Goal: Task Accomplishment & Management: Use online tool/utility

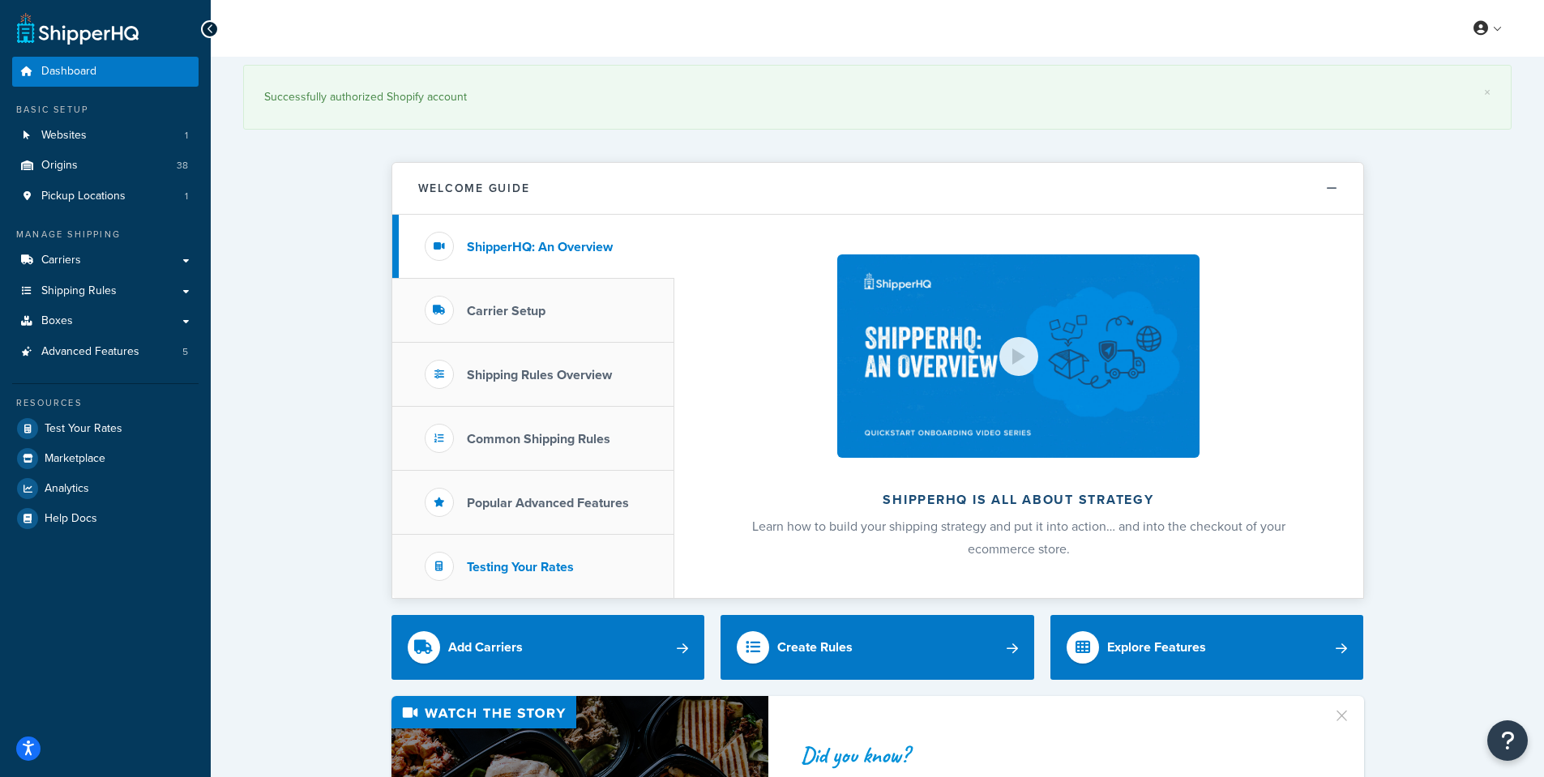
click at [489, 545] on li "Testing Your Rates" at bounding box center [533, 566] width 282 height 63
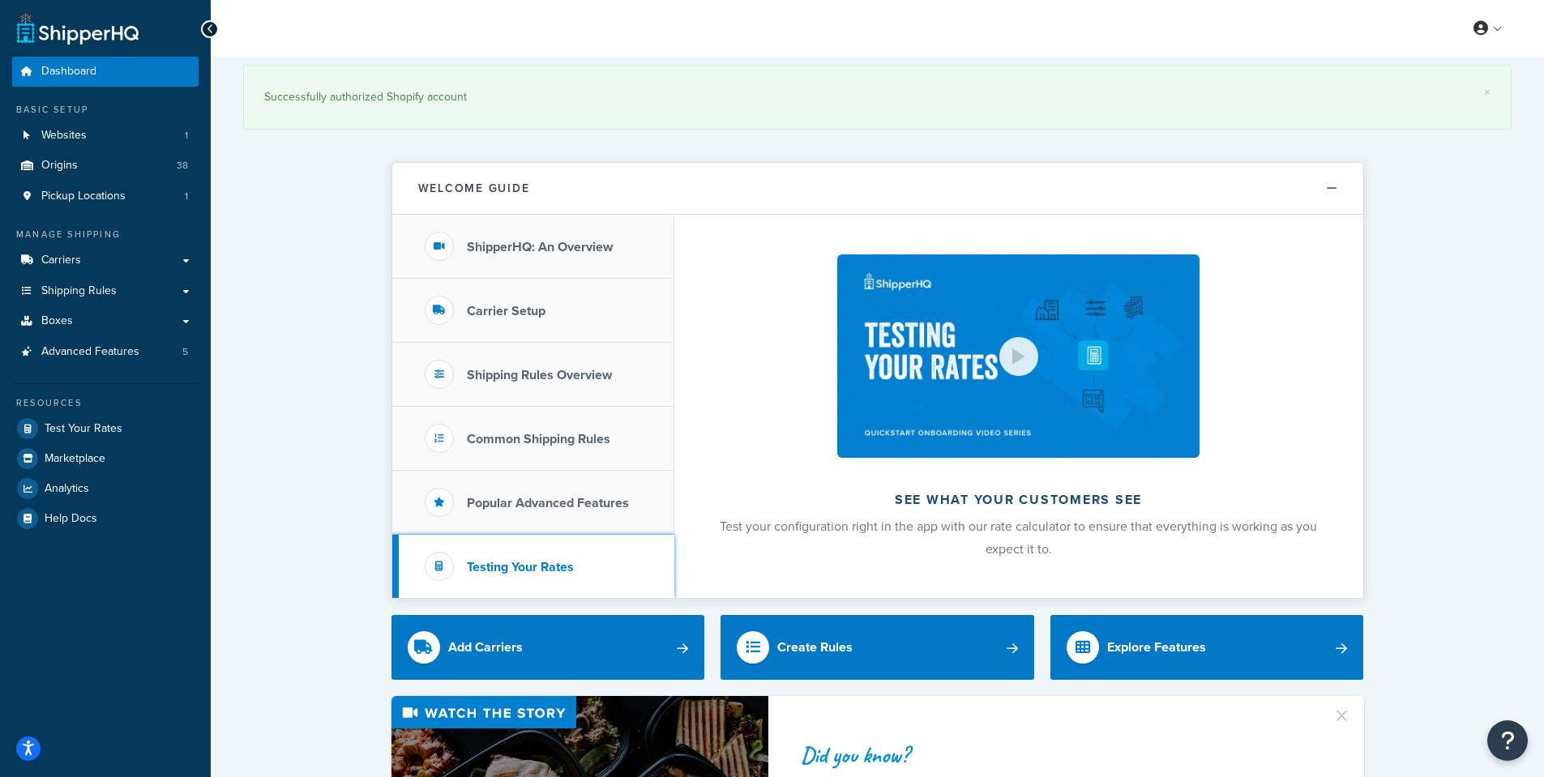
click at [507, 572] on h3 "Testing Your Rates" at bounding box center [520, 567] width 107 height 15
click at [88, 426] on span "Test Your Rates" at bounding box center [84, 429] width 78 height 14
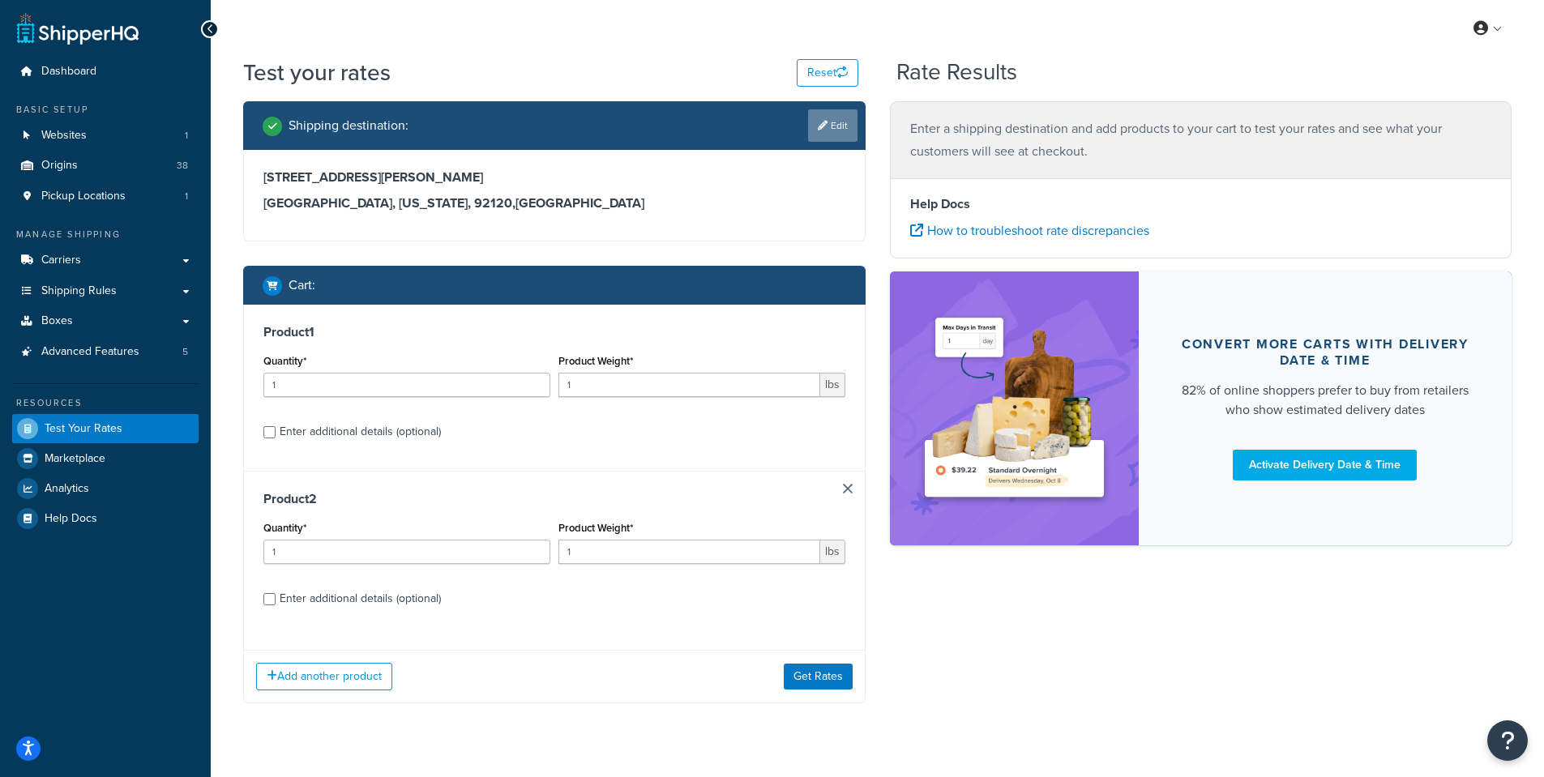
click at [827, 131] on link "Edit" at bounding box center [832, 125] width 49 height 32
select select "CA"
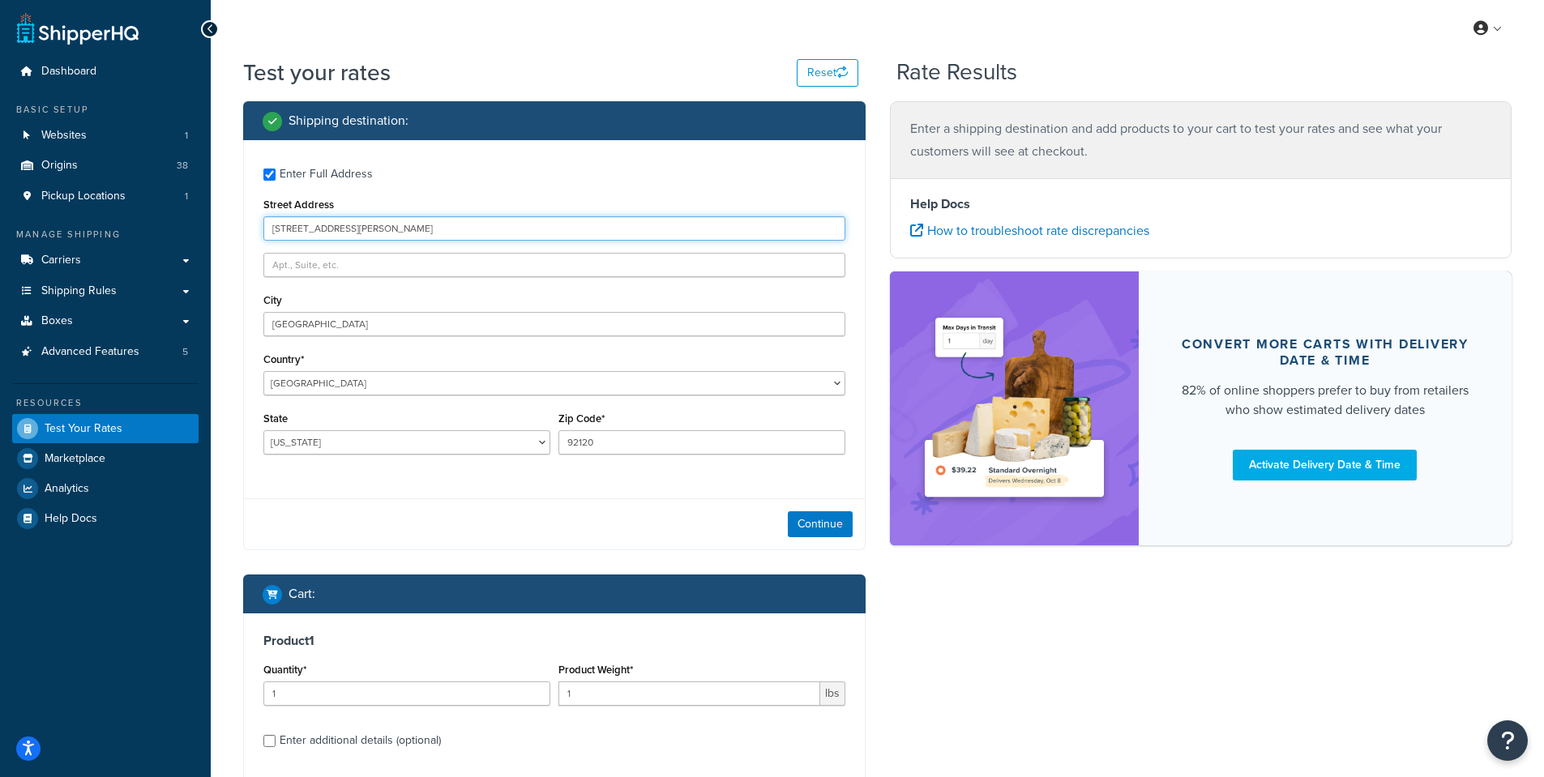
drag, startPoint x: 402, startPoint y: 229, endPoint x: 194, endPoint y: 223, distance: 208.3
click at [194, 223] on div "Dashboard Basic Setup Websites 1 Origins 38 Pickup Locations 1 Manage Shipping …" at bounding box center [772, 558] width 1544 height 1117
click at [321, 226] on input "Street Address" at bounding box center [554, 228] width 582 height 24
paste input "385 S. 3rd St."
type input "385 S. 3rd St."
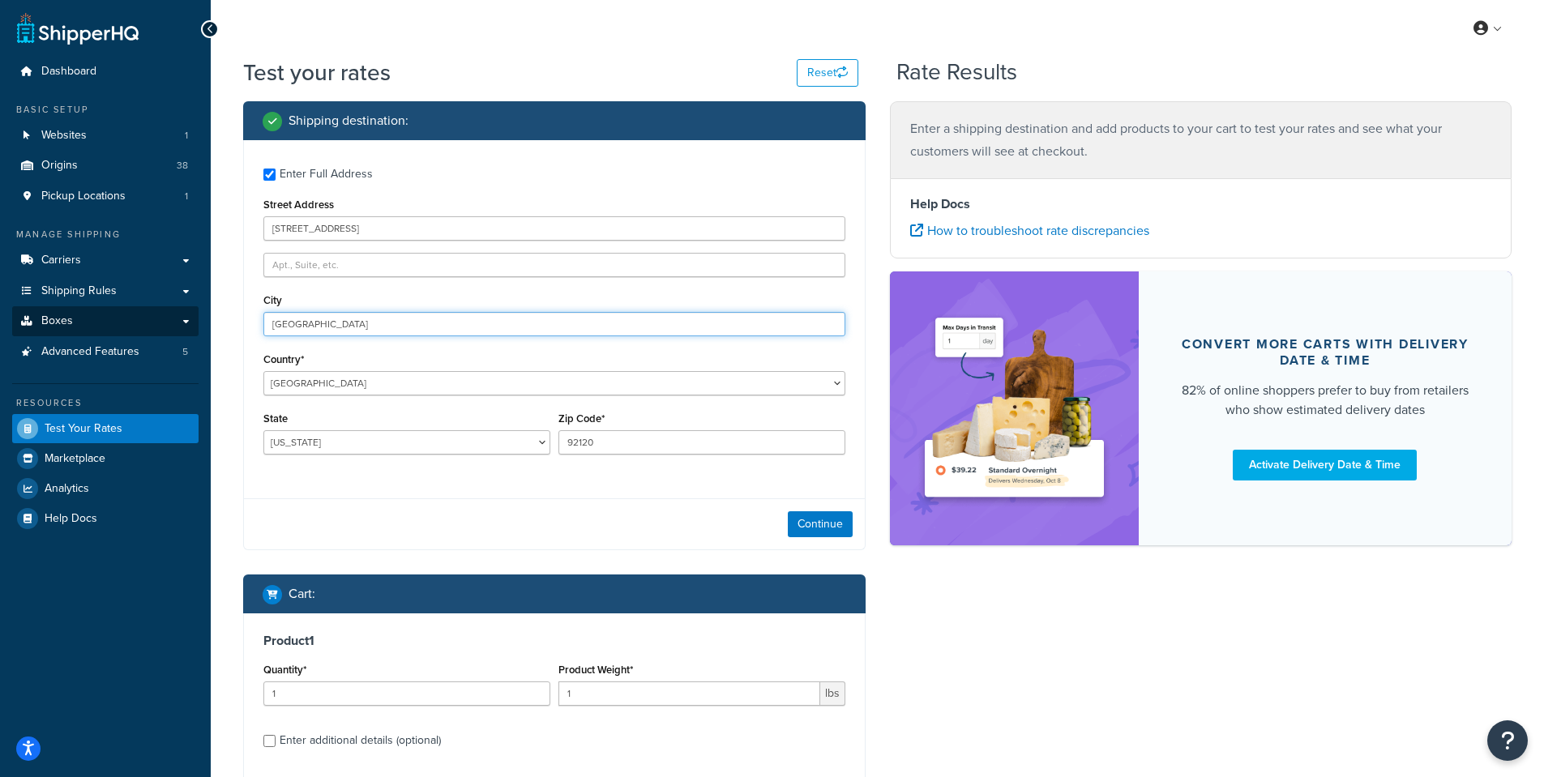
drag, startPoint x: 349, startPoint y: 325, endPoint x: 135, endPoint y: 314, distance: 214.2
click at [135, 314] on div "Dashboard Basic Setup Websites 1 Origins 38 Pickup Locations 1 Manage Shipping …" at bounding box center [772, 558] width 1544 height 1117
click at [291, 318] on input "City" at bounding box center [554, 324] width 582 height 24
paste input "St Helens"
type input "St Helens"
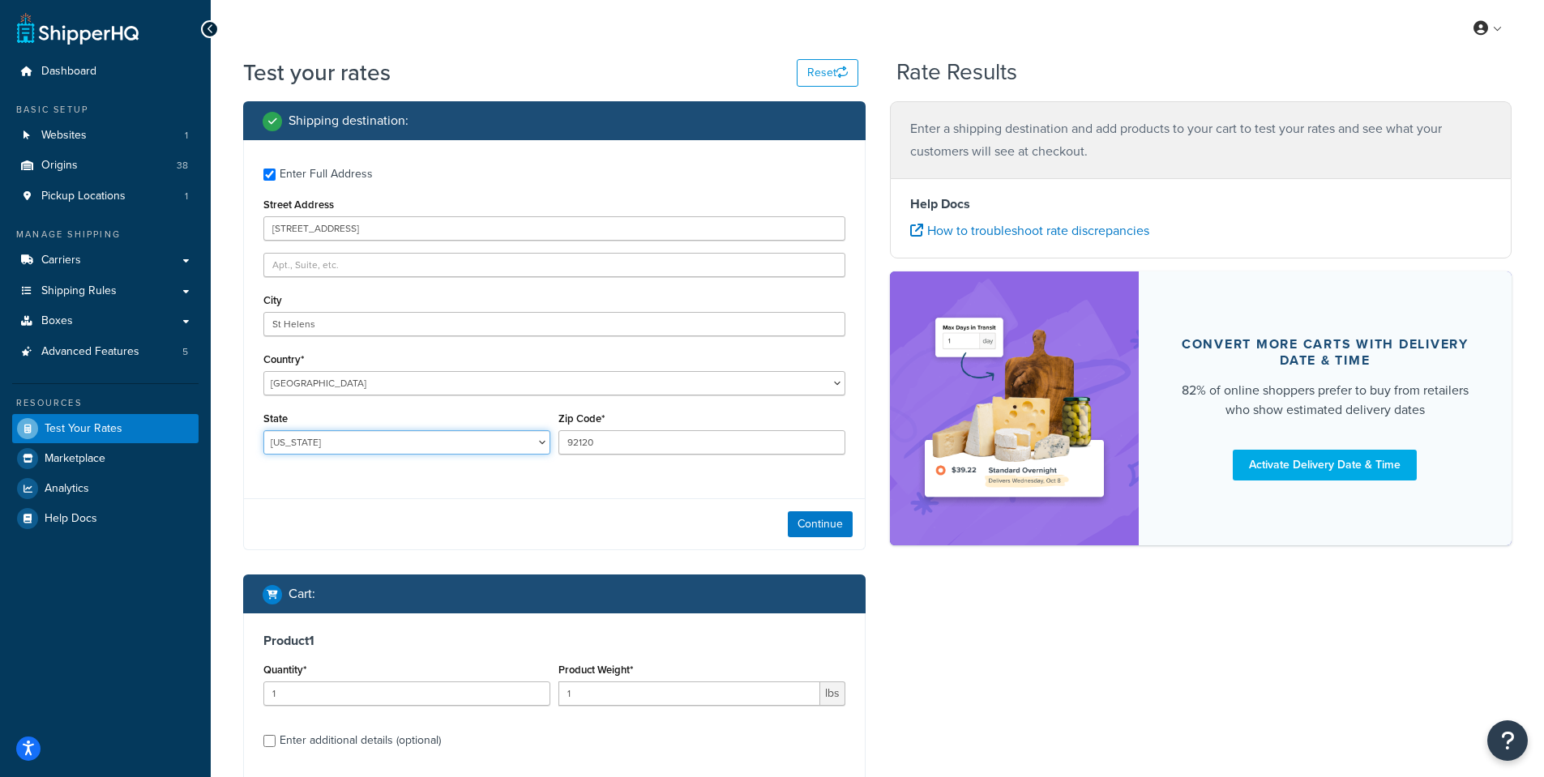
click at [300, 441] on select "Alabama Alaska American Samoa Arizona Arkansas Armed Forces Americas Armed Forc…" at bounding box center [406, 442] width 287 height 24
select select "OR"
click at [263, 430] on select "Alabama Alaska American Samoa Arizona Arkansas Armed Forces Americas Armed Forc…" at bounding box center [406, 442] width 287 height 24
drag, startPoint x: 596, startPoint y: 446, endPoint x: 523, endPoint y: 446, distance: 72.9
click at [523, 446] on div "State Alabama Alaska American Samoa Arizona Arkansas Armed Forces Americas Arme…" at bounding box center [554, 437] width 590 height 59
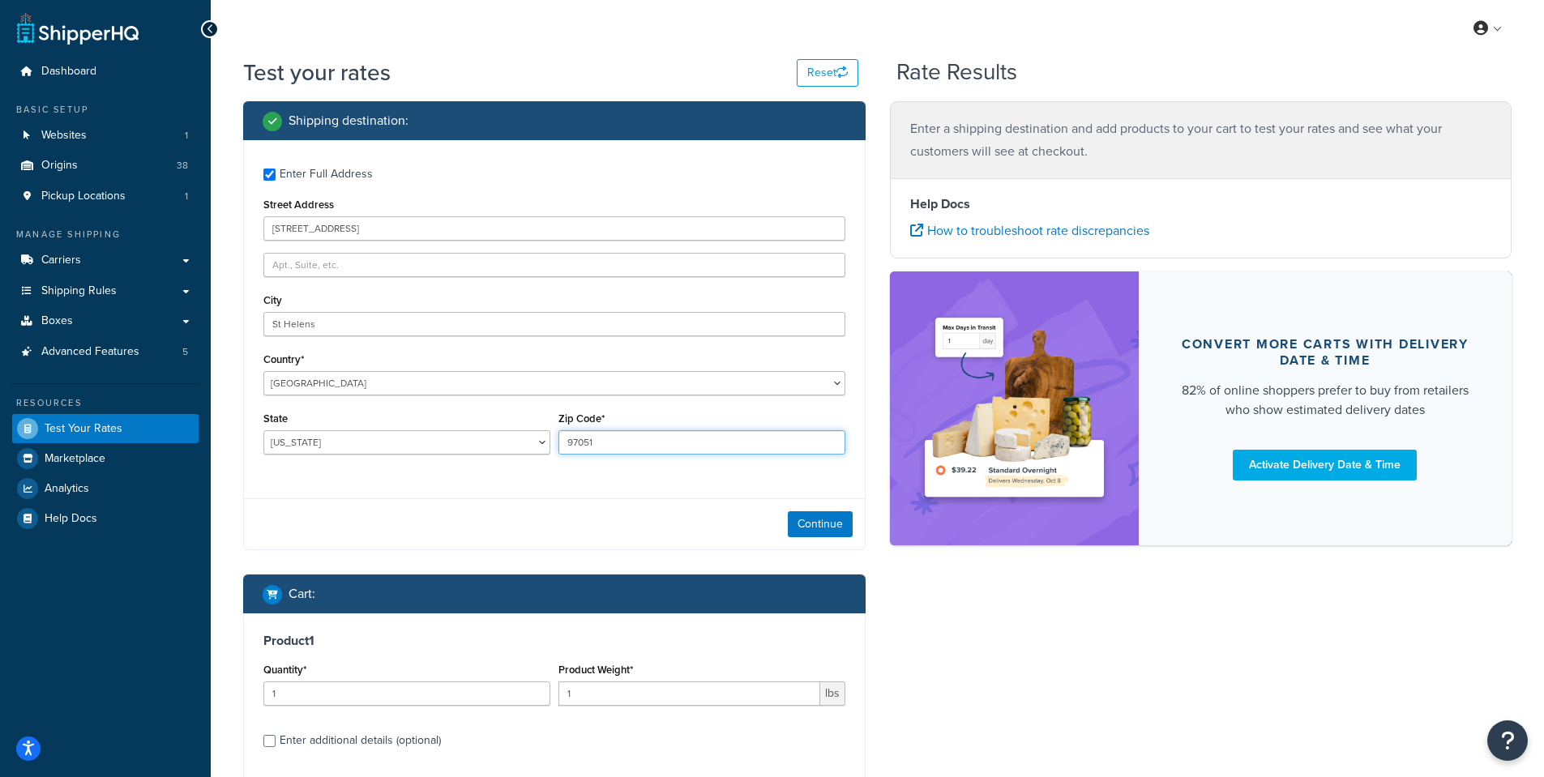
type input "97051"
click at [795, 477] on div "Enter Full Address Street Address 385 S. 3rd St. City St Helens Country* United…" at bounding box center [554, 313] width 621 height 346
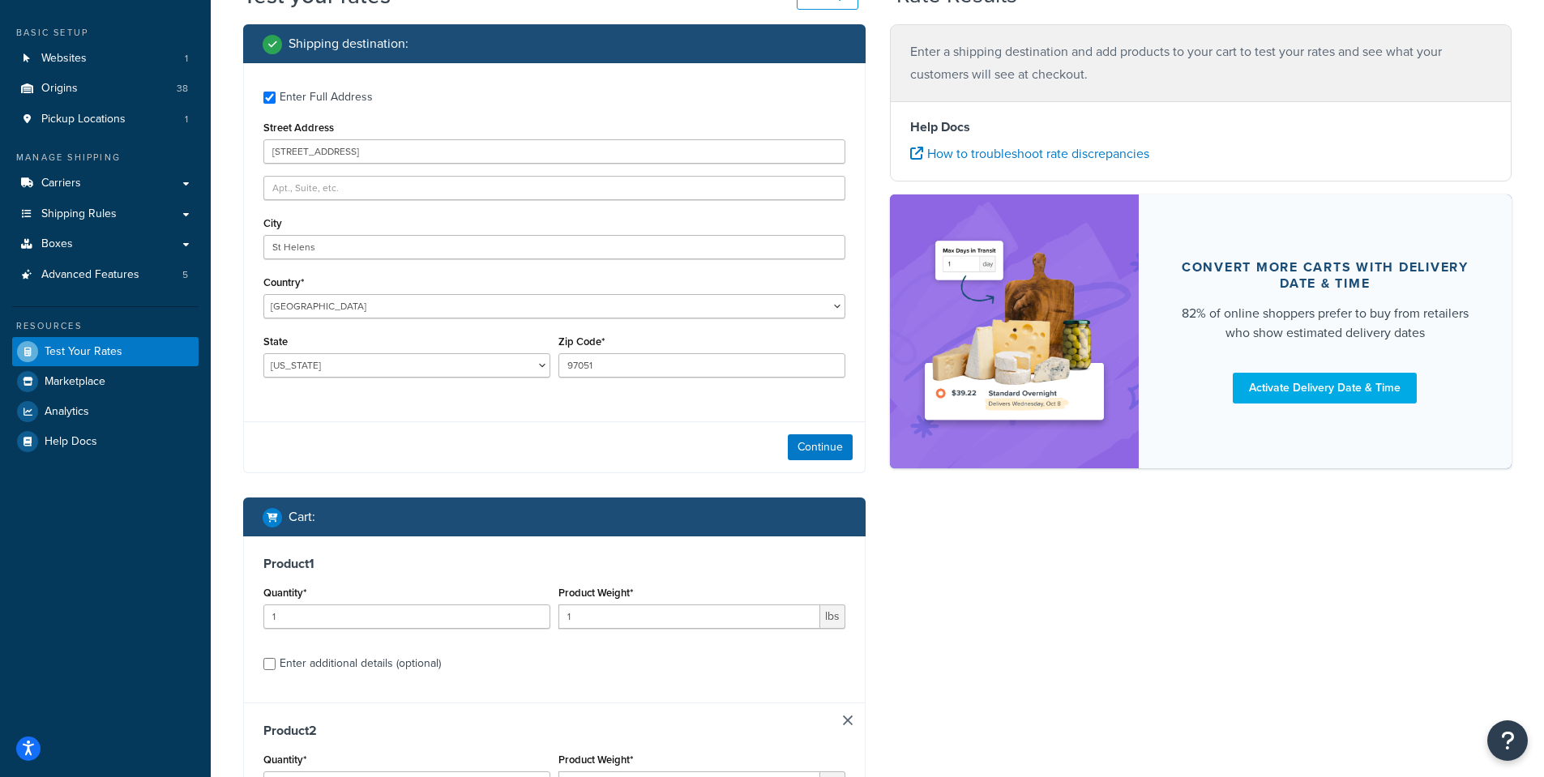
scroll to position [81, 0]
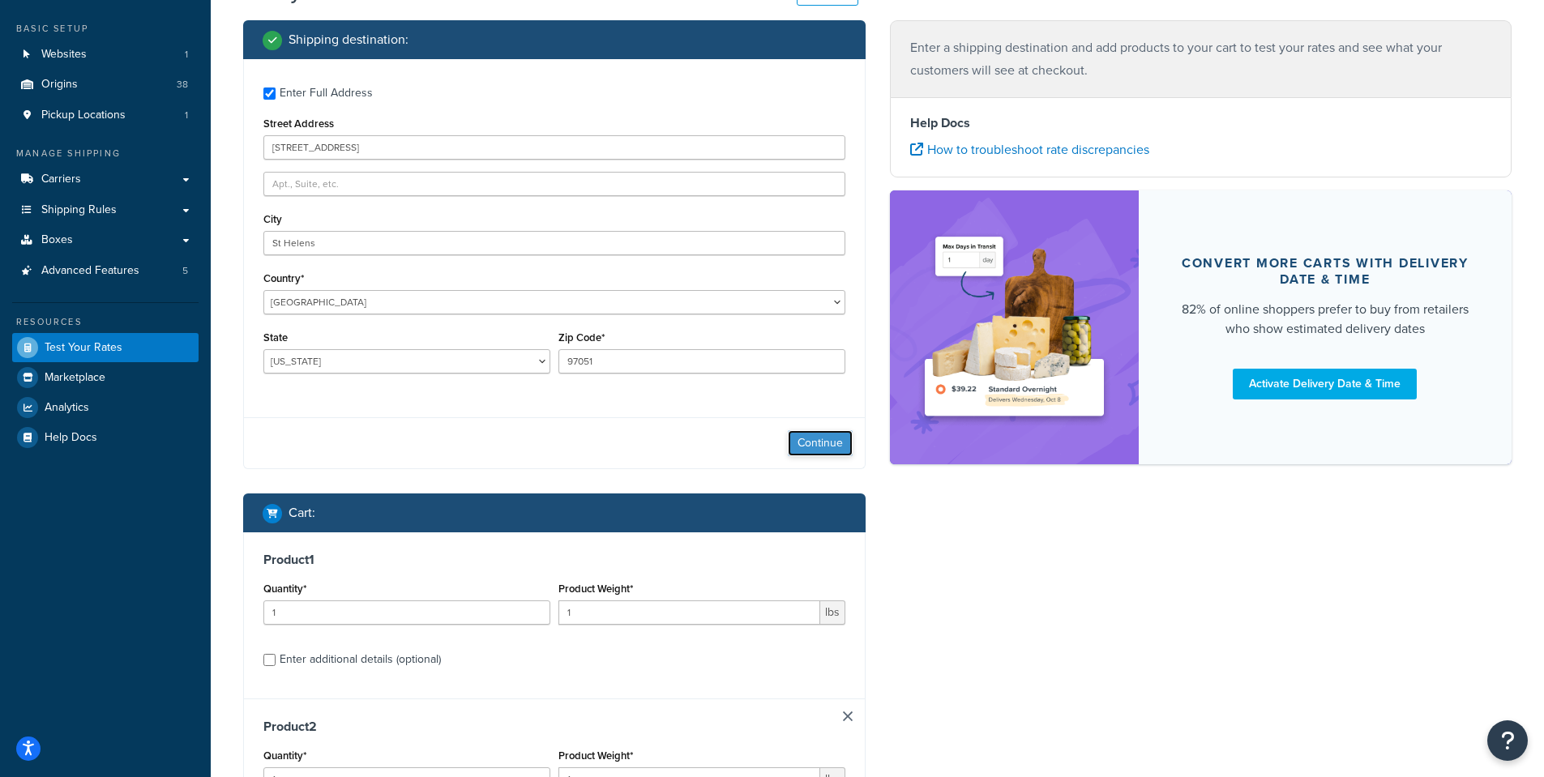
click at [825, 439] on button "Continue" at bounding box center [820, 443] width 65 height 26
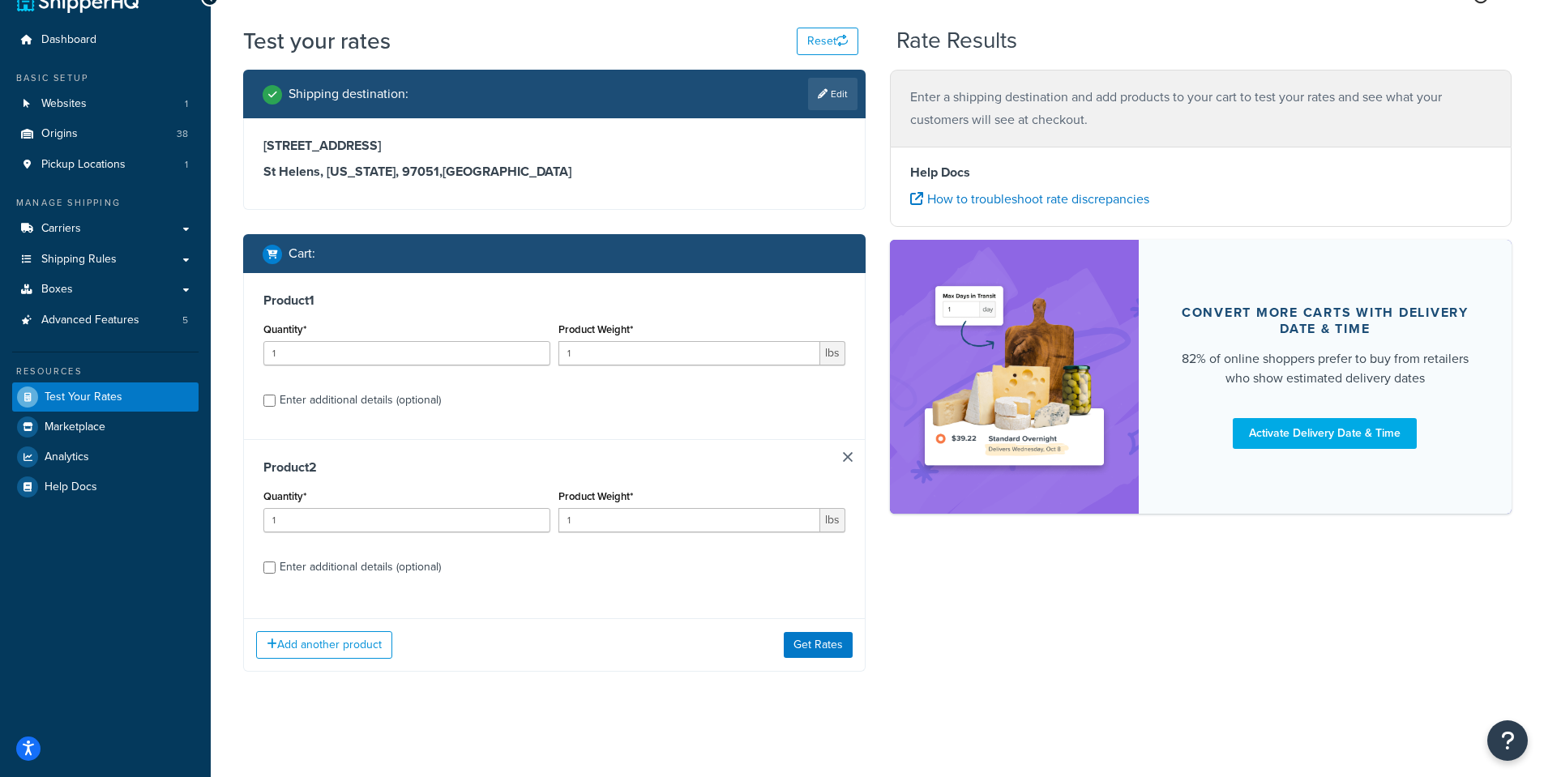
scroll to position [32, 0]
click at [271, 401] on input "Enter additional details (optional)" at bounding box center [269, 401] width 12 height 12
checkbox input "true"
select select "23092"
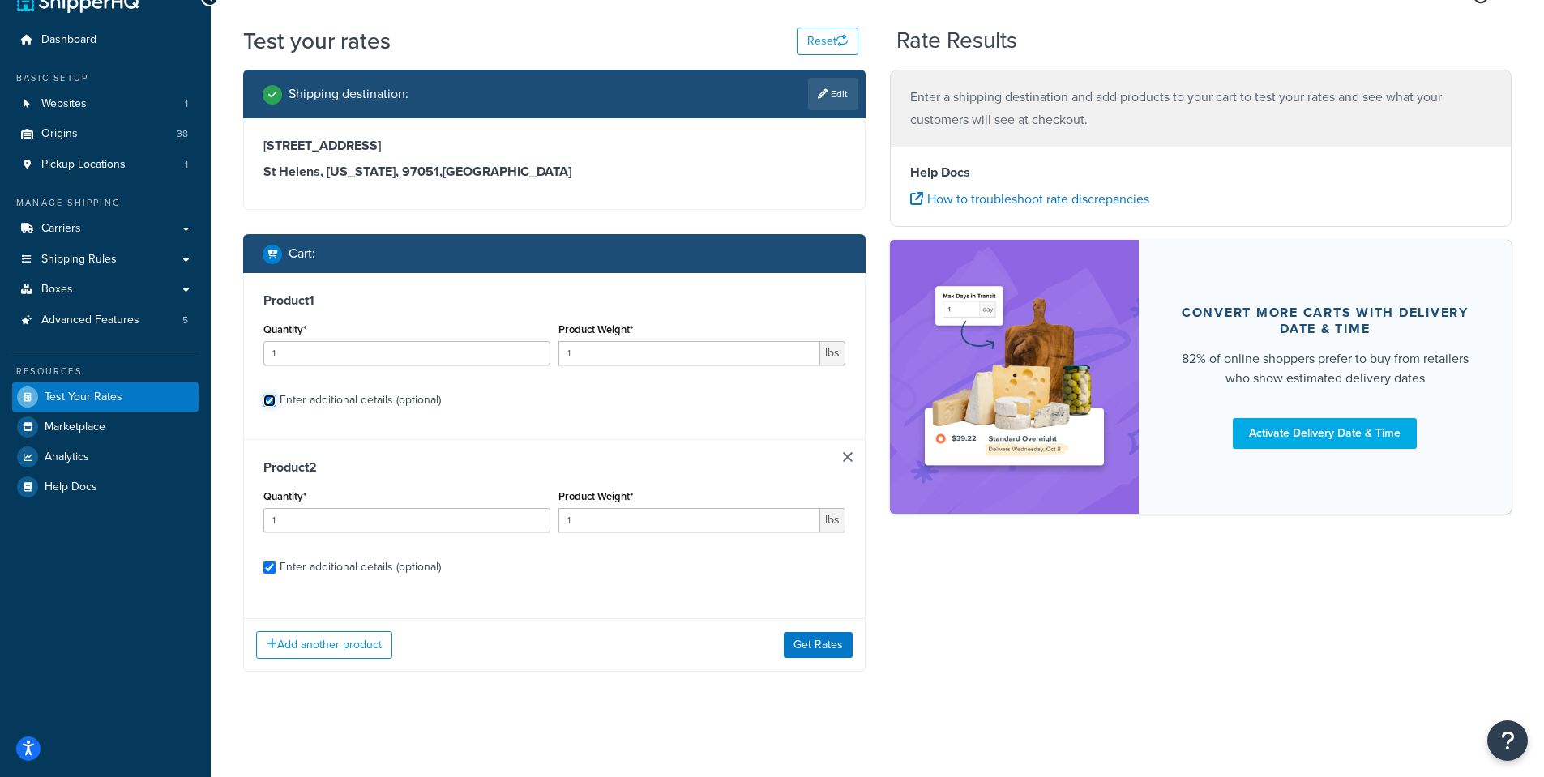
select select "23092"
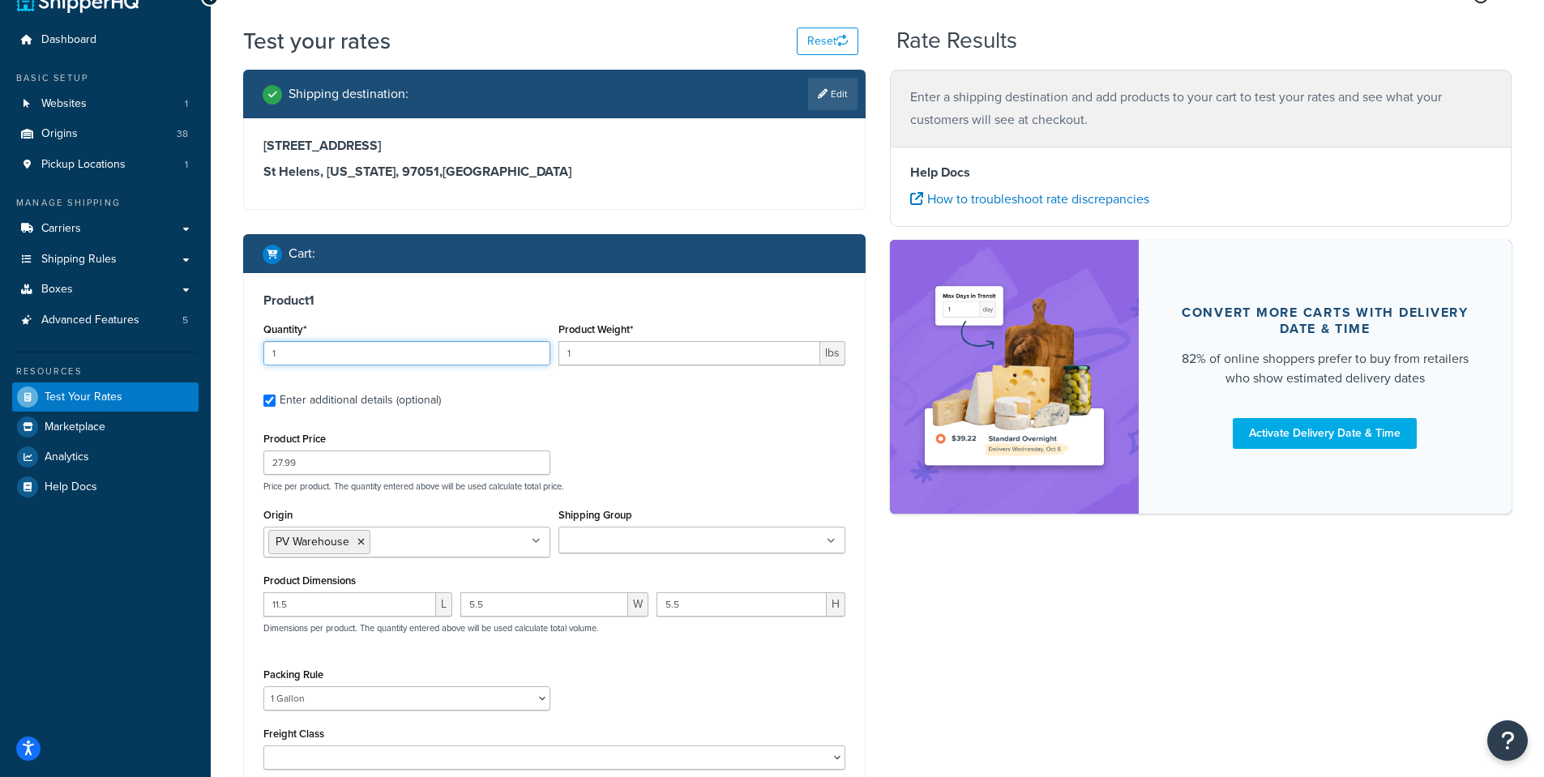
drag, startPoint x: 288, startPoint y: 358, endPoint x: 199, endPoint y: 346, distance: 89.2
click at [199, 346] on div "Dashboard Basic Setup Websites 1 Origins 38 Pickup Locations 1 Manage Shipping …" at bounding box center [772, 734] width 1544 height 1533
type input "2"
click at [716, 452] on div "Product Price 27.99 Price per product. The quantity entered above will be used …" at bounding box center [554, 460] width 590 height 64
click at [578, 359] on input "1" at bounding box center [689, 353] width 262 height 24
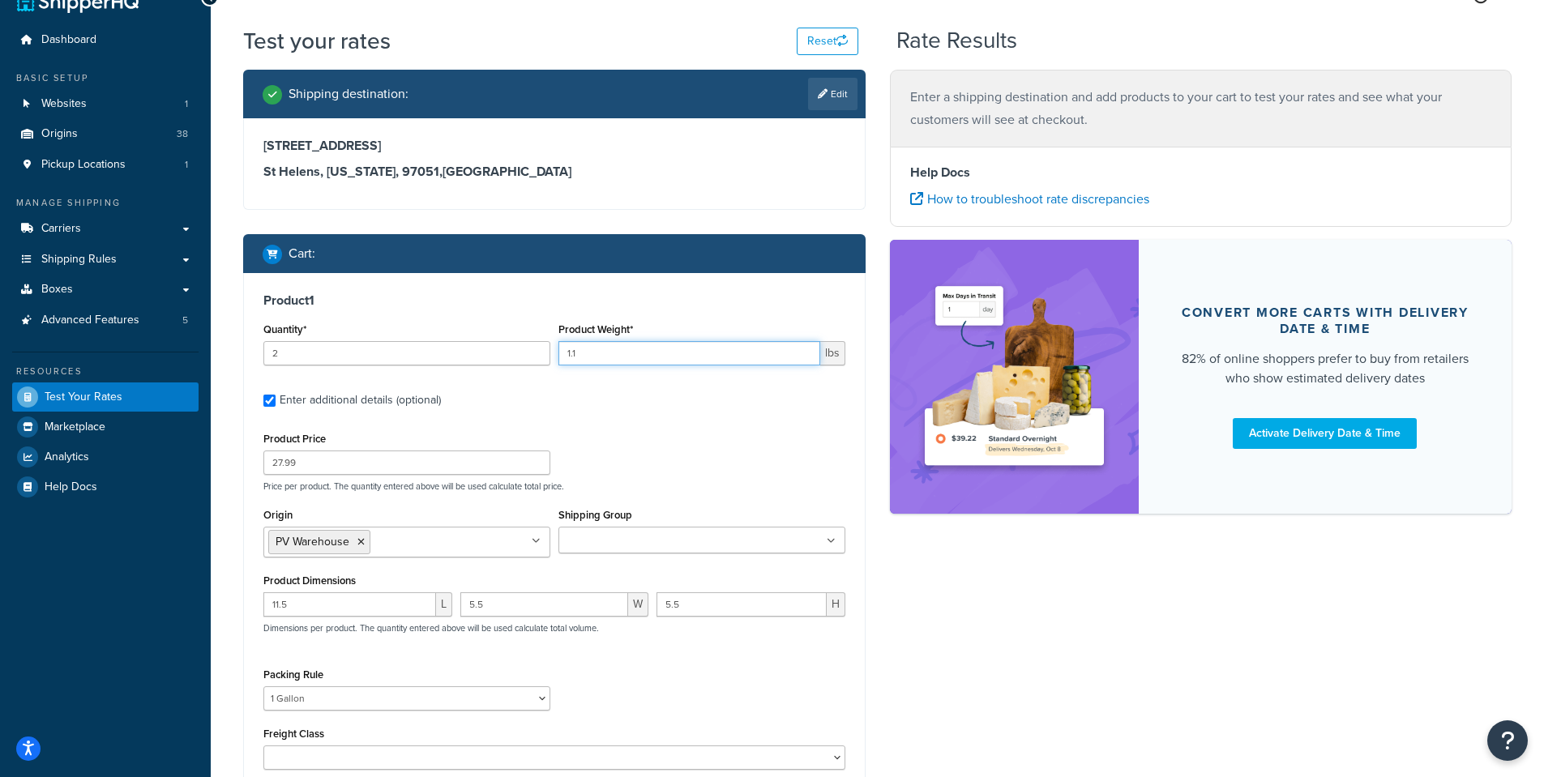
type input "1.1"
drag, startPoint x: 288, startPoint y: 465, endPoint x: 98, endPoint y: 464, distance: 189.6
click at [99, 465] on div "Dashboard Basic Setup Websites 1 Origins 38 Pickup Locations 1 Manage Shipping …" at bounding box center [772, 734] width 1544 height 1533
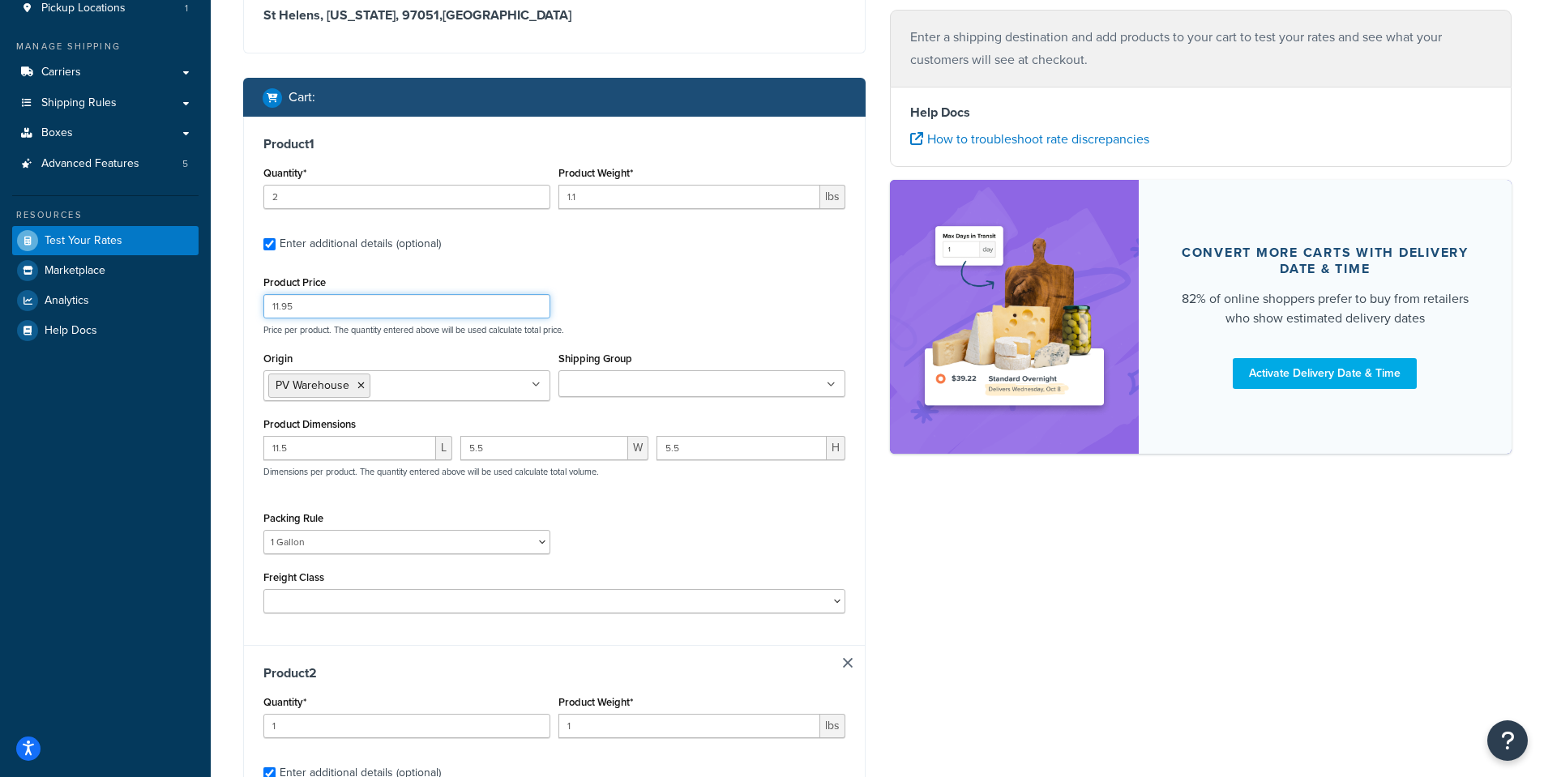
scroll to position [194, 0]
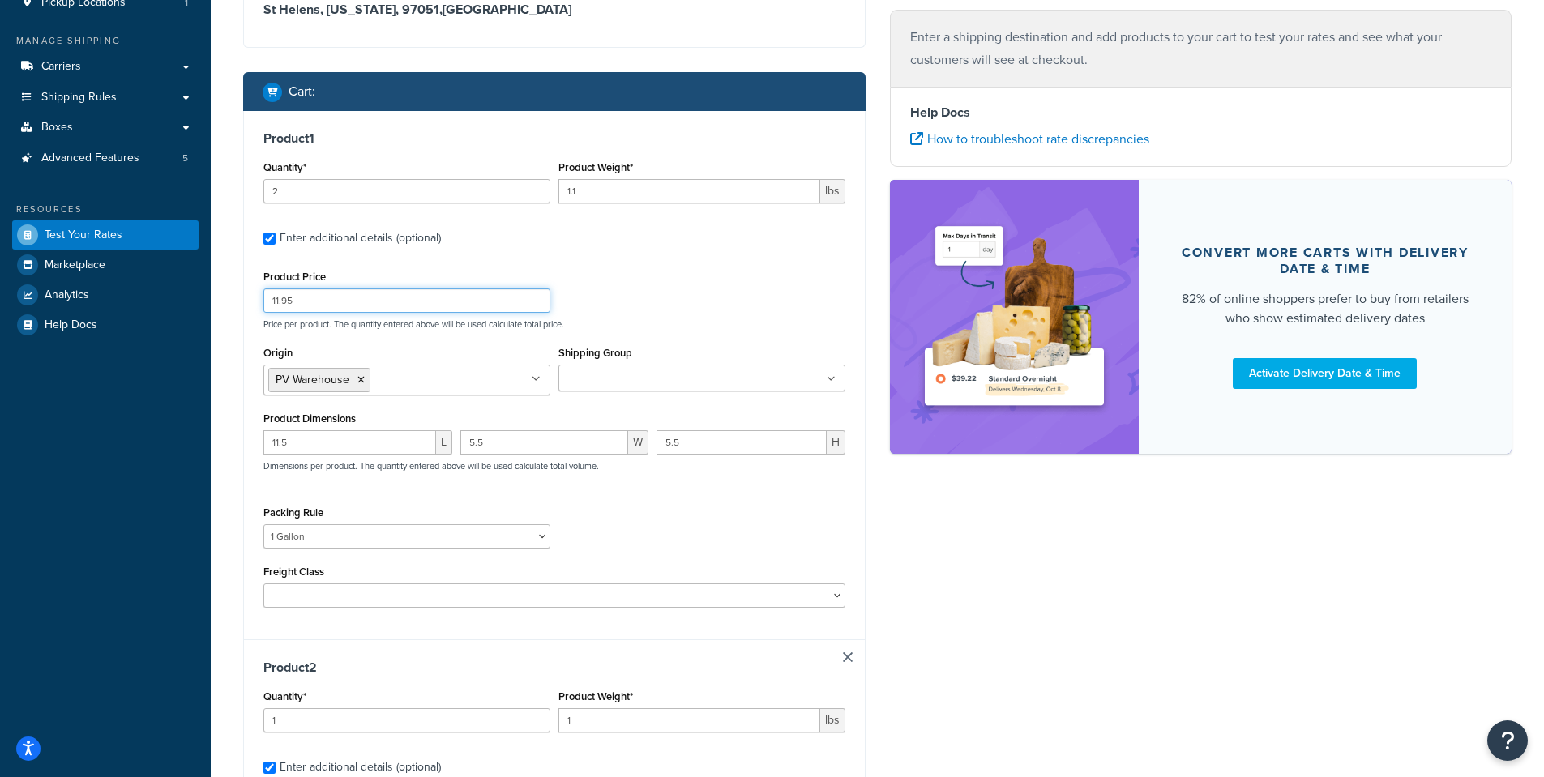
type input "11.95"
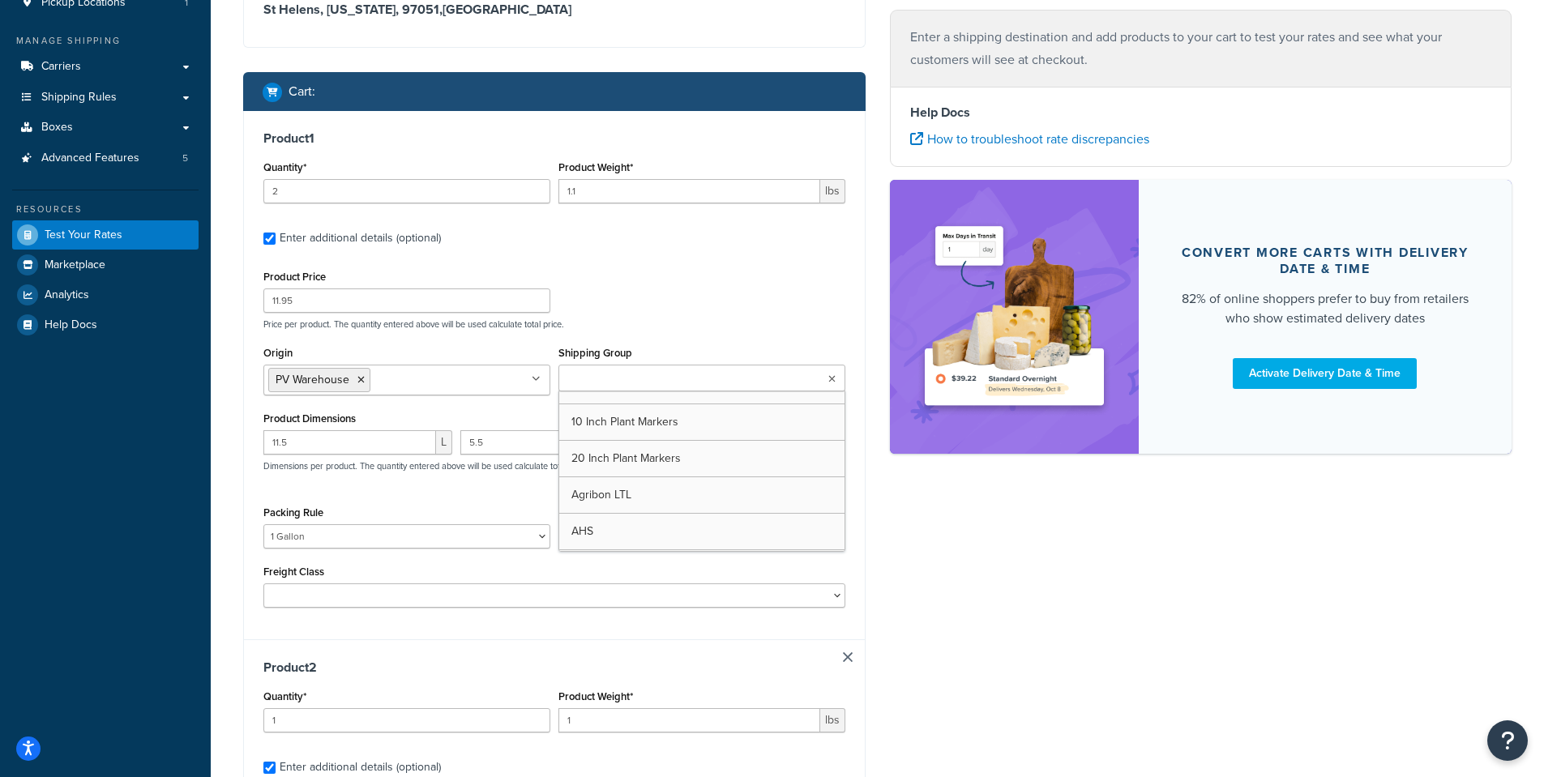
click at [593, 378] on input "Shipping Group" at bounding box center [634, 379] width 143 height 18
type input "ann"
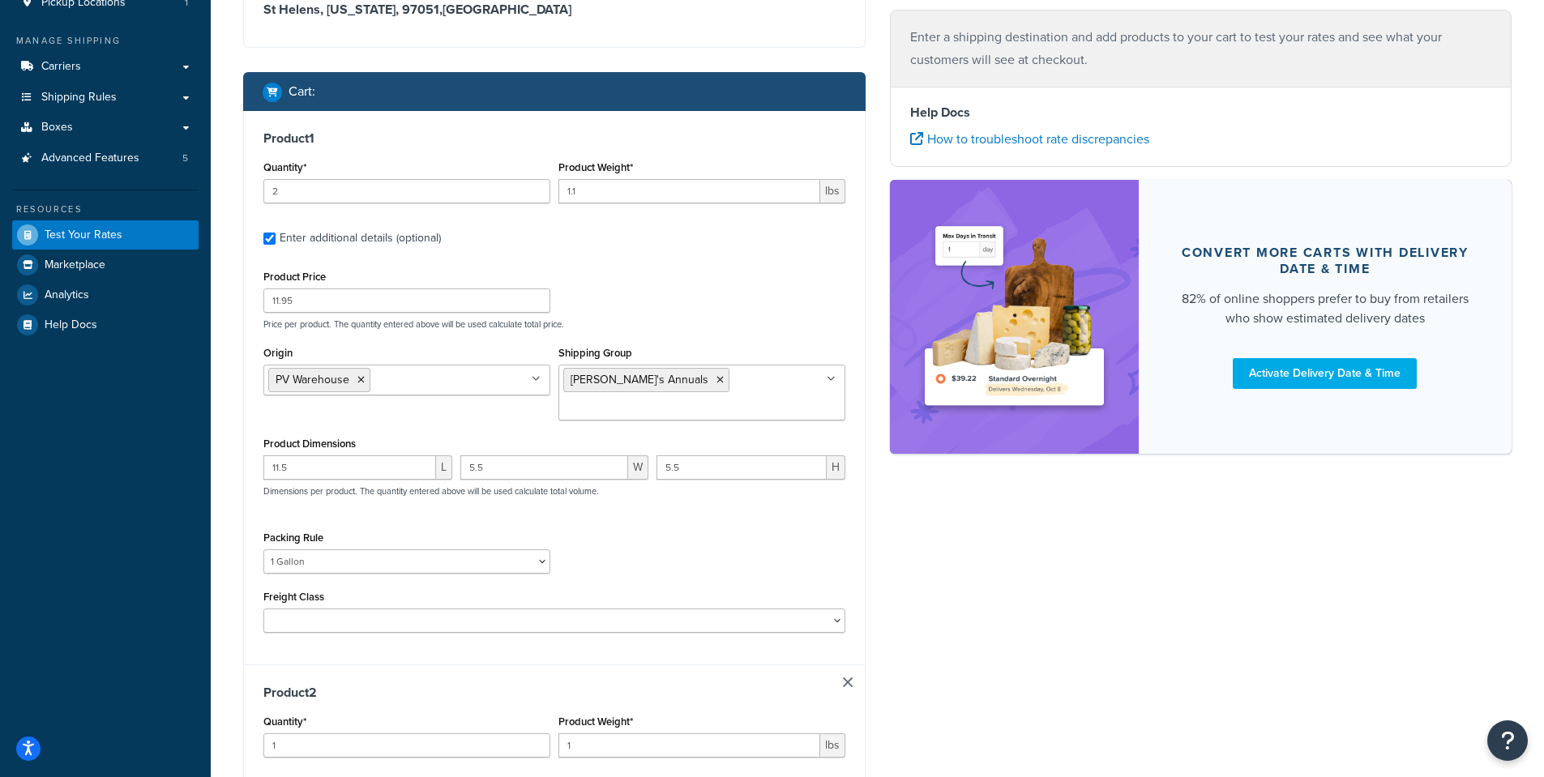
click at [452, 496] on div "Product Price 11.95 Price per product. The quantity entered above will be used …" at bounding box center [554, 449] width 582 height 367
drag, startPoint x: 337, startPoint y: 448, endPoint x: 121, endPoint y: 447, distance: 216.4
click at [121, 447] on div "Dashboard Basic Setup Websites 1 Origins 38 Pickup Locations 1 Manage Shipping …" at bounding box center [772, 585] width 1544 height 1558
drag, startPoint x: 400, startPoint y: 434, endPoint x: 391, endPoint y: 433, distance: 9.1
click at [391, 455] on div "L 5.5 W 5.5 H Dimensions per product. The quantity entered above will be used c…" at bounding box center [554, 484] width 590 height 59
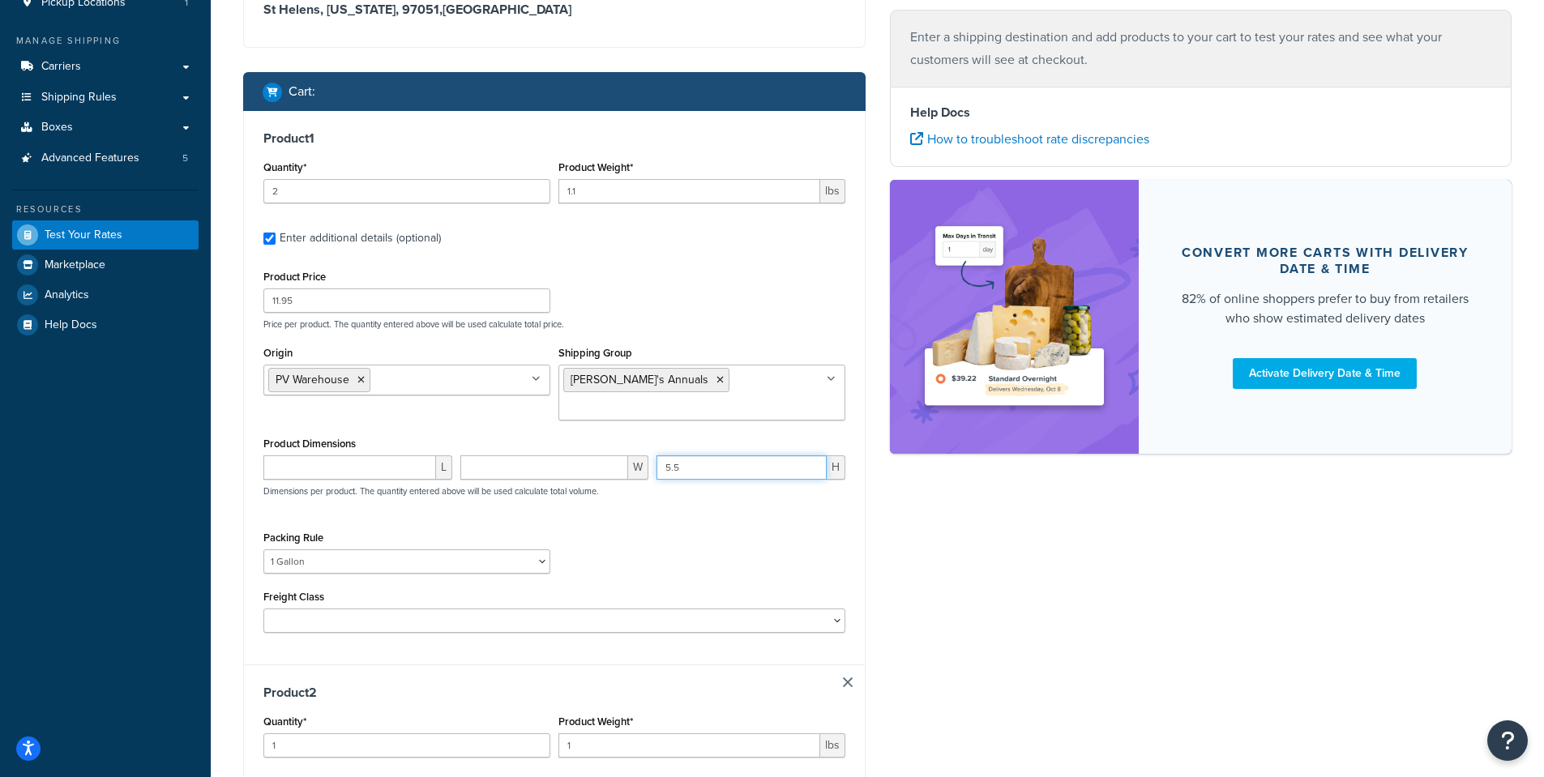
drag, startPoint x: 690, startPoint y: 447, endPoint x: 596, endPoint y: 438, distance: 94.5
click at [596, 455] on div "L W 5.5 H Dimensions per product. The quantity entered above will be used calcu…" at bounding box center [554, 484] width 590 height 59
click at [313, 549] on select "1 Gallon 10 Inch Plant Markers 20 Inch Plant Markers AHS 4 claw GO500 AHS 5 Gal…" at bounding box center [406, 561] width 287 height 24
select select "84863"
click at [263, 549] on select "1 Gallon 10 Inch Plant Markers 20 Inch Plant Markers AHS 4 claw GO500 AHS 5 Gal…" at bounding box center [406, 561] width 287 height 24
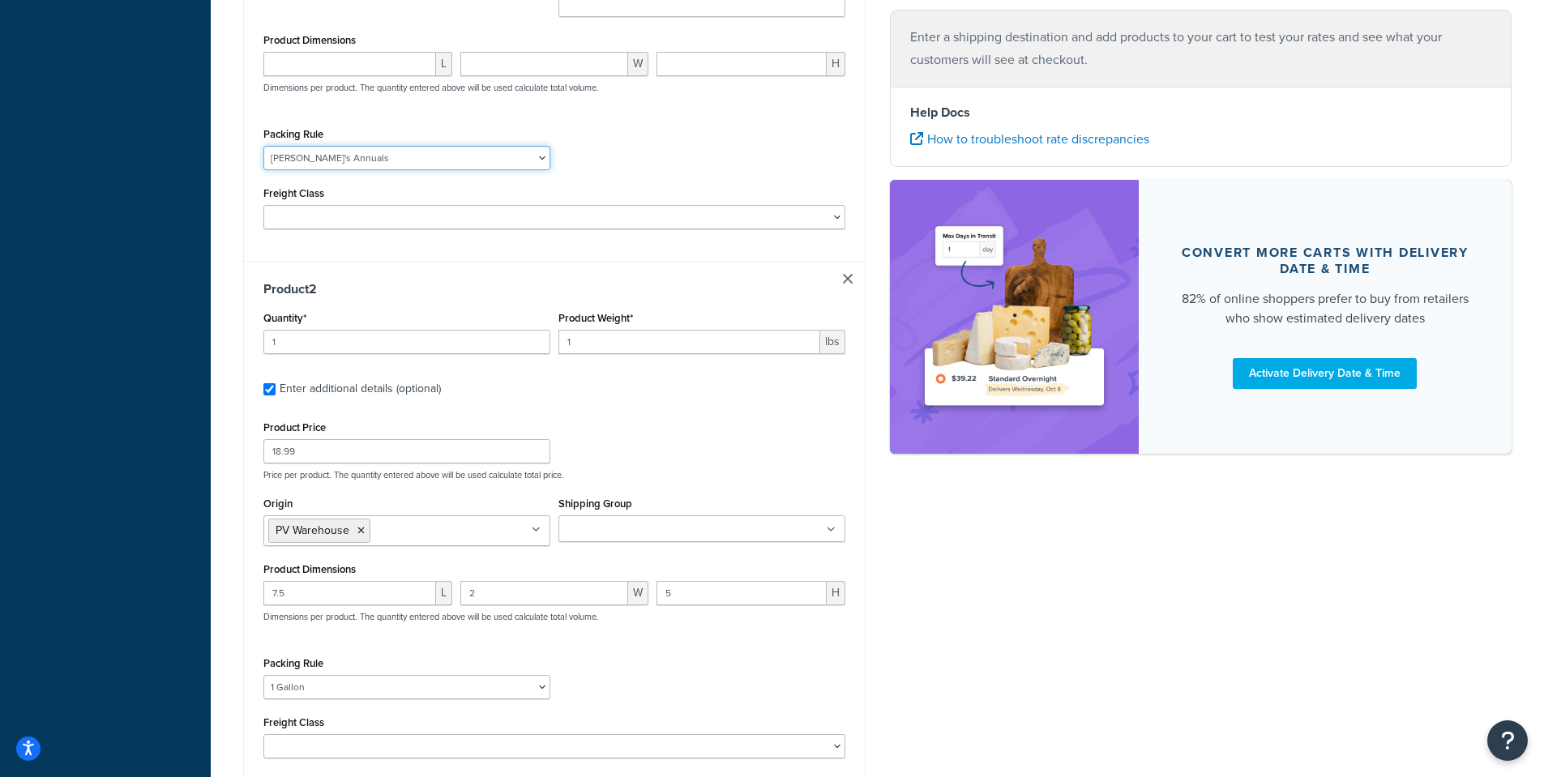
scroll to position [599, 0]
click at [649, 519] on input "Shipping Group" at bounding box center [634, 528] width 143 height 18
drag, startPoint x: 571, startPoint y: 502, endPoint x: 555, endPoint y: 498, distance: 16.7
click at [560, 514] on ul "seedPack#slippable" at bounding box center [701, 527] width 287 height 27
click at [626, 519] on input "SeedPack#slippable" at bounding box center [634, 528] width 143 height 18
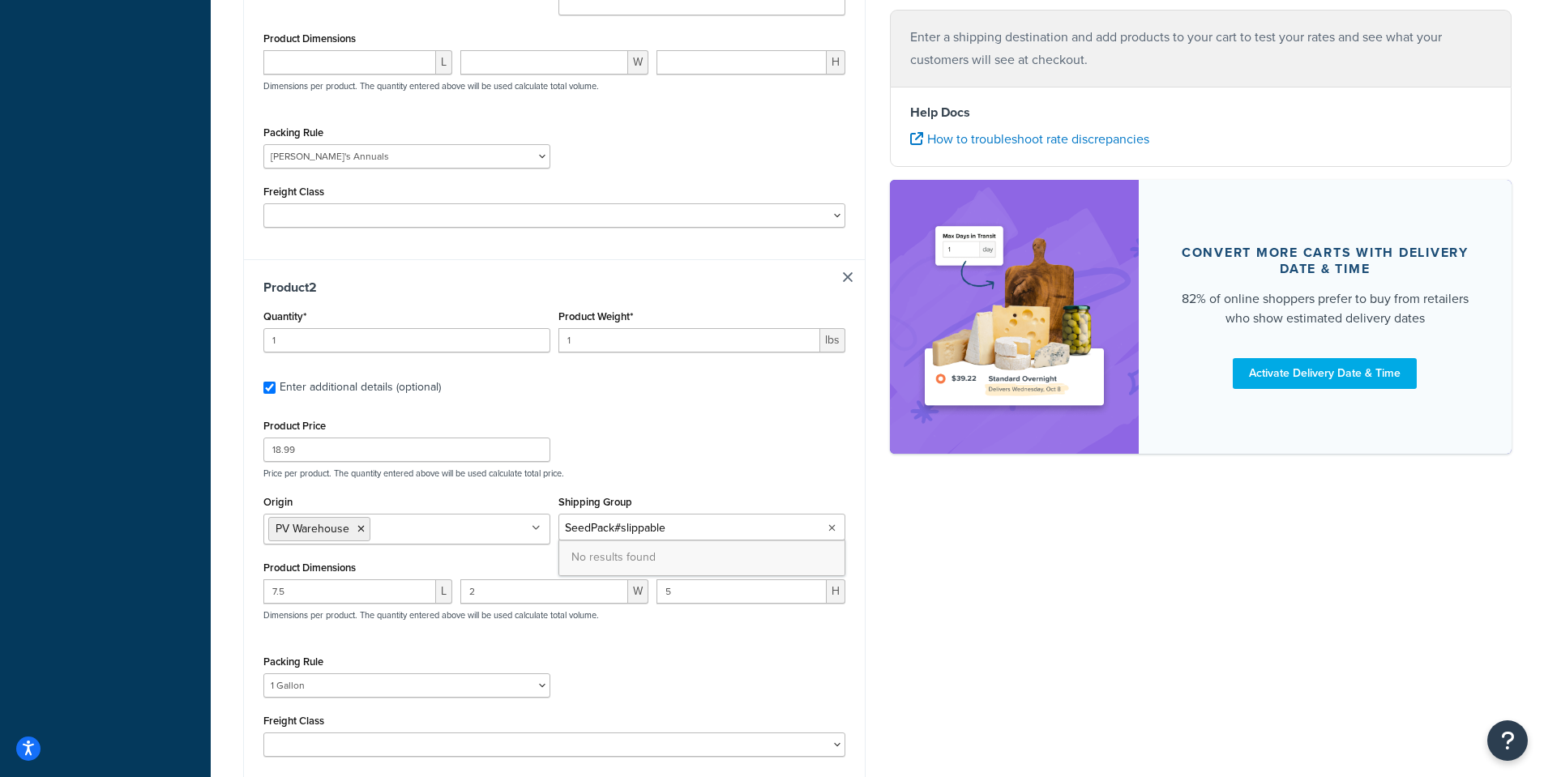
type input "SeedPack#Slippable"
drag, startPoint x: 1006, startPoint y: 570, endPoint x: 998, endPoint y: 571, distance: 9.1
click at [1006, 570] on div "Shipping destination : Edit 385 S. 3rd St. St Helens, Oregon, 97051 , United St…" at bounding box center [877, 190] width 1292 height 1376
click at [639, 519] on input "Shipping Group" at bounding box center [634, 528] width 143 height 18
type input "Seed"
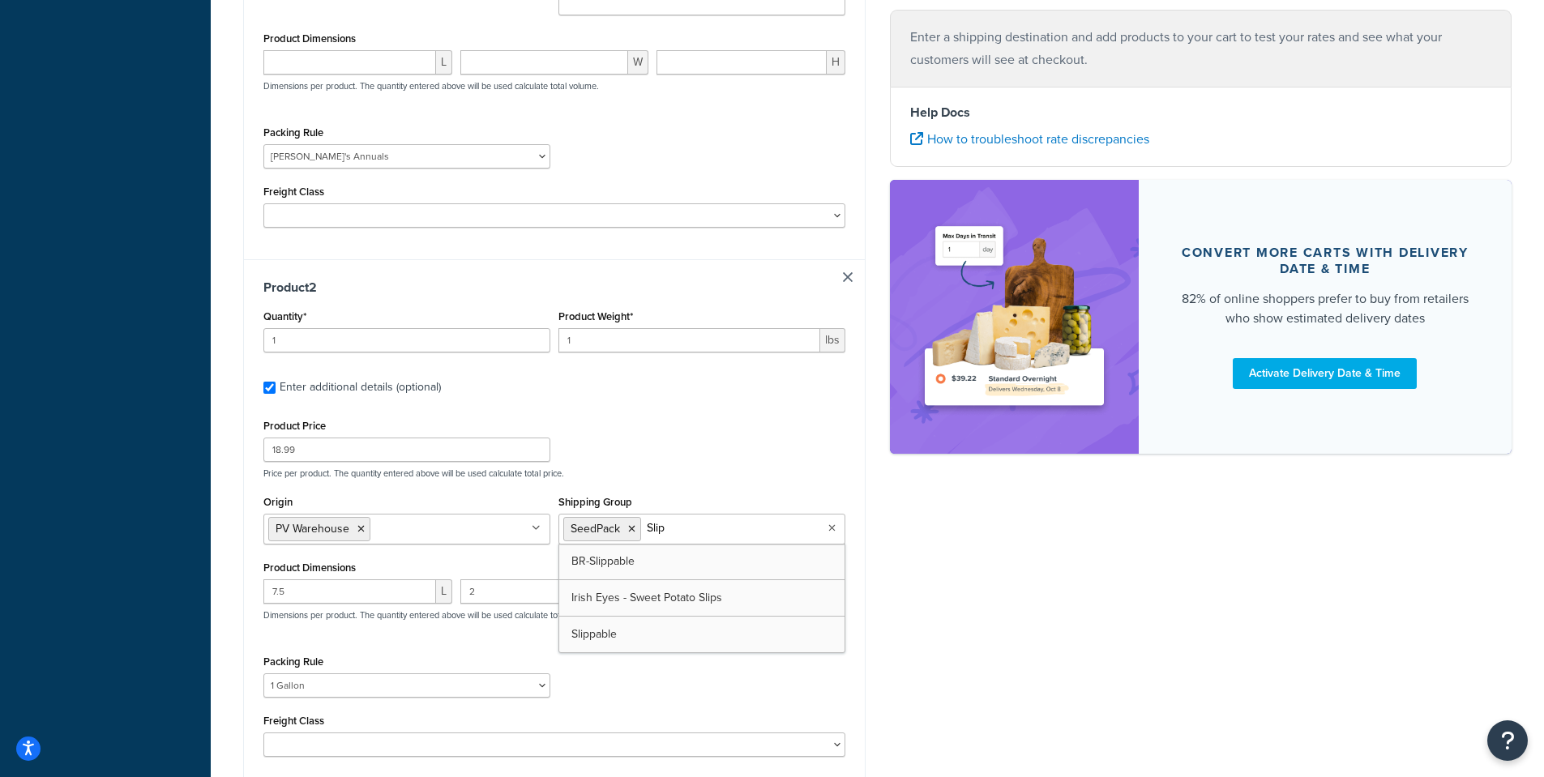
type input "Slipp"
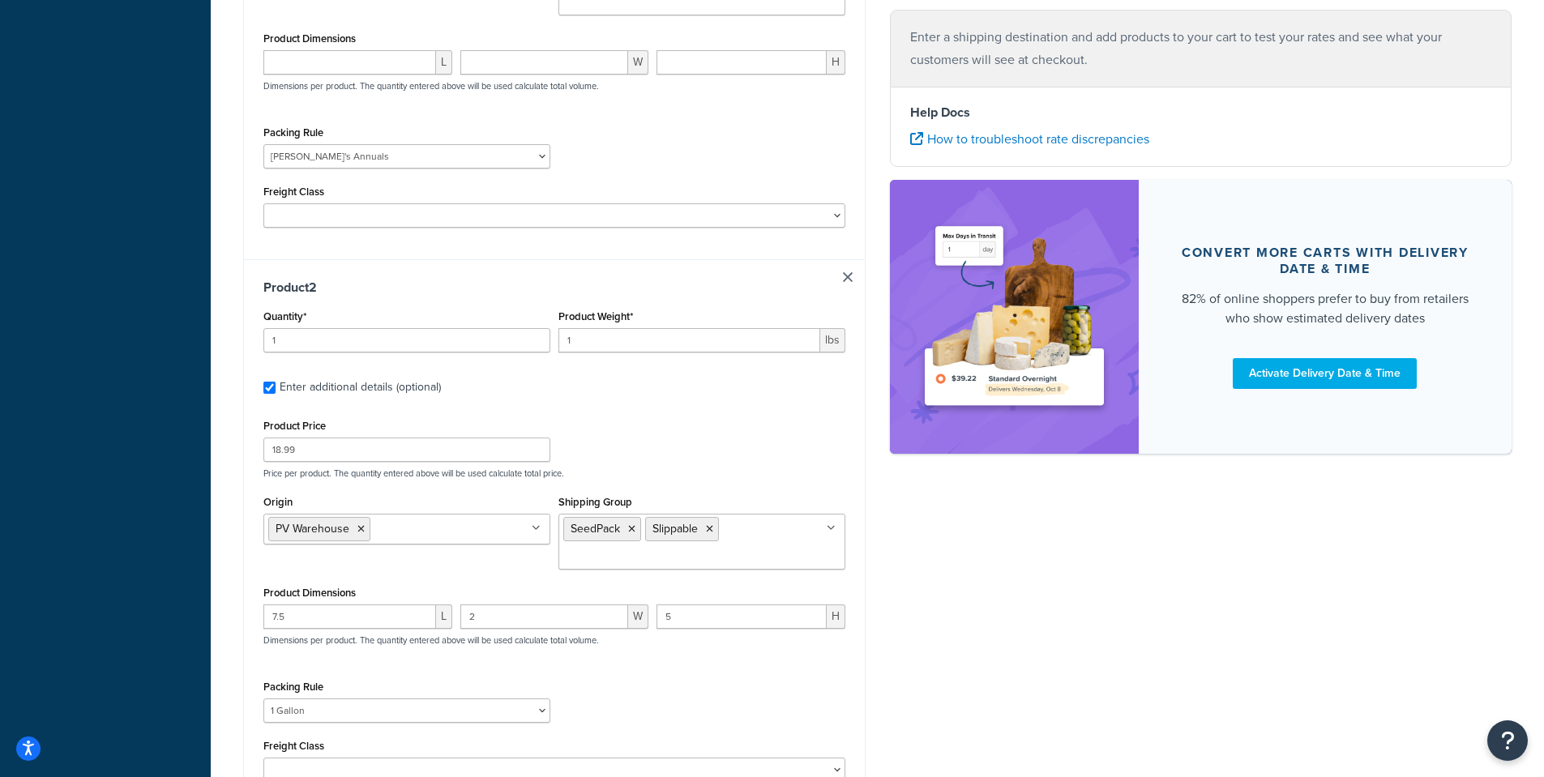
click at [978, 489] on div "Shipping destination : Edit 385 S. 3rd St. St Helens, Oregon, 97051 , United St…" at bounding box center [877, 202] width 1292 height 1401
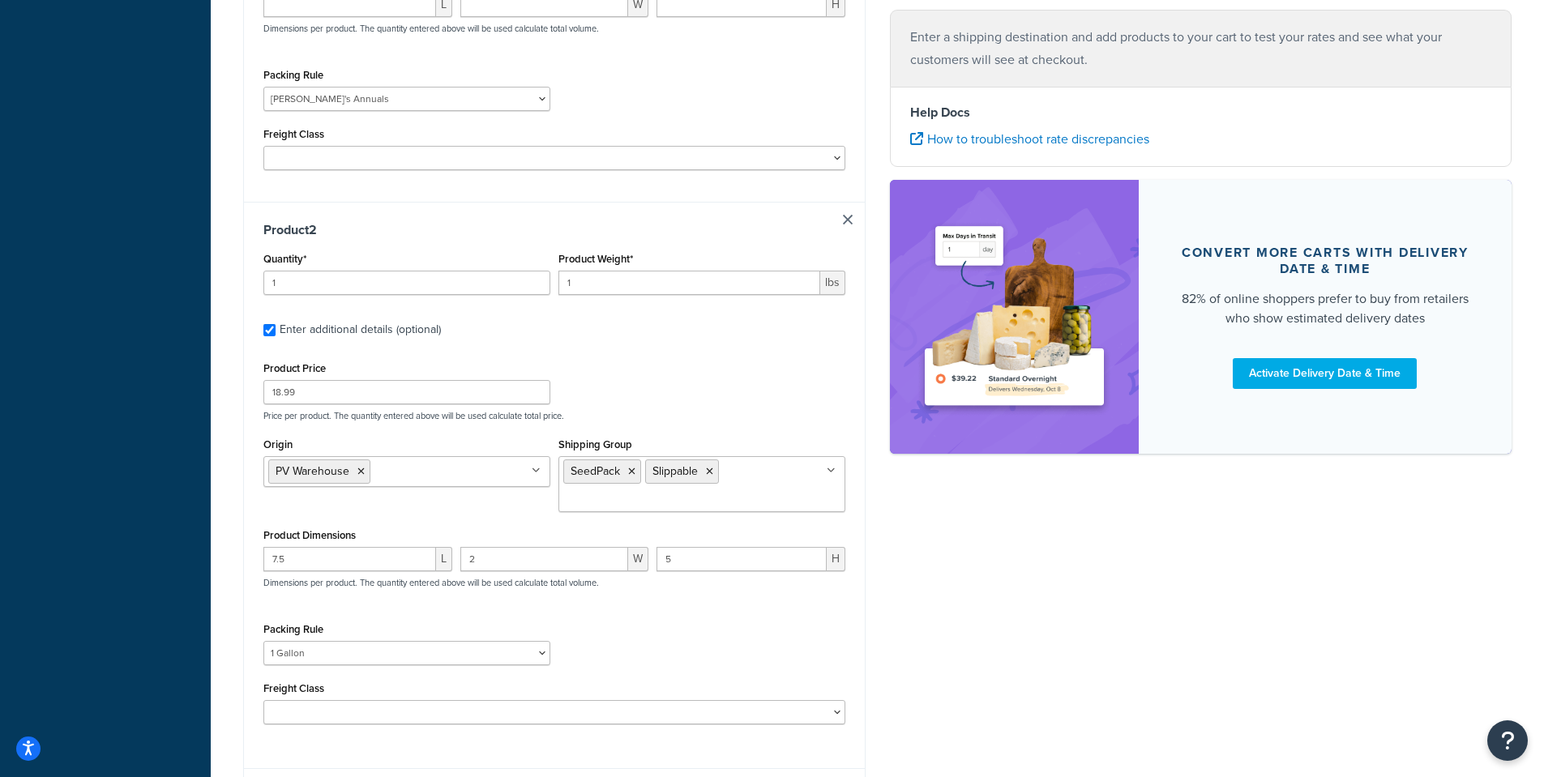
scroll to position [761, 0]
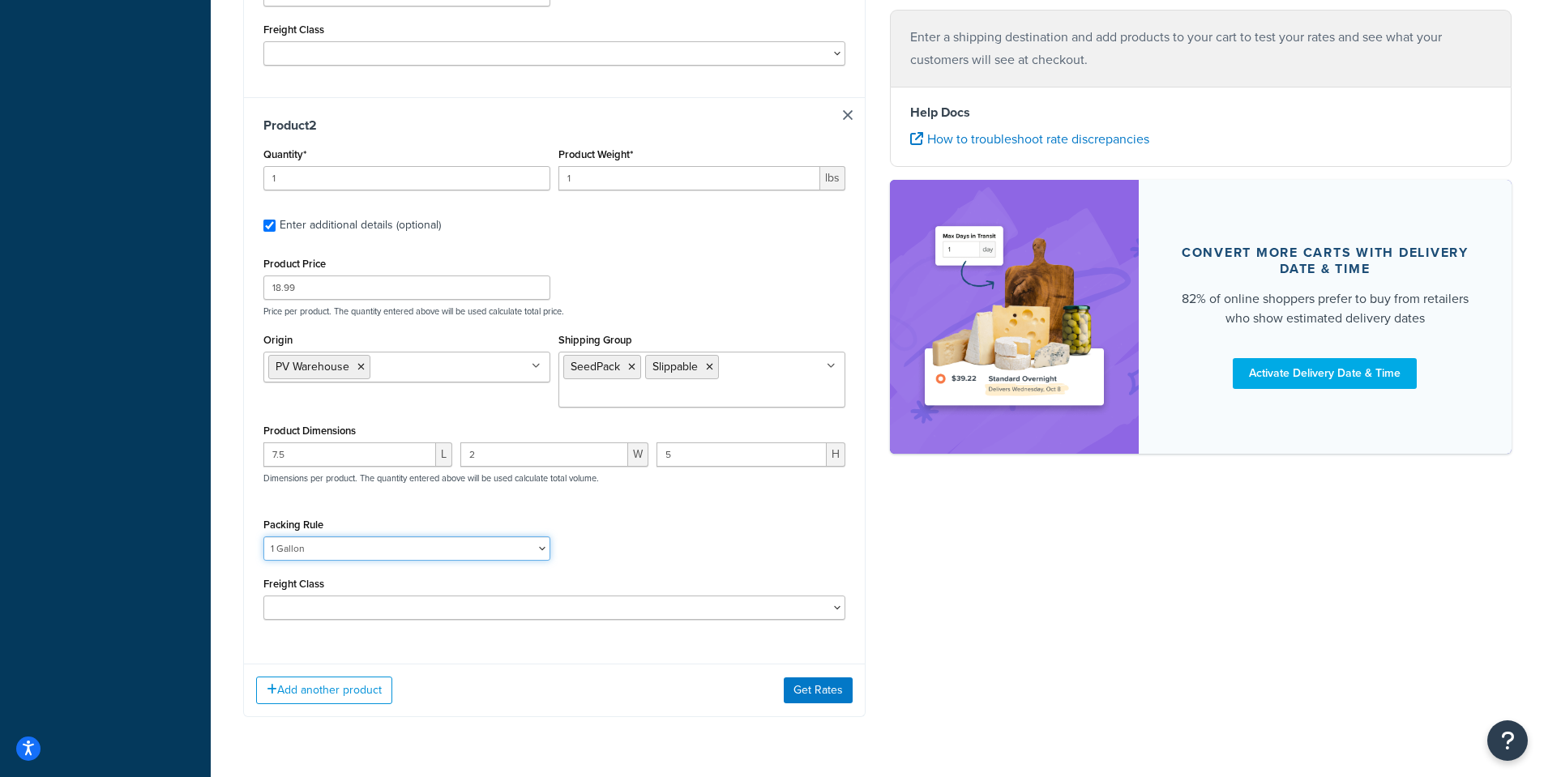
click at [318, 536] on select "1 Gallon 10 Inch Plant Markers 20 Inch Plant Markers AHS 4 claw GO500 AHS 5 Gal…" at bounding box center [406, 548] width 287 height 24
select select
click at [263, 536] on select "1 Gallon 10 Inch Plant Markers 20 Inch Plant Markers AHS 4 claw GO500 AHS 5 Gal…" at bounding box center [406, 548] width 287 height 24
drag, startPoint x: 601, startPoint y: 151, endPoint x: 377, endPoint y: 151, distance: 224.5
click at [377, 151] on div "Quantity* 1 Product Weight* 1 lbs" at bounding box center [554, 172] width 590 height 59
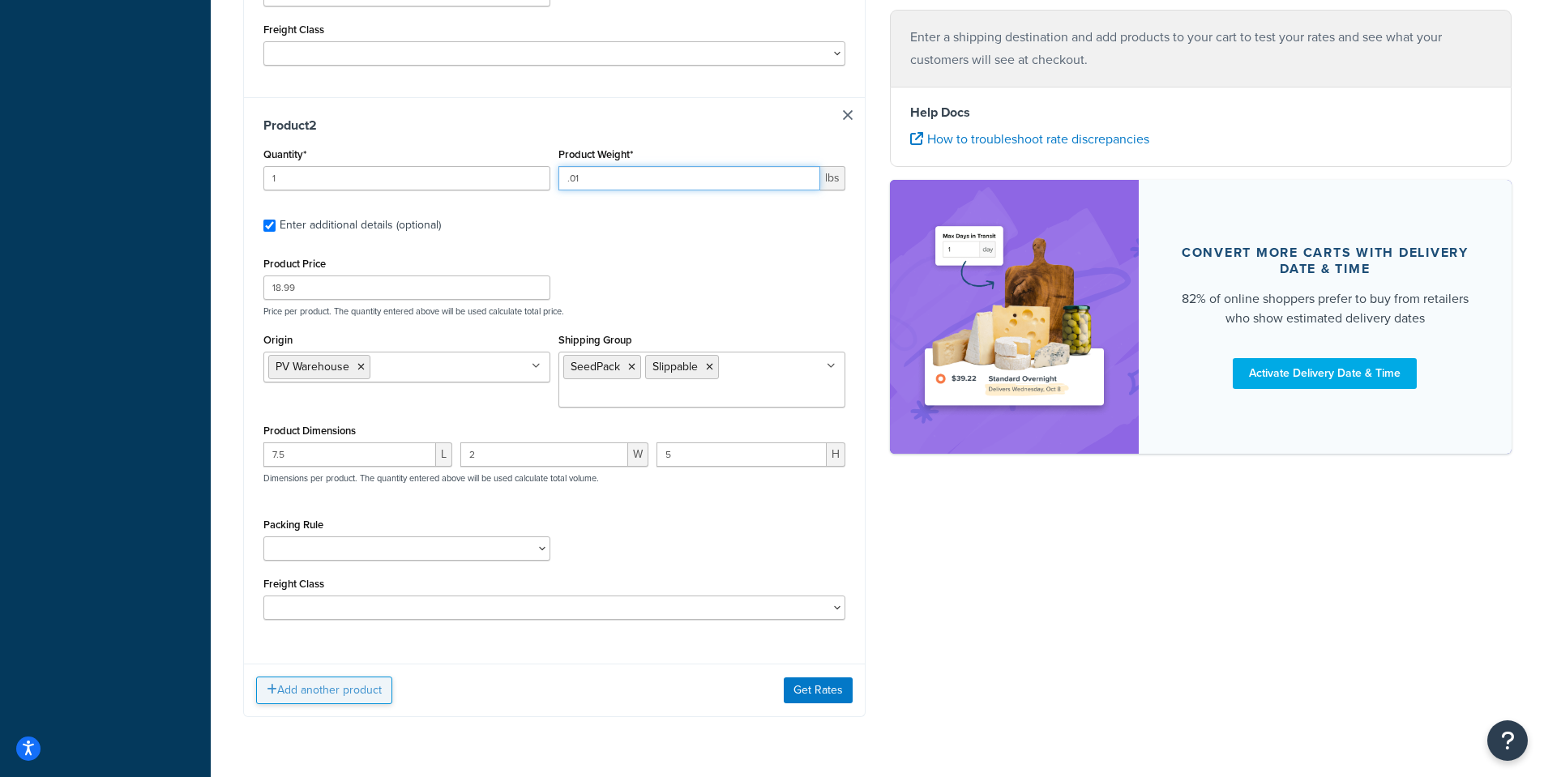
type input ".01"
click at [360, 677] on button "Add another product" at bounding box center [324, 691] width 136 height 28
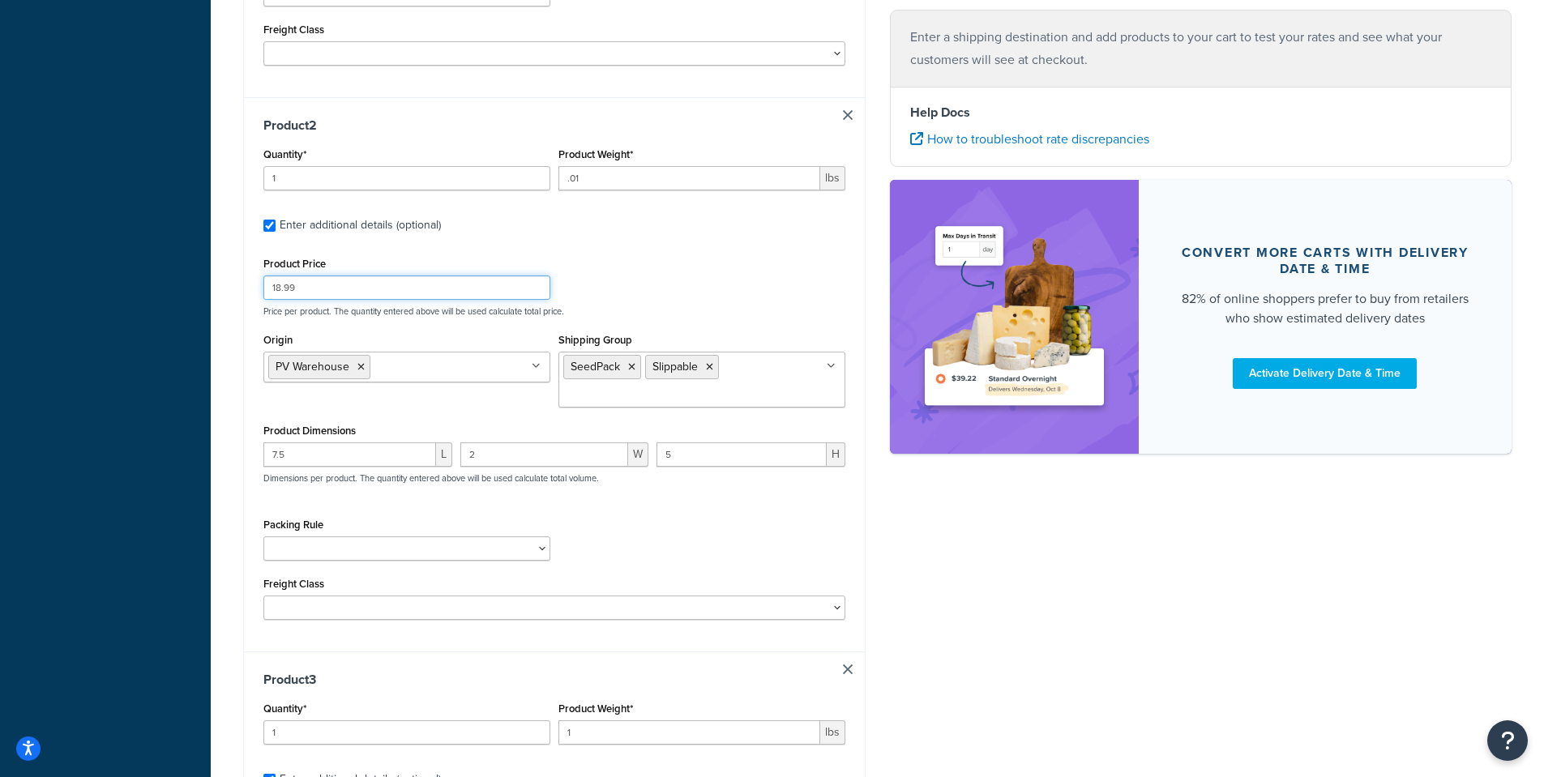
drag, startPoint x: 320, startPoint y: 267, endPoint x: 212, endPoint y: 256, distance: 108.4
click at [208, 262] on div "Dashboard Basic Setup Websites 1 Origins 38 Pickup Locations 1 Manage Shipping …" at bounding box center [772, 293] width 1544 height 2109
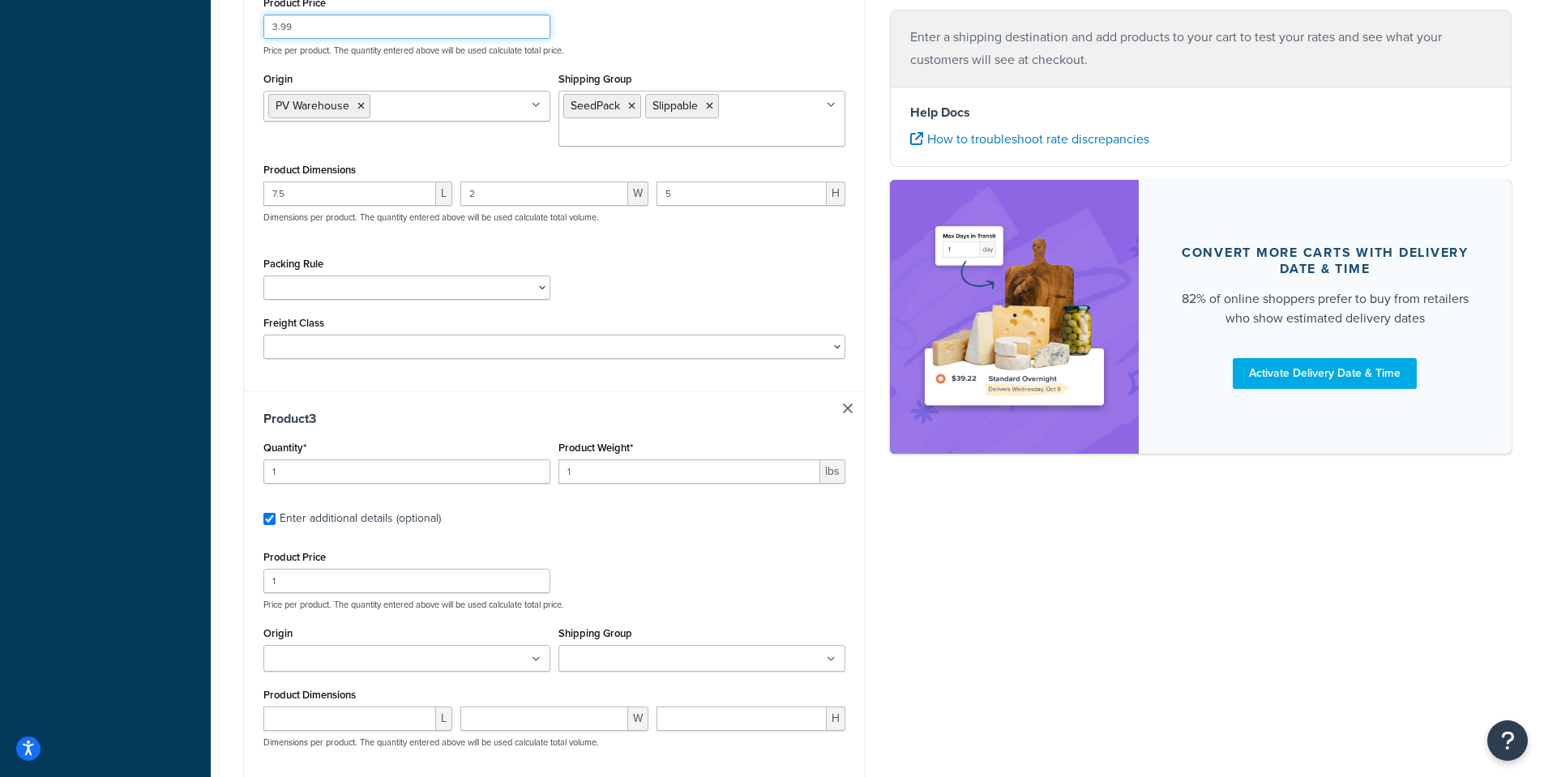
scroll to position [842, 0]
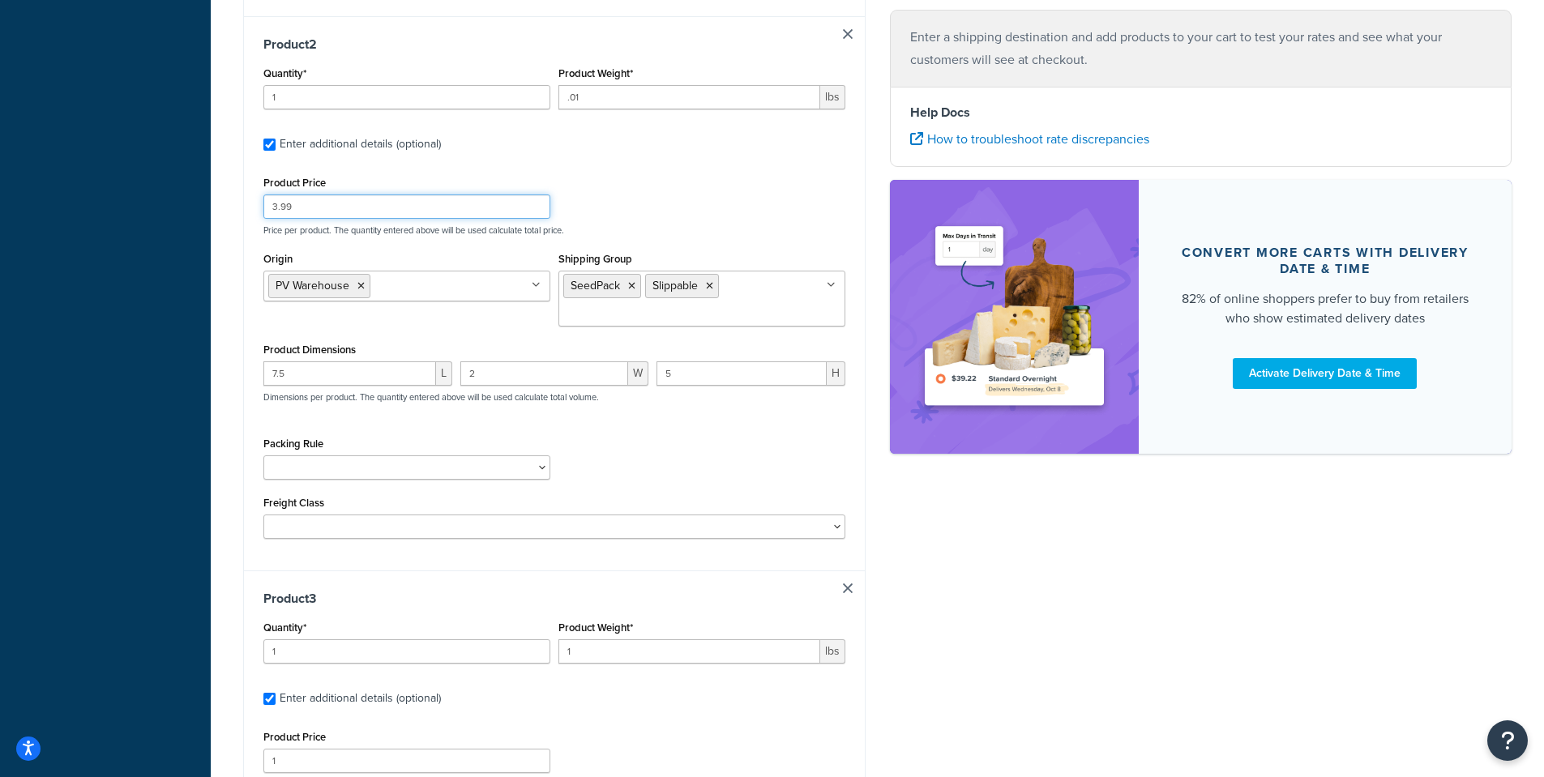
type input "3.99"
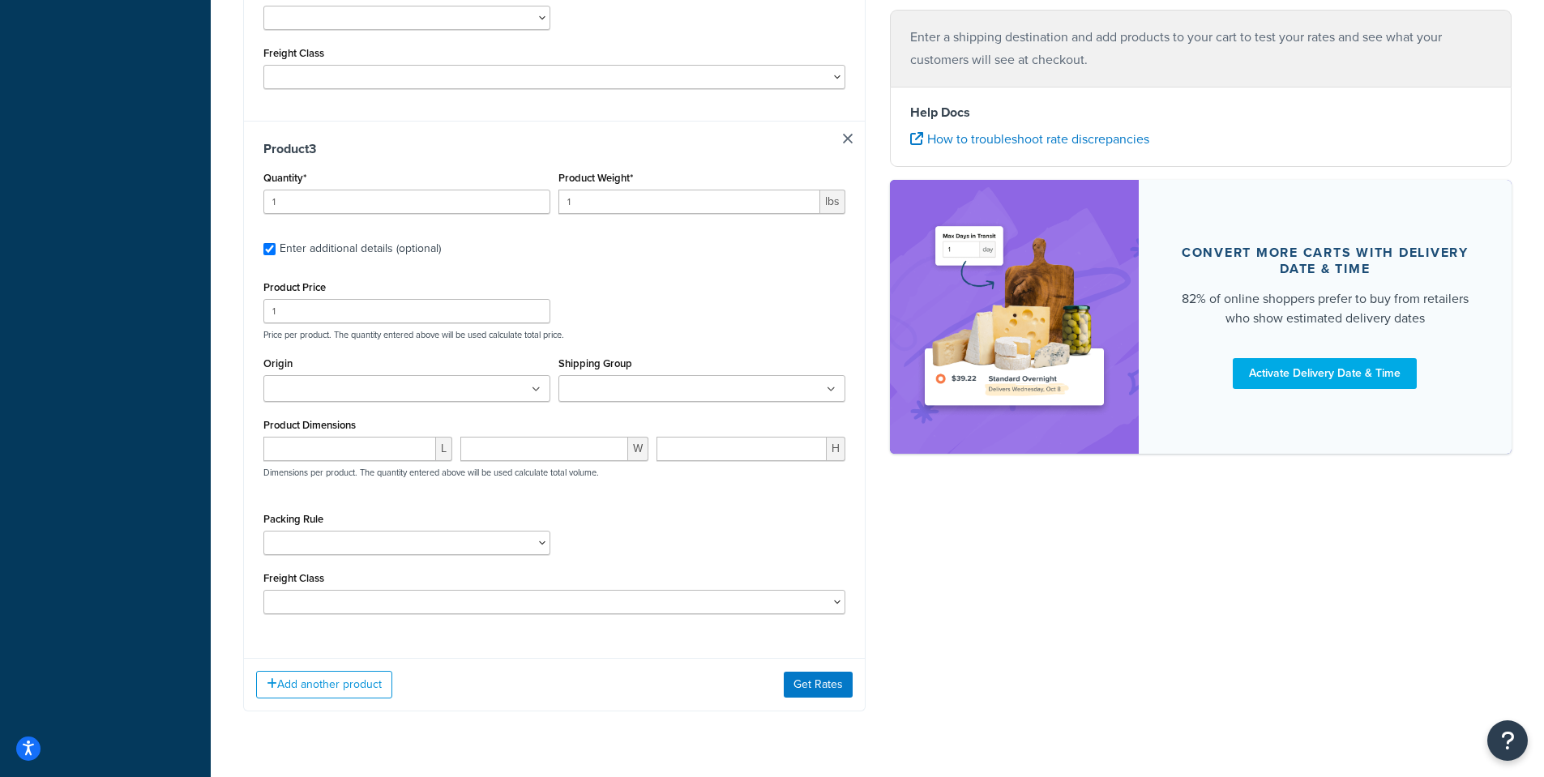
scroll to position [1306, 0]
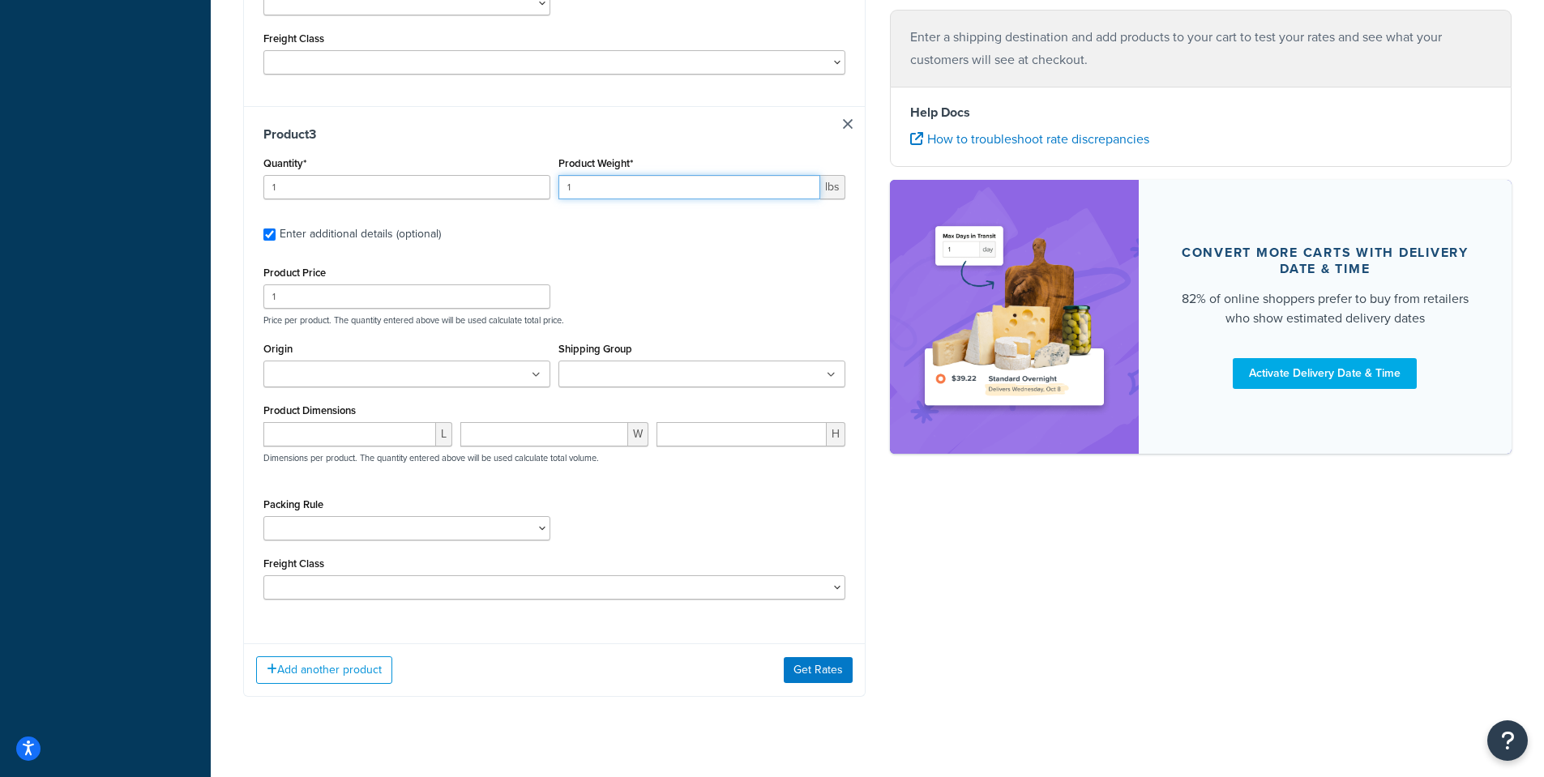
click at [526, 157] on div "Quantity* 1 Product Weight* 1 lbs" at bounding box center [554, 181] width 590 height 59
type input ".02"
drag, startPoint x: 303, startPoint y: 271, endPoint x: 173, endPoint y: 259, distance: 131.0
type input "4.99"
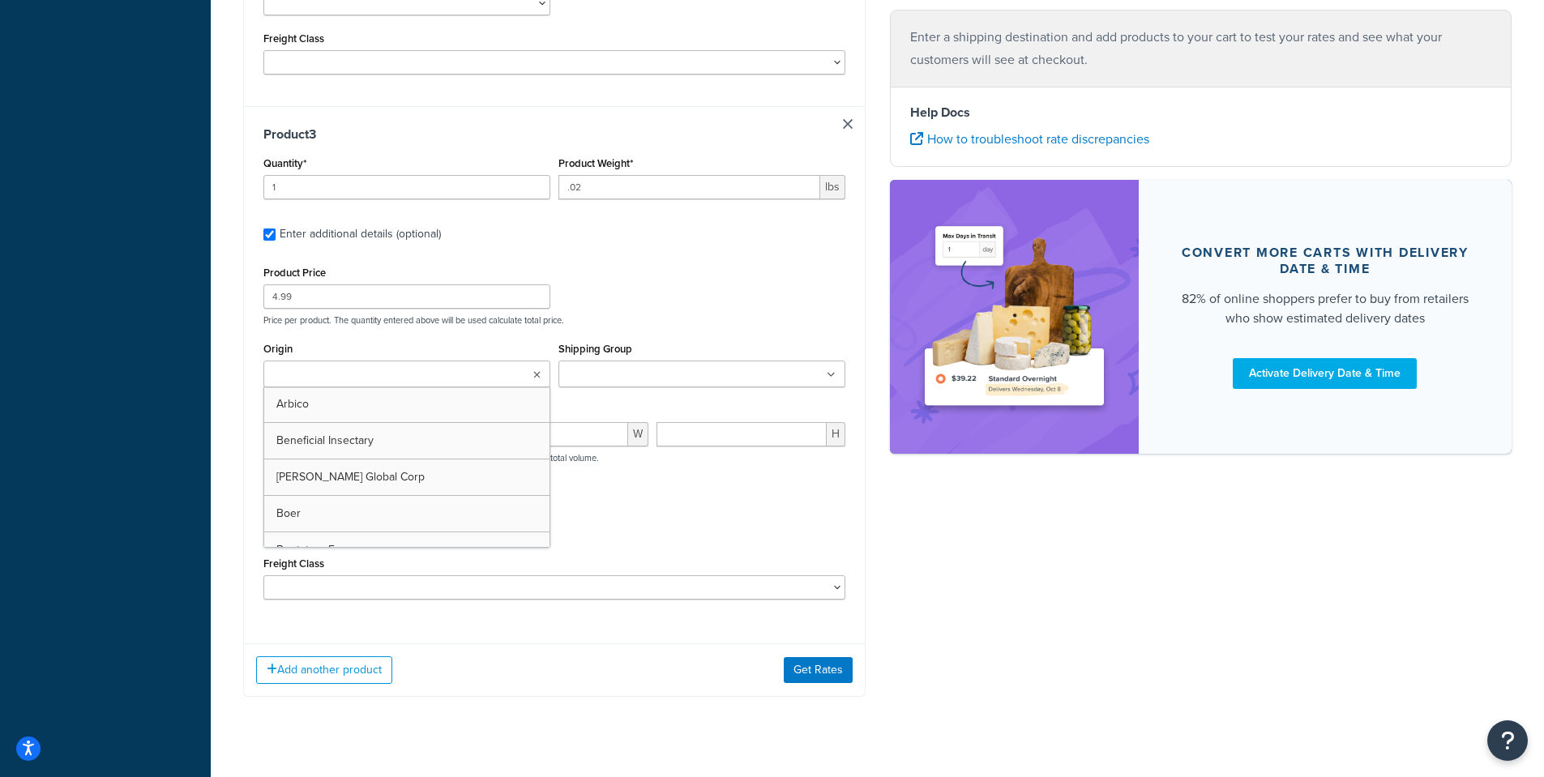
click at [305, 366] on input "Origin" at bounding box center [339, 375] width 143 height 18
type input "pv"
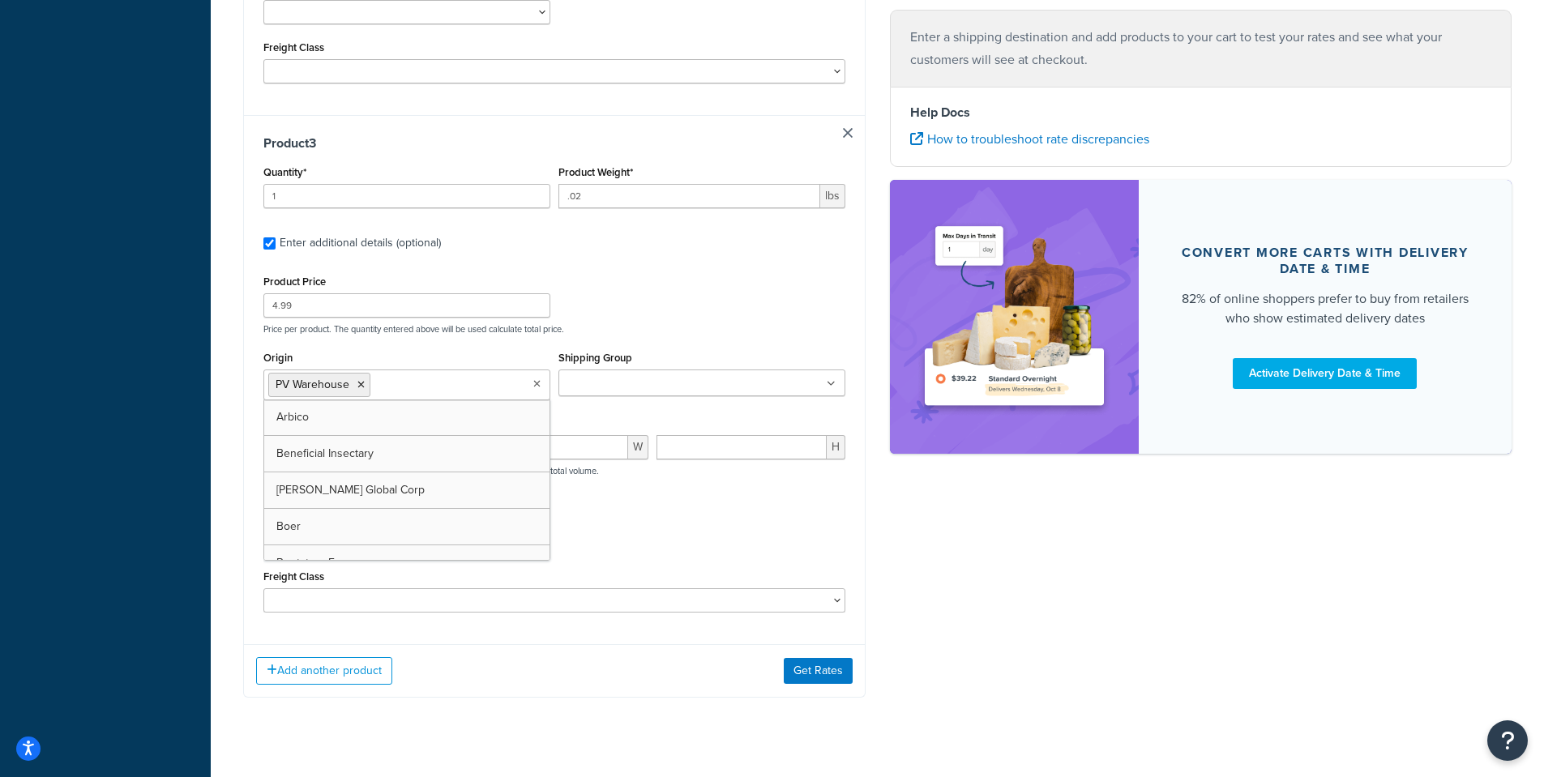
scroll to position [1298, 0]
click at [629, 374] on input "Shipping Group" at bounding box center [634, 383] width 143 height 18
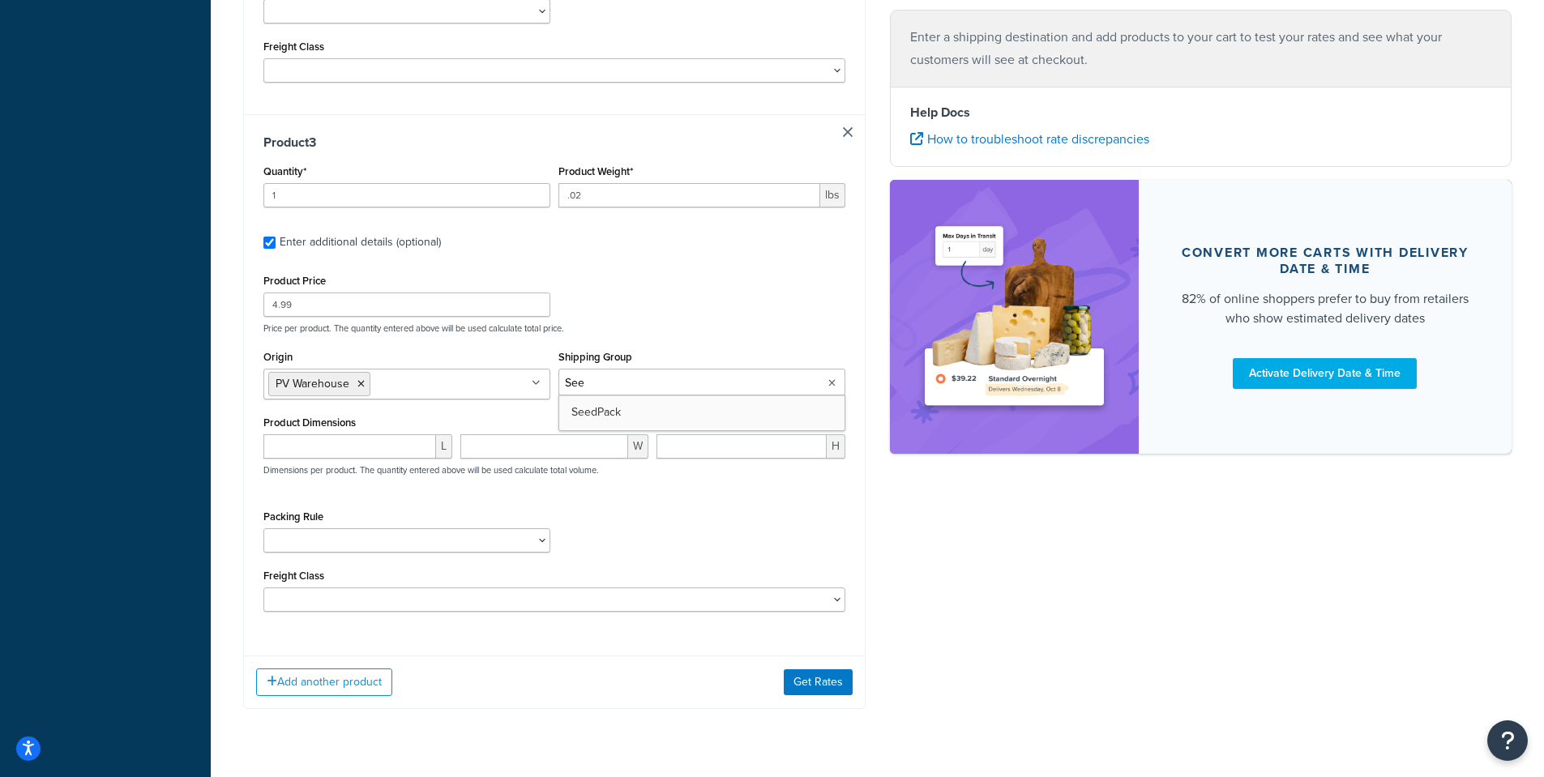
type input "Seed"
type input "Slippable"
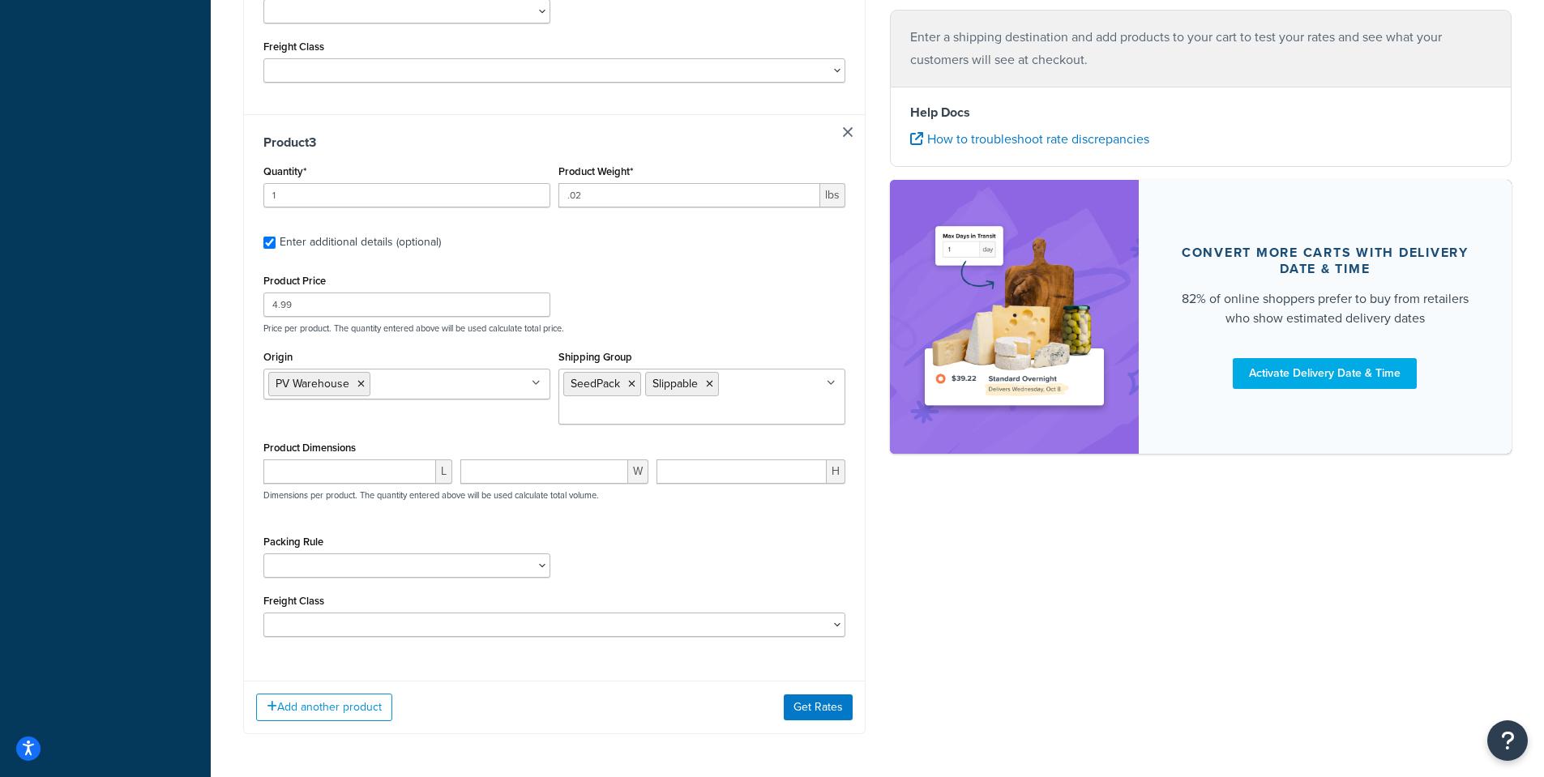
click at [250, 394] on div "Product 3 Quantity* 1 Product Weight* .02 lbs Enter additional details (optiona…" at bounding box center [554, 391] width 621 height 554
click at [350, 694] on button "Add another product" at bounding box center [324, 708] width 136 height 28
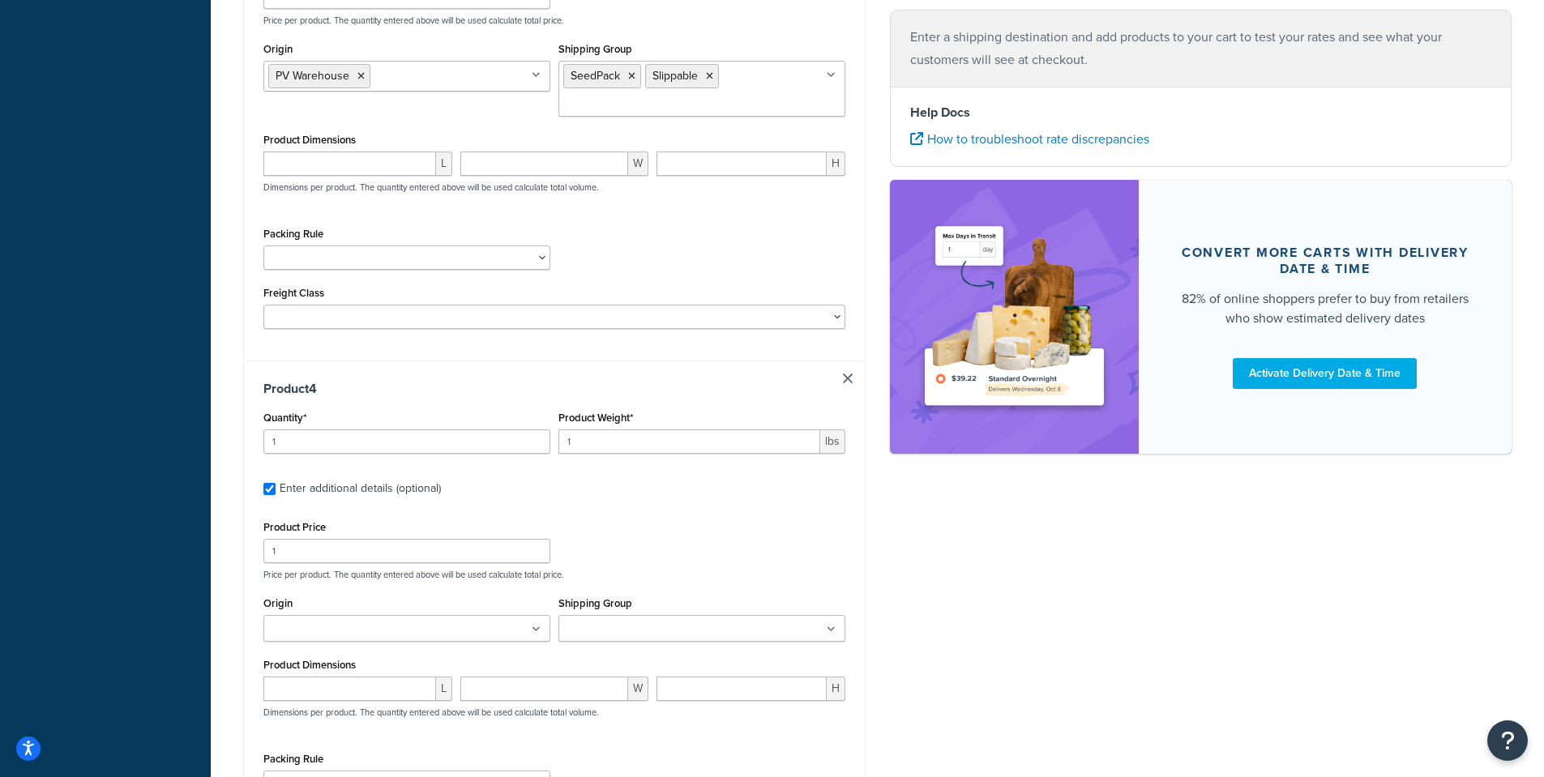
scroll to position [1622, 0]
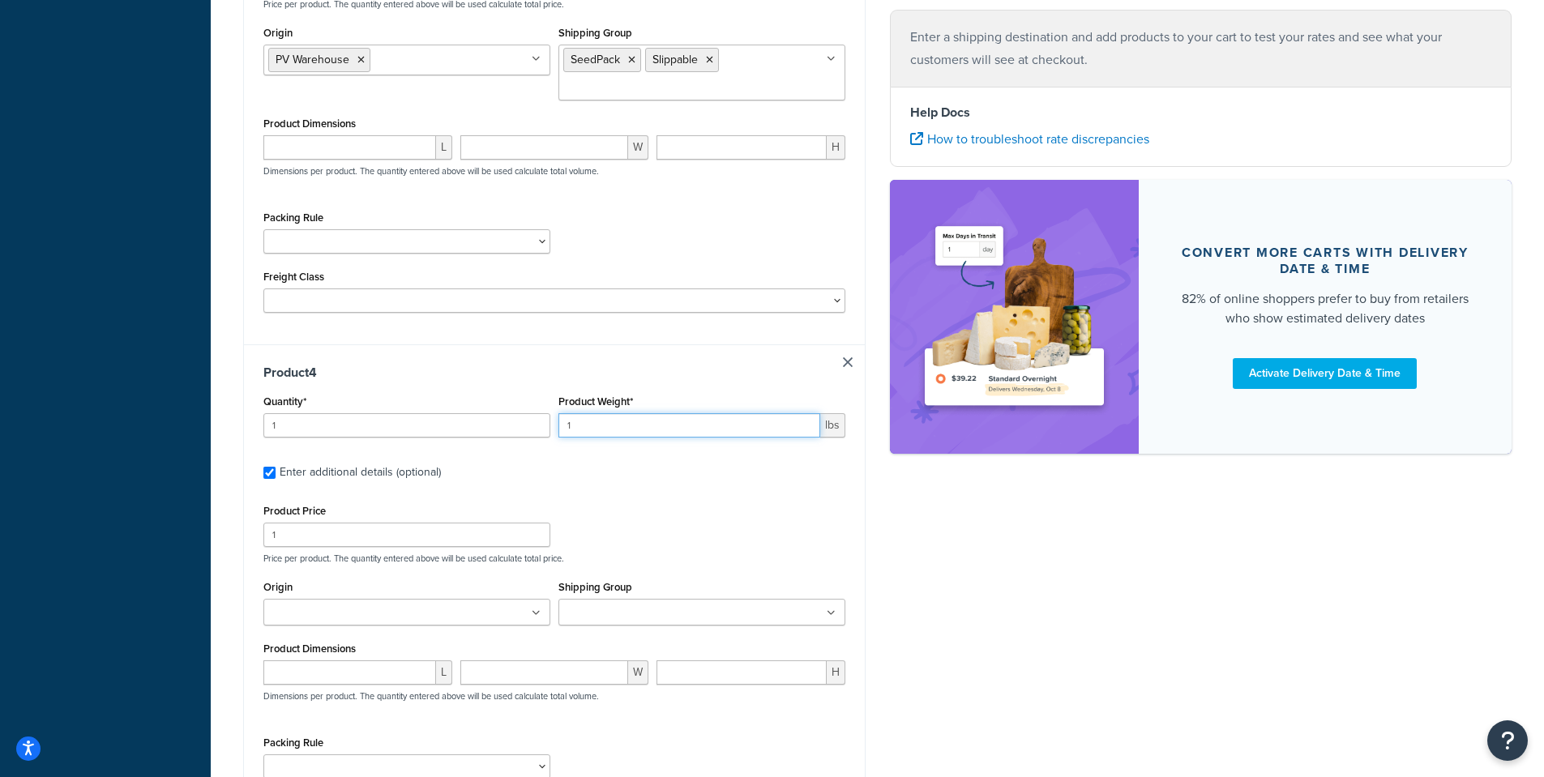
drag, startPoint x: 617, startPoint y: 398, endPoint x: 507, endPoint y: 396, distance: 110.2
click at [507, 398] on div "Quantity* 1 Product Weight* 1 lbs" at bounding box center [554, 420] width 590 height 59
type input ".01"
drag, startPoint x: 299, startPoint y: 513, endPoint x: 230, endPoint y: 511, distance: 68.9
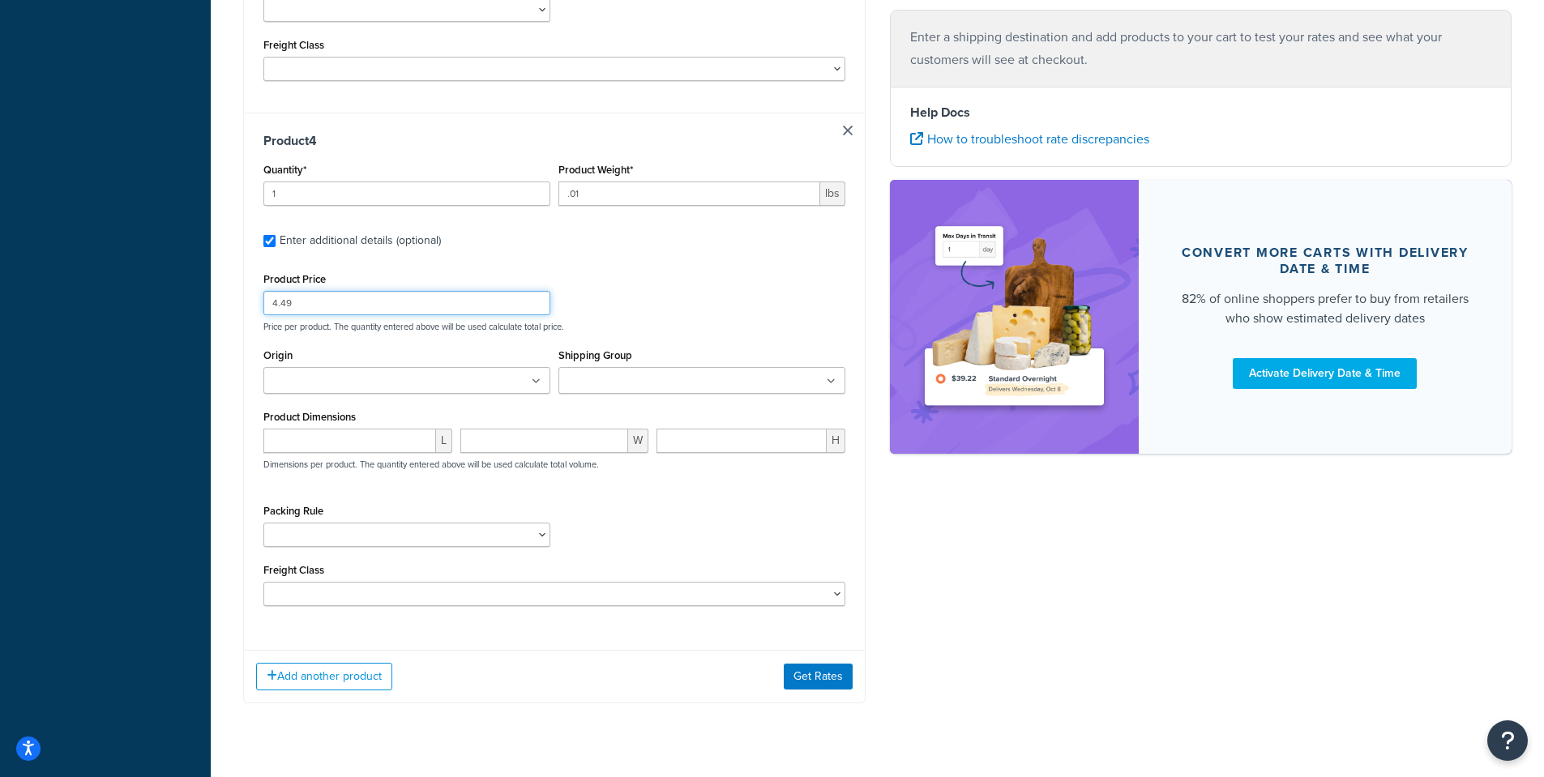
scroll to position [1861, 0]
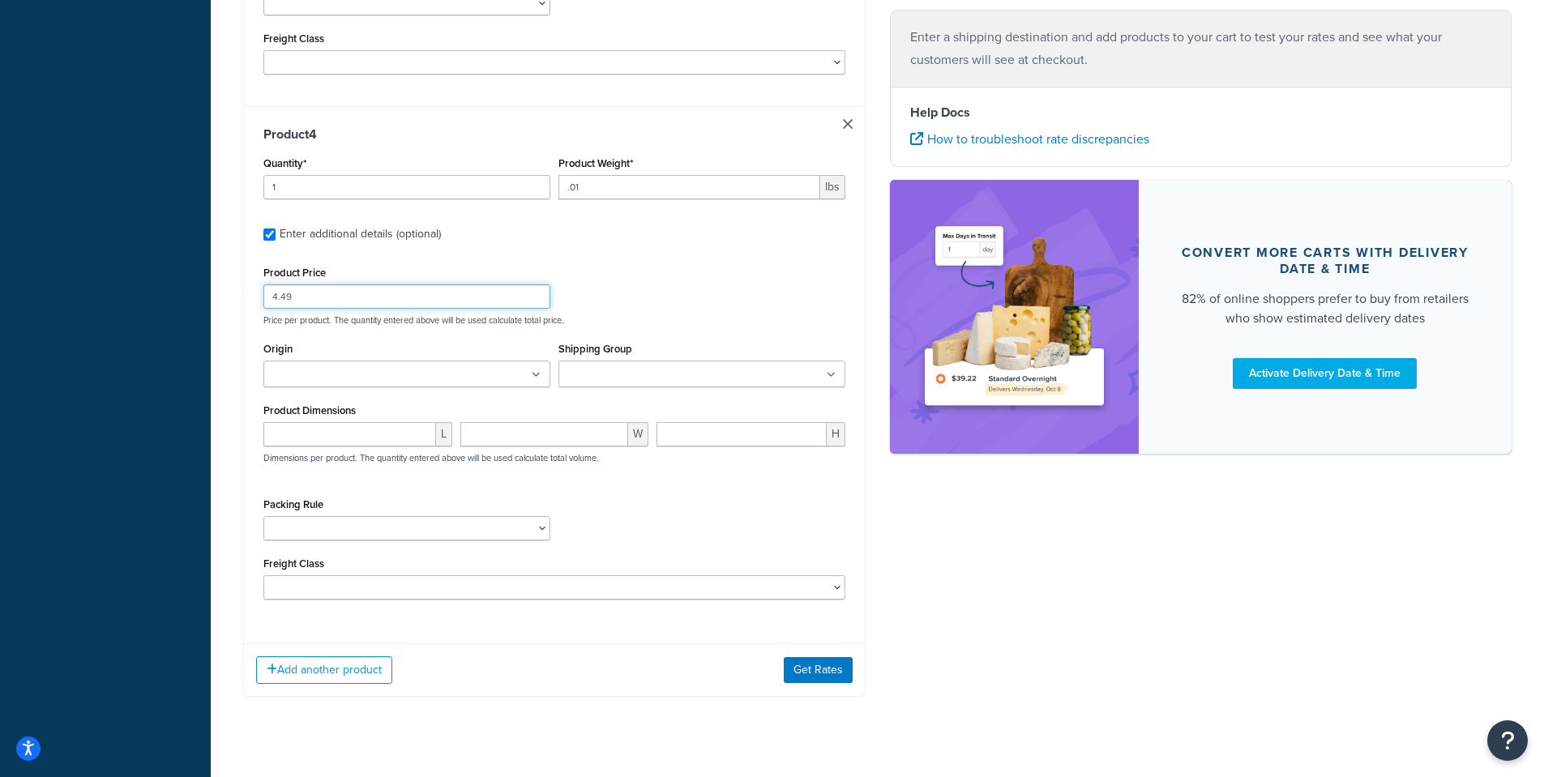
type input "4.49"
click at [304, 366] on input "Origin" at bounding box center [339, 375] width 143 height 18
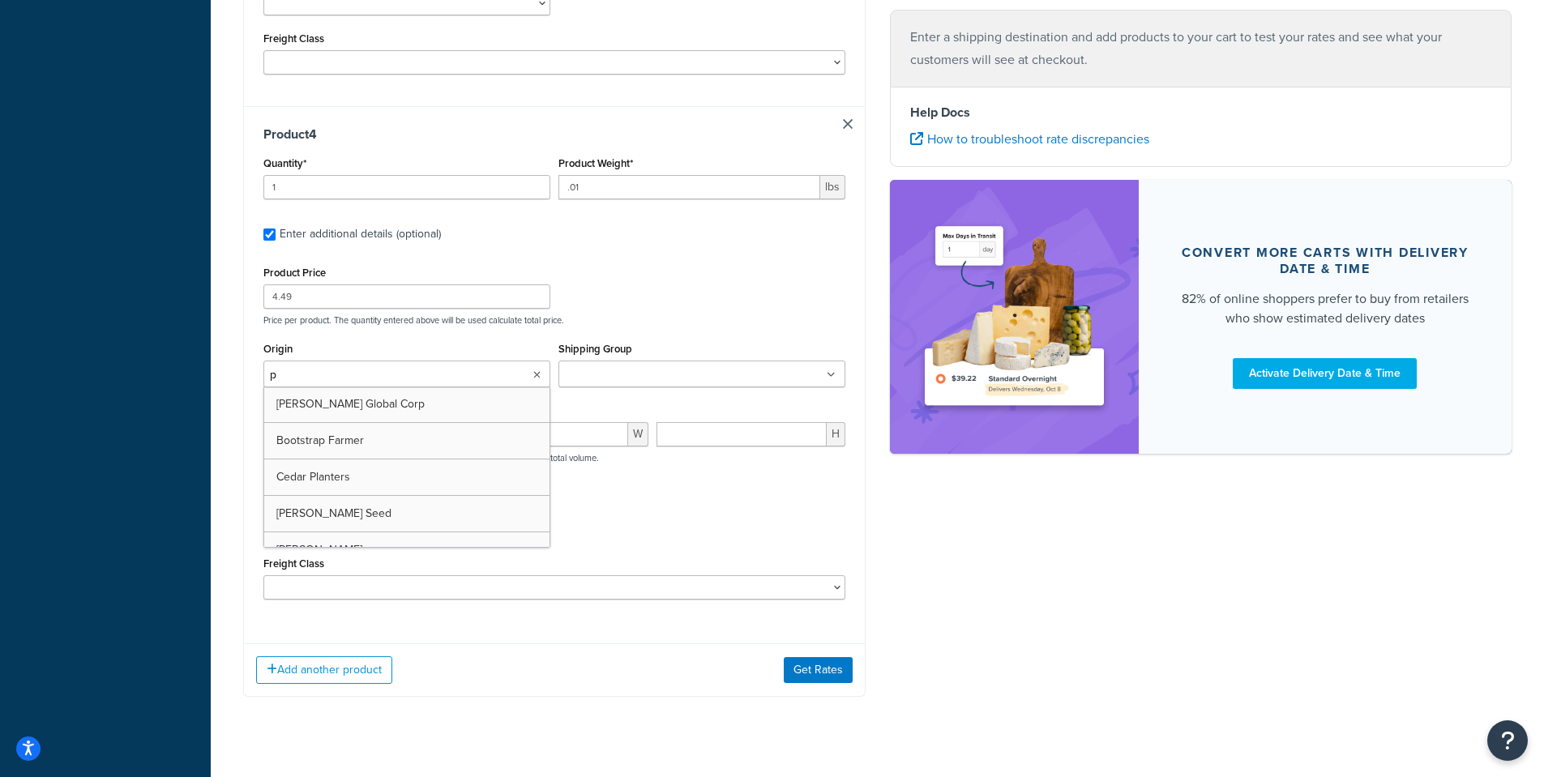
type input "pv"
click at [602, 366] on input "Shipping Group" at bounding box center [634, 375] width 143 height 18
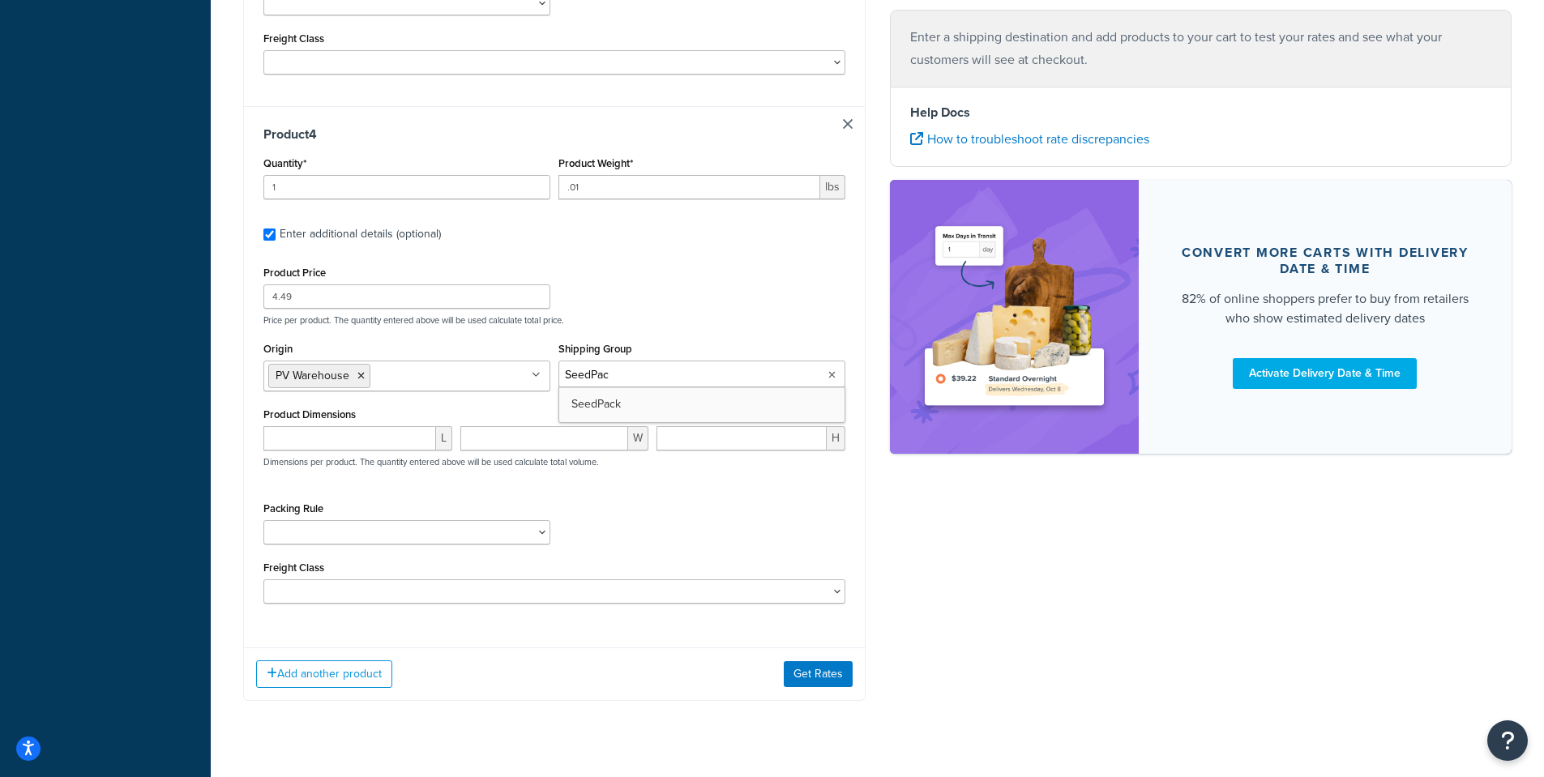
type input "SeedPack"
type input "Slippable"
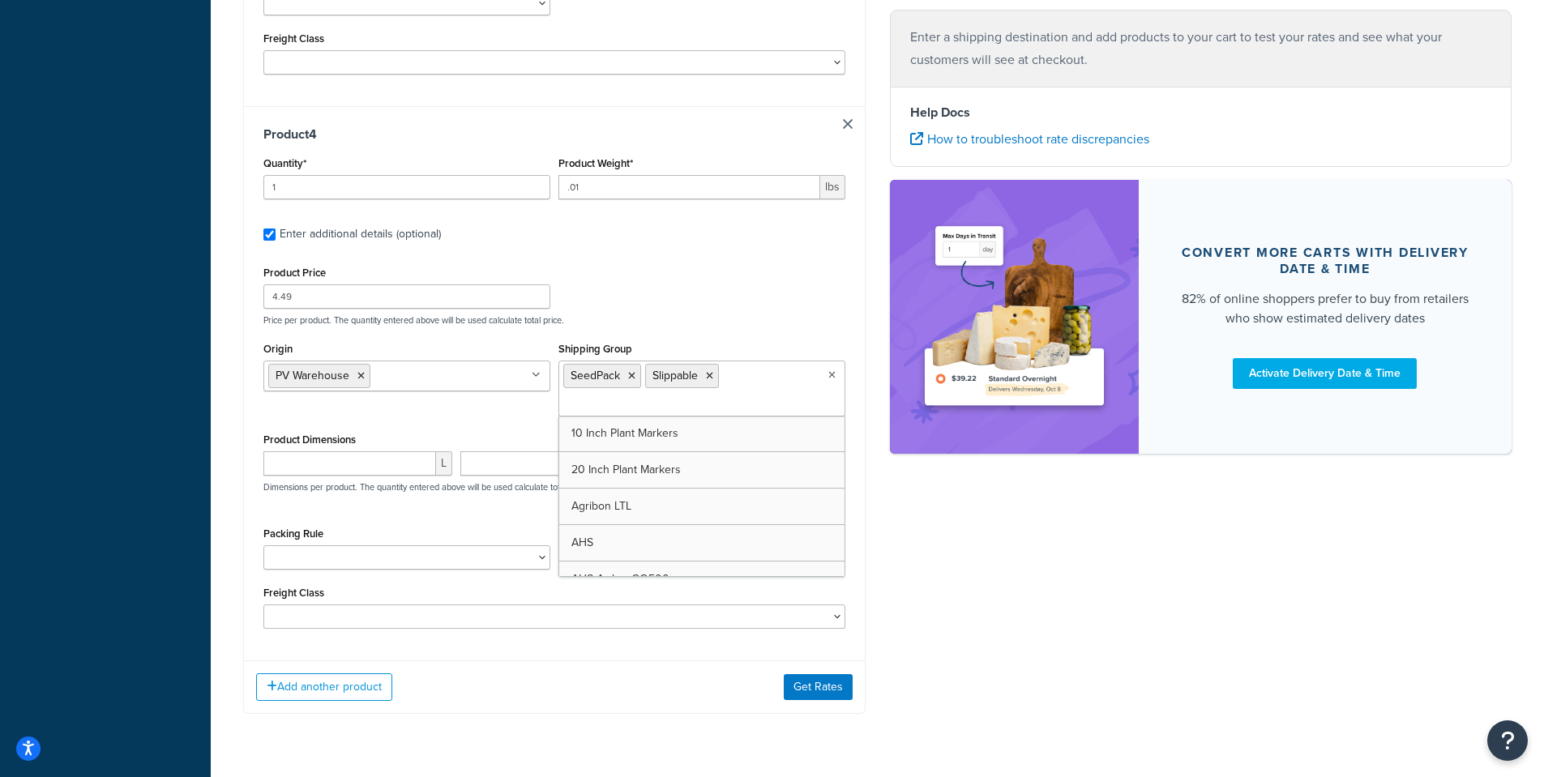
click at [297, 402] on div "Origin PV Warehouse Arbico Beneficial Insectary Berry Global Corp Boer Bootstra…" at bounding box center [554, 383] width 590 height 91
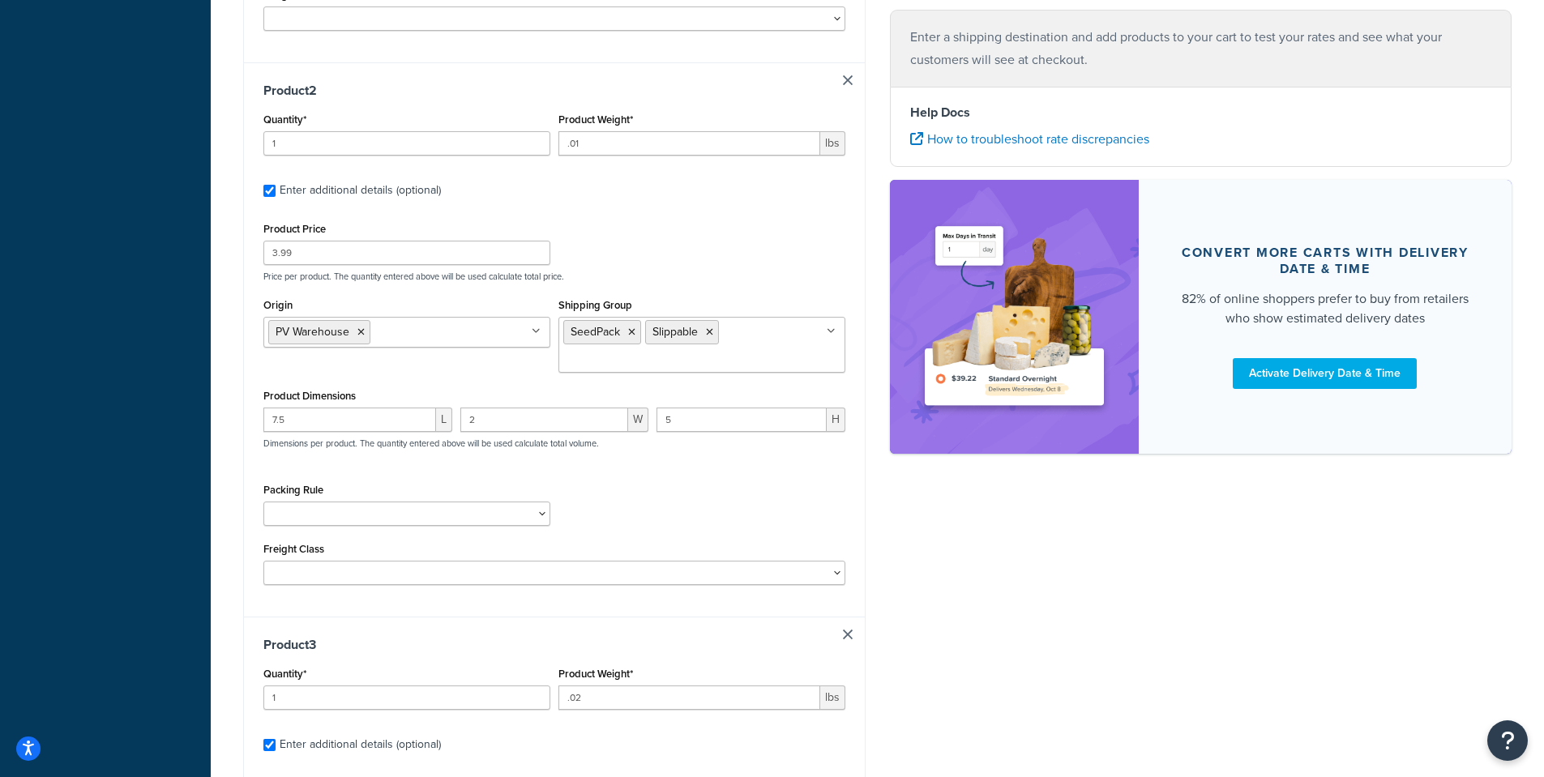
scroll to position [807, 0]
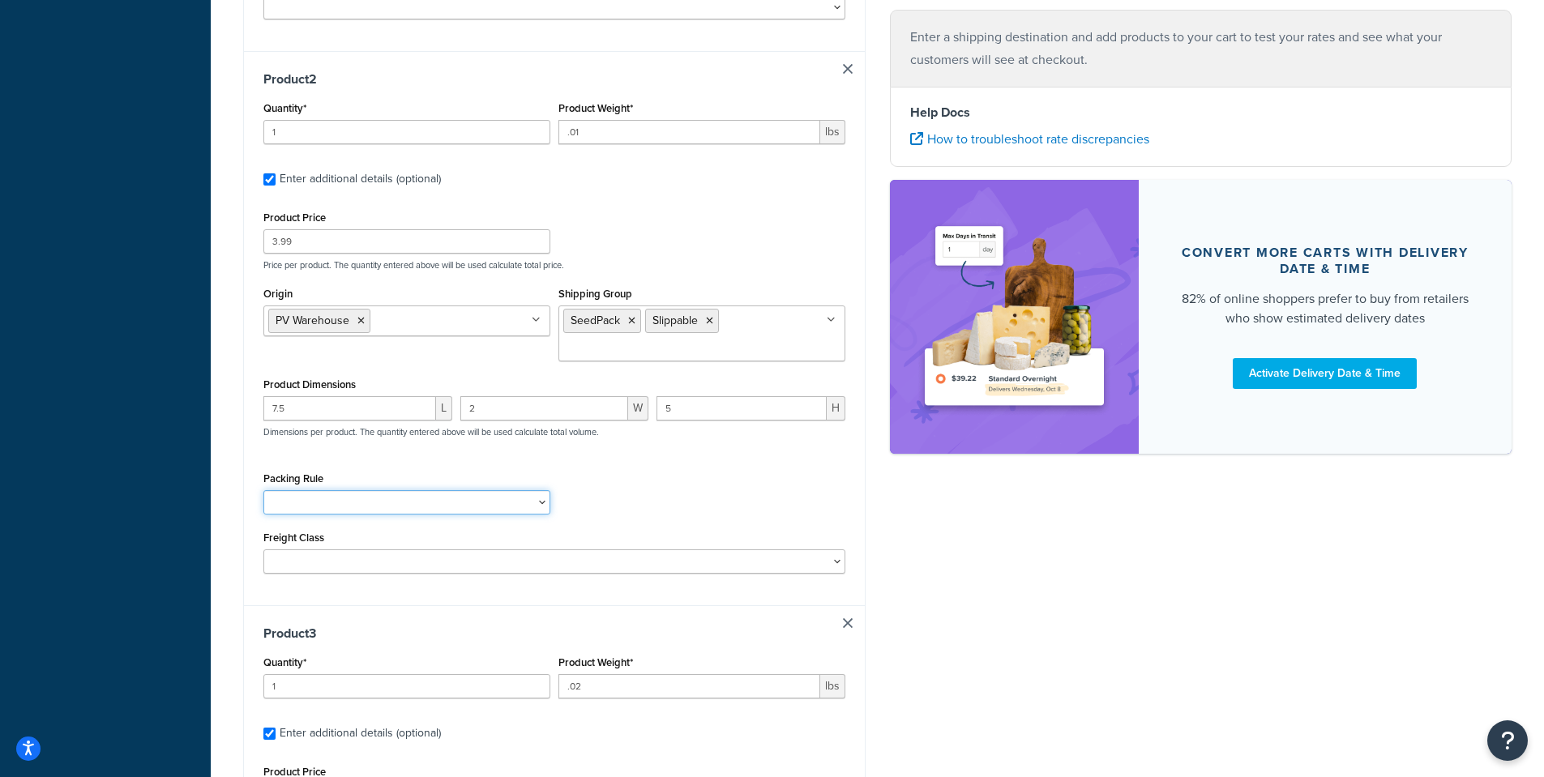
click at [292, 490] on select "1 Gallon 10 Inch Plant Markers 20 Inch Plant Markers AHS 4 claw GO500 AHS 5 Gal…" at bounding box center [406, 502] width 287 height 24
select select "23050"
click at [263, 490] on select "1 Gallon 10 Inch Plant Markers 20 Inch Plant Markers AHS 4 claw GO500 AHS 5 Gal…" at bounding box center [406, 502] width 287 height 24
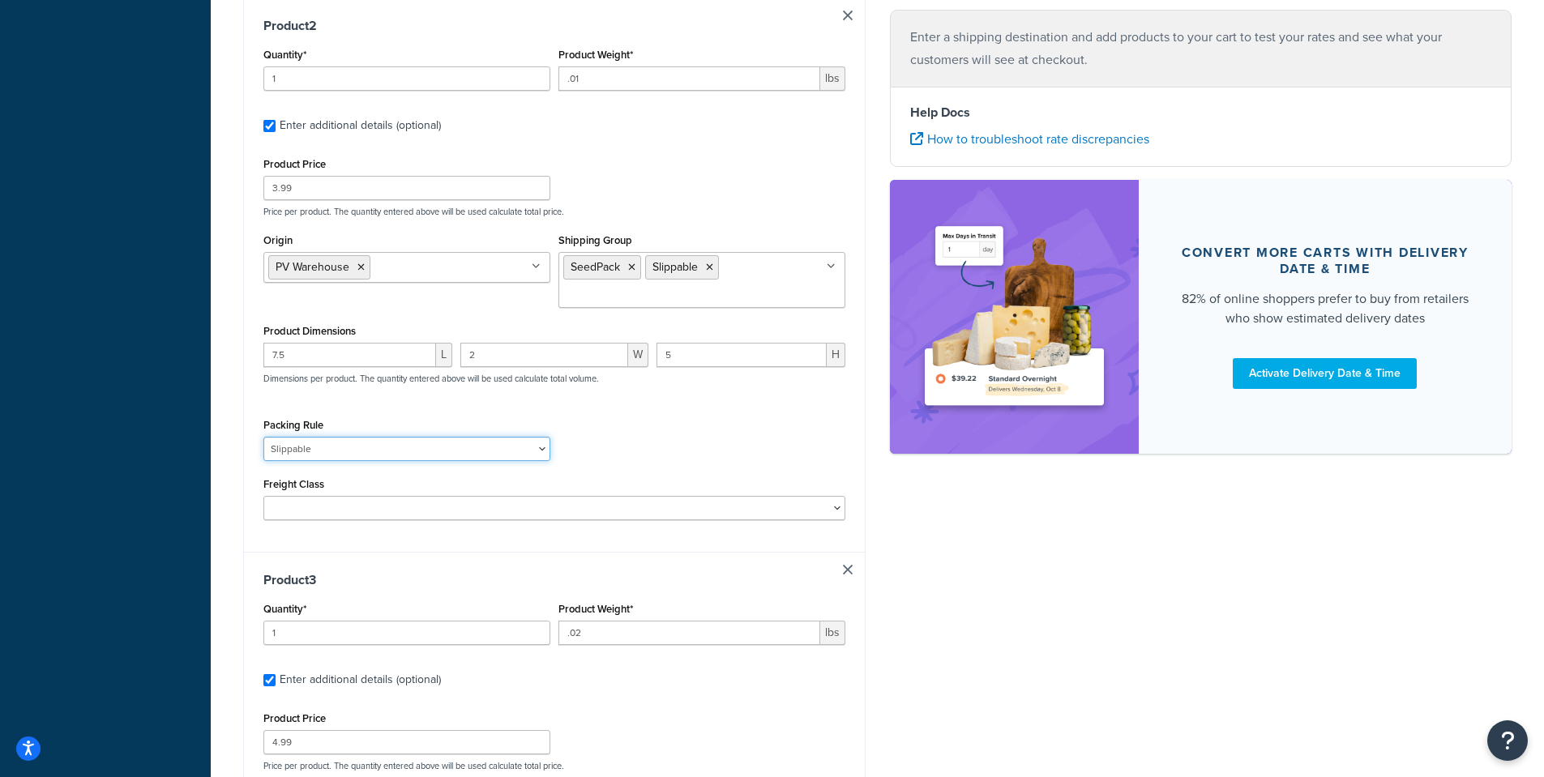
scroll to position [1293, 0]
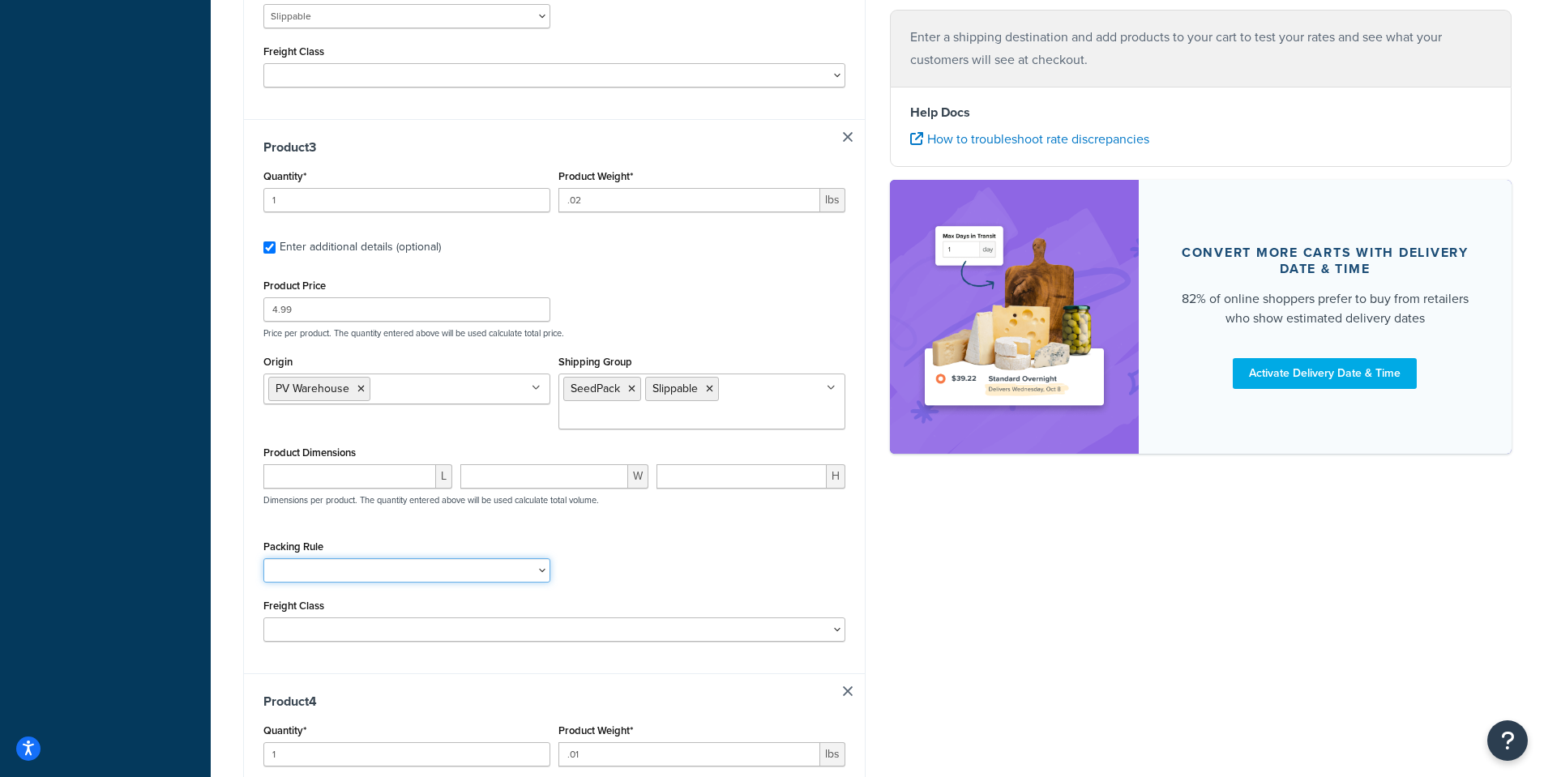
click at [322, 558] on select "1 Gallon 10 Inch Plant Markers 20 Inch Plant Markers AHS 4 claw GO500 AHS 5 Gal…" at bounding box center [406, 570] width 287 height 24
select select "23050"
click at [263, 558] on select "1 Gallon 10 Inch Plant Markers 20 Inch Plant Markers AHS 4 claw GO500 AHS 5 Gal…" at bounding box center [406, 570] width 287 height 24
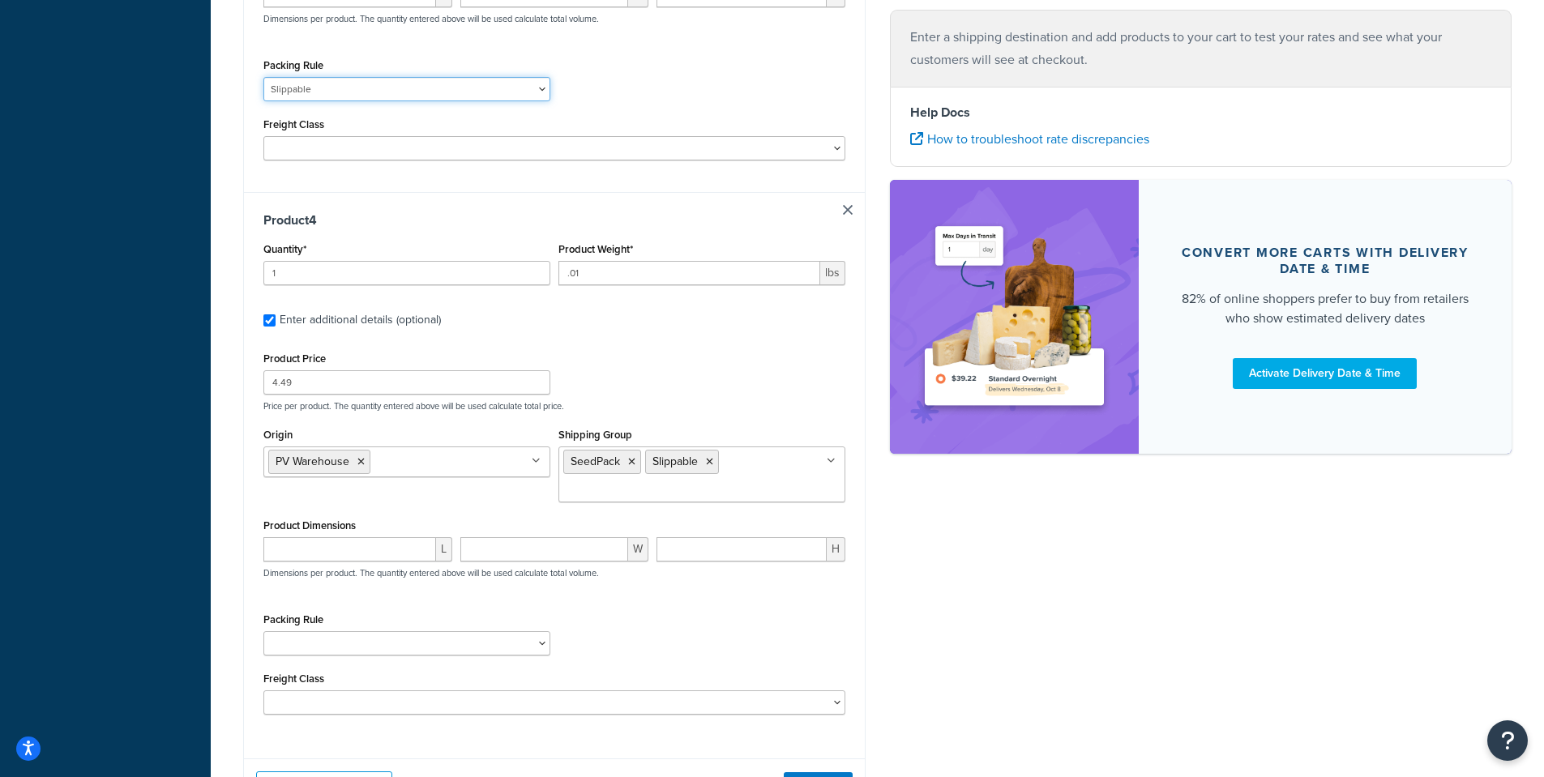
scroll to position [1780, 0]
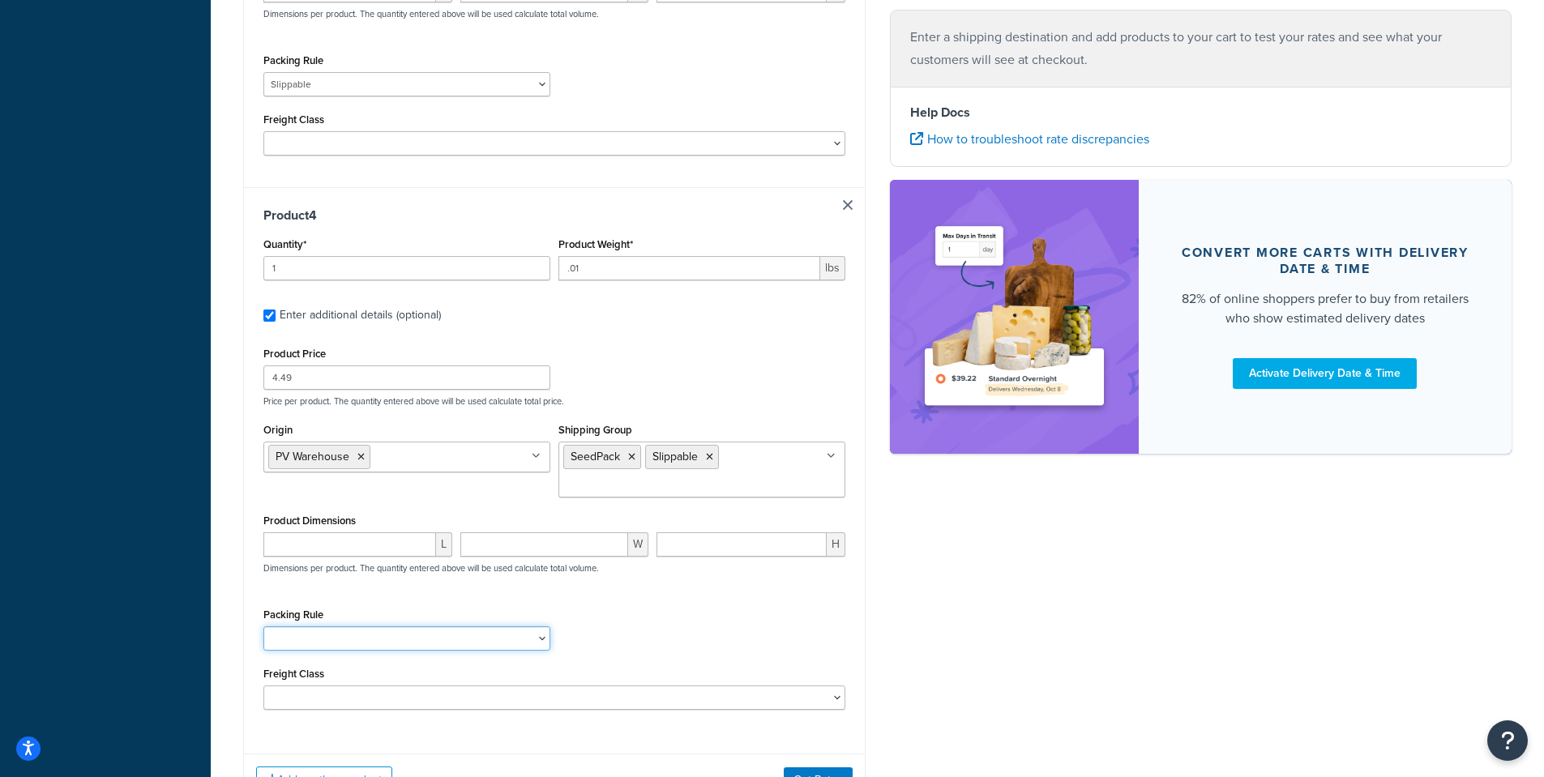
click at [308, 626] on select "1 Gallon 10 Inch Plant Markers 20 Inch Plant Markers AHS 4 claw GO500 AHS 5 Gal…" at bounding box center [406, 638] width 287 height 24
select select "23050"
click at [263, 626] on select "1 Gallon 10 Inch Plant Markers 20 Inch Plant Markers AHS 4 claw GO500 AHS 5 Gal…" at bounding box center [406, 638] width 287 height 24
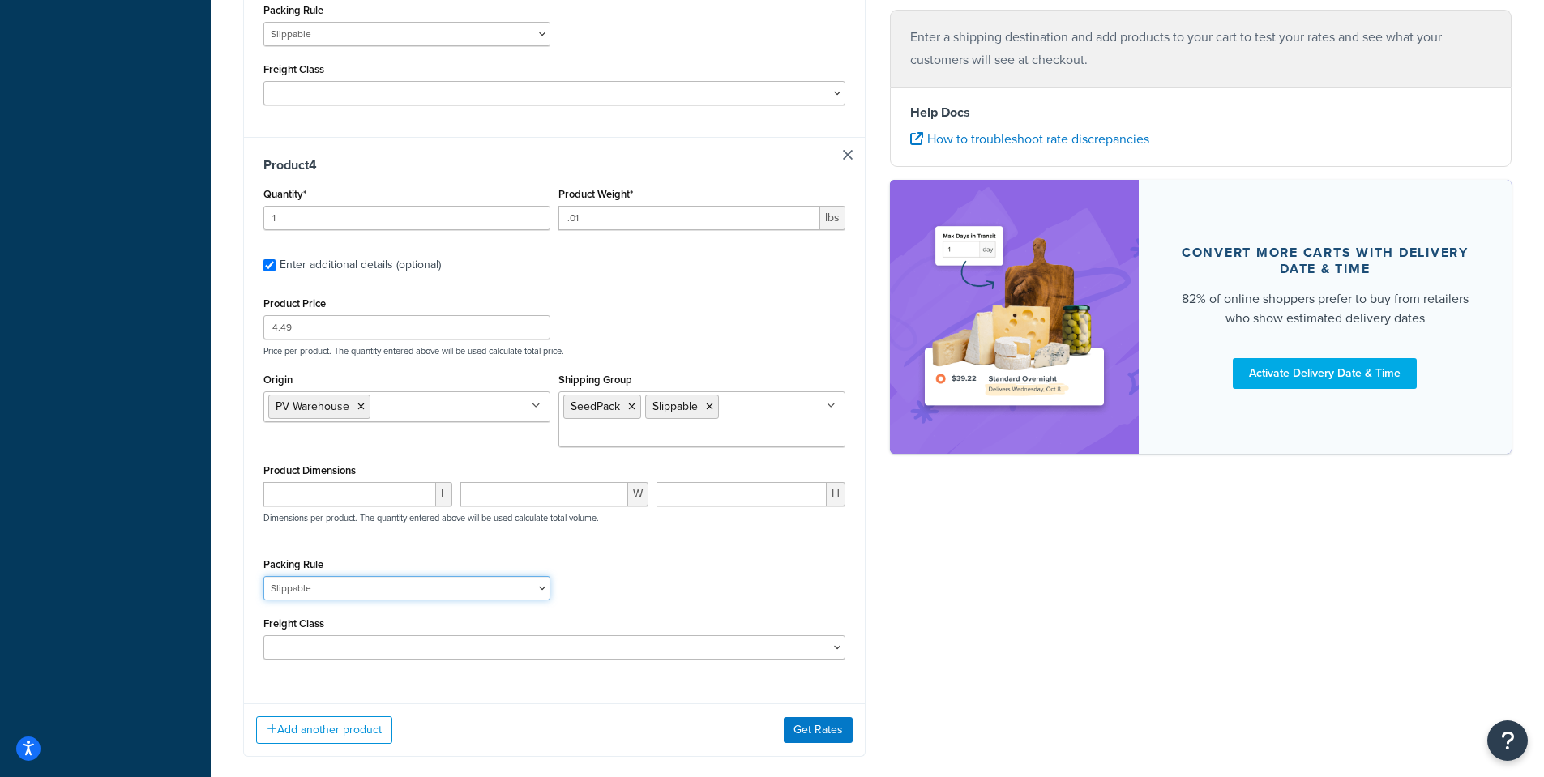
scroll to position [1890, 0]
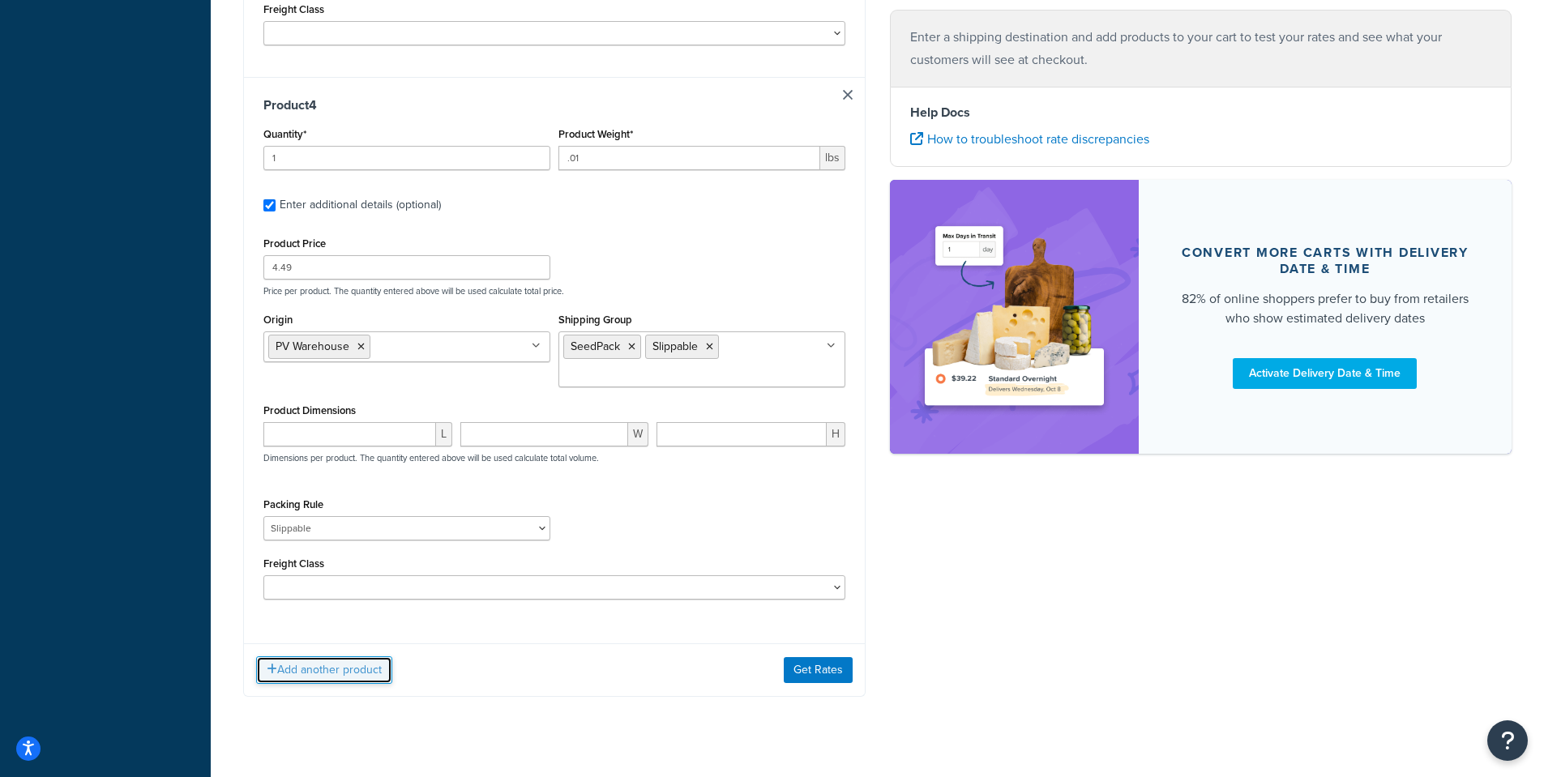
click at [330, 656] on button "Add another product" at bounding box center [324, 670] width 136 height 28
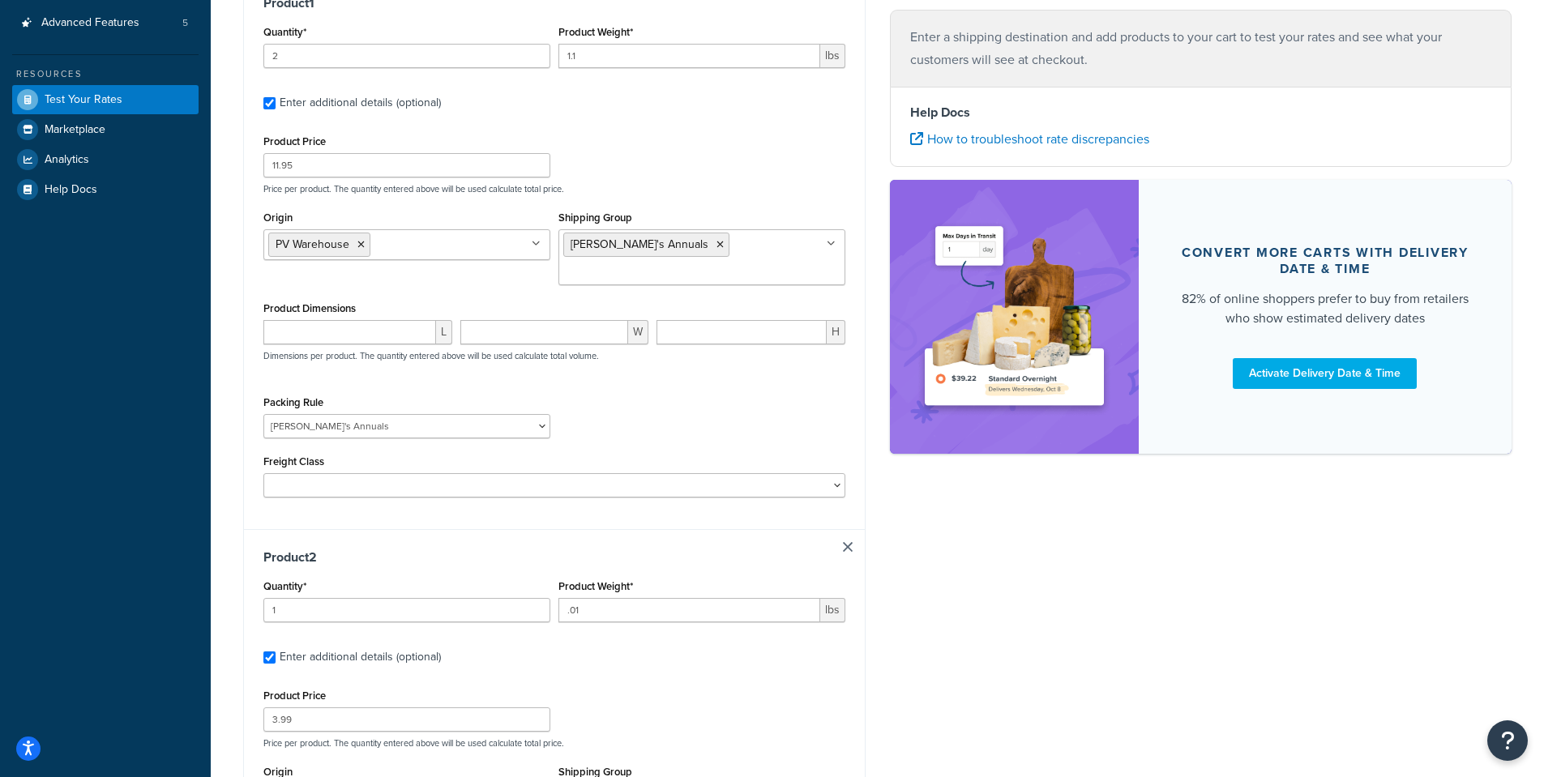
scroll to position [26, 0]
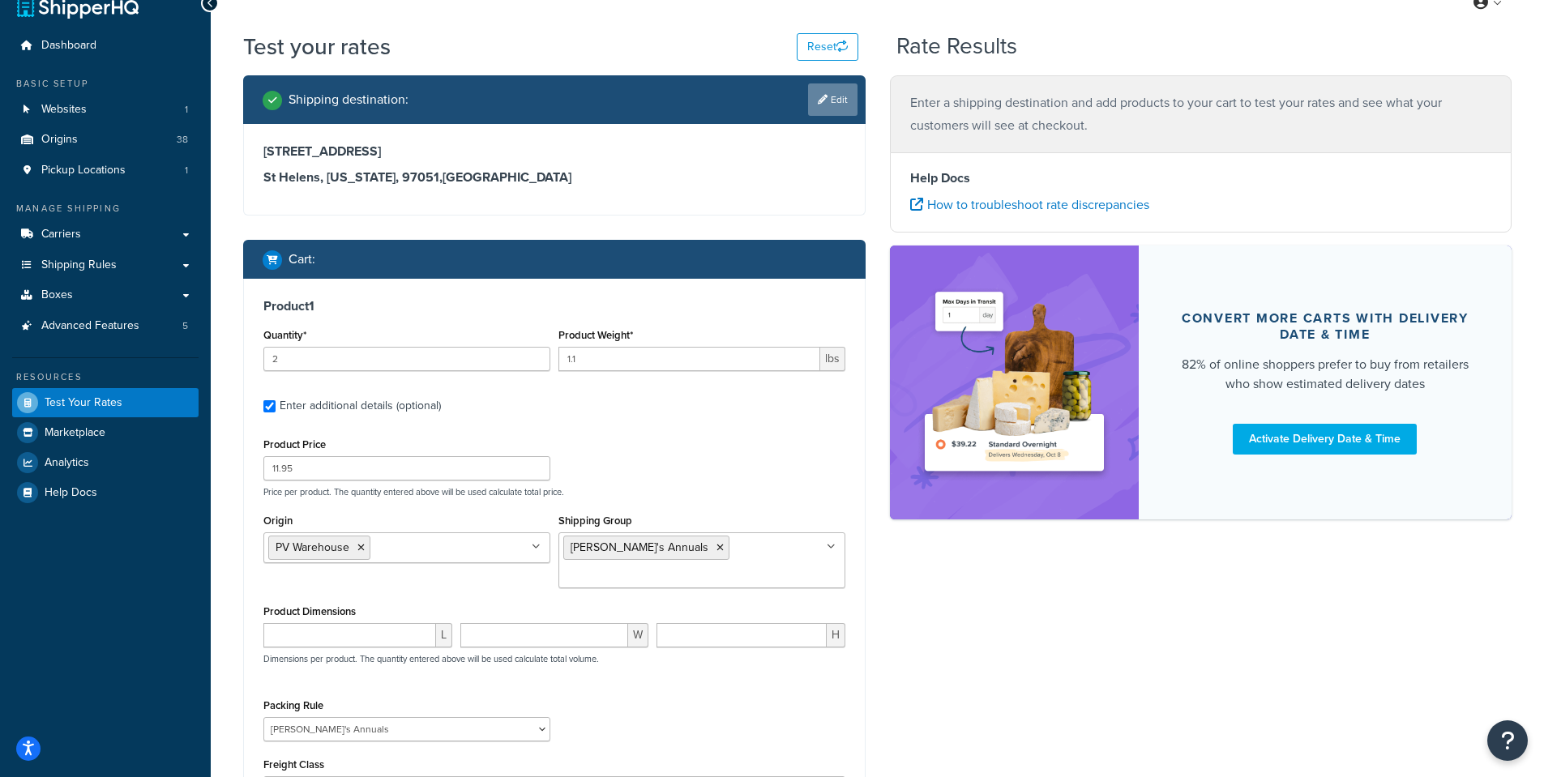
click at [836, 92] on link "Edit" at bounding box center [832, 99] width 49 height 32
select select "OR"
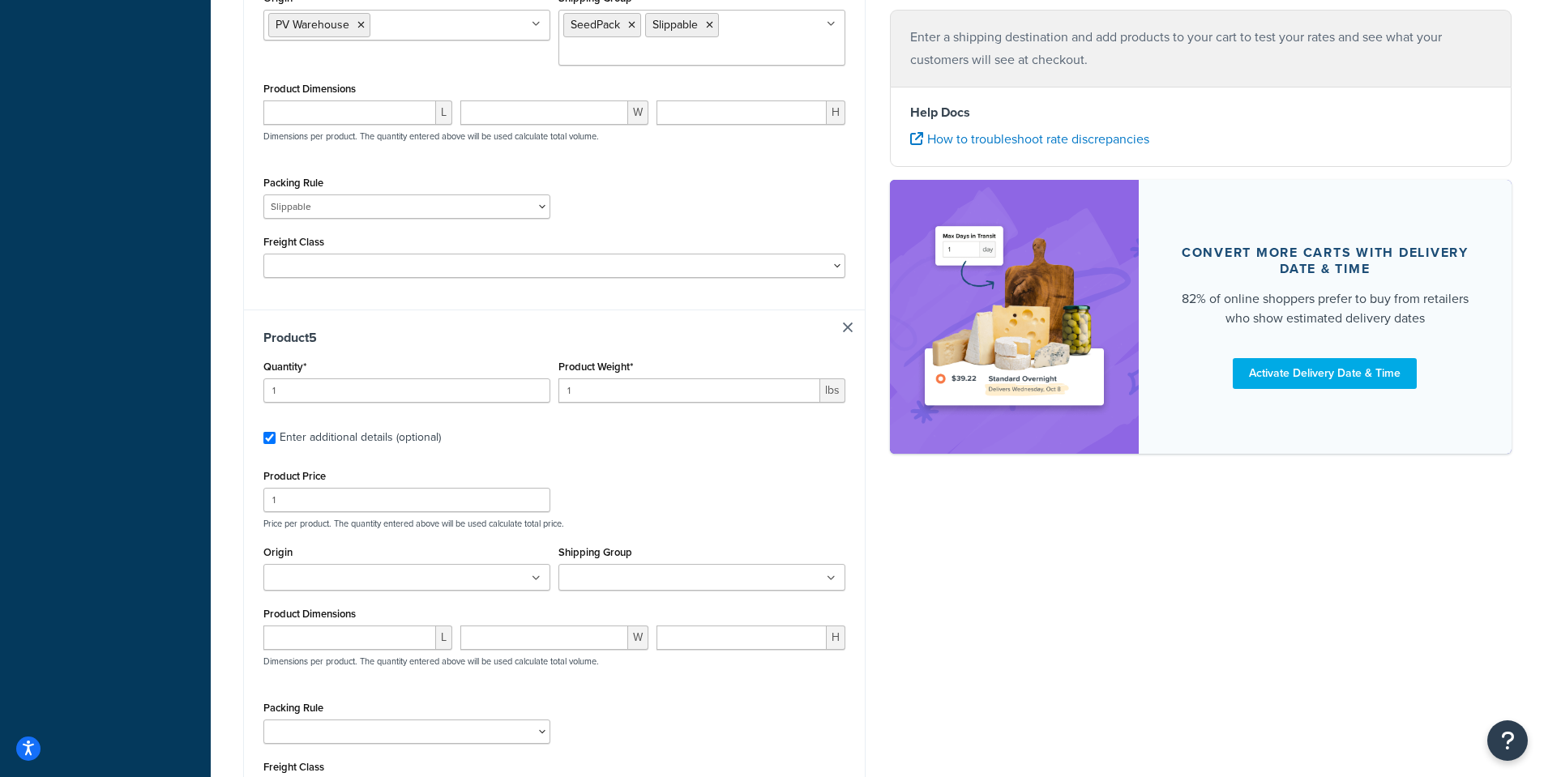
scroll to position [2619, 0]
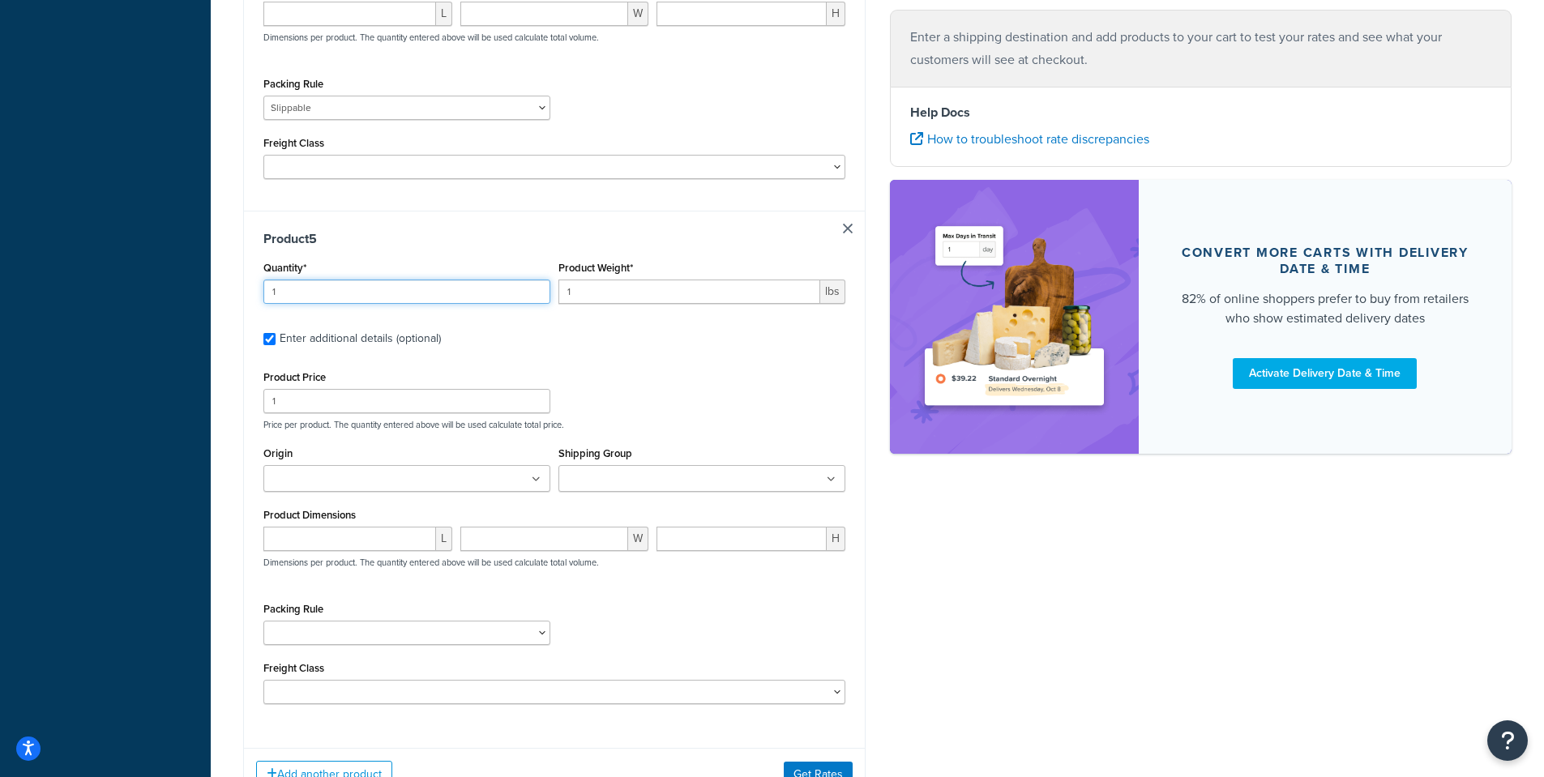
drag, startPoint x: 280, startPoint y: 263, endPoint x: 228, endPoint y: 260, distance: 52.8
type input "2"
drag, startPoint x: 600, startPoint y: 271, endPoint x: 514, endPoint y: 252, distance: 88.7
click at [514, 257] on div "Quantity* 2 Product Weight* 1 lbs" at bounding box center [554, 286] width 590 height 59
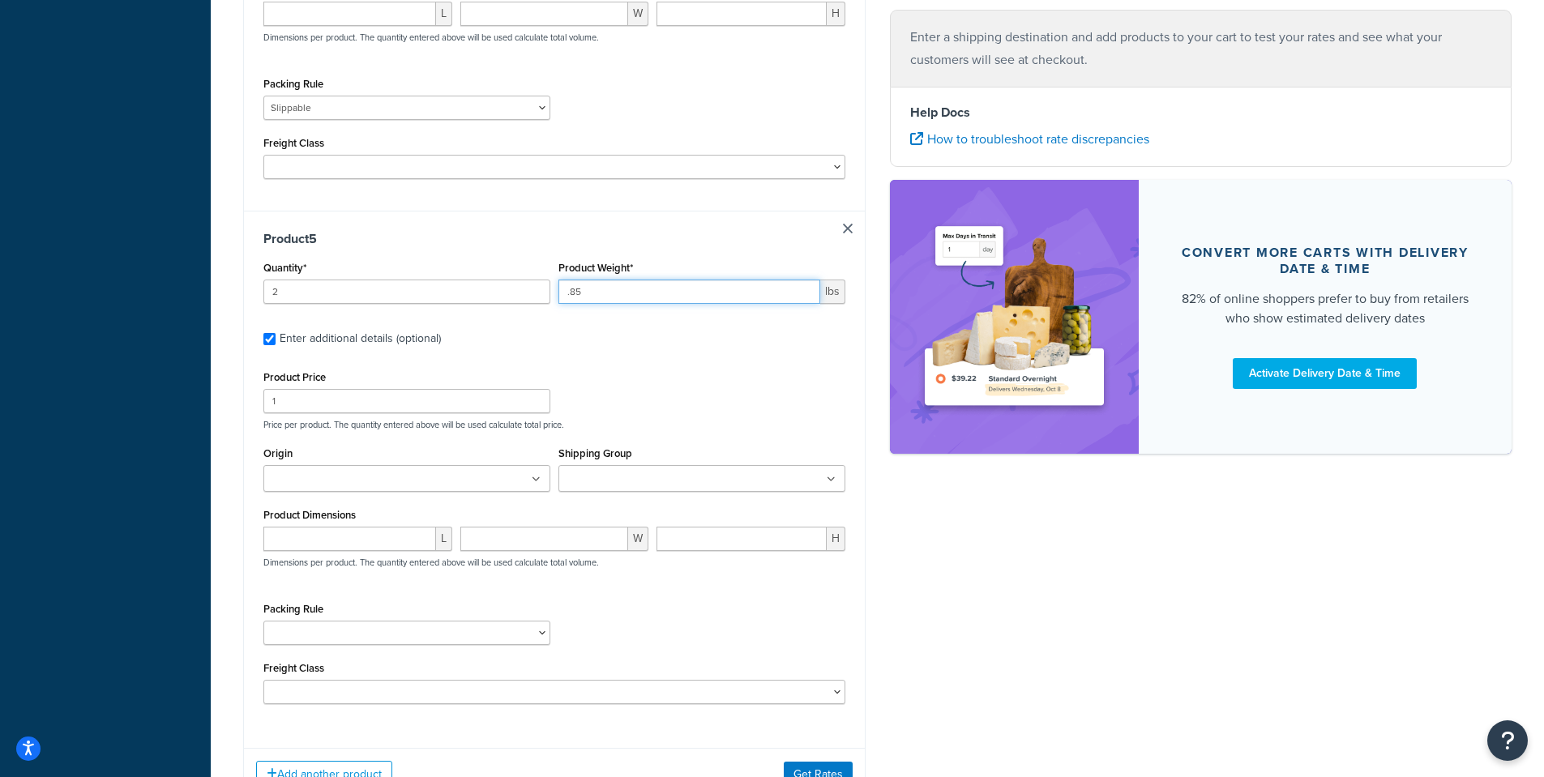
type input ".85"
click at [773, 366] on div "Product Price 1 Price per product. The quantity entered above will be used calc…" at bounding box center [554, 398] width 590 height 64
drag, startPoint x: 293, startPoint y: 380, endPoint x: 168, endPoint y: 380, distance: 124.8
type input "25.99"
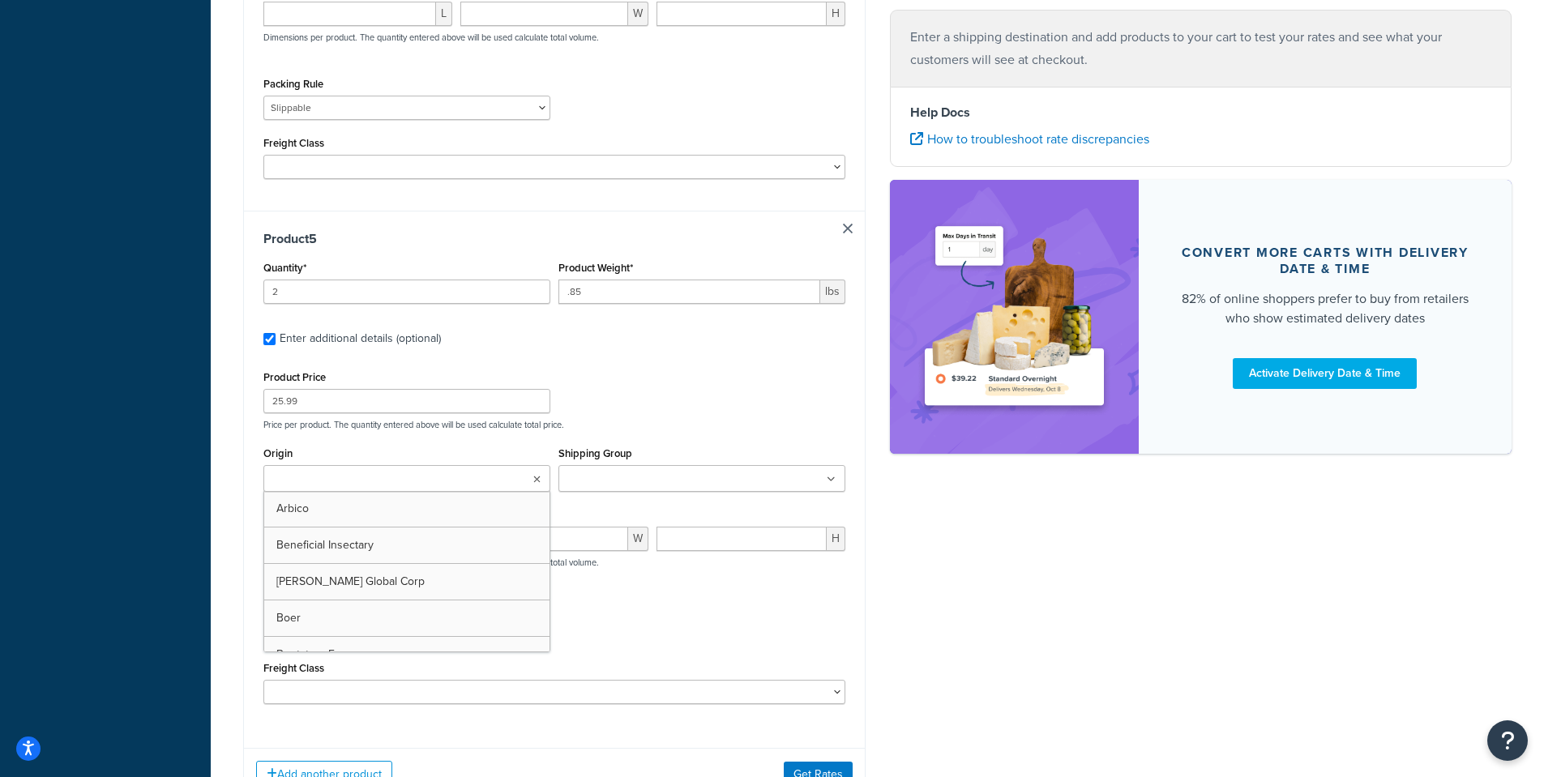
click at [330, 471] on input "Origin" at bounding box center [339, 480] width 143 height 18
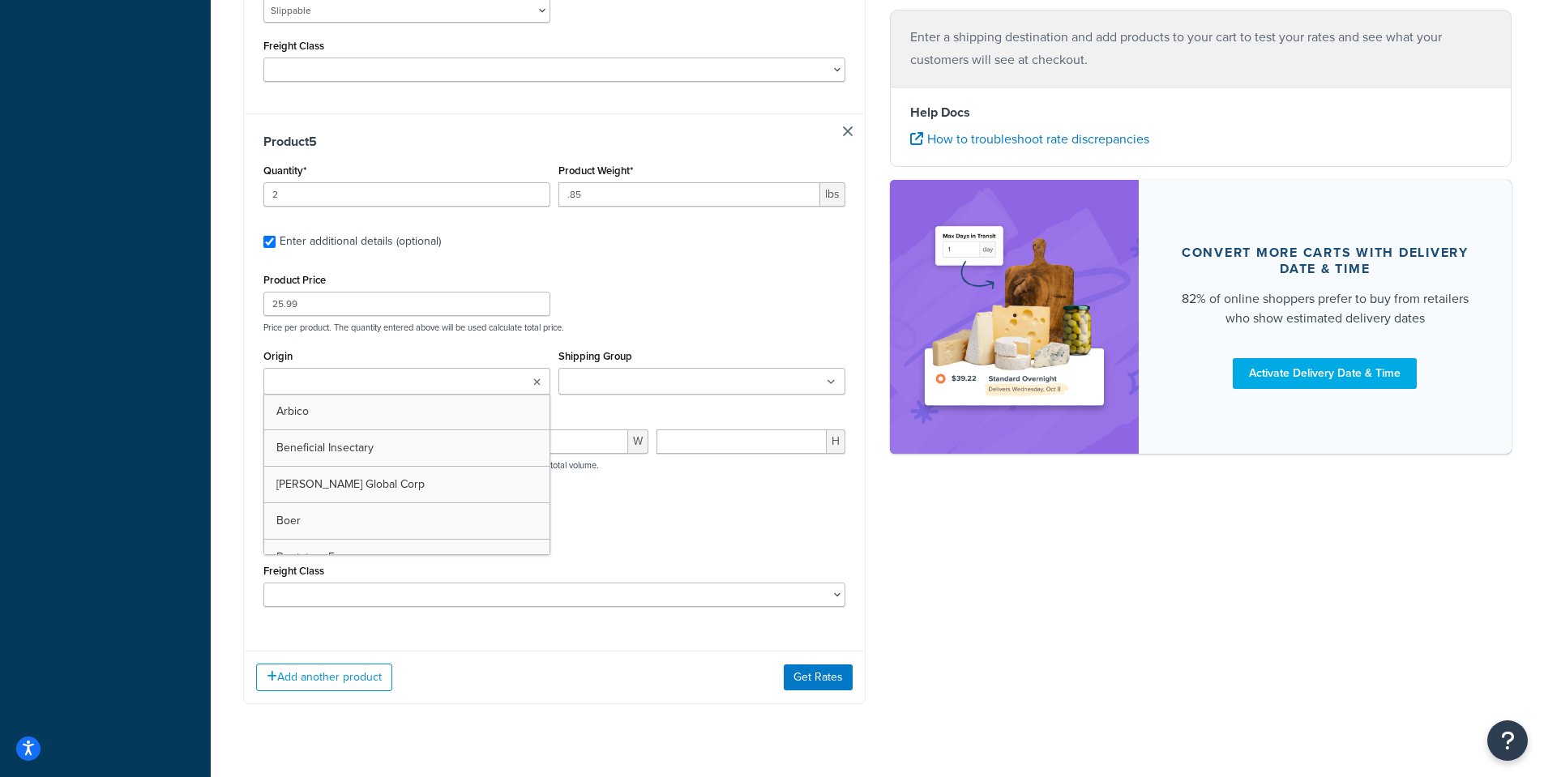
scroll to position [2724, 0]
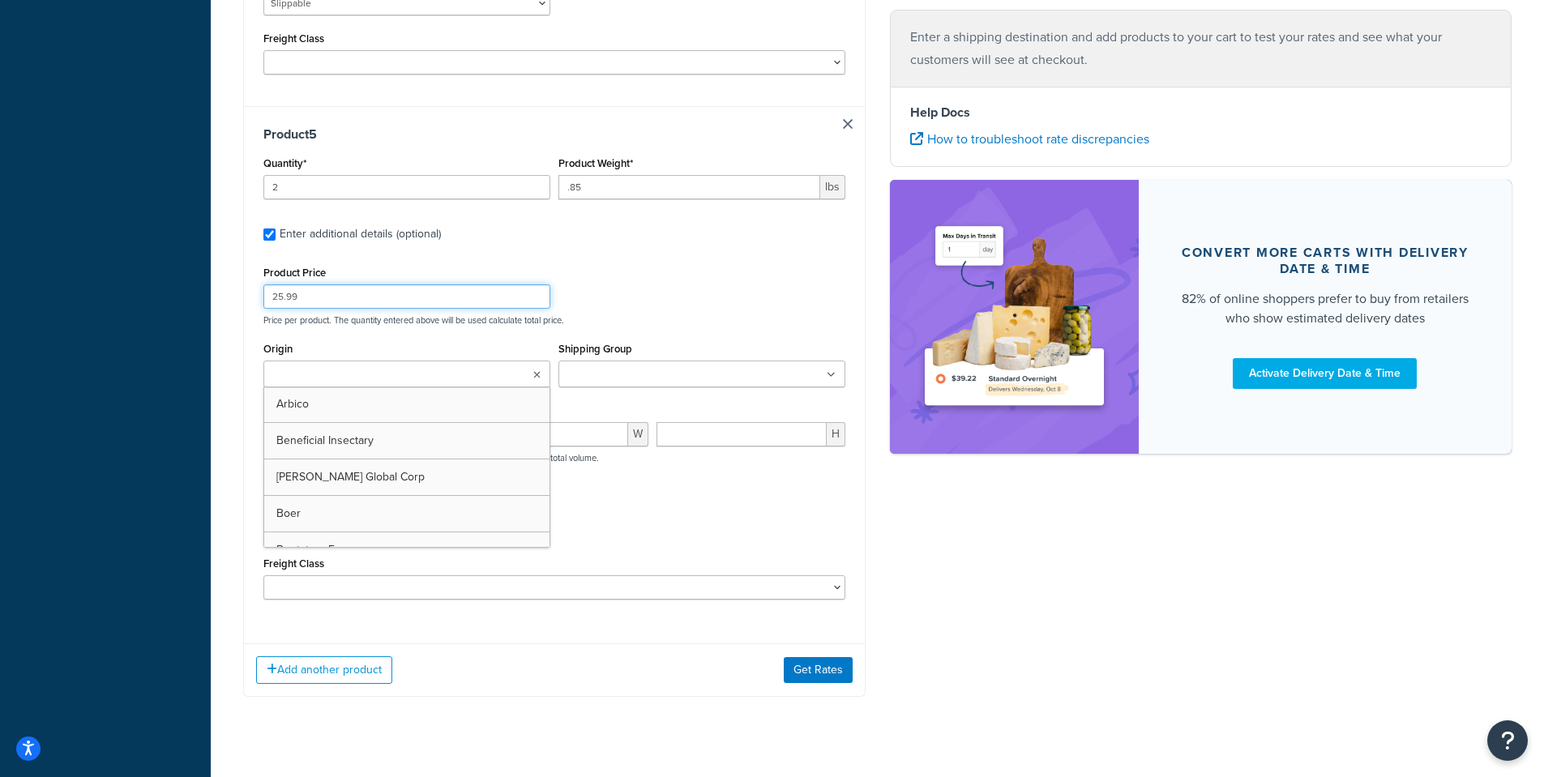
click at [676, 267] on div "Product Price 25.99 Price per product. The quantity entered above will be used …" at bounding box center [554, 294] width 590 height 64
click at [622, 366] on input "Shipping Group" at bounding box center [634, 375] width 143 height 18
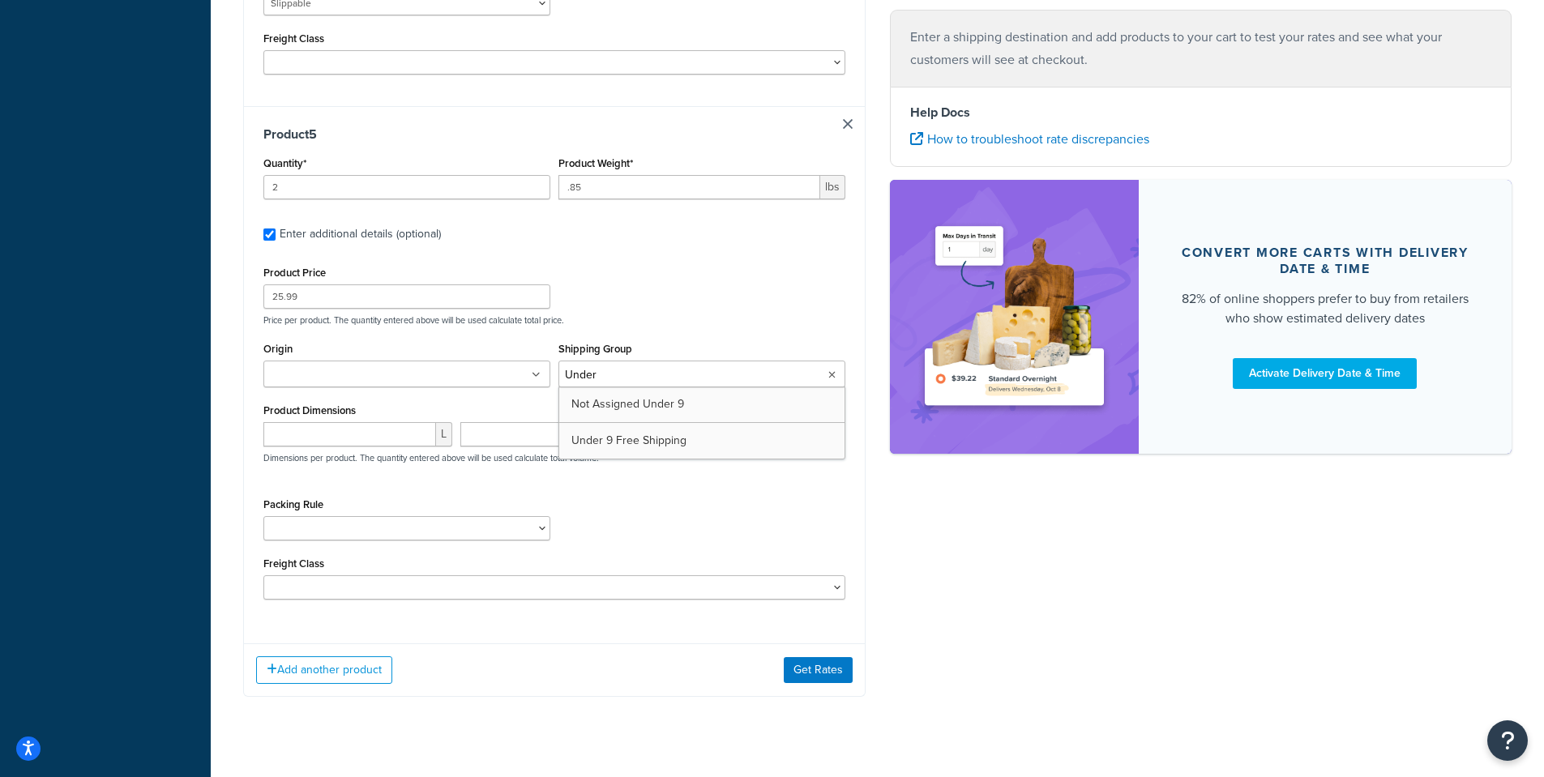
type input "Under 9"
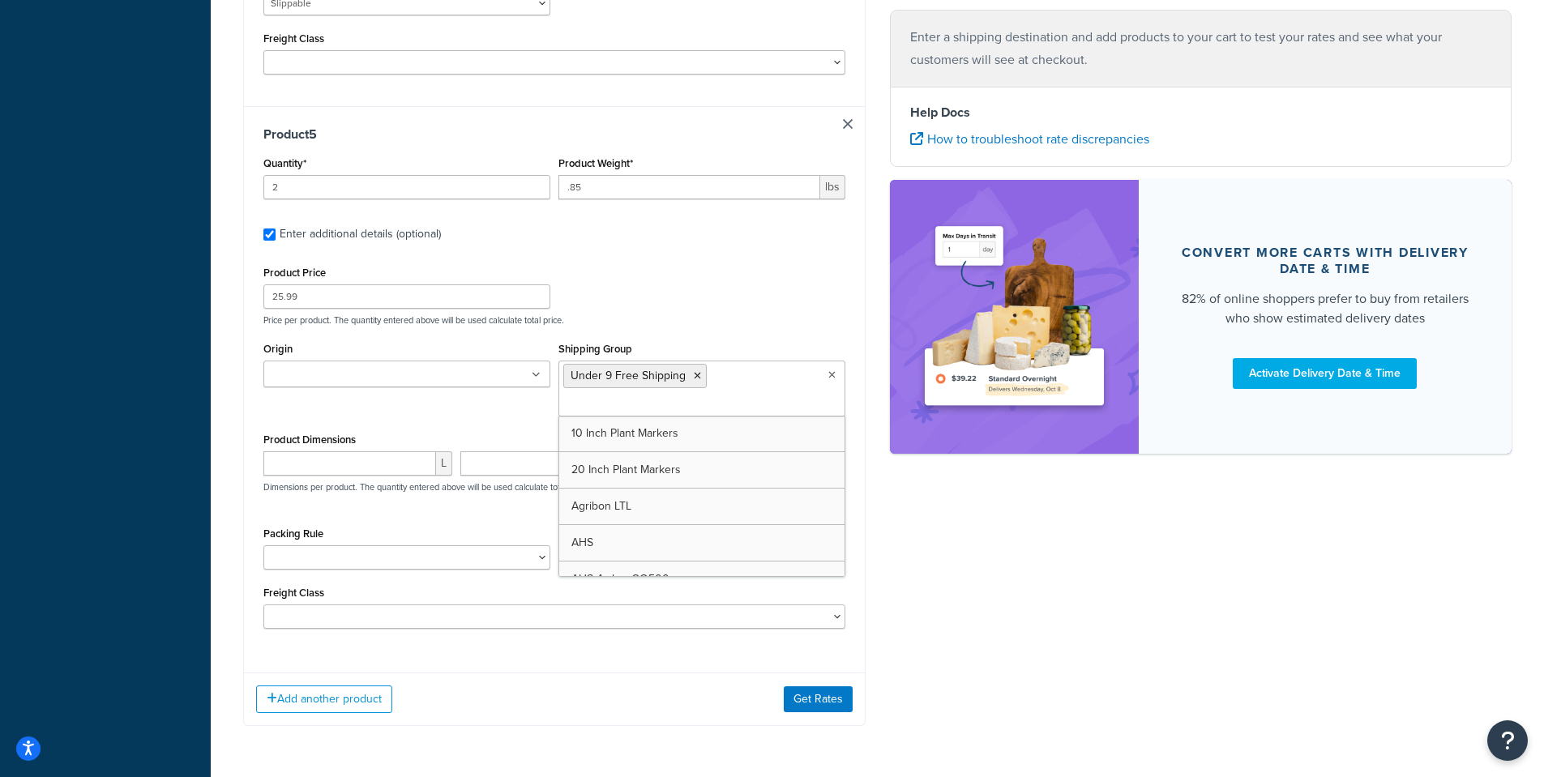
click at [448, 383] on div "Origin Arbico Beneficial Insectary Berry Global Corp Boer Bootstrap Farmer Bran…" at bounding box center [554, 383] width 590 height 91
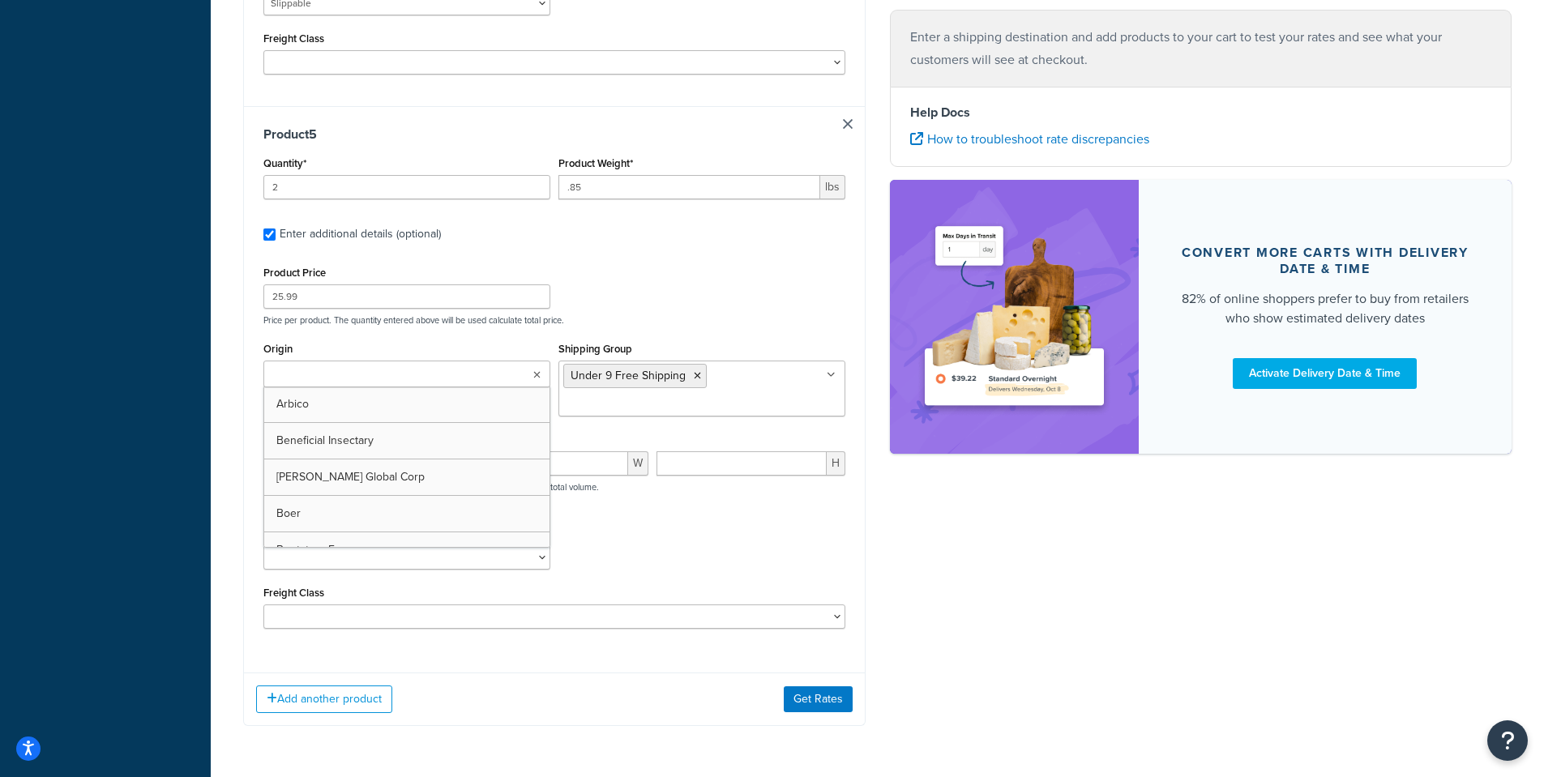
click at [348, 366] on input "Origin" at bounding box center [339, 375] width 143 height 18
type input "pv"
click at [664, 523] on div "Packing Rule 1 Gallon 10 Inch Plant Markers 20 Inch Plant Markers AHS 4 claw GO…" at bounding box center [554, 552] width 590 height 59
click at [795, 686] on button "Get Rates" at bounding box center [818, 699] width 69 height 26
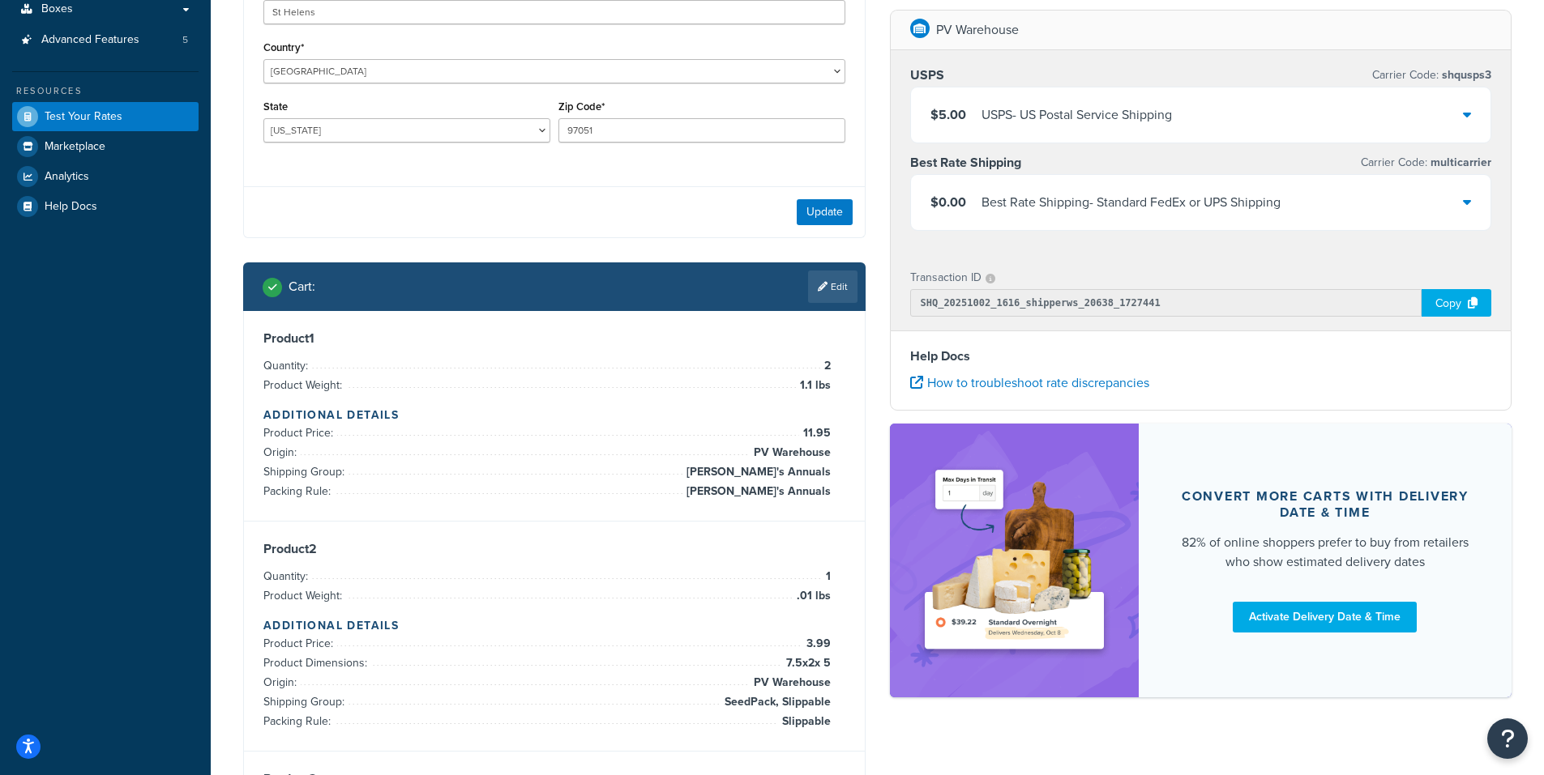
scroll to position [276, 0]
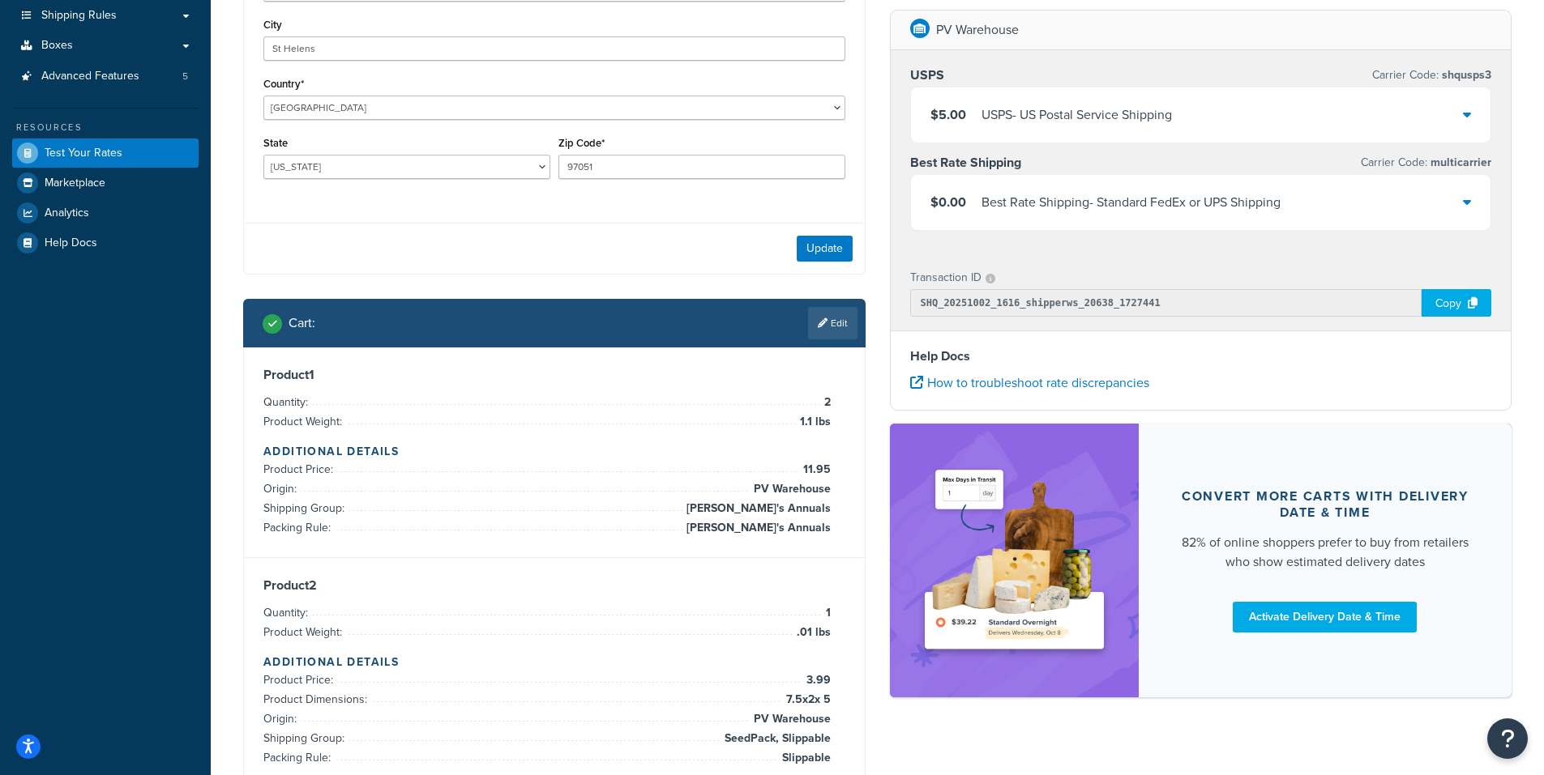
click at [1472, 119] on div "$5.00 USPS - US Postal Service Shipping" at bounding box center [1201, 115] width 580 height 55
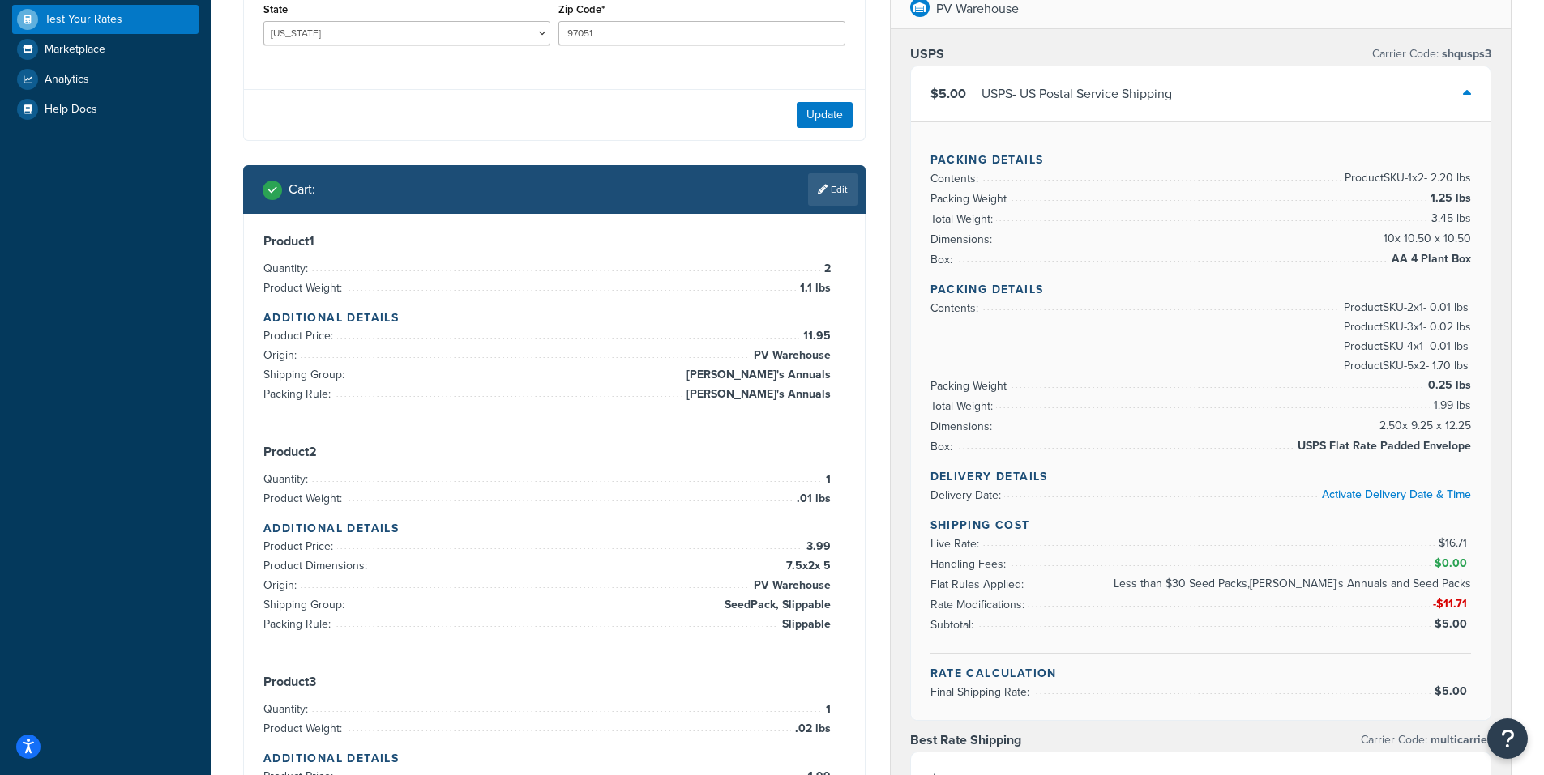
scroll to position [438, 0]
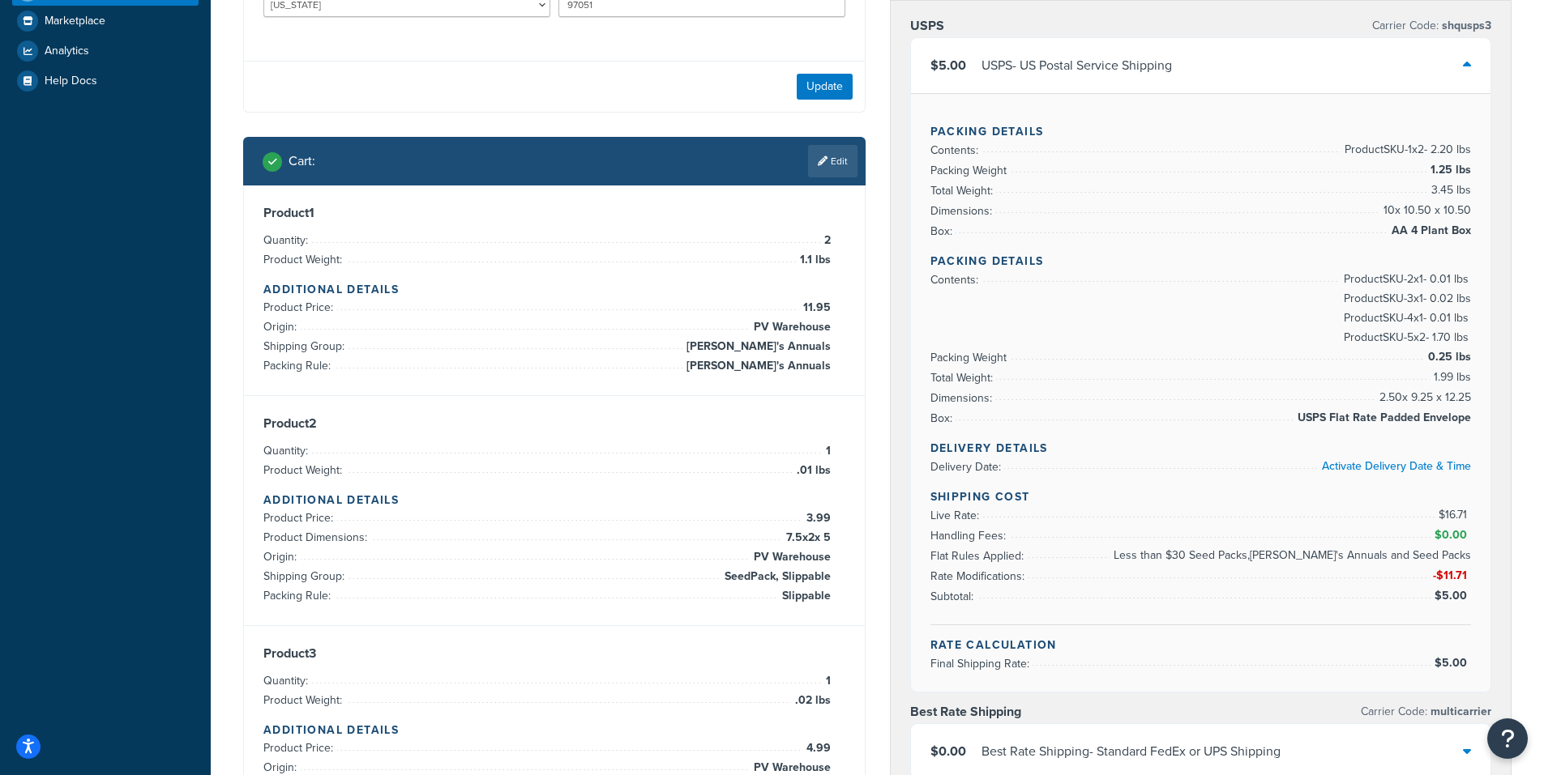
click at [1463, 61] on icon at bounding box center [1467, 64] width 8 height 13
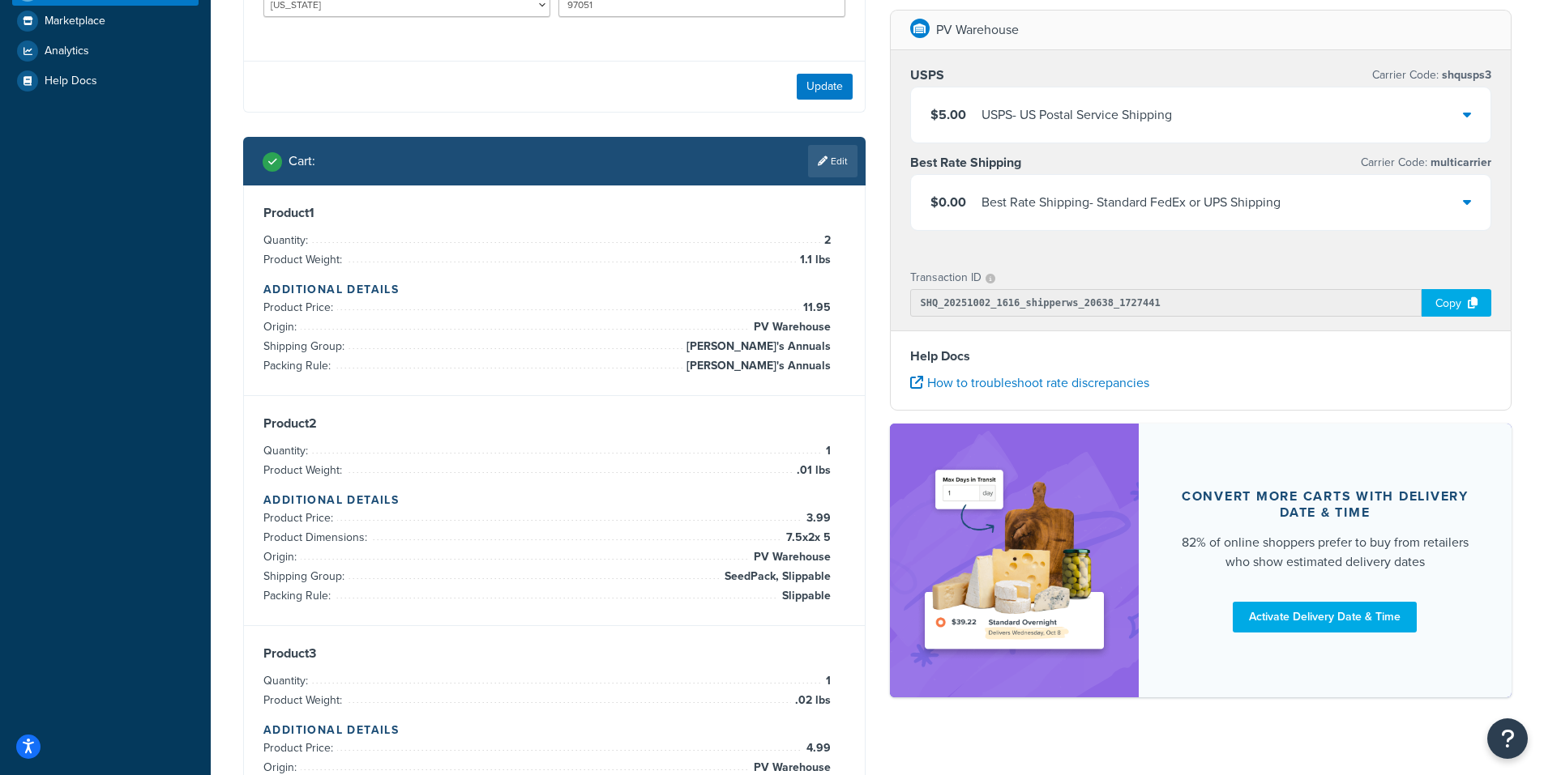
click at [1471, 204] on div "$0.00 Best Rate Shipping - Standard FedEx or UPS Shipping" at bounding box center [1201, 202] width 580 height 55
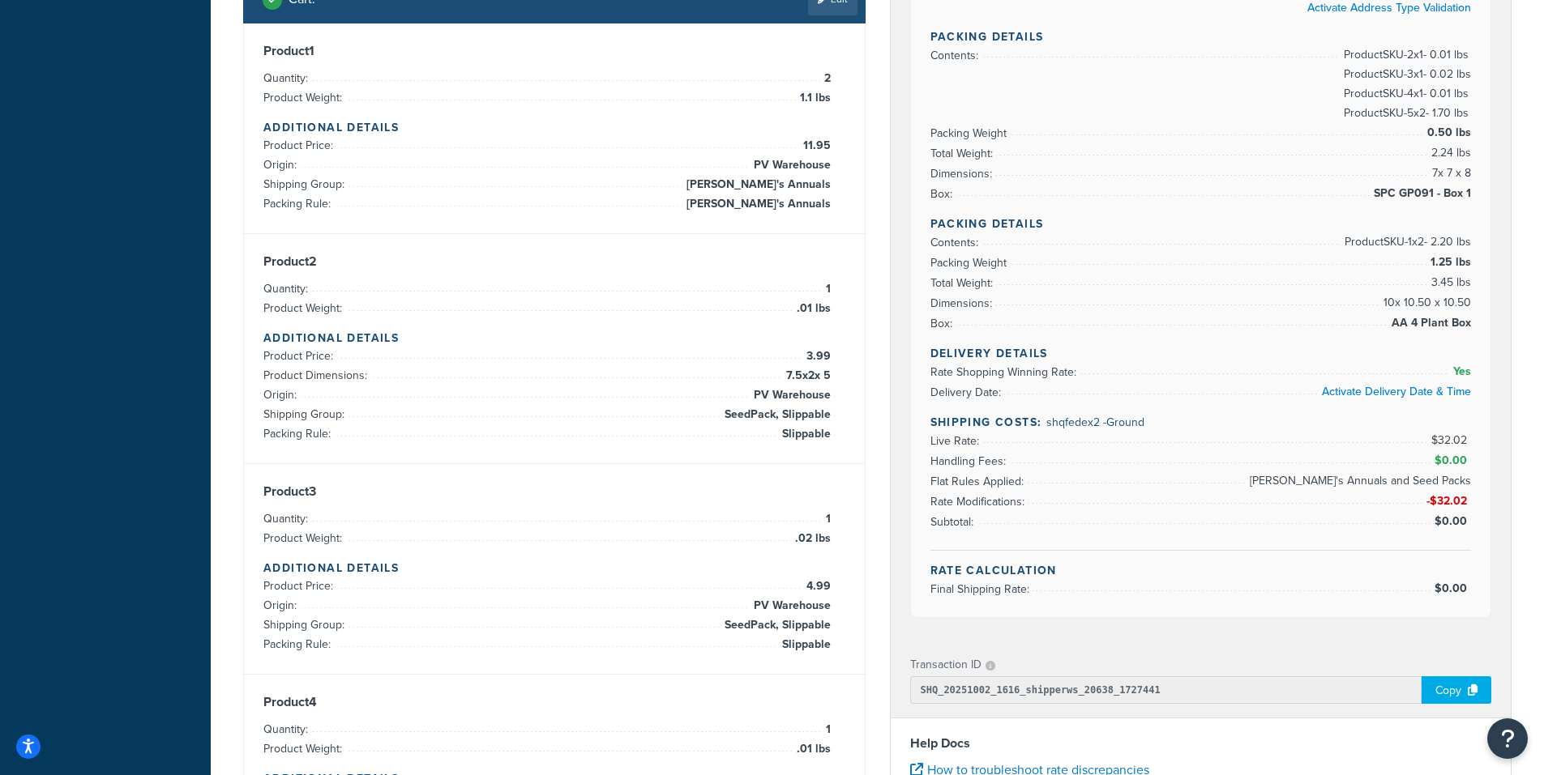
scroll to position [113, 0]
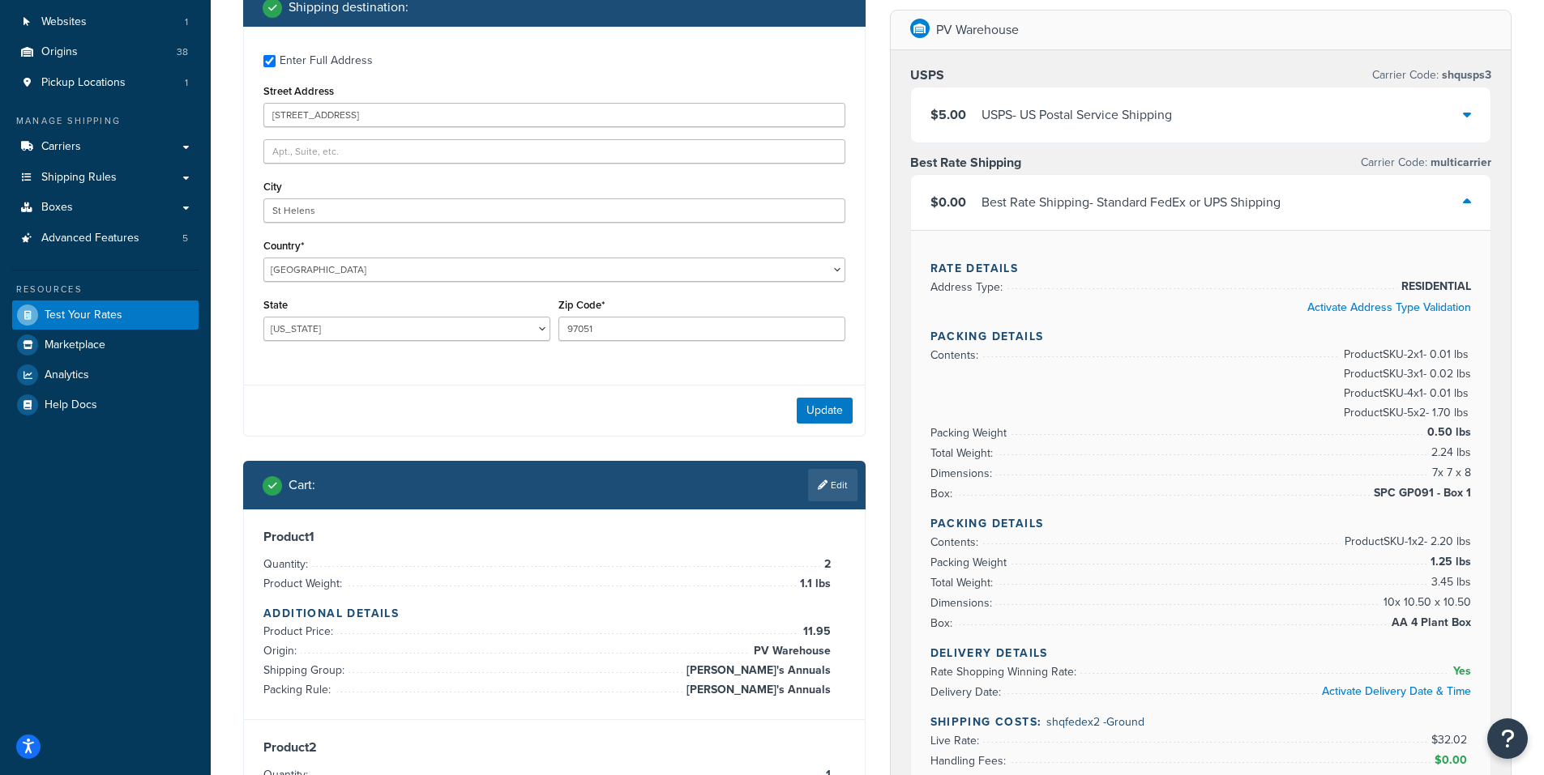
click at [1462, 112] on div "$5.00 USPS - US Postal Service Shipping" at bounding box center [1201, 115] width 580 height 55
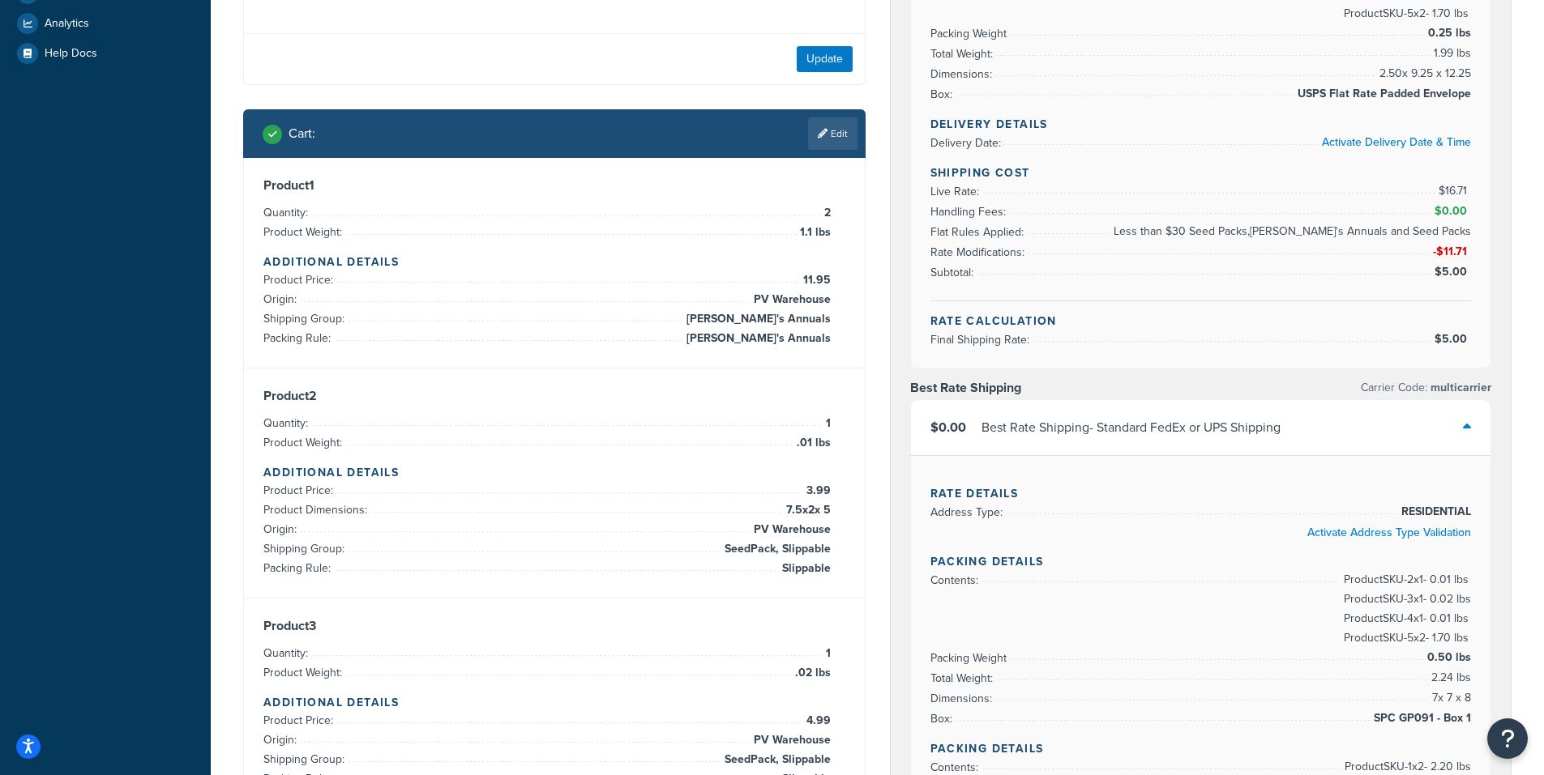
scroll to position [438, 0]
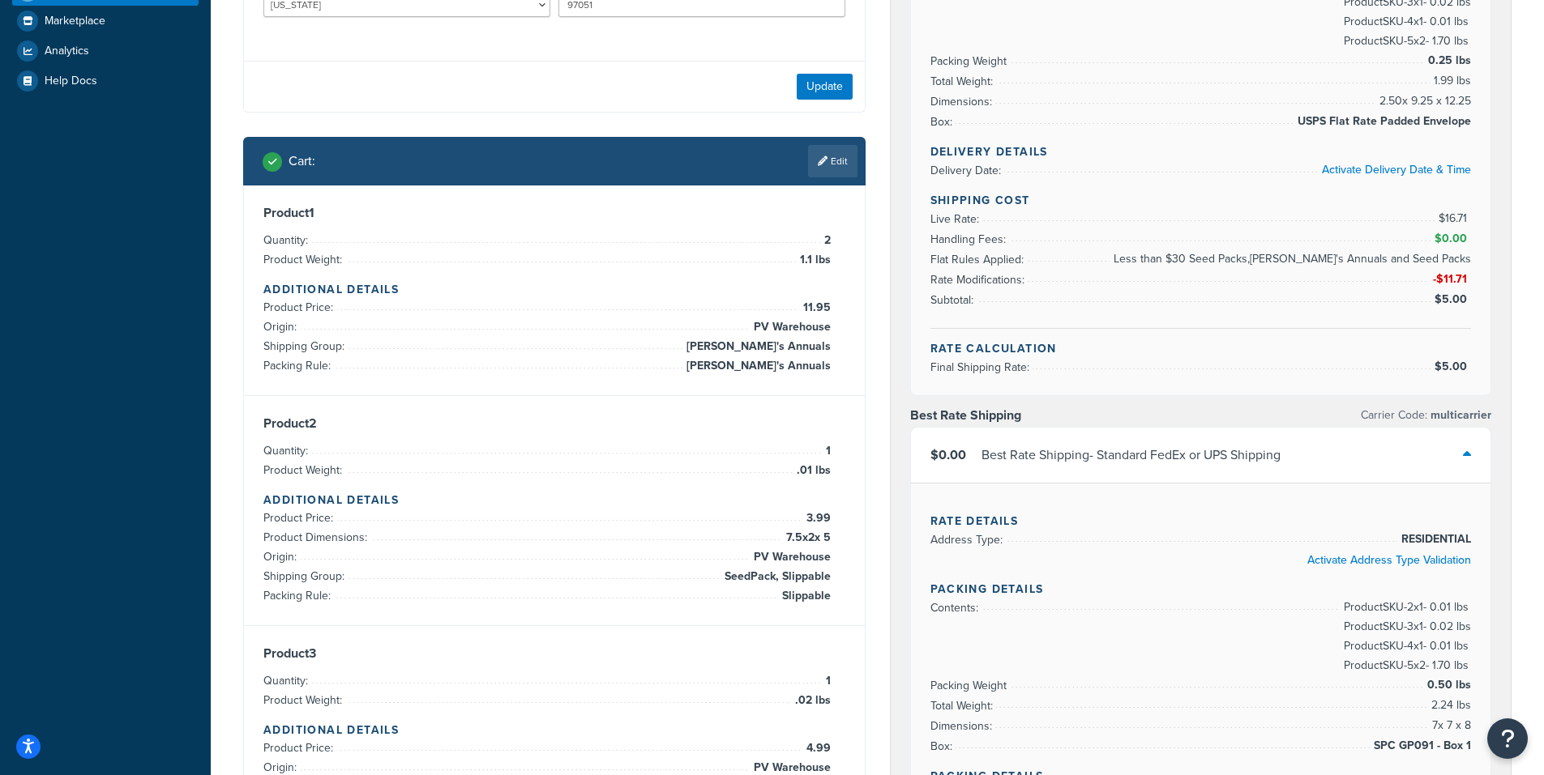
click at [836, 161] on link "Edit" at bounding box center [832, 161] width 49 height 32
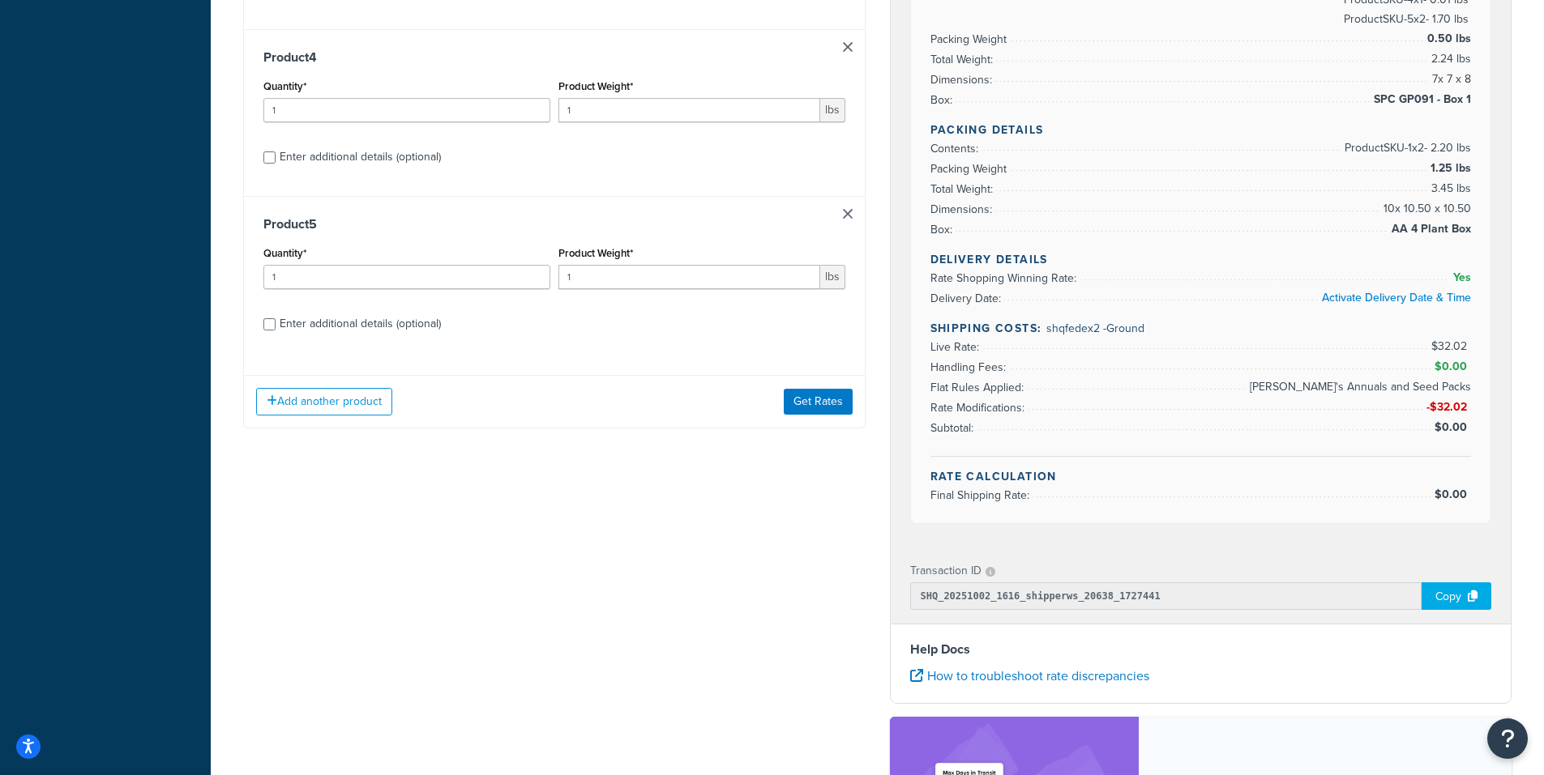
scroll to position [1086, 0]
click at [269, 327] on input "Enter additional details (optional)" at bounding box center [269, 323] width 12 height 12
checkbox input "true"
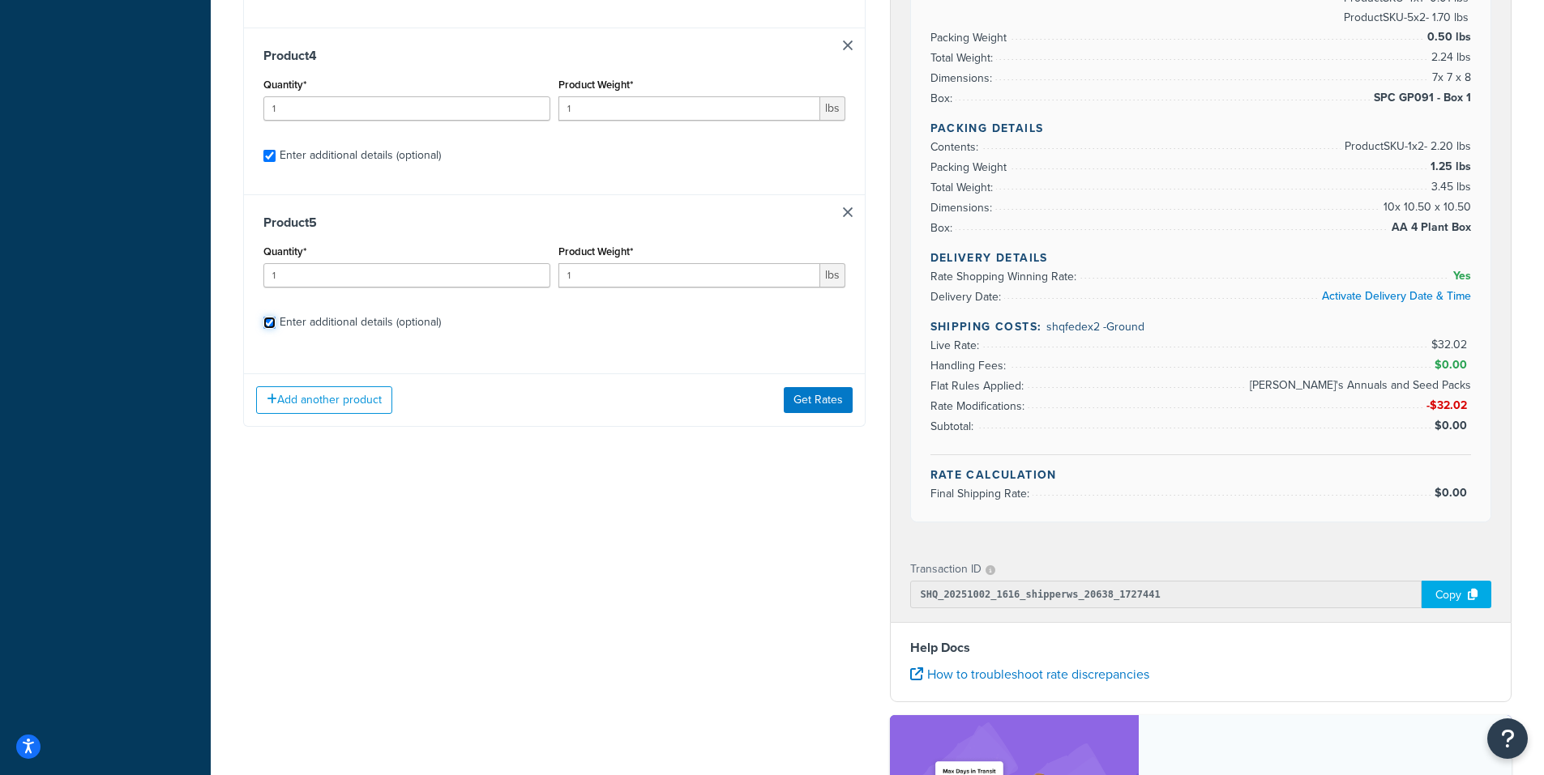
checkbox input "true"
select select "84863"
select select "23050"
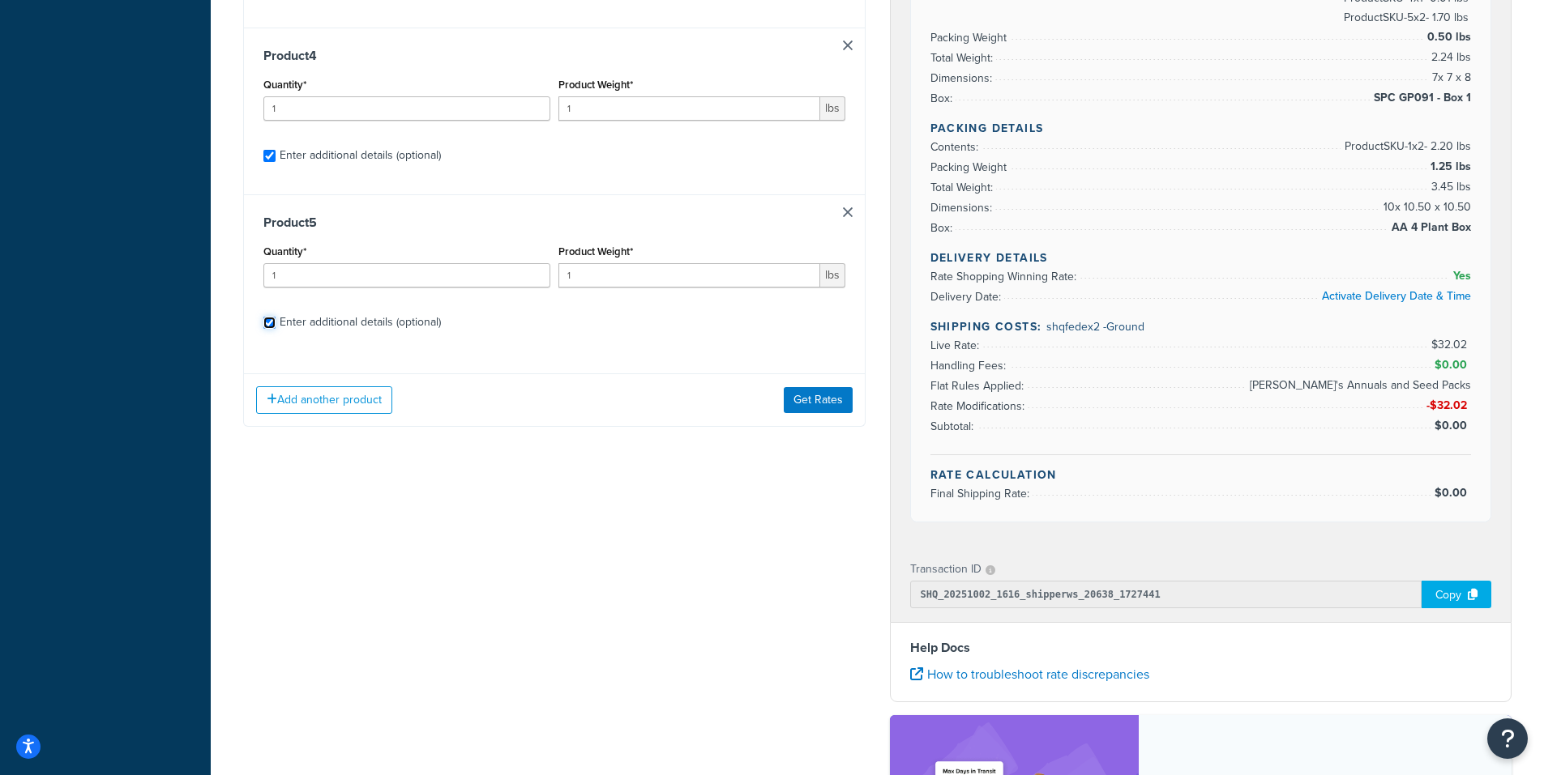
select select "23050"
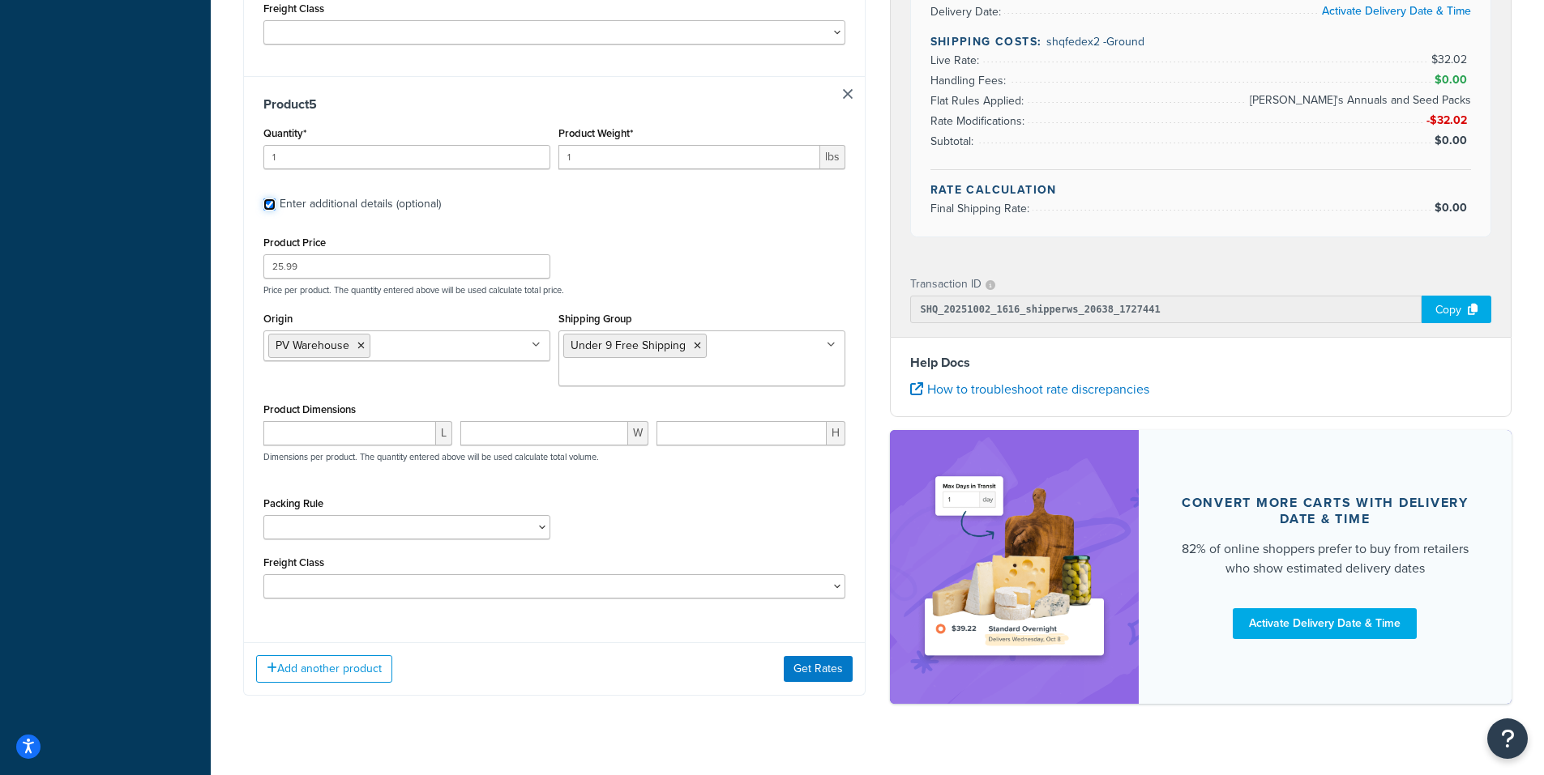
scroll to position [2754, 0]
click at [291, 421] on input "number" at bounding box center [349, 433] width 173 height 24
type input "5"
click at [487, 421] on input "number" at bounding box center [544, 433] width 169 height 24
type input "6"
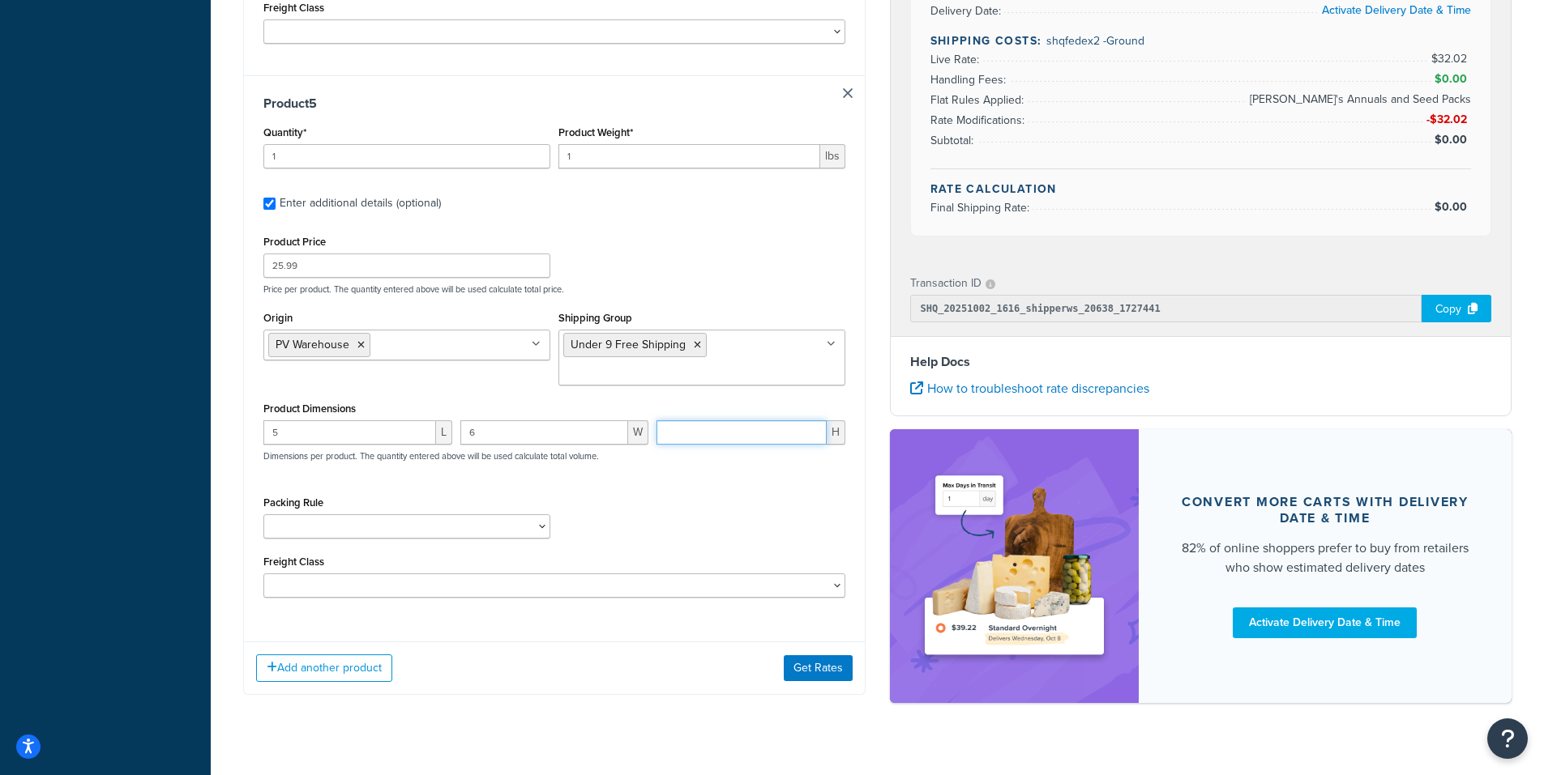
click at [687, 421] on input "number" at bounding box center [741, 433] width 170 height 24
type input "6"
click at [651, 504] on div "Packing Rule 1 Gallon 10 Inch Plant Markers 20 Inch Plant Markers AHS 4 claw GO…" at bounding box center [554, 521] width 590 height 59
click at [816, 656] on button "Get Rates" at bounding box center [818, 669] width 69 height 26
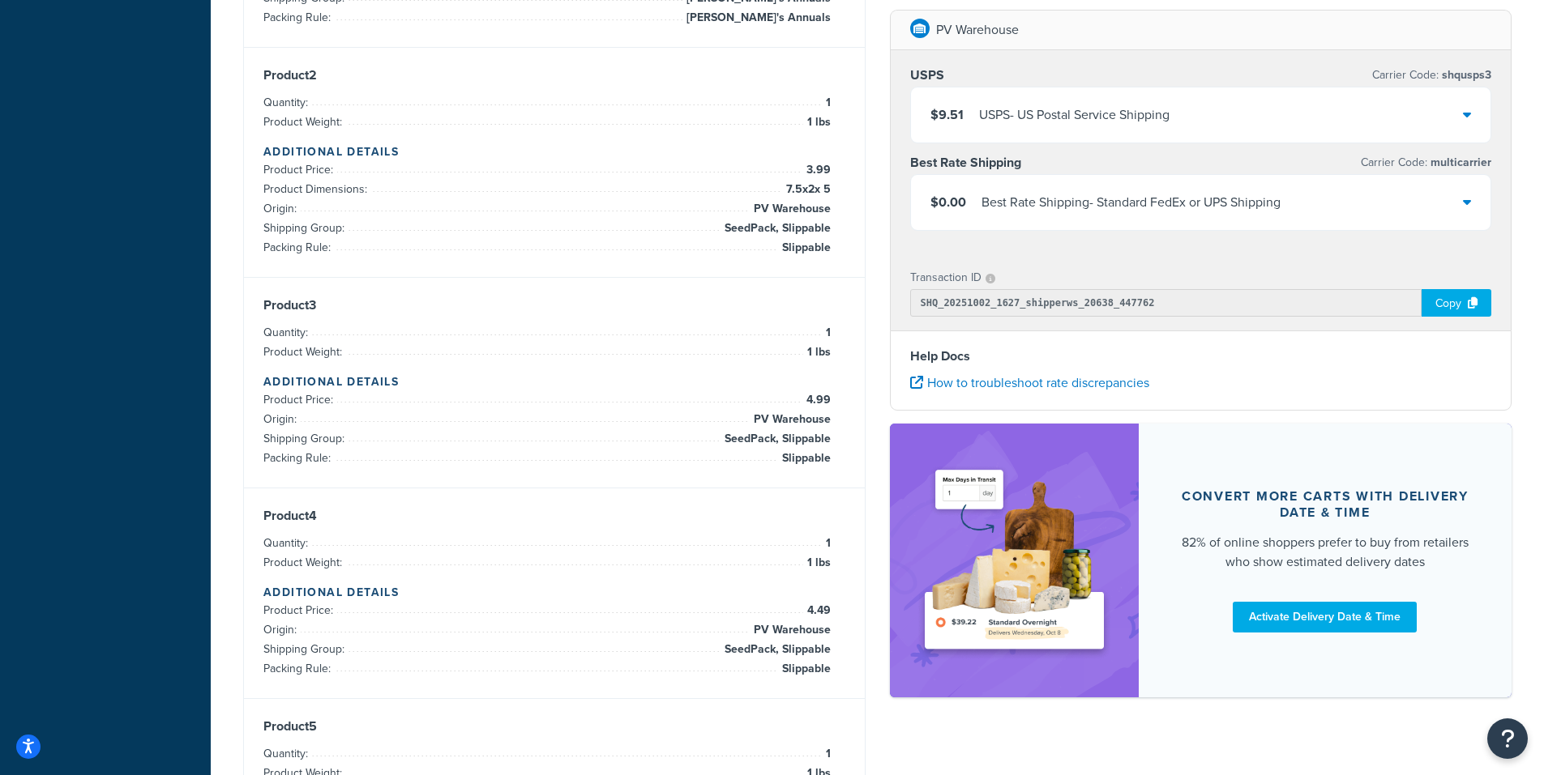
scroll to position [621, 0]
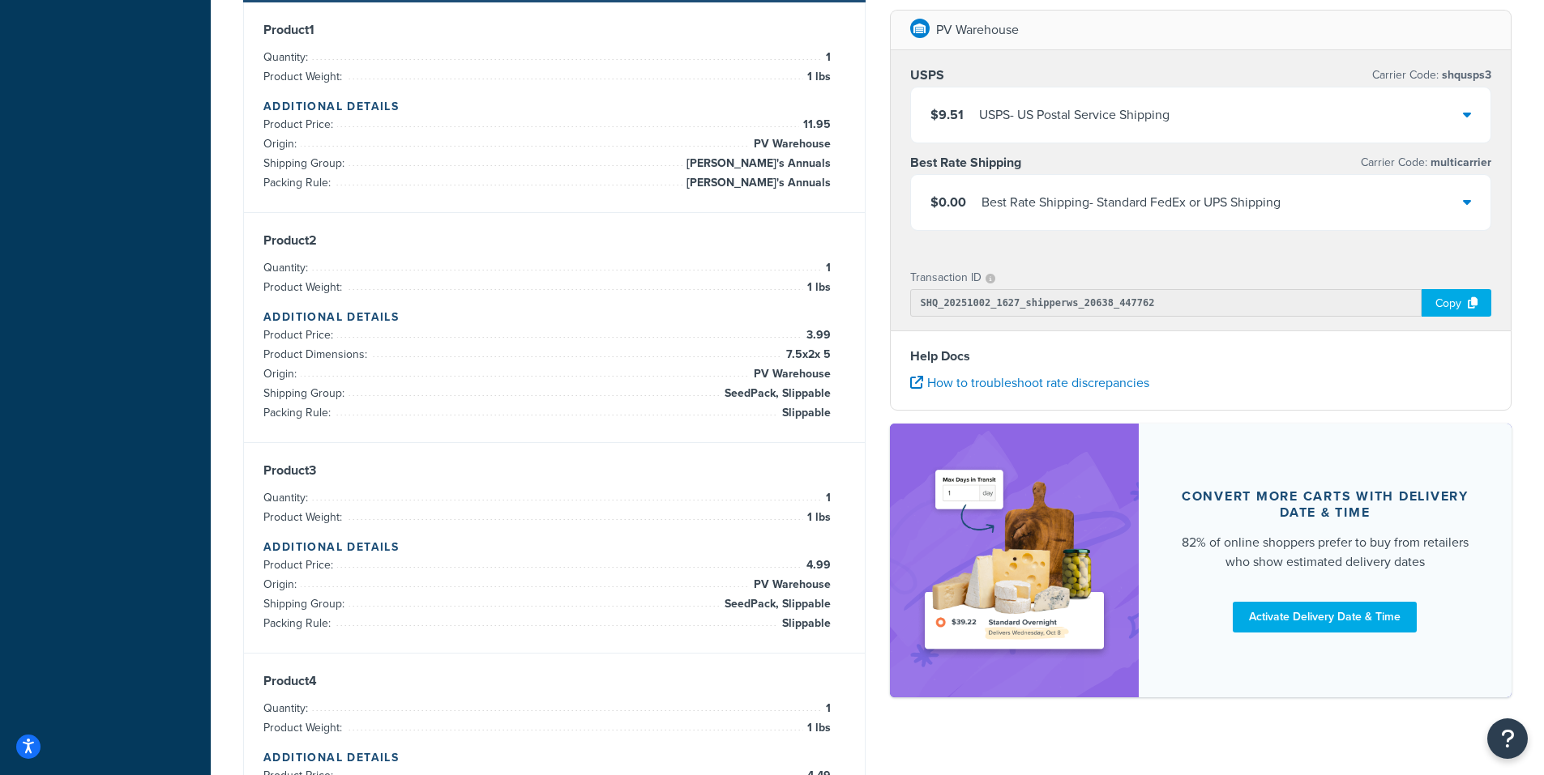
click at [1472, 115] on div "$9.51 USPS - US Postal Service Shipping" at bounding box center [1201, 115] width 580 height 55
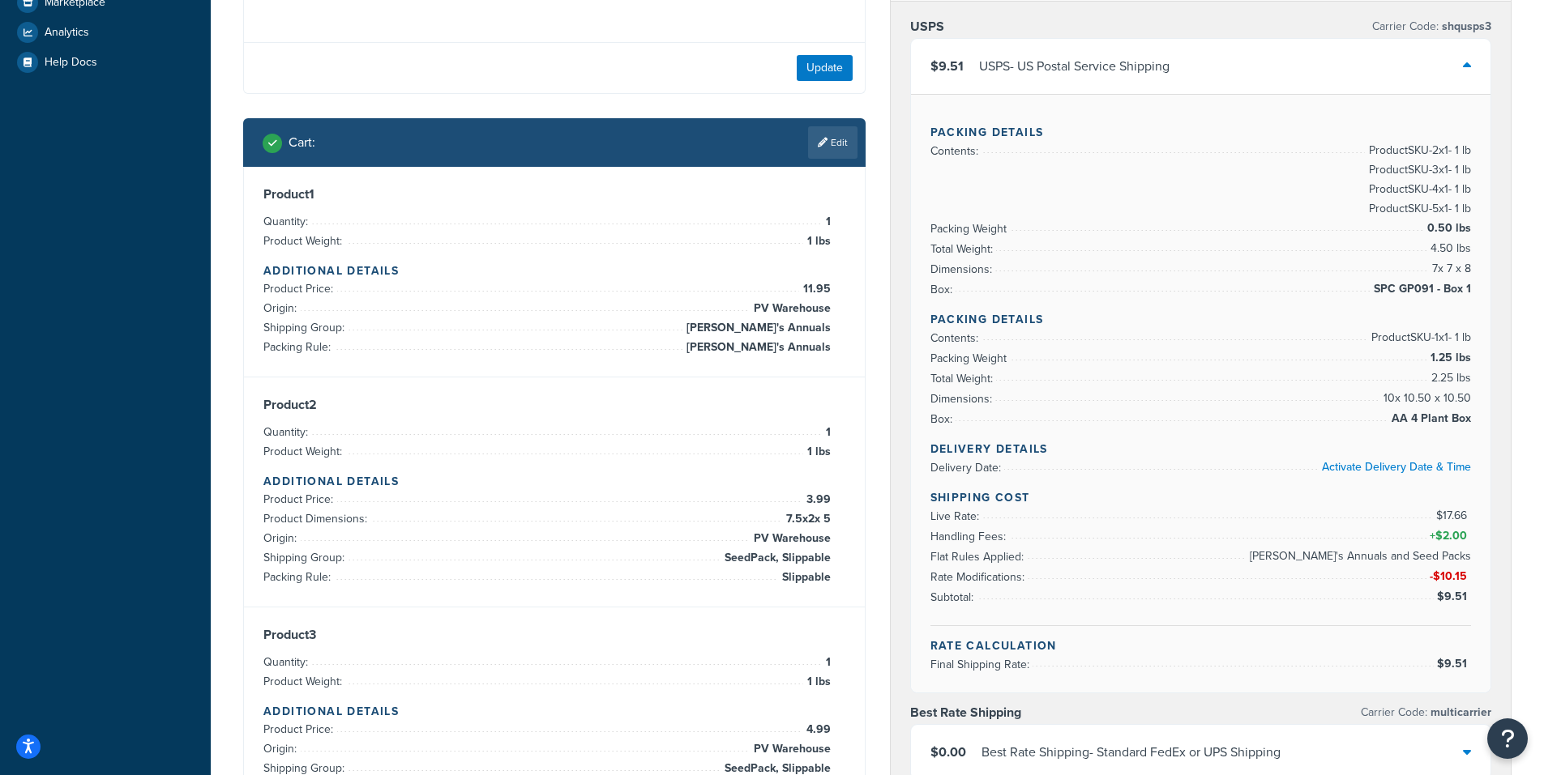
scroll to position [297, 0]
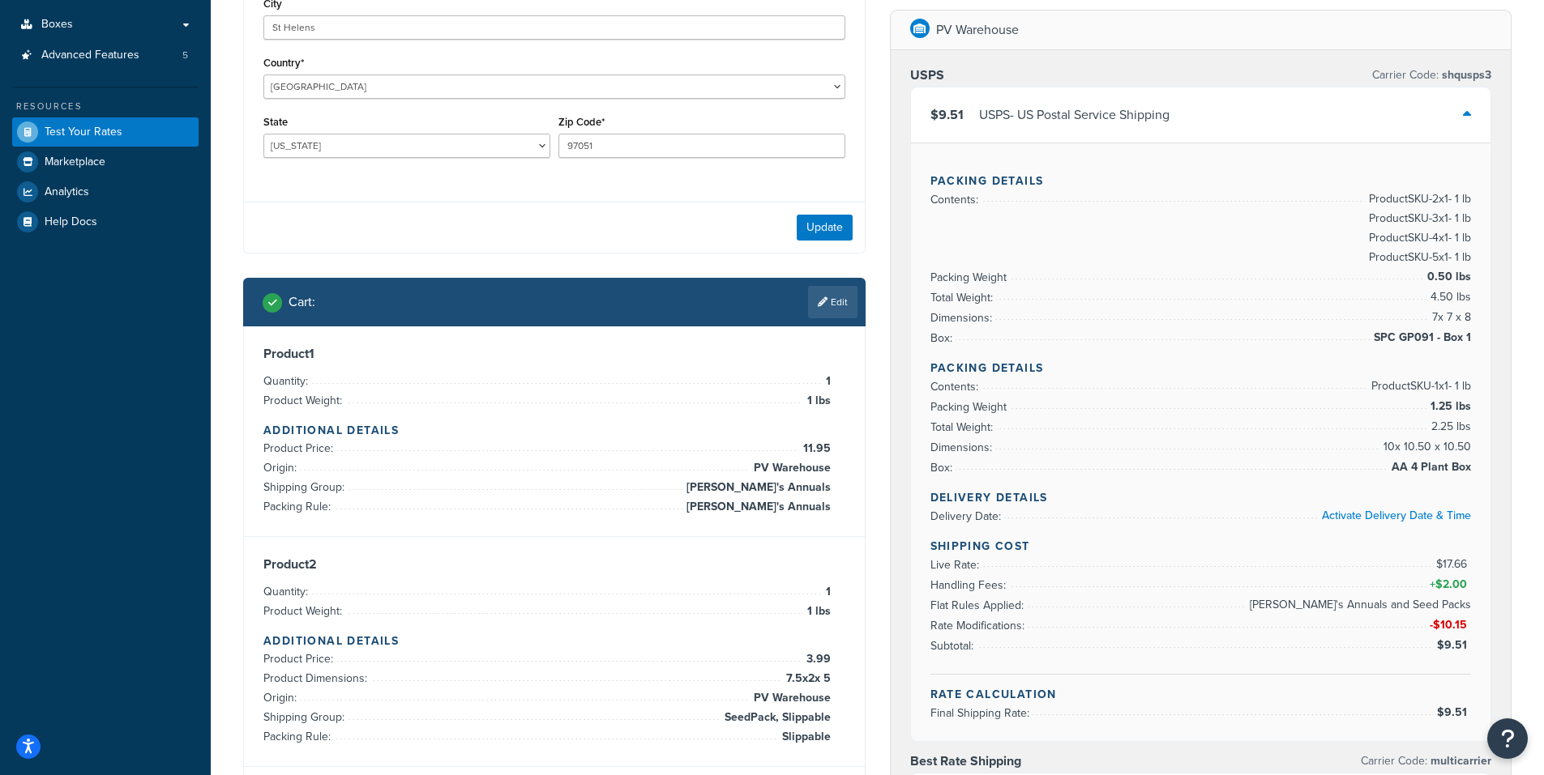
click at [1466, 114] on icon at bounding box center [1467, 114] width 8 height 13
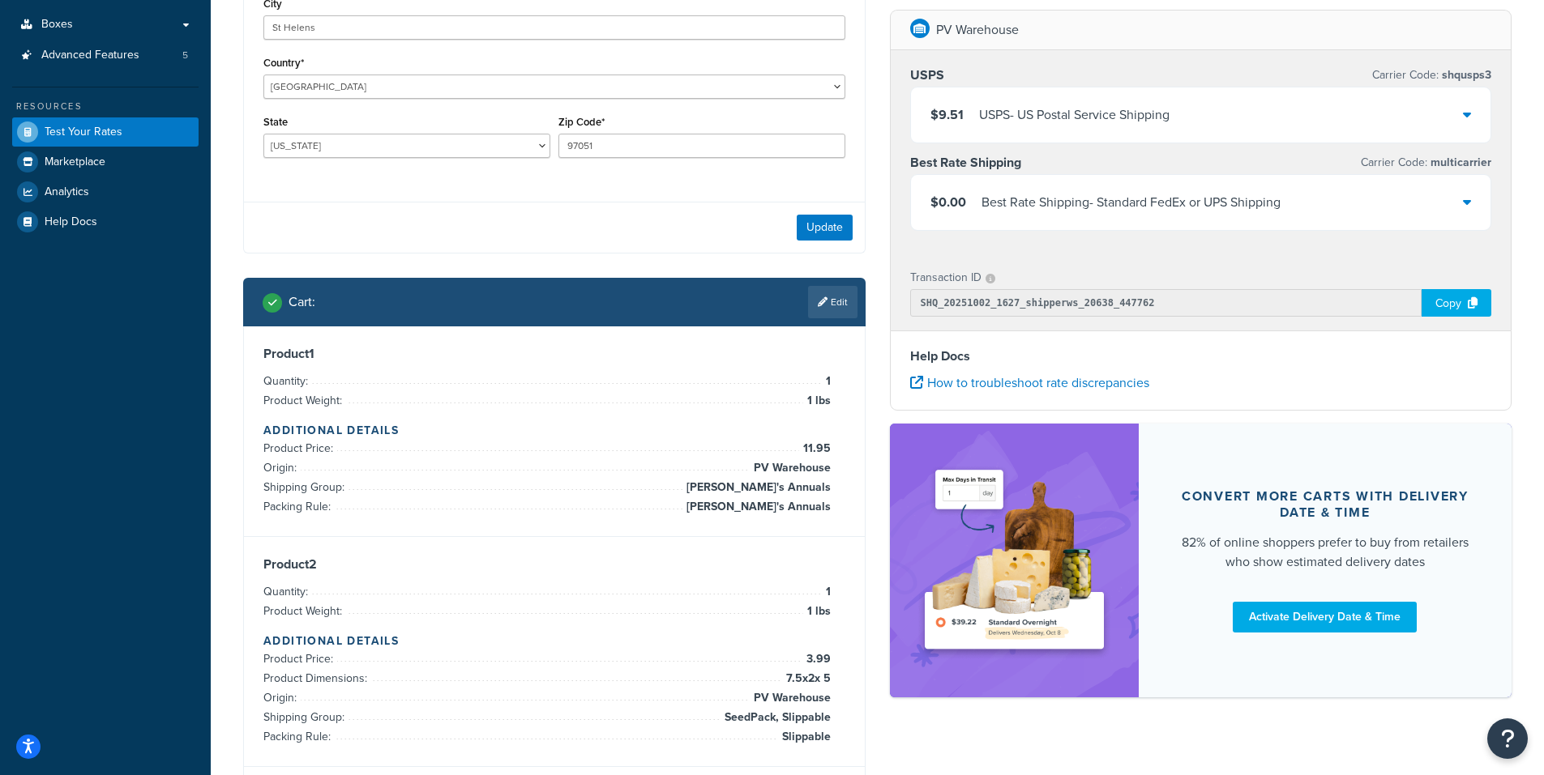
click at [1468, 204] on icon at bounding box center [1467, 201] width 8 height 13
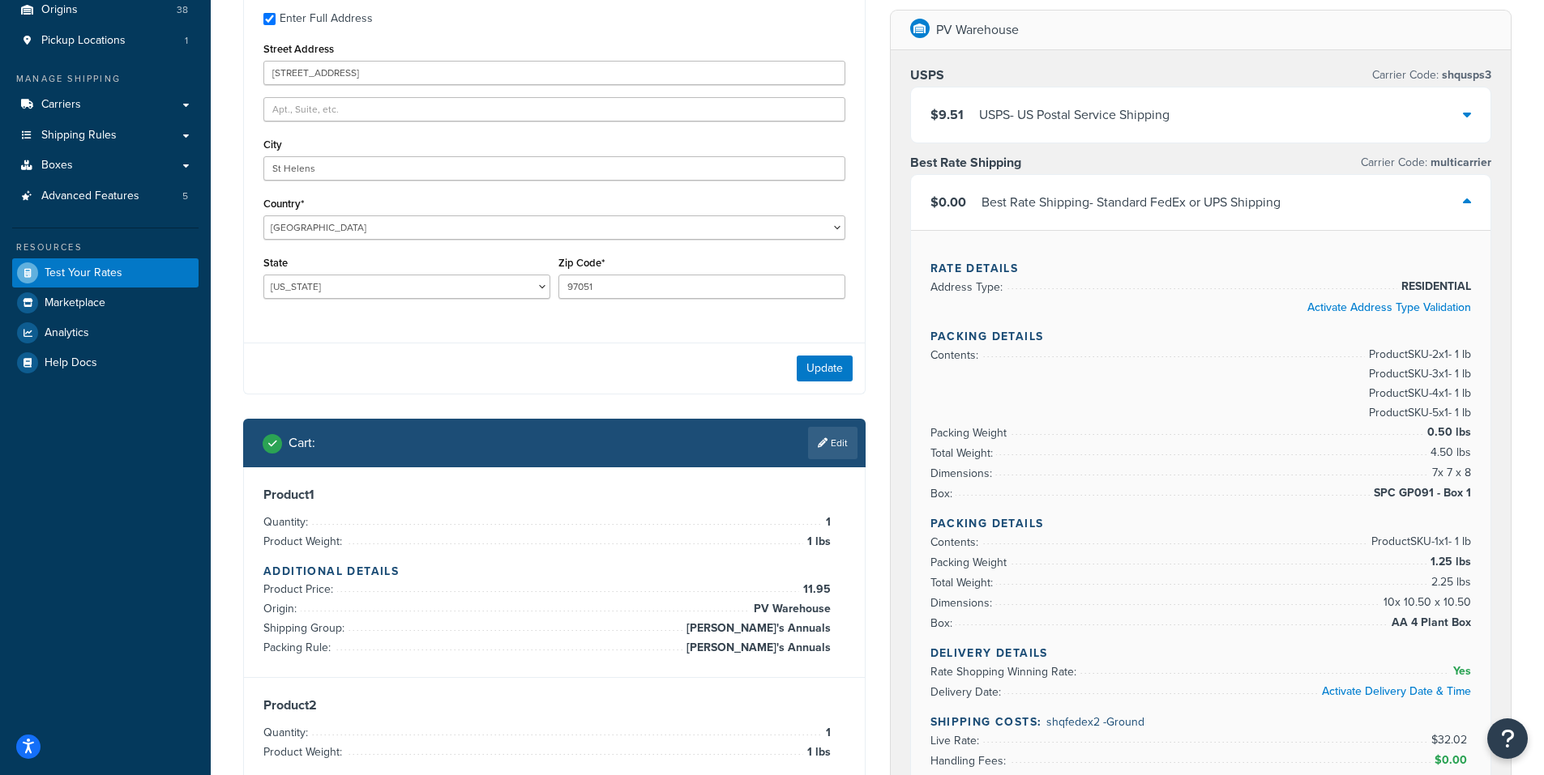
scroll to position [135, 0]
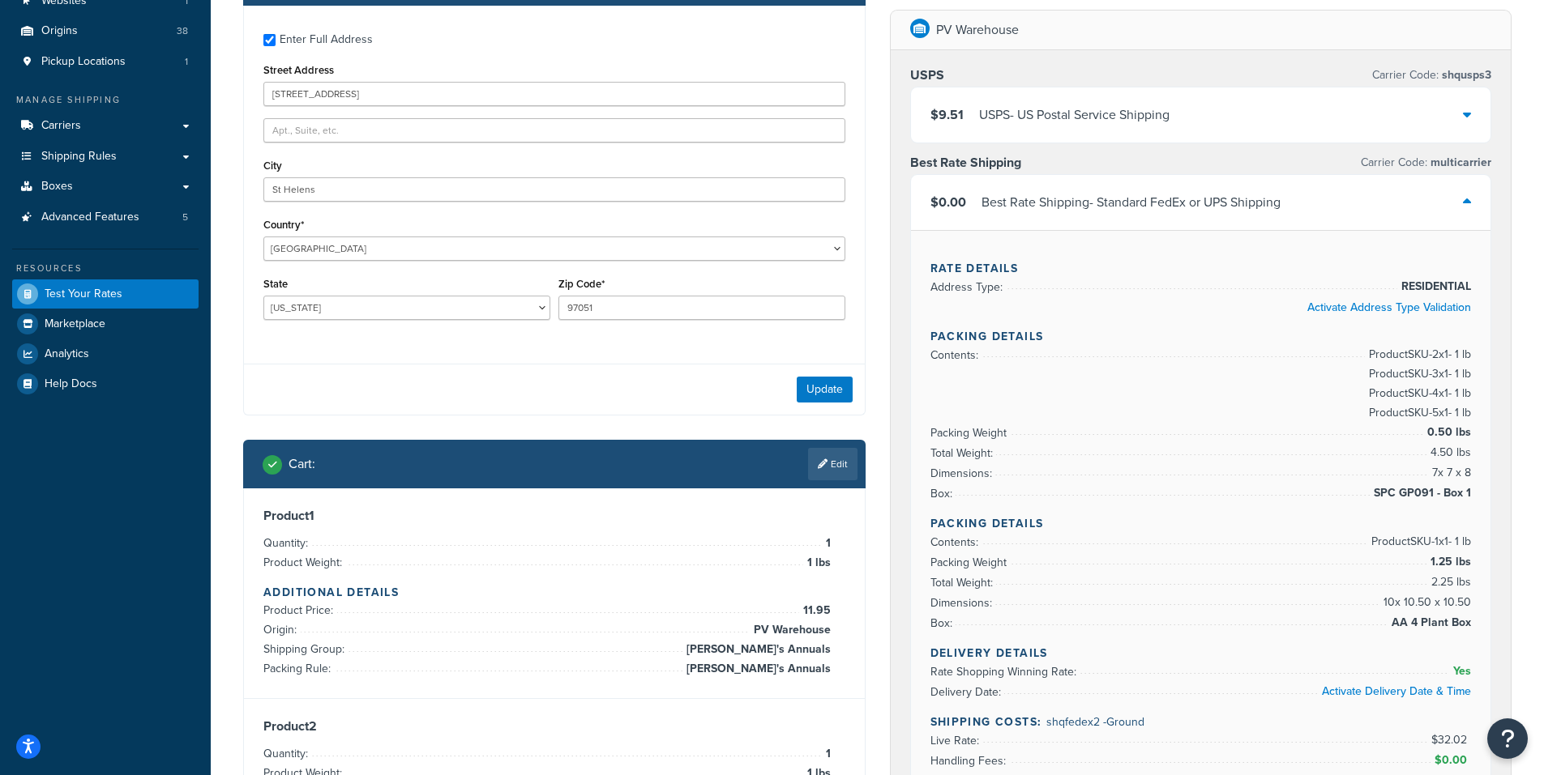
click at [1455, 114] on div "$9.51 USPS - US Postal Service Shipping" at bounding box center [1201, 115] width 580 height 55
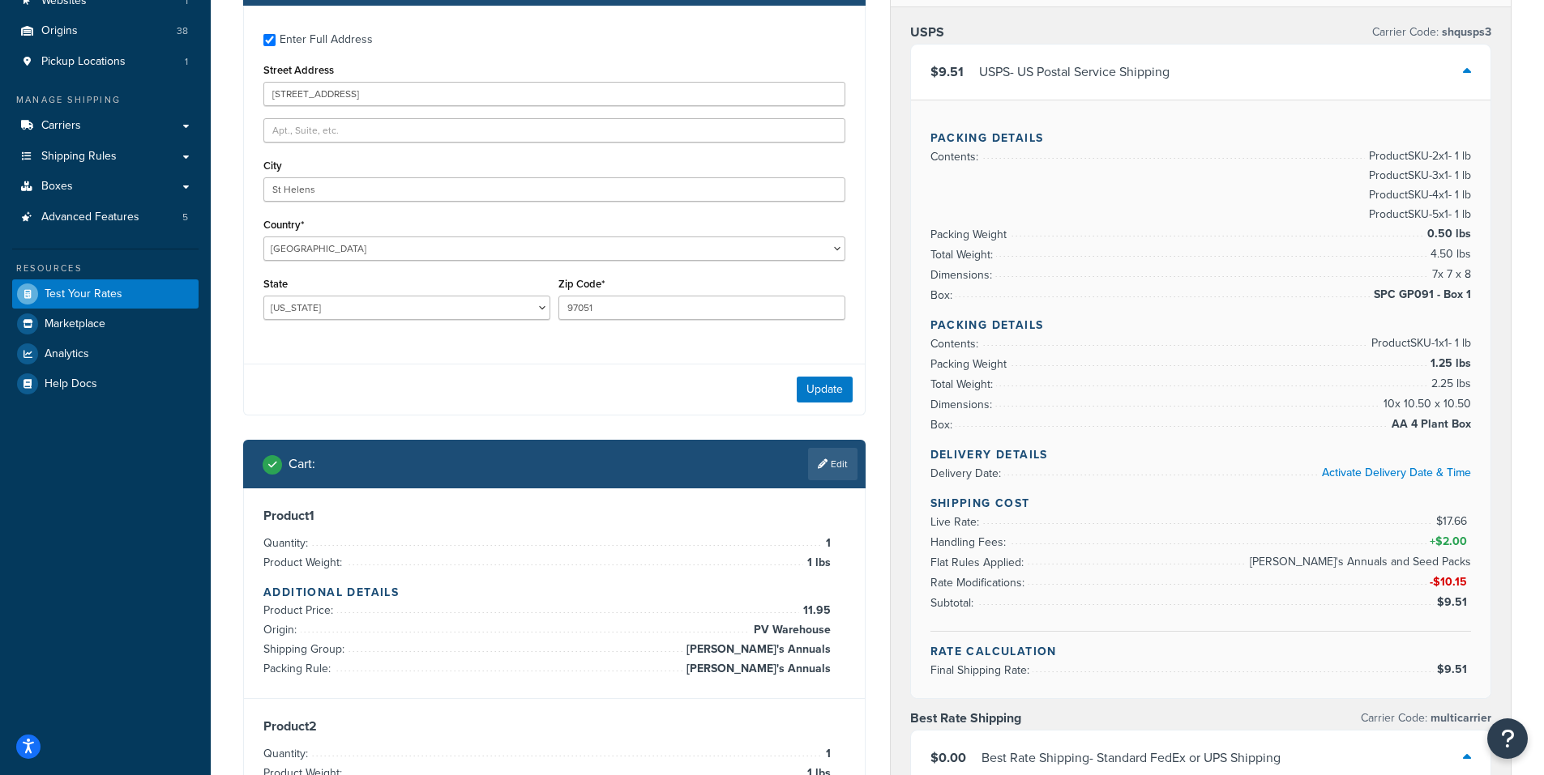
click at [1466, 113] on div "Packing Details Contents: Product SKU-2 x 1 - 1 lb Product SKU-3 x 1 - 1 lb Pro…" at bounding box center [1201, 399] width 580 height 599
click at [1465, 71] on icon at bounding box center [1467, 71] width 8 height 13
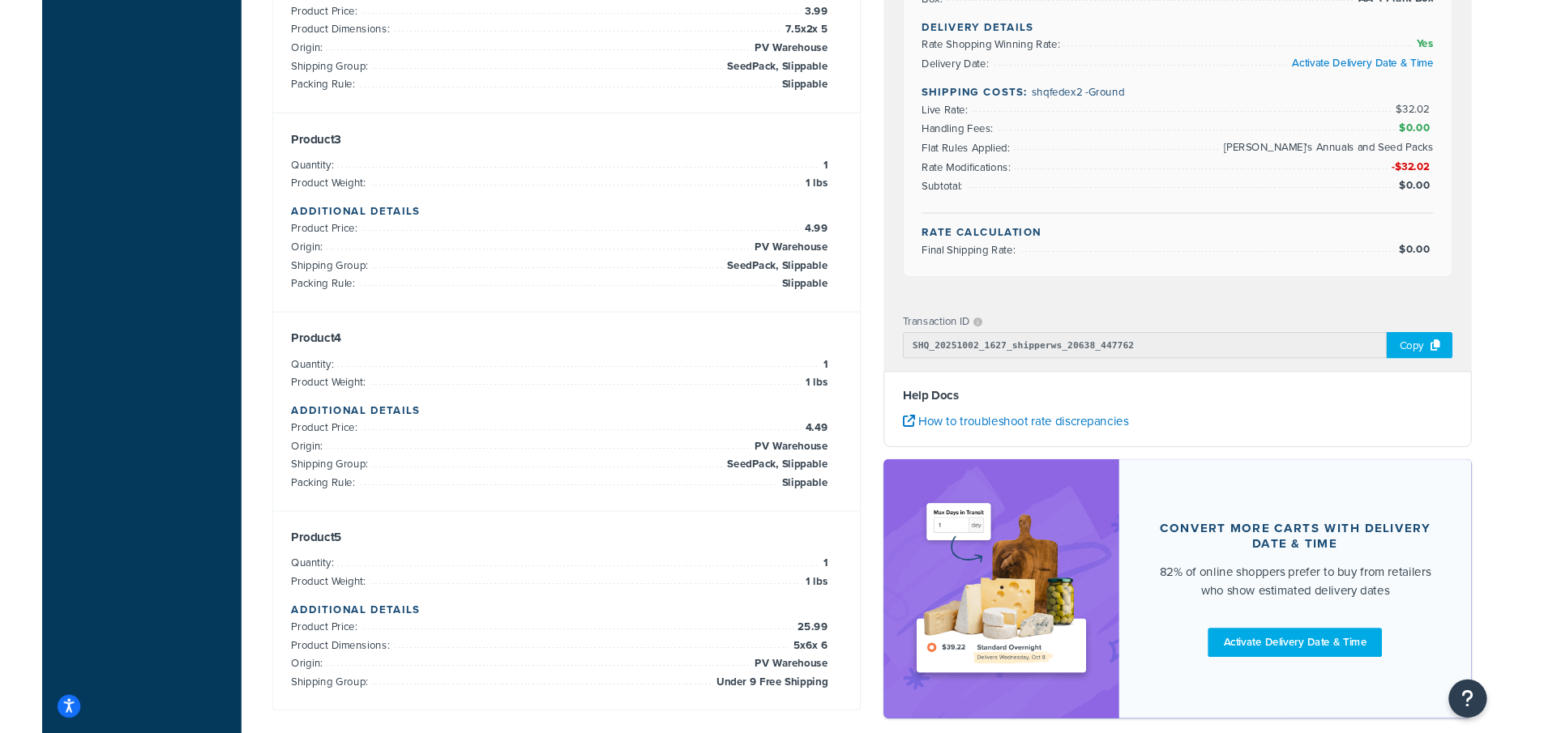
scroll to position [945, 0]
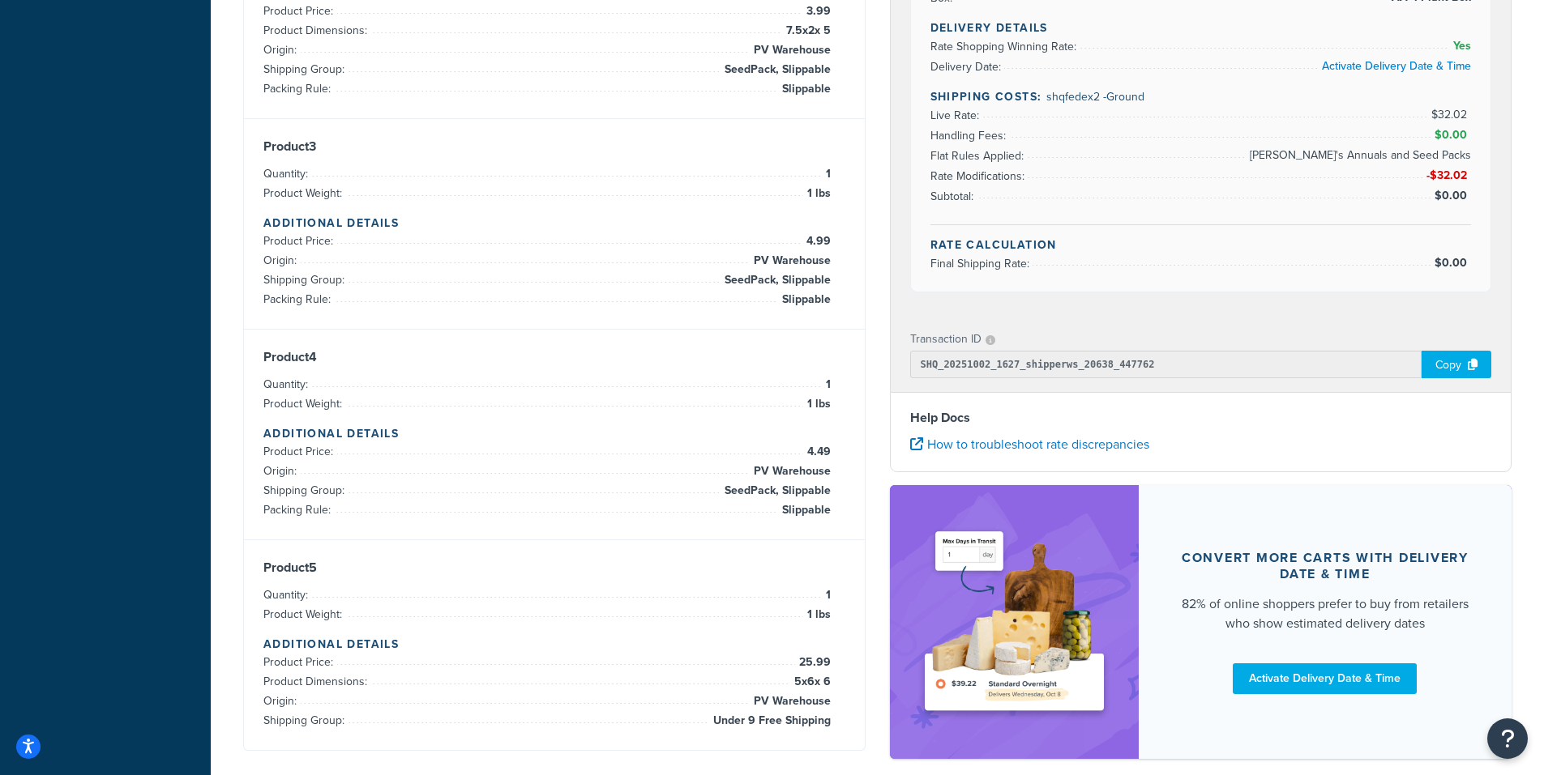
click at [1451, 365] on div "Copy" at bounding box center [1456, 365] width 70 height 28
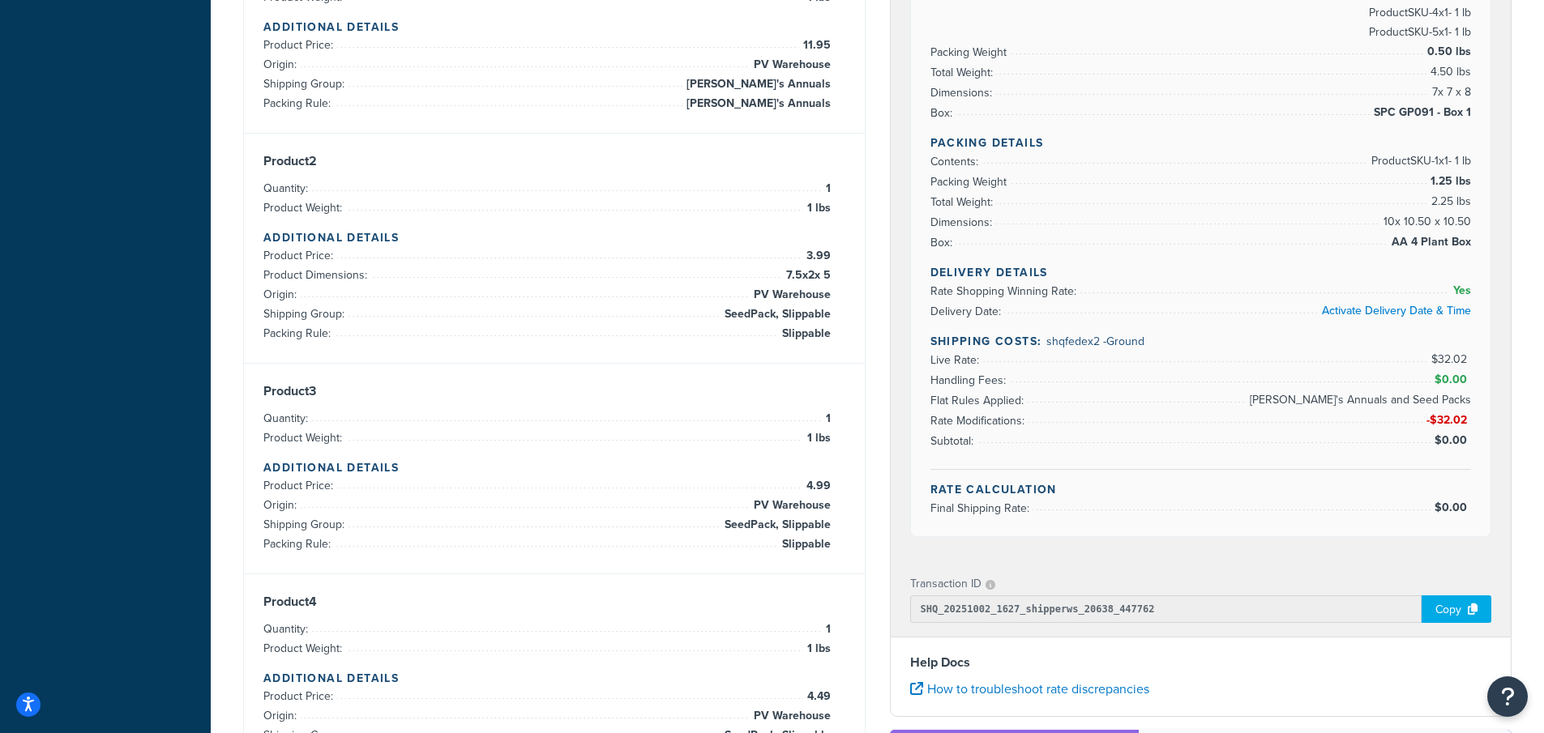
scroll to position [702, 0]
drag, startPoint x: 1470, startPoint y: 417, endPoint x: 920, endPoint y: 418, distance: 550.2
click at [920, 418] on div "Rate Details Address Type: RESIDENTIAL Activate Address Type Validation Packing…" at bounding box center [1201, 191] width 580 height 687
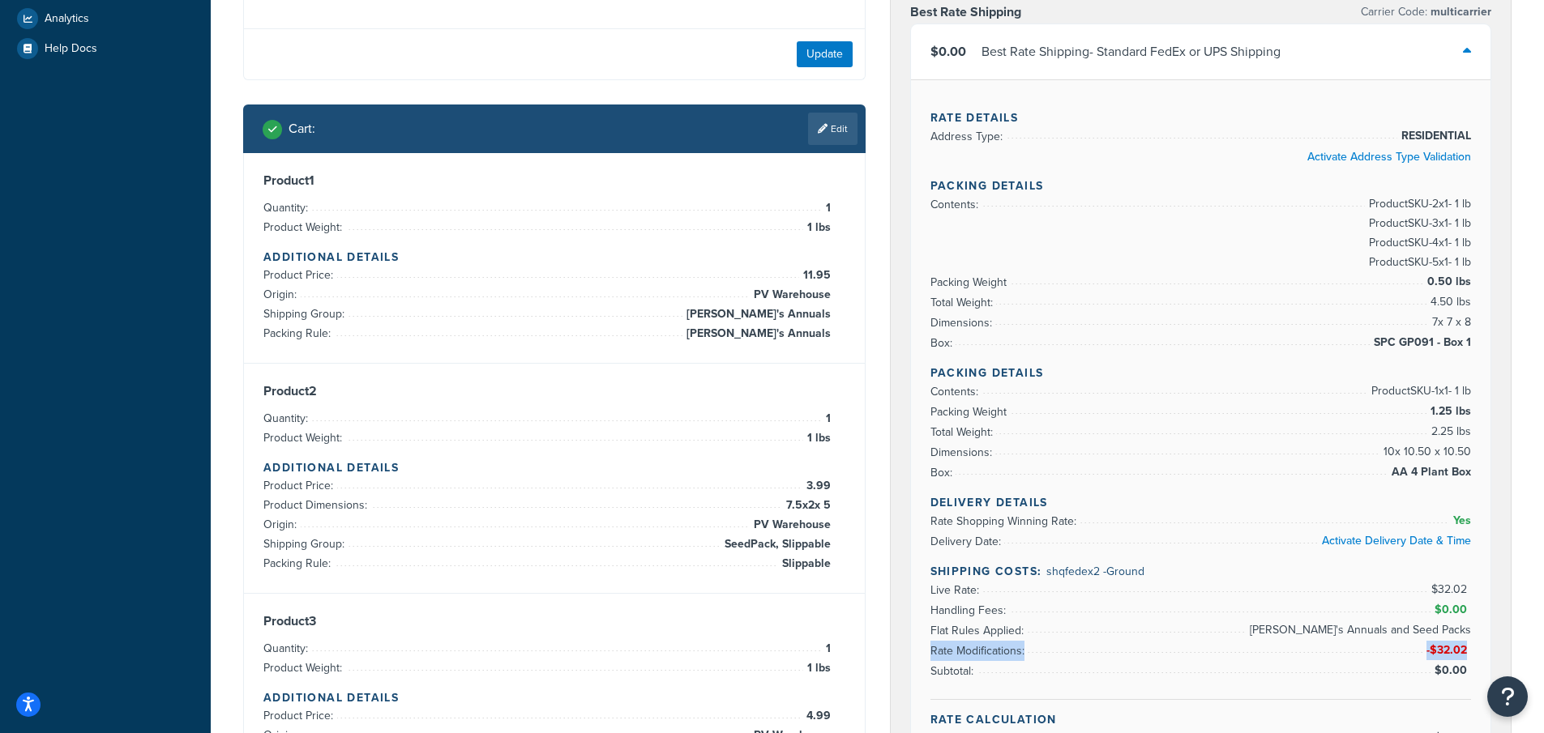
scroll to position [258, 0]
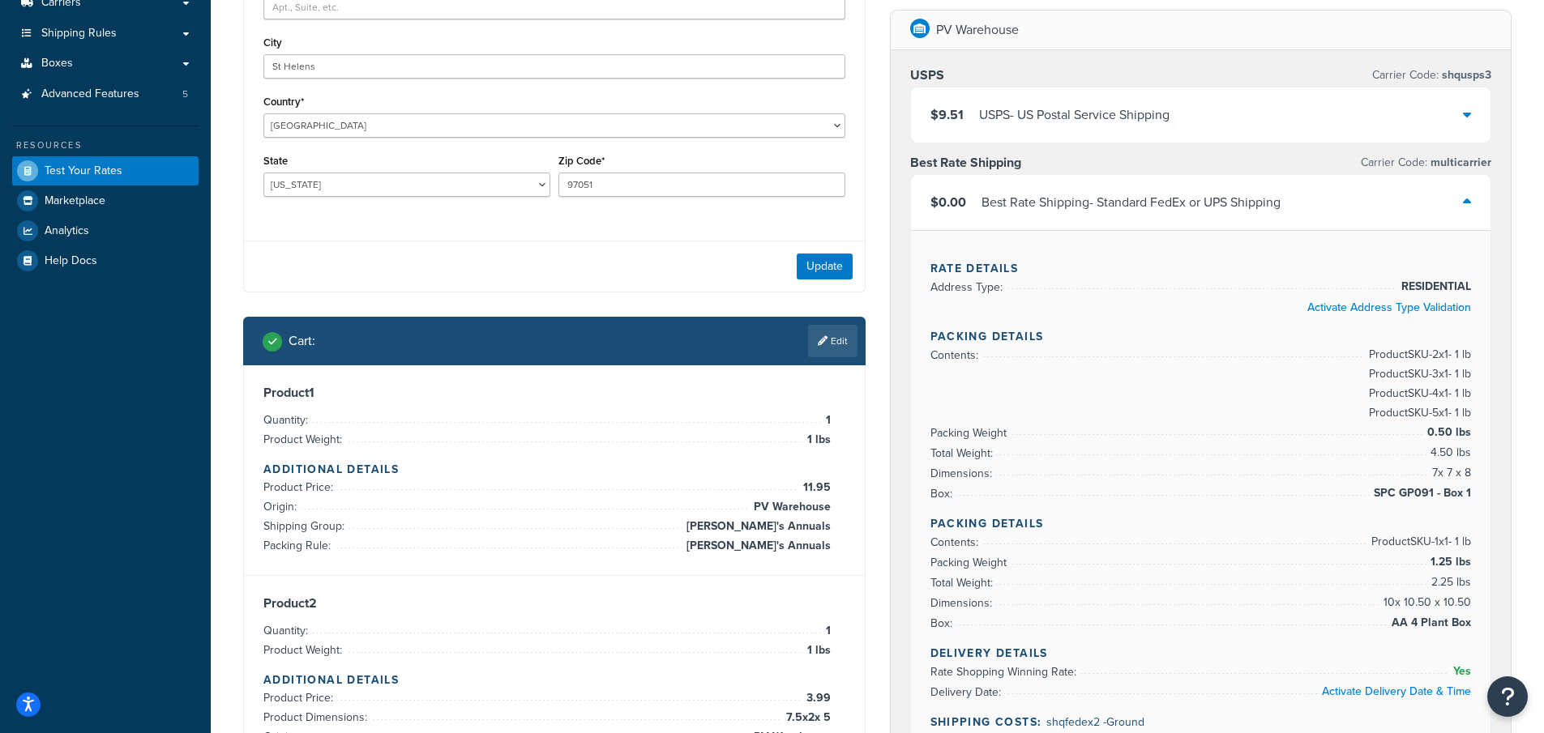
click at [839, 344] on link "Edit" at bounding box center [832, 341] width 49 height 32
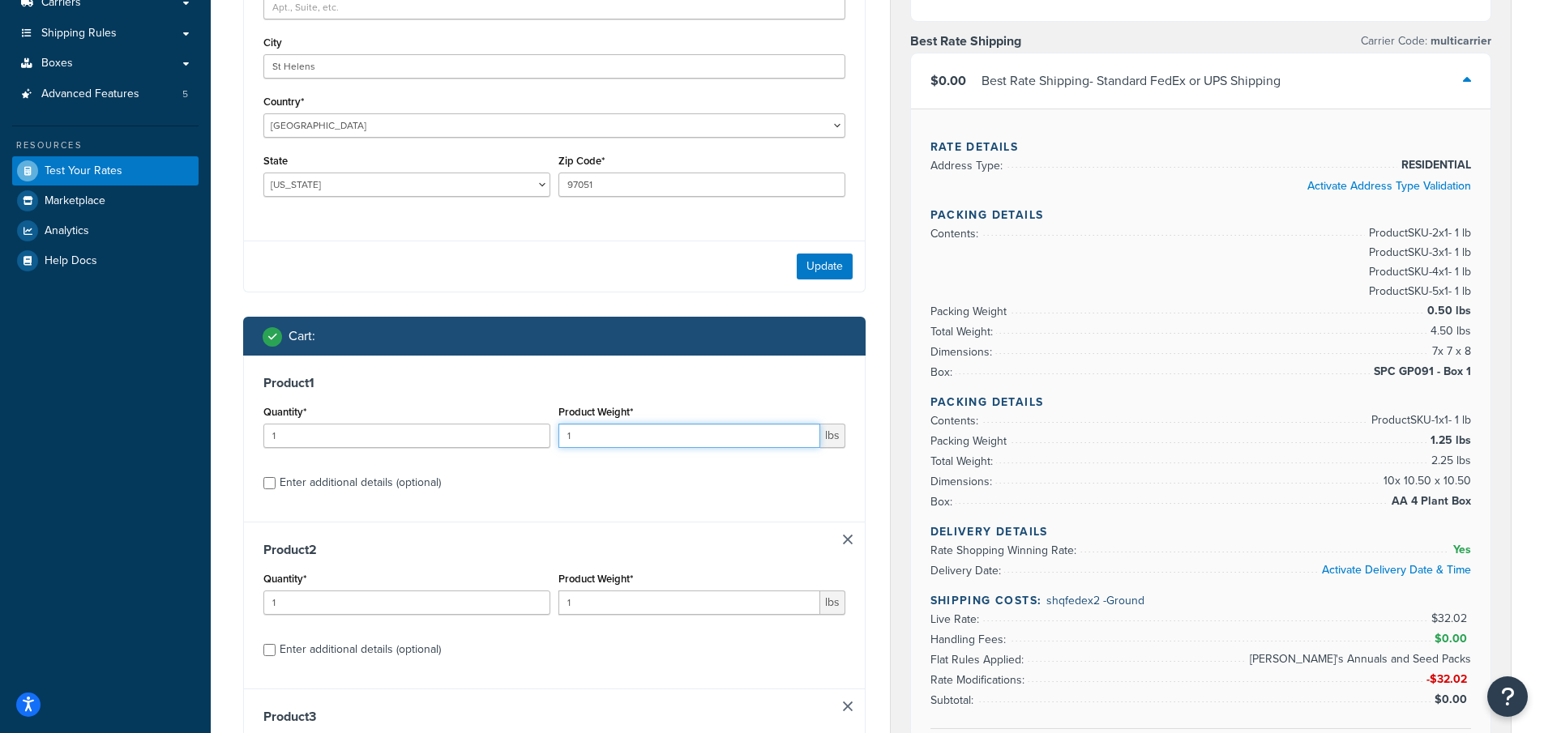
click at [588, 435] on input "1" at bounding box center [689, 436] width 262 height 24
type input "1.0"
click at [816, 267] on button "Update" at bounding box center [825, 267] width 56 height 26
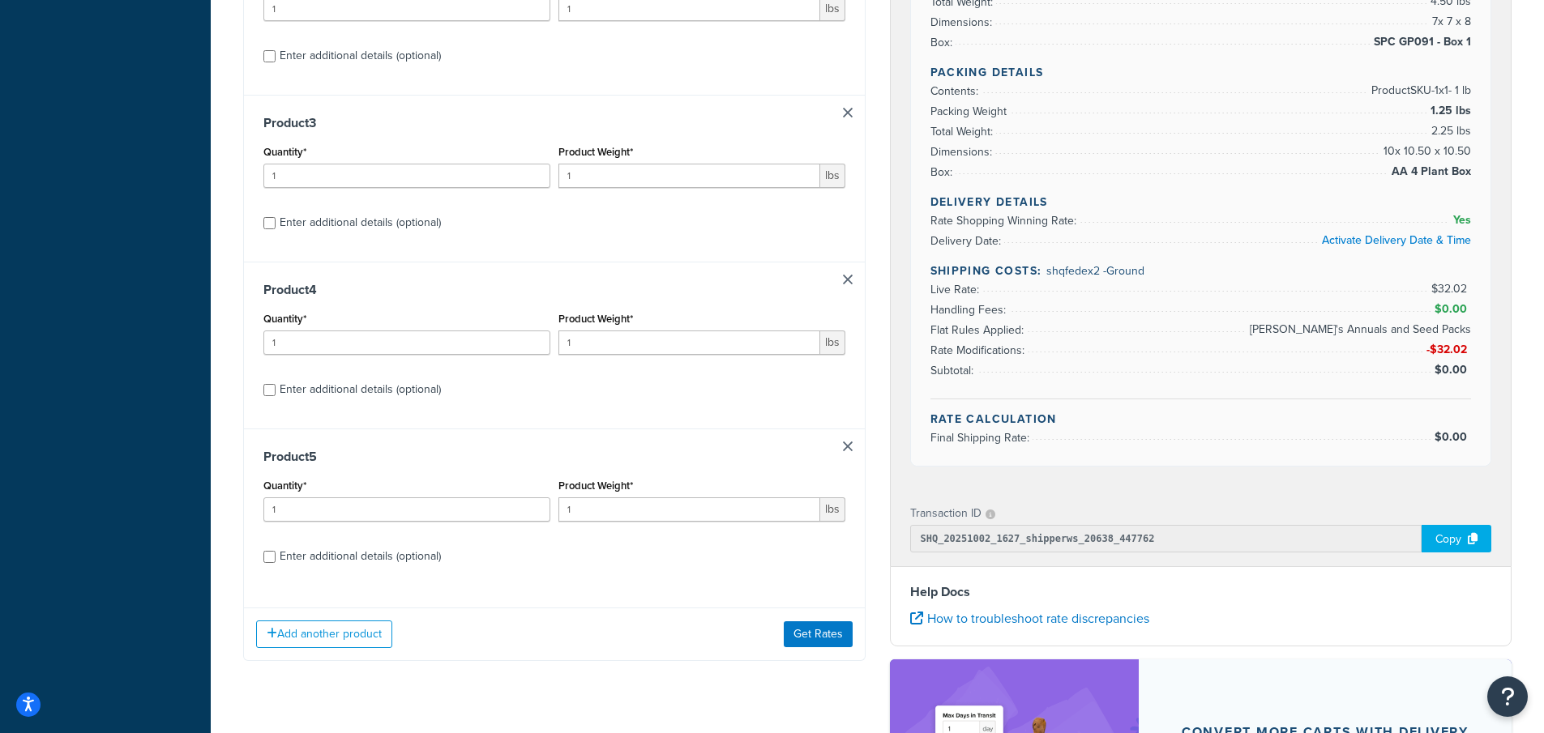
scroll to position [582, 0]
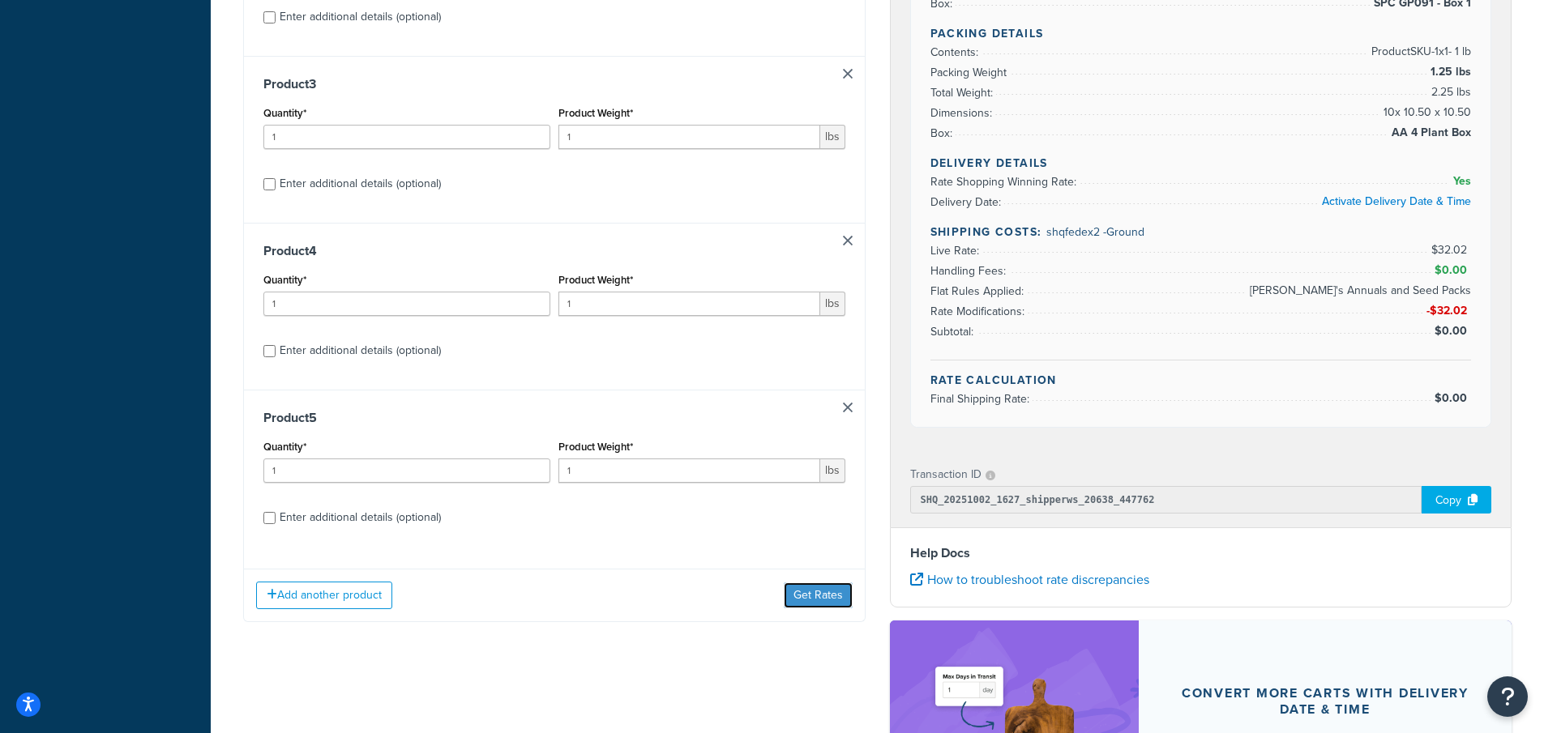
click at [831, 592] on button "Get Rates" at bounding box center [818, 596] width 69 height 26
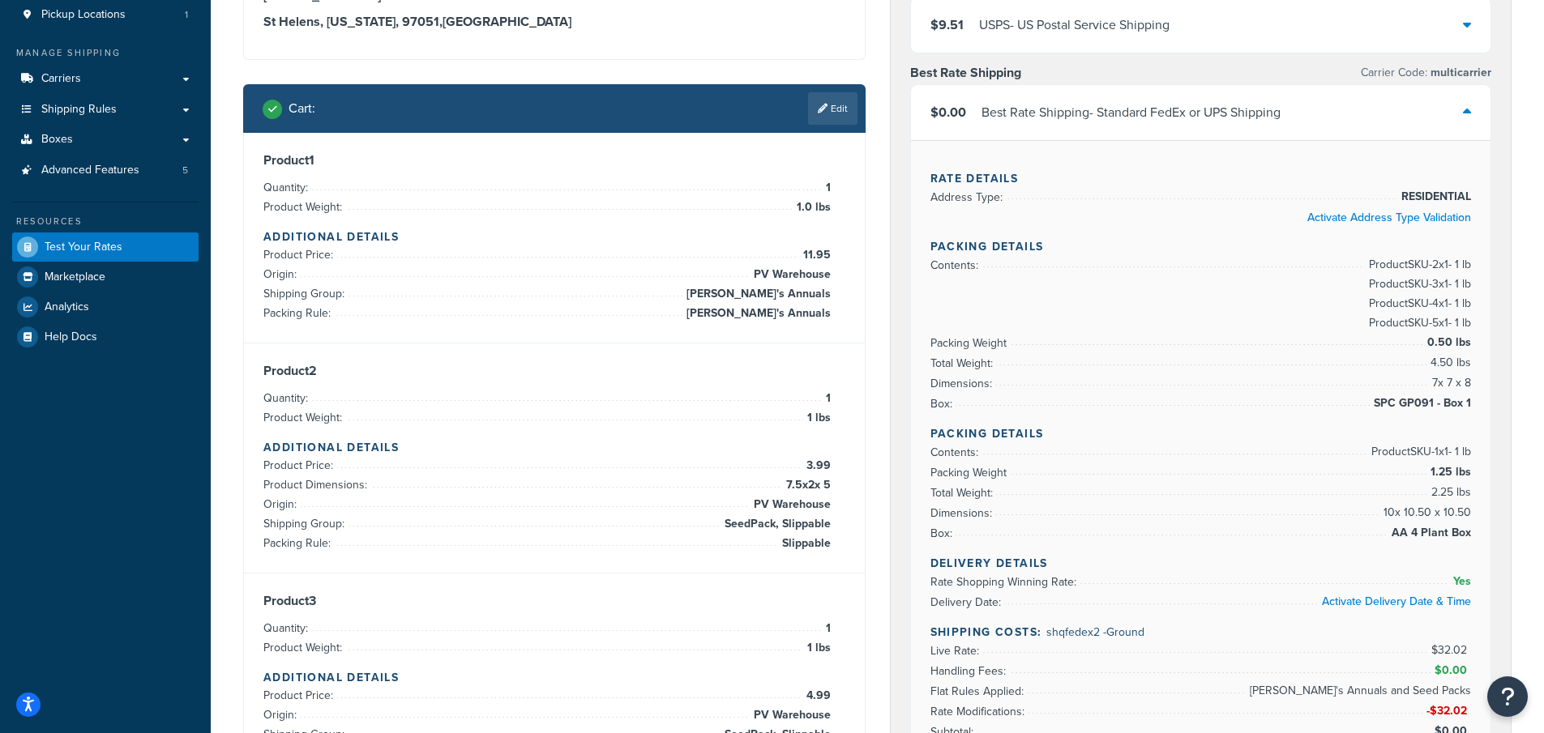
scroll to position [0, 0]
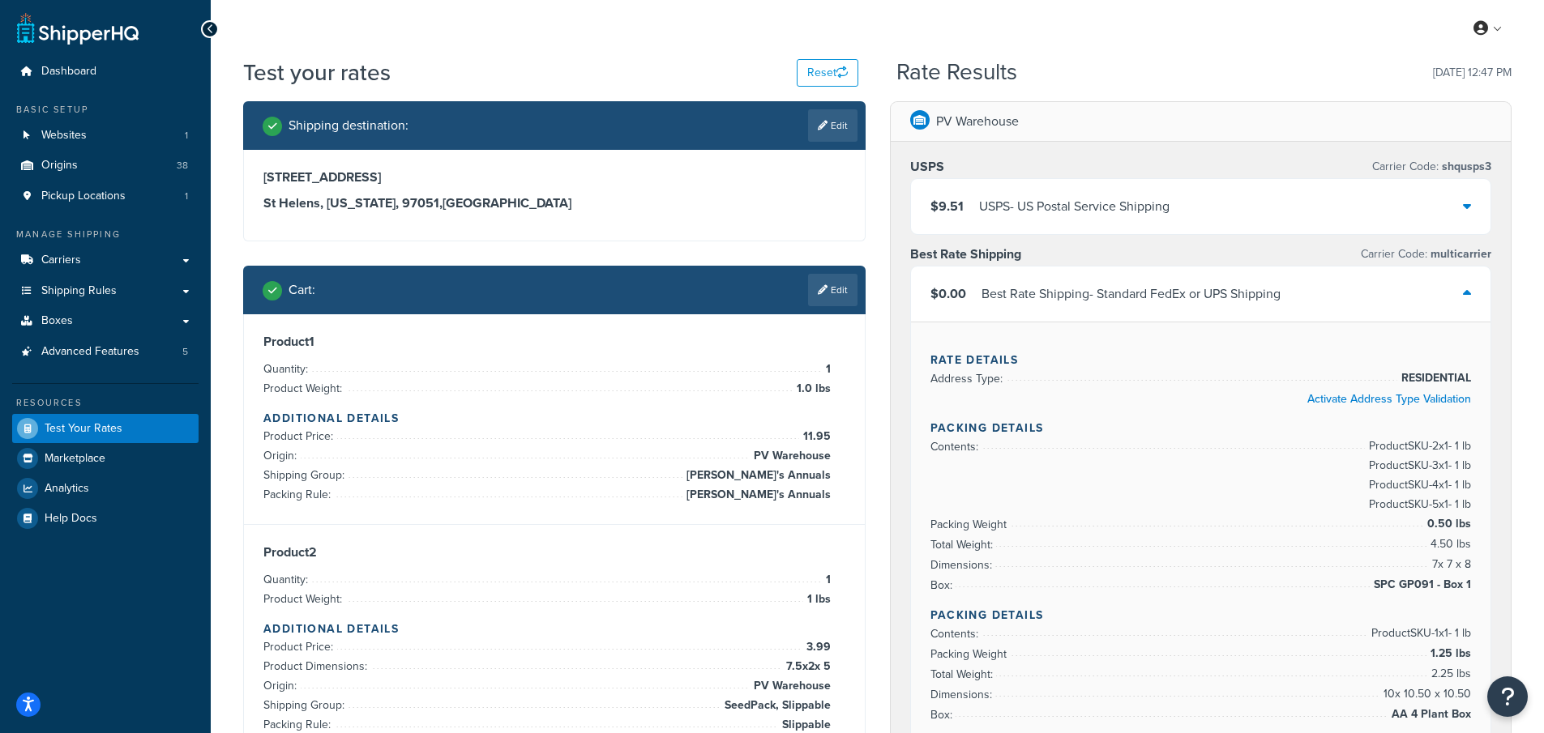
click at [1462, 289] on div "$0.00 Best Rate Shipping - Standard FedEx or UPS Shipping" at bounding box center [1201, 294] width 580 height 55
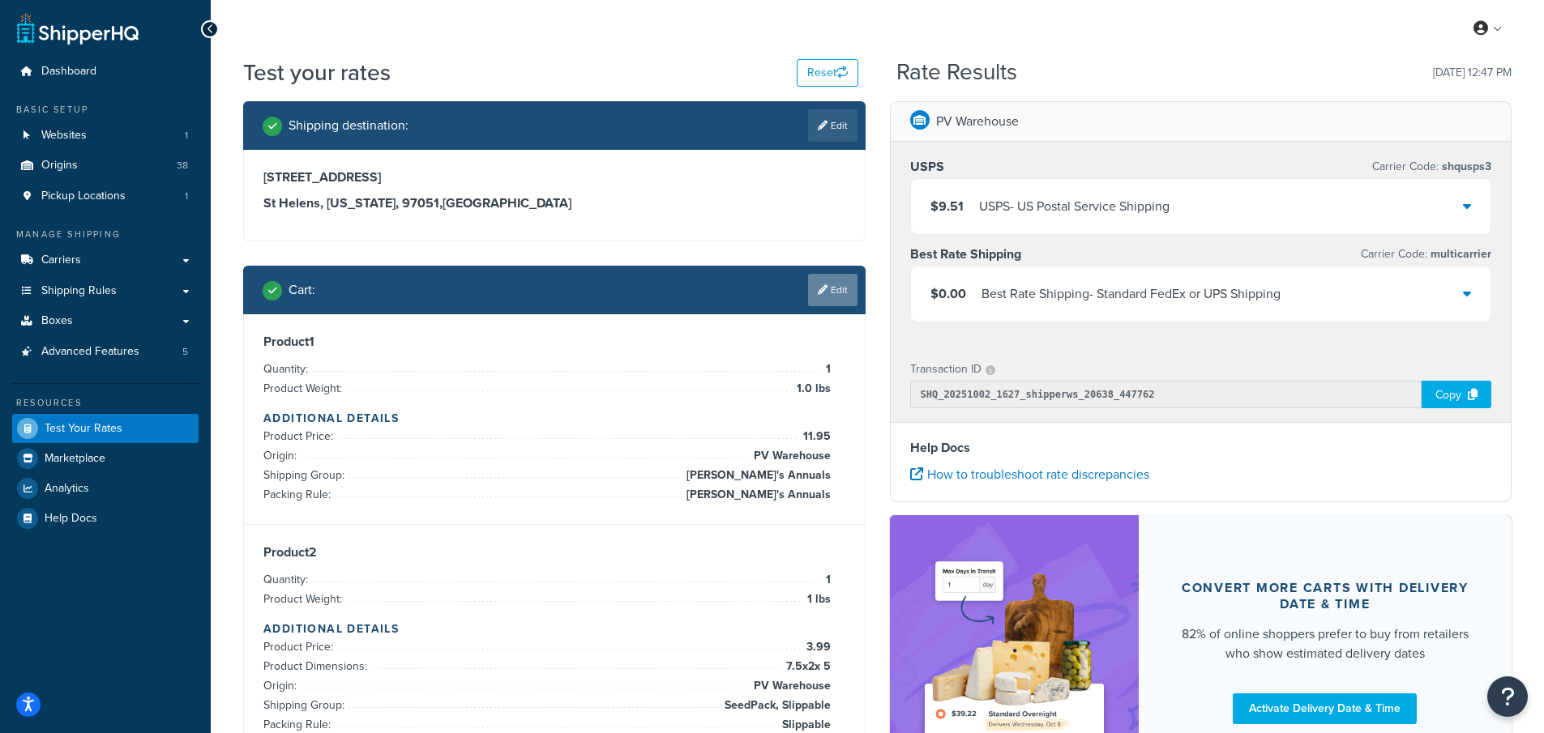
click at [833, 277] on link "Edit" at bounding box center [832, 290] width 49 height 32
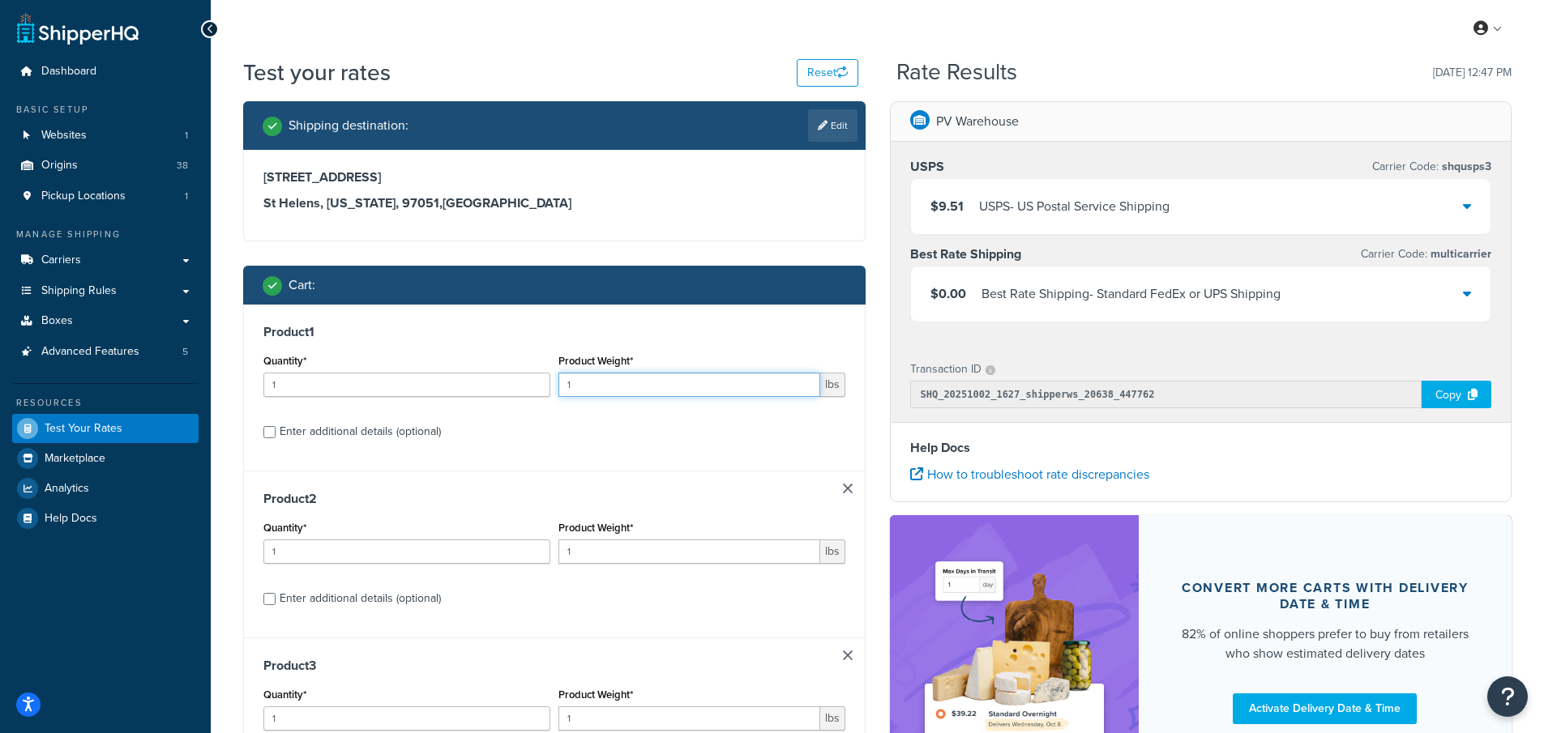
click at [596, 387] on input "1" at bounding box center [689, 385] width 262 height 24
type input "1.0"
drag, startPoint x: 800, startPoint y: 443, endPoint x: 797, endPoint y: 430, distance: 13.2
click at [800, 442] on label "Enter additional details (optional)" at bounding box center [563, 430] width 566 height 26
click at [276, 438] on input "Enter additional details (optional)" at bounding box center [269, 432] width 12 height 12
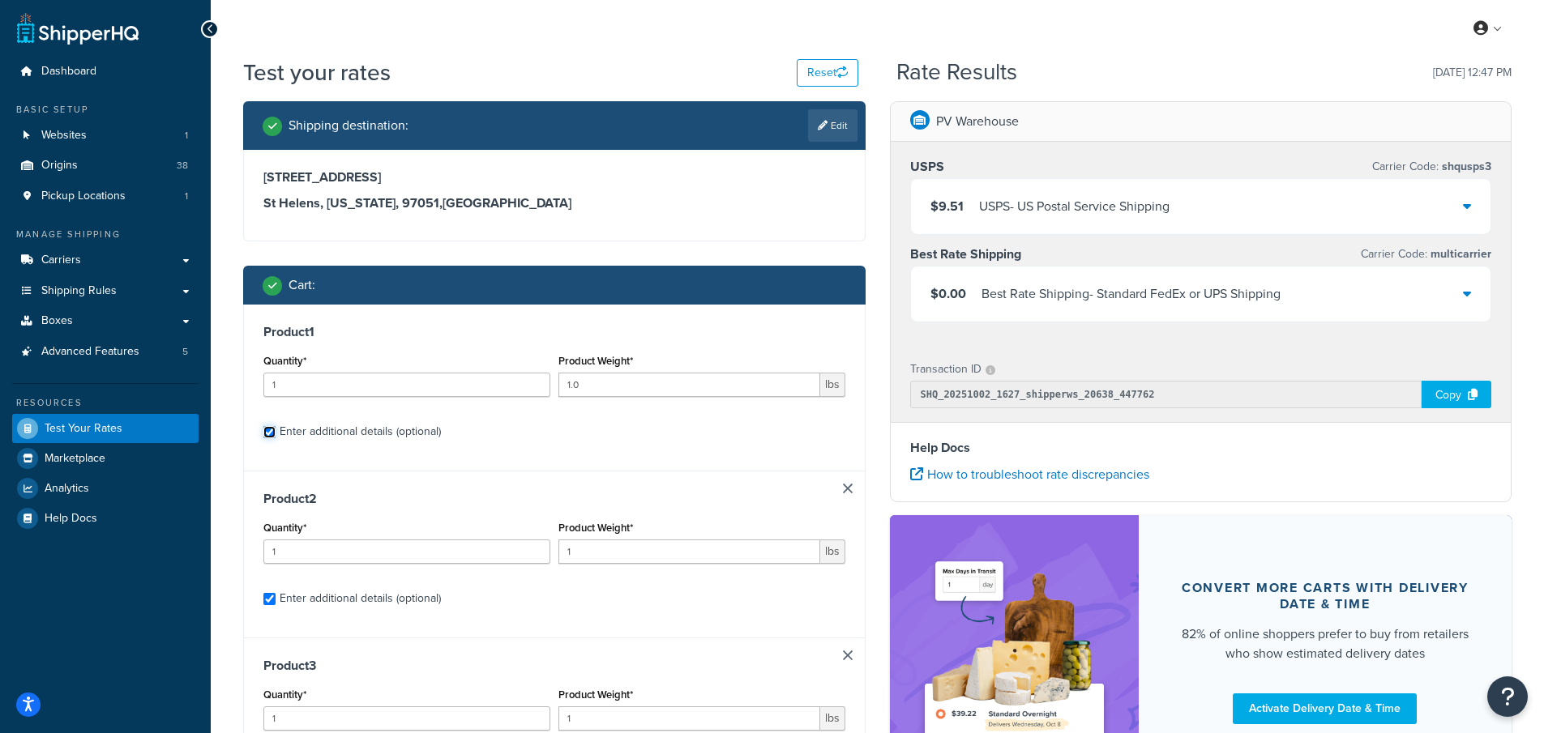
checkbox input "true"
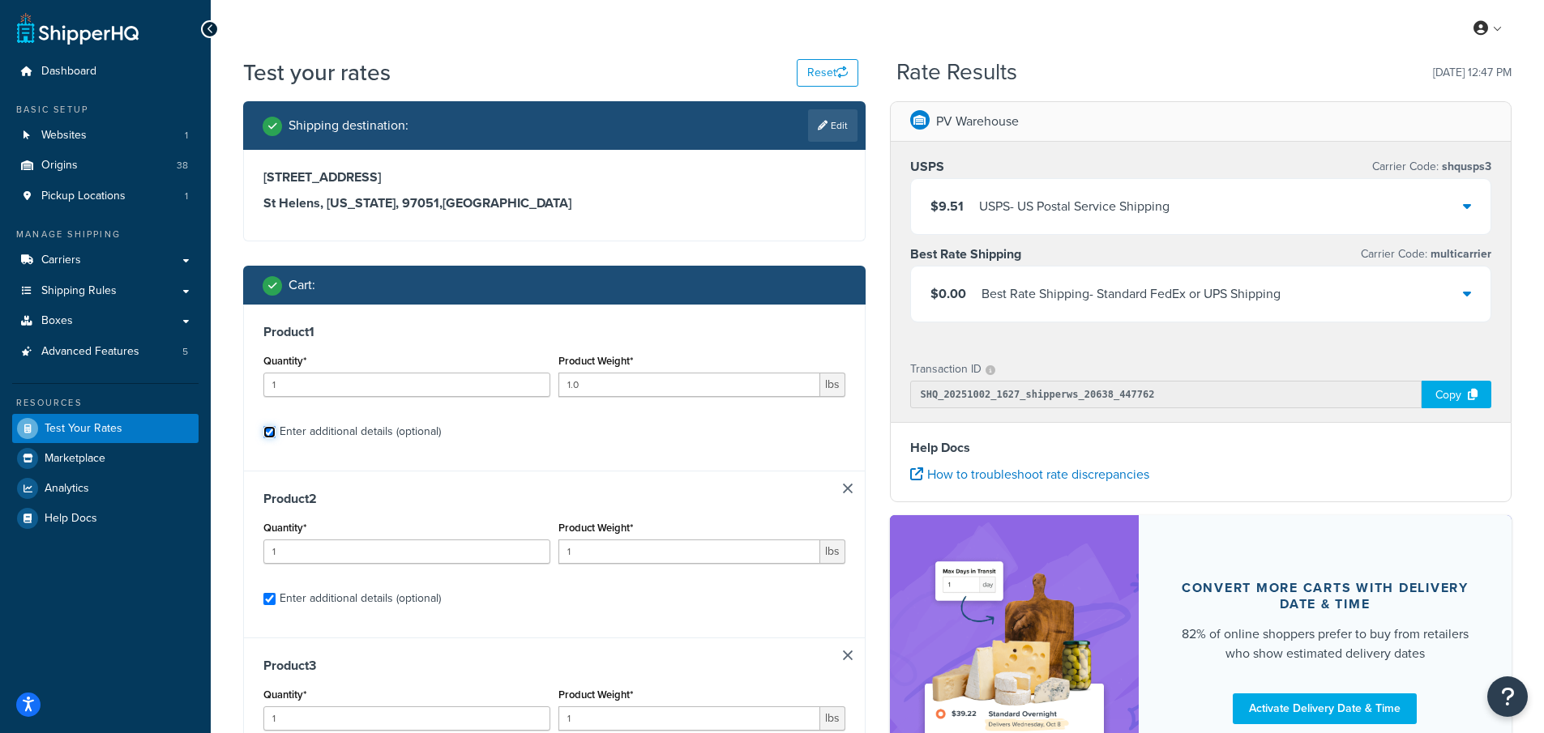
select select "84863"
select select "23050"
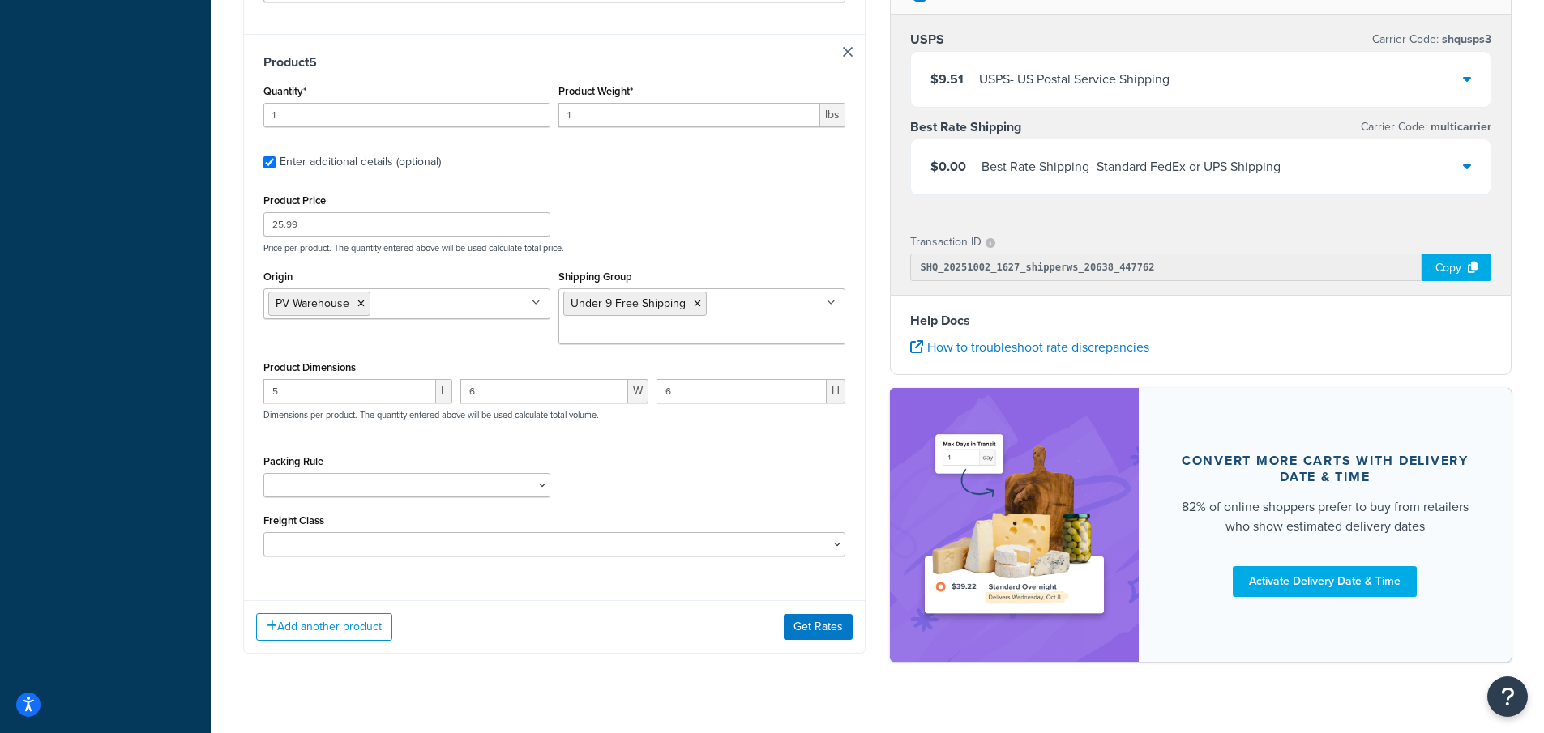
scroll to position [2488, 0]
click at [829, 613] on button "Get Rates" at bounding box center [818, 626] width 69 height 26
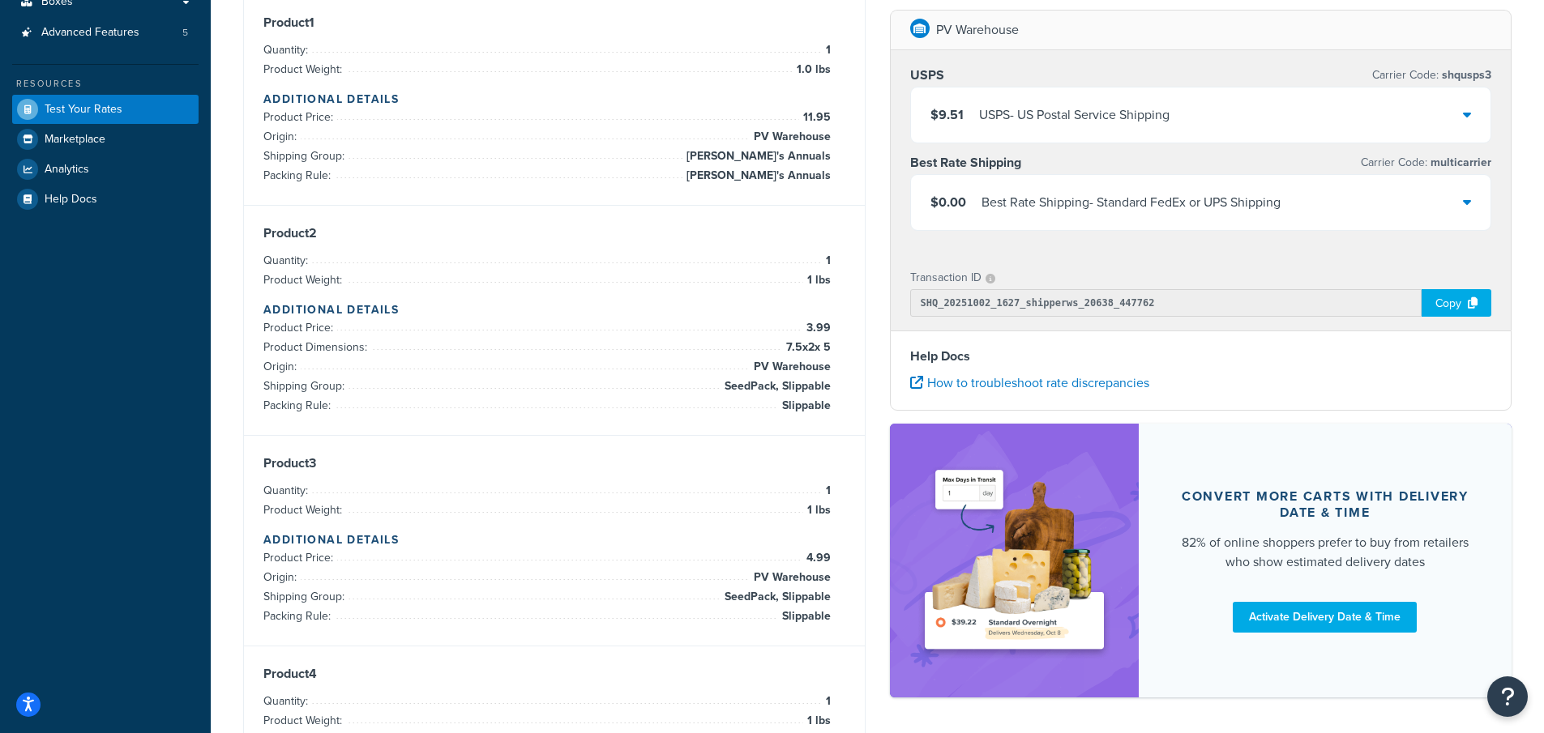
scroll to position [0, 0]
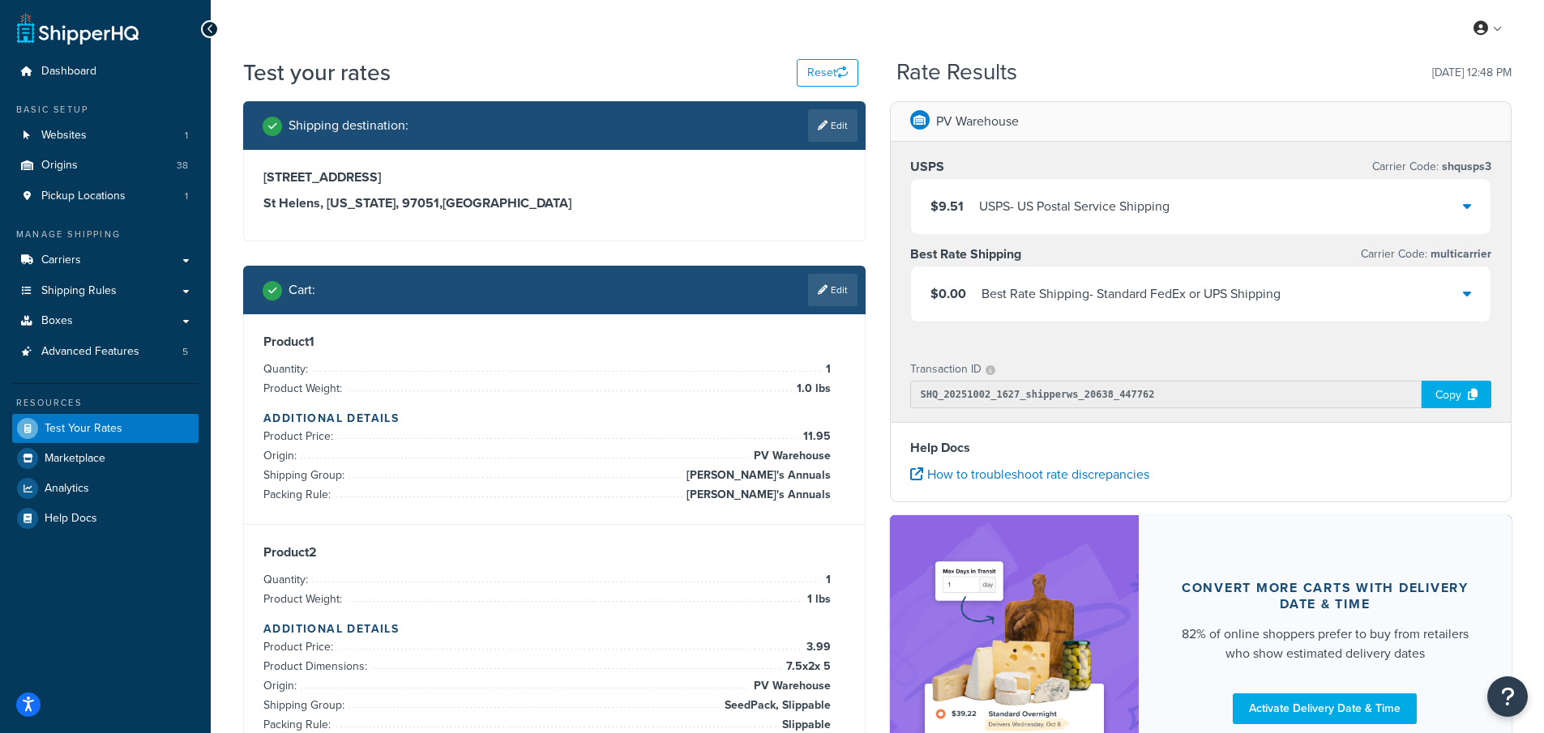
click at [838, 293] on link "Edit" at bounding box center [832, 290] width 49 height 32
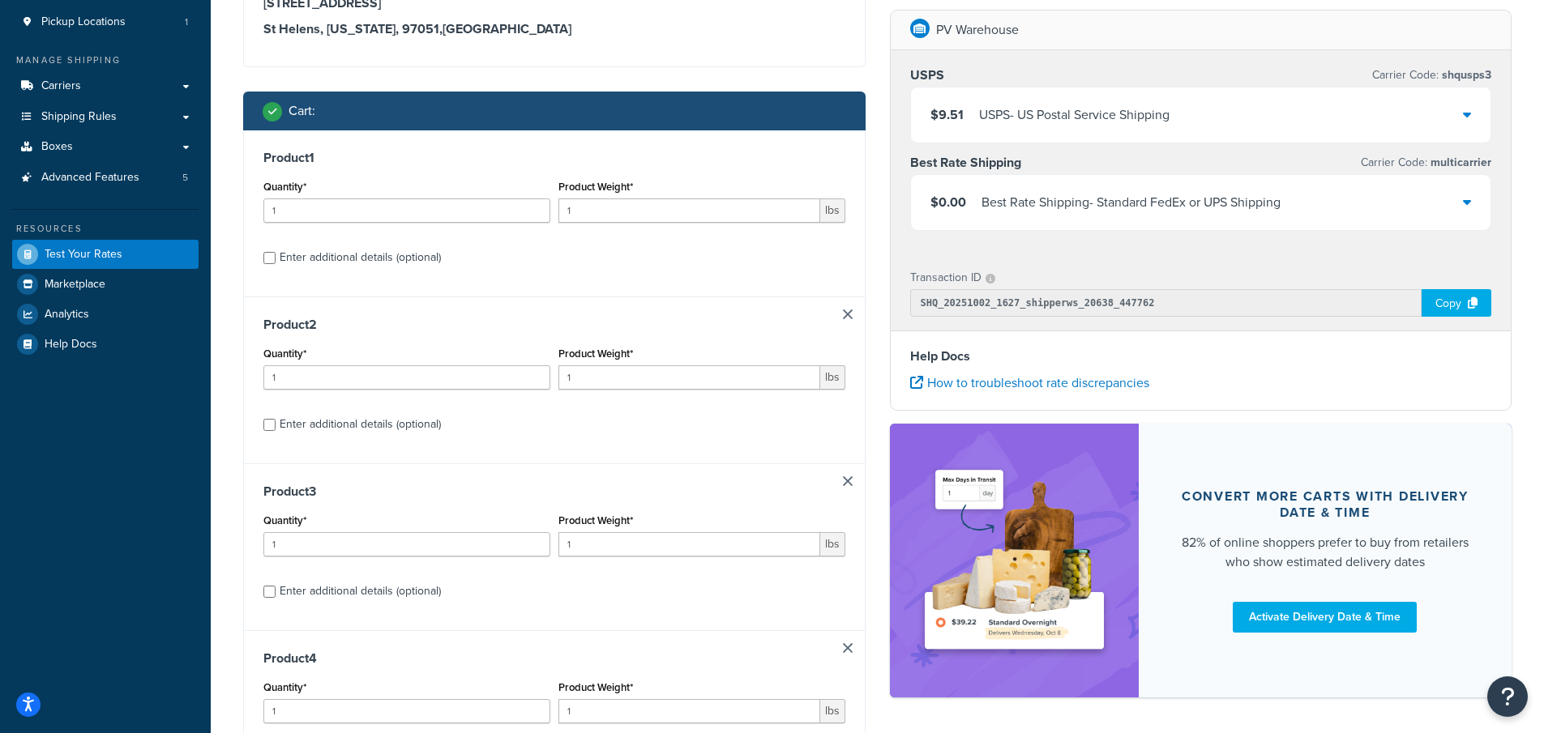
scroll to position [243, 0]
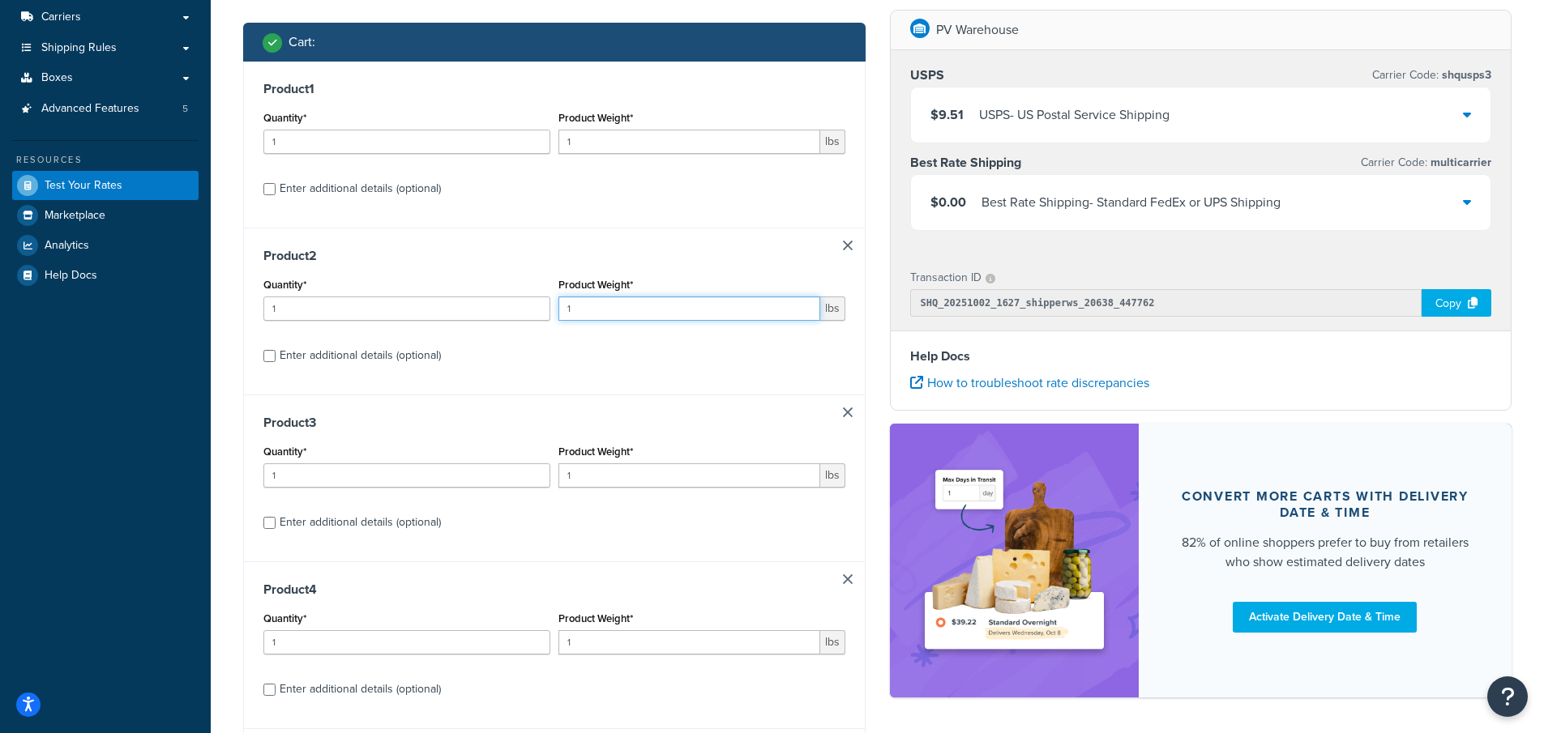
click at [611, 315] on input "1" at bounding box center [689, 309] width 262 height 24
type input "1"
click at [592, 149] on input "1" at bounding box center [689, 142] width 262 height 24
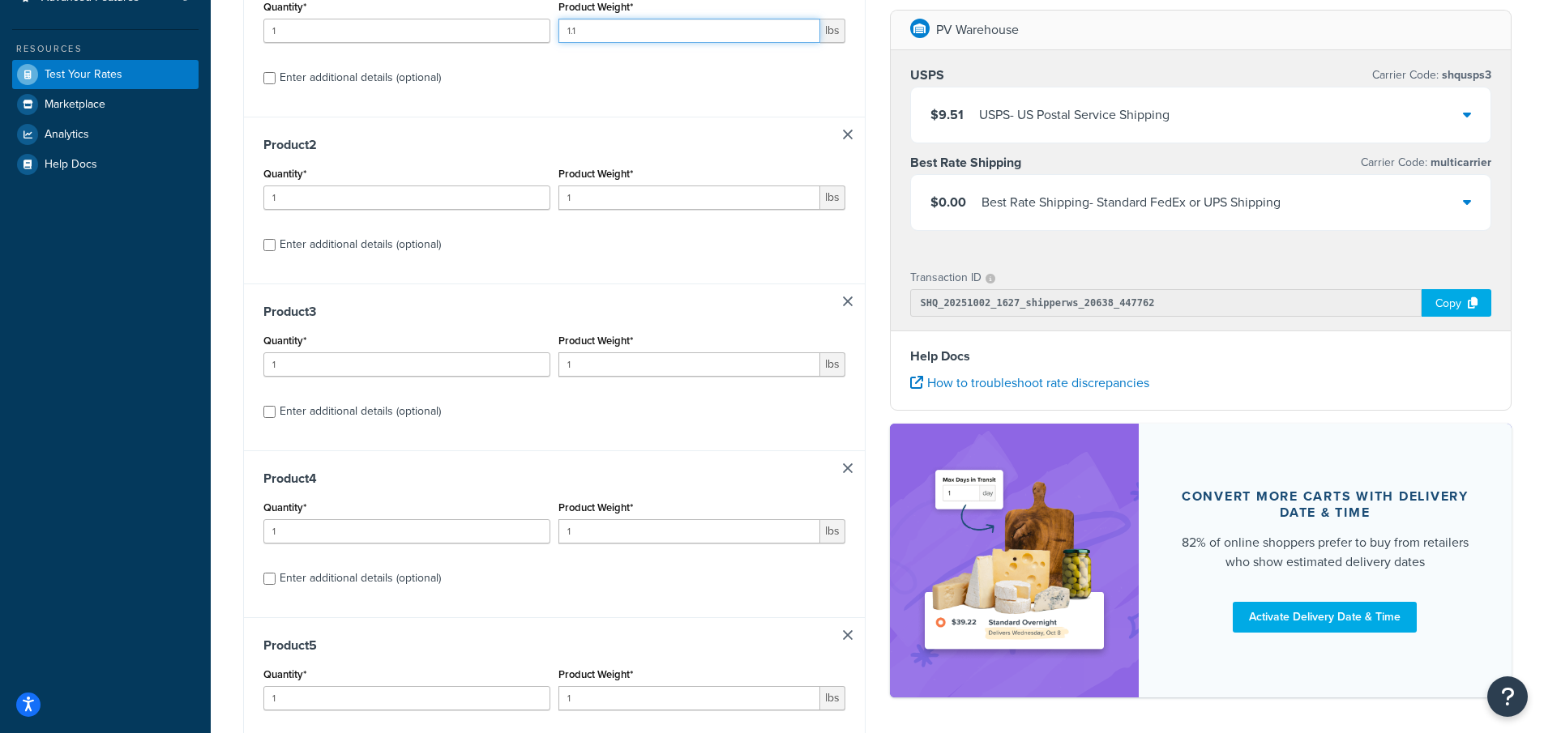
scroll to position [576, 0]
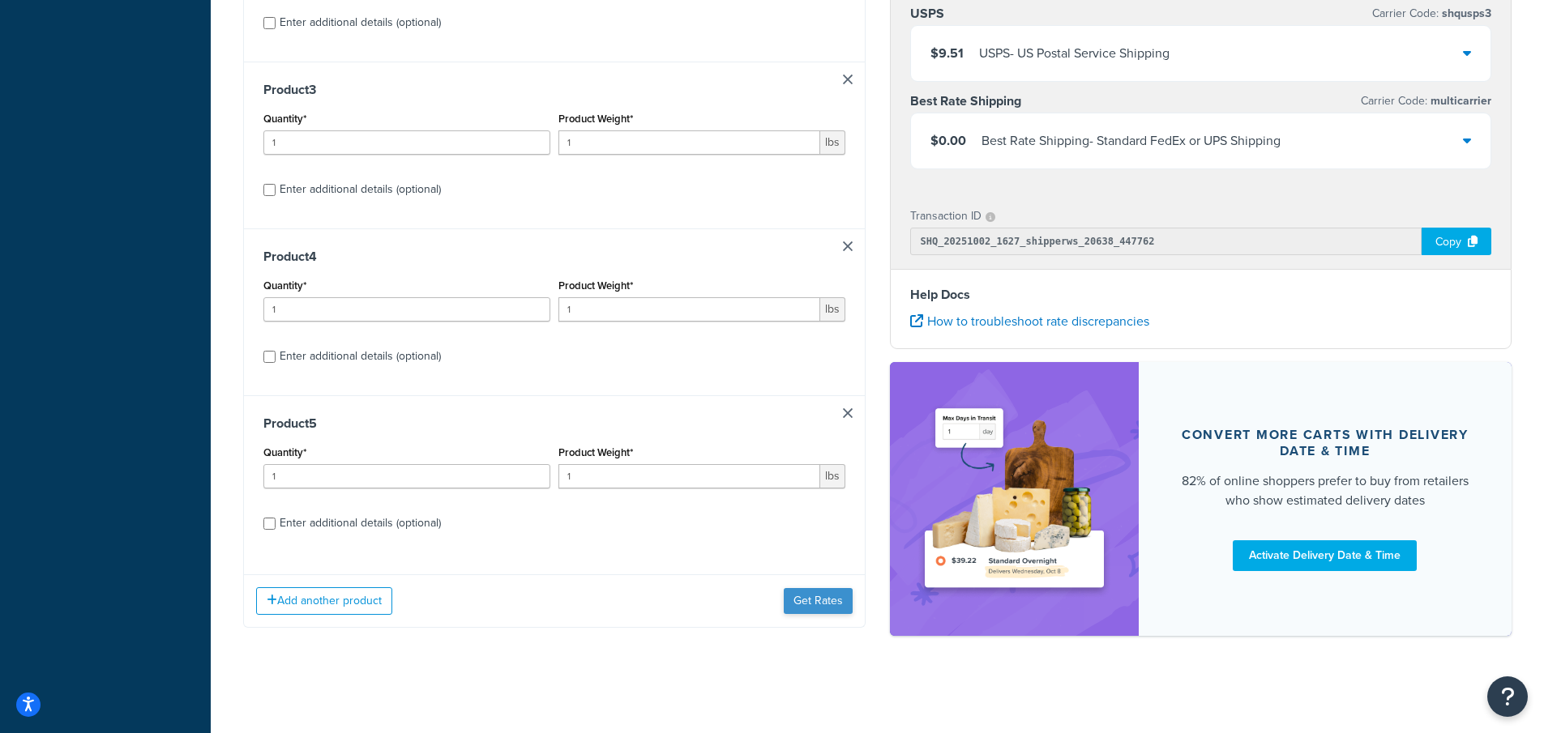
type input "1.1"
click at [821, 608] on button "Get Rates" at bounding box center [818, 601] width 69 height 26
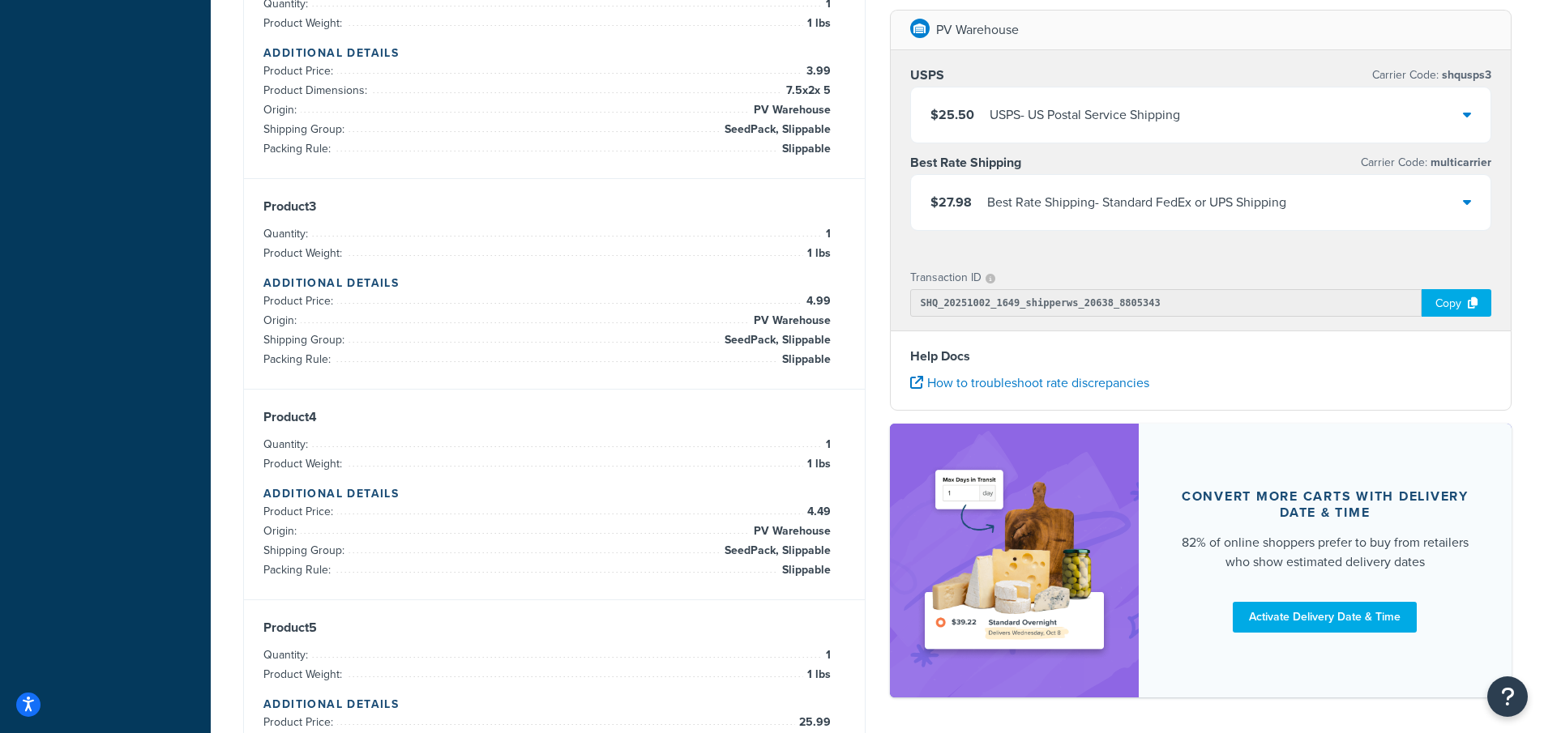
click at [1458, 199] on div "$27.98 Best Rate Shipping - Standard FedEx or UPS Shipping" at bounding box center [1201, 202] width 580 height 55
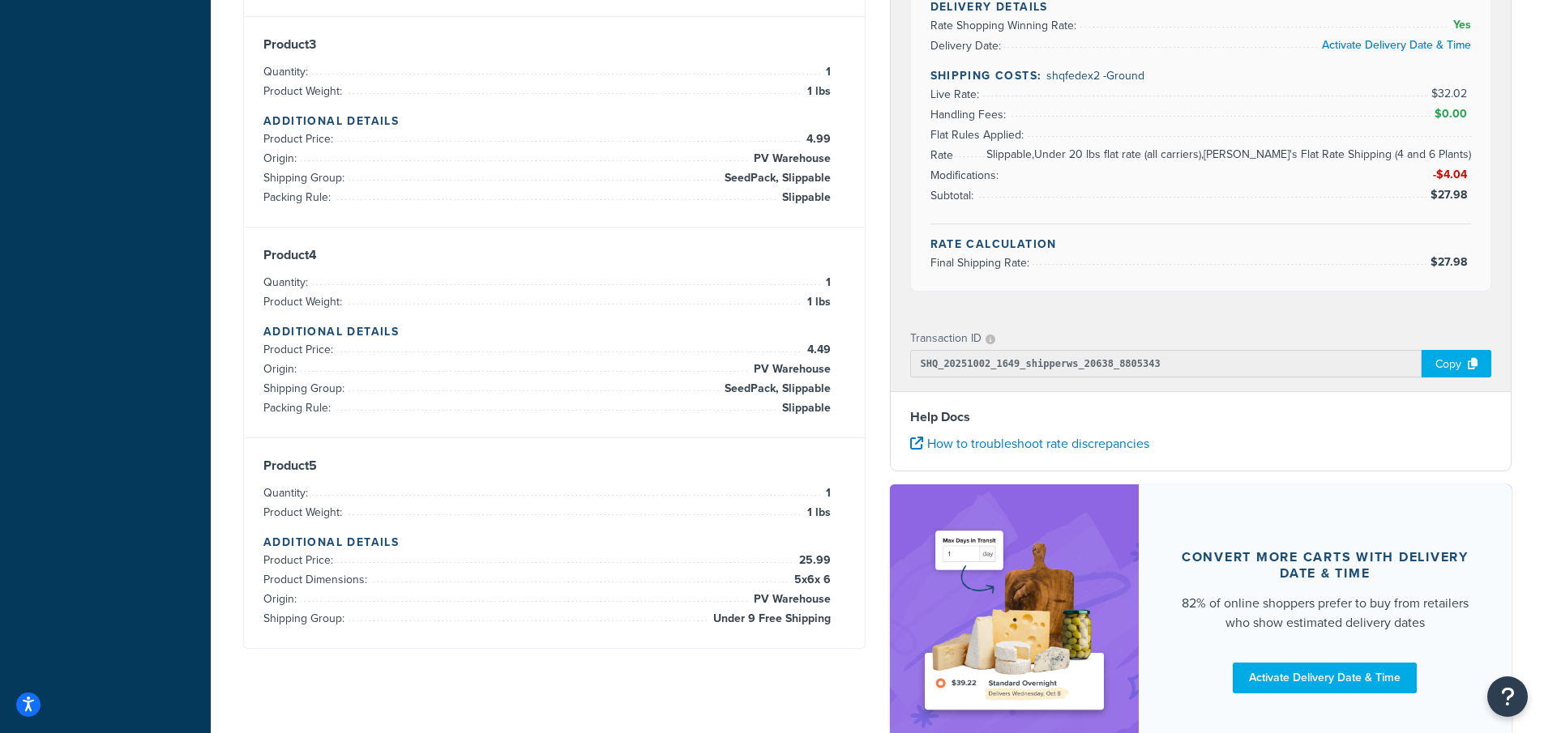
scroll to position [819, 0]
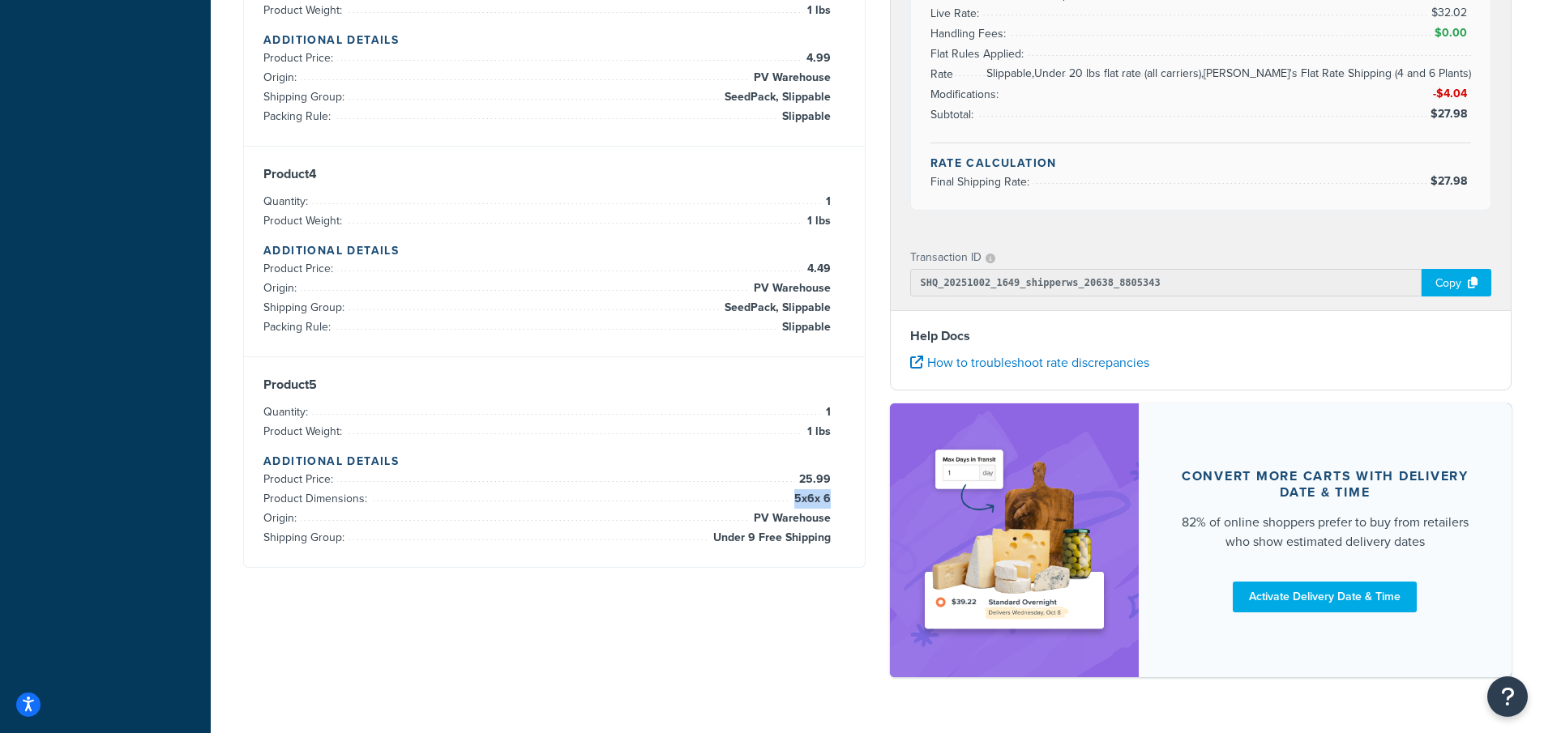
drag, startPoint x: 785, startPoint y: 496, endPoint x: 825, endPoint y: 495, distance: 39.7
click at [827, 495] on span "5 x 6 x 6" at bounding box center [810, 498] width 41 height 19
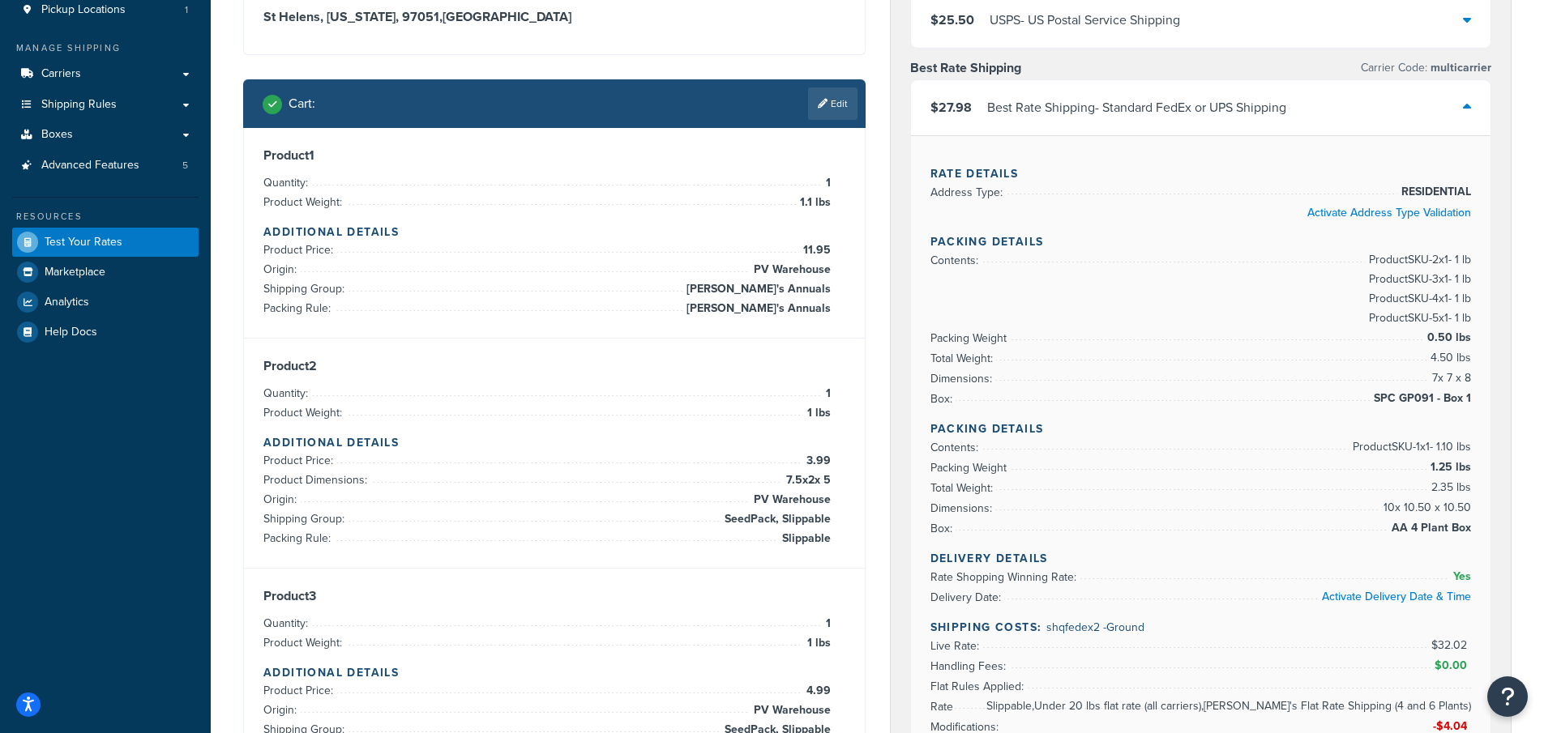
scroll to position [81, 0]
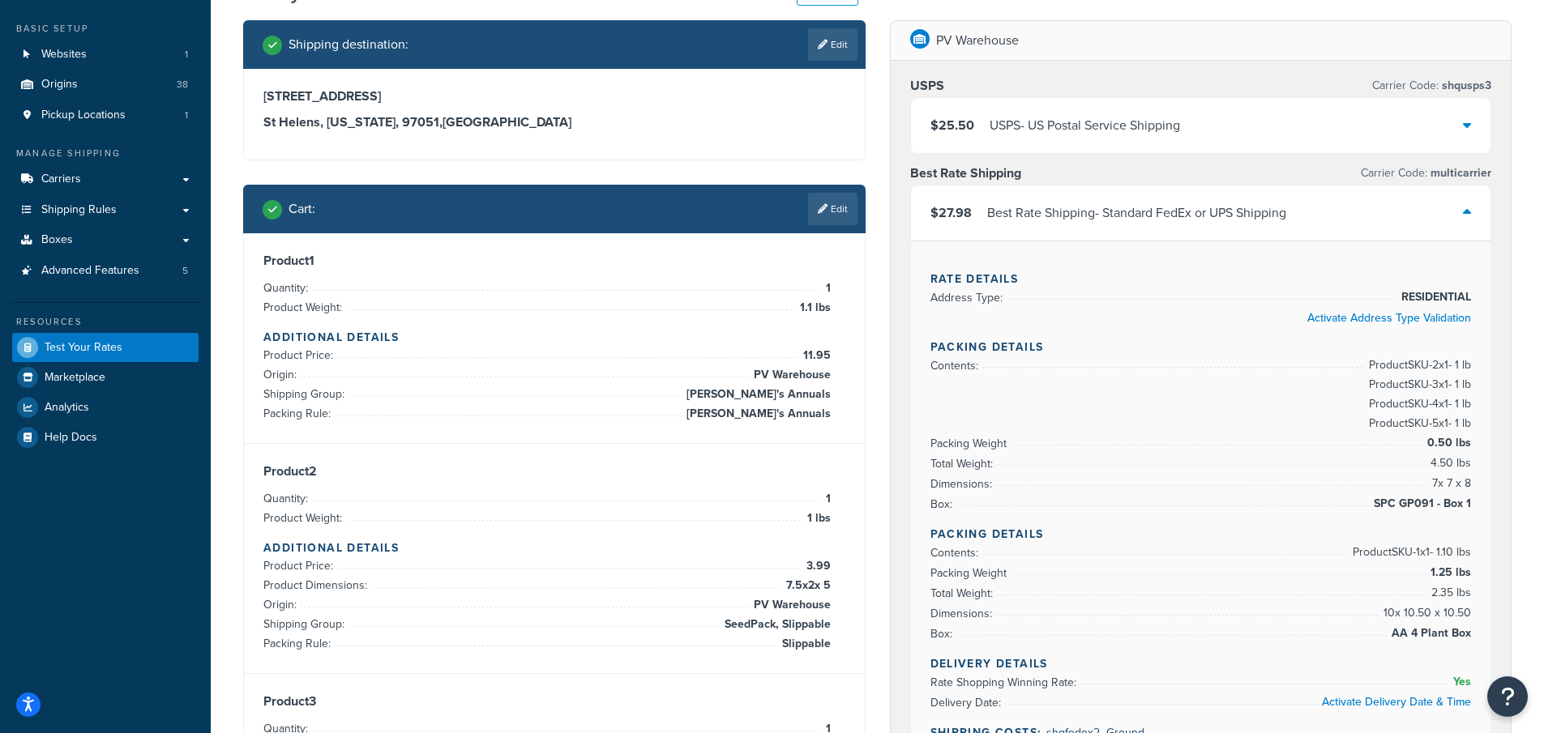
click at [1464, 127] on icon at bounding box center [1467, 124] width 8 height 13
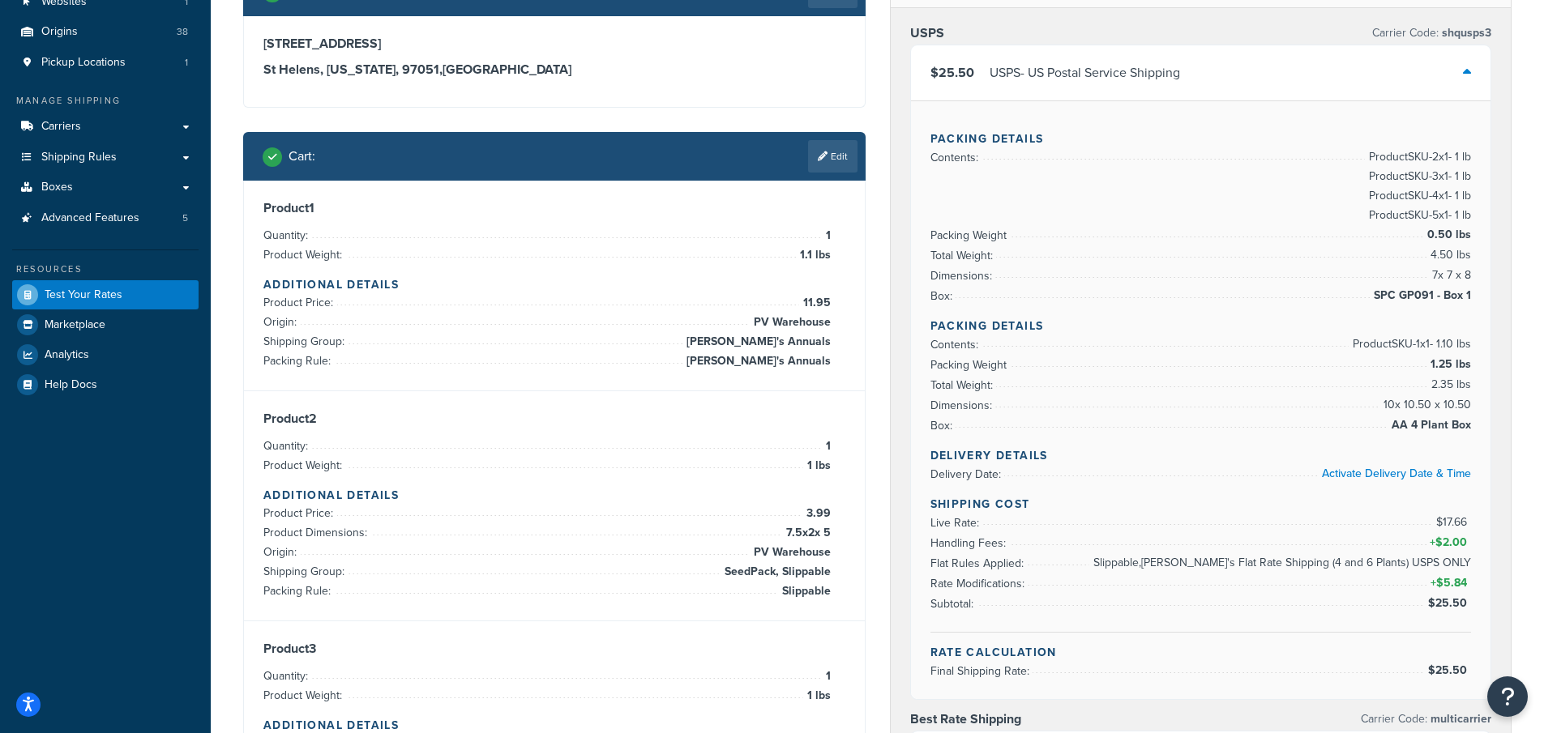
scroll to position [162, 0]
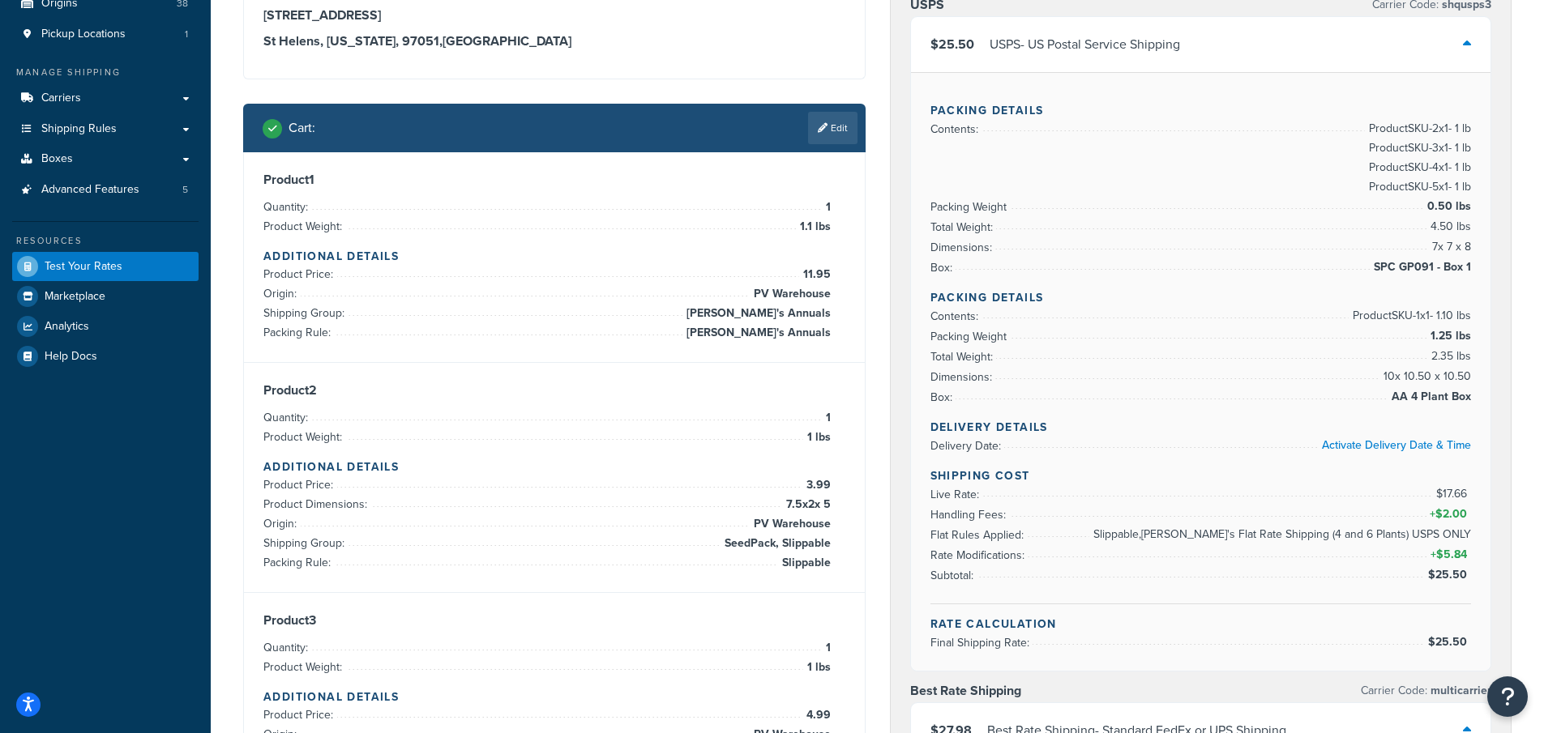
click at [1467, 38] on icon at bounding box center [1467, 43] width 8 height 13
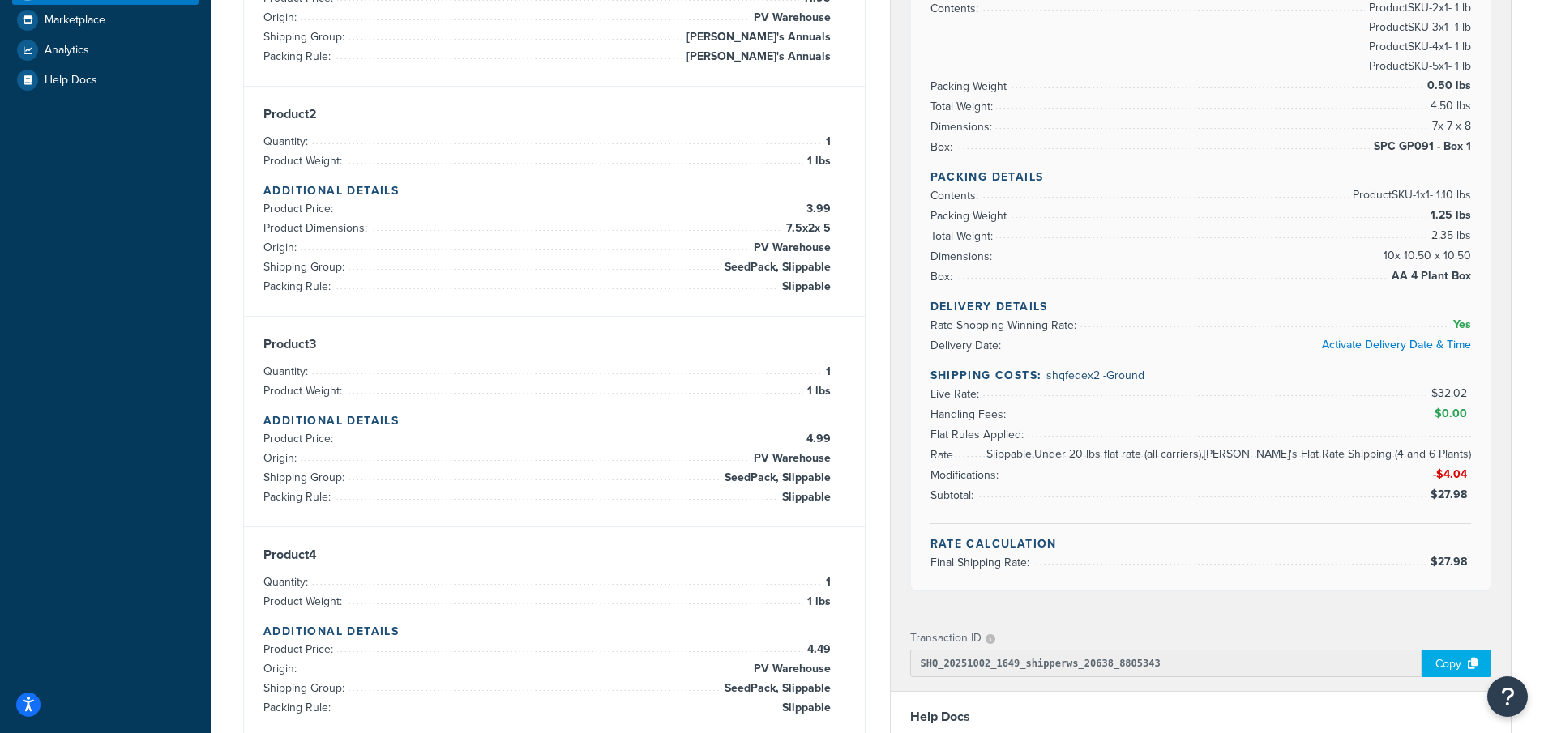
scroll to position [476, 0]
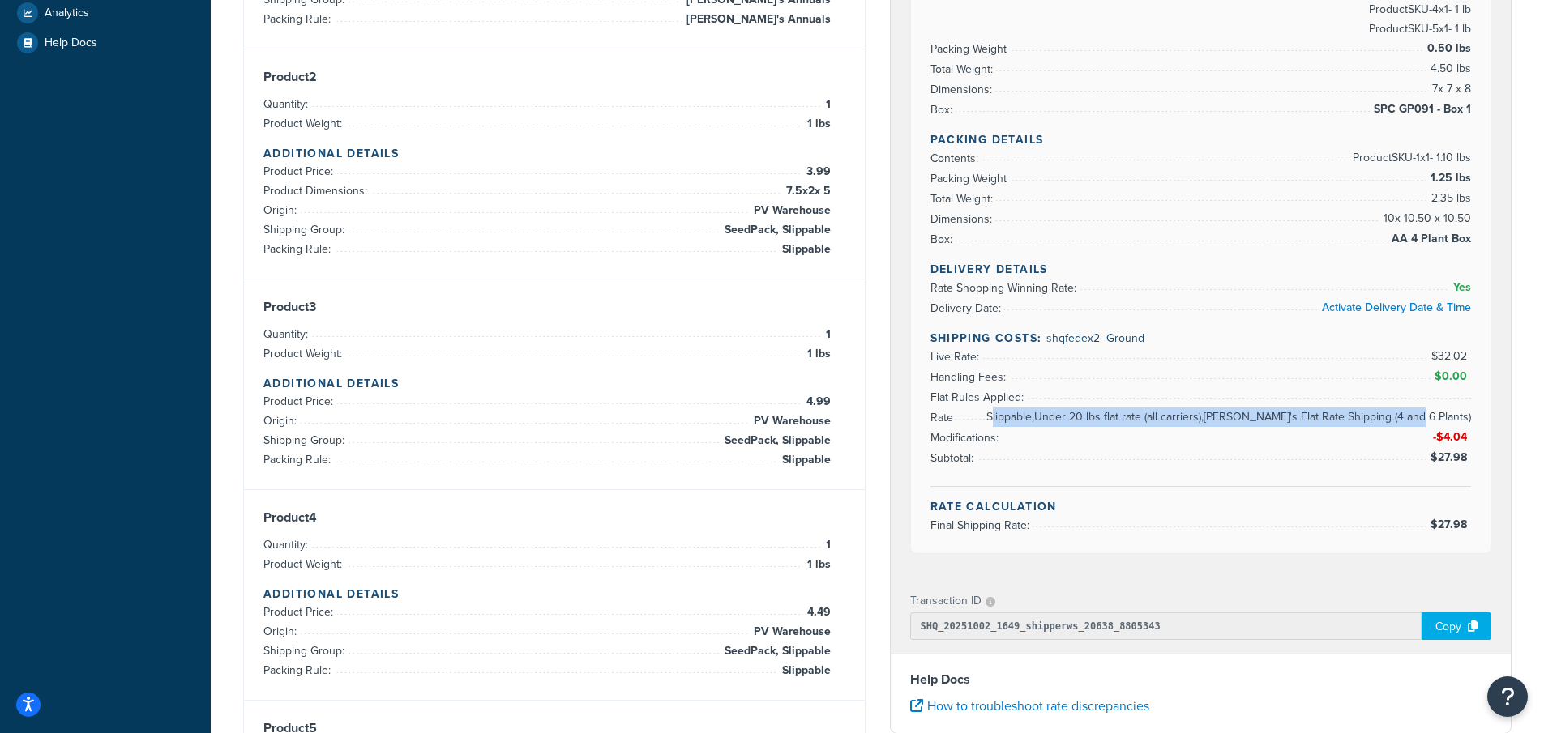
drag, startPoint x: 1052, startPoint y: 395, endPoint x: 1465, endPoint y: 403, distance: 413.3
click at [1465, 408] on span "Slippable,Under 20 lbs flat rate (all carriers),Annie's Flat Rate Shipping (4 a…" at bounding box center [1226, 417] width 489 height 19
click at [1127, 408] on span "Slippable,Under 20 lbs flat rate (all carriers),Annie's Flat Rate Shipping (4 a…" at bounding box center [1226, 417] width 489 height 19
drag, startPoint x: 1096, startPoint y: 399, endPoint x: 1259, endPoint y: 408, distance: 163.9
click at [1259, 408] on span "Slippable,Under 20 lbs flat rate (all carriers),Annie's Flat Rate Shipping (4 a…" at bounding box center [1226, 417] width 489 height 19
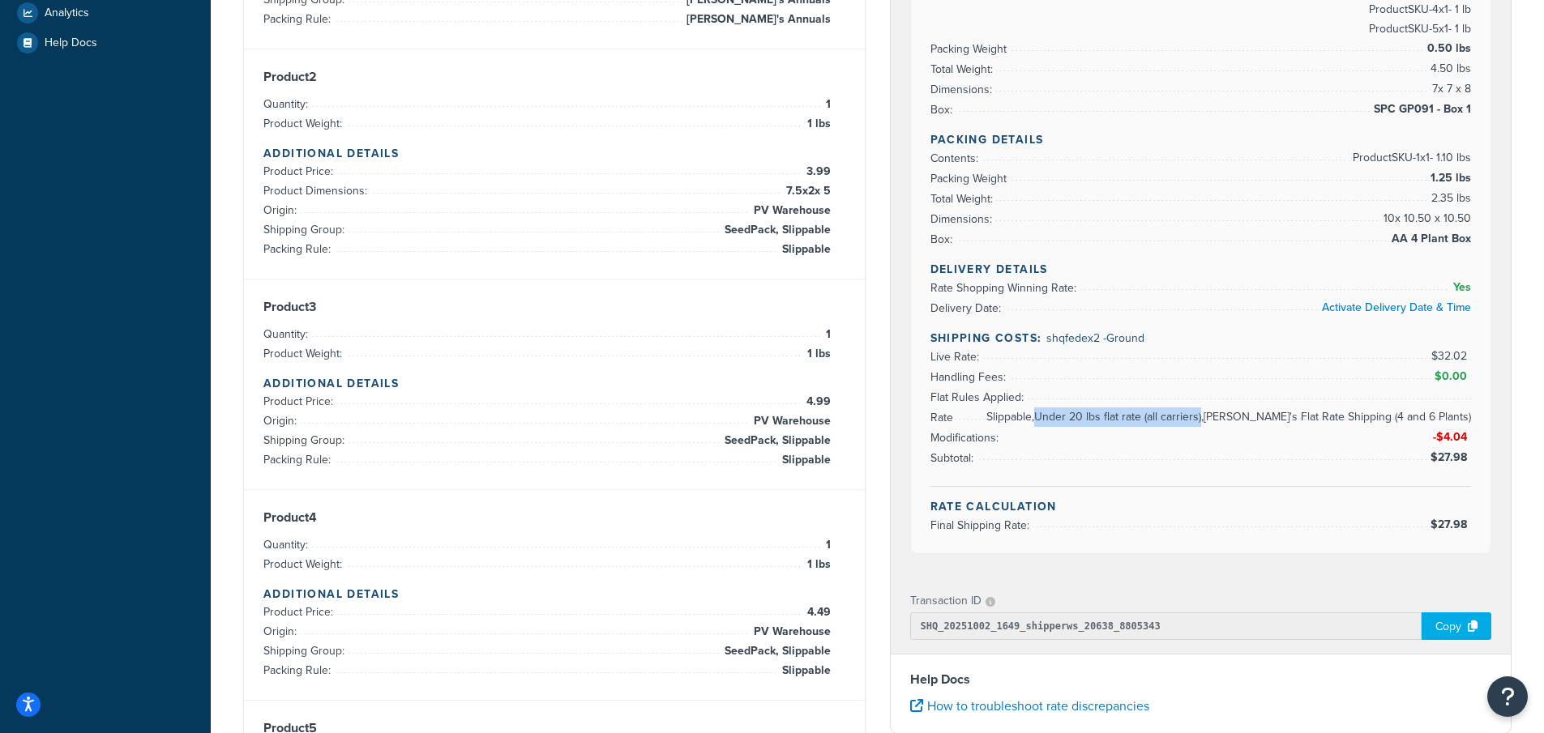
copy span "Under 20 lbs flat rate (all carriers)"
click at [1045, 408] on span "Slippable,Under 20 lbs flat rate (all carriers),Annie's Flat Rate Shipping (4 a…" at bounding box center [1226, 417] width 489 height 19
drag, startPoint x: 1049, startPoint y: 399, endPoint x: 1468, endPoint y: 401, distance: 419.0
click at [1468, 401] on li "Flat Rules Applied: Slippable,Under 20 lbs flat rate (all carriers),Annie's Fla…" at bounding box center [1200, 397] width 541 height 20
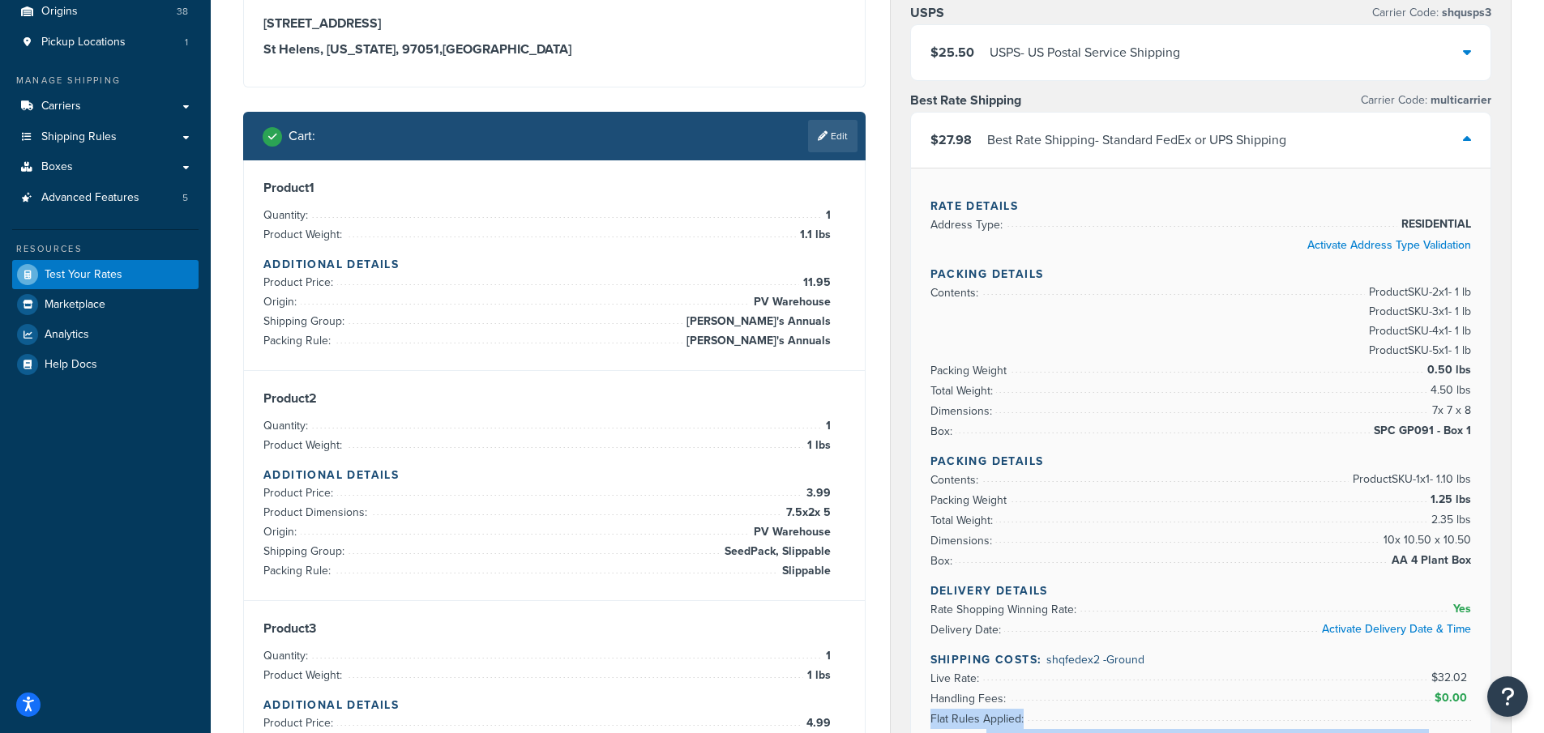
scroll to position [113, 0]
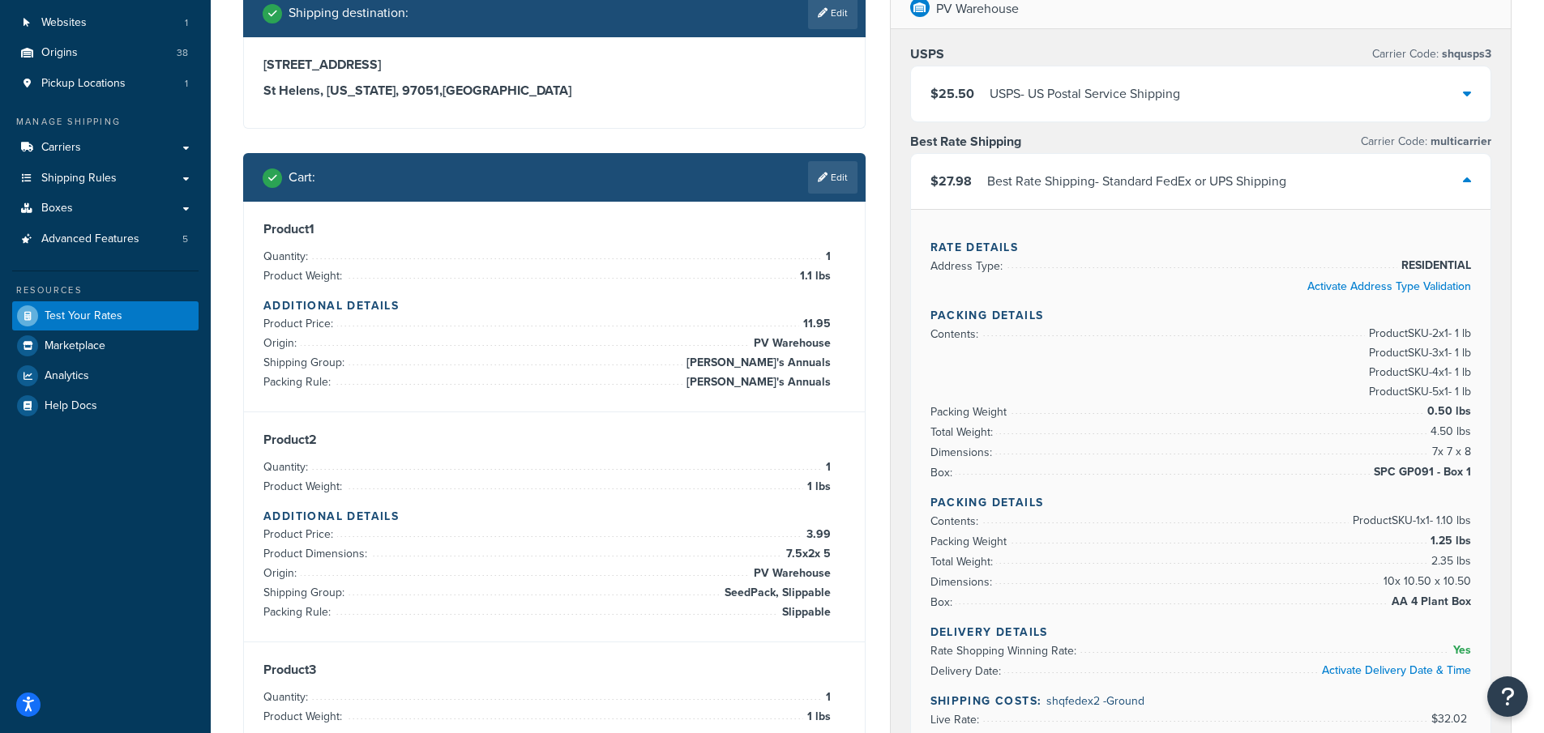
click at [832, 184] on link "Edit" at bounding box center [832, 177] width 49 height 32
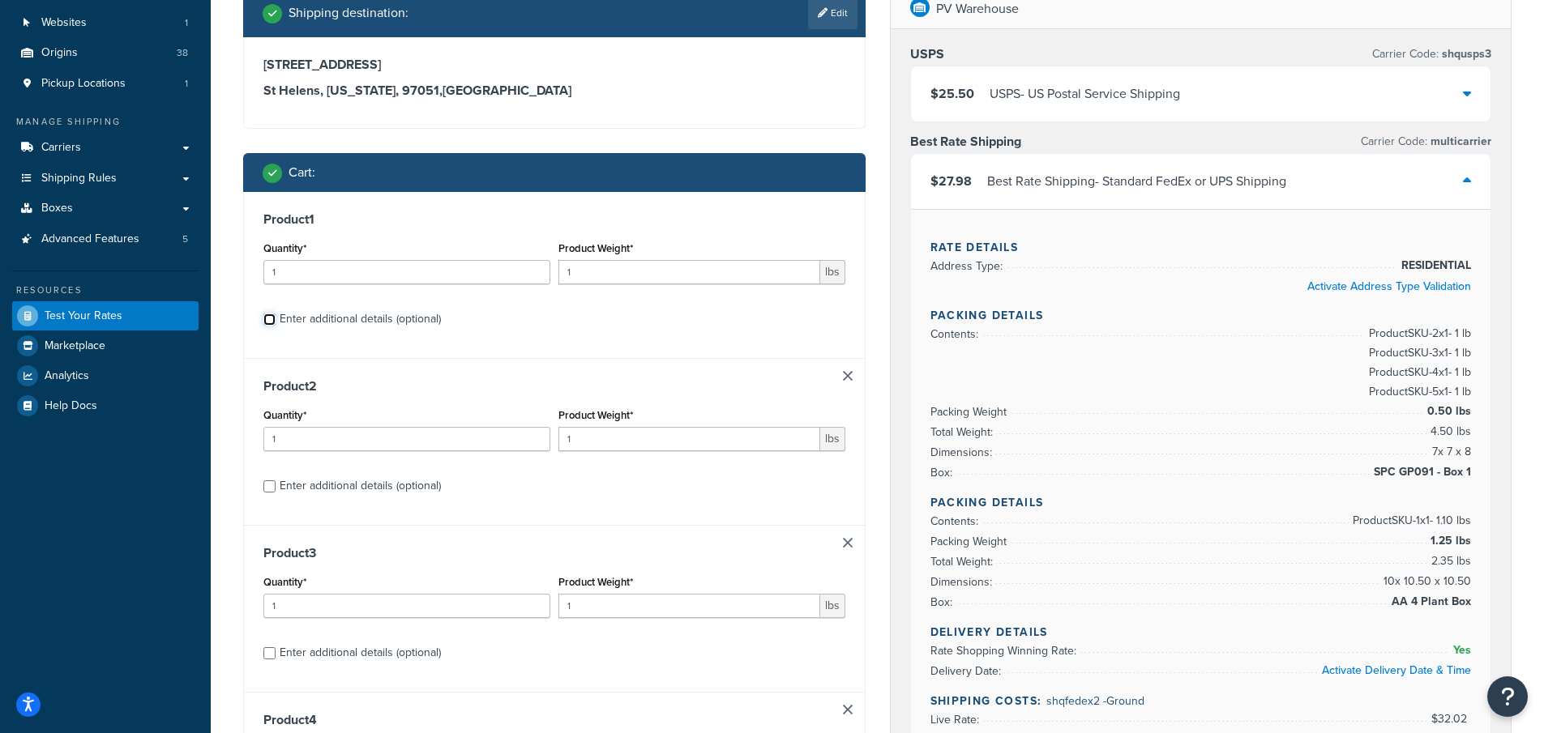
click at [267, 321] on input "Enter additional details (optional)" at bounding box center [269, 320] width 12 height 12
checkbox input "true"
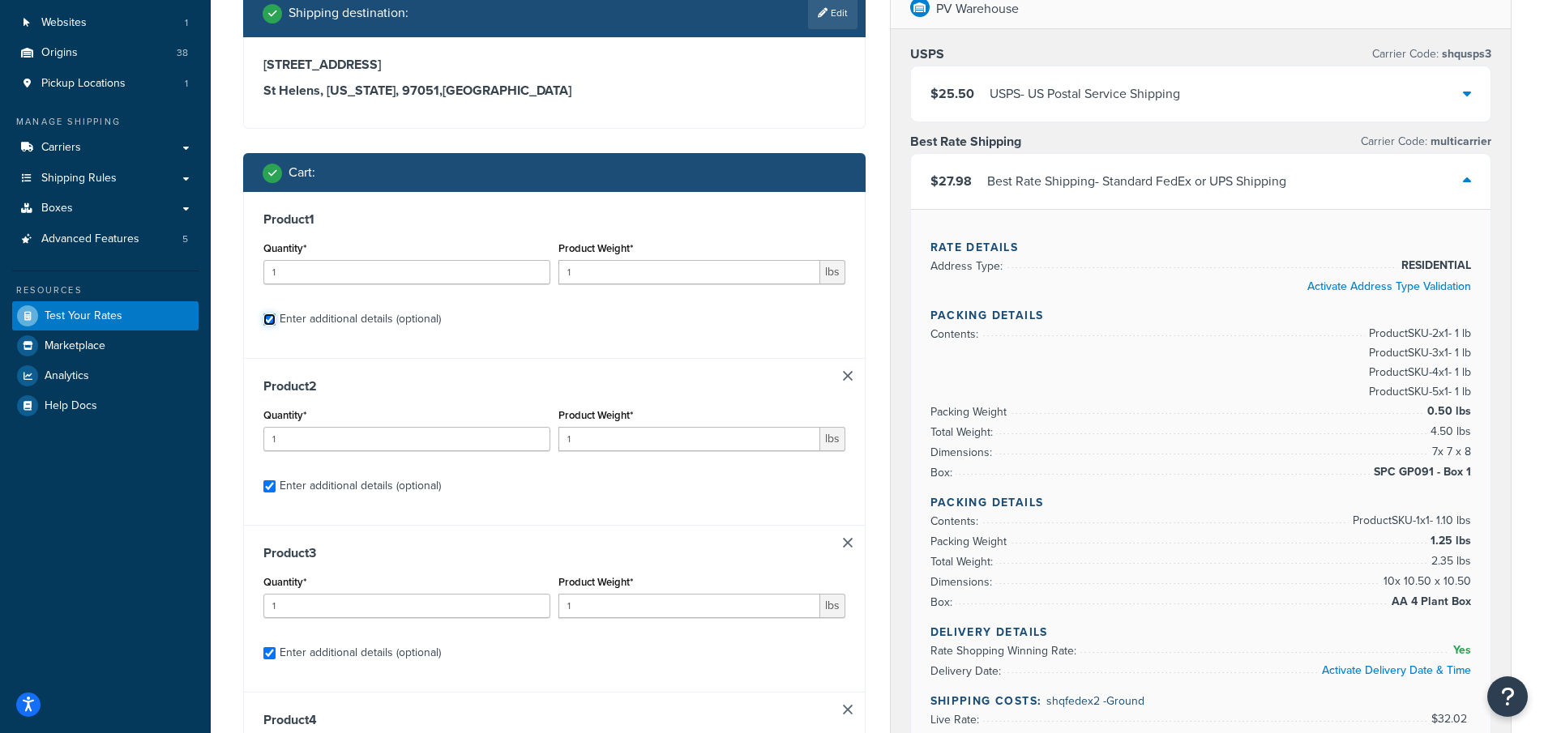
checkbox input "true"
select select "84863"
select select "23050"
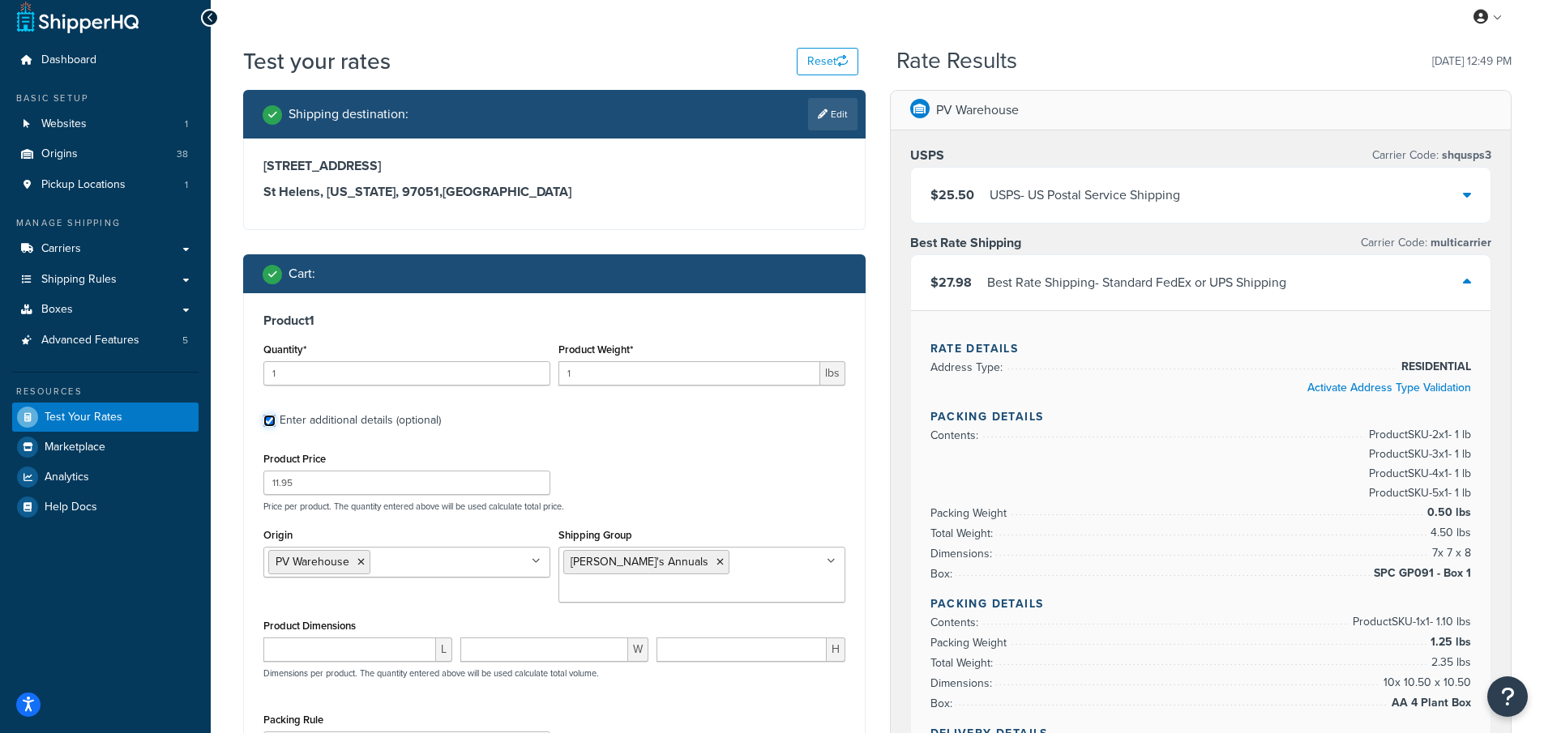
scroll to position [0, 0]
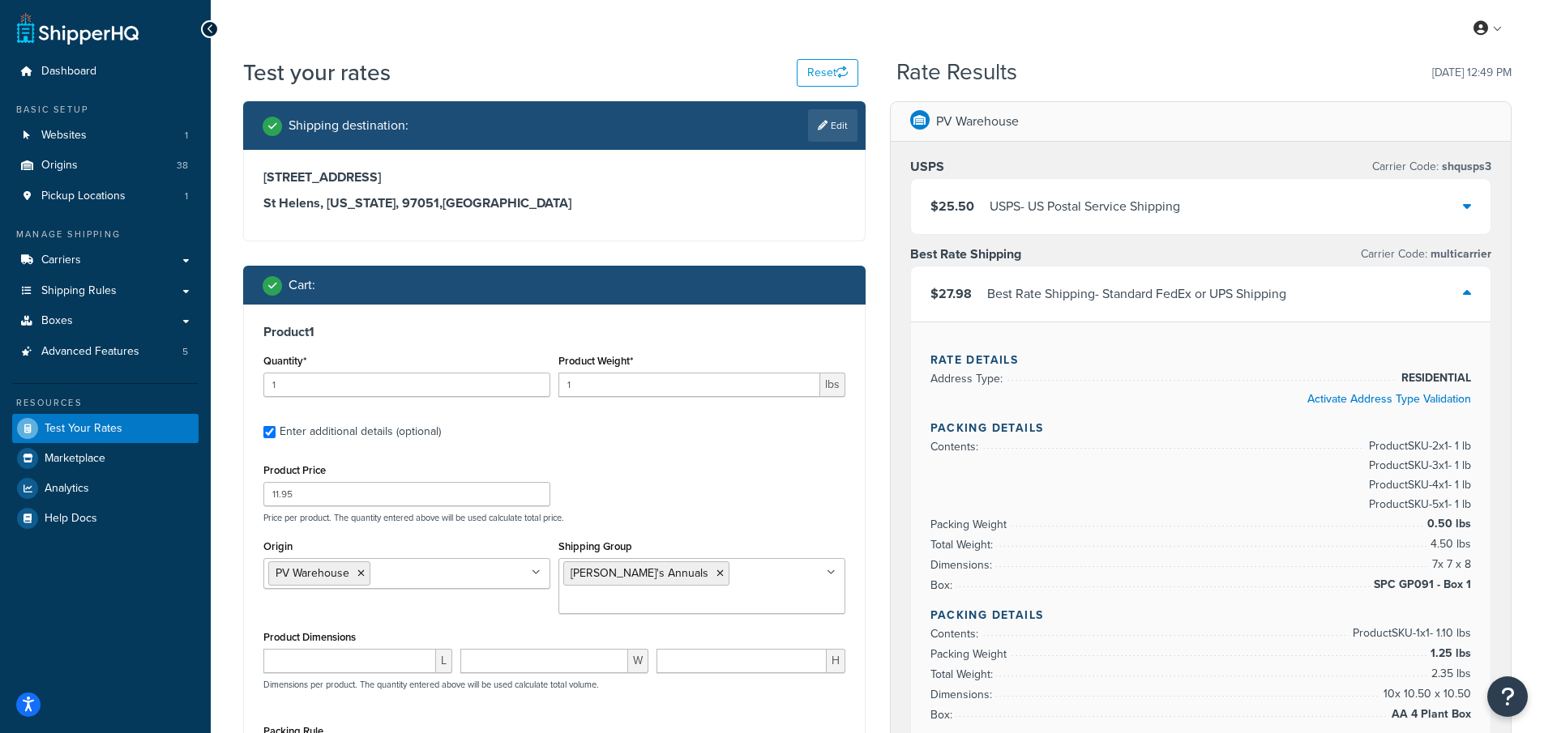
click at [834, 133] on link "Edit" at bounding box center [832, 125] width 49 height 32
select select "OR"
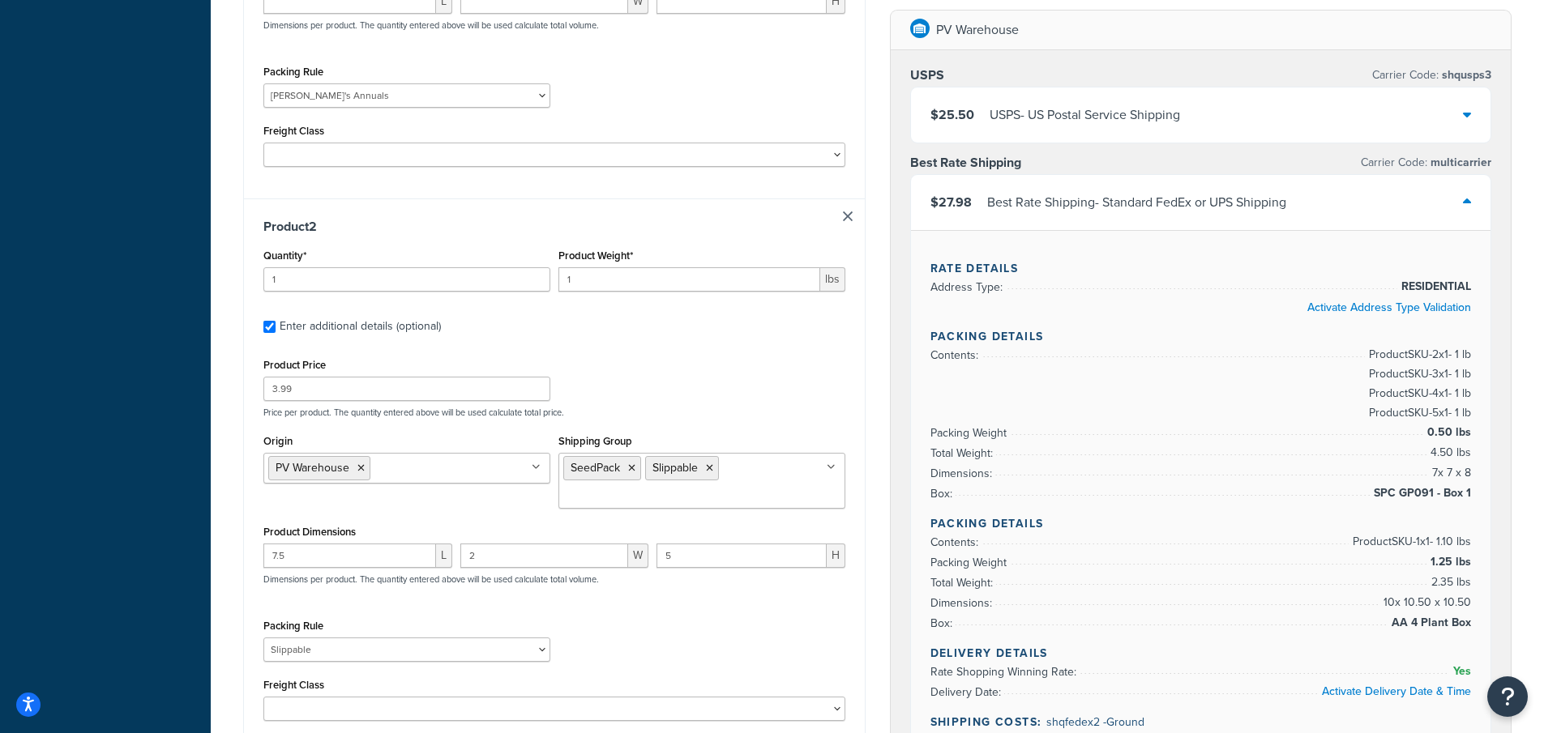
scroll to position [1053, 0]
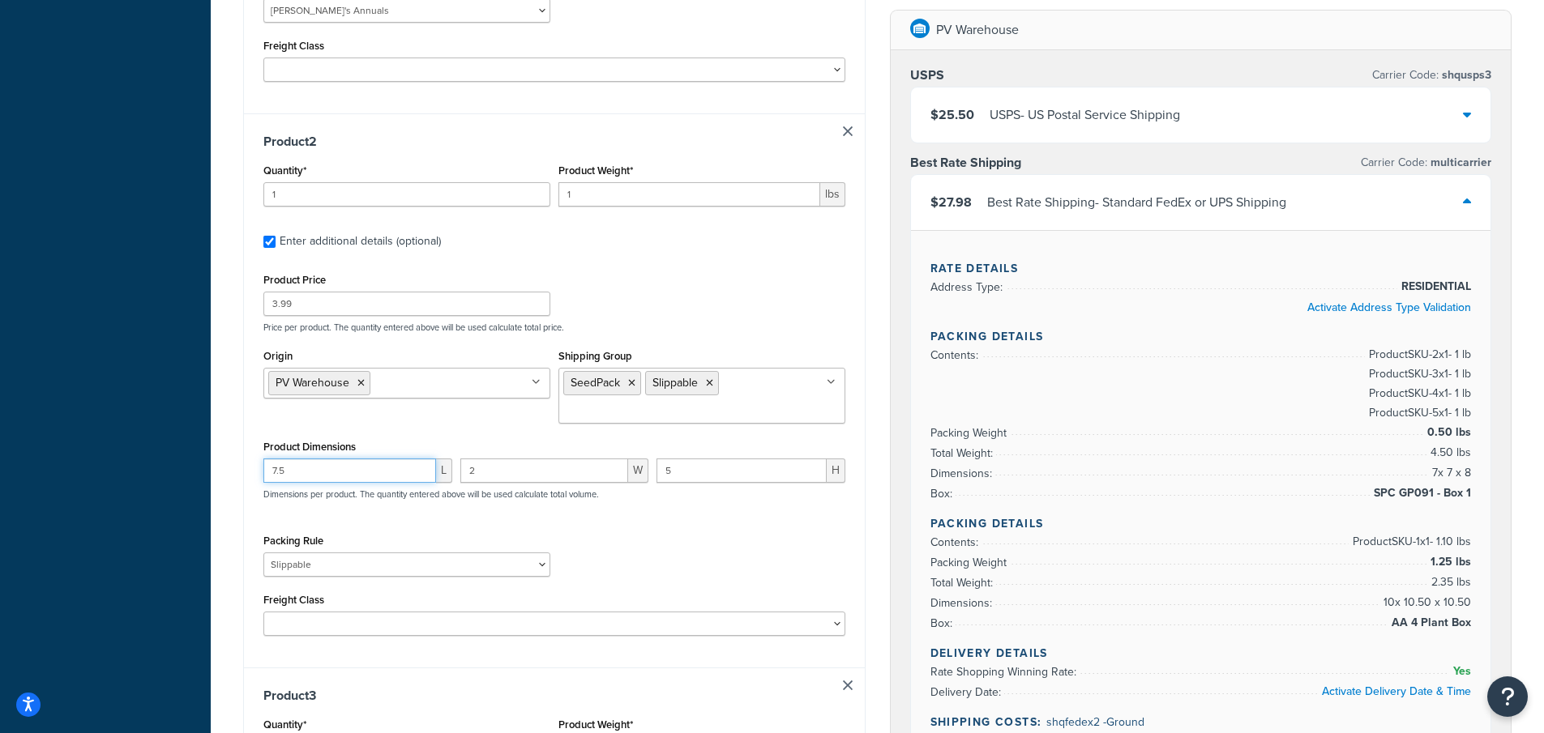
drag, startPoint x: 297, startPoint y: 446, endPoint x: 204, endPoint y: 439, distance: 92.7
click at [205, 440] on div "Dashboard Basic Setup Websites 1 Origins 38 Pickup Locations 1 Manage Shipping …" at bounding box center [772, 724] width 1544 height 3555
drag, startPoint x: 490, startPoint y: 444, endPoint x: 670, endPoint y: 485, distance: 184.4
click at [344, 465] on div "L 2 W 5 H Dimensions per product. The quantity entered above will be used calcu…" at bounding box center [554, 488] width 590 height 59
drag, startPoint x: 663, startPoint y: 446, endPoint x: 630, endPoint y: 446, distance: 33.2
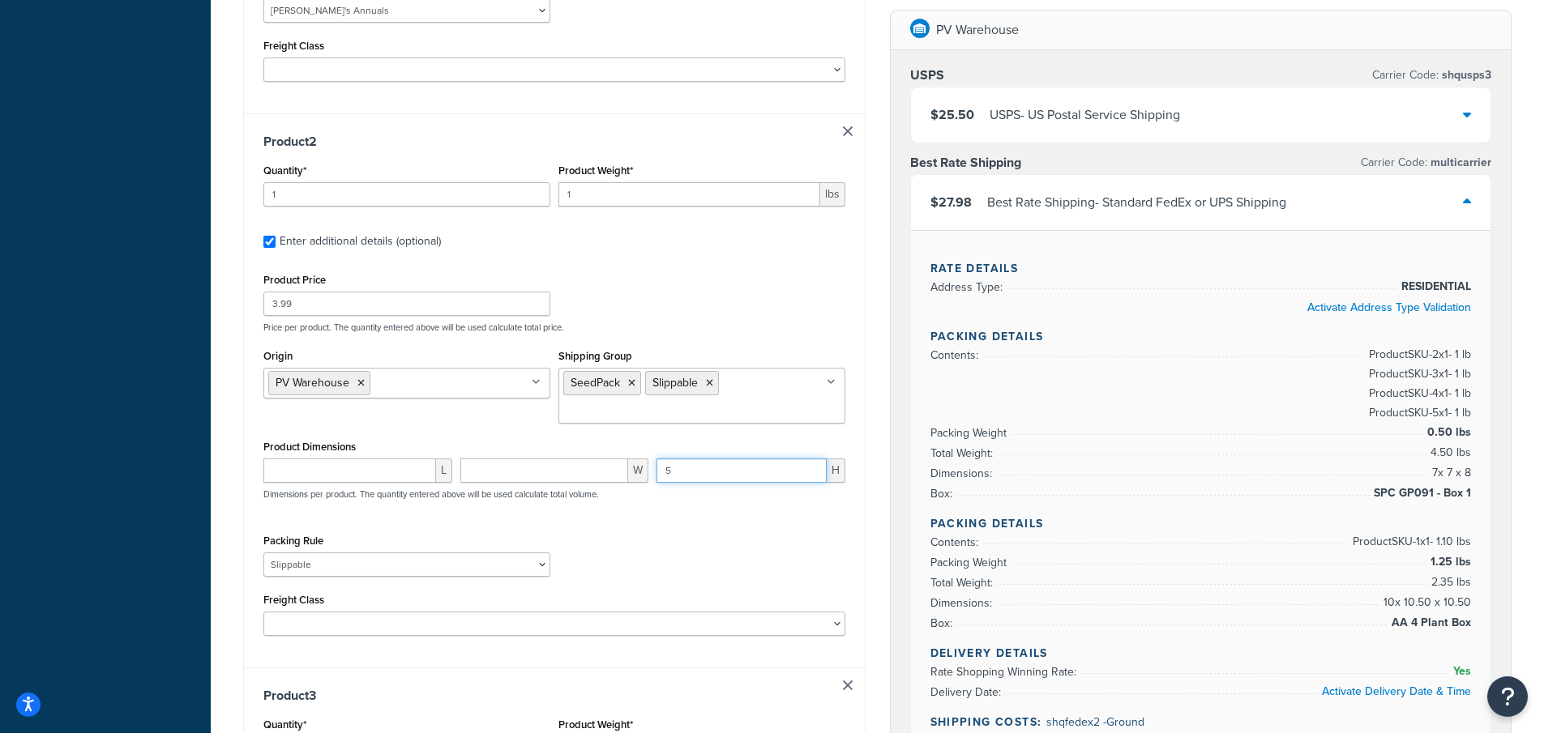
click at [629, 459] on div "L W 5 H Dimensions per product. The quantity entered above will be used calcula…" at bounding box center [554, 488] width 590 height 59
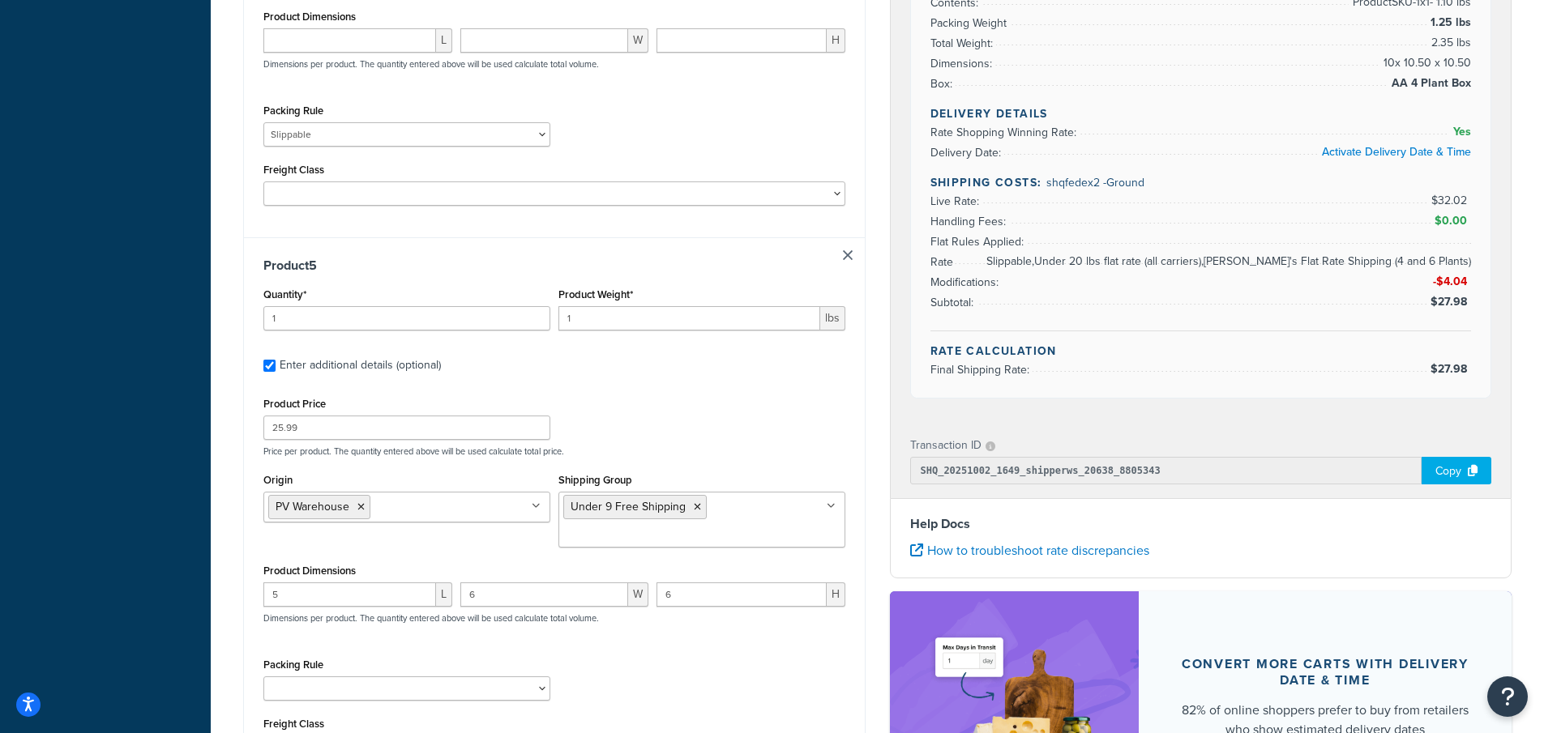
scroll to position [2593, 0]
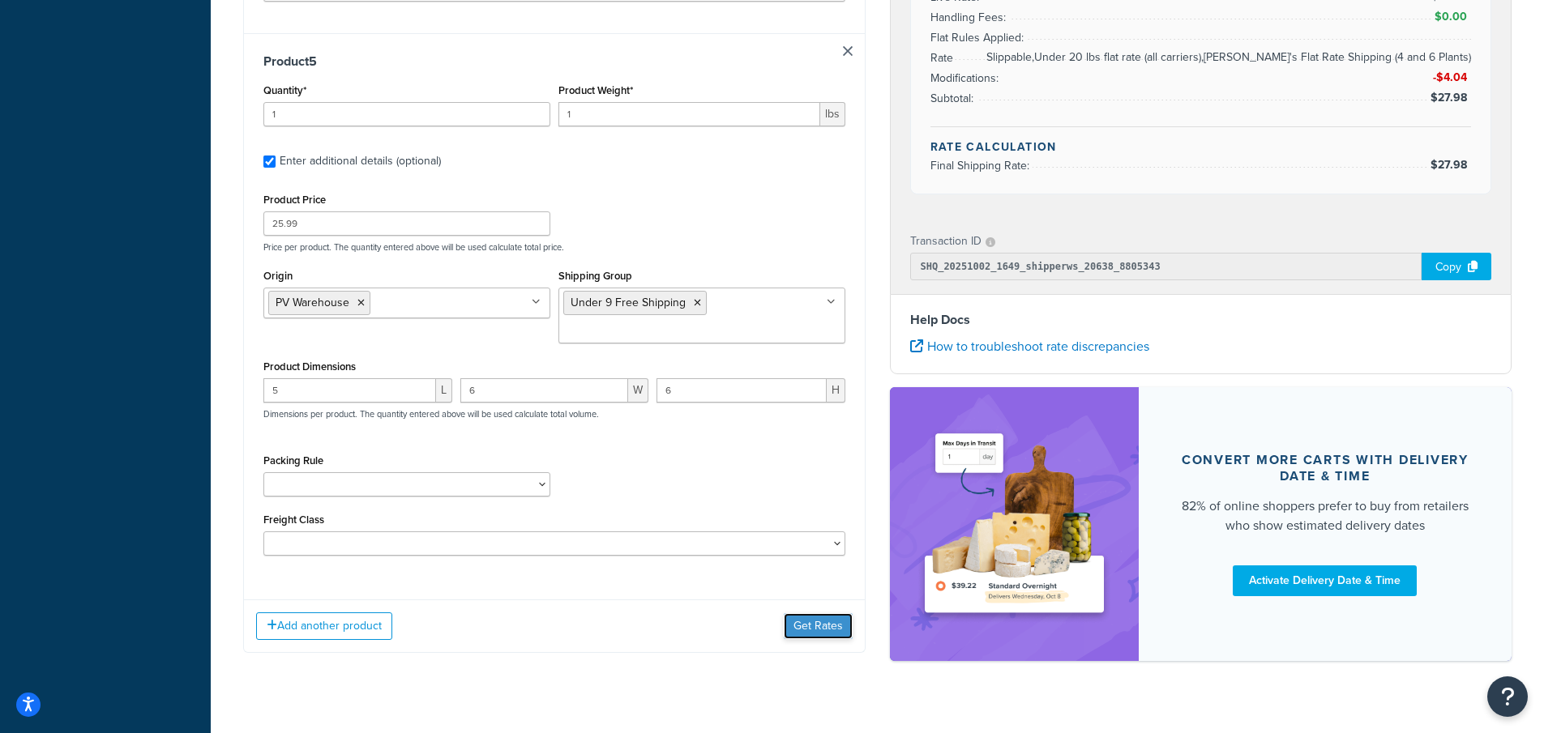
click at [821, 613] on button "Get Rates" at bounding box center [818, 626] width 69 height 26
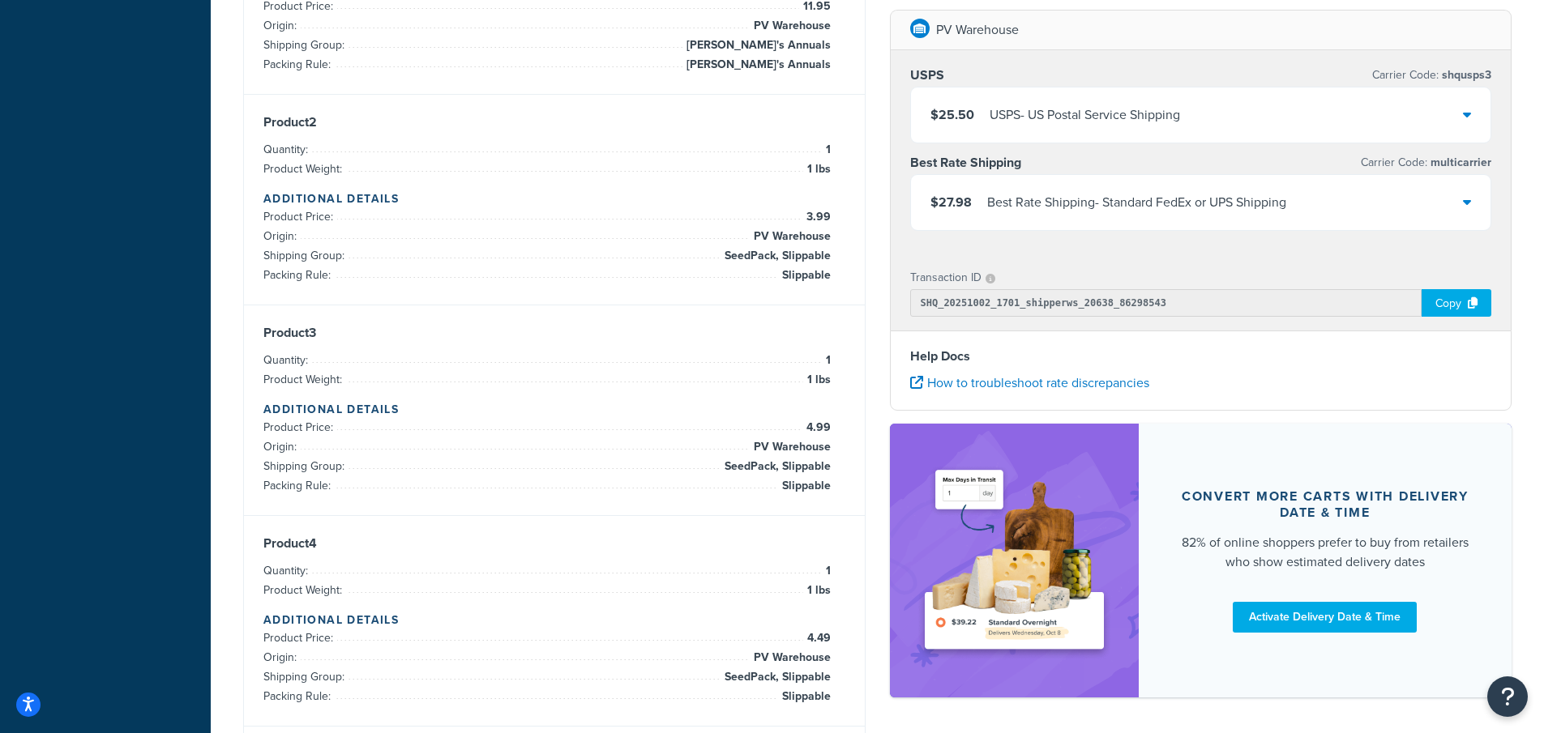
scroll to position [724, 0]
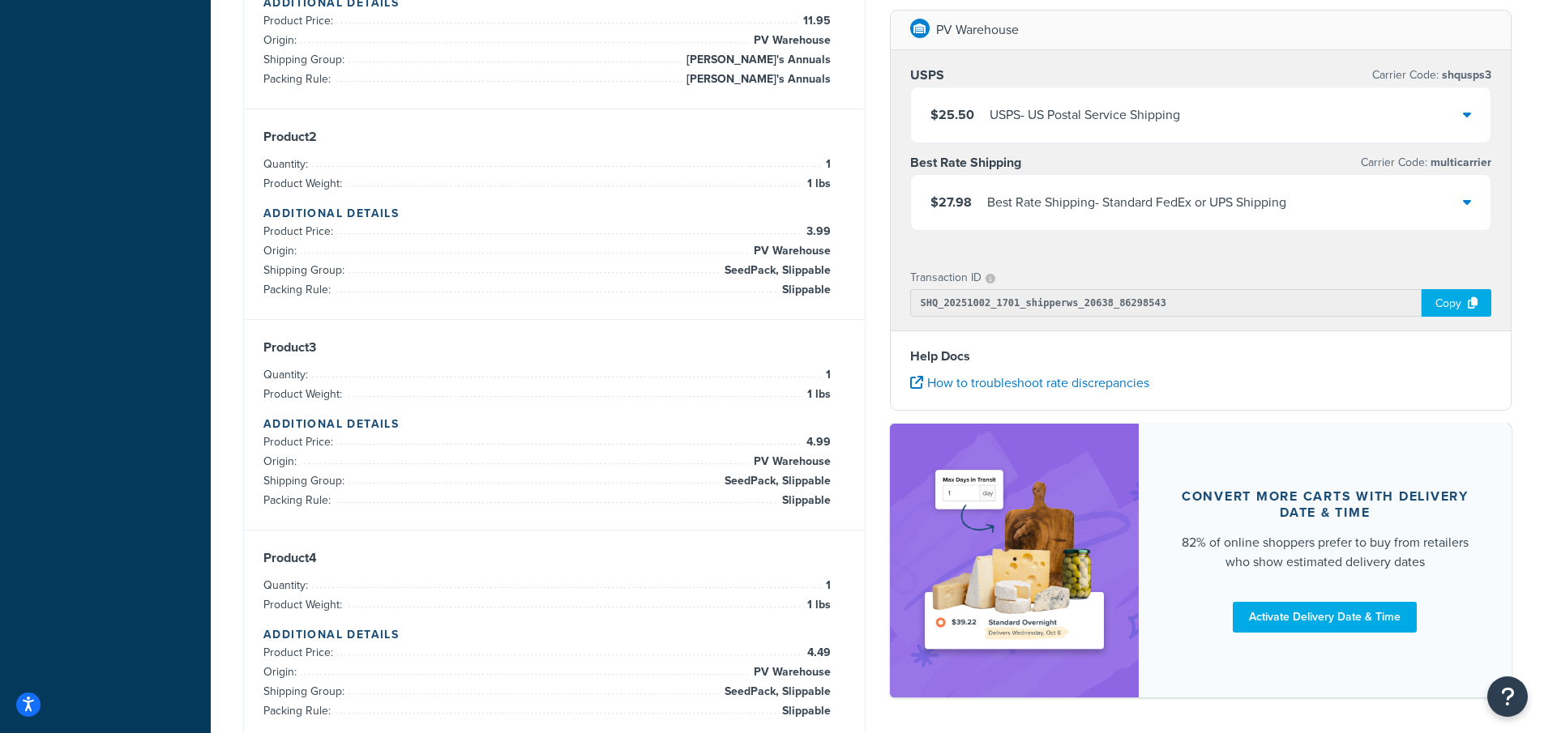
click at [1474, 203] on div "$27.98 Best Rate Shipping - Standard FedEx or UPS Shipping" at bounding box center [1201, 202] width 580 height 55
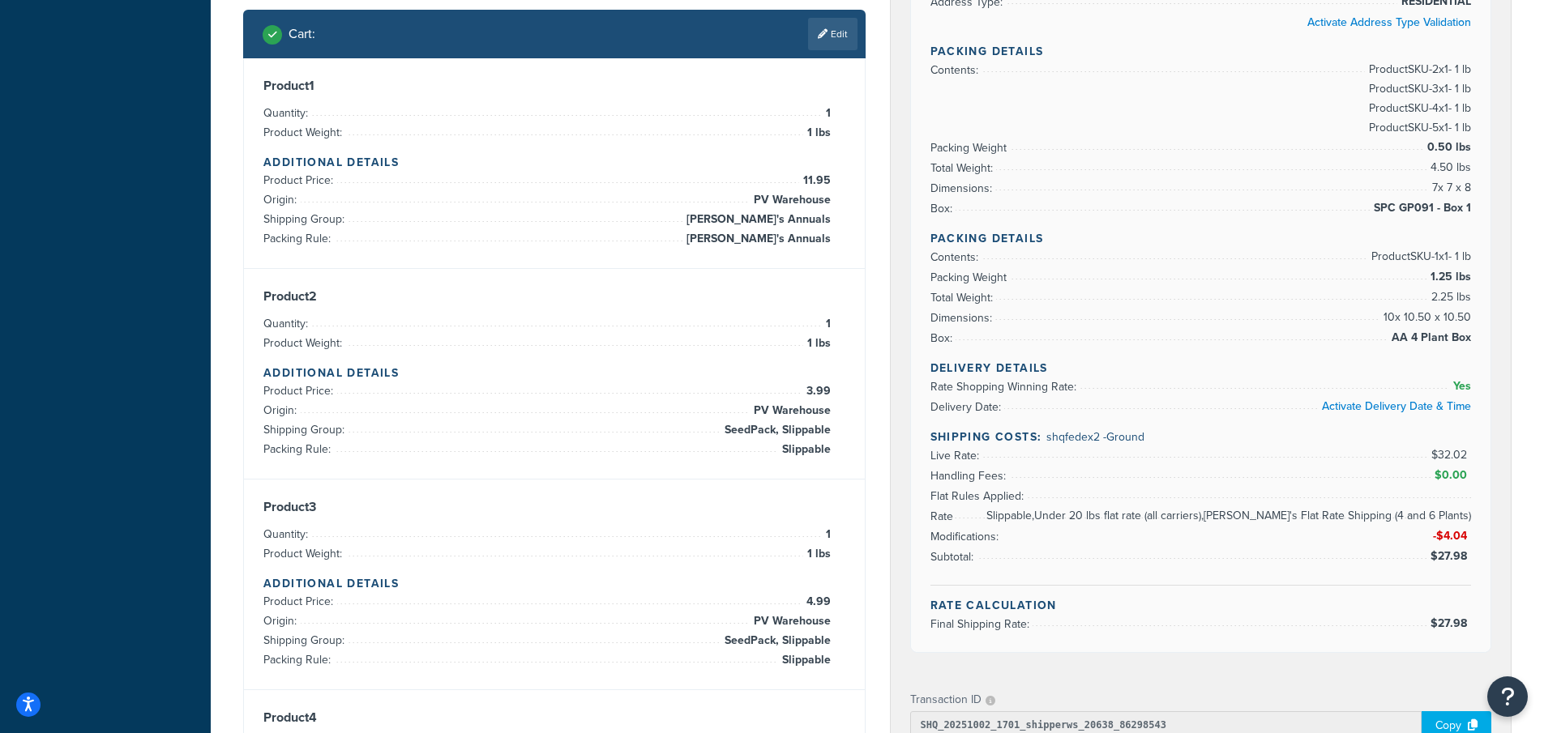
scroll to position [238, 0]
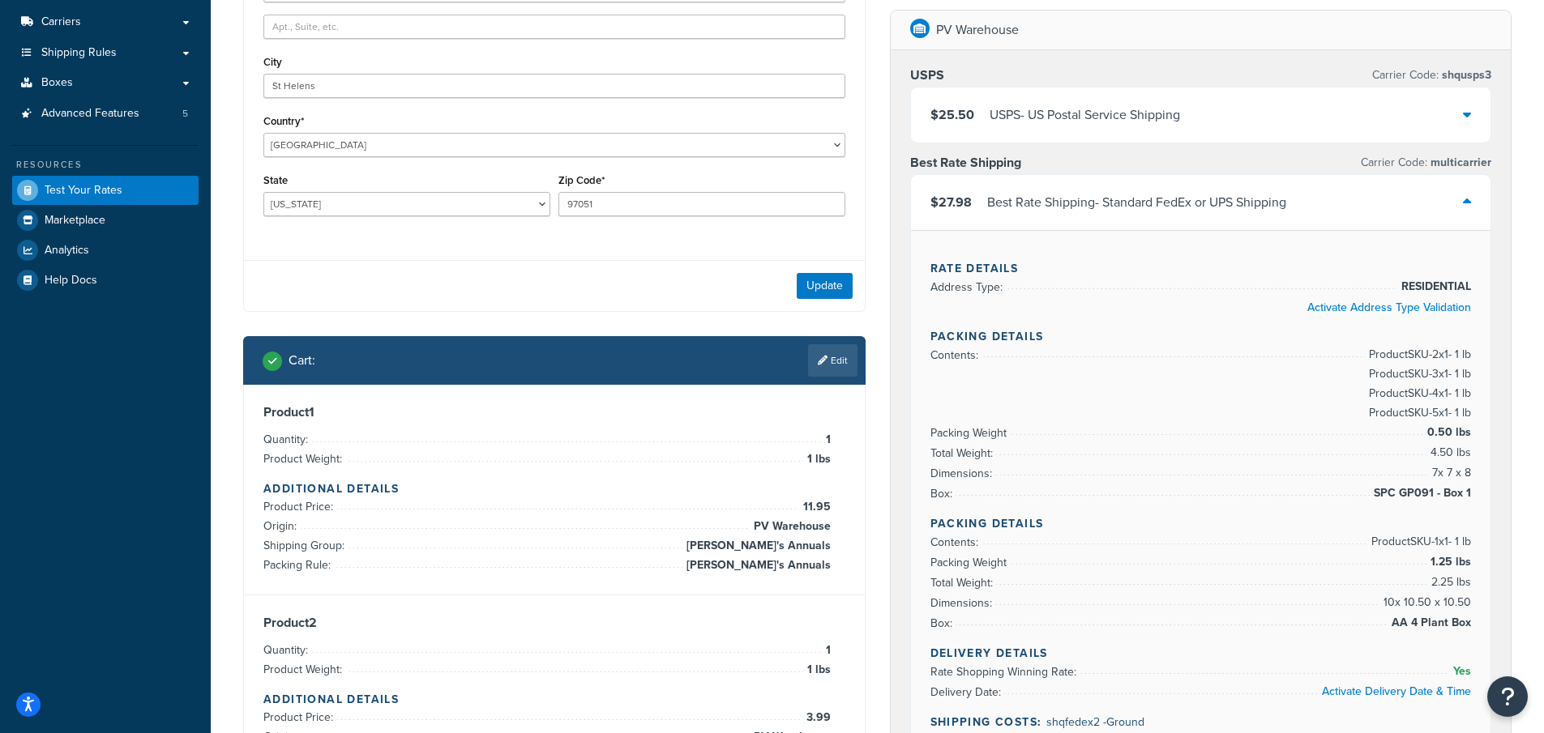
click at [841, 361] on link "Edit" at bounding box center [832, 360] width 49 height 32
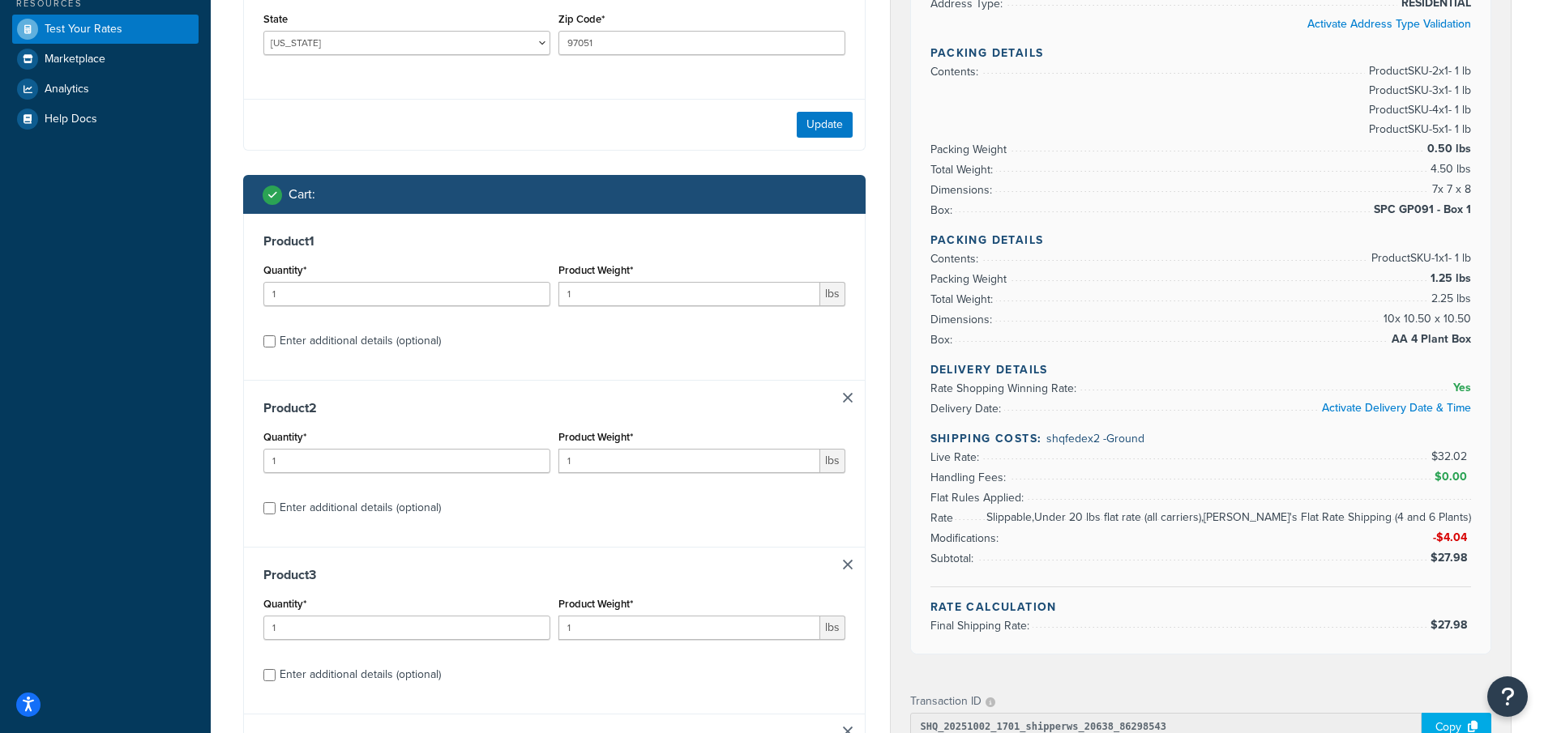
scroll to position [400, 0]
click at [268, 340] on input "Enter additional details (optional)" at bounding box center [269, 341] width 12 height 12
checkbox input "true"
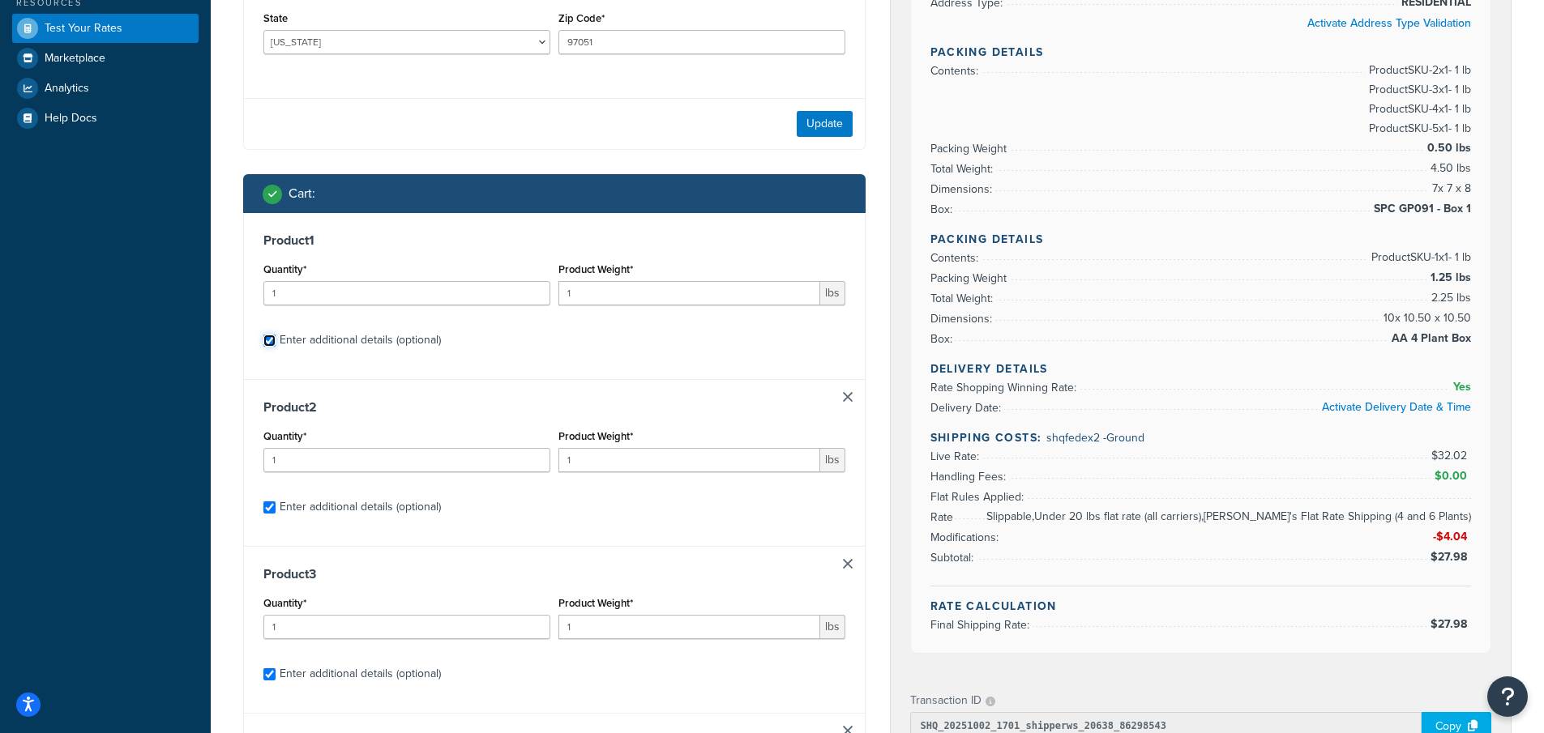
checkbox input "true"
select select "84863"
select select "23050"
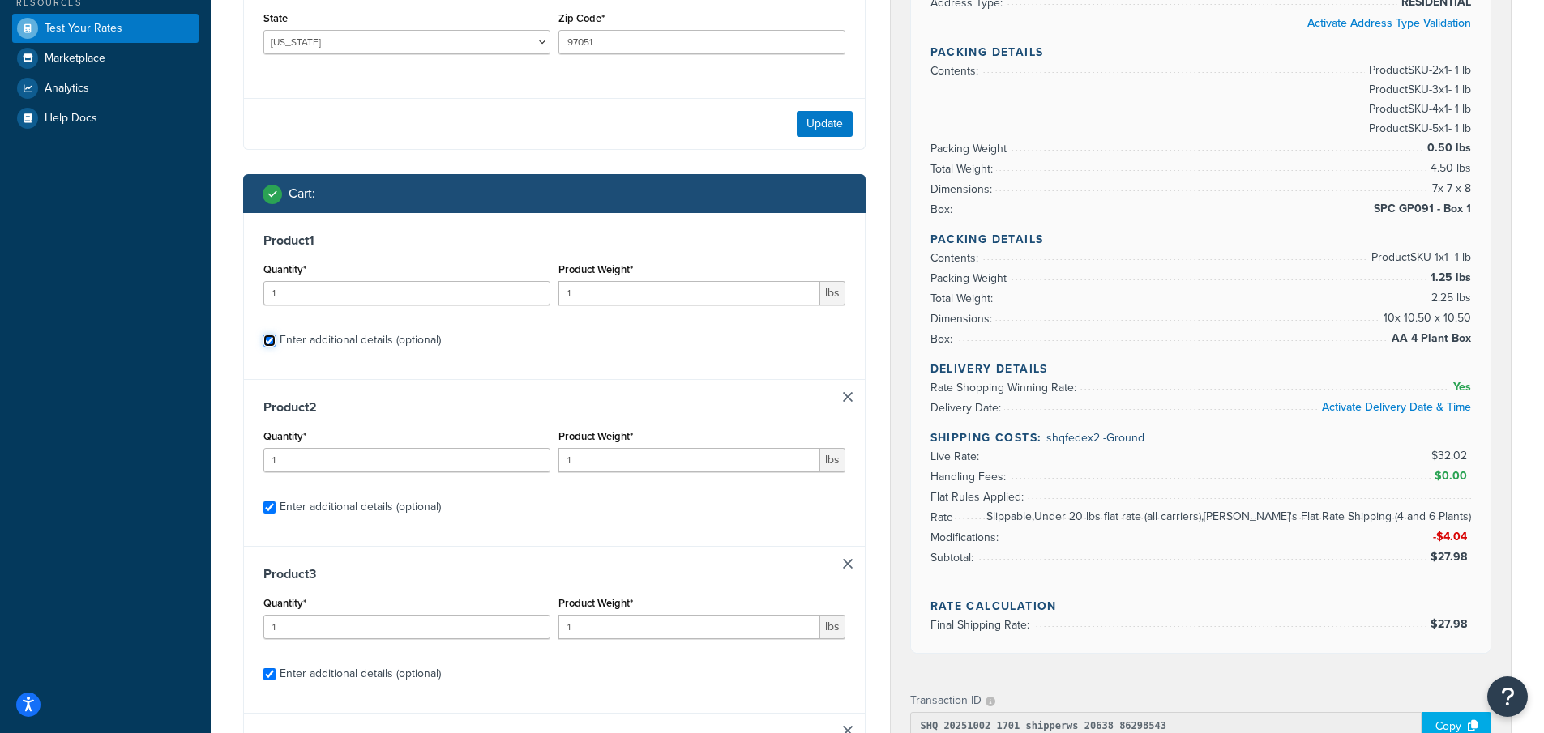
select select "23050"
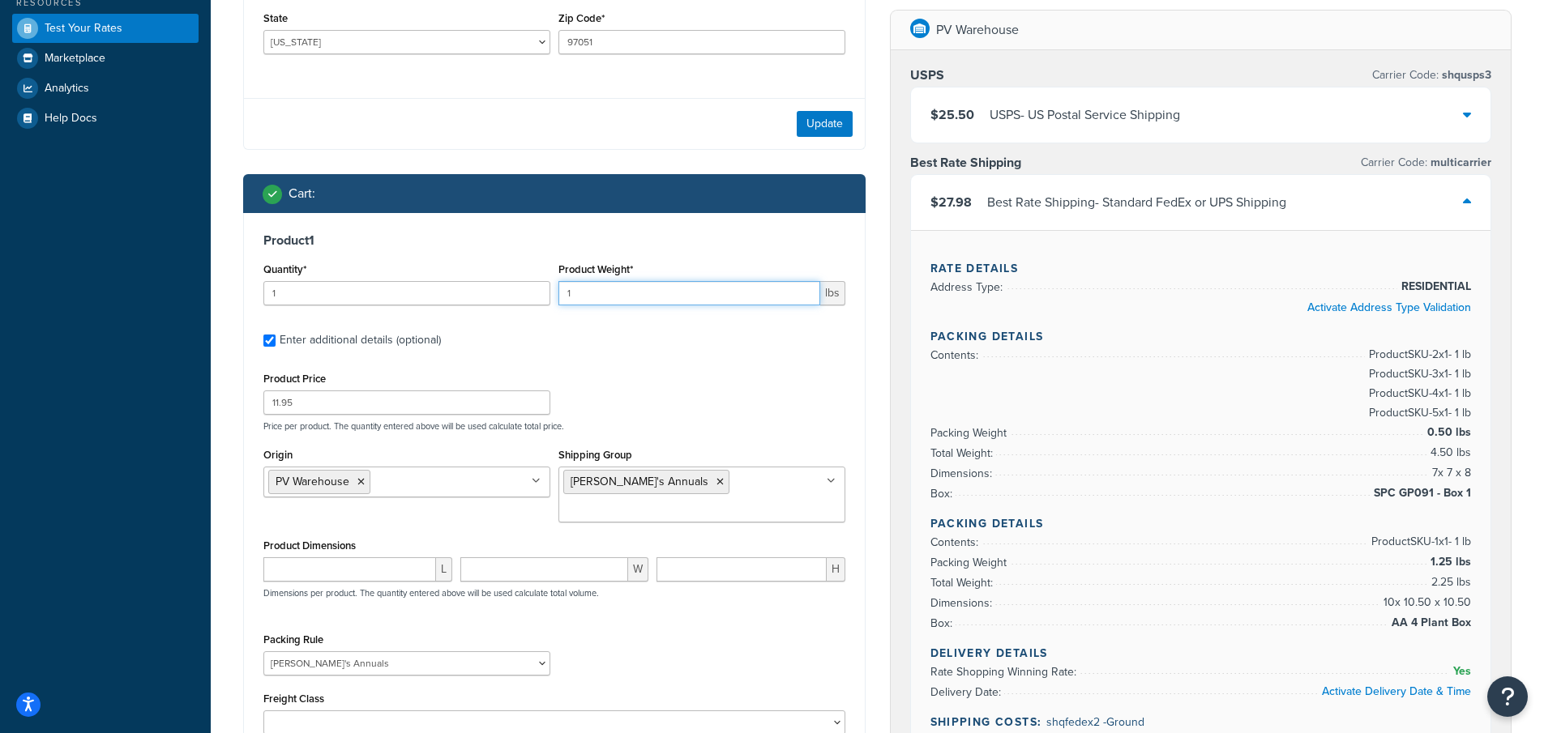
click at [587, 293] on input "1" at bounding box center [689, 293] width 262 height 24
drag, startPoint x: 586, startPoint y: 293, endPoint x: 525, endPoint y: 286, distance: 61.1
click at [527, 288] on div "Quantity* 1 Product Weight* 1 lbs" at bounding box center [554, 287] width 590 height 59
type input ".03"
drag, startPoint x: 305, startPoint y: 403, endPoint x: 256, endPoint y: 407, distance: 48.8
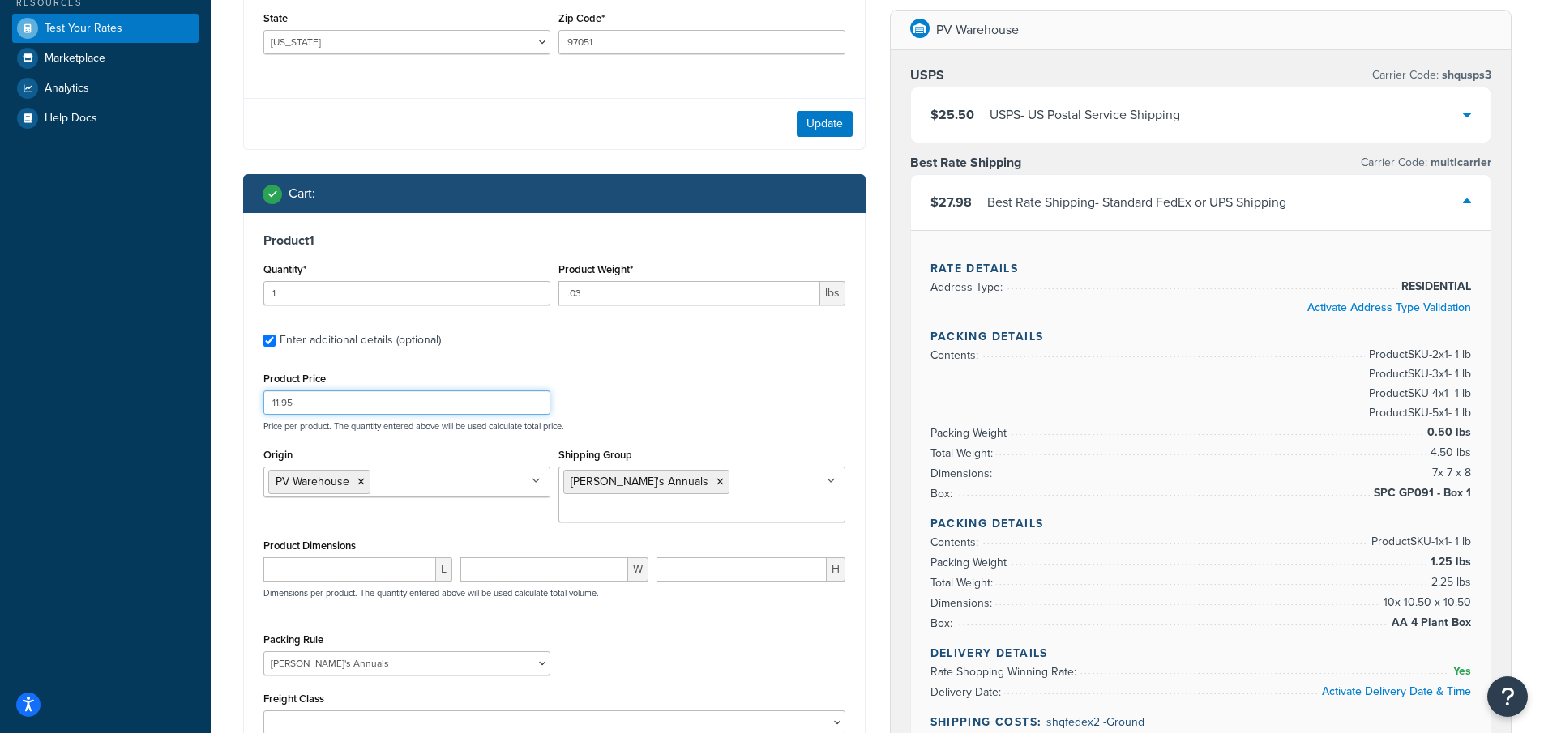
click at [256, 407] on div "Product 1 Quantity* 1 Product Weight* .03 lbs Enter additional details (optiona…" at bounding box center [554, 489] width 621 height 553
drag, startPoint x: 659, startPoint y: 481, endPoint x: 616, endPoint y: 469, distance: 44.6
click at [643, 477] on li "[PERSON_NAME]'s Annuals" at bounding box center [646, 482] width 166 height 24
click at [305, 406] on input "Product Price" at bounding box center [406, 403] width 287 height 24
type input "4.49"
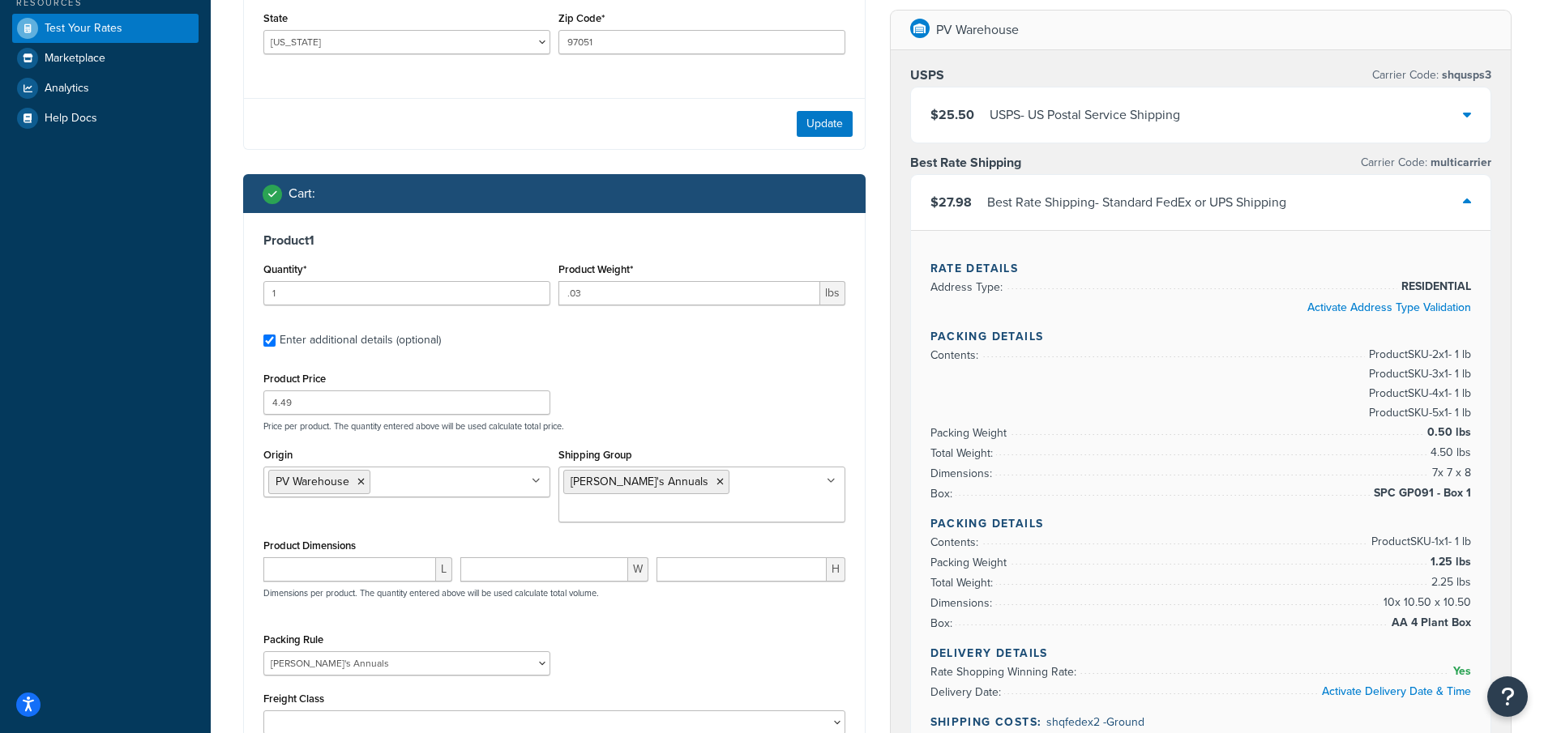
click at [779, 642] on div "Packing Rule 1 Gallon 10 Inch Plant Markers 20 Inch Plant Markers AHS 4 claw GO…" at bounding box center [554, 658] width 590 height 59
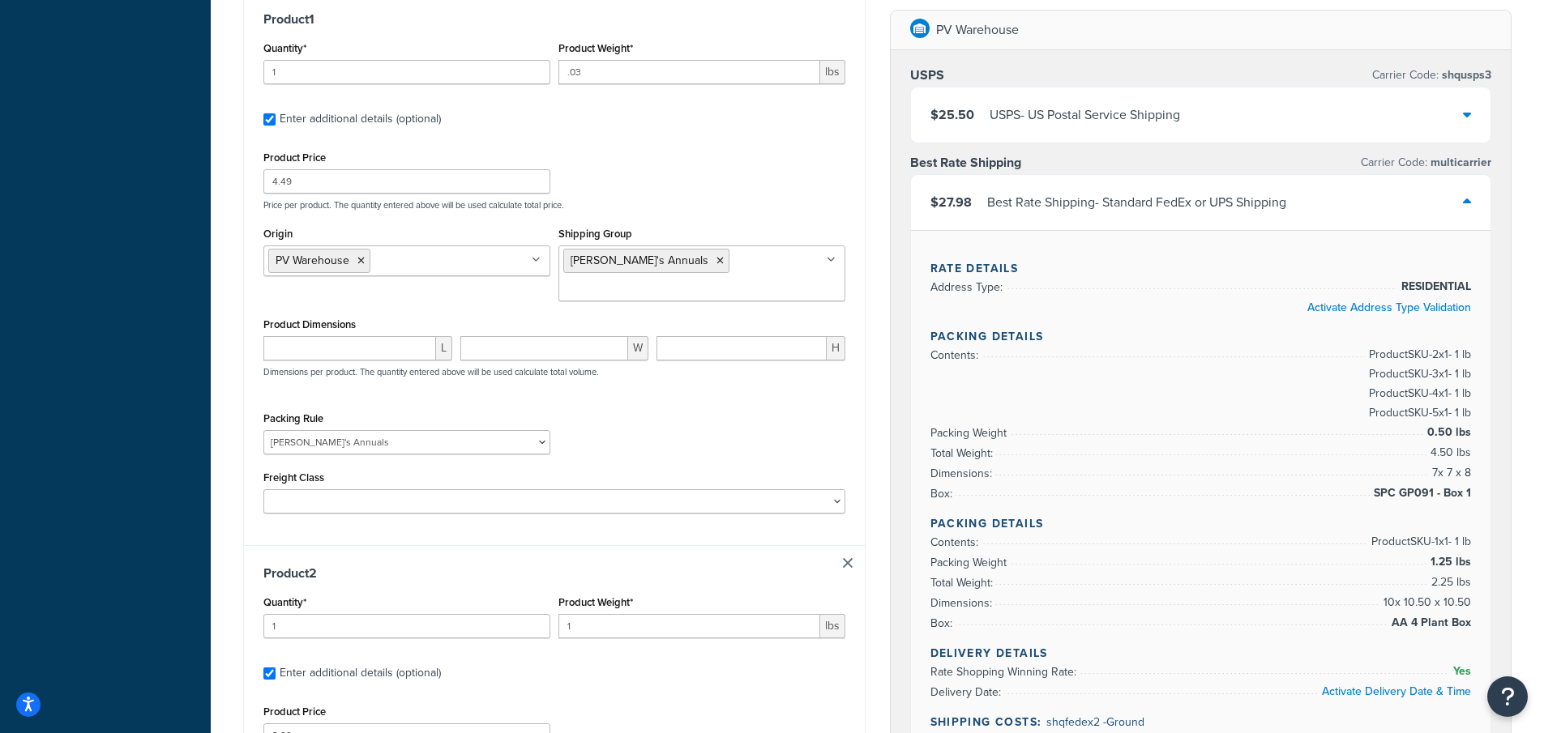
scroll to position [643, 0]
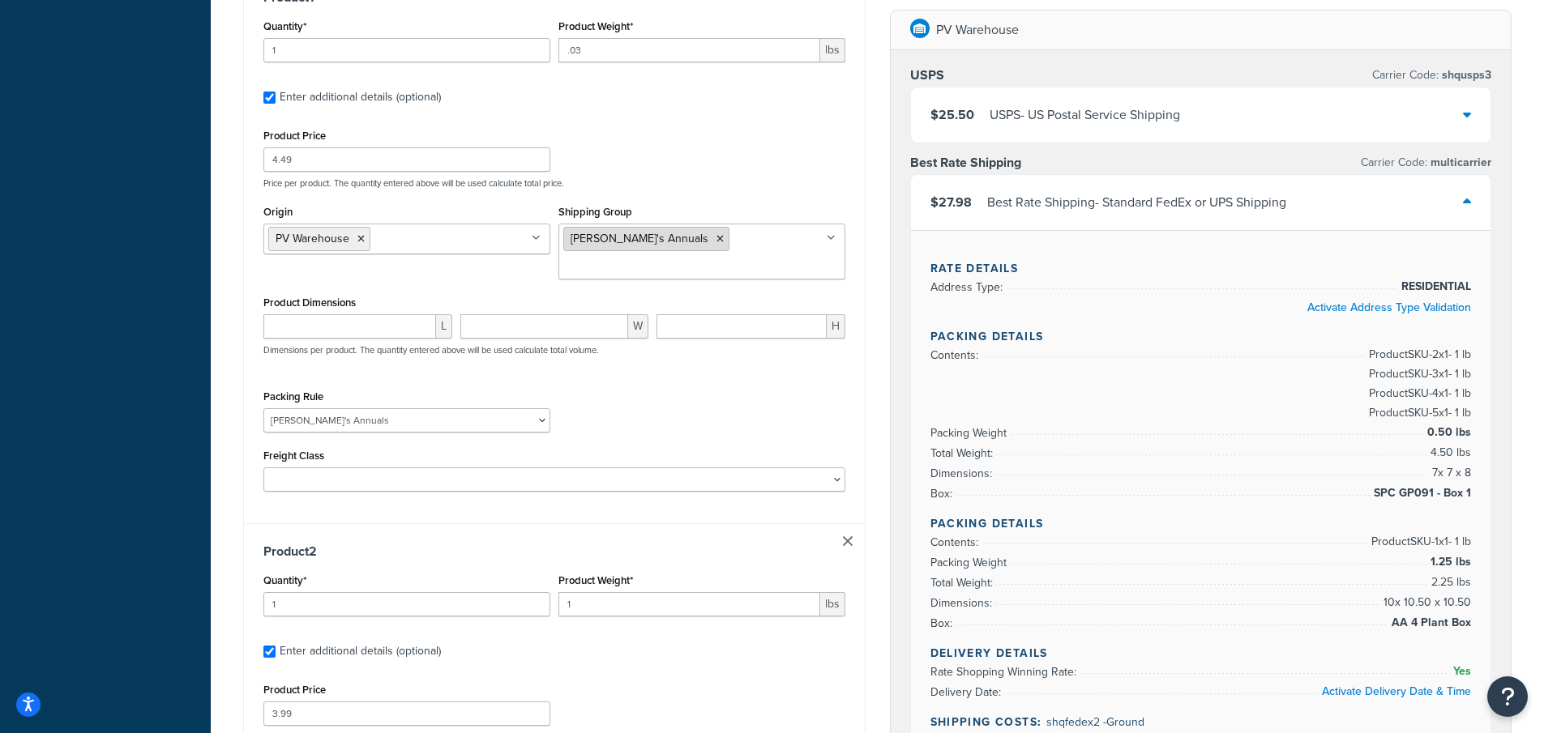
click at [716, 238] on icon at bounding box center [719, 239] width 7 height 10
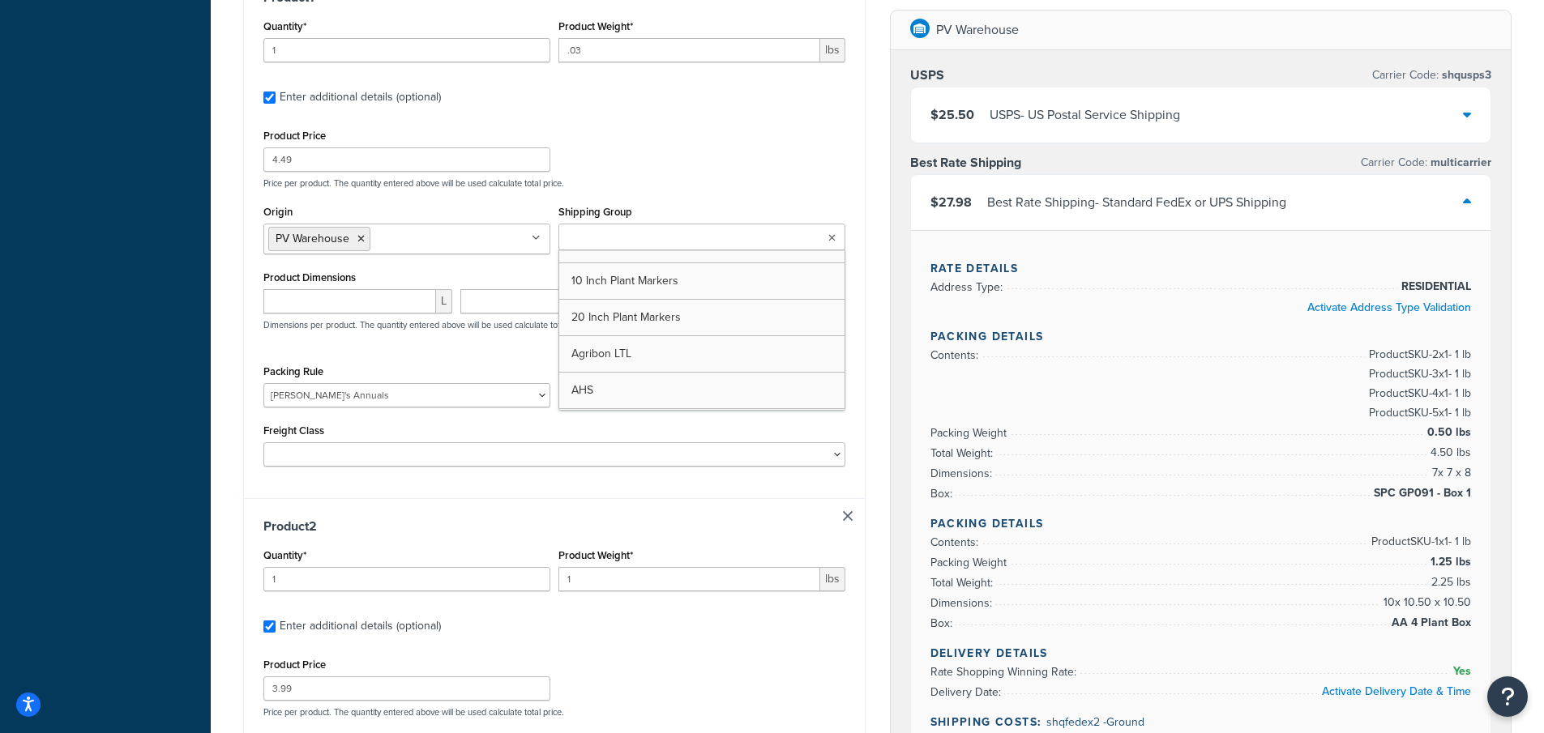
click at [624, 237] on input "Shipping Group" at bounding box center [634, 238] width 143 height 18
type input "Seed"
type input "Slipp"
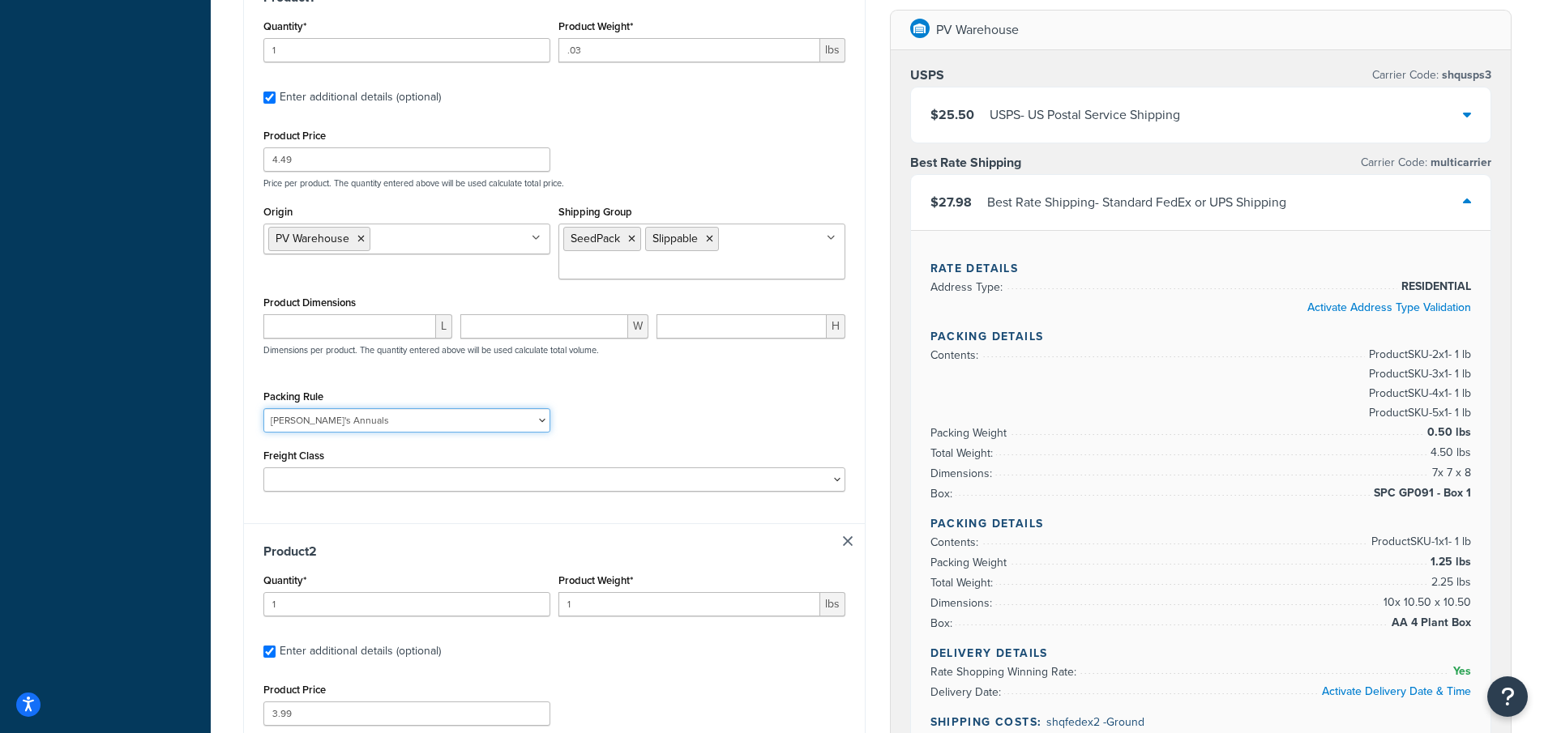
click at [331, 424] on select "1 Gallon 10 Inch Plant Markers 20 Inch Plant Markers AHS 4 claw GO500 AHS 5 Gal…" at bounding box center [406, 420] width 287 height 24
select select "23050"
click at [263, 408] on select "1 Gallon 10 Inch Plant Markers 20 Inch Plant Markers AHS 4 claw GO500 AHS 5 Gal…" at bounding box center [406, 420] width 287 height 24
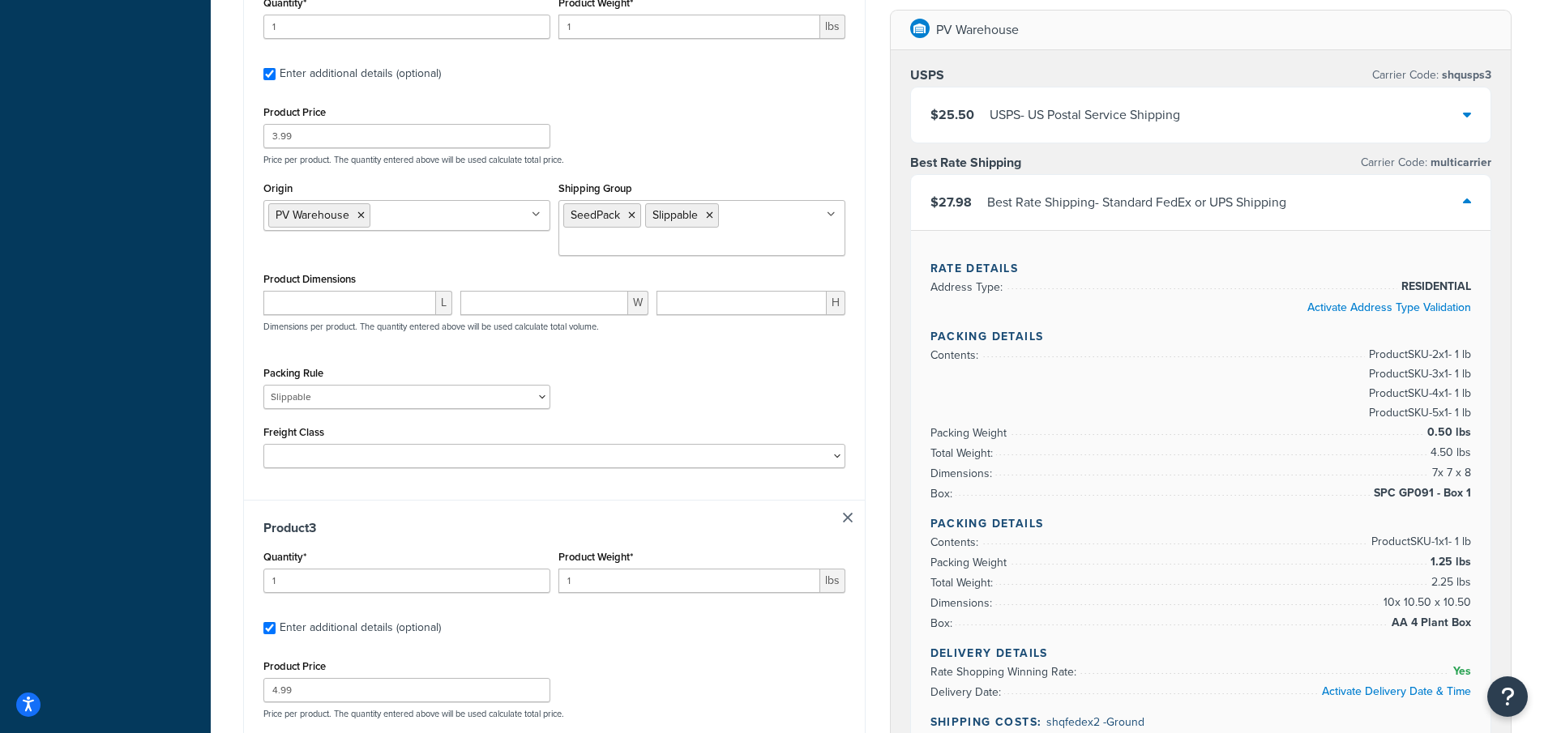
scroll to position [1049, 0]
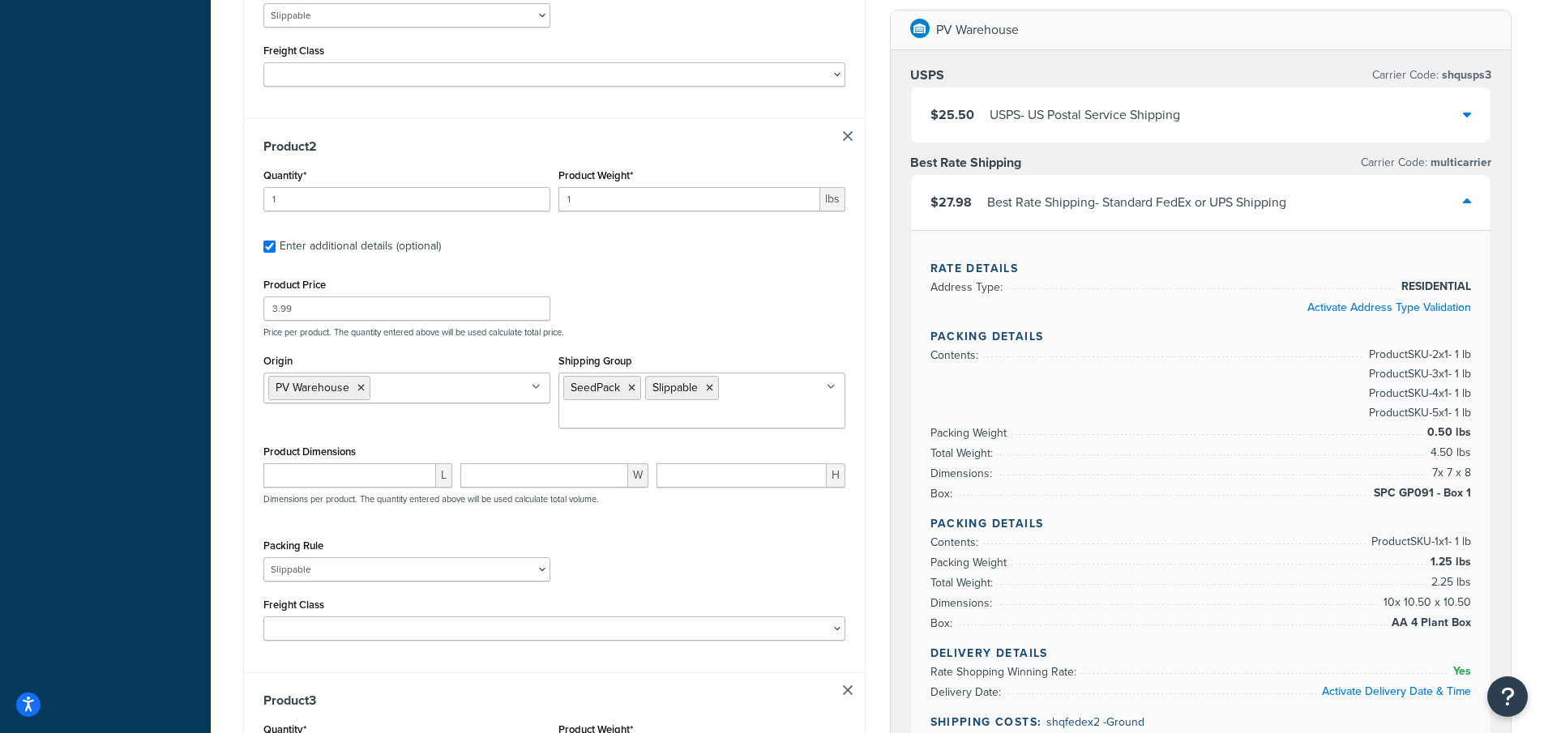
click at [846, 134] on link at bounding box center [848, 136] width 10 height 10
checkbox input "false"
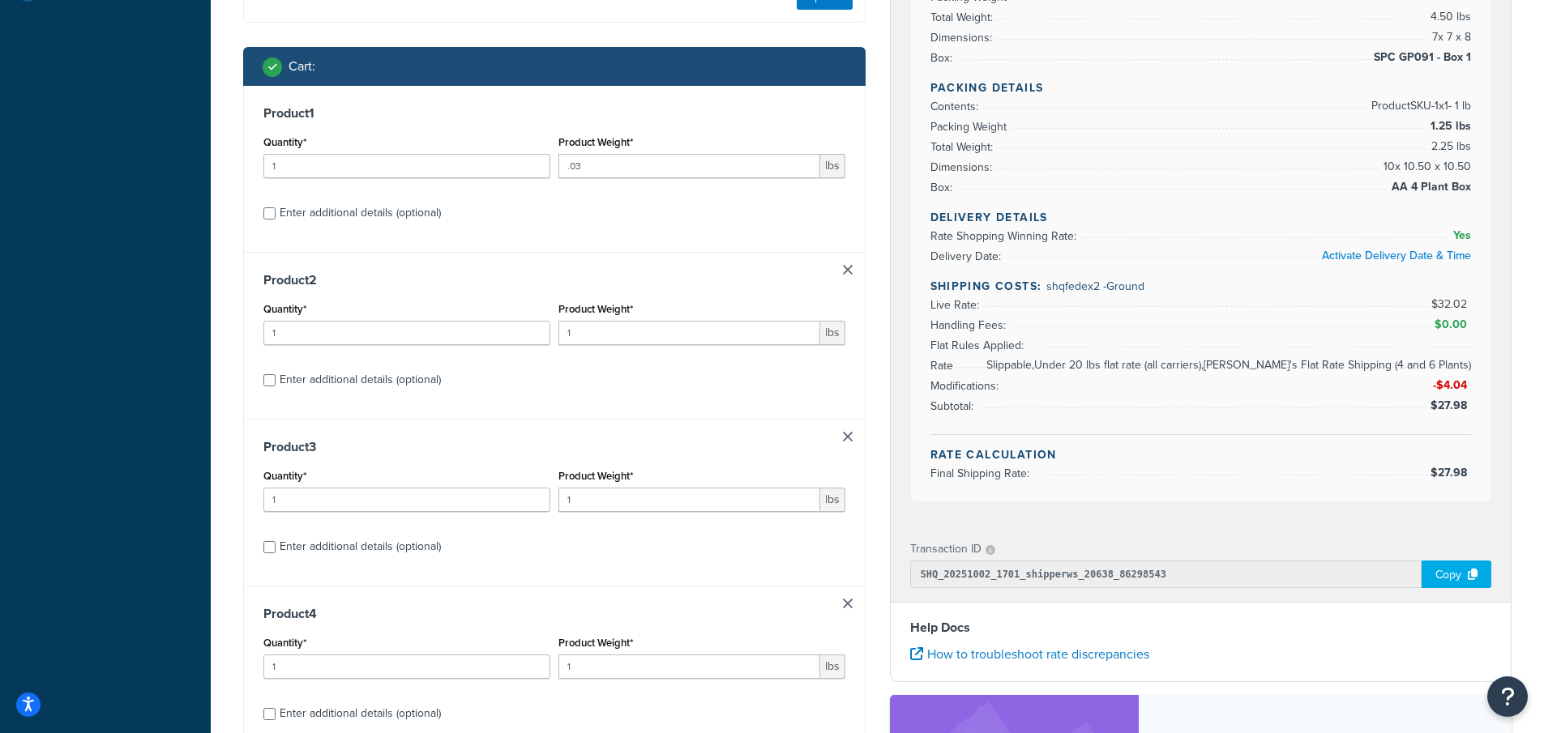
scroll to position [599, 0]
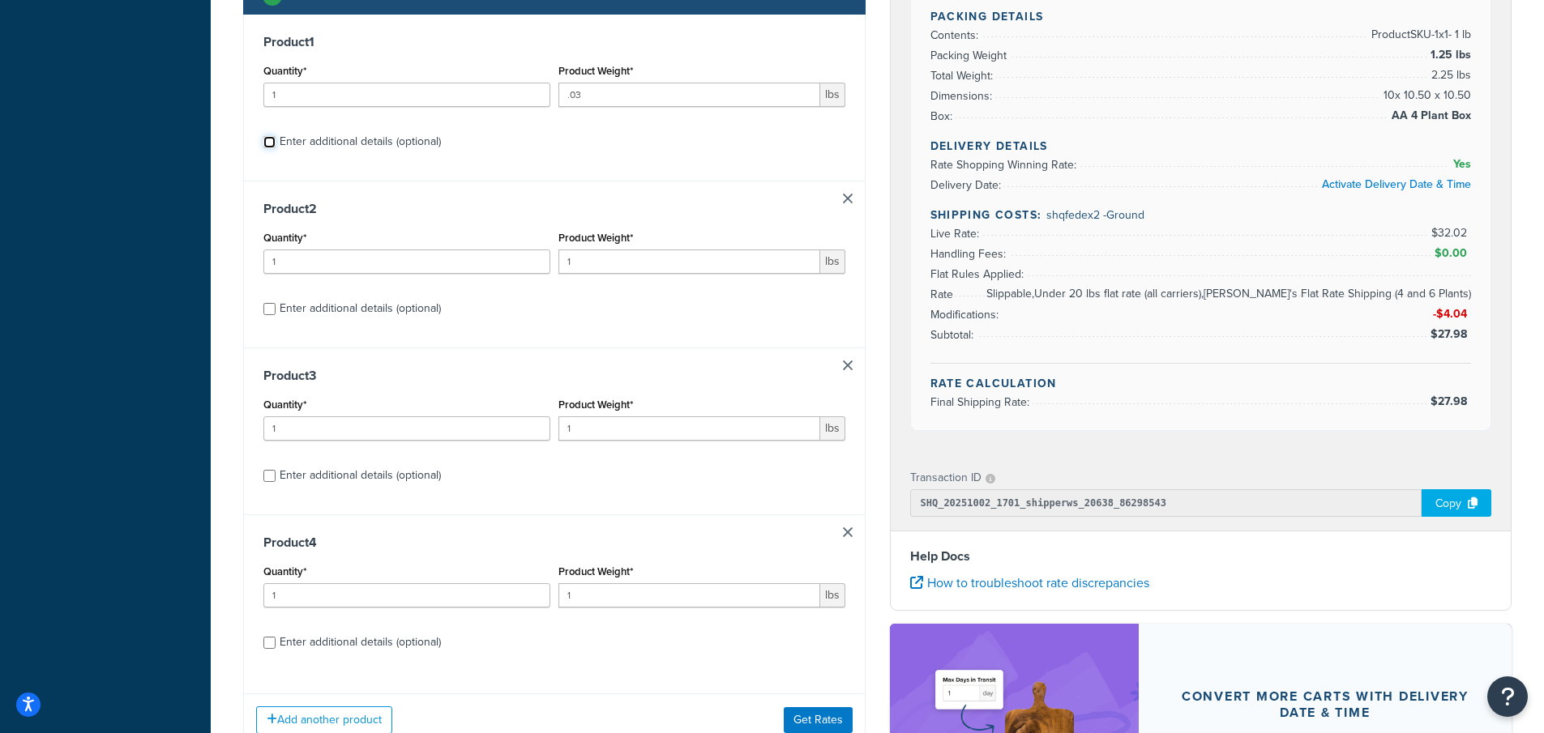
click at [268, 140] on input "Enter additional details (optional)" at bounding box center [269, 142] width 12 height 12
checkbox input "true"
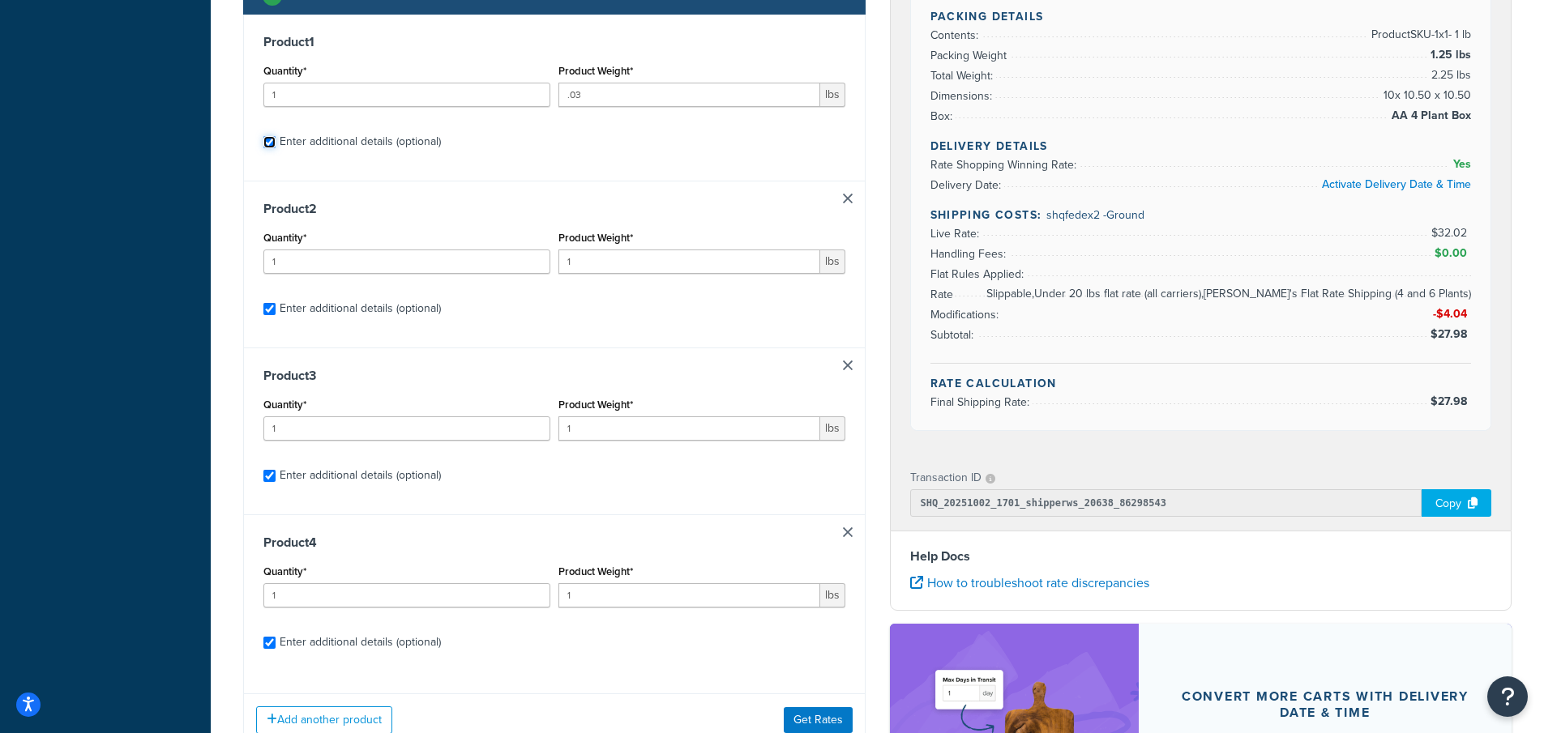
select select "23050"
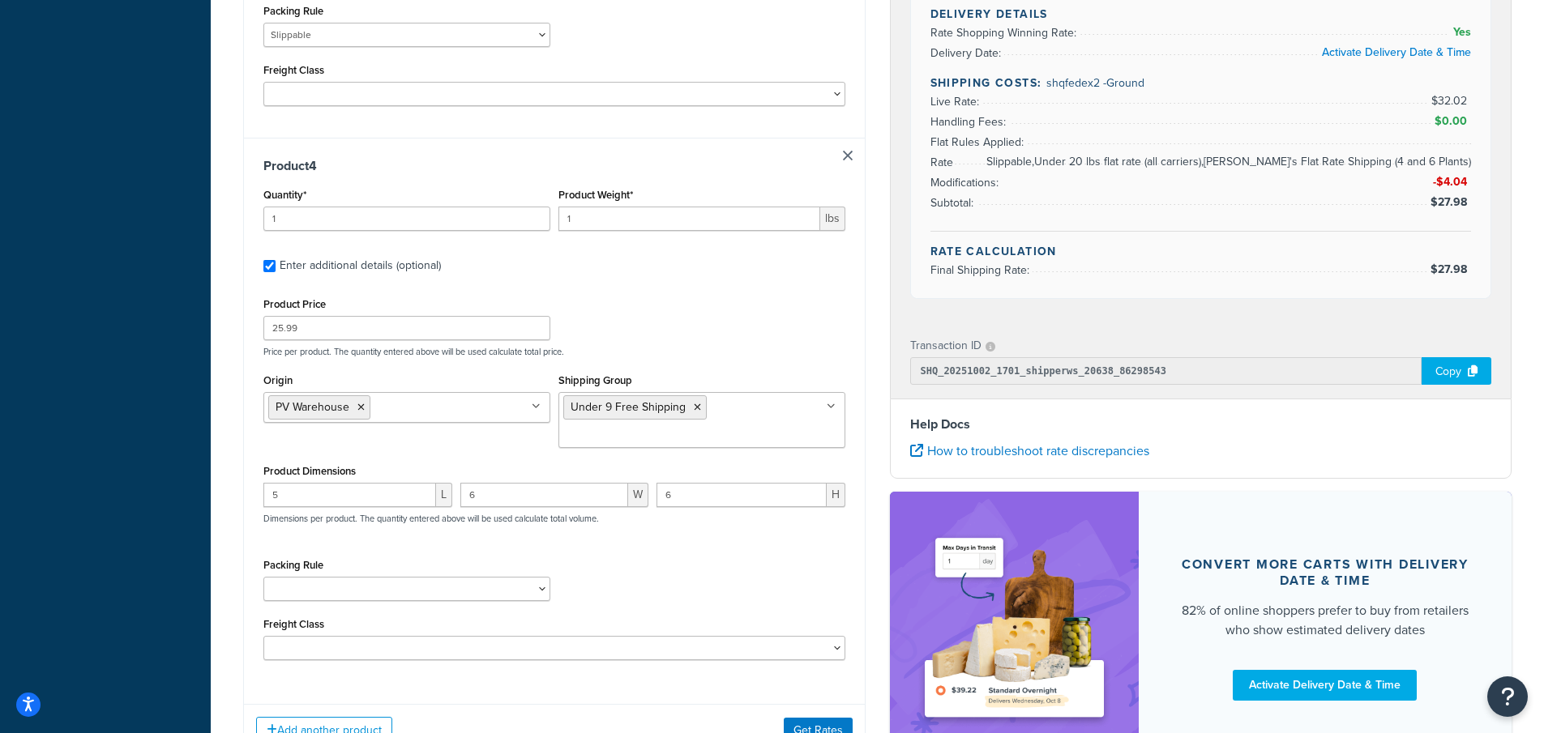
scroll to position [2220, 0]
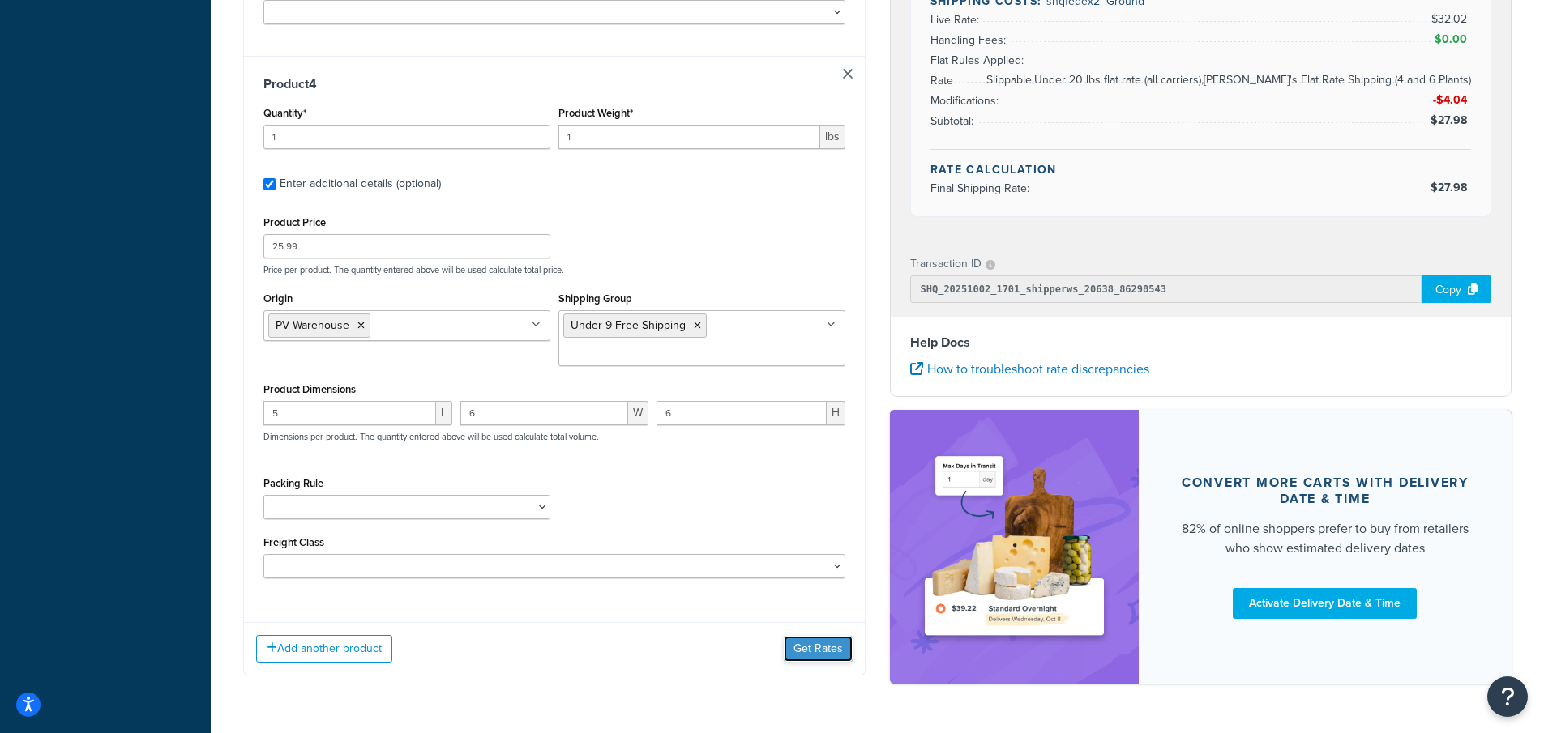
click at [816, 647] on button "Get Rates" at bounding box center [818, 649] width 69 height 26
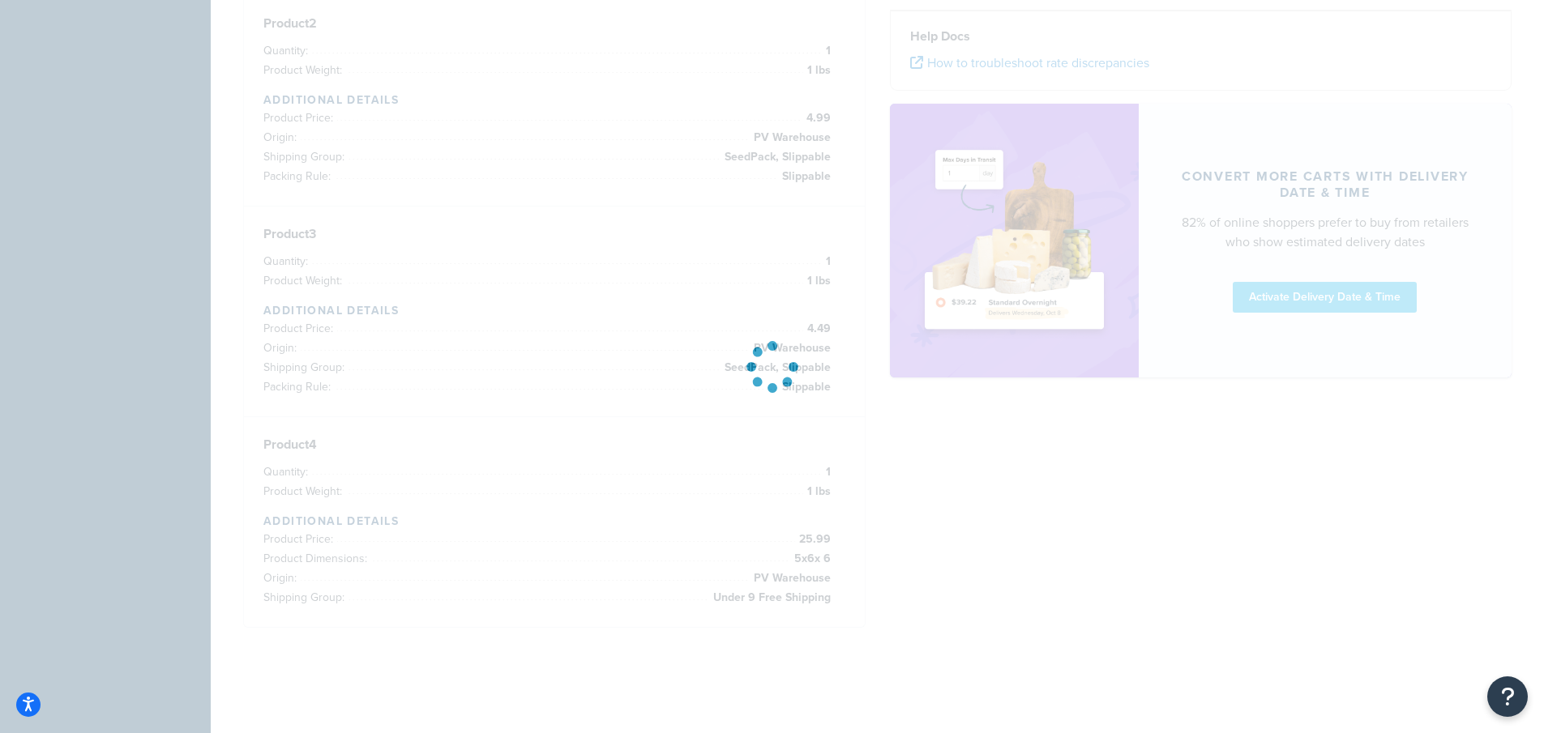
scroll to position [838, 0]
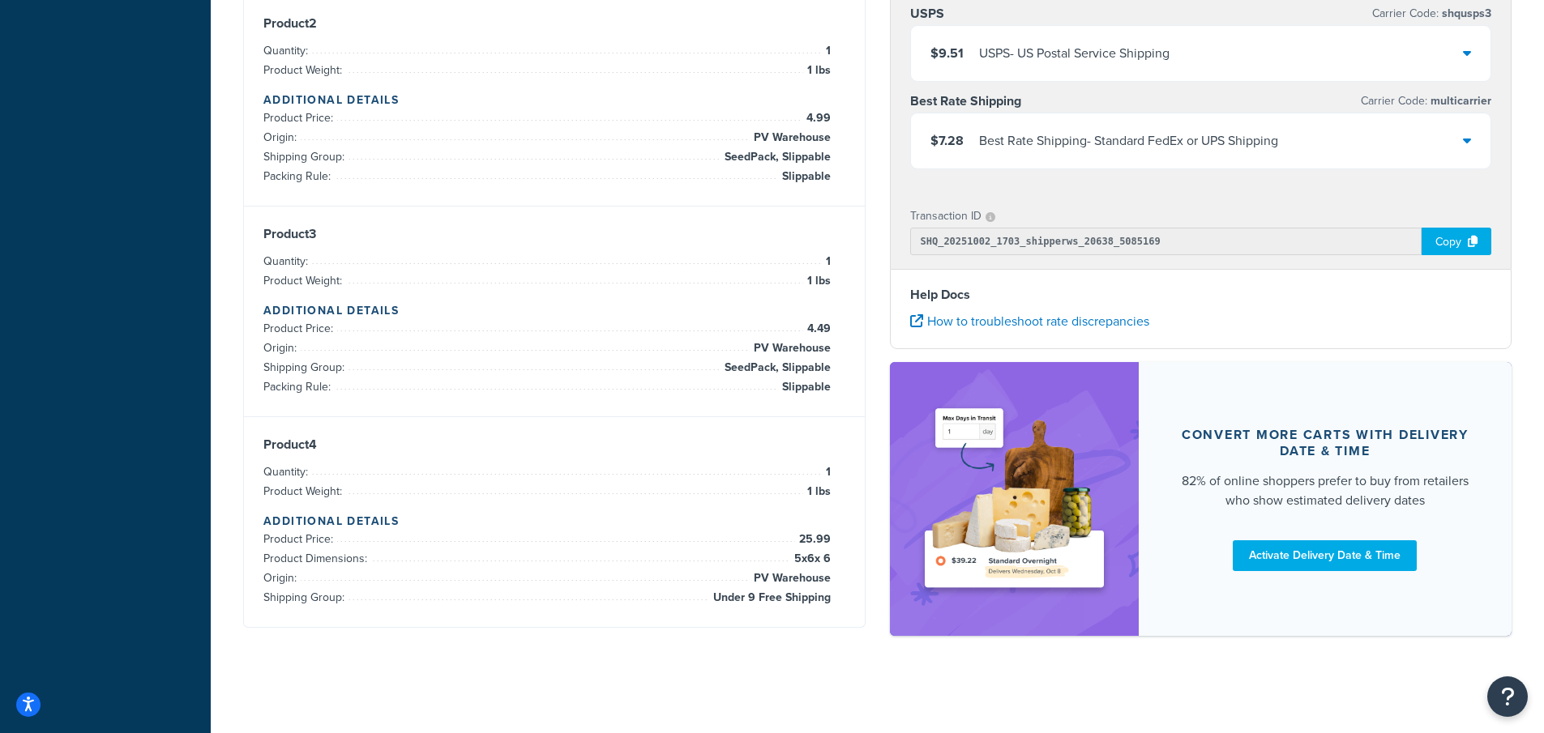
click at [1468, 145] on icon at bounding box center [1467, 140] width 8 height 13
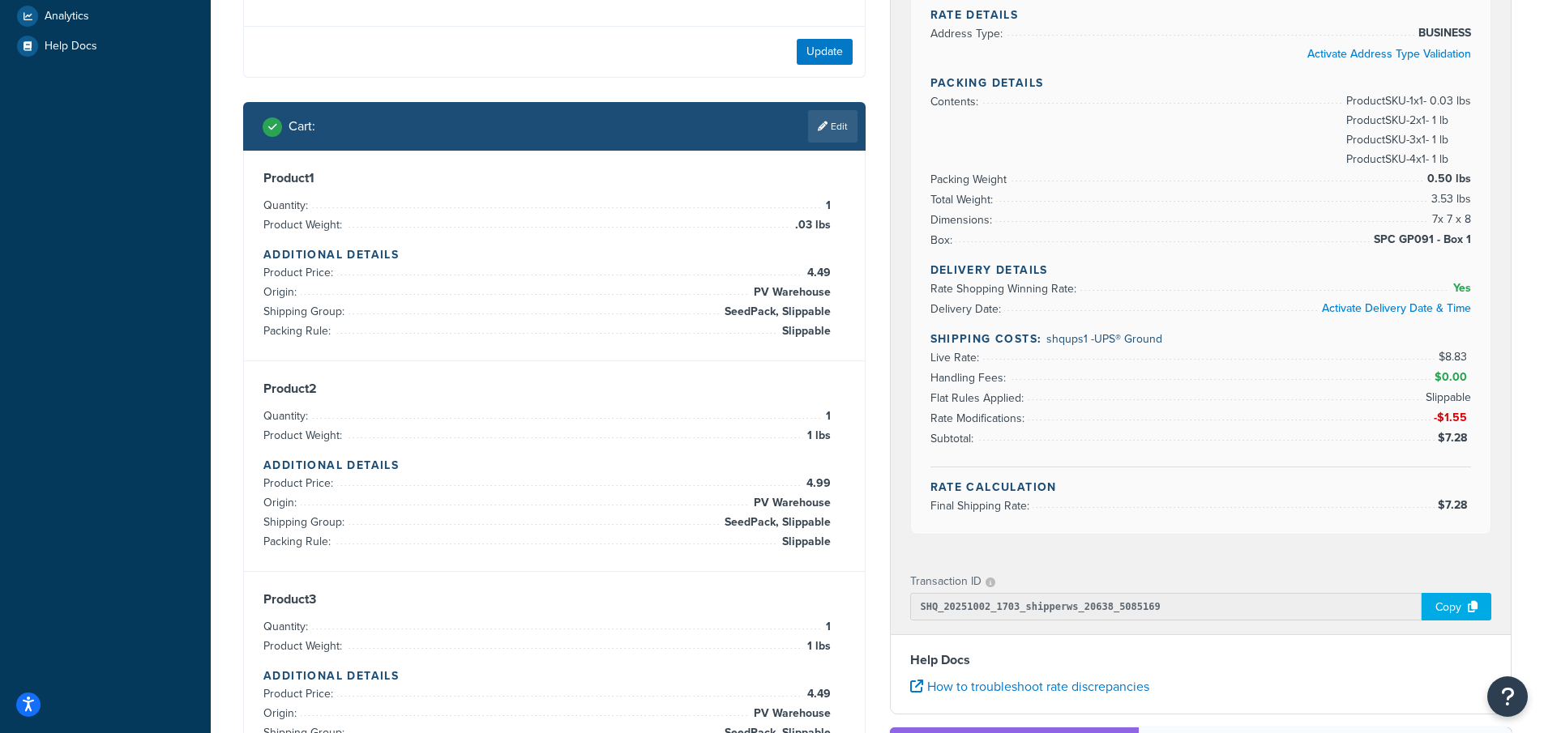
scroll to position [433, 0]
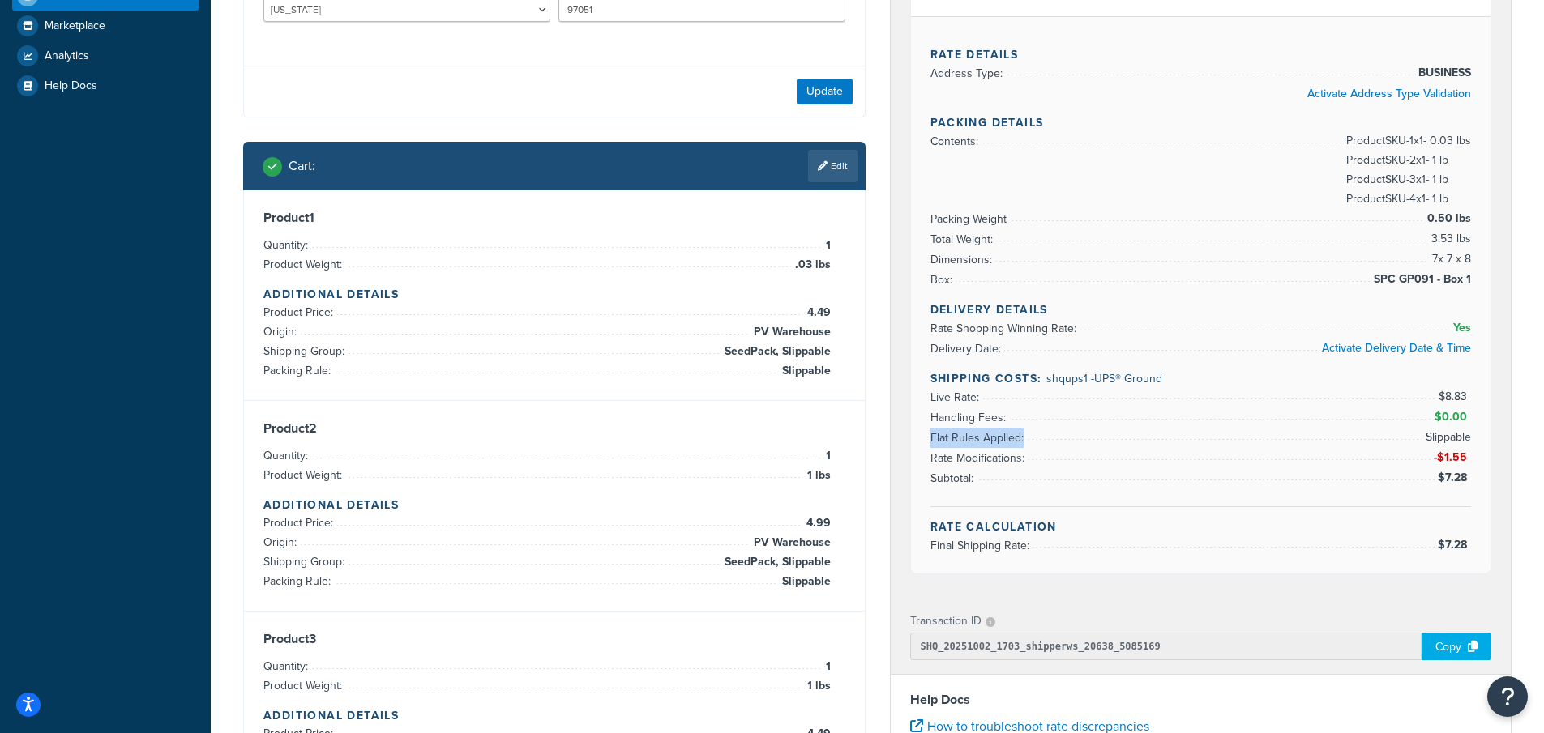
drag, startPoint x: 1446, startPoint y: 431, endPoint x: 1472, endPoint y: 433, distance: 25.2
click at [1472, 434] on div "Rate Details Address Type: BUSINESS Activate Address Type Validation Packing De…" at bounding box center [1201, 295] width 580 height 558
click at [920, 440] on div "Rate Details Address Type: BUSINESS Activate Address Type Validation Packing De…" at bounding box center [1201, 295] width 580 height 558
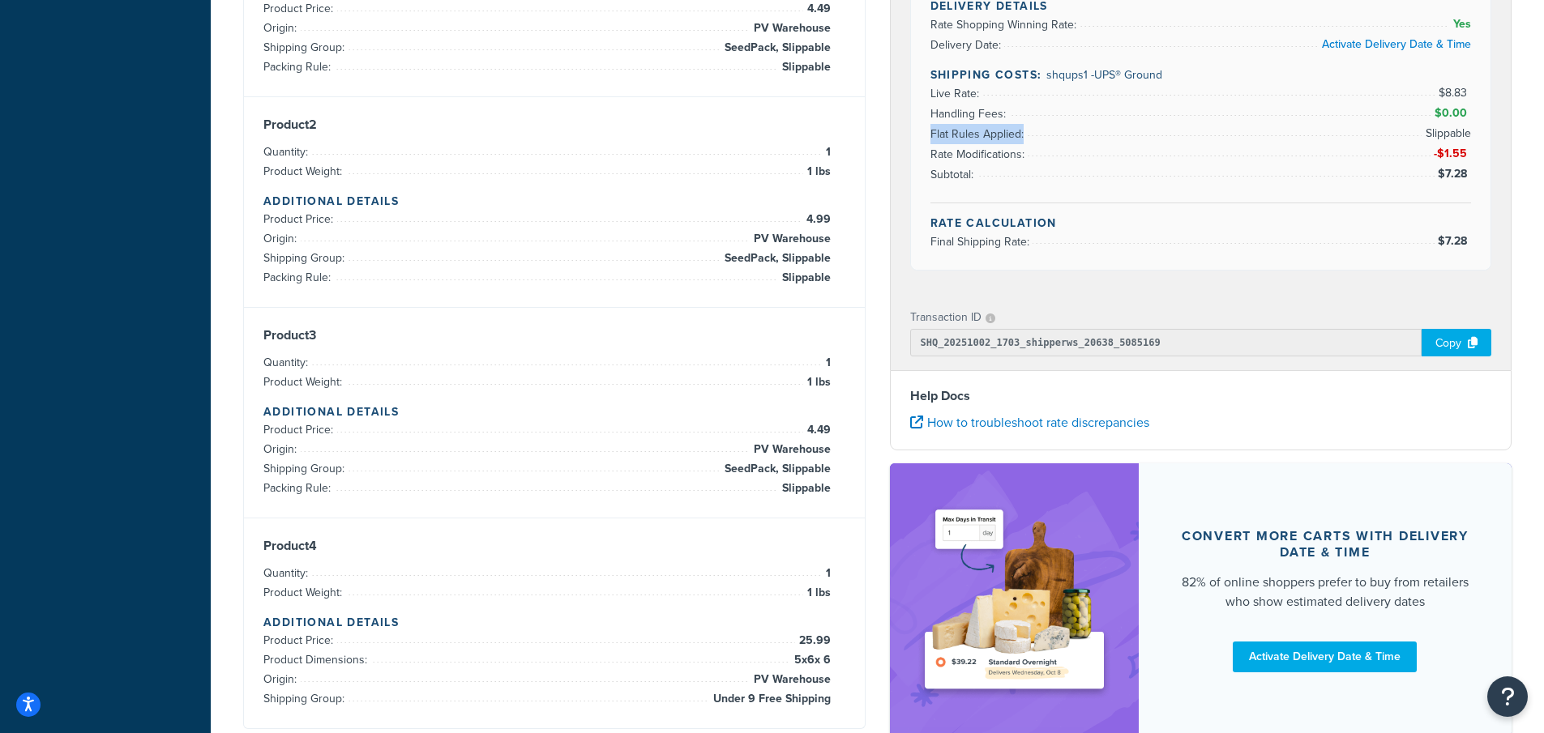
scroll to position [838, 0]
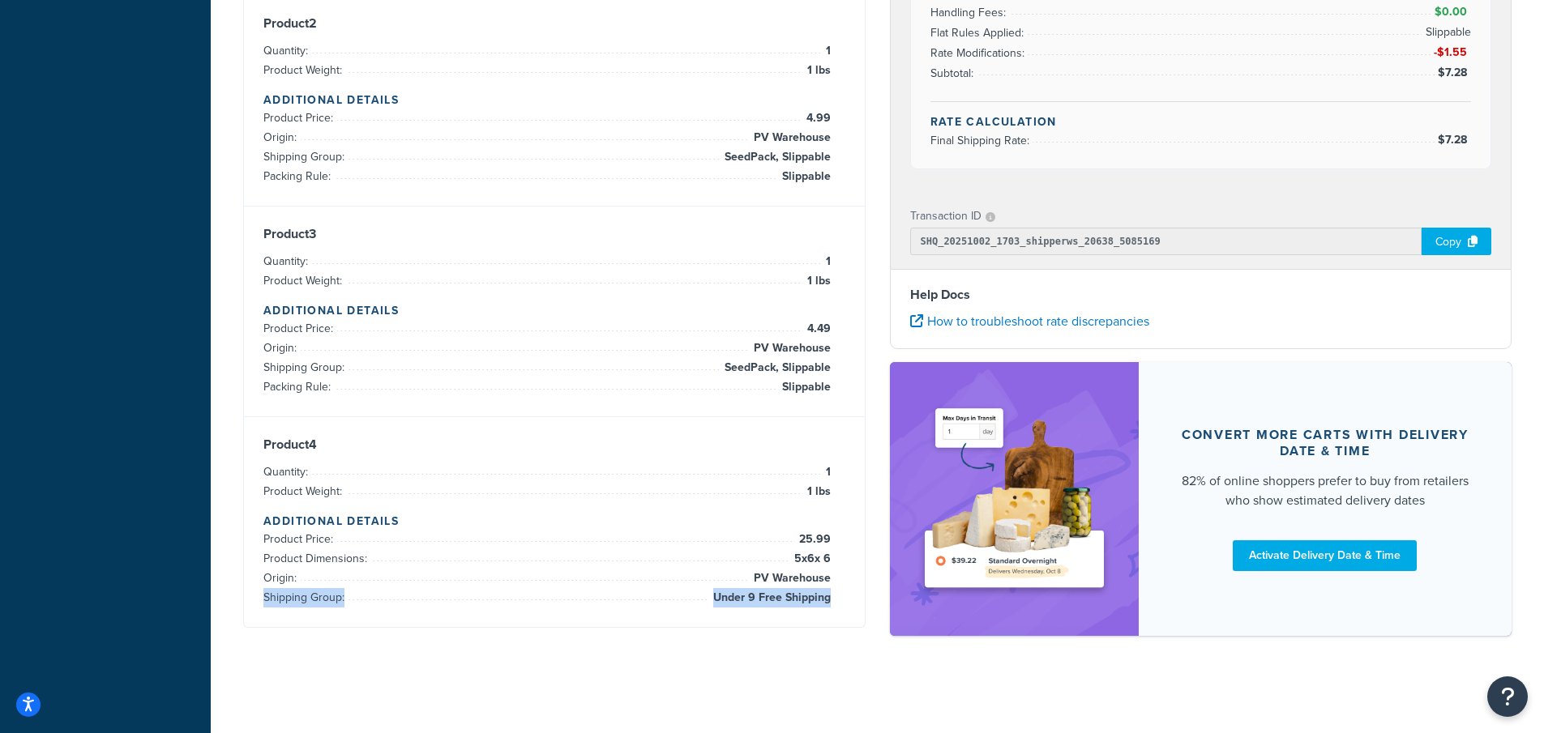
drag, startPoint x: 705, startPoint y: 600, endPoint x: 829, endPoint y: 618, distance: 125.3
click at [829, 618] on div "Product 4 Quantity: 1 Product Weight: 1 lbs Additional Details Product Price: 2…" at bounding box center [554, 522] width 621 height 210
click at [741, 613] on div "Product 4 Quantity: 1 Product Weight: 1 lbs Additional Details Product Price: 2…" at bounding box center [554, 522] width 621 height 210
click at [745, 596] on span "Under 9 Free Shipping" at bounding box center [770, 597] width 122 height 19
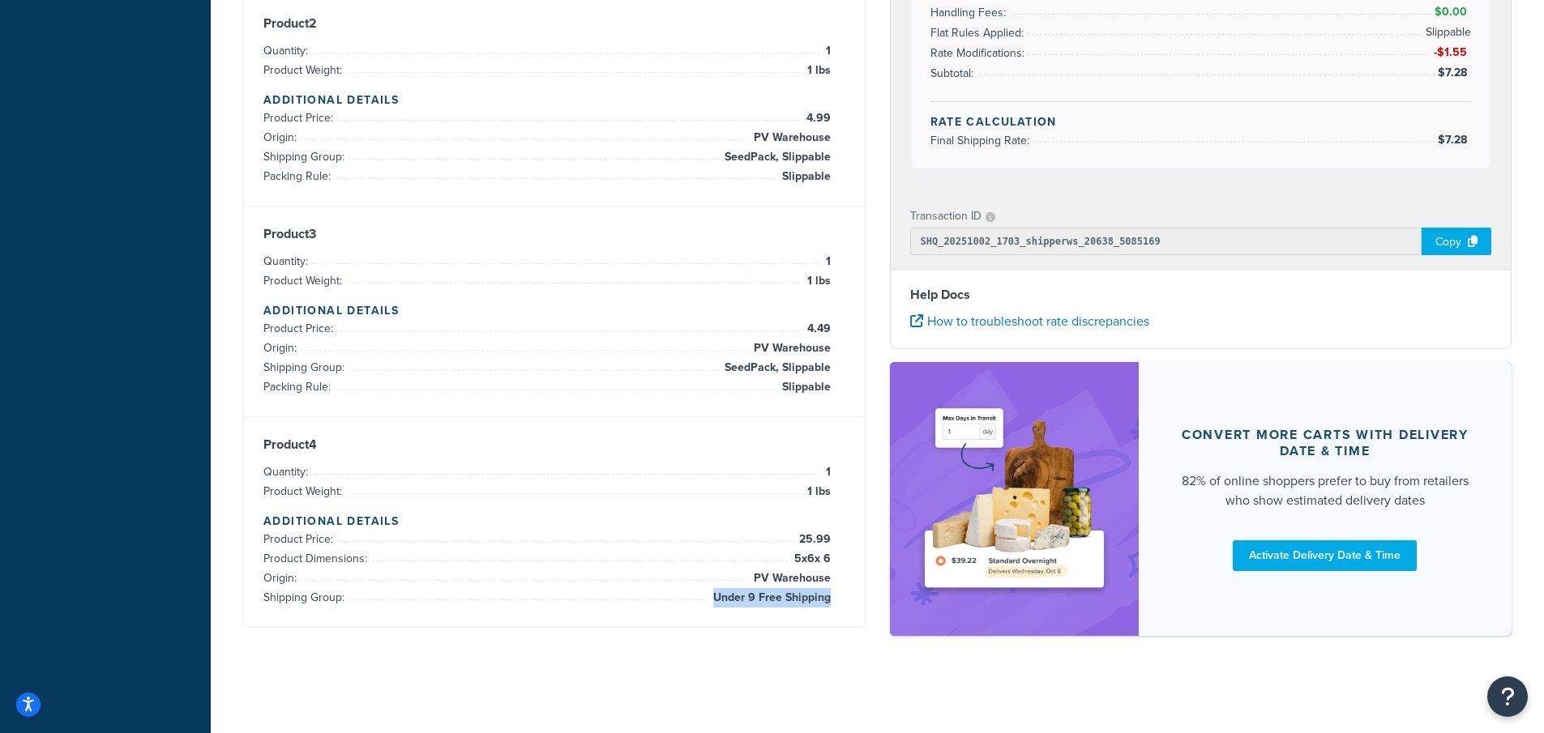
click at [746, 595] on span "Under 9 Free Shipping" at bounding box center [770, 597] width 122 height 19
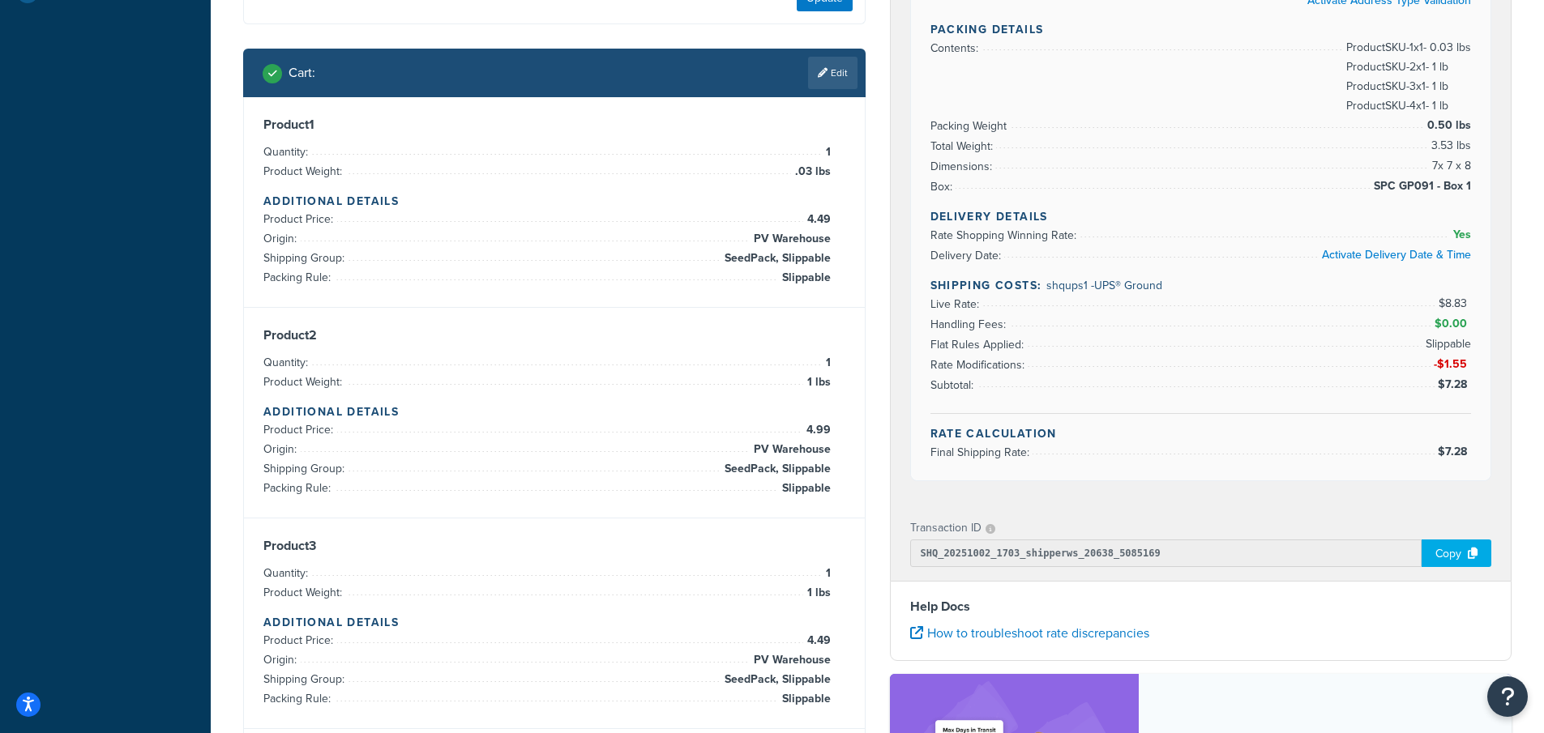
scroll to position [514, 0]
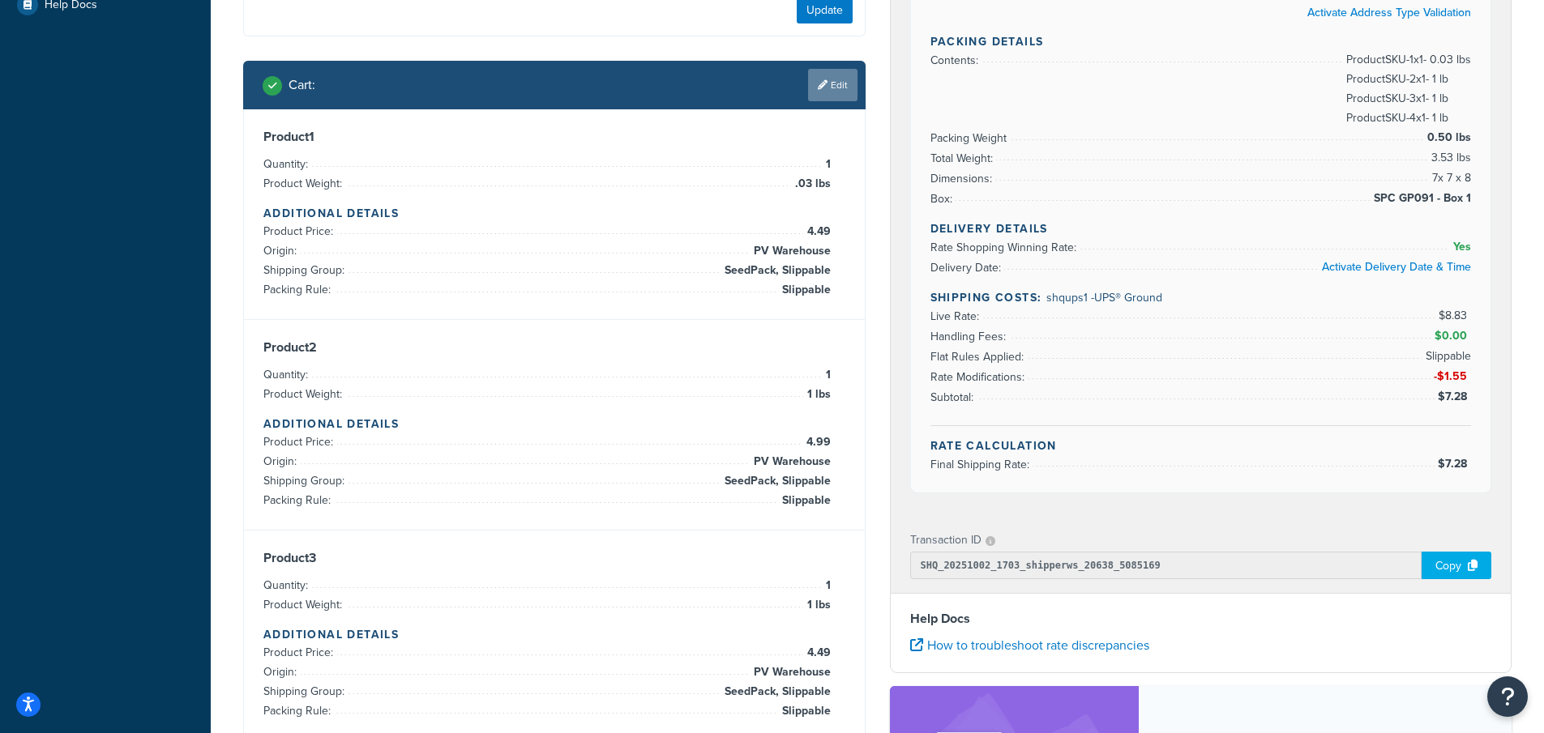
click at [830, 80] on link "Edit" at bounding box center [832, 85] width 49 height 32
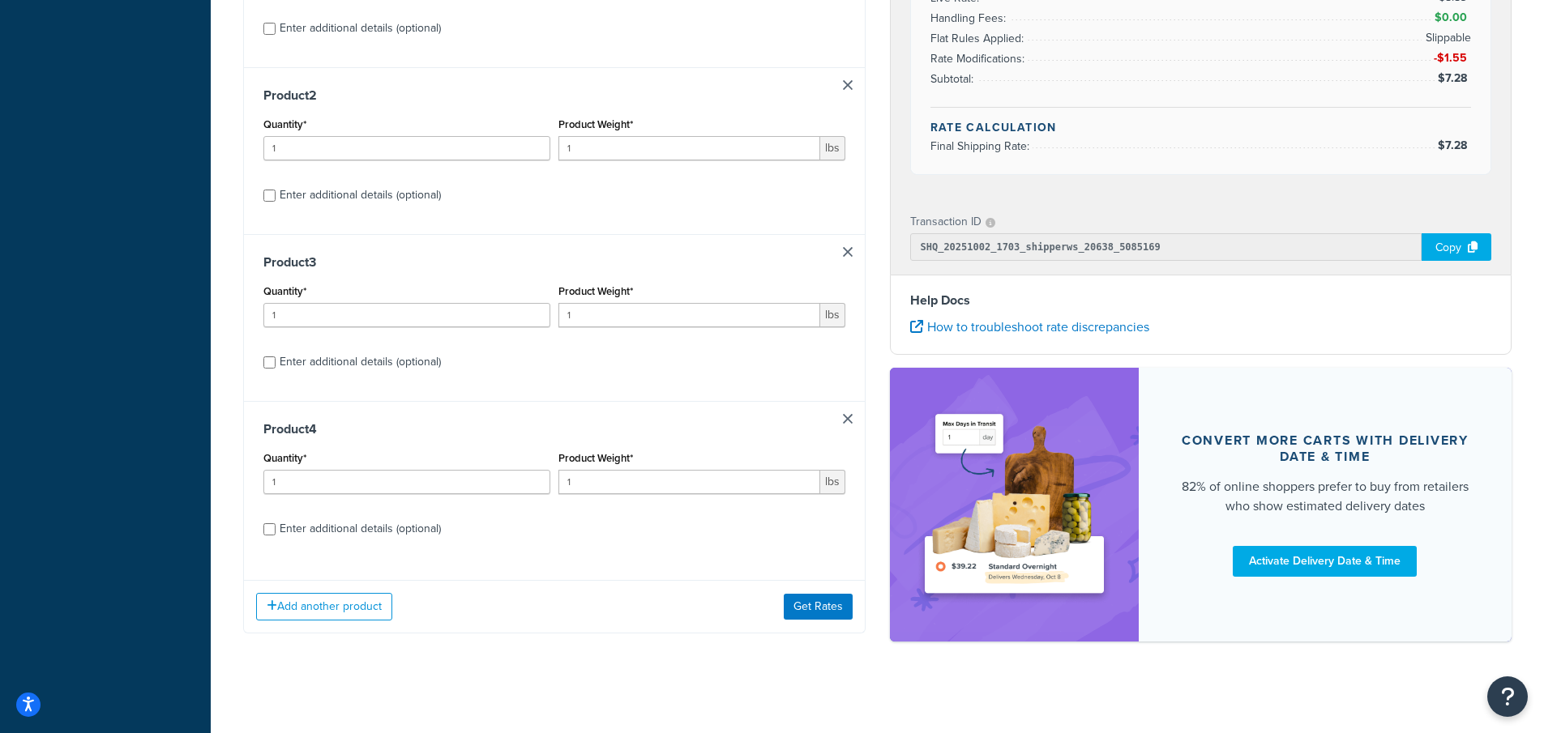
scroll to position [718, 0]
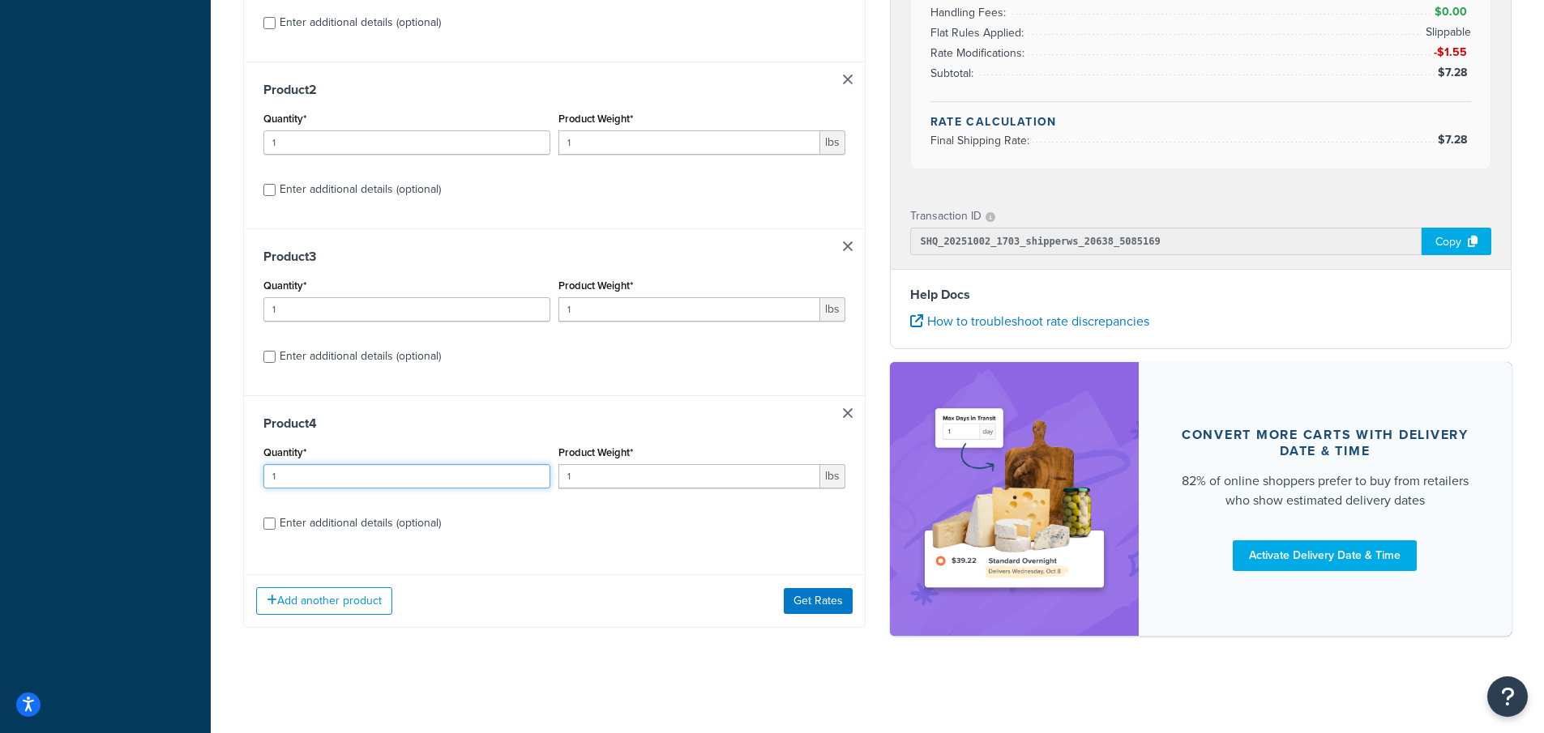
click at [211, 476] on div "Test your rates Reset Rate Results 10/02/2025, 1:03 PM Shipping destination : E…" at bounding box center [877, 16] width 1333 height 1354
type input "2"
click at [560, 545] on div "Product 4 Quantity* 2 Product Weight* 1 lbs Enter additional details (optional)" at bounding box center [554, 478] width 621 height 167
click at [809, 598] on button "Get Rates" at bounding box center [818, 601] width 69 height 26
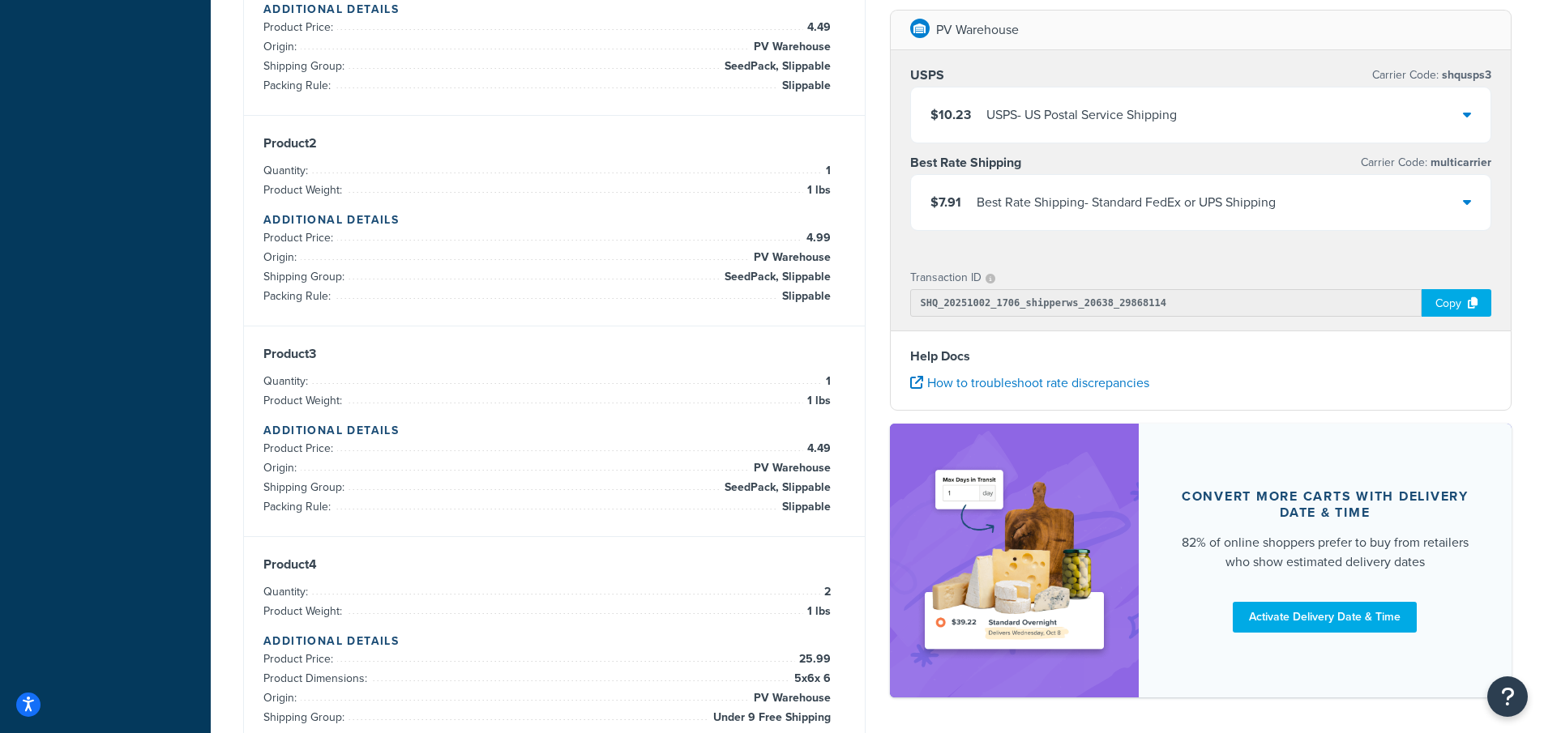
click at [1463, 200] on icon at bounding box center [1467, 201] width 8 height 13
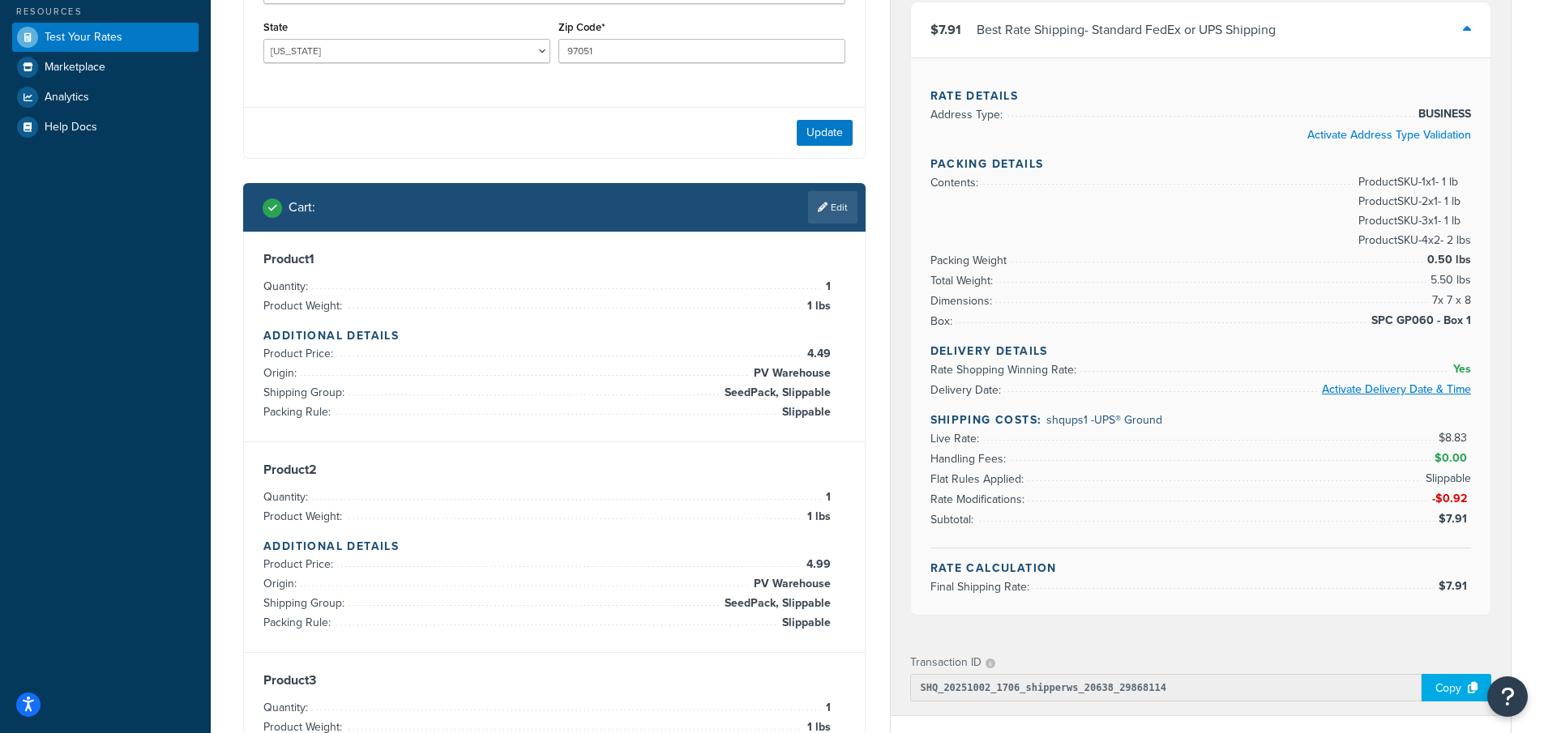
scroll to position [338, 0]
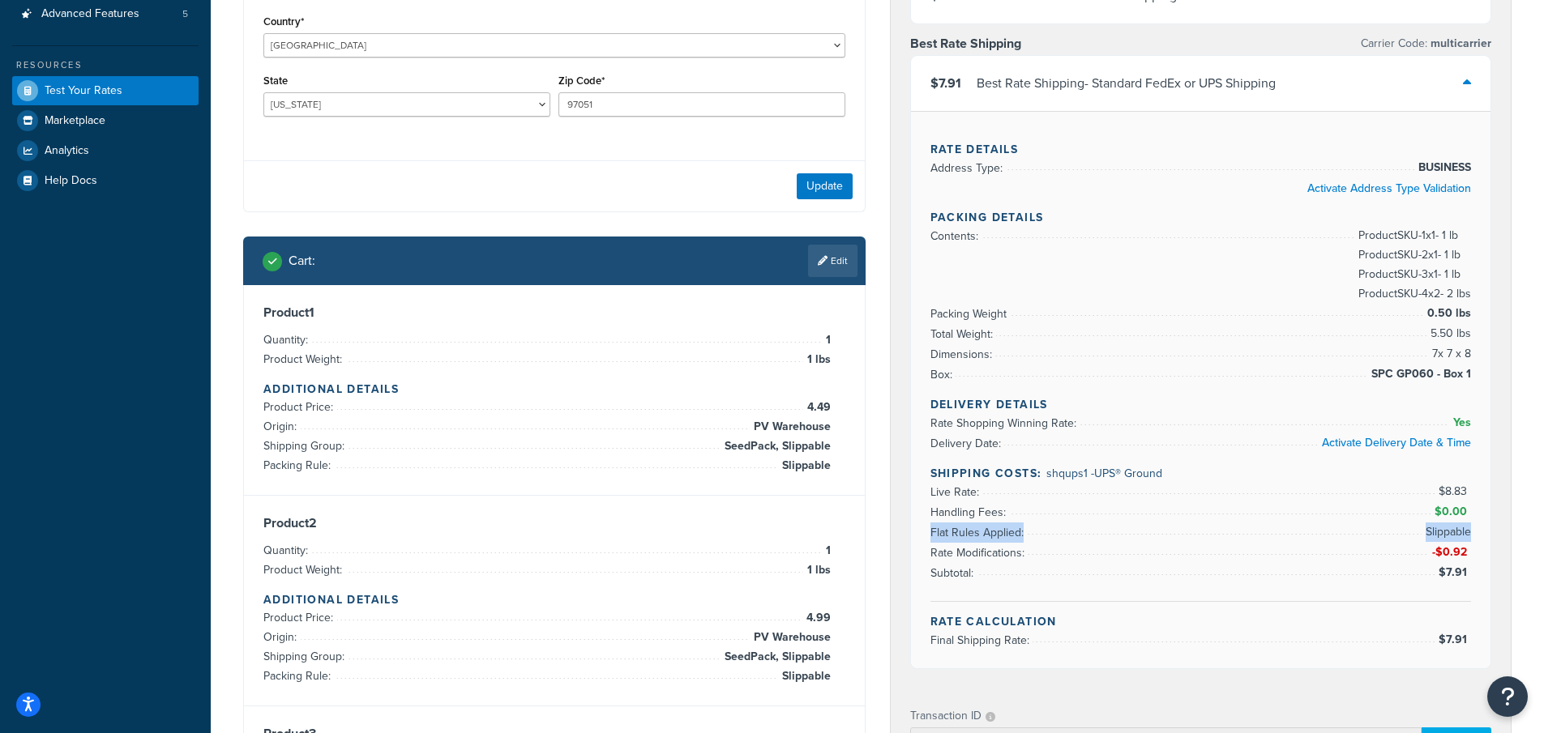
drag, startPoint x: 1442, startPoint y: 529, endPoint x: 1470, endPoint y: 533, distance: 28.6
click at [1470, 533] on li "Flat Rules Applied: Slippable" at bounding box center [1200, 533] width 541 height 20
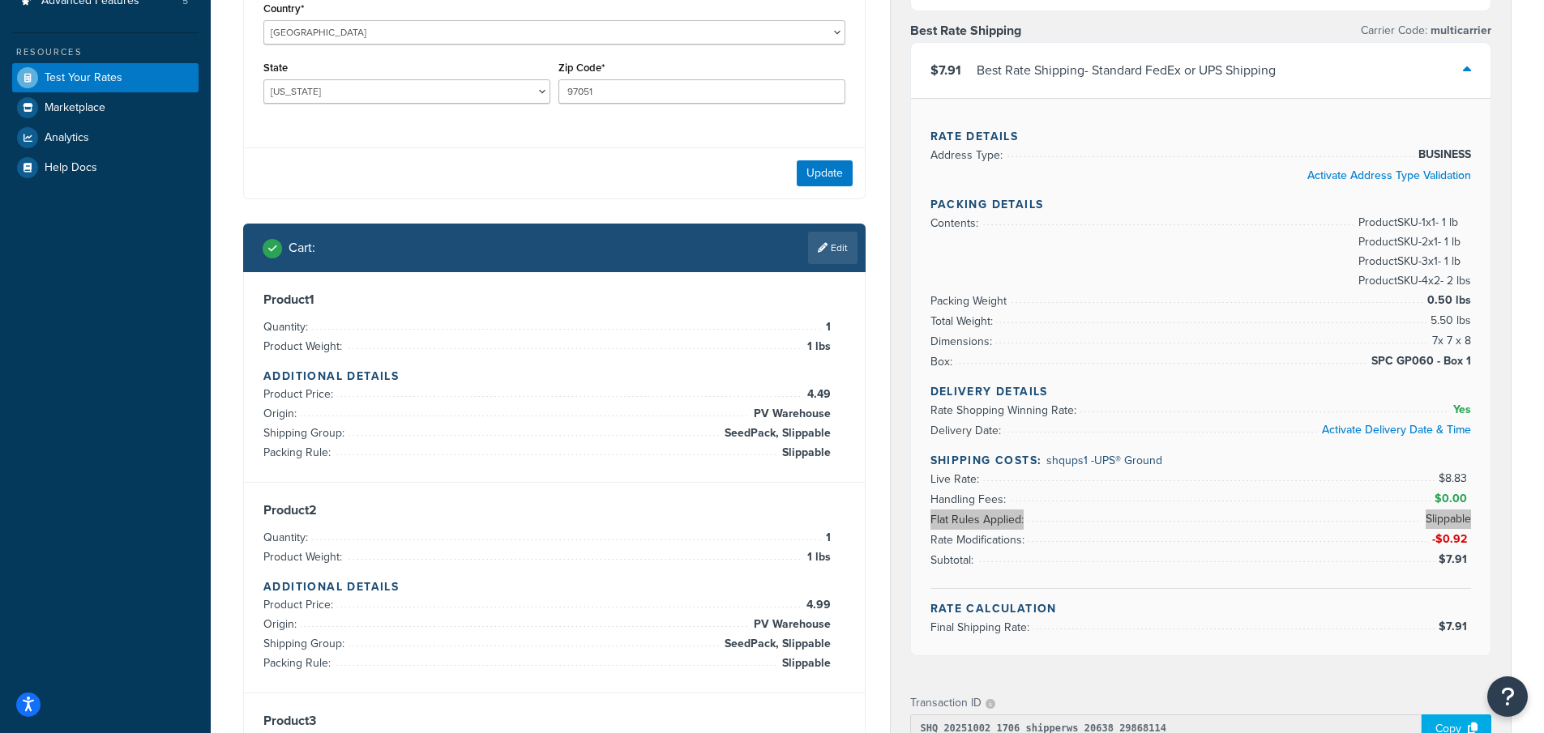
scroll to position [352, 0]
drag, startPoint x: 1470, startPoint y: 537, endPoint x: 1419, endPoint y: 537, distance: 51.1
click at [1419, 537] on li "Rate Modifications: -$0.92" at bounding box center [1200, 539] width 541 height 20
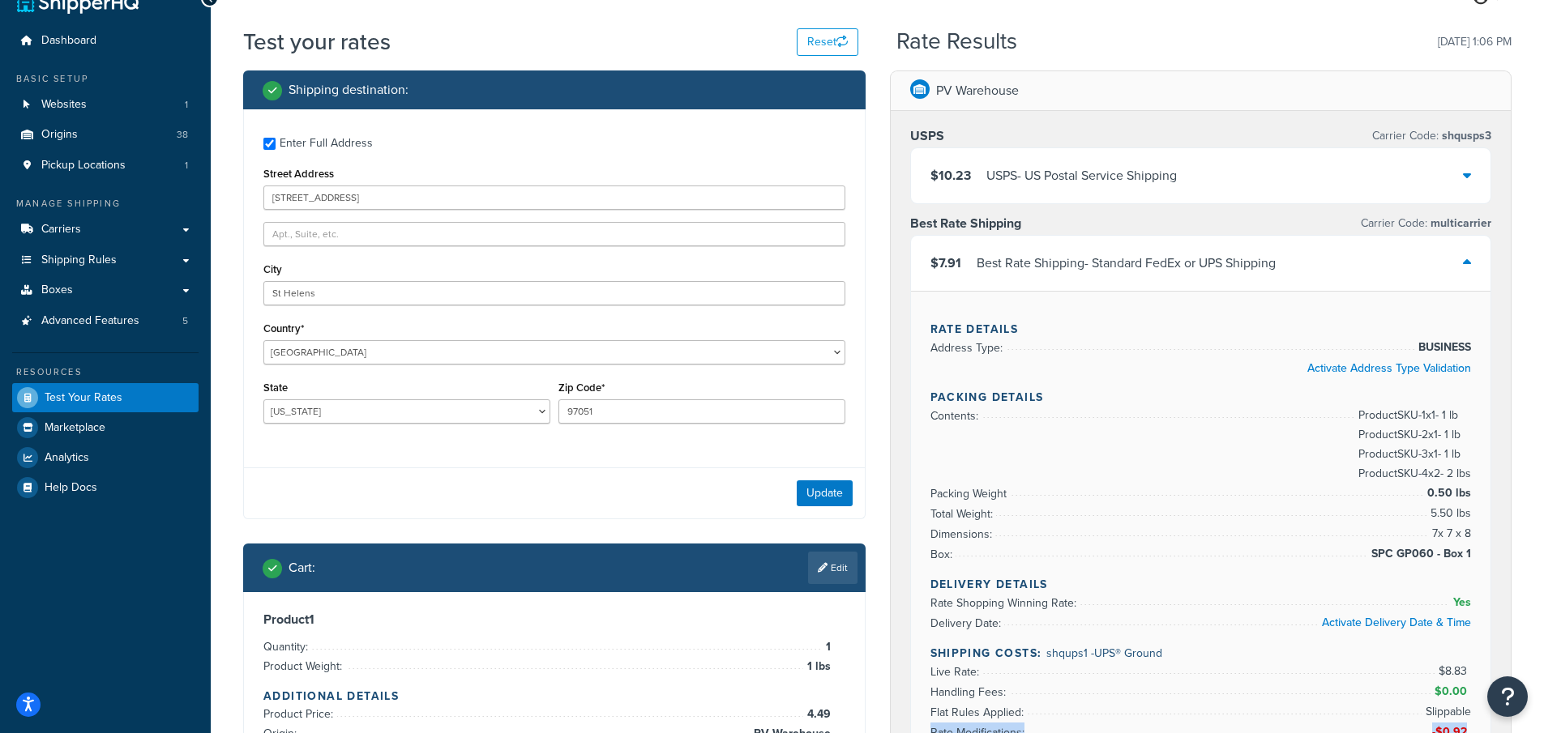
scroll to position [28, 0]
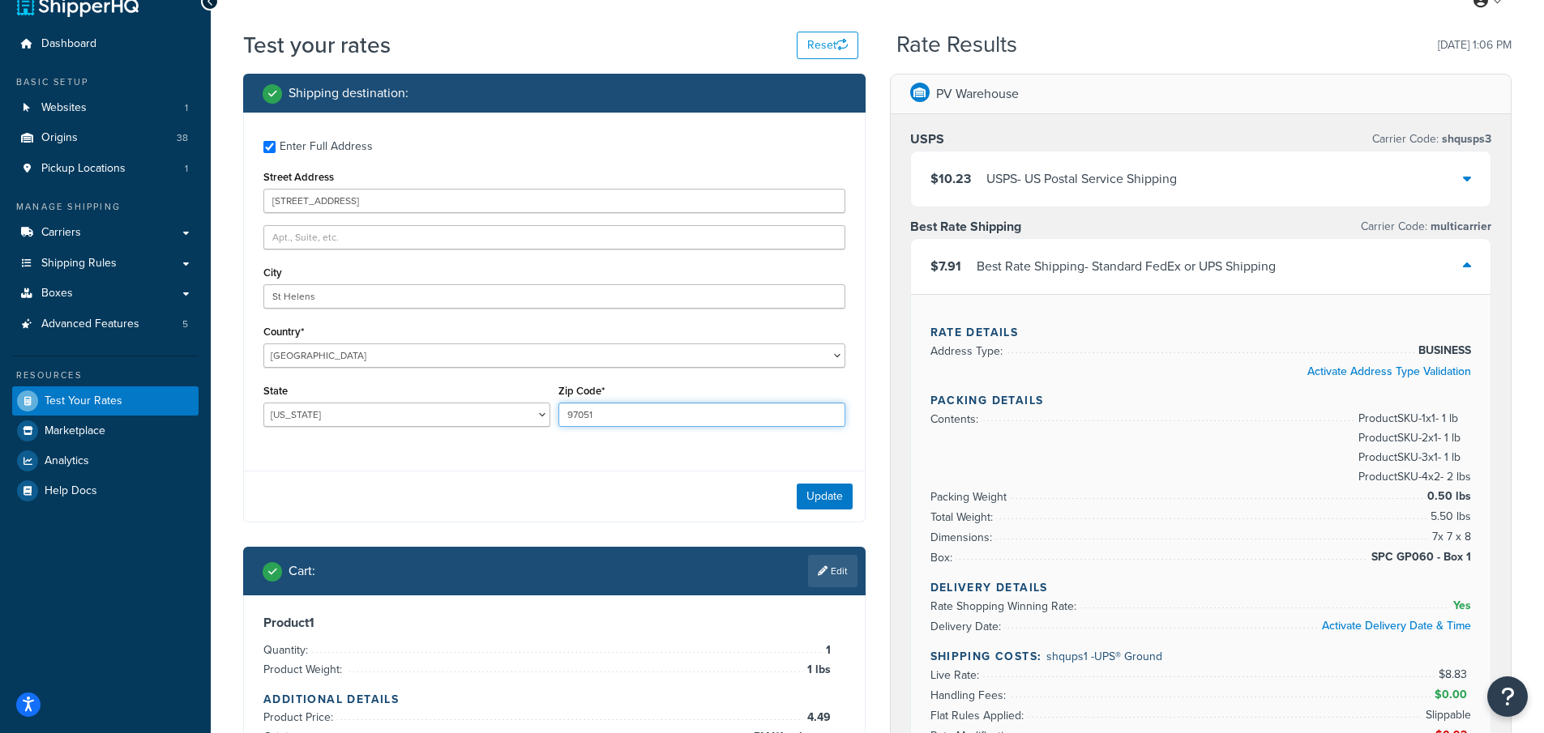
click at [605, 414] on input "97051" at bounding box center [701, 415] width 287 height 24
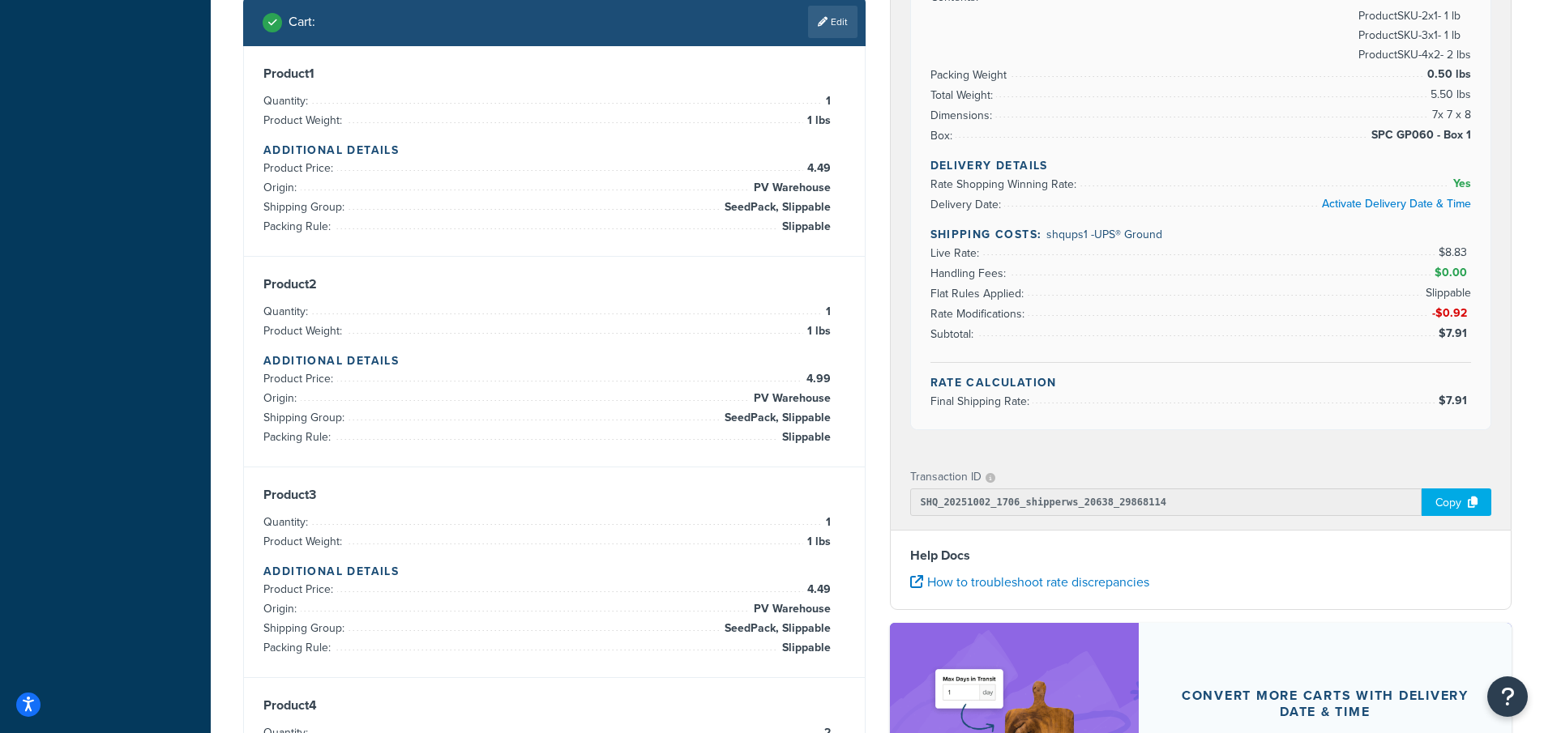
scroll to position [514, 0]
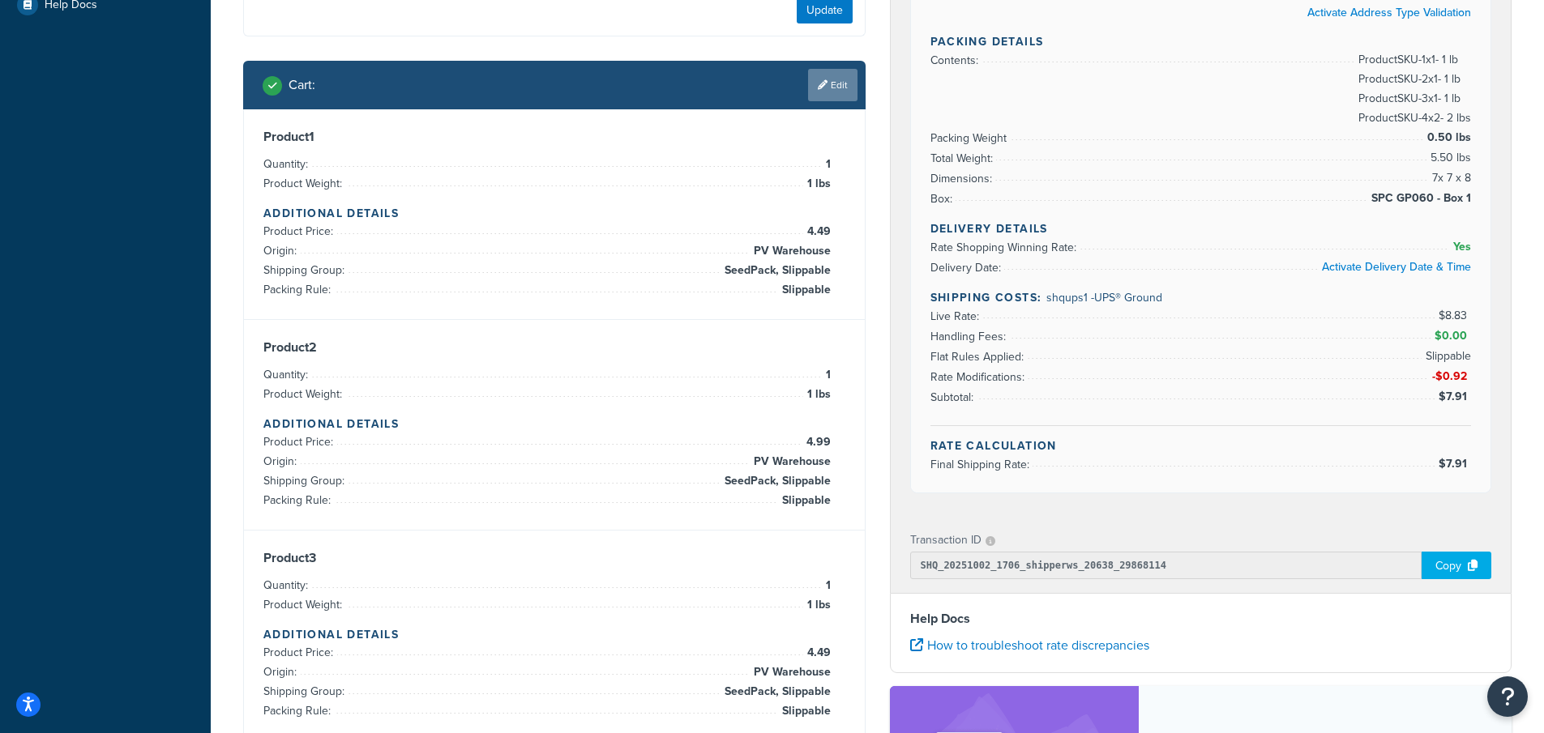
click at [839, 95] on link "Edit" at bounding box center [832, 85] width 49 height 32
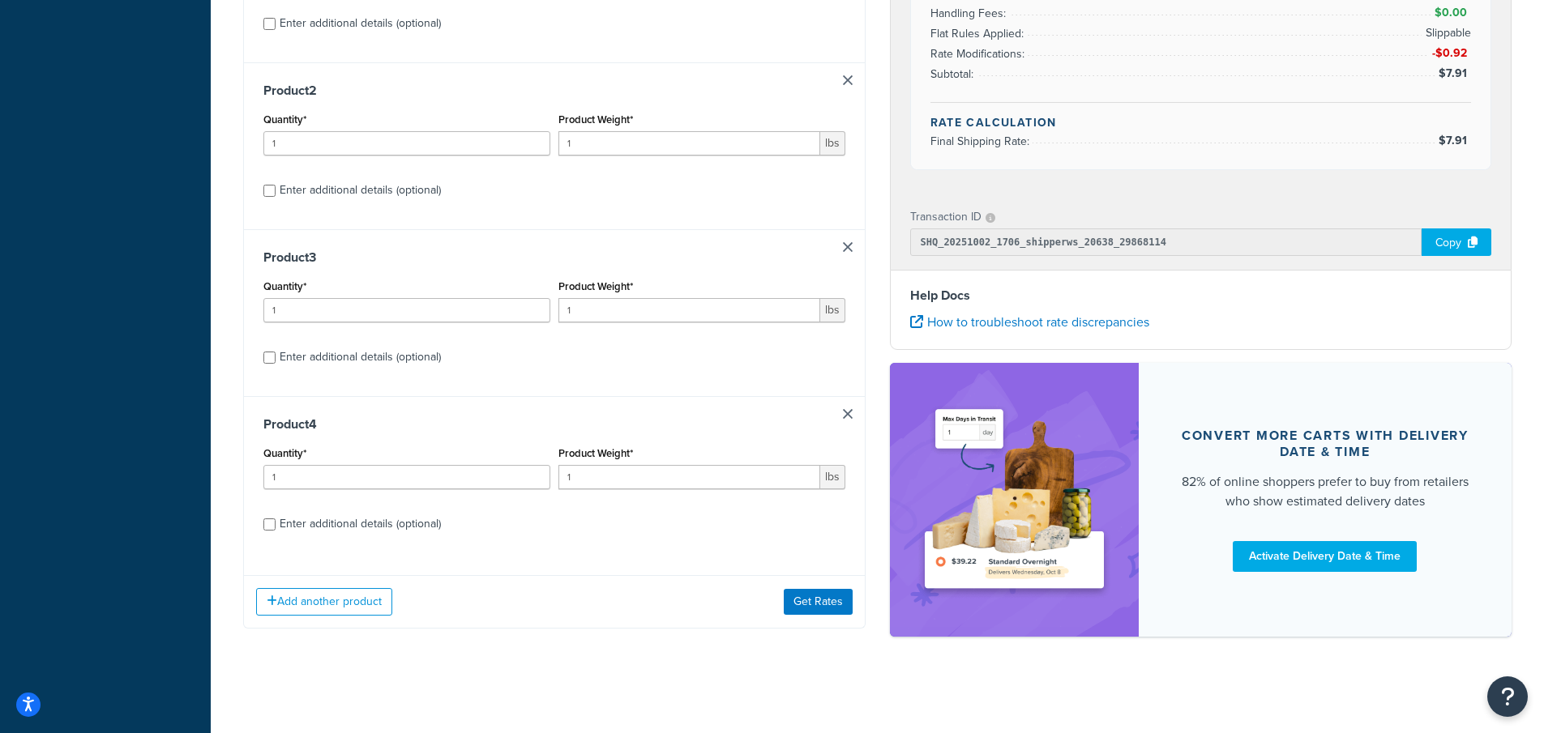
scroll to position [718, 0]
click at [270, 525] on input "Enter additional details (optional)" at bounding box center [269, 524] width 12 height 12
checkbox input "true"
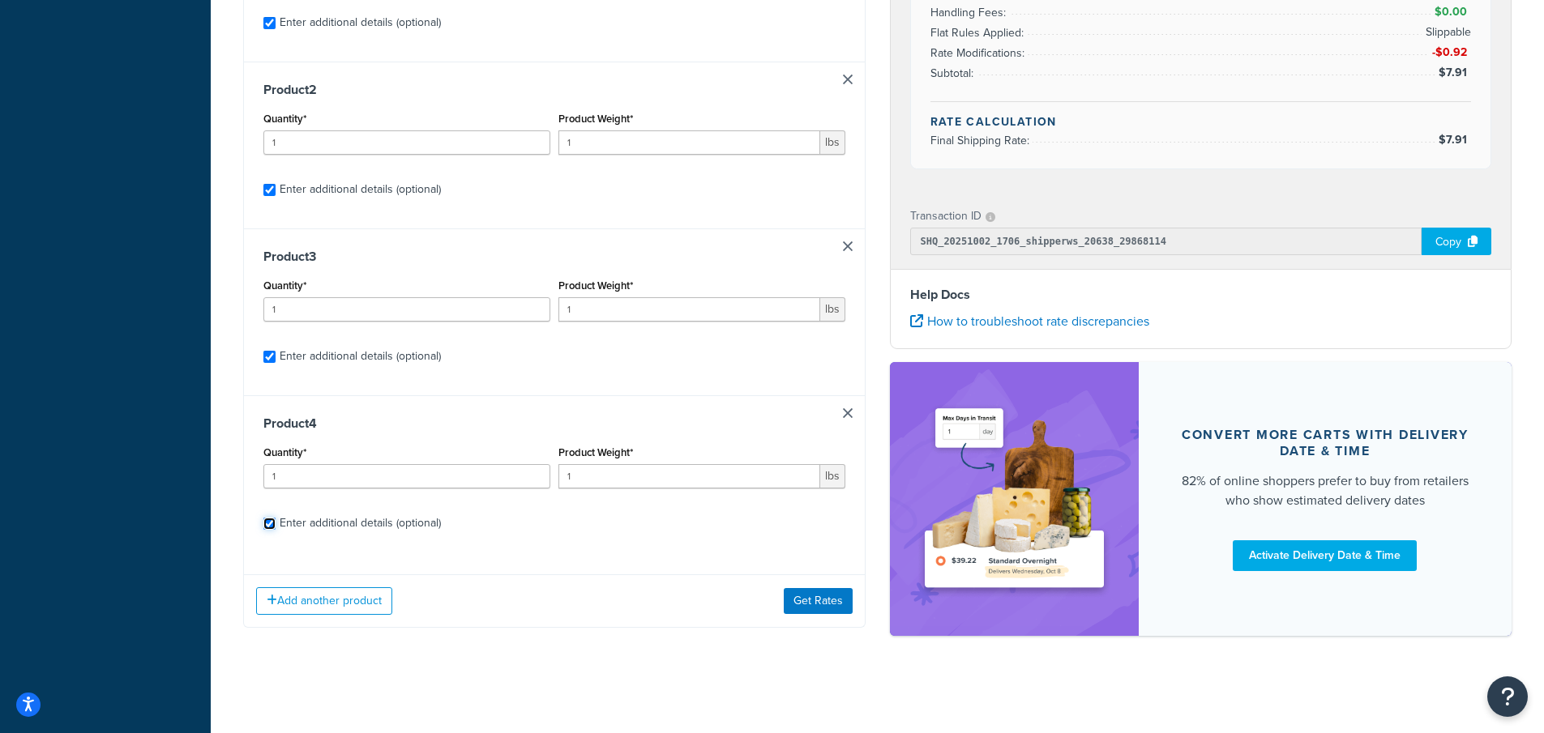
checkbox input "true"
select select "23050"
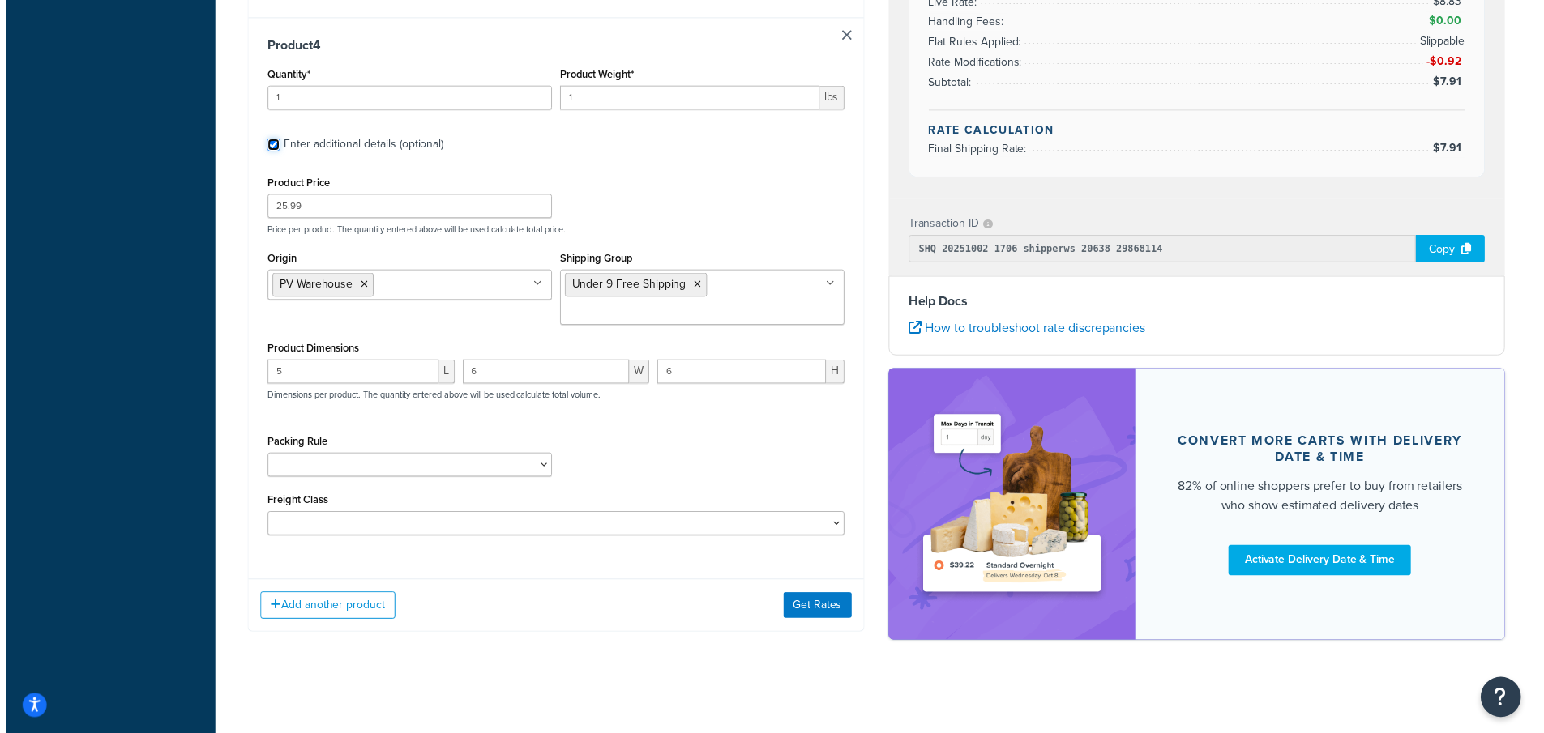
scroll to position [2250, 0]
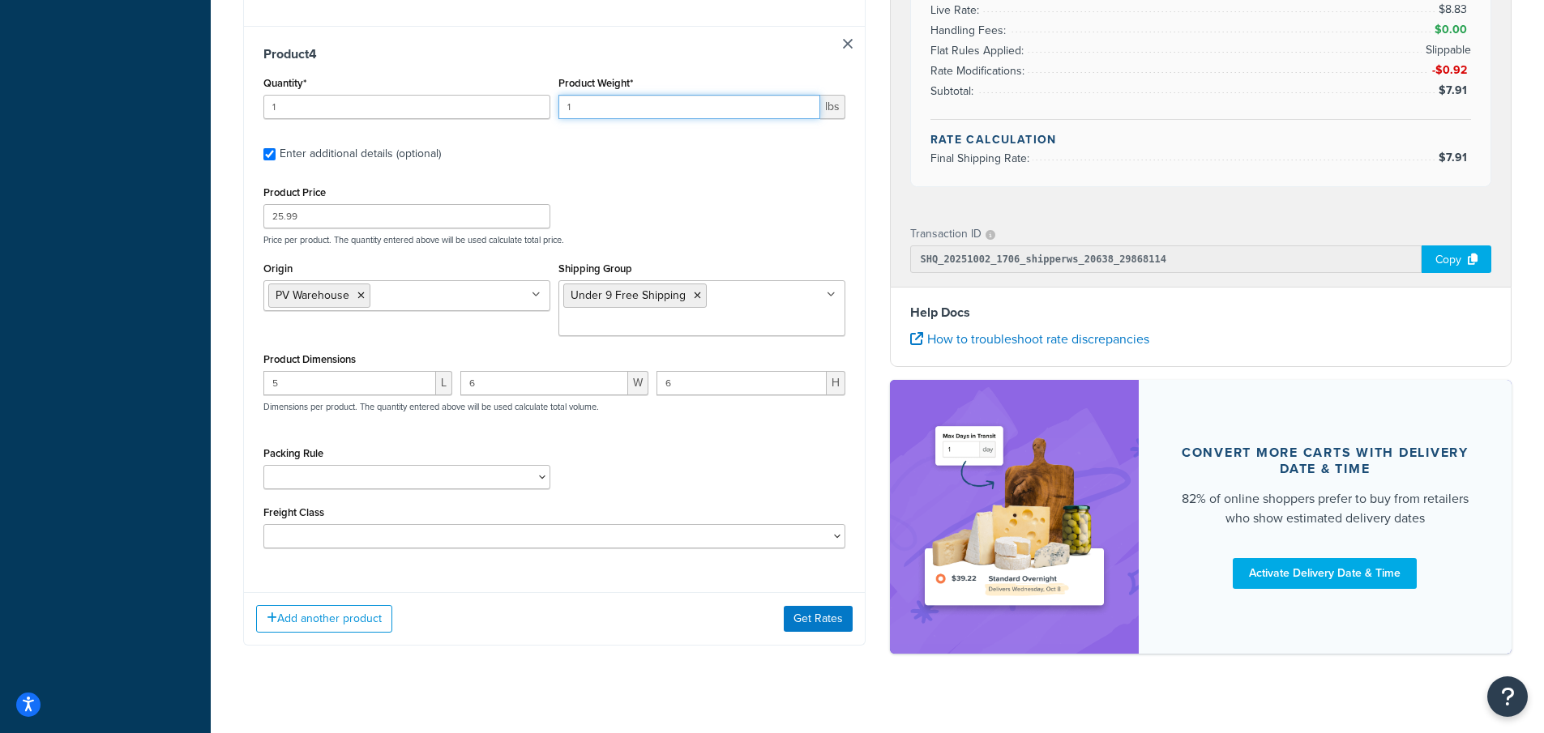
click at [589, 103] on input "1" at bounding box center [689, 107] width 262 height 24
drag, startPoint x: 585, startPoint y: 102, endPoint x: 493, endPoint y: 80, distance: 94.1
click at [493, 97] on div "Quantity* 1 Product Weight* 1 lbs" at bounding box center [554, 101] width 590 height 59
type input ".85"
click at [813, 185] on div "Product Price 25.99 Price per product. The quantity entered above will be used …" at bounding box center [554, 214] width 590 height 64
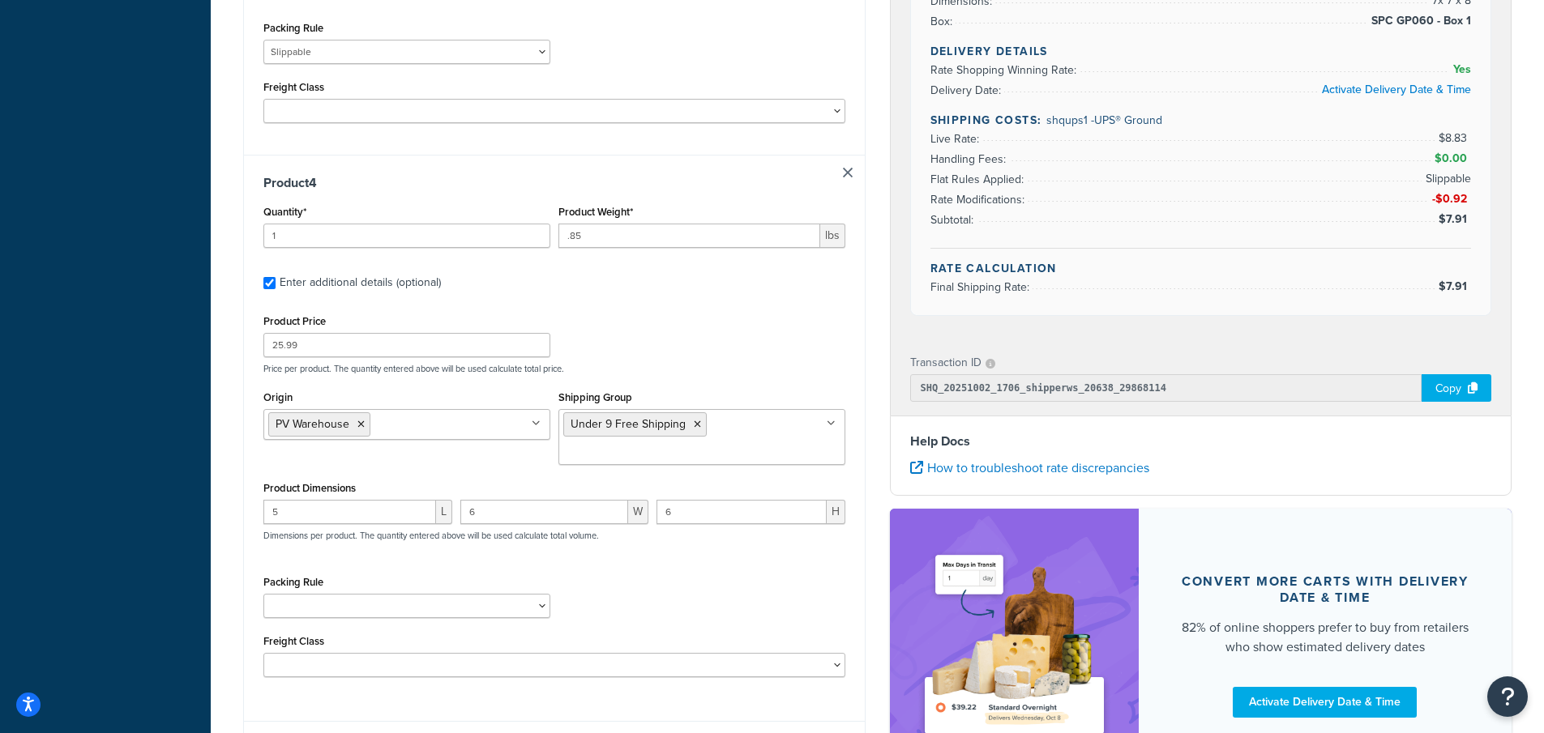
scroll to position [2087, 0]
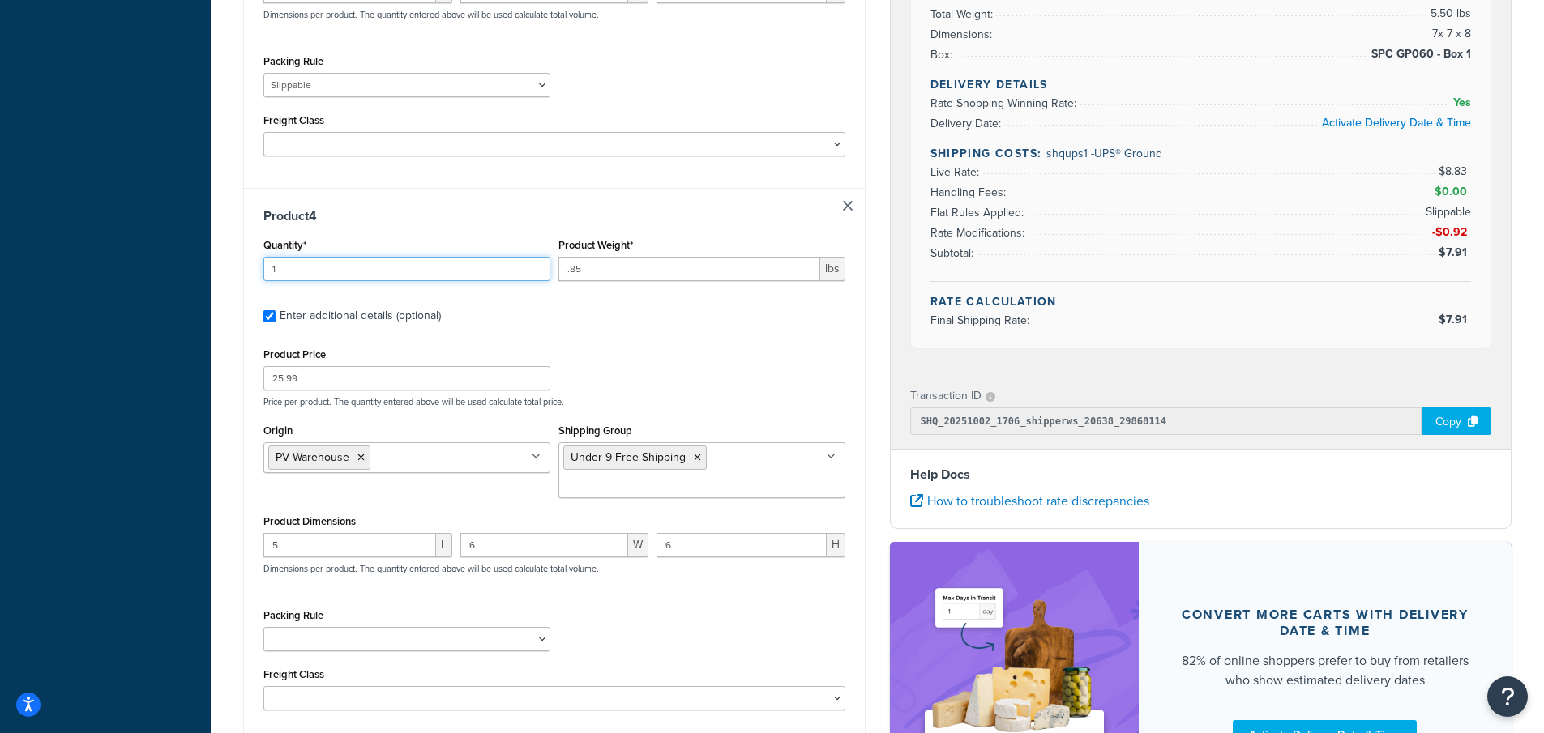
drag, startPoint x: 263, startPoint y: 264, endPoint x: 215, endPoint y: 262, distance: 48.7
type input "2"
click at [703, 352] on div "Product Price 25.99 Price per product. The quantity entered above will be used …" at bounding box center [554, 376] width 590 height 64
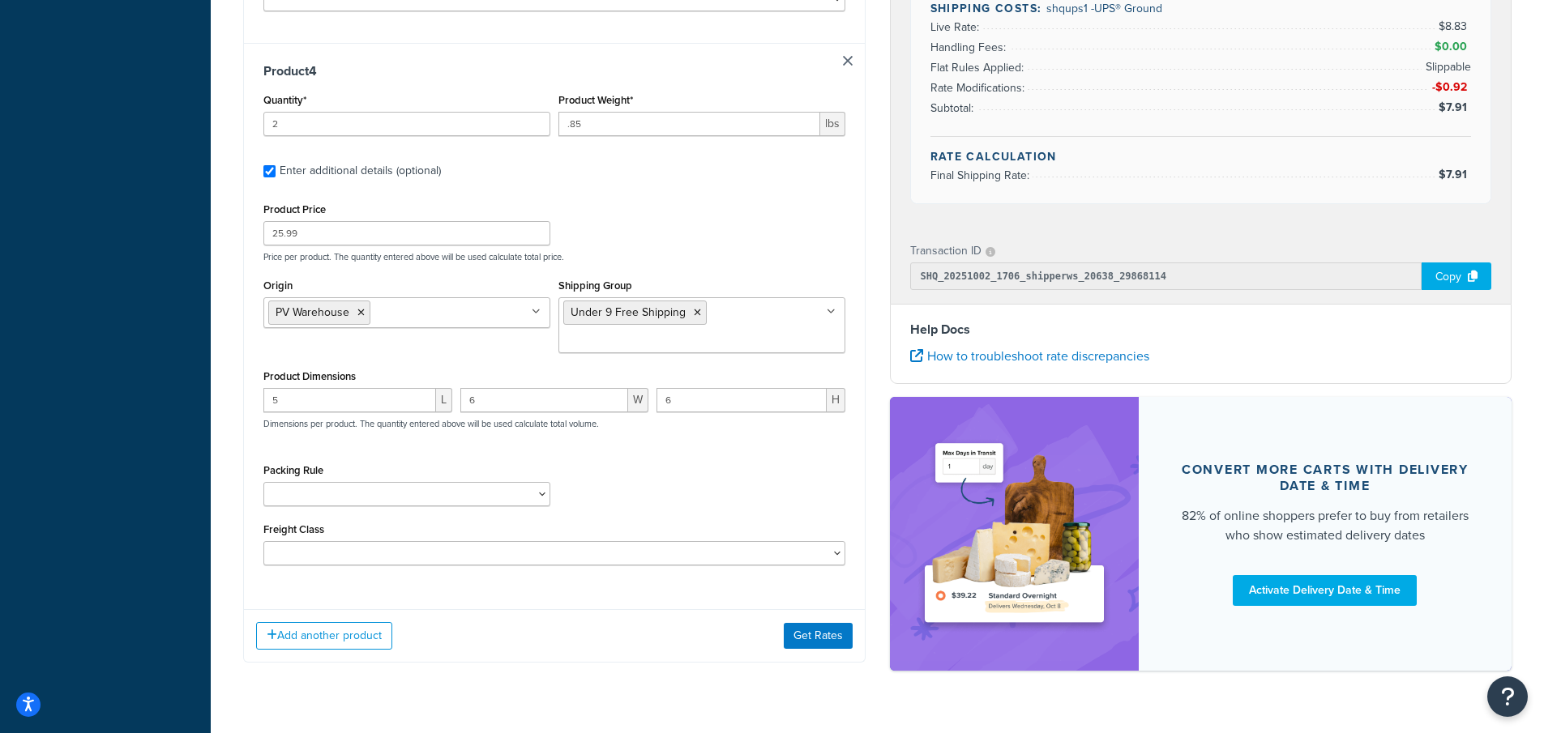
scroll to position [2267, 0]
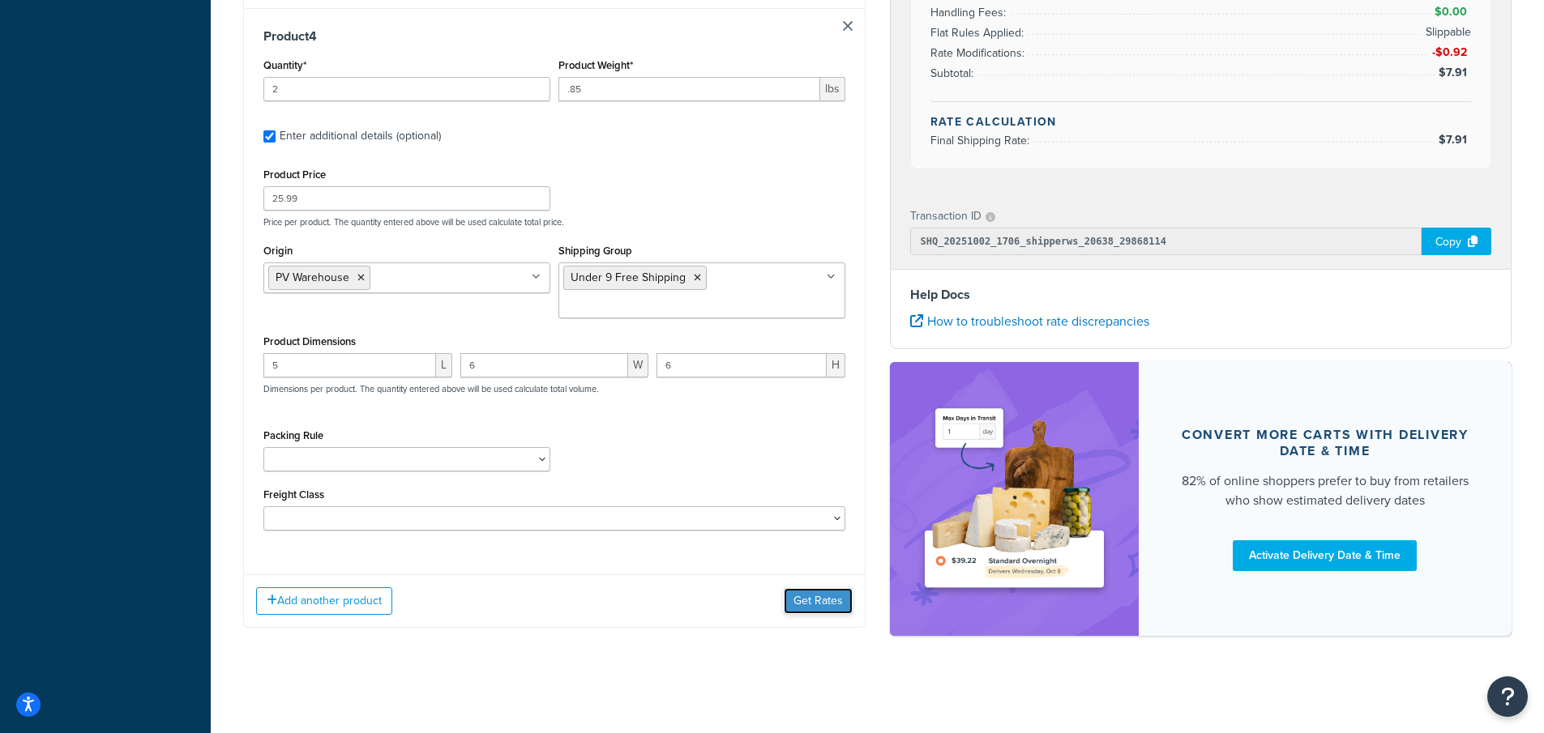
click at [807, 600] on button "Get Rates" at bounding box center [818, 601] width 69 height 26
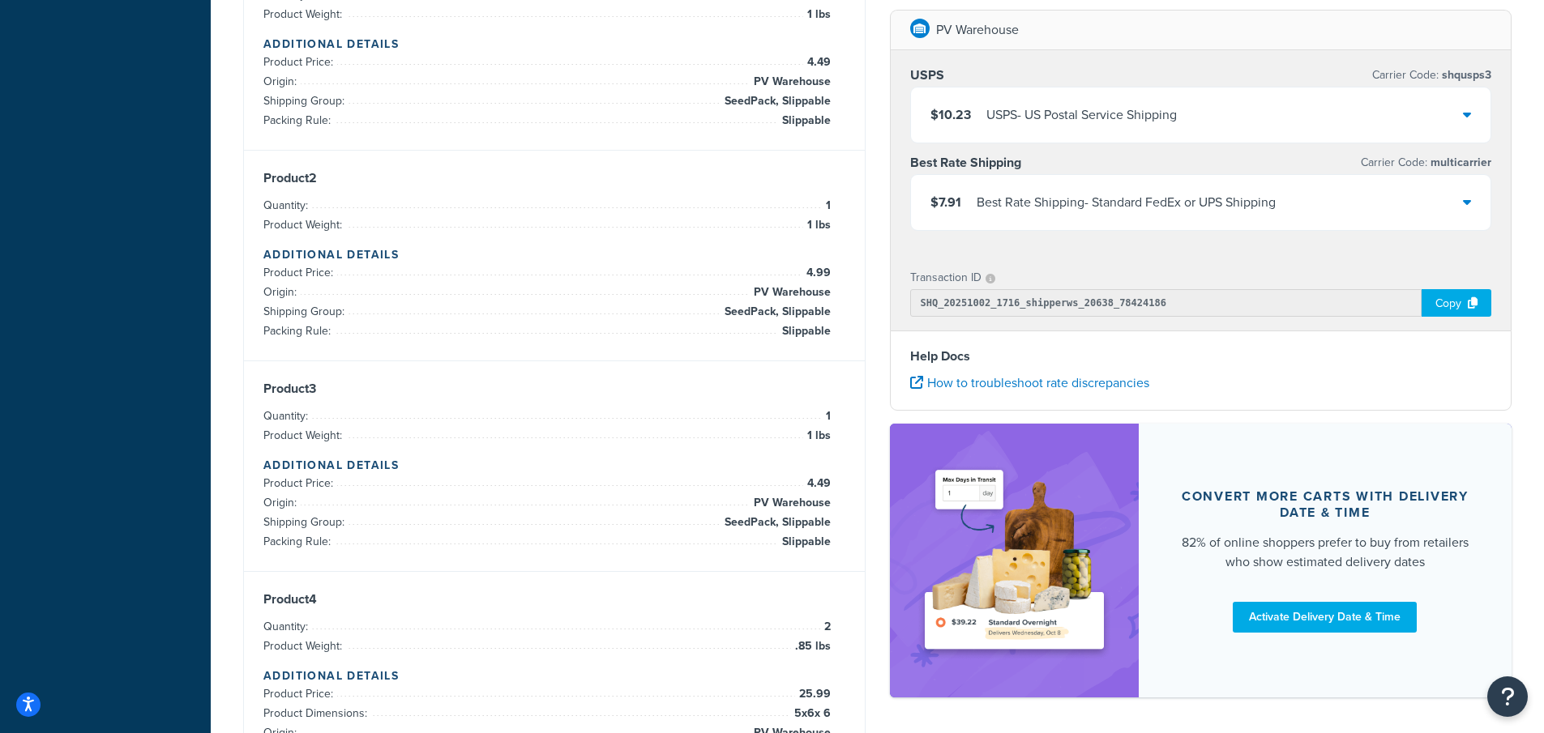
scroll to position [514, 0]
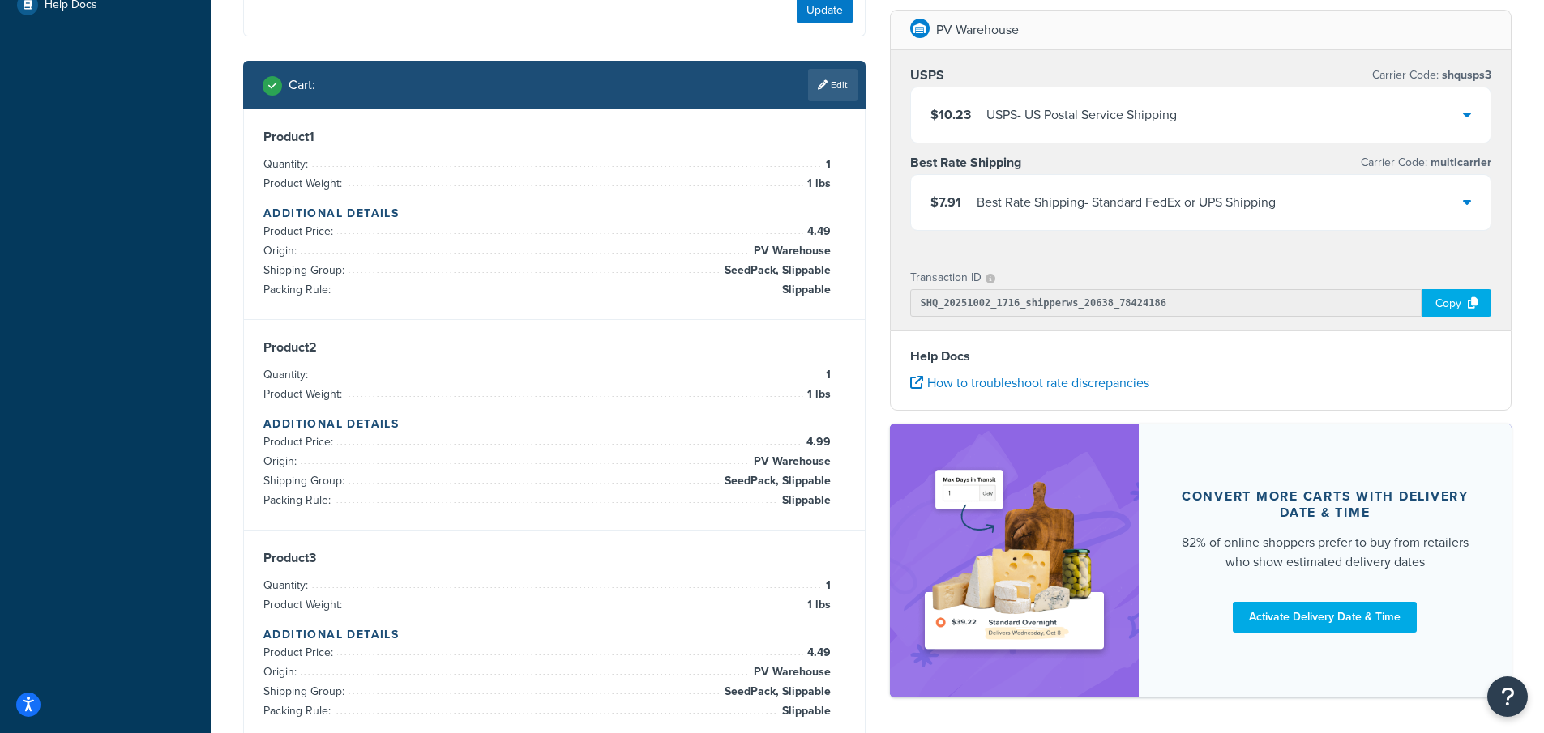
click at [839, 79] on link "Edit" at bounding box center [832, 85] width 49 height 32
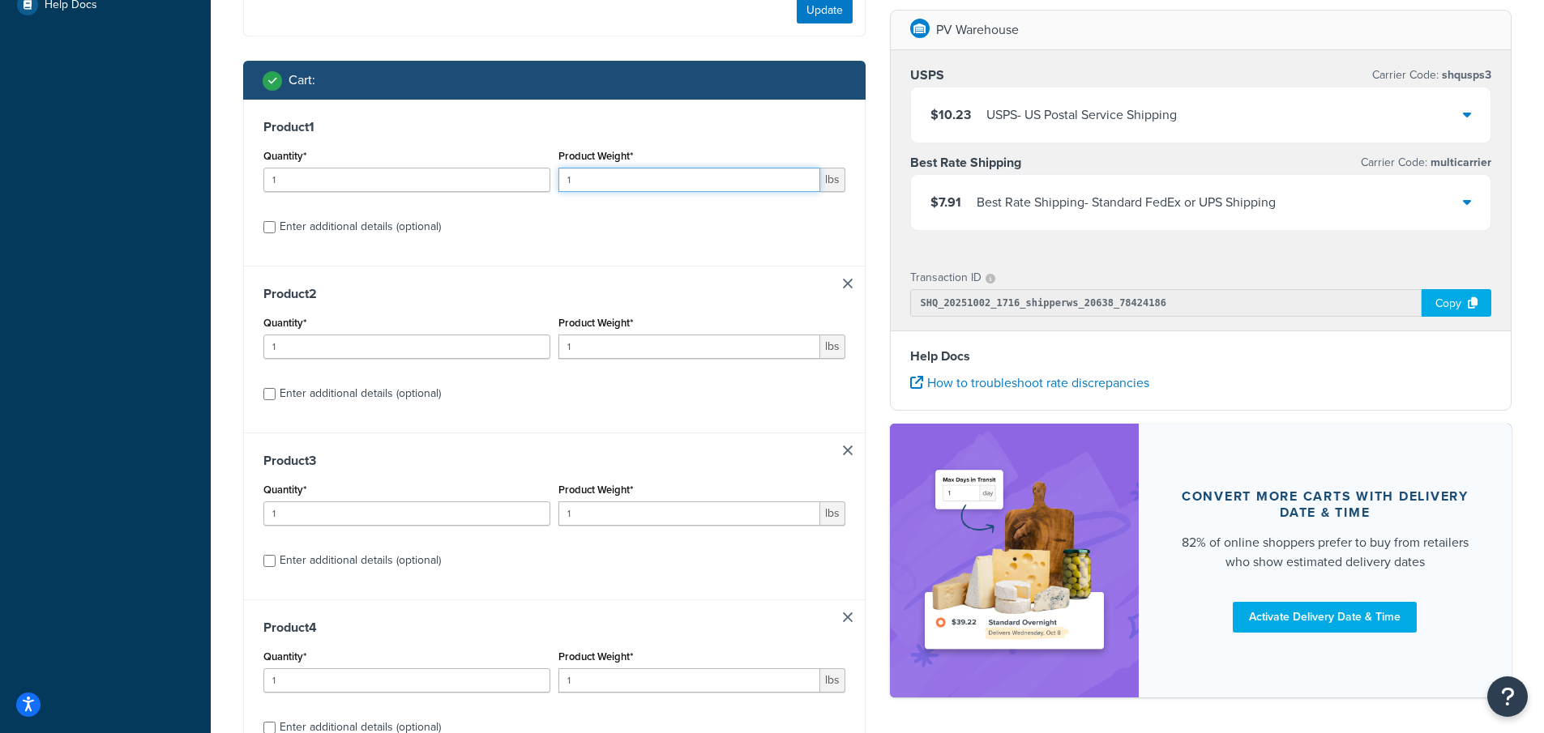
drag, startPoint x: 577, startPoint y: 173, endPoint x: 559, endPoint y: 175, distance: 17.9
click at [559, 174] on input "1" at bounding box center [689, 180] width 262 height 24
type input ".03"
drag, startPoint x: 540, startPoint y: 344, endPoint x: 513, endPoint y: 342, distance: 27.7
click at [513, 342] on div "Quantity* 1 Product Weight* 1 lbs" at bounding box center [554, 341] width 590 height 59
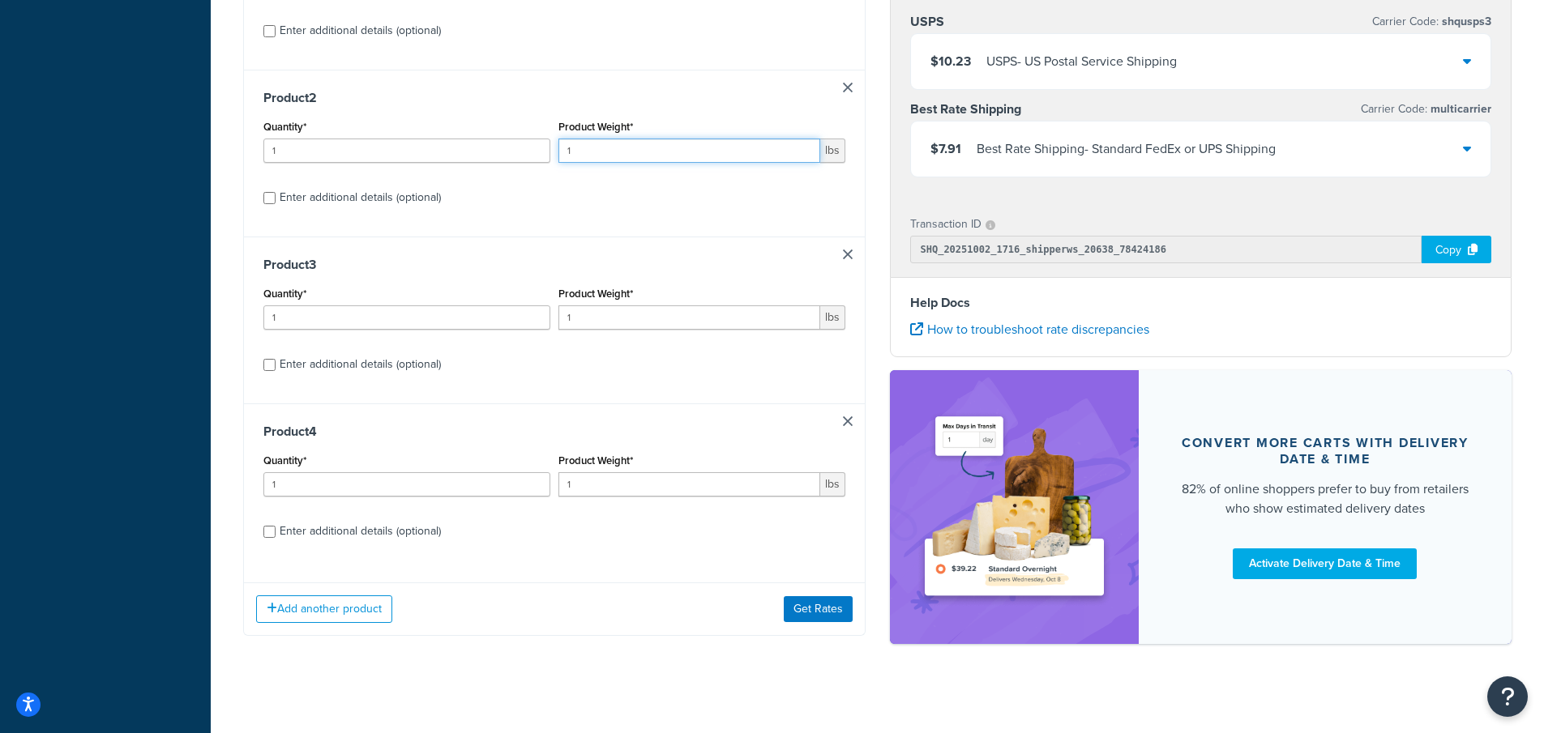
scroll to position [718, 0]
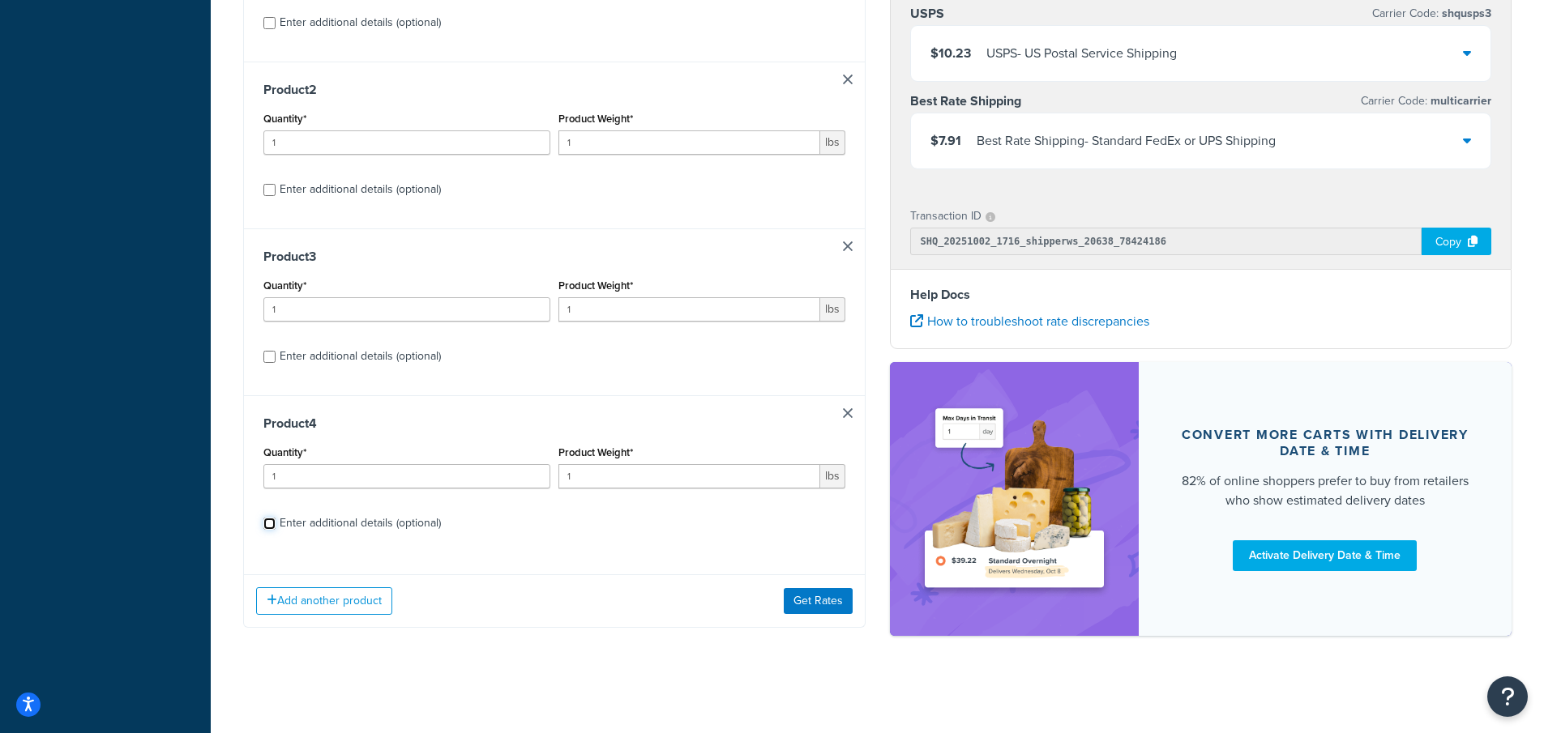
drag, startPoint x: 272, startPoint y: 523, endPoint x: 389, endPoint y: 554, distance: 120.7
click at [273, 526] on input "Enter additional details (optional)" at bounding box center [269, 524] width 12 height 12
checkbox input "true"
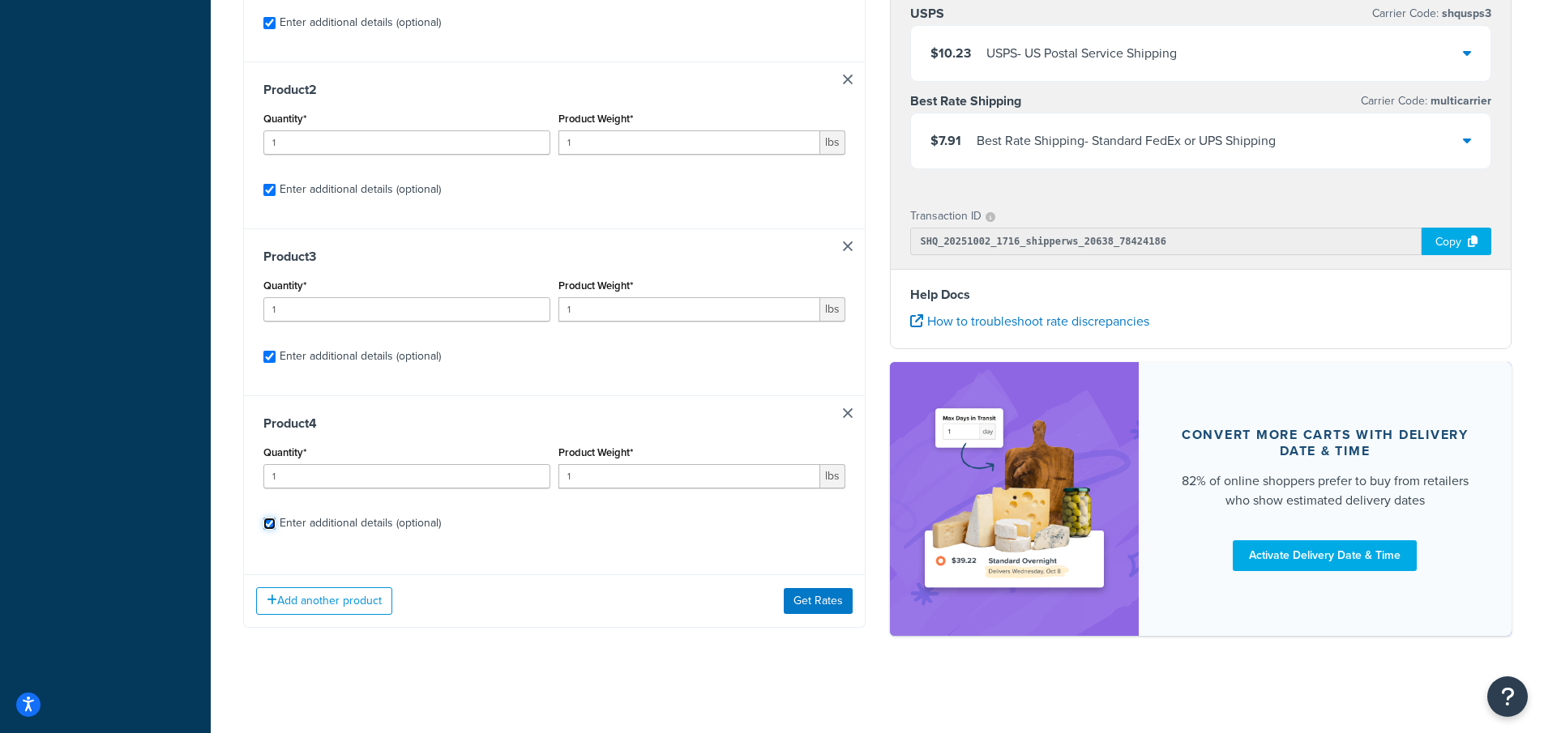
checkbox input "true"
select select "23050"
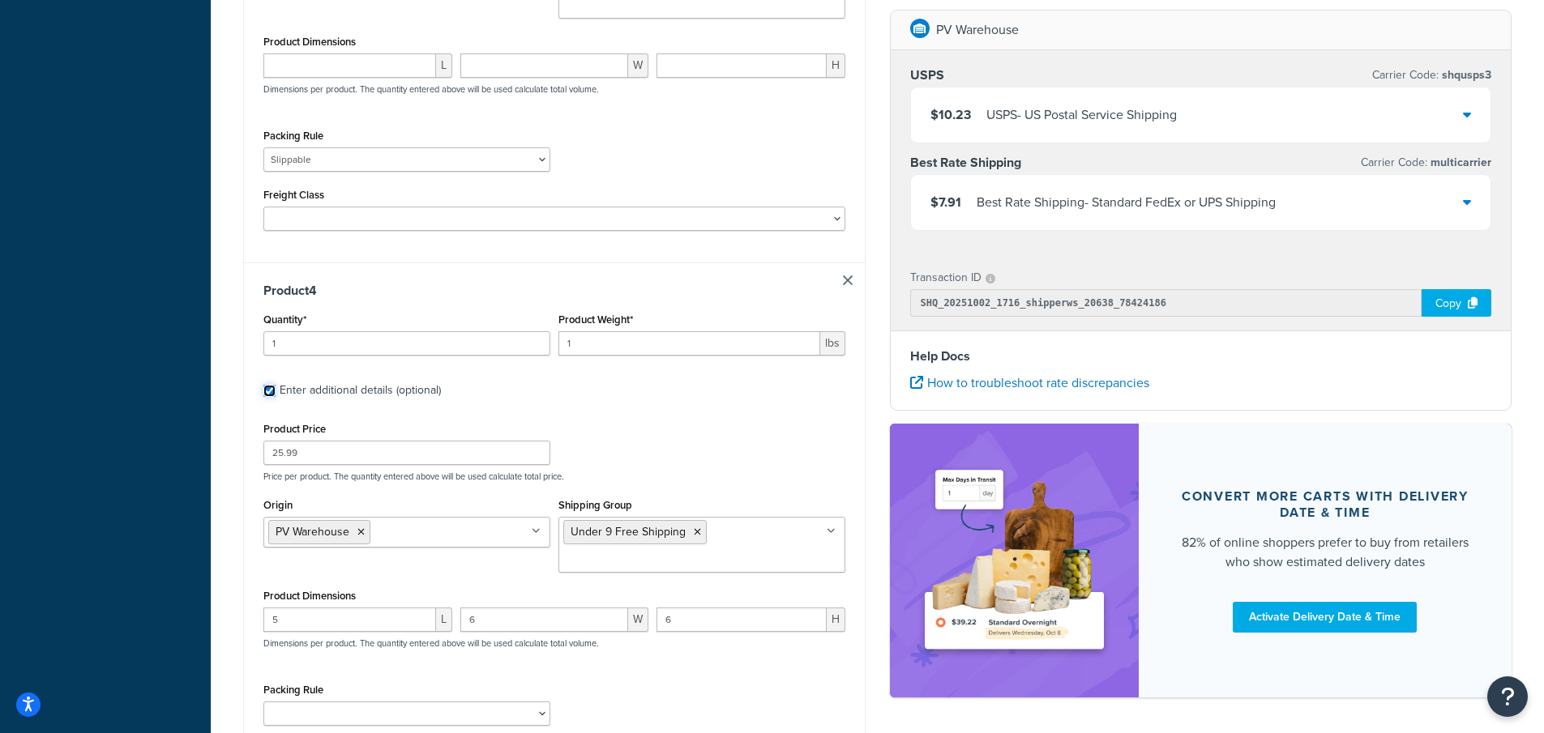
scroll to position [2177, 0]
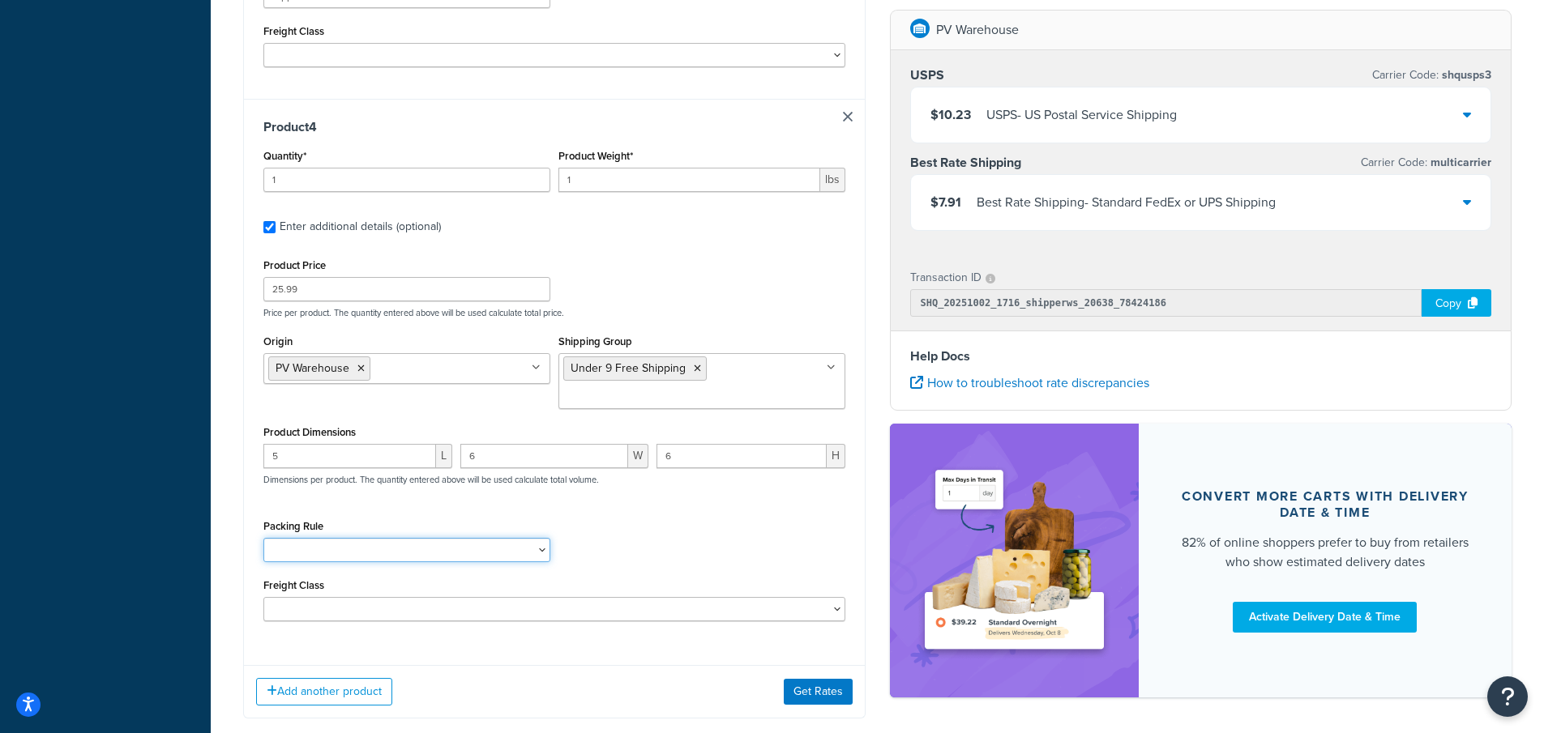
click at [313, 549] on select "1 Gallon 10 Inch Plant Markers 20 Inch Plant Markers AHS 4 claw GO500 AHS 5 Gal…" at bounding box center [406, 550] width 287 height 24
click at [863, 297] on div "Product 4 Quantity* 1 Product Weight* 1 lbs Enter additional details (optional)…" at bounding box center [554, 376] width 621 height 554
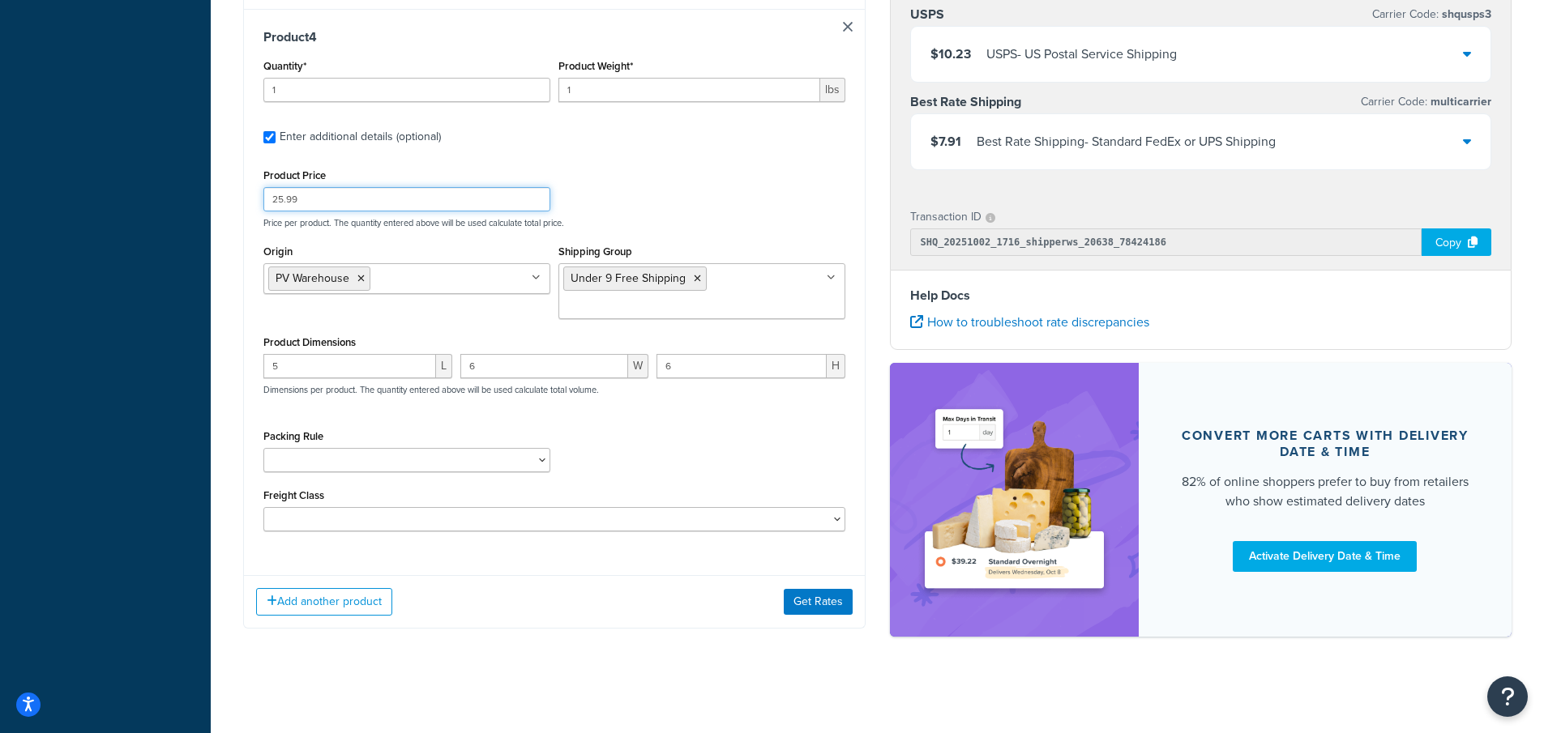
scroll to position [2267, 0]
drag, startPoint x: 674, startPoint y: 366, endPoint x: 652, endPoint y: 364, distance: 22.8
click at [652, 364] on div "5 L 6 W 6 H Dimensions per product. The quantity entered above will be used cal…" at bounding box center [554, 382] width 590 height 59
click at [718, 417] on div "Product Price 25.99 Price per product. The quantity entered above will be used …" at bounding box center [554, 347] width 582 height 367
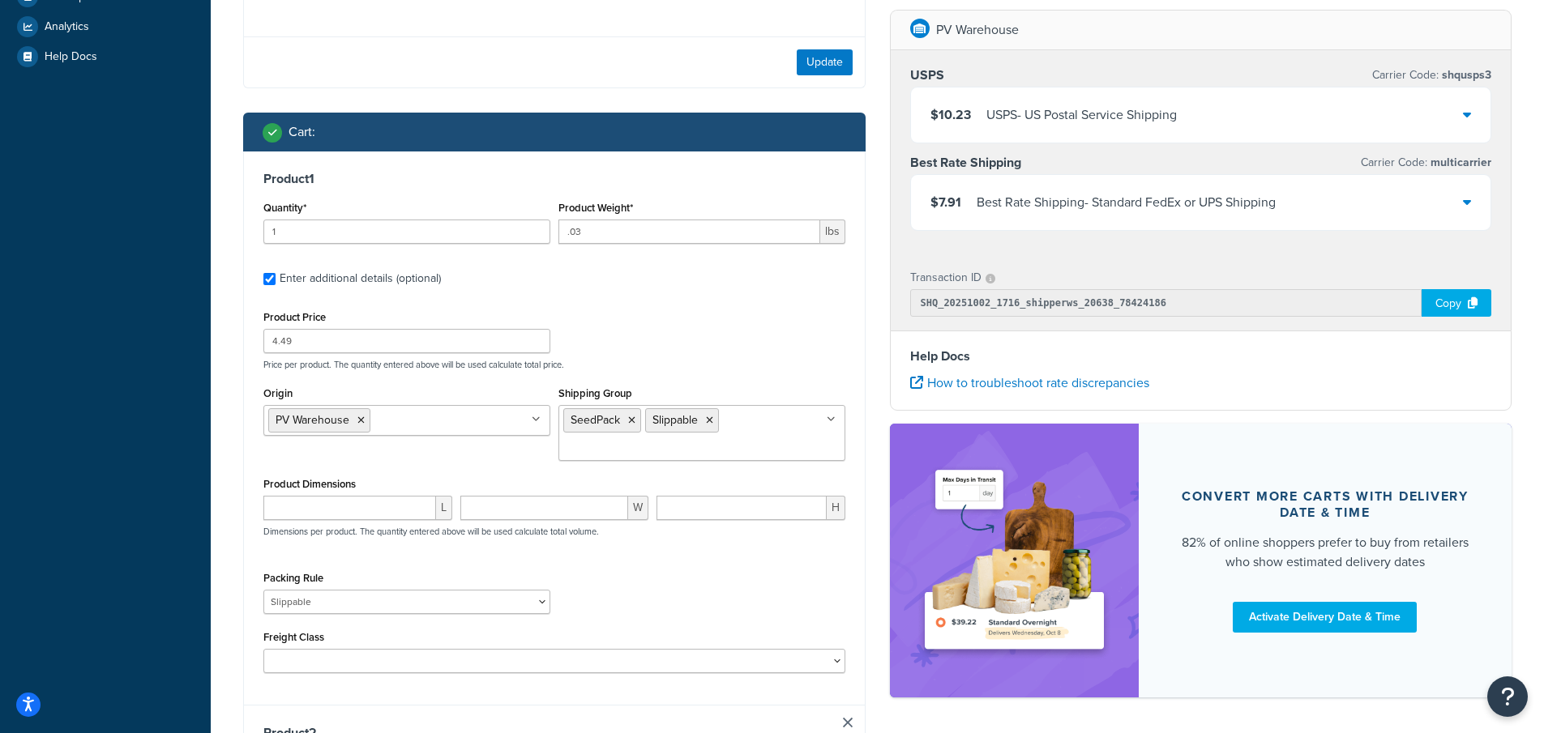
scroll to position [485, 0]
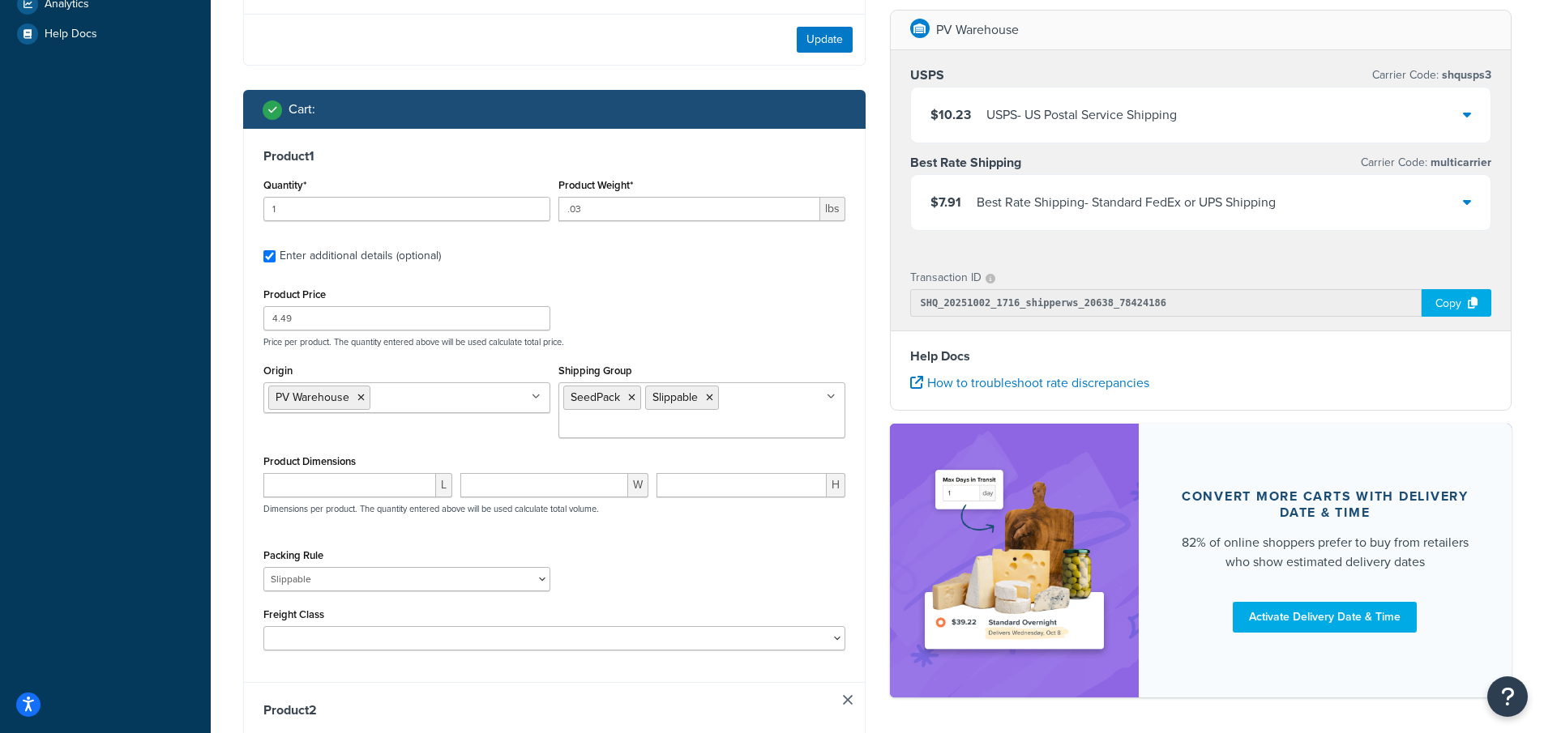
click at [1468, 203] on icon at bounding box center [1467, 201] width 8 height 13
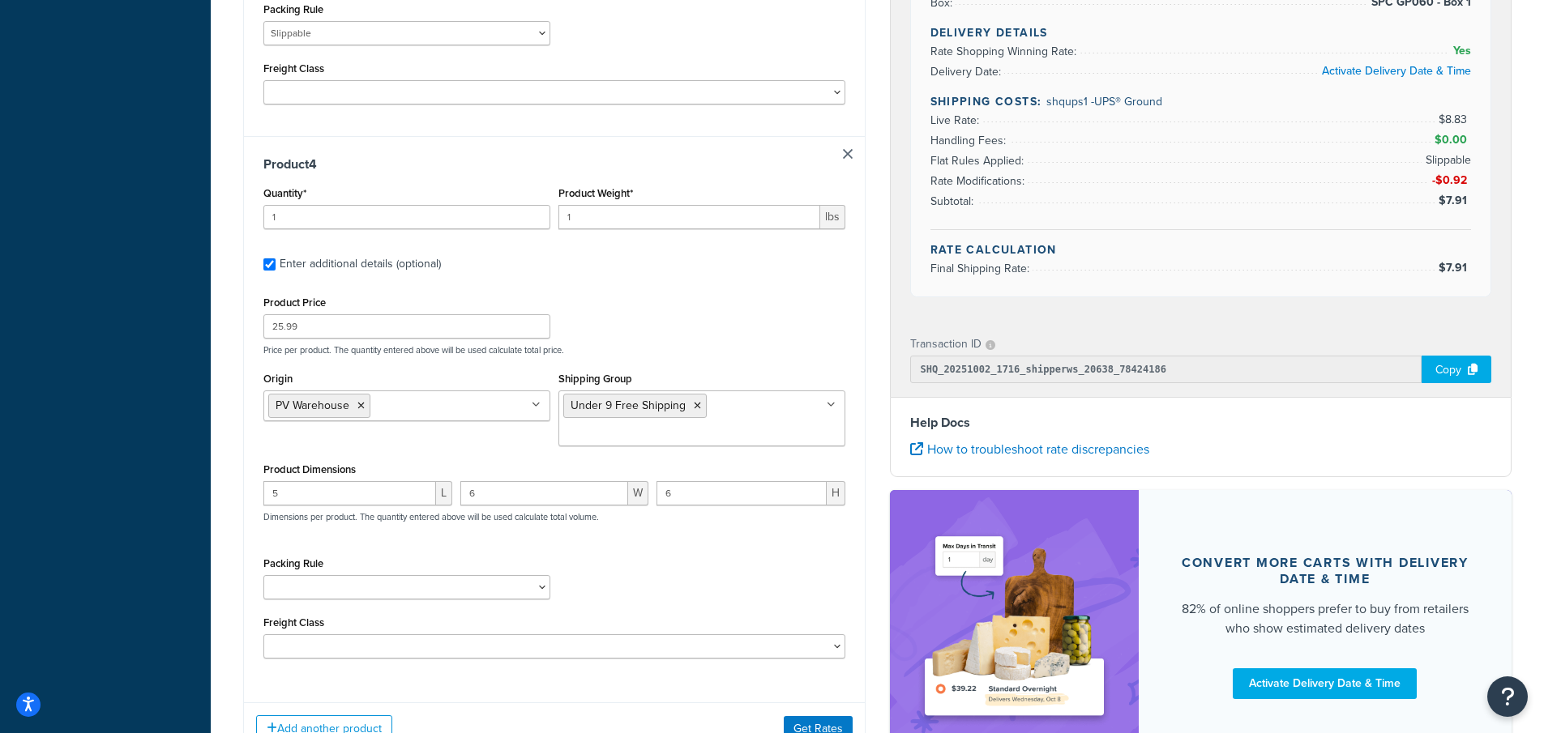
scroll to position [2186, 0]
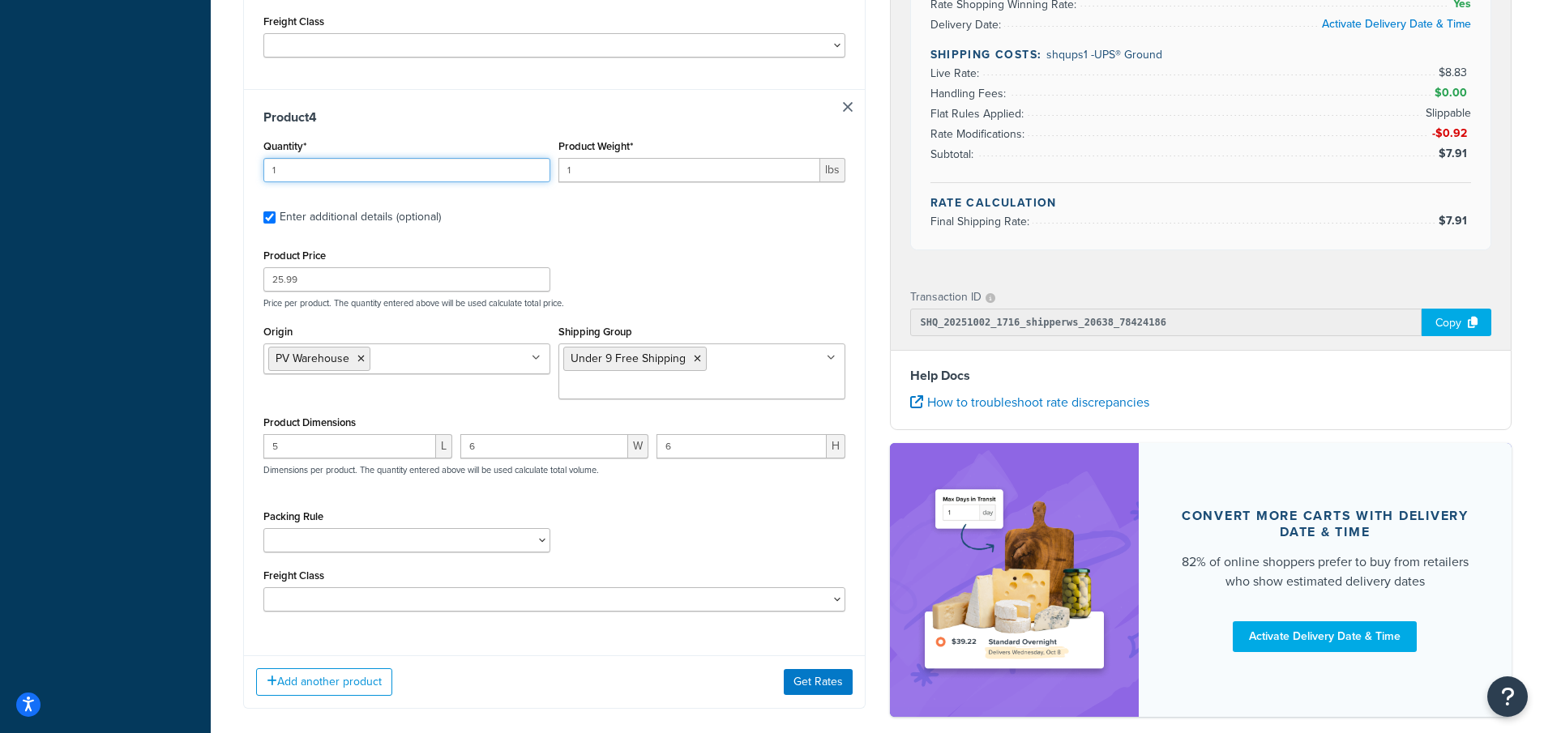
drag, startPoint x: 294, startPoint y: 170, endPoint x: 257, endPoint y: 168, distance: 37.4
click at [257, 168] on div "Product 4 Quantity* 1 Product Weight* 1 lbs Enter additional details (optional)…" at bounding box center [554, 366] width 621 height 554
type input "2"
drag, startPoint x: 616, startPoint y: 224, endPoint x: 609, endPoint y: 154, distance: 70.9
click at [616, 220] on label "Enter additional details (optional)" at bounding box center [563, 216] width 566 height 26
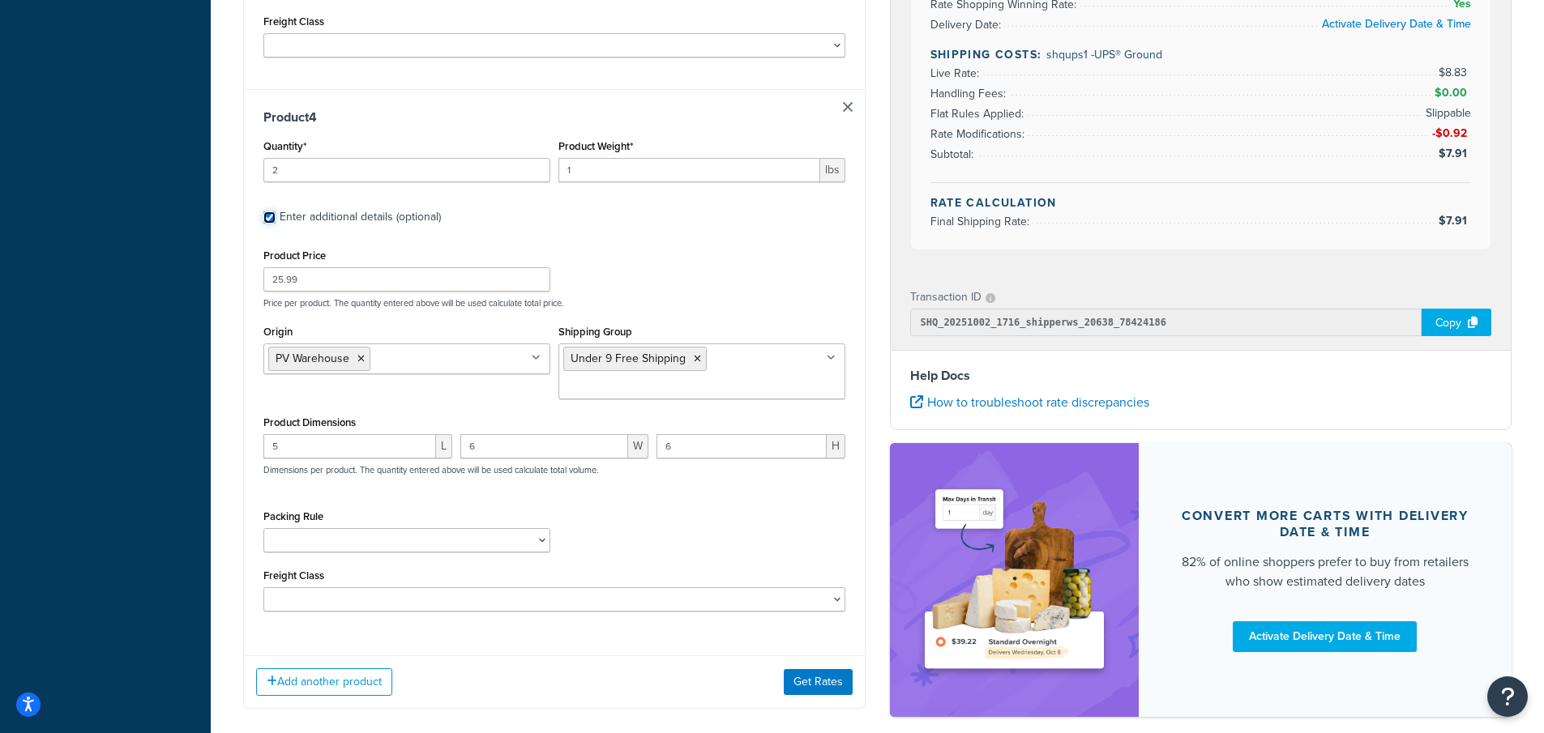
click at [276, 220] on input "Enter additional details (optional)" at bounding box center [269, 217] width 12 height 12
checkbox input "false"
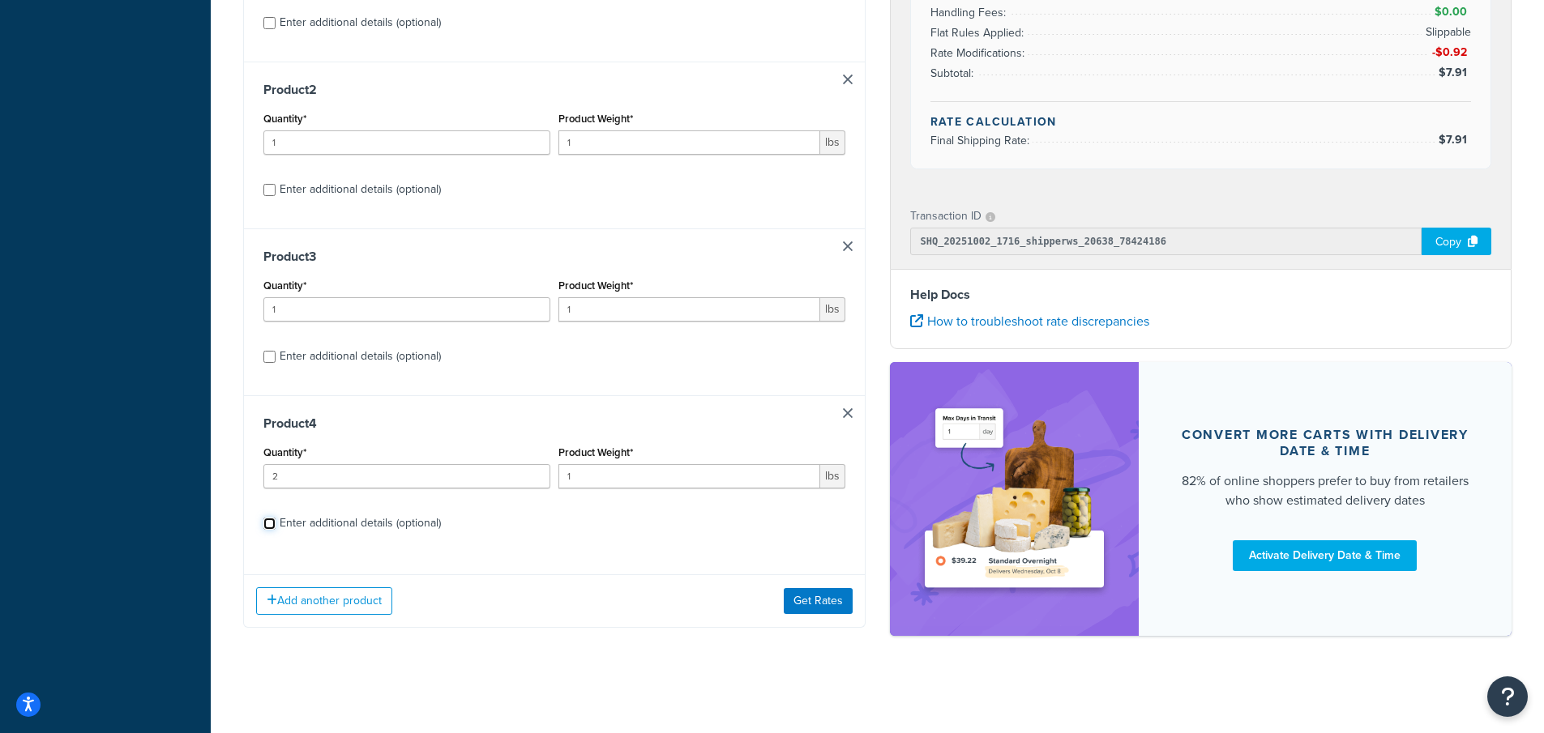
scroll to position [718, 0]
drag, startPoint x: 634, startPoint y: 140, endPoint x: 434, endPoint y: 135, distance: 200.2
click at [434, 135] on div "Quantity* 1 Product Weight* 1 lbs" at bounding box center [554, 137] width 590 height 59
type input ".85"
click at [734, 207] on div "Product 2 Quantity* 1 Product Weight* .85 lbs Enter additional details (optiona…" at bounding box center [554, 145] width 621 height 167
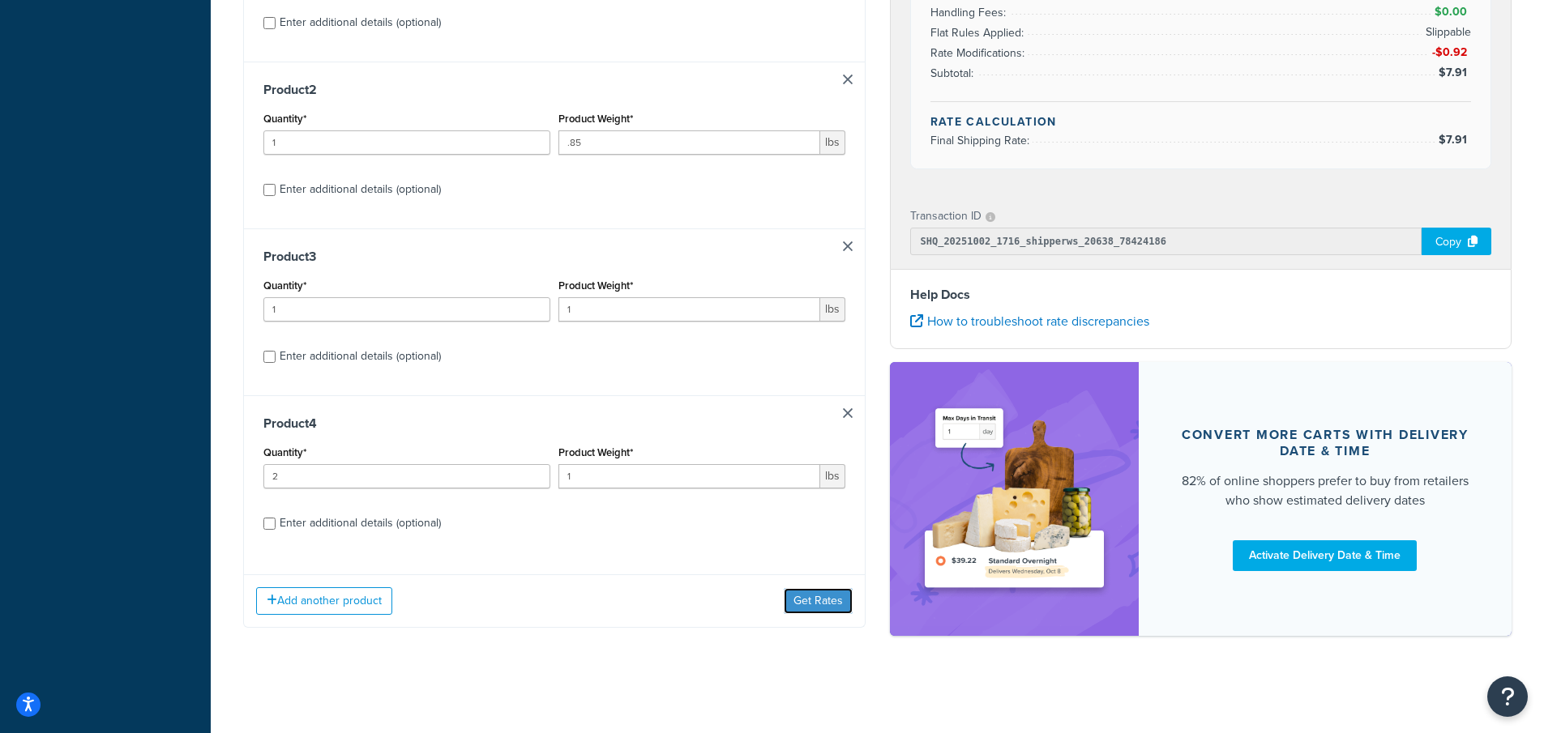
click at [814, 600] on button "Get Rates" at bounding box center [818, 601] width 69 height 26
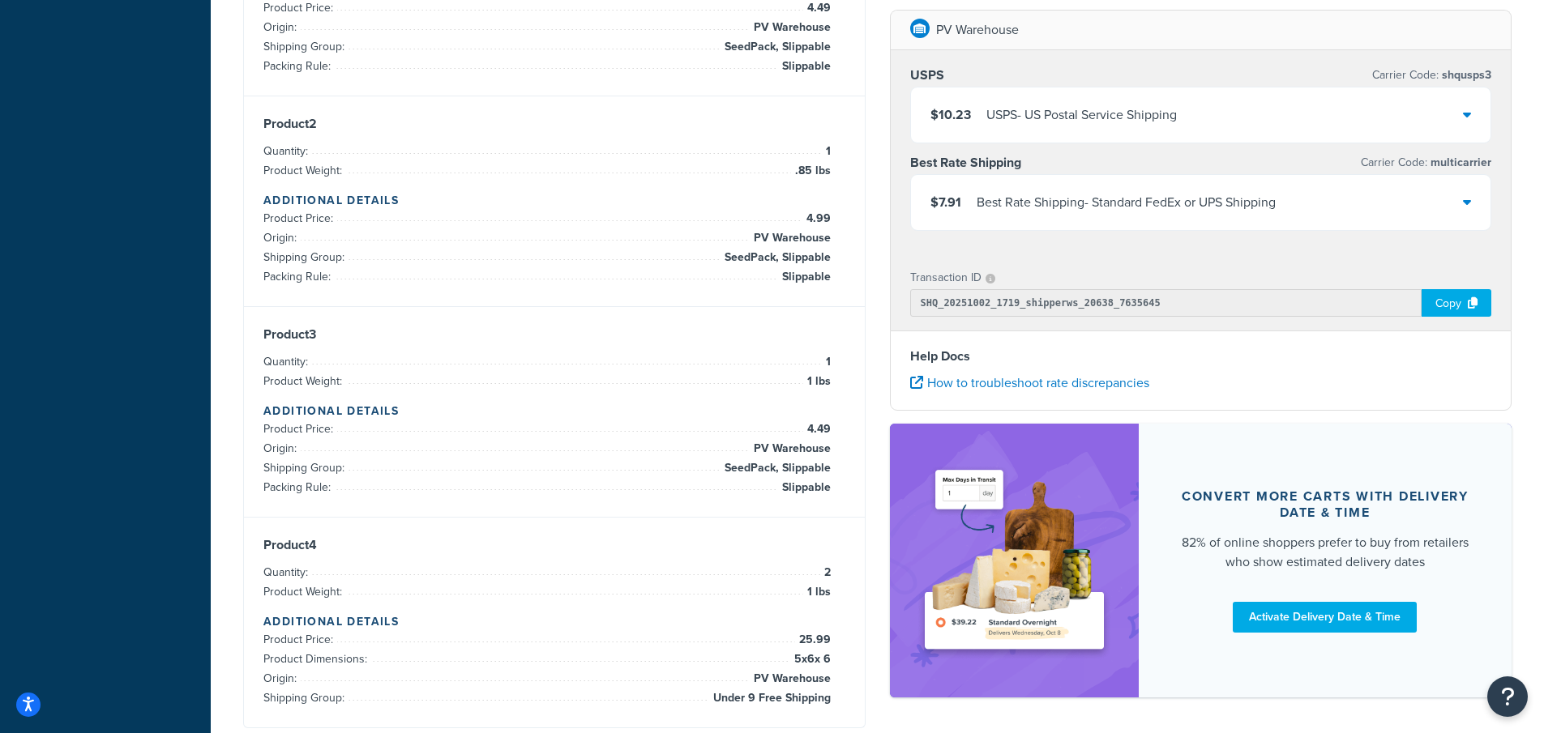
scroll to position [757, 0]
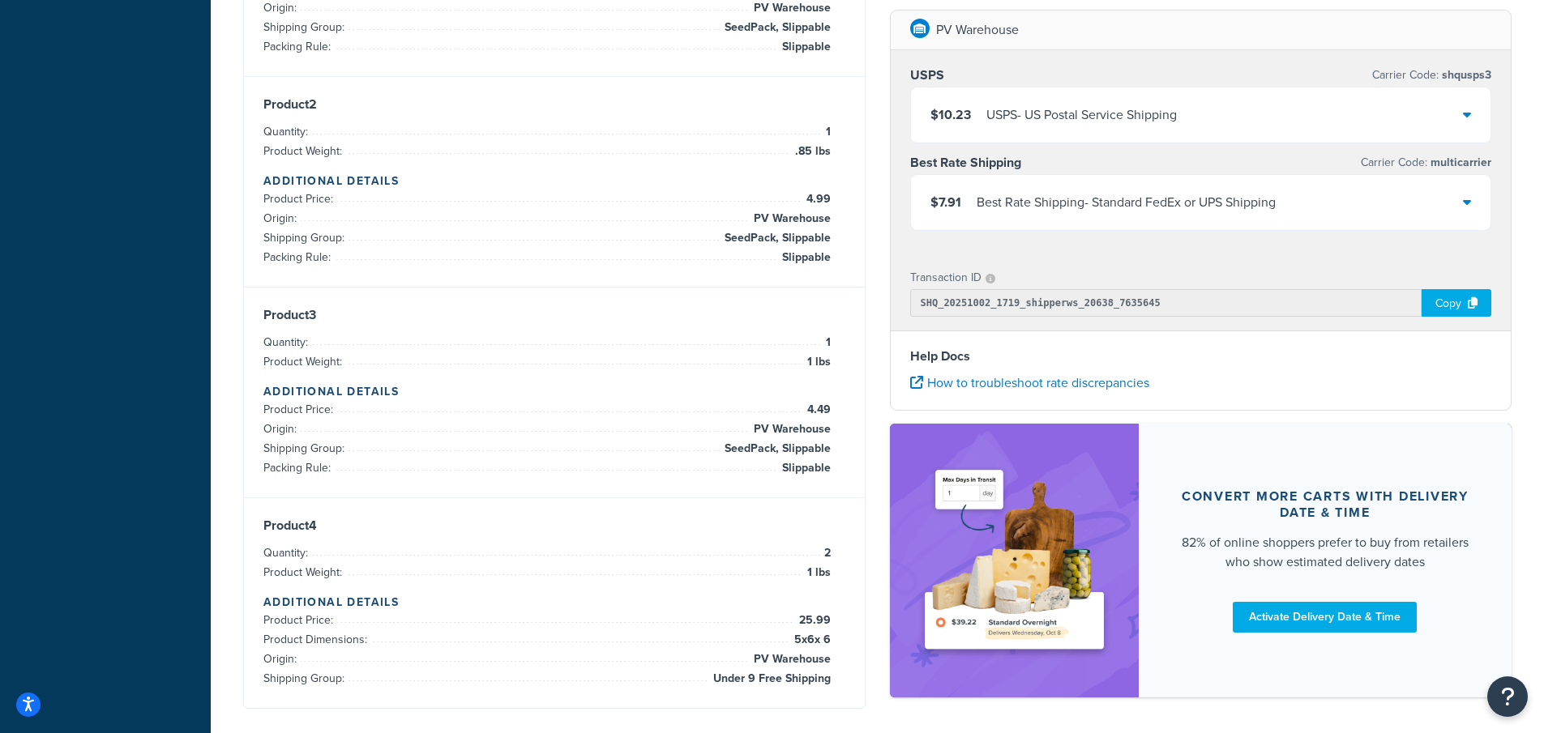
click at [1462, 194] on div "$7.91 Best Rate Shipping - Standard FedEx or UPS Shipping" at bounding box center [1201, 202] width 580 height 55
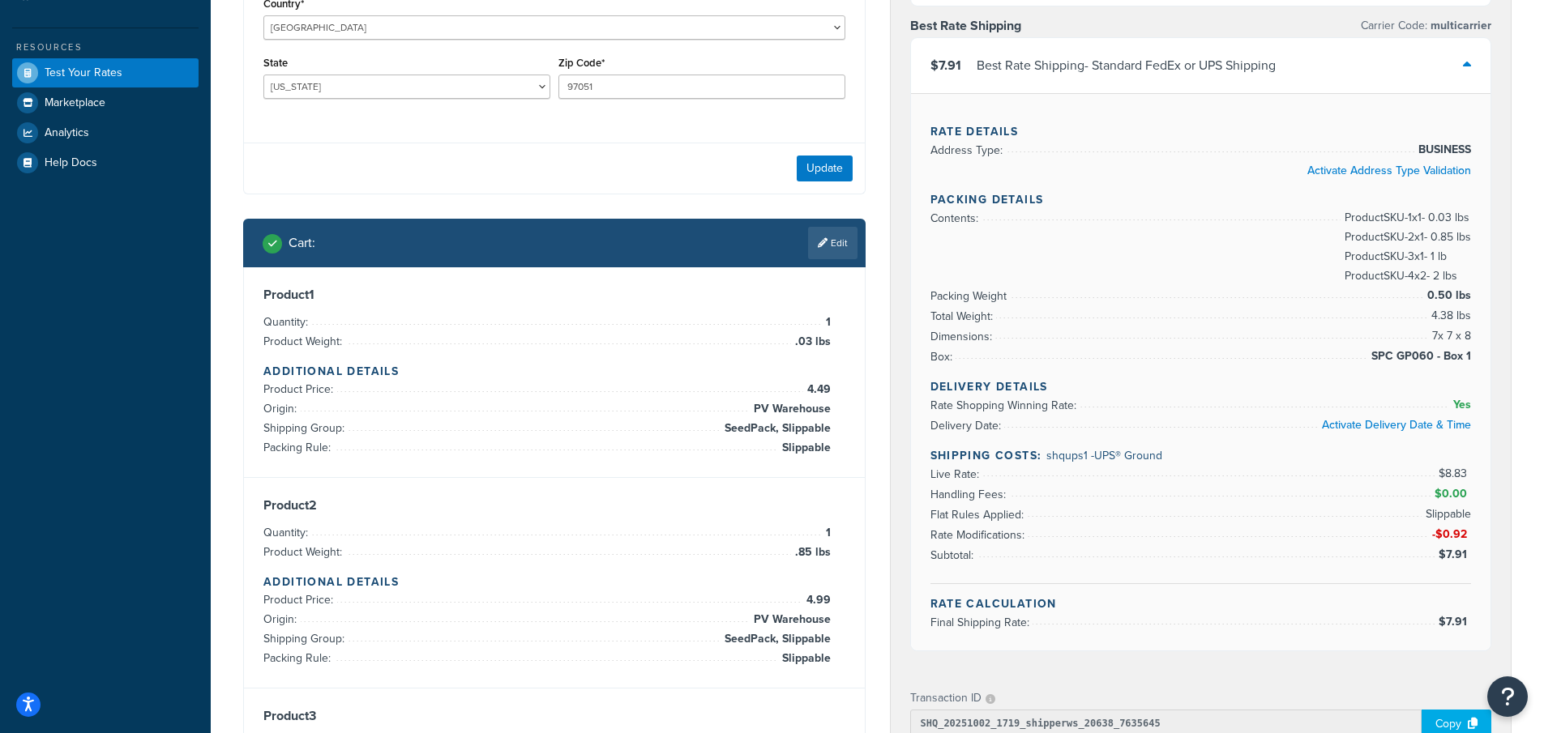
scroll to position [352, 0]
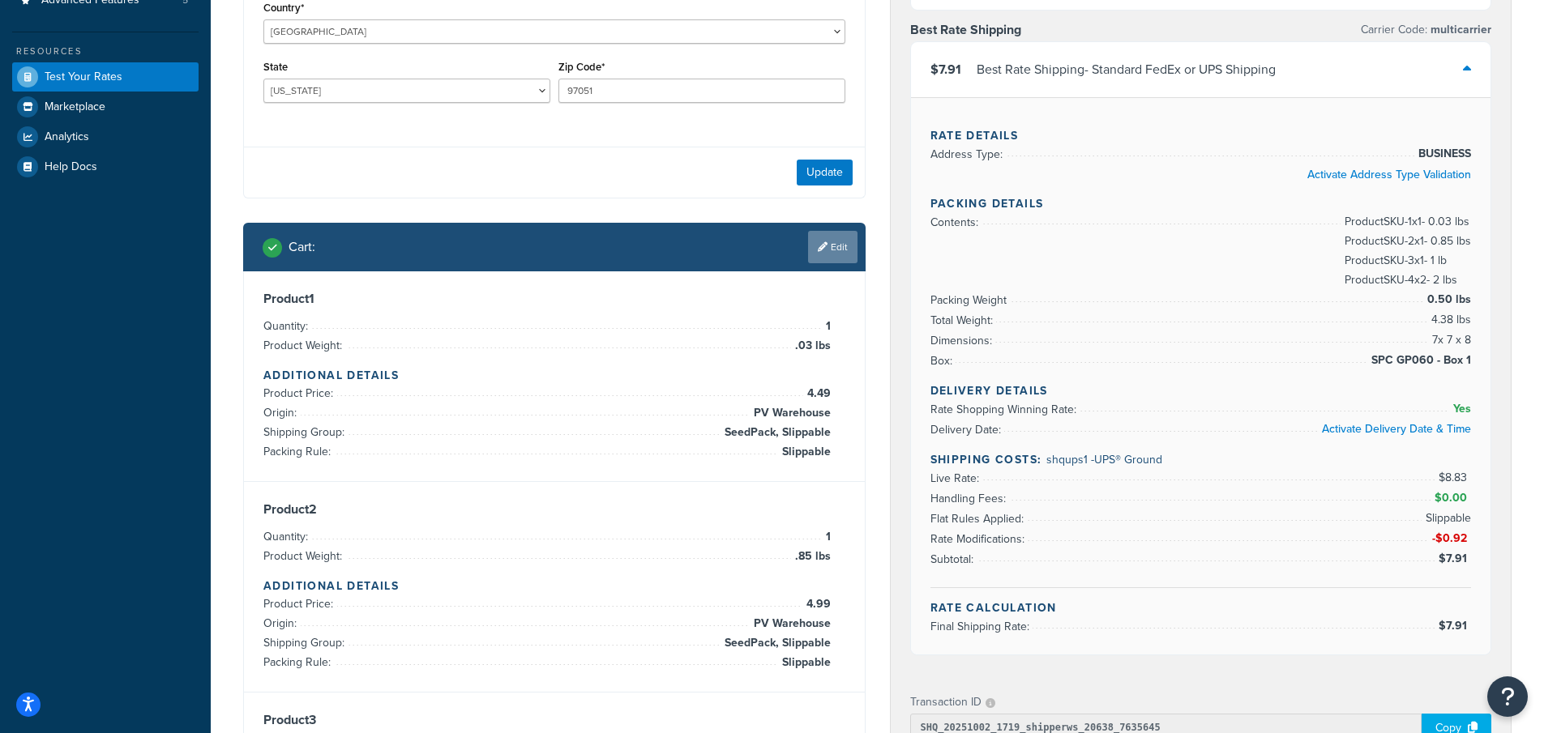
click at [830, 241] on link "Edit" at bounding box center [832, 247] width 49 height 32
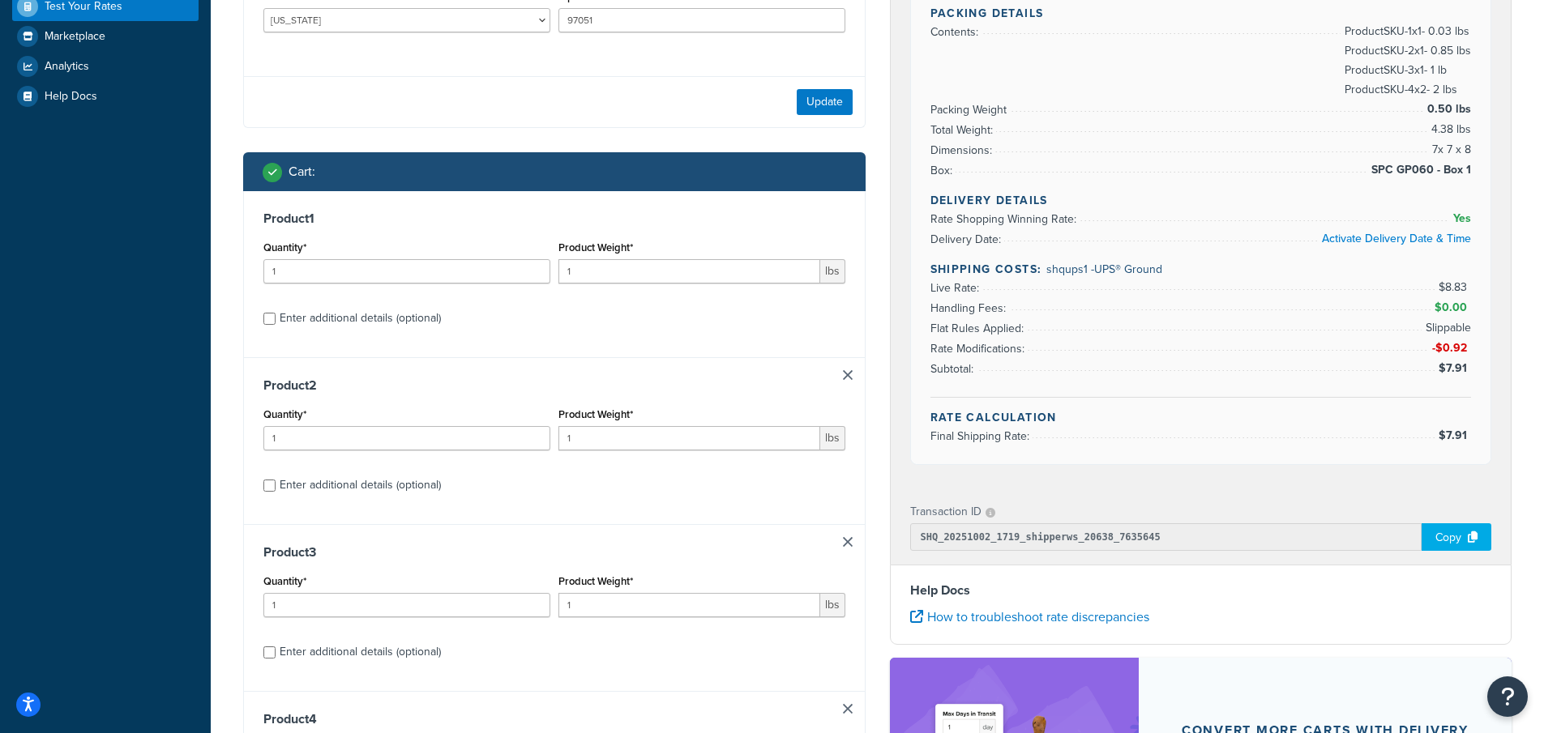
scroll to position [394, 0]
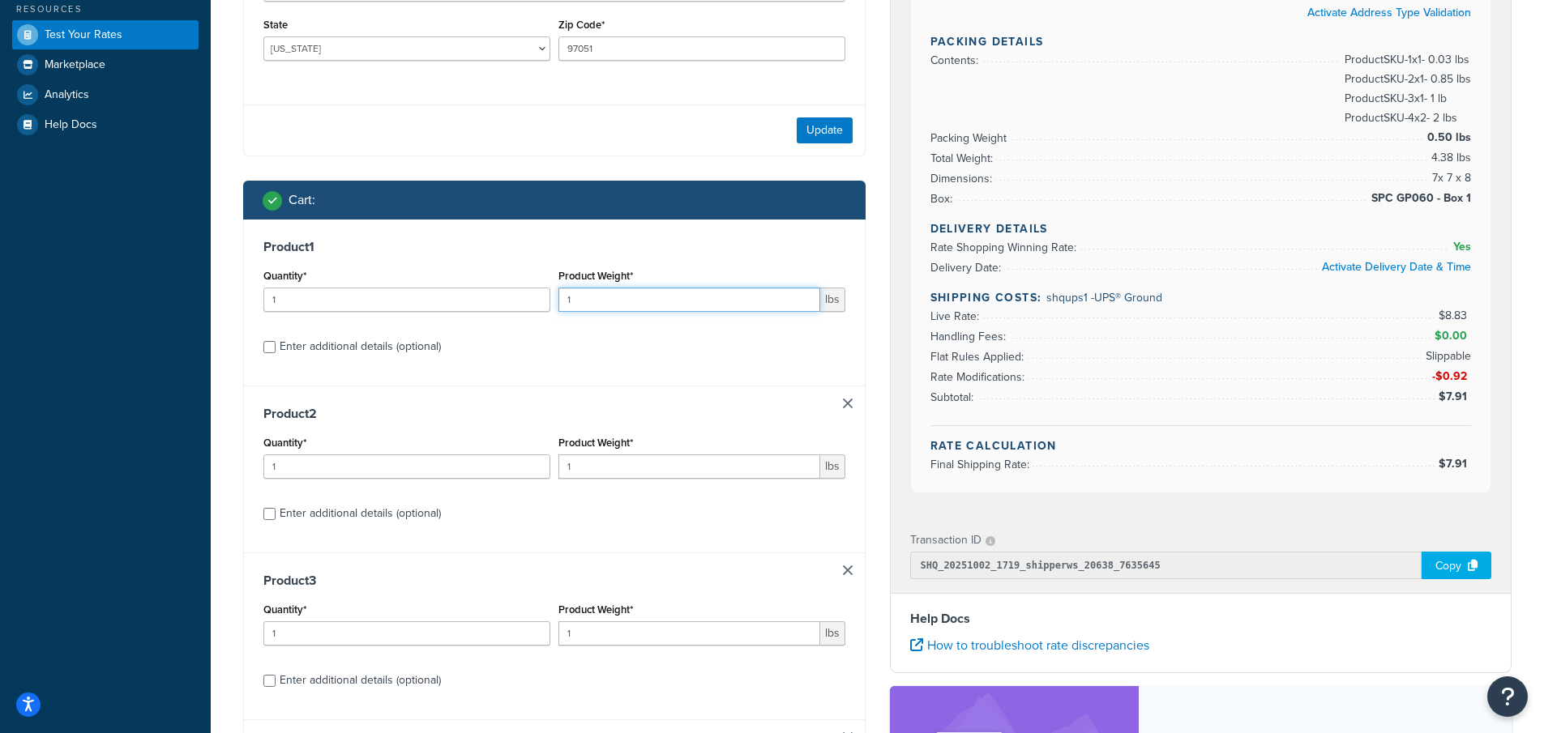
click at [593, 301] on input "1" at bounding box center [689, 300] width 262 height 24
drag, startPoint x: 593, startPoint y: 301, endPoint x: 545, endPoint y: 297, distance: 48.7
click at [547, 297] on div "Quantity* 1 Product Weight* 1 lbs" at bounding box center [554, 294] width 590 height 59
type input ".03"
drag, startPoint x: 584, startPoint y: 472, endPoint x: 552, endPoint y: 468, distance: 32.8
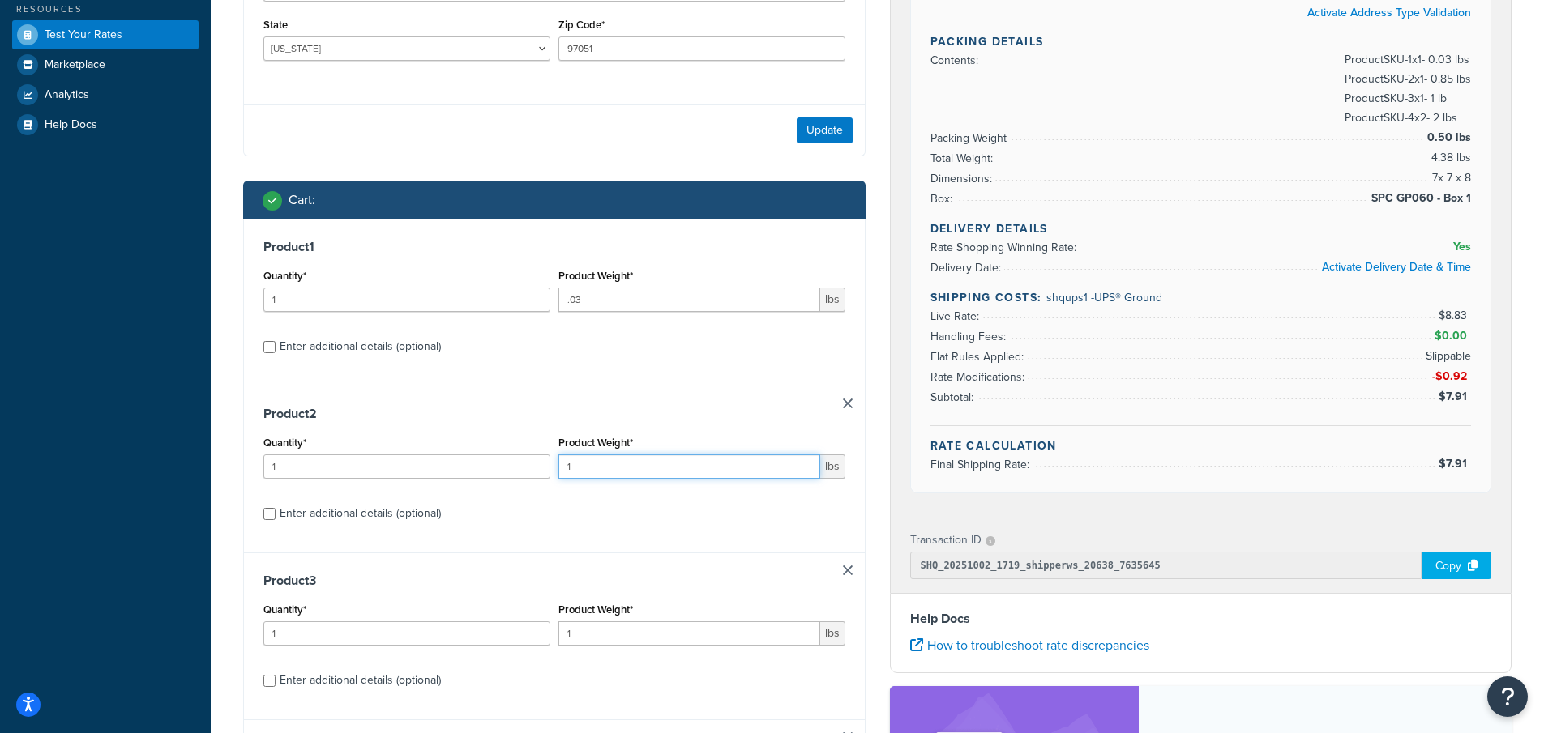
click at [552, 468] on div "Quantity* 1 Product Weight* 1 lbs" at bounding box center [554, 461] width 590 height 59
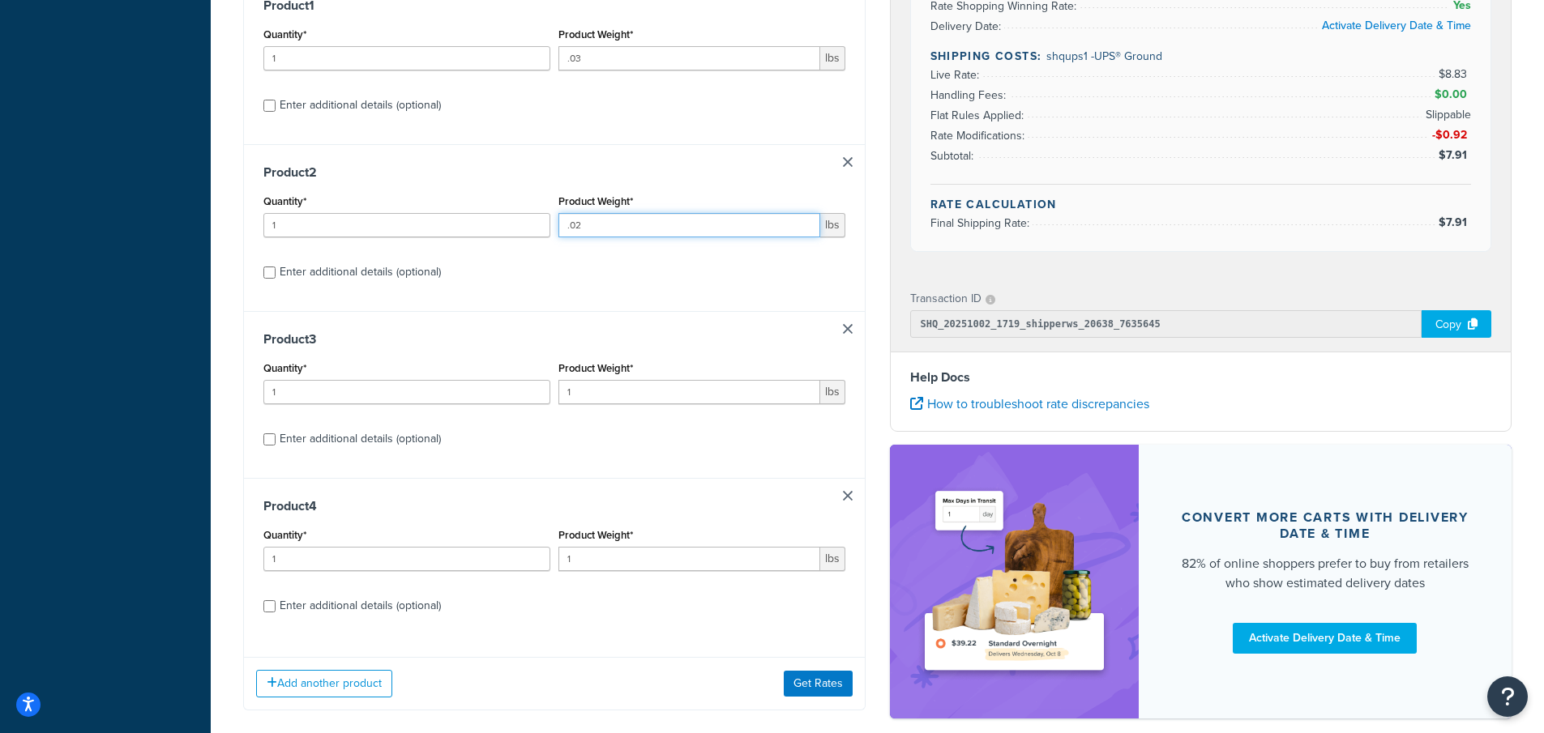
scroll to position [637, 0]
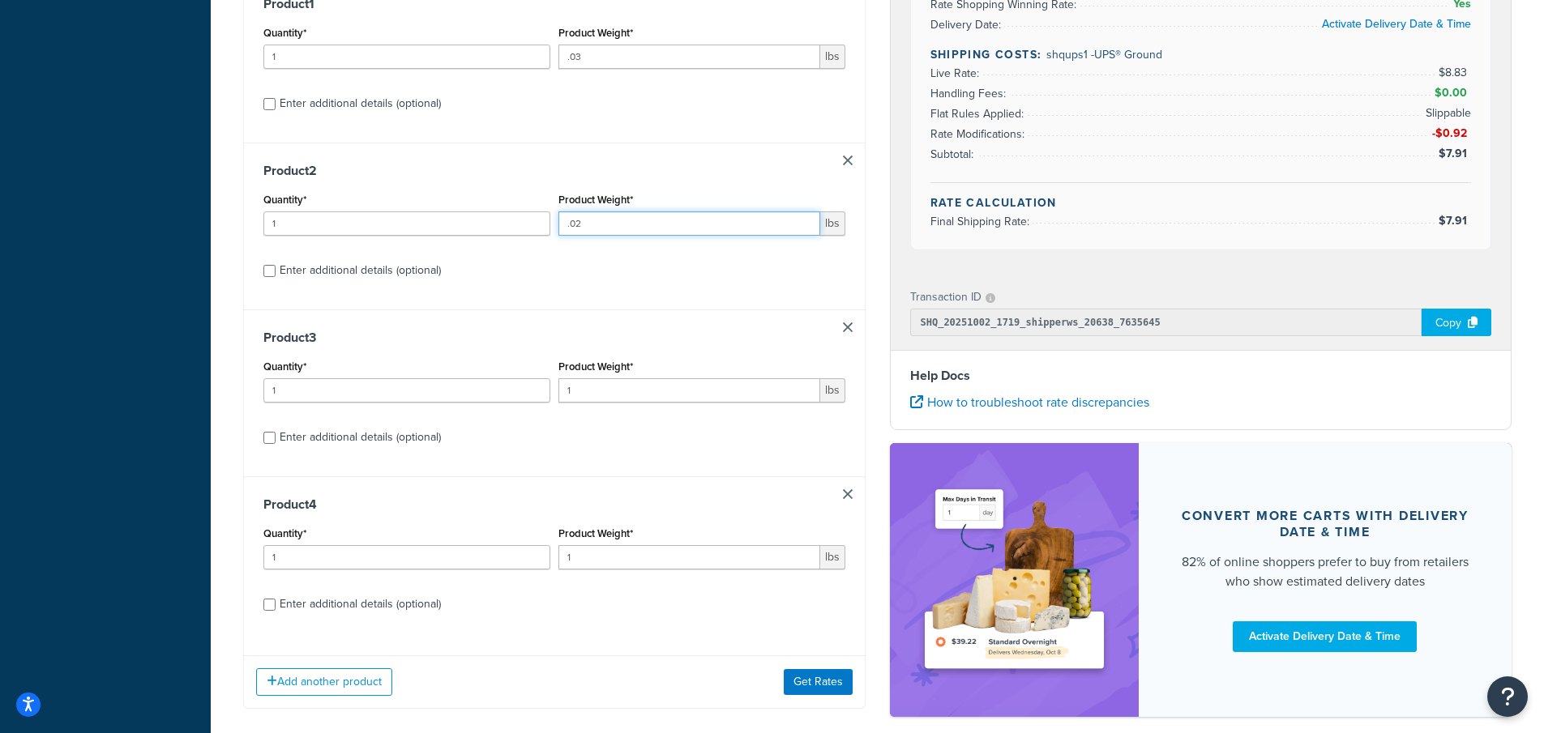
type input ".02"
click at [265, 275] on input "Enter additional details (optional)" at bounding box center [269, 271] width 12 height 12
checkbox input "true"
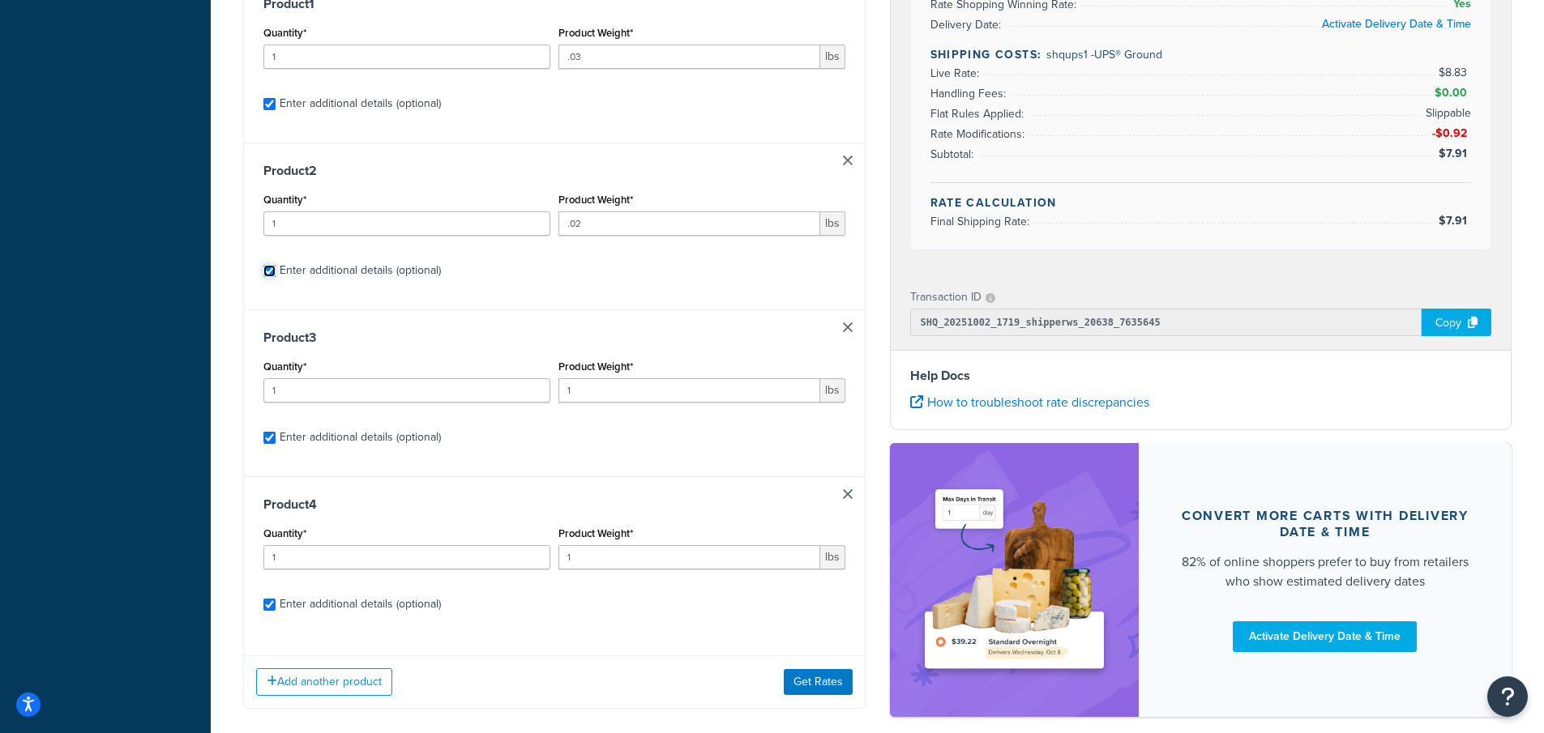
checkbox input "true"
select select "23050"
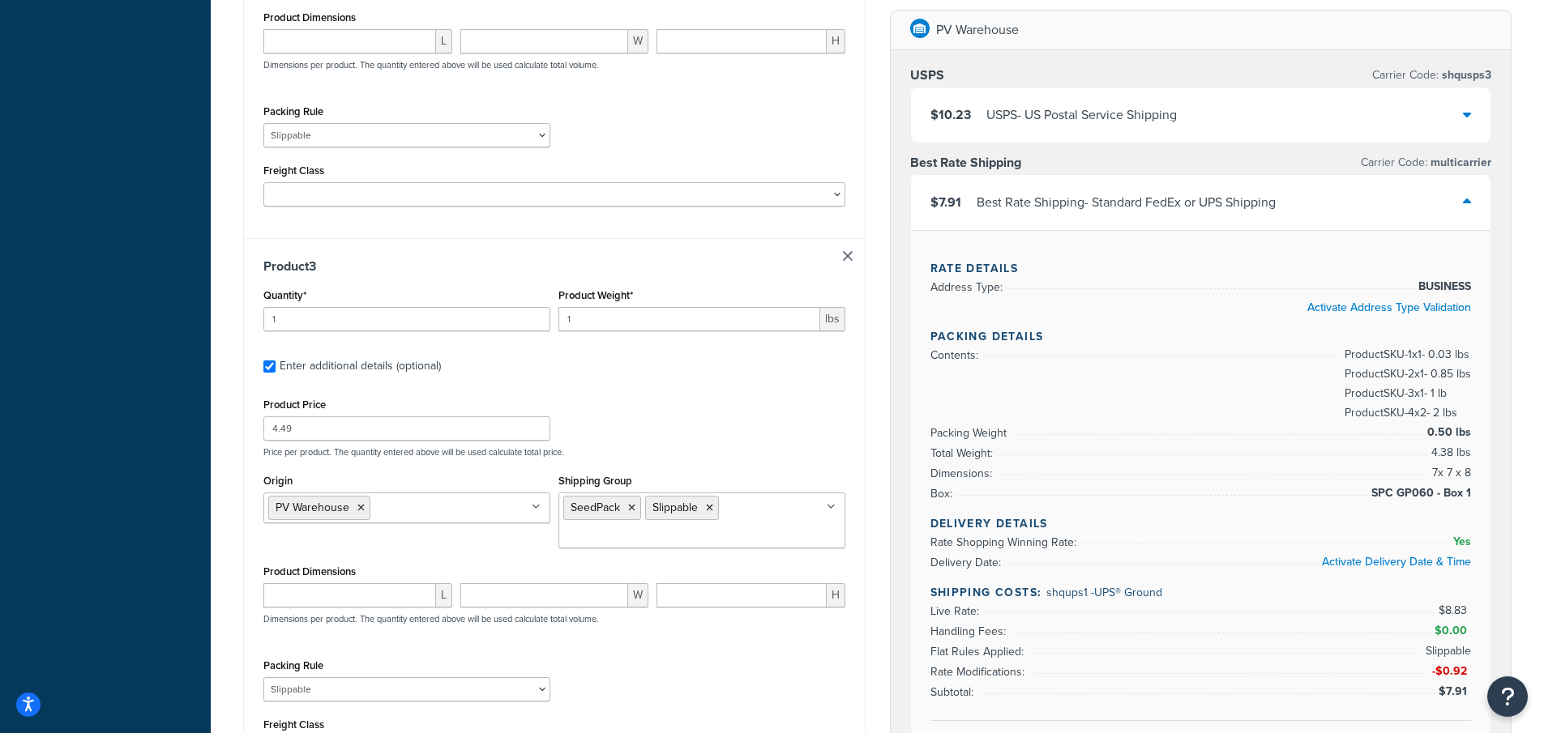
scroll to position [1528, 0]
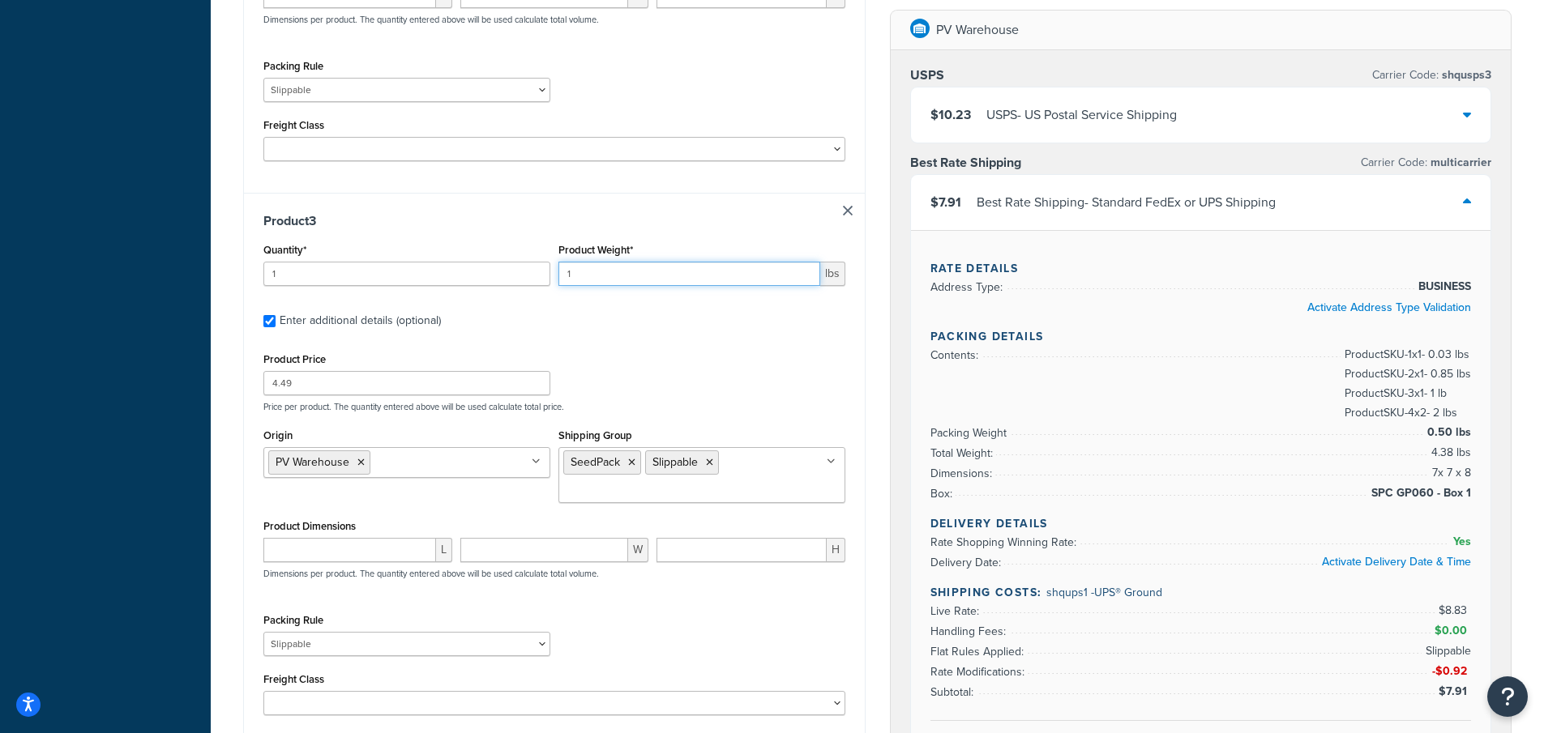
drag, startPoint x: 581, startPoint y: 270, endPoint x: 515, endPoint y: 269, distance: 66.5
click at [515, 269] on div "Quantity* 1 Product Weight* 1 lbs" at bounding box center [554, 268] width 590 height 59
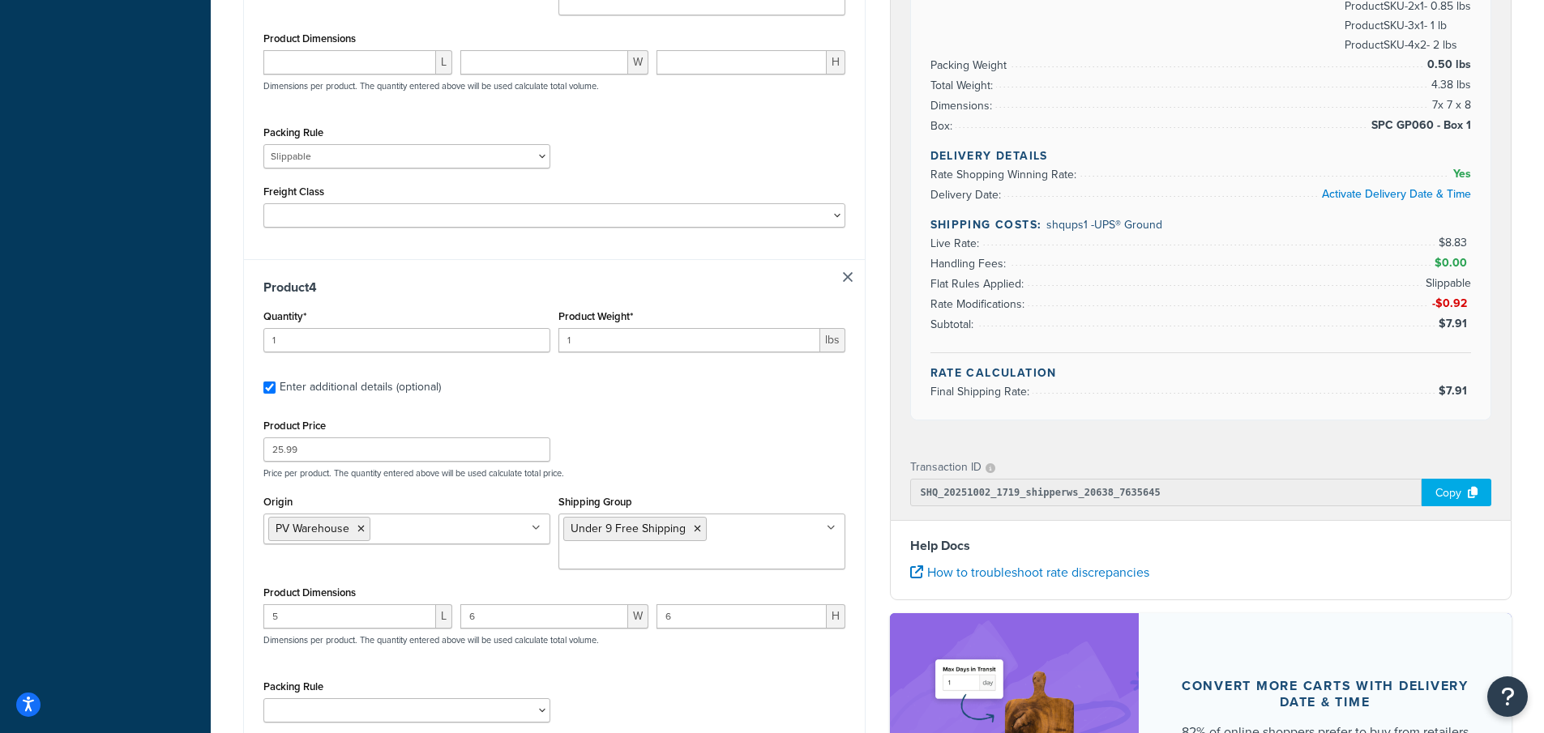
scroll to position [2096, 0]
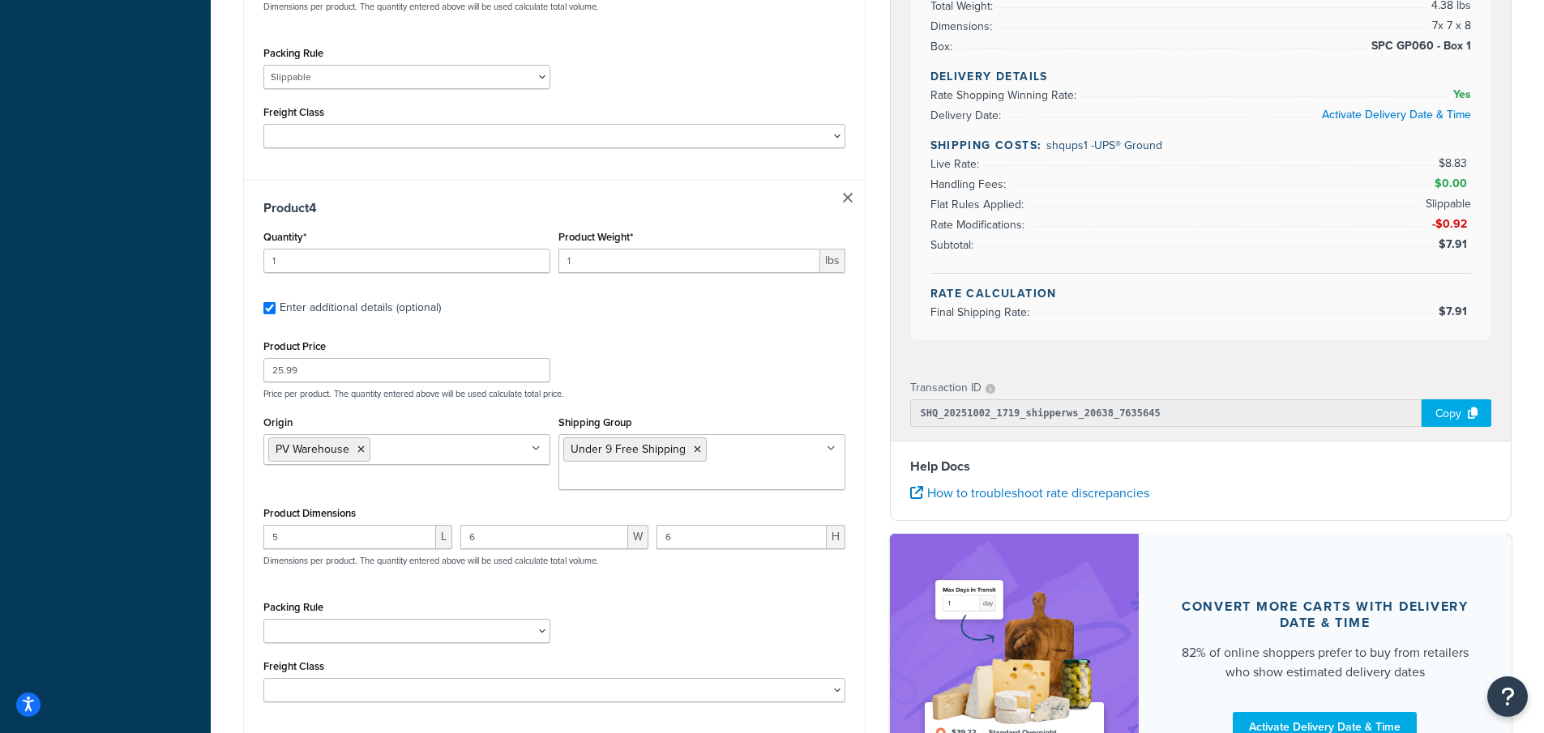
type input ".03"
drag, startPoint x: 311, startPoint y: 265, endPoint x: 255, endPoint y: 259, distance: 56.2
click at [255, 259] on div "Product 4 Quantity* 1 Product Weight* 1 lbs Enter additional details (optional)…" at bounding box center [554, 457] width 621 height 554
type input "2"
drag, startPoint x: 579, startPoint y: 263, endPoint x: 542, endPoint y: 255, distance: 38.0
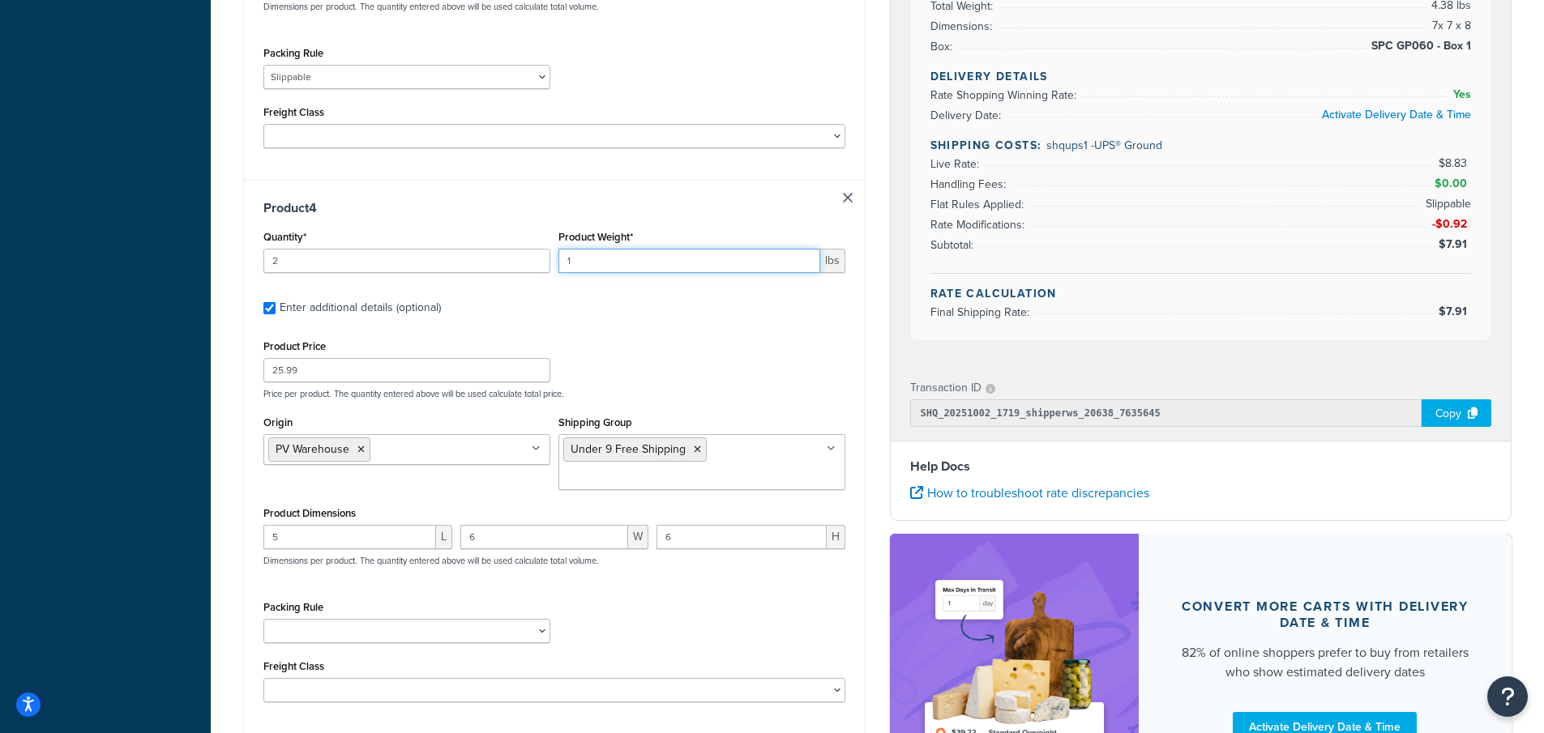
click at [543, 255] on div "Quantity* 2 Product Weight* 1 lbs" at bounding box center [554, 255] width 590 height 59
type input ".85"
click at [666, 350] on div "Product Price 25.99 Price per product. The quantity entered above will be used …" at bounding box center [554, 367] width 590 height 64
click at [635, 319] on div "Product 4 Quantity* 2 Product Weight* .85 lbs Enter additional details (optiona…" at bounding box center [554, 457] width 621 height 554
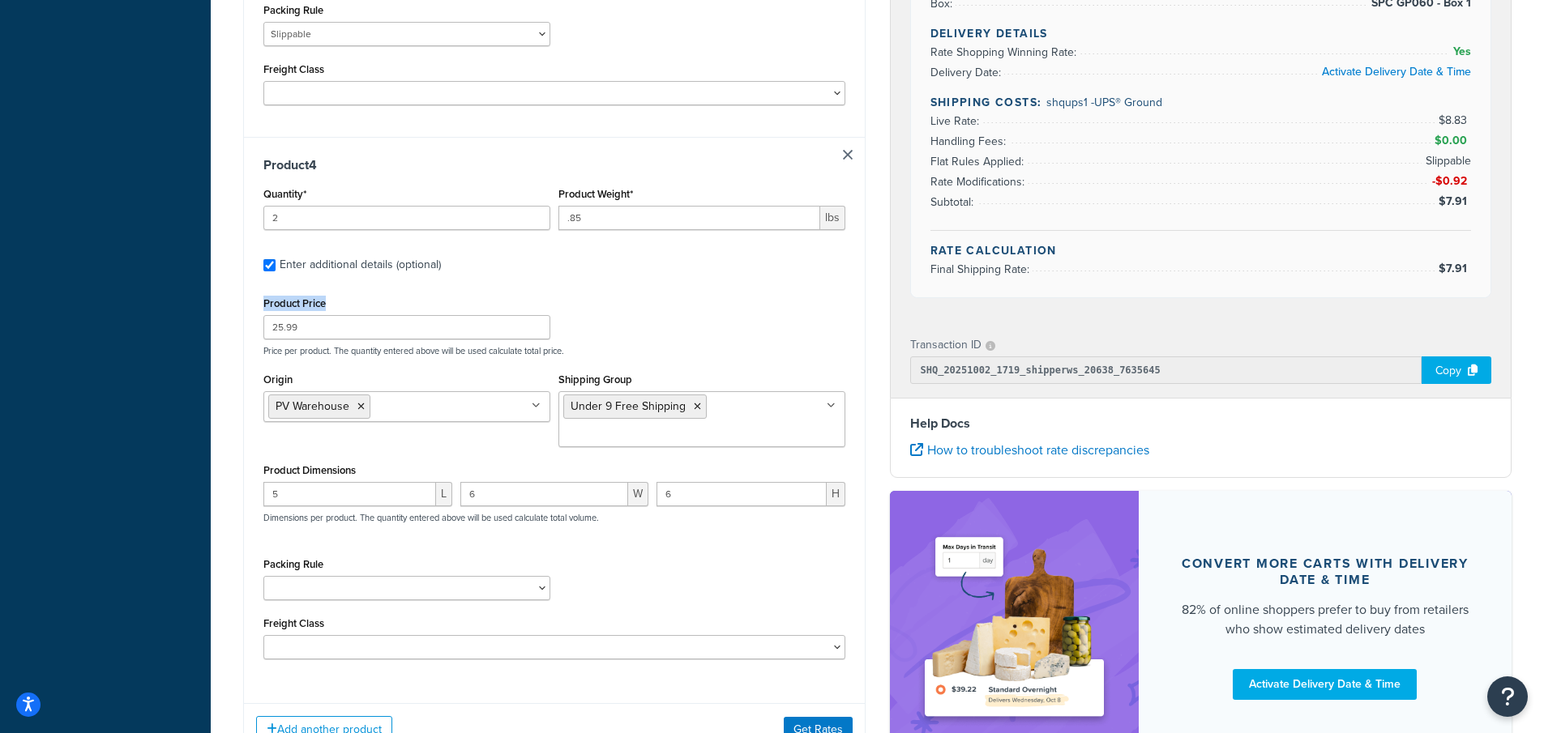
scroll to position [2267, 0]
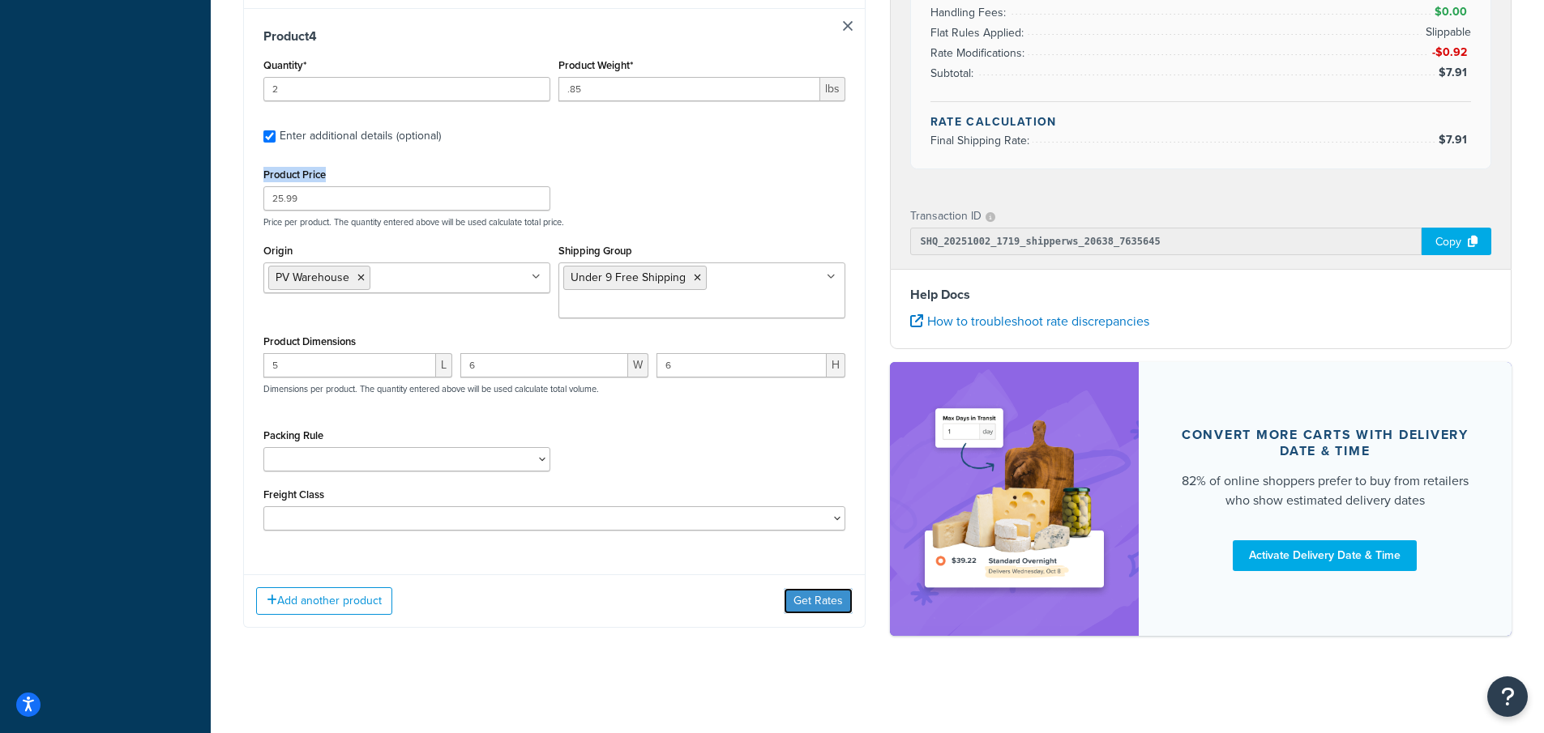
click at [818, 599] on button "Get Rates" at bounding box center [818, 601] width 69 height 26
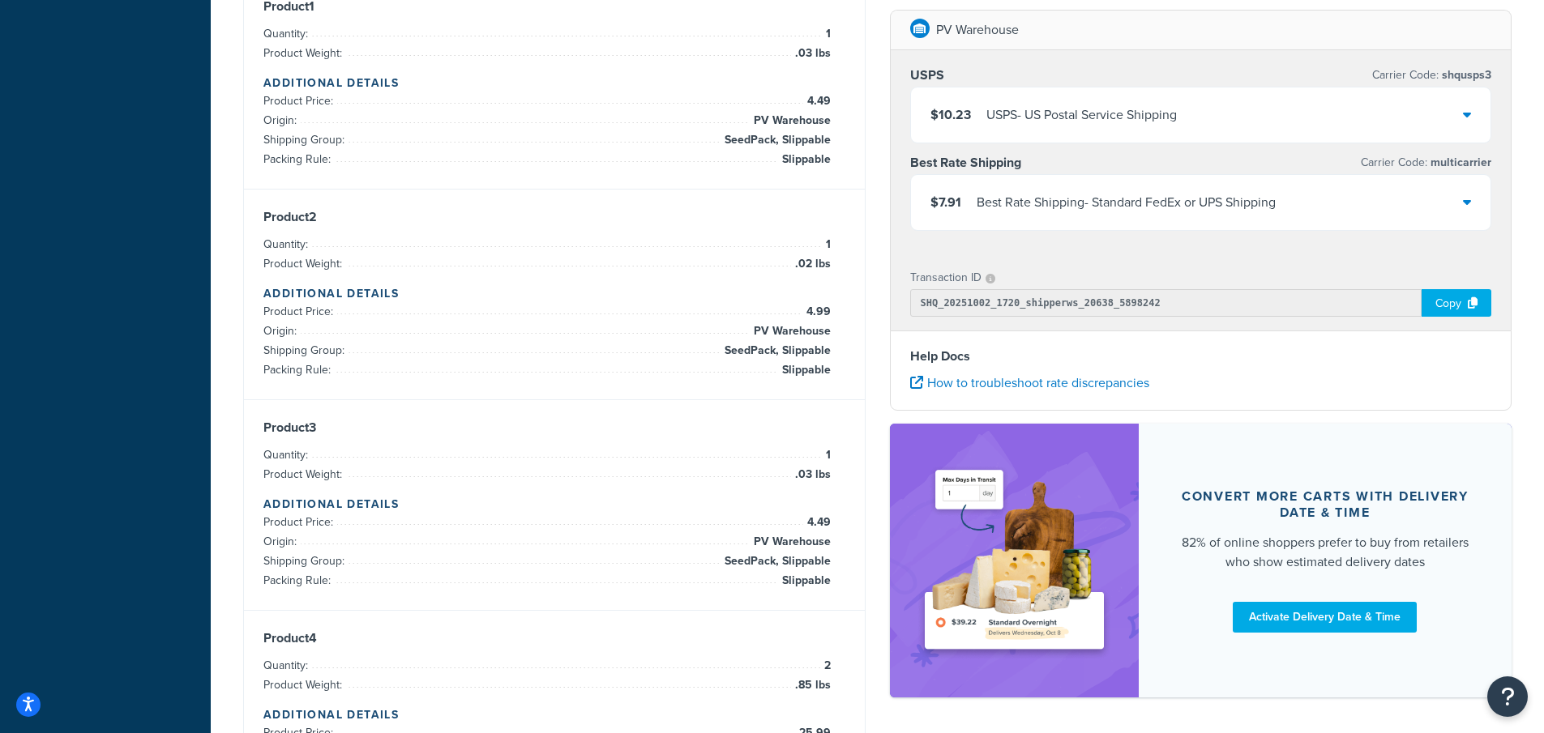
scroll to position [838, 0]
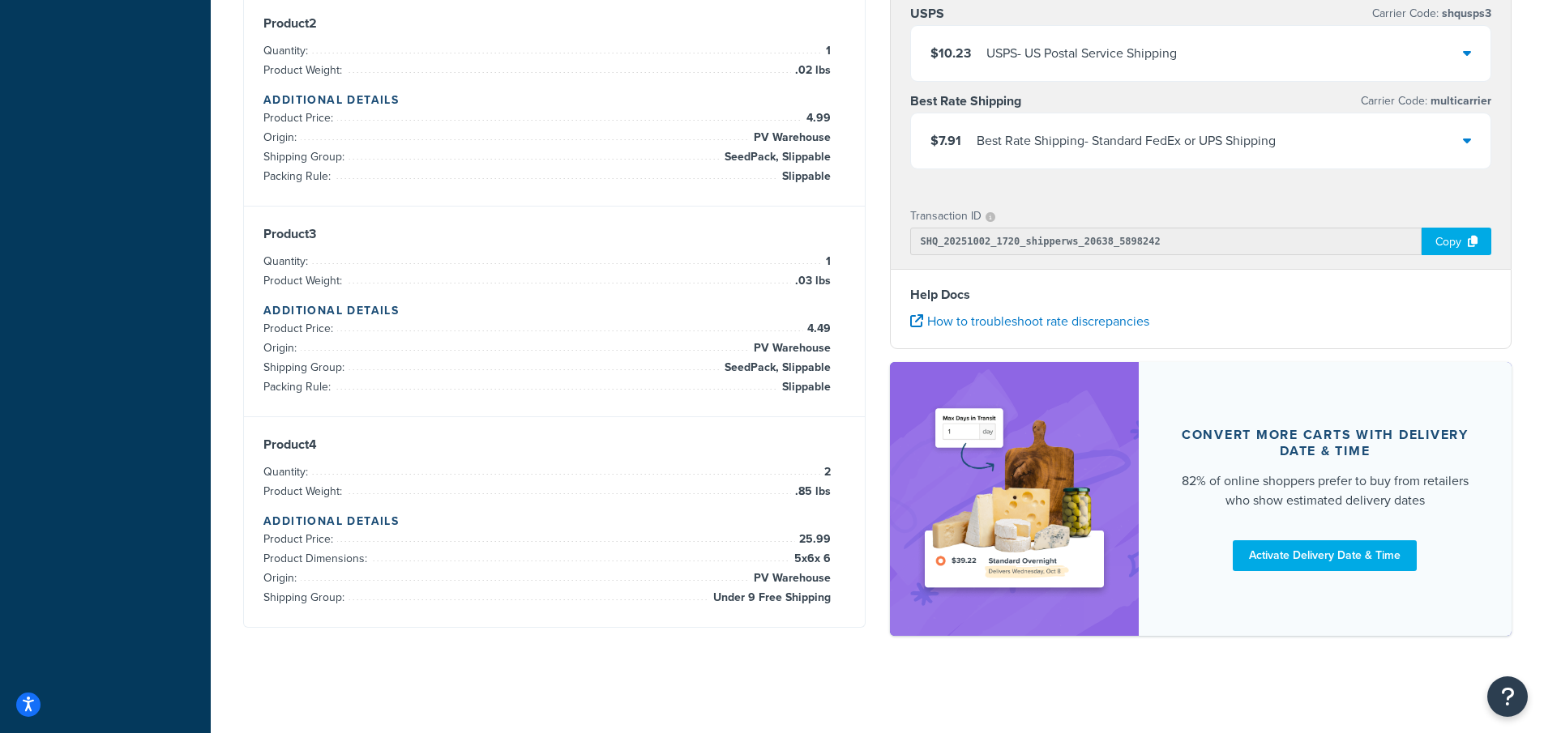
click at [1460, 143] on div "$7.91 Best Rate Shipping - Standard FedEx or UPS Shipping" at bounding box center [1201, 140] width 580 height 55
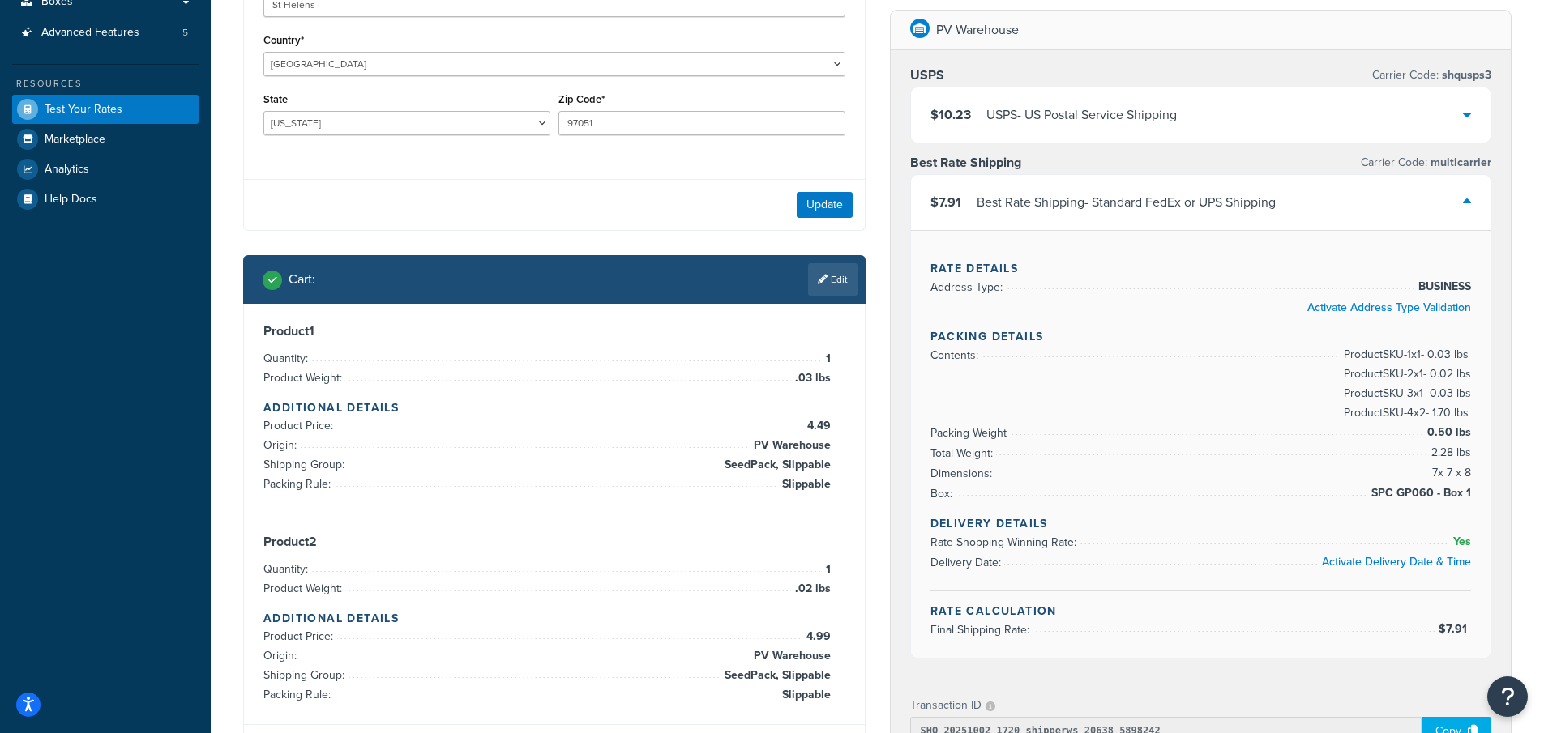
scroll to position [271, 0]
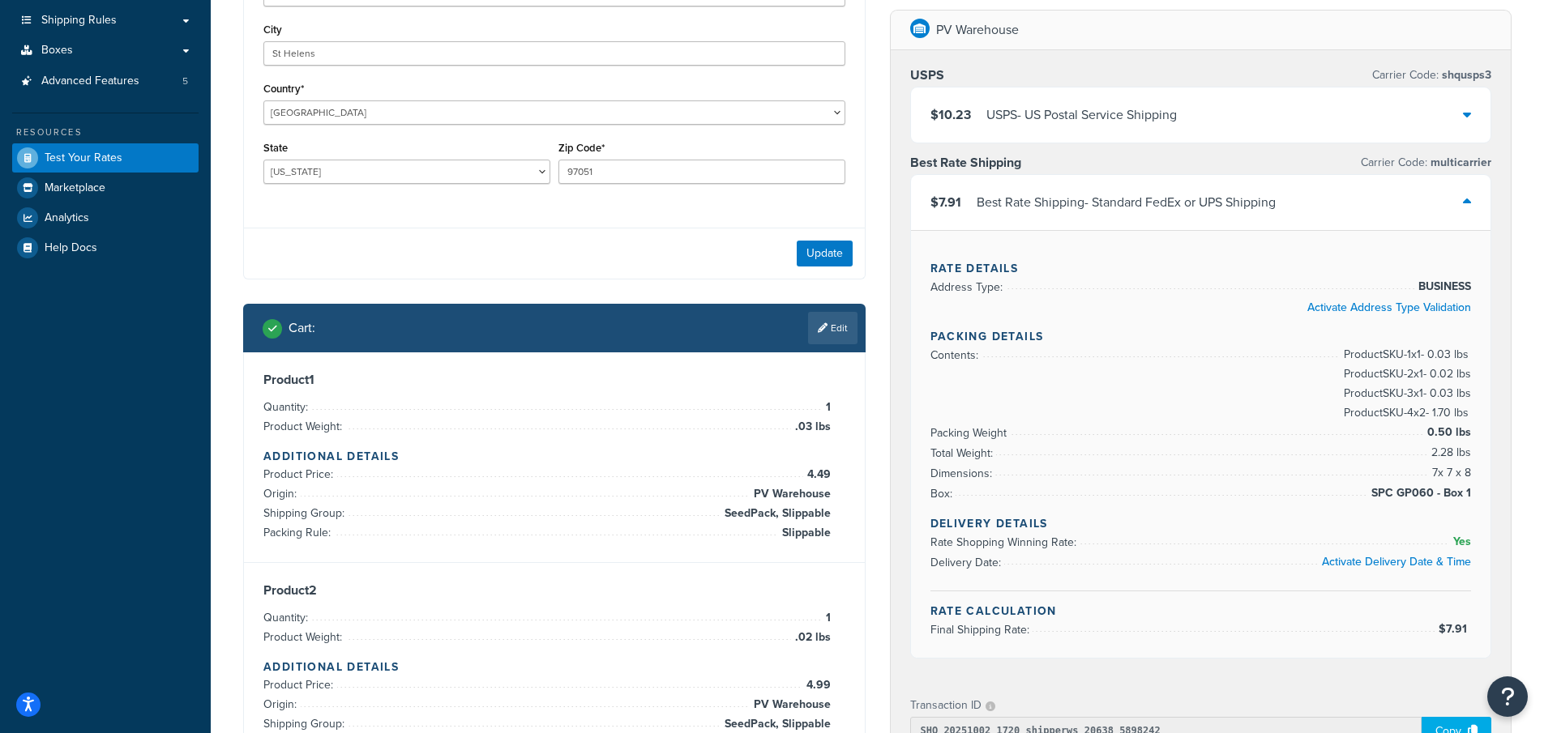
click at [1461, 112] on div "$10.23 USPS - US Postal Service Shipping" at bounding box center [1201, 115] width 580 height 55
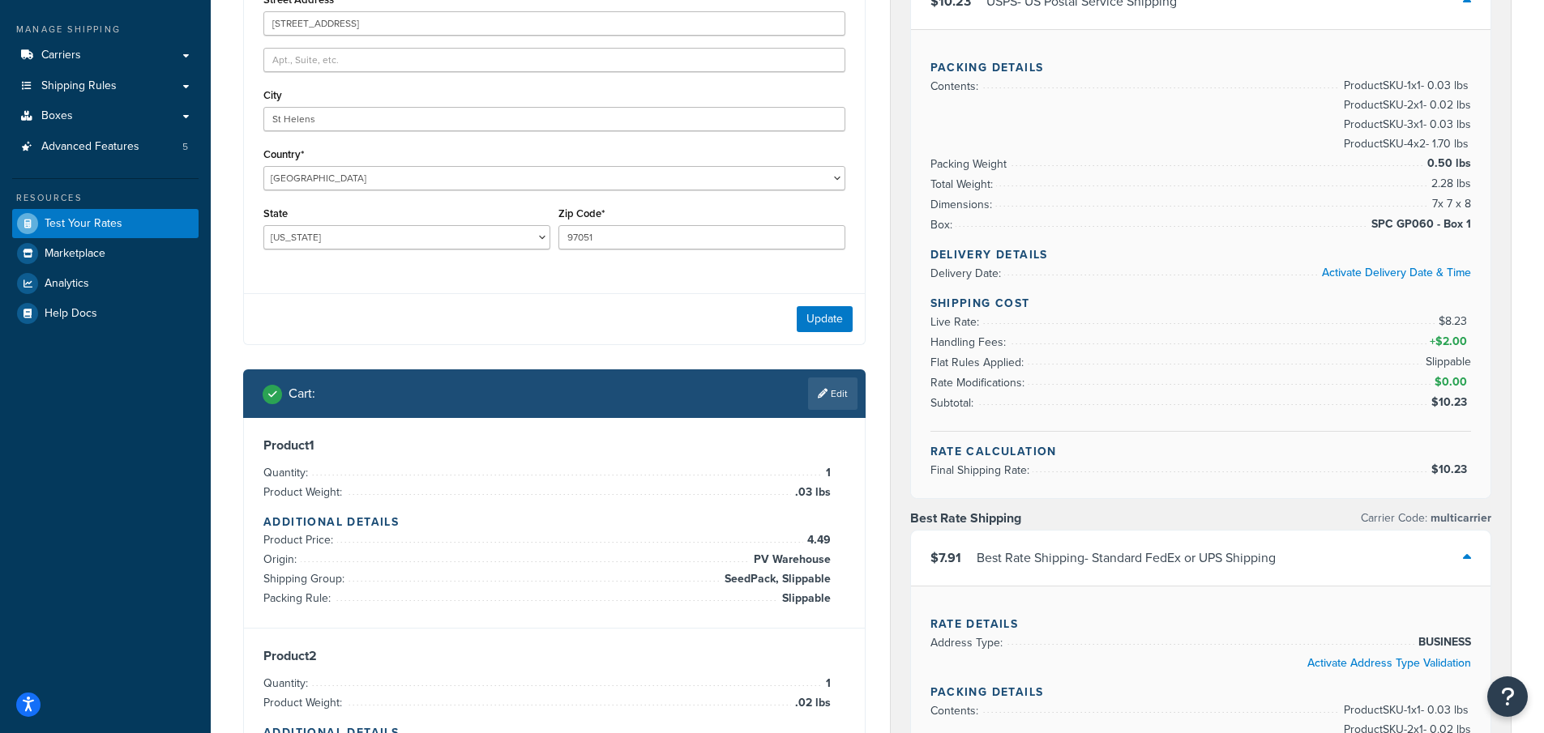
scroll to position [109, 0]
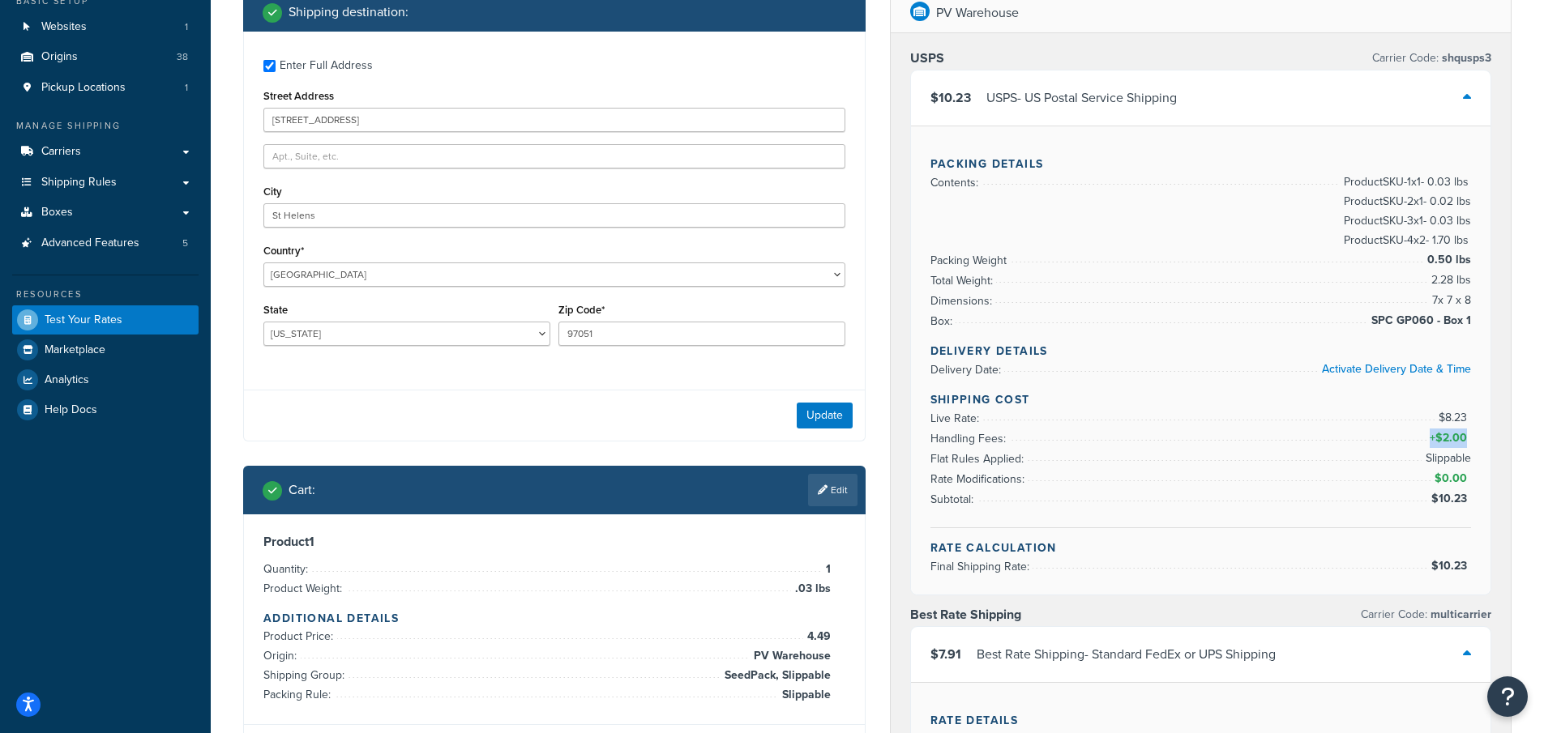
drag, startPoint x: 1468, startPoint y: 437, endPoint x: 1426, endPoint y: 436, distance: 42.1
click at [1426, 436] on span "+ $2.00" at bounding box center [1448, 438] width 45 height 19
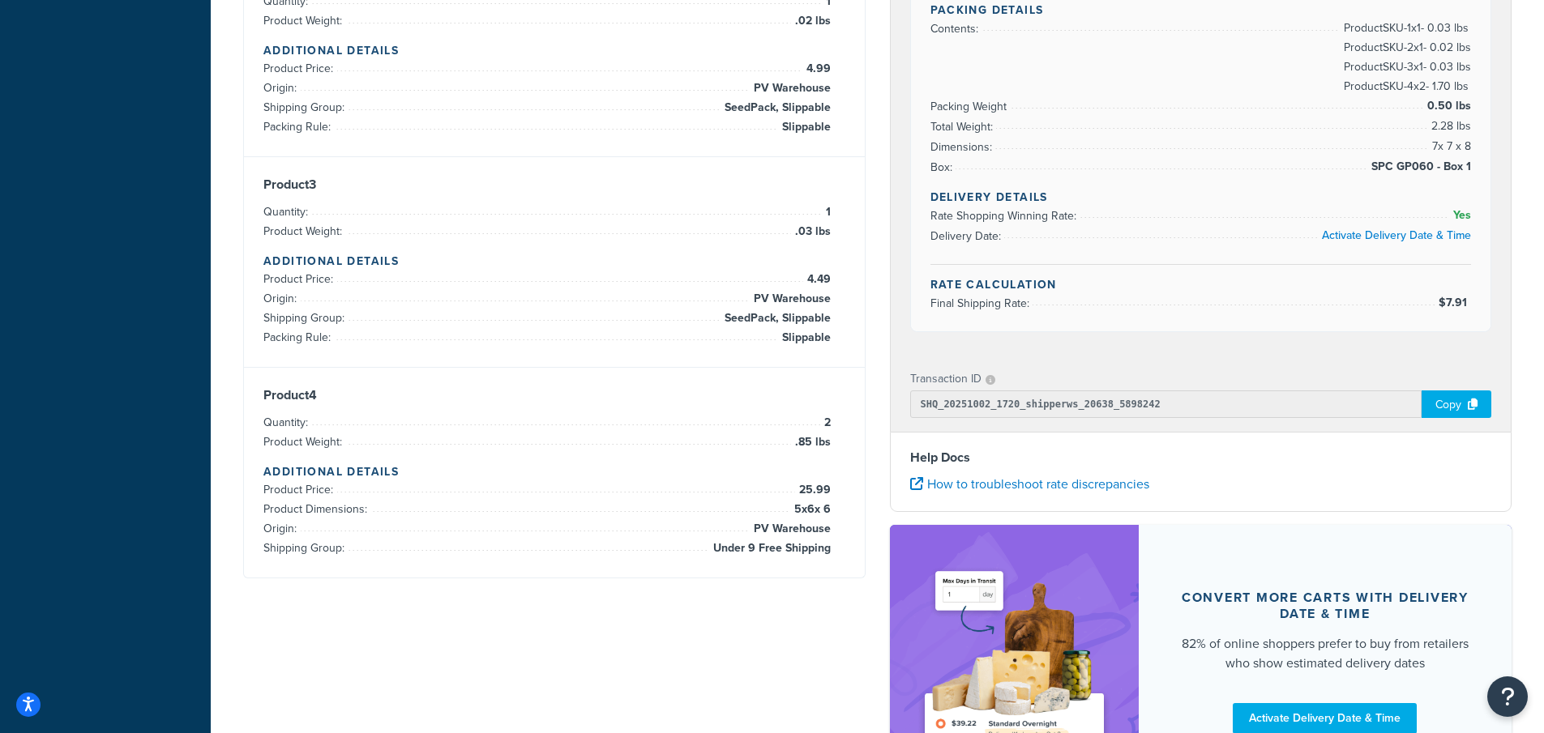
scroll to position [514, 0]
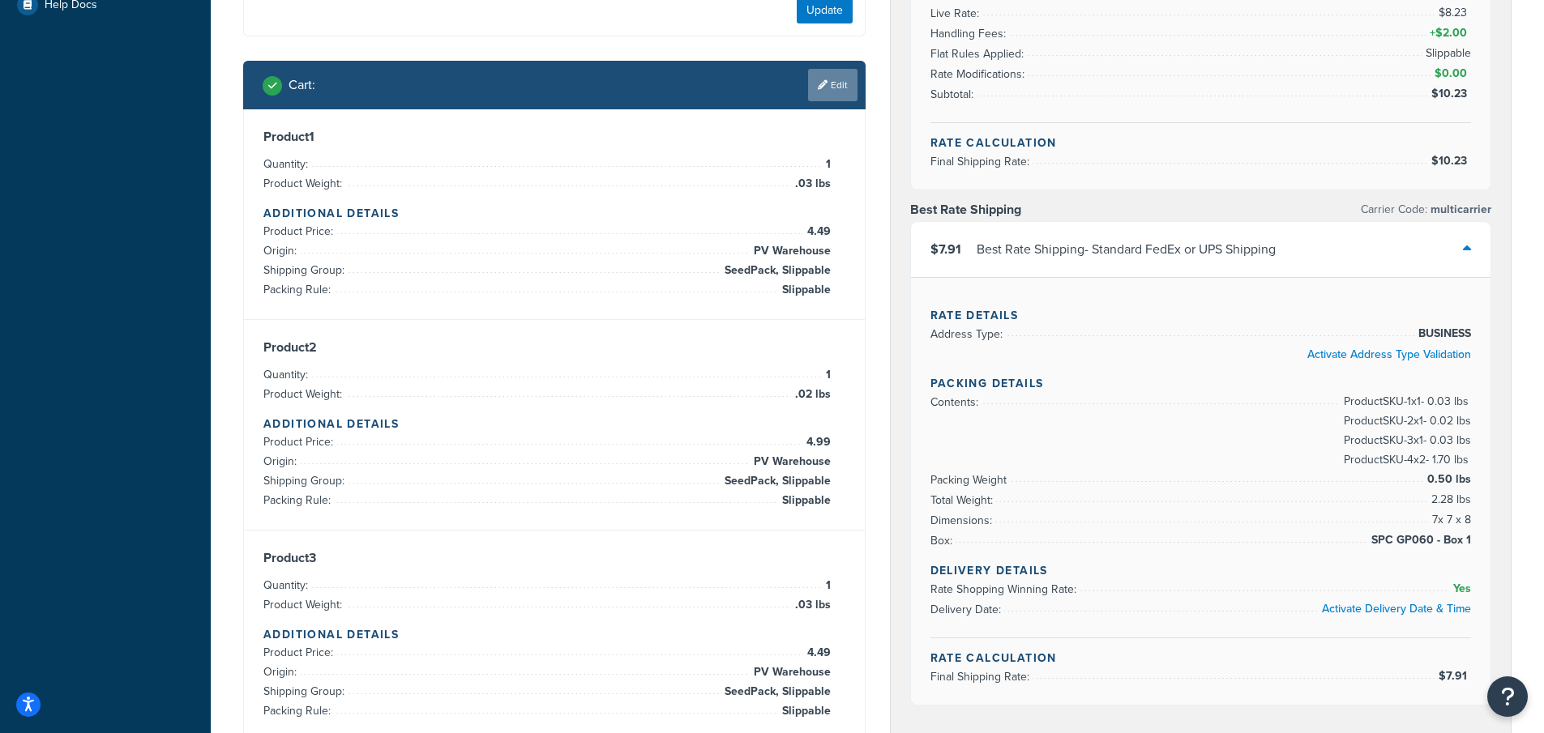
click at [830, 83] on link "Edit" at bounding box center [832, 85] width 49 height 32
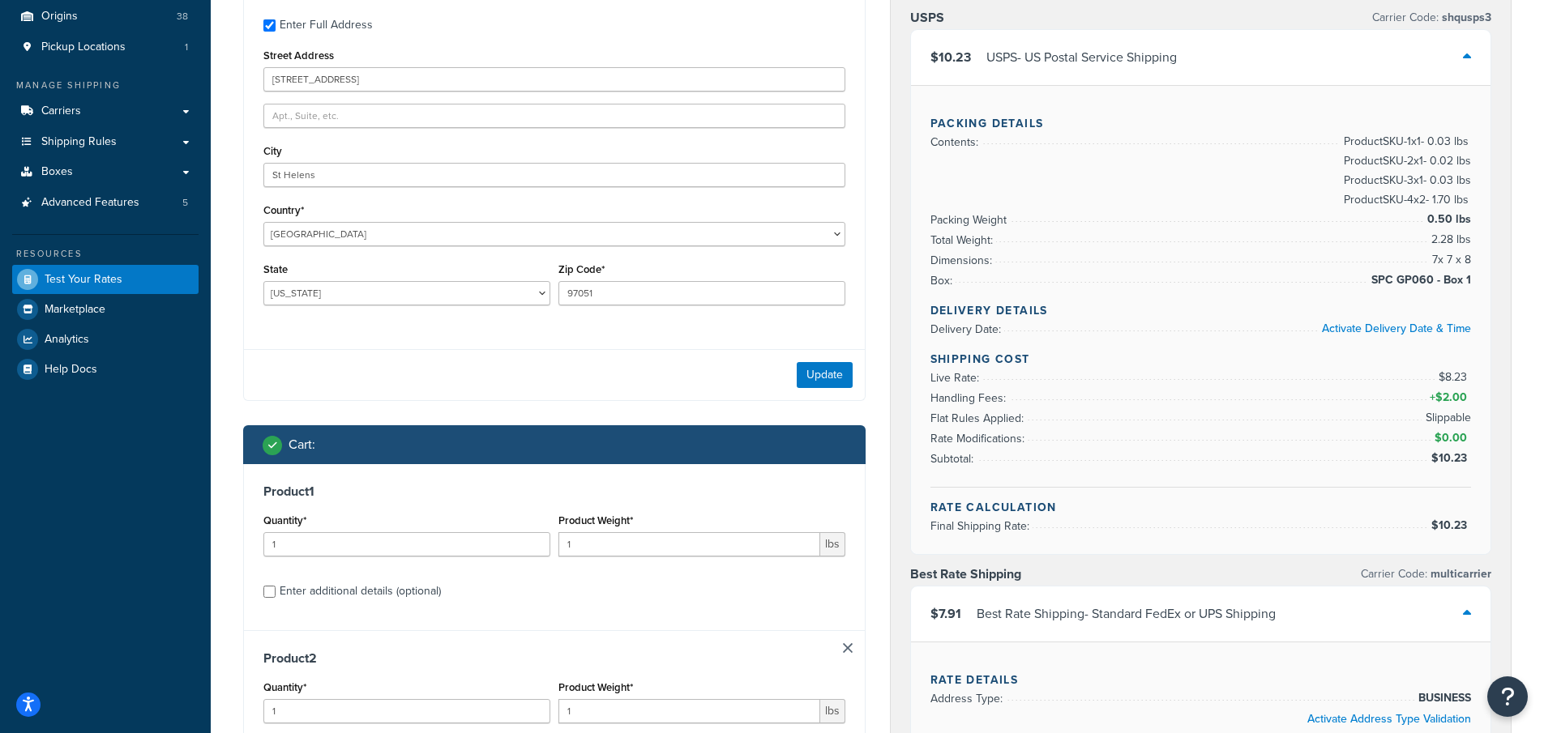
scroll to position [28, 0]
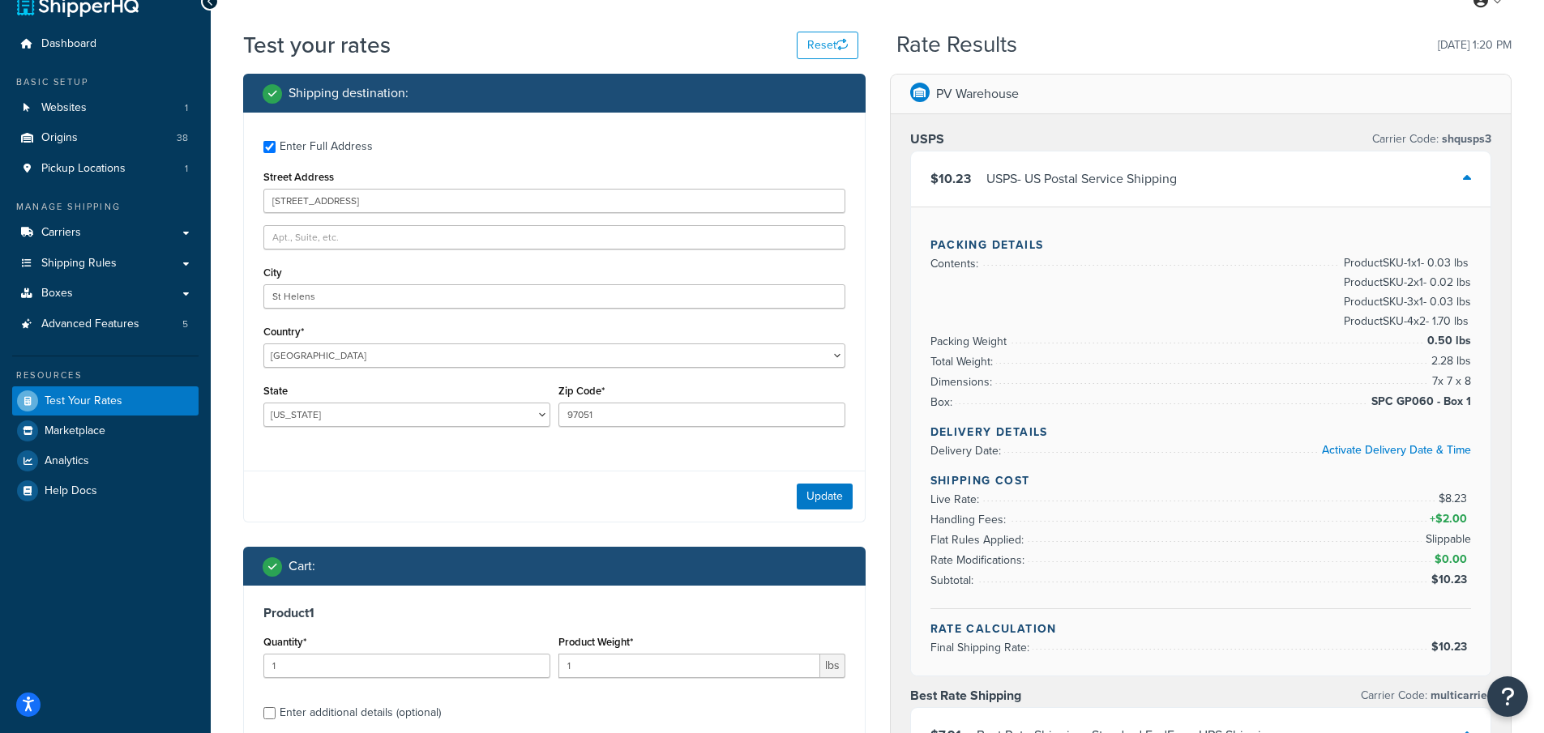
click at [1469, 182] on icon at bounding box center [1467, 178] width 8 height 13
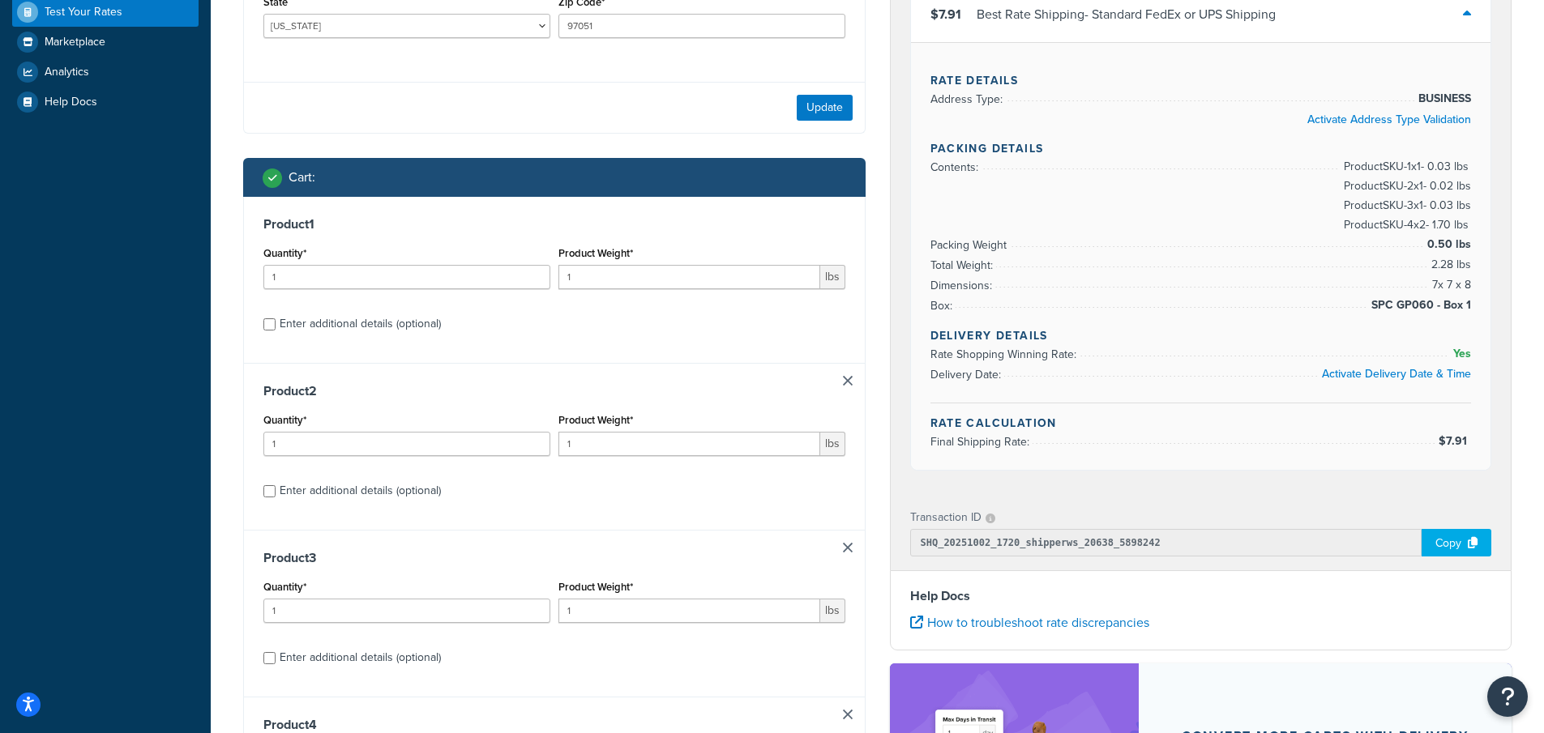
scroll to position [313, 0]
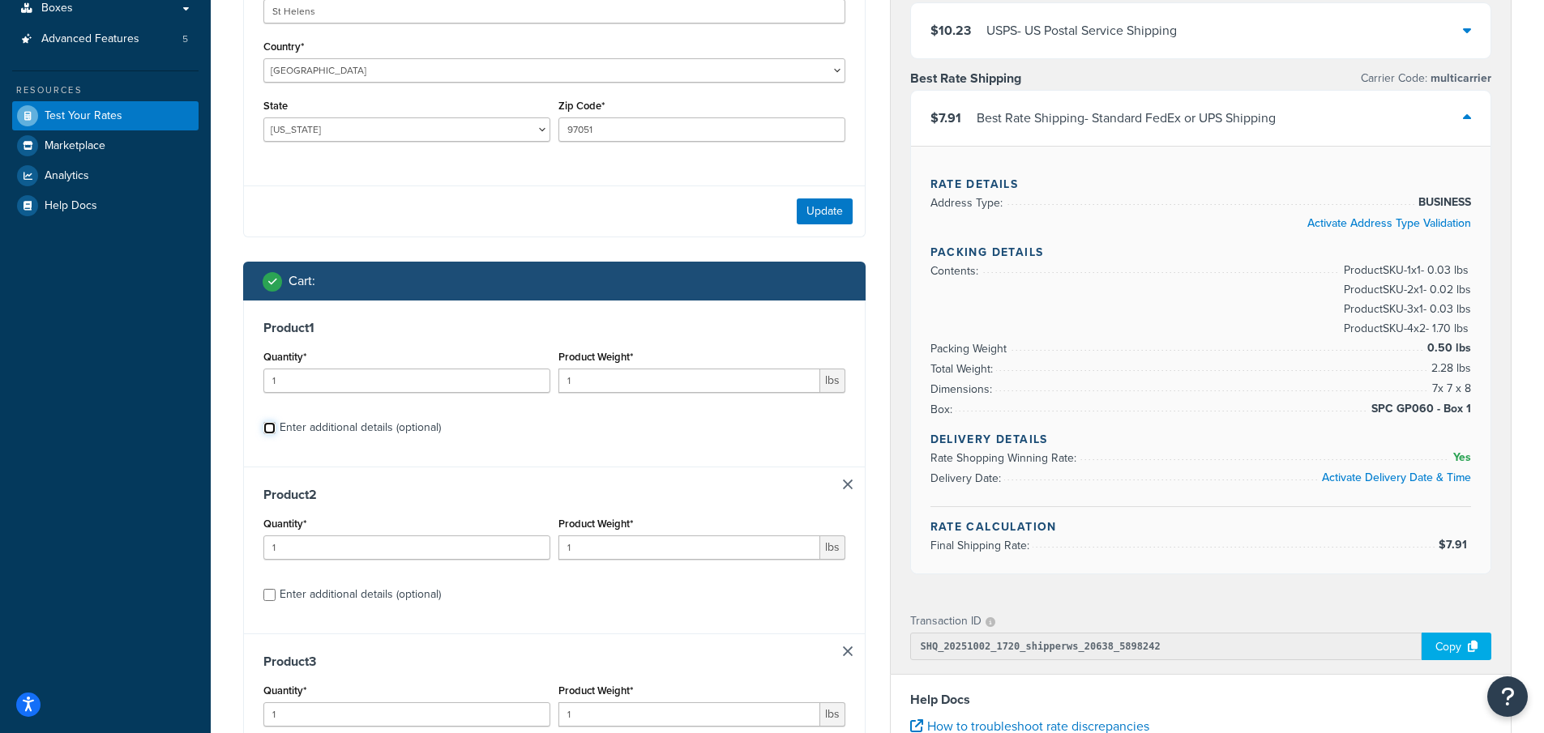
click at [267, 429] on input "Enter additional details (optional)" at bounding box center [269, 428] width 12 height 12
checkbox input "true"
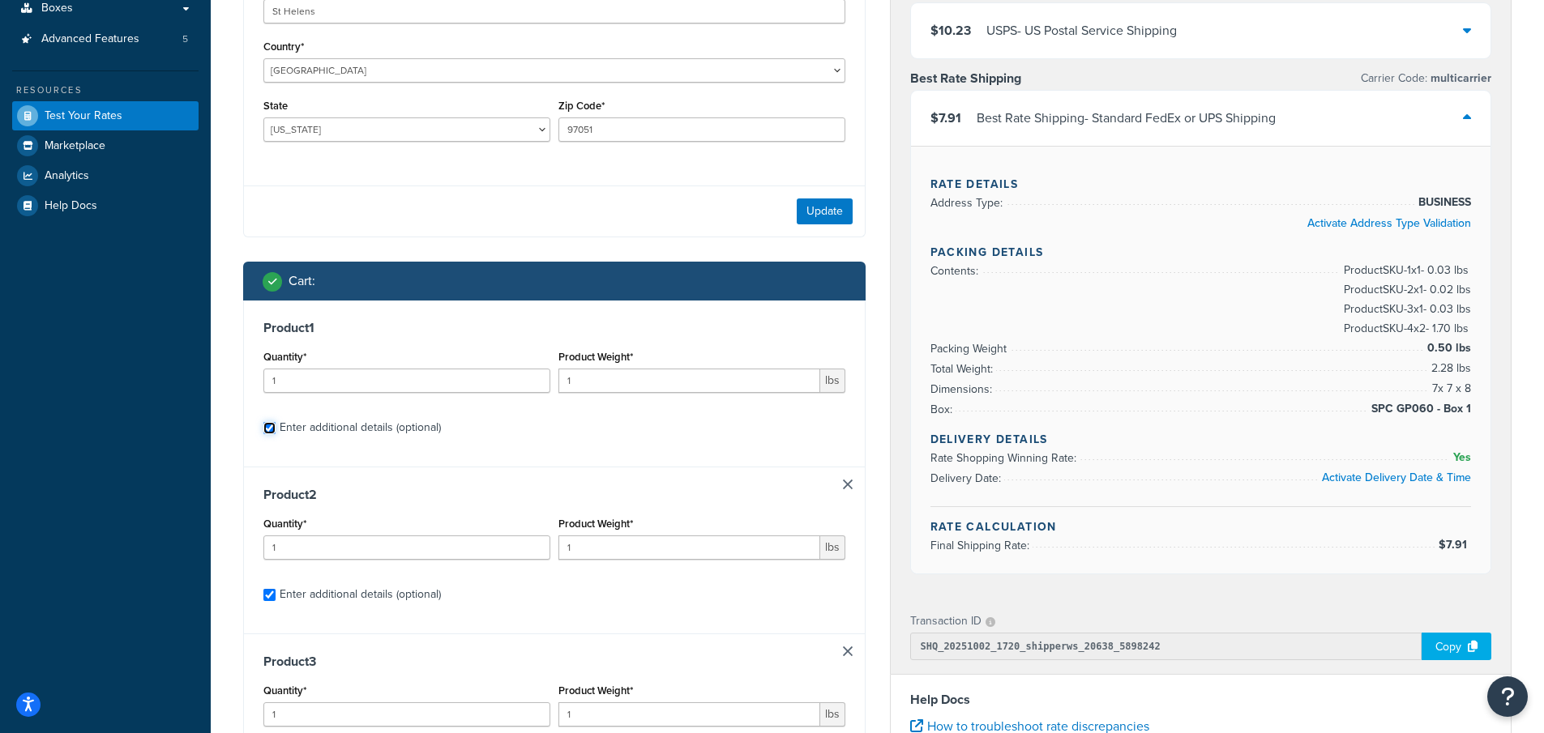
select select "23050"
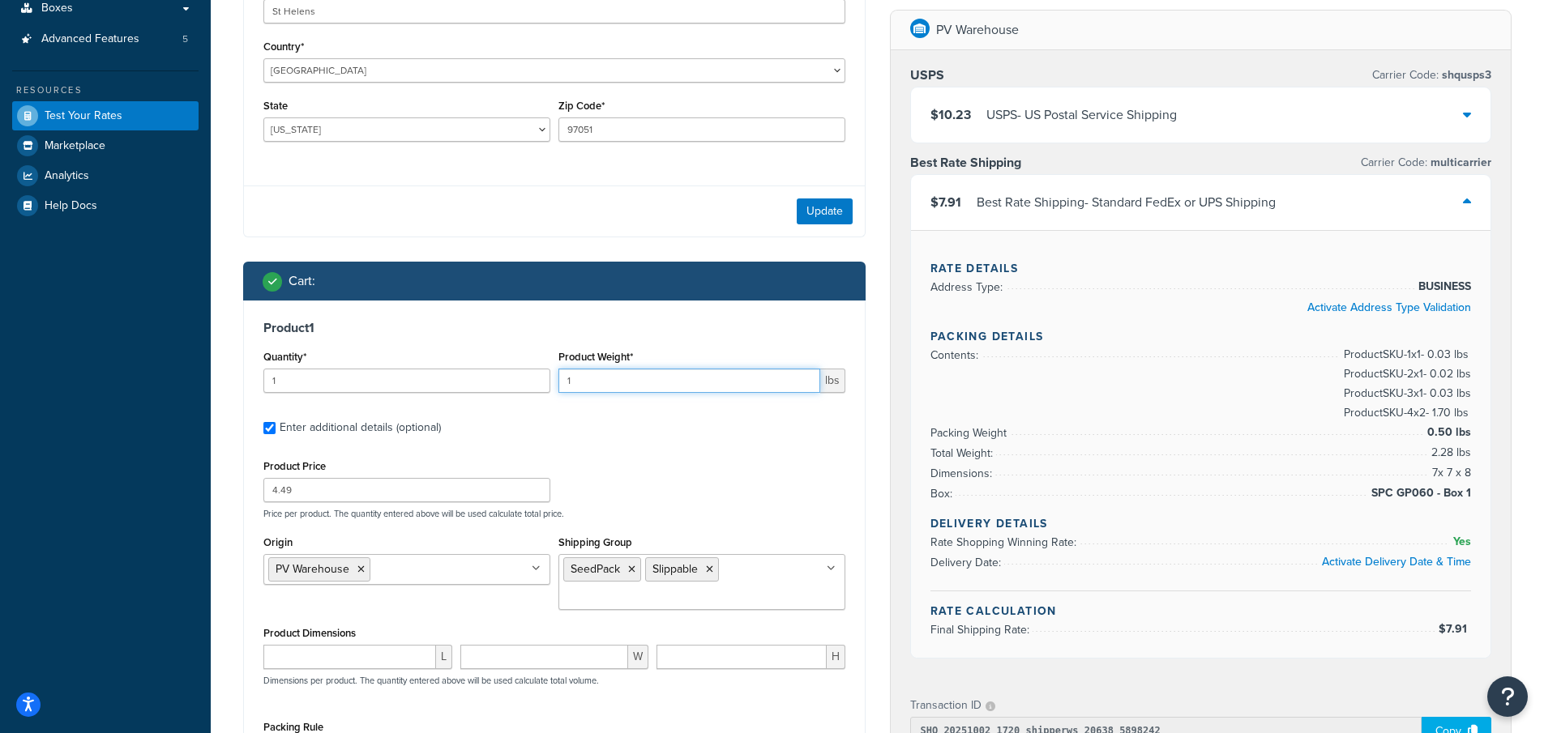
drag, startPoint x: 570, startPoint y: 378, endPoint x: 534, endPoint y: 374, distance: 36.6
click at [534, 374] on div "Quantity* 1 Product Weight* 1 lbs" at bounding box center [554, 375] width 590 height 59
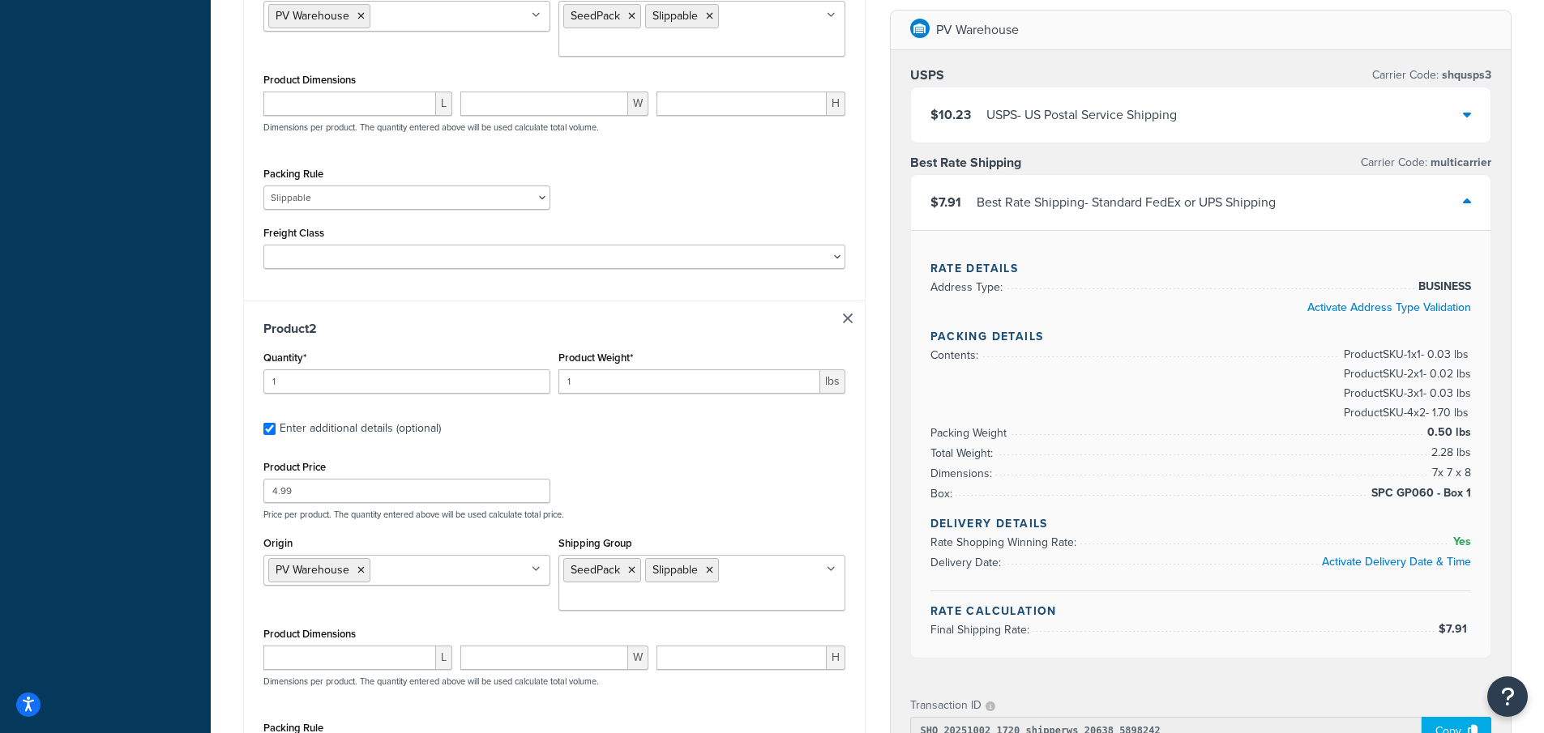
scroll to position [880, 0]
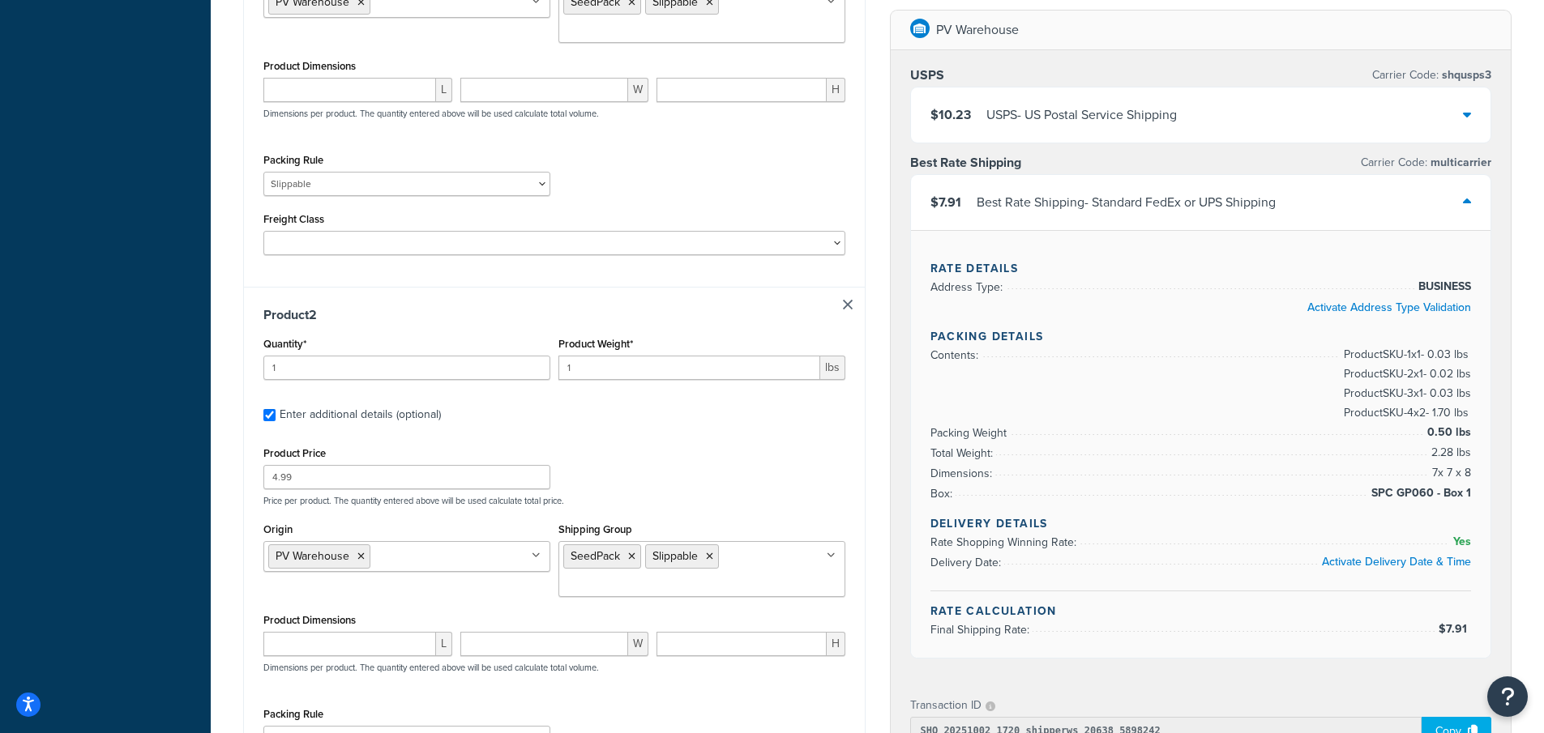
type input ".03"
drag, startPoint x: 568, startPoint y: 362, endPoint x: 553, endPoint y: 362, distance: 14.6
click at [554, 362] on div "Product Weight* 1 lbs" at bounding box center [701, 362] width 295 height 59
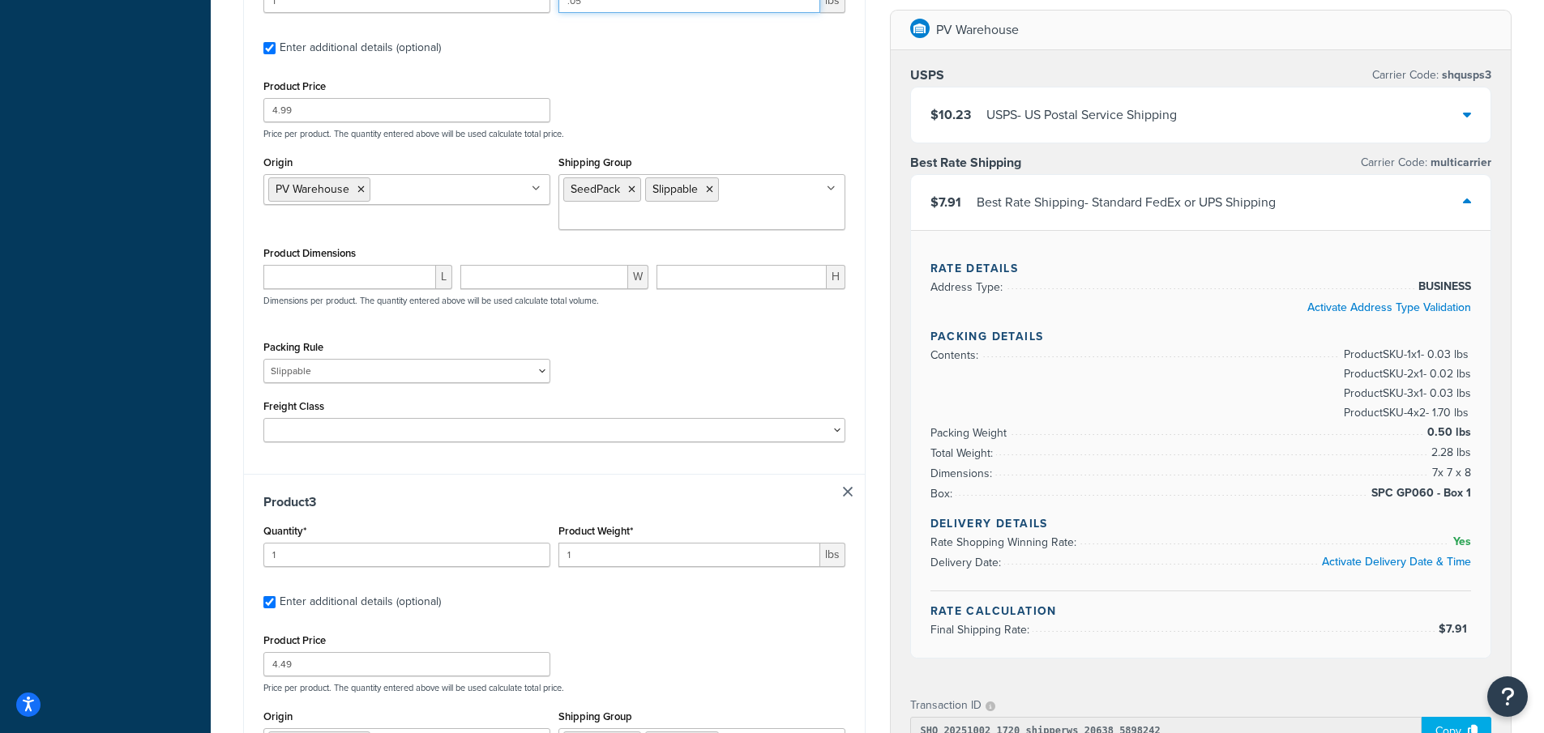
scroll to position [1366, 0]
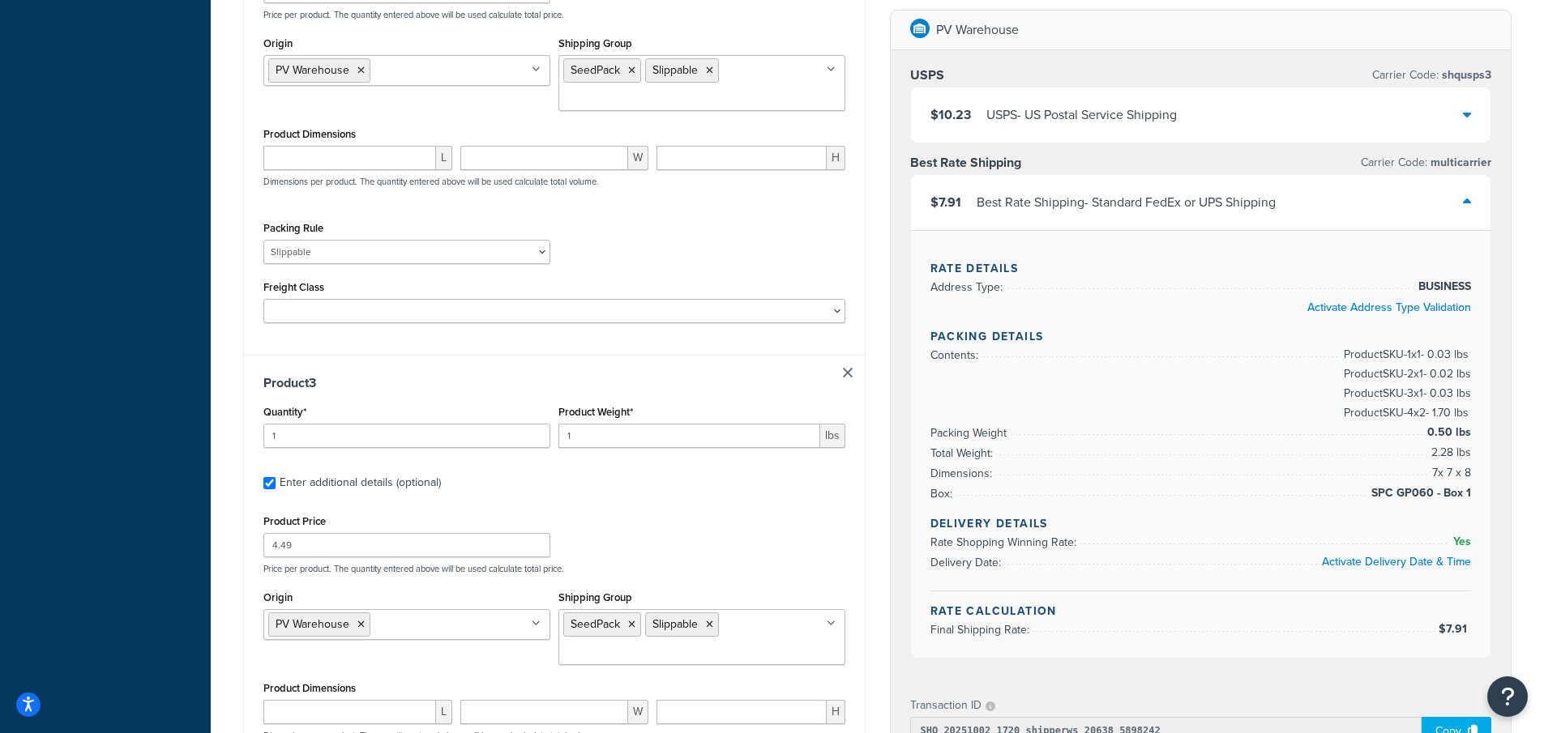
type input ".05"
drag, startPoint x: 587, startPoint y: 434, endPoint x: 514, endPoint y: 433, distance: 72.9
click at [514, 433] on div "Quantity* 1 Product Weight* 1 lbs" at bounding box center [554, 430] width 590 height 59
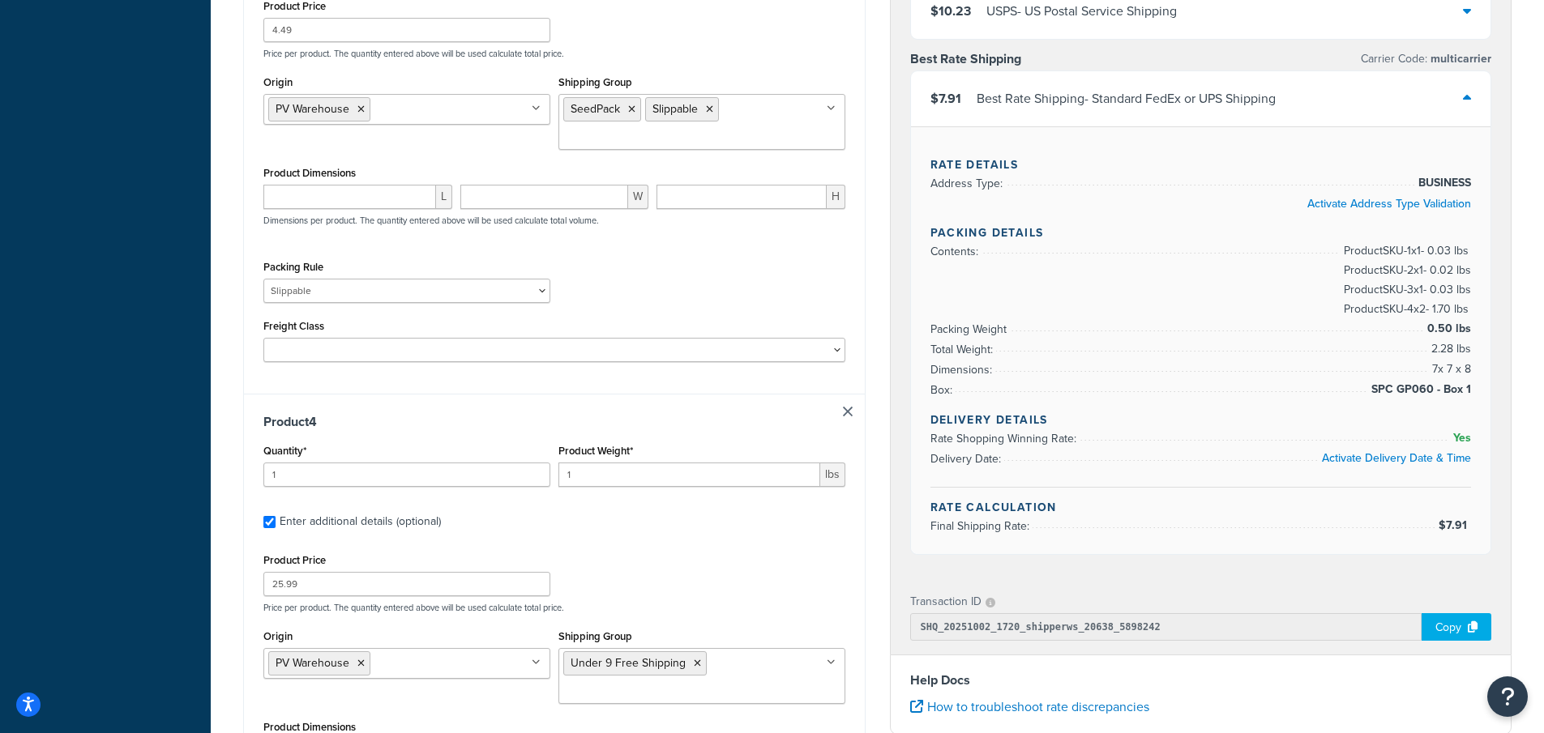
scroll to position [1933, 0]
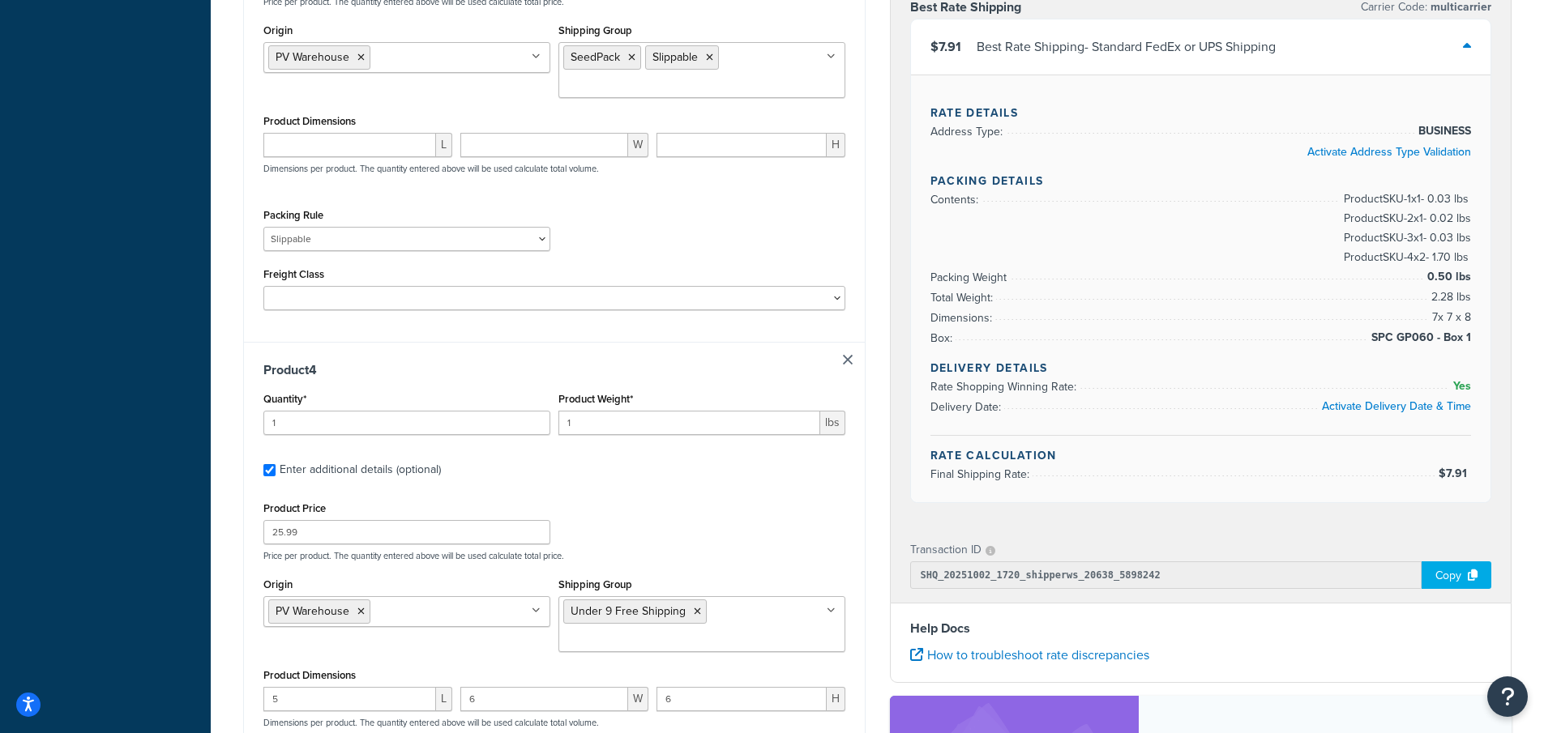
type input ".03"
click at [804, 523] on div "Product Price 25.99 Price per product. The quantity entered above will be used …" at bounding box center [554, 530] width 590 height 64
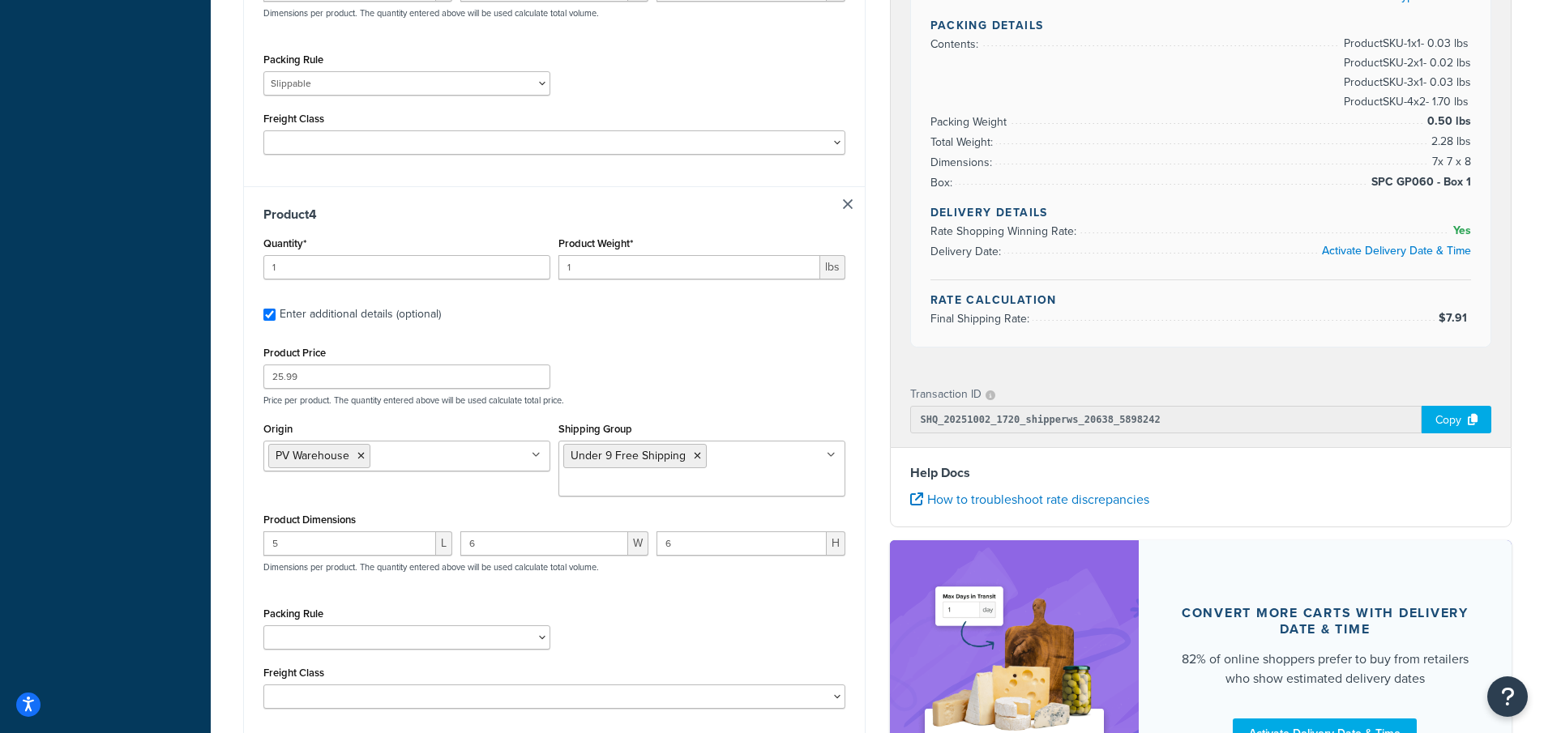
scroll to position [2096, 0]
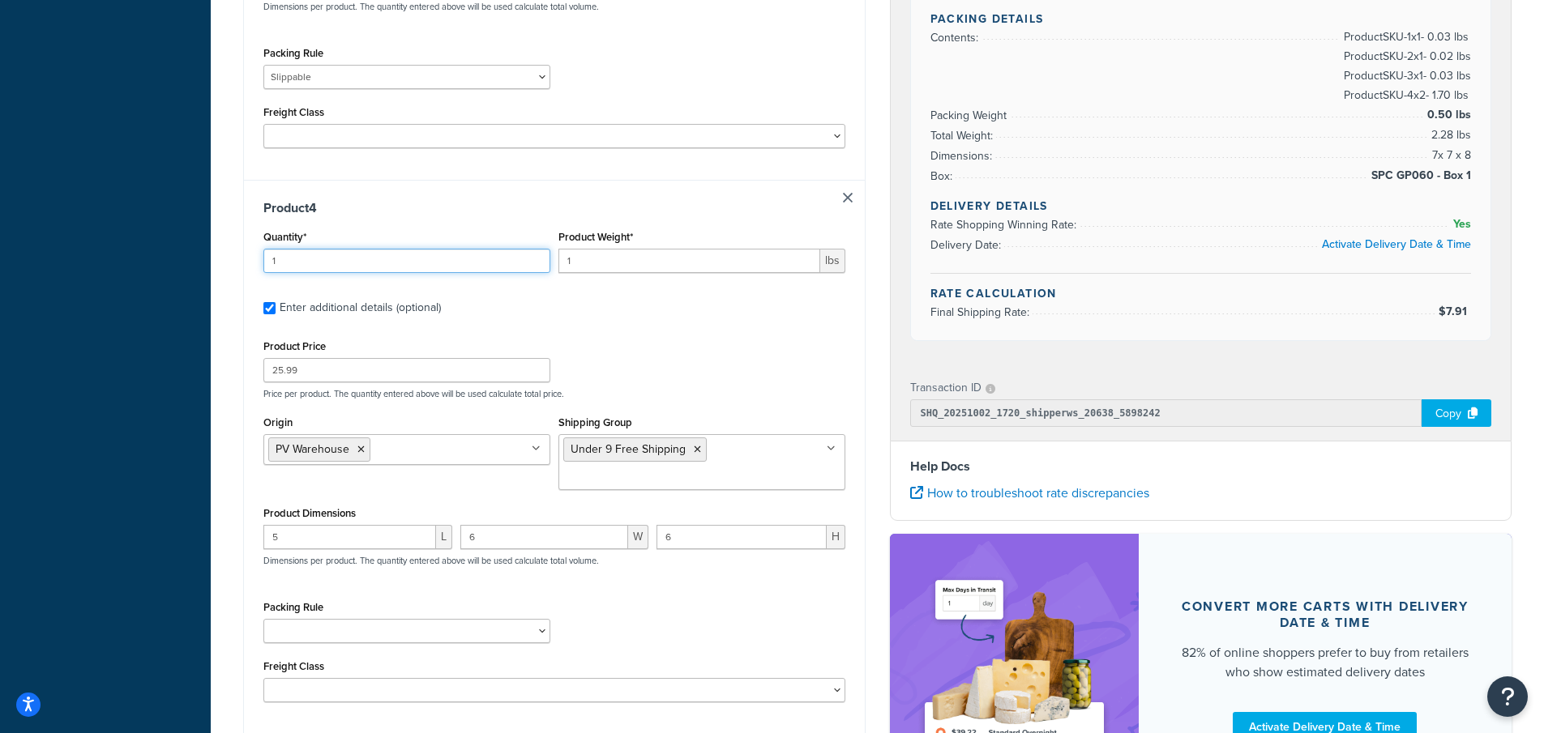
type input "2"
drag, startPoint x: 575, startPoint y: 263, endPoint x: 534, endPoint y: 257, distance: 41.8
click at [540, 258] on div "Quantity* 2 Product Weight* 1 lbs" at bounding box center [554, 255] width 590 height 59
type input ".85"
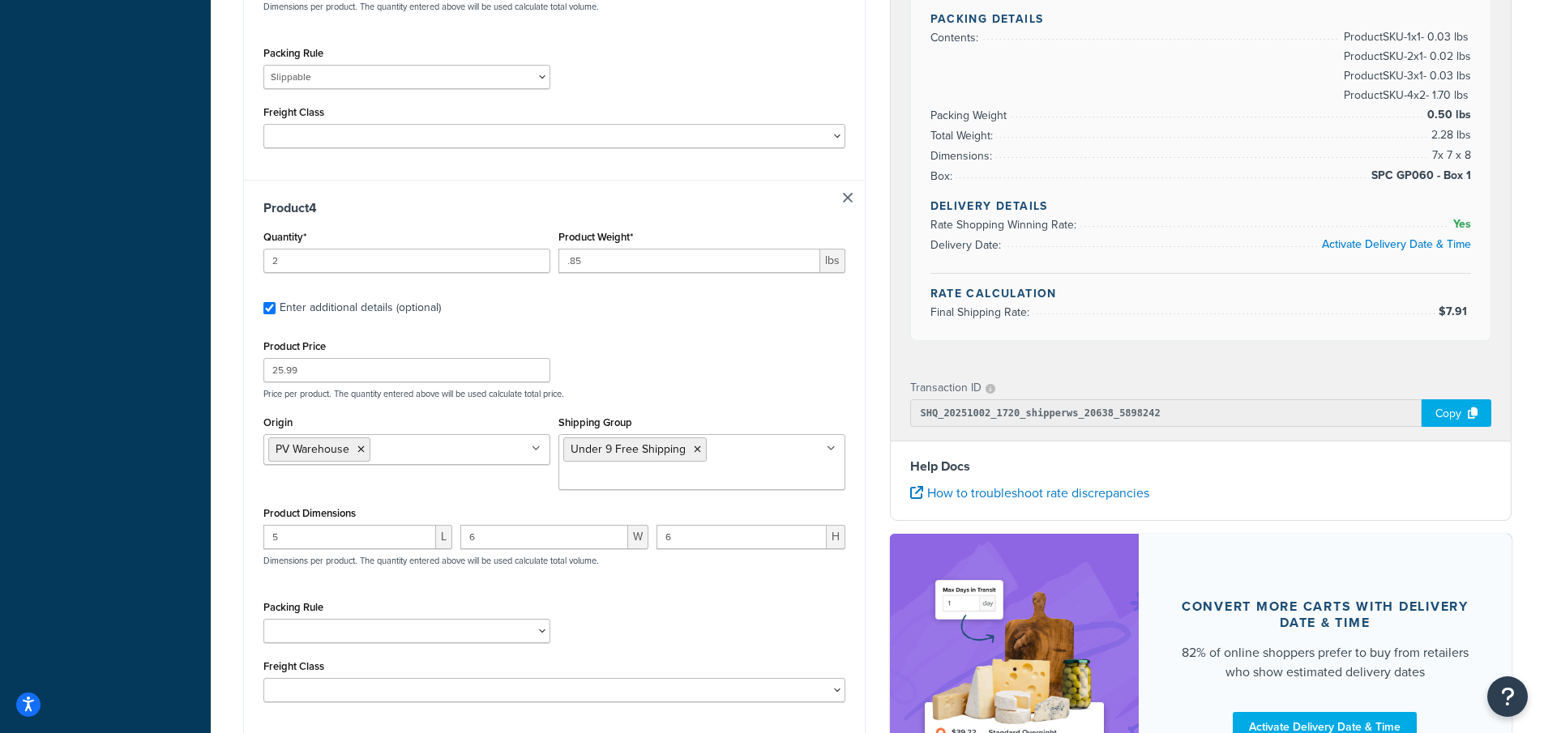
click at [848, 400] on div "Product 4 Quantity* 2 Product Weight* .85 lbs Enter additional details (optiona…" at bounding box center [554, 457] width 621 height 554
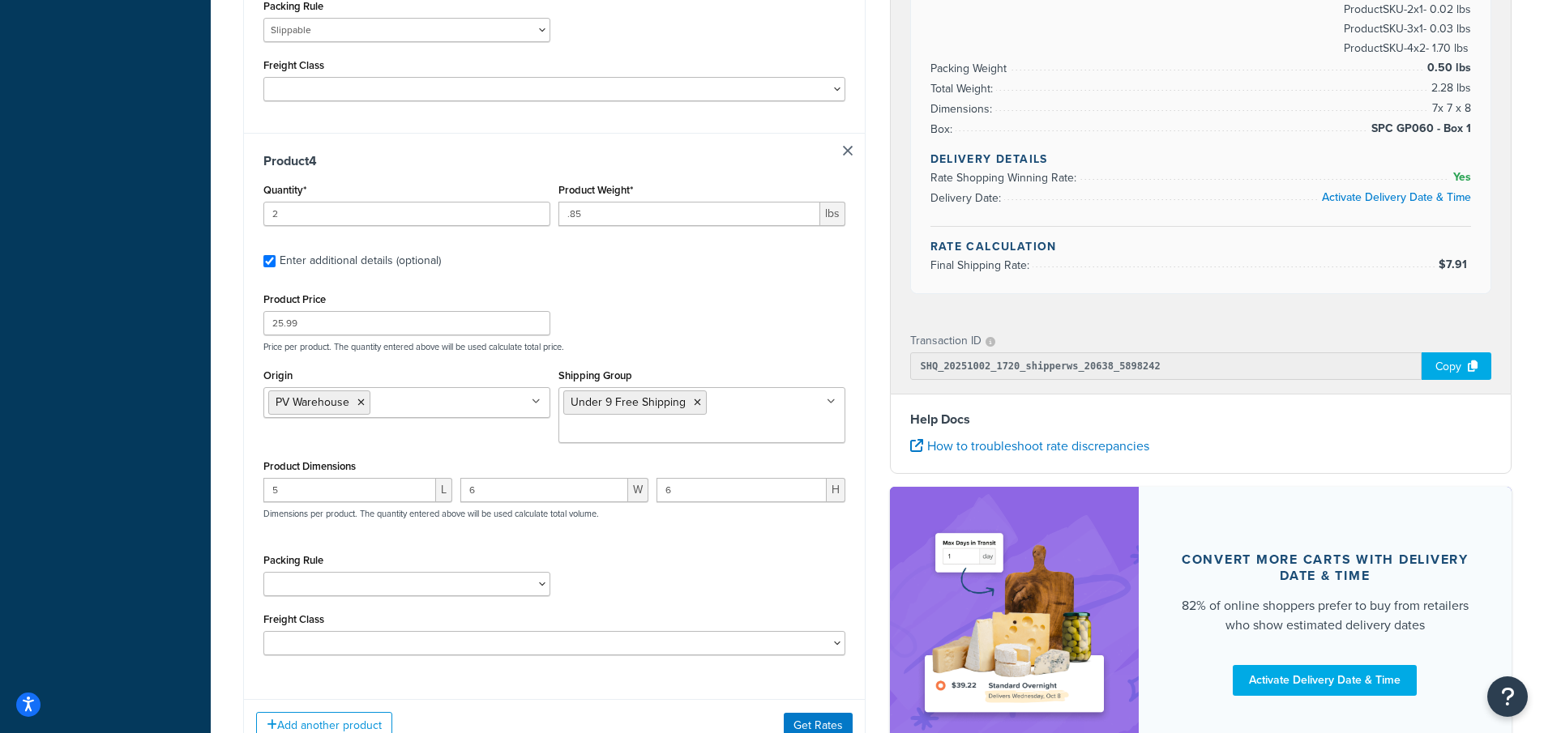
scroll to position [2258, 0]
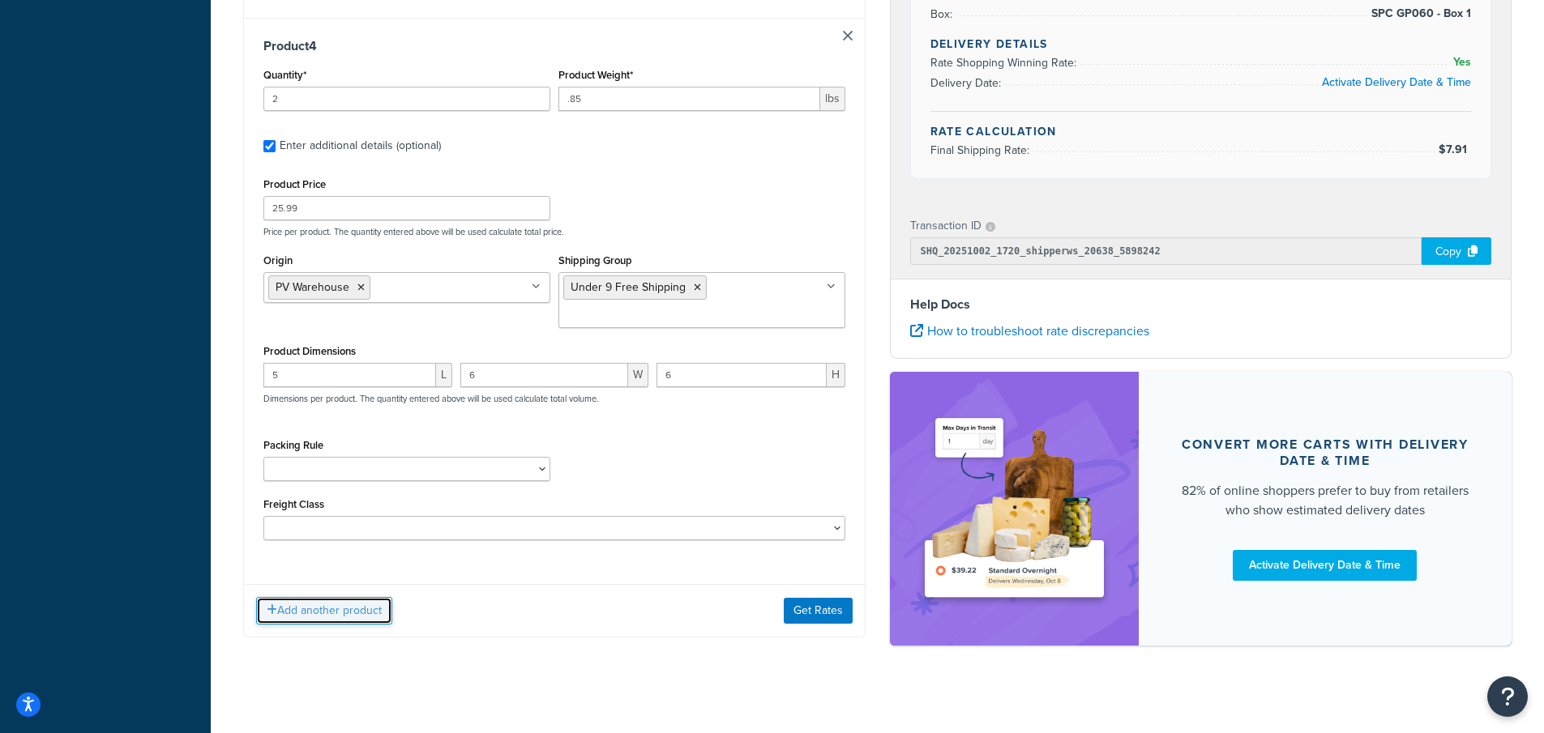
click at [327, 616] on button "Add another product" at bounding box center [324, 611] width 136 height 28
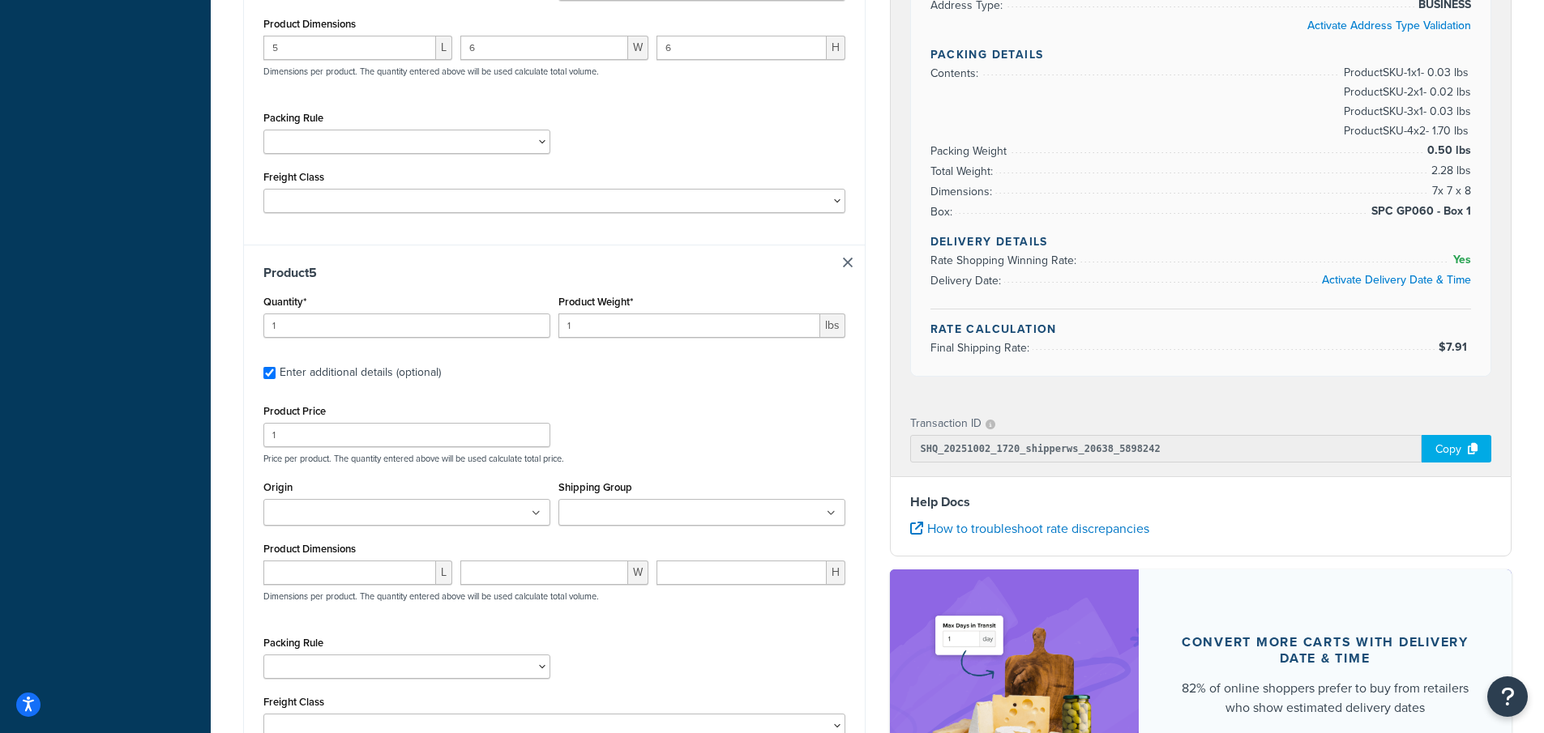
scroll to position [2604, 0]
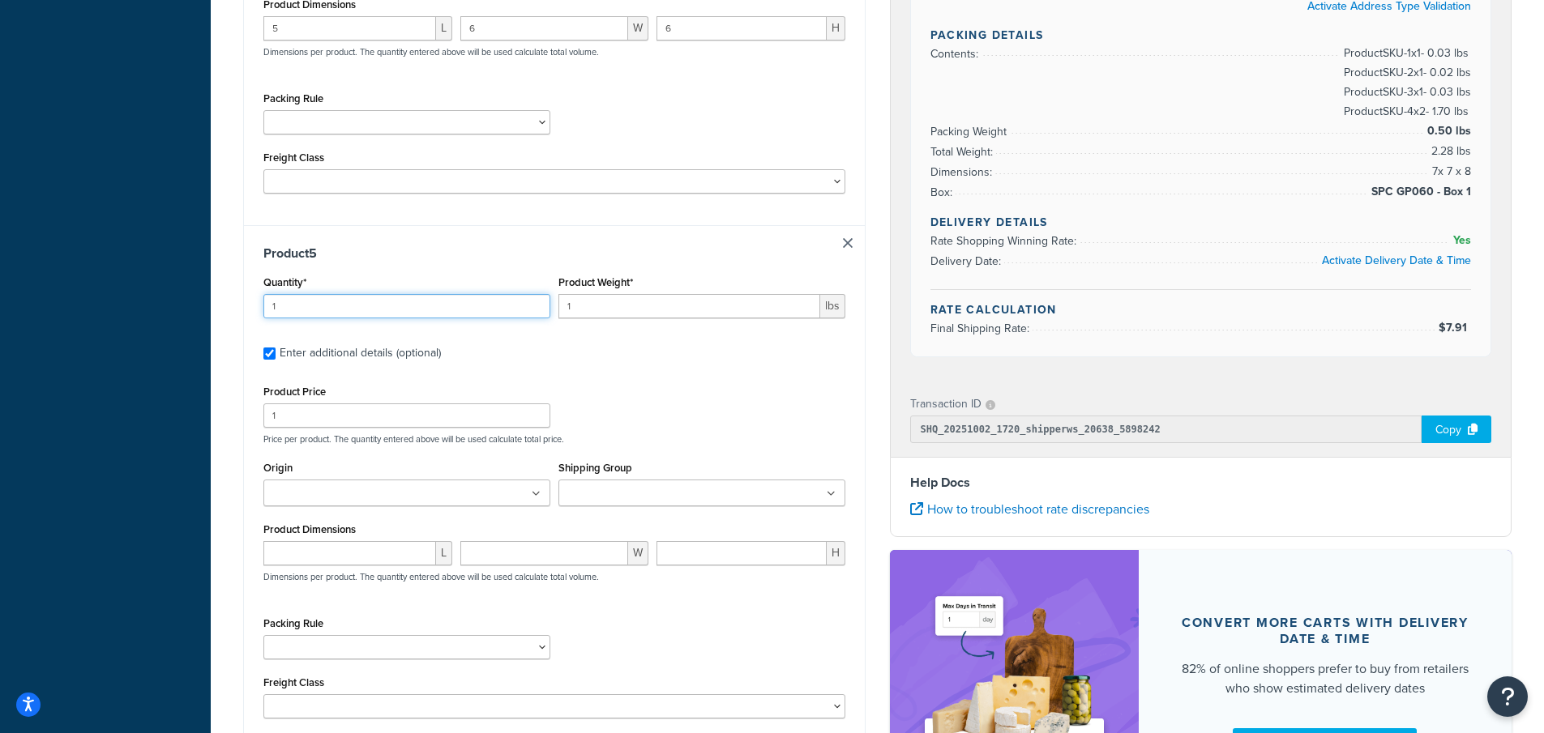
drag, startPoint x: 285, startPoint y: 305, endPoint x: 204, endPoint y: 276, distance: 86.4
type input "2"
drag, startPoint x: 570, startPoint y: 307, endPoint x: 534, endPoint y: 305, distance: 36.5
click at [534, 305] on div "Quantity* 2 Product Weight* 1 lbs" at bounding box center [554, 300] width 590 height 59
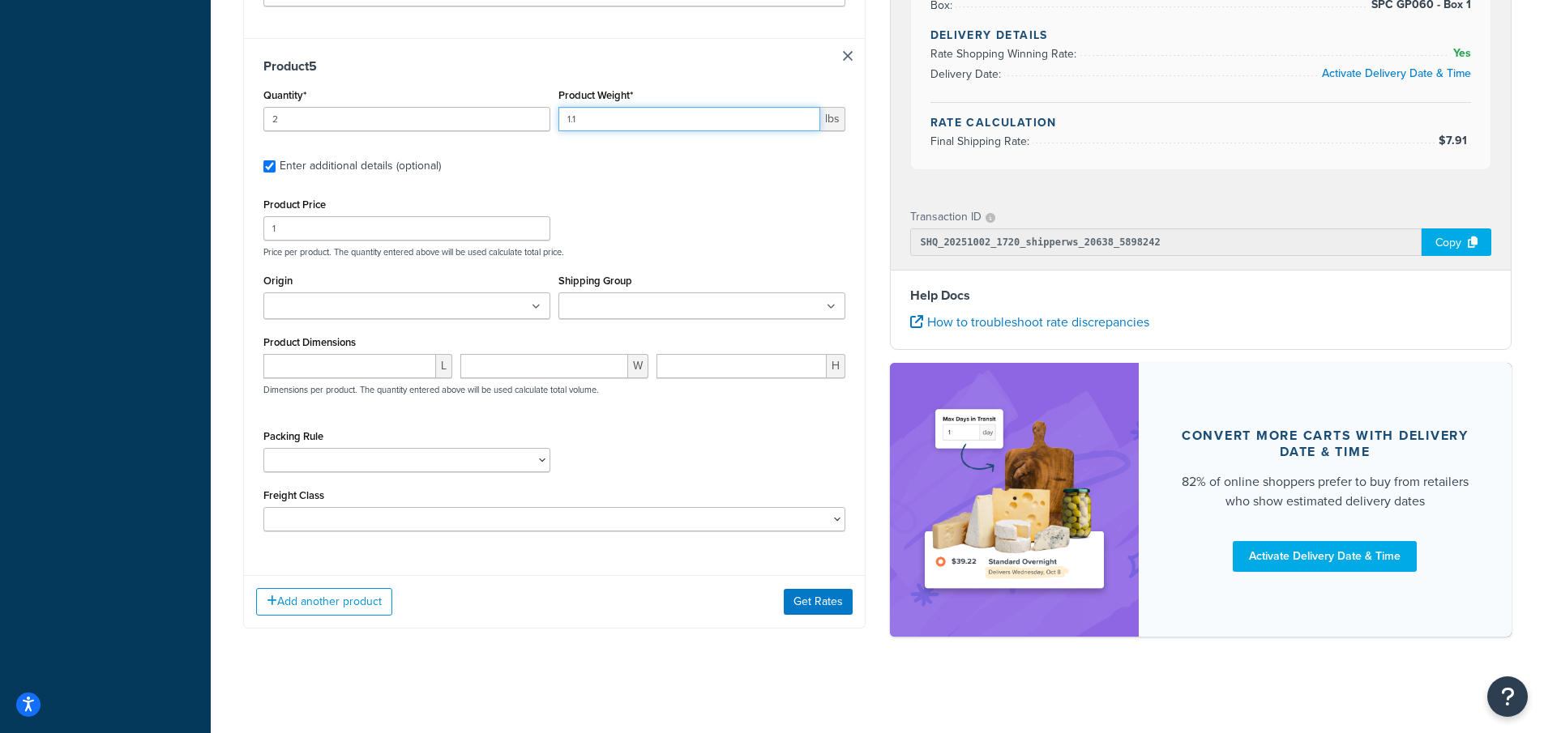
scroll to position [2792, 0]
type input "1.1"
drag, startPoint x: 282, startPoint y: 232, endPoint x: 237, endPoint y: 219, distance: 47.2
type input "11.99"
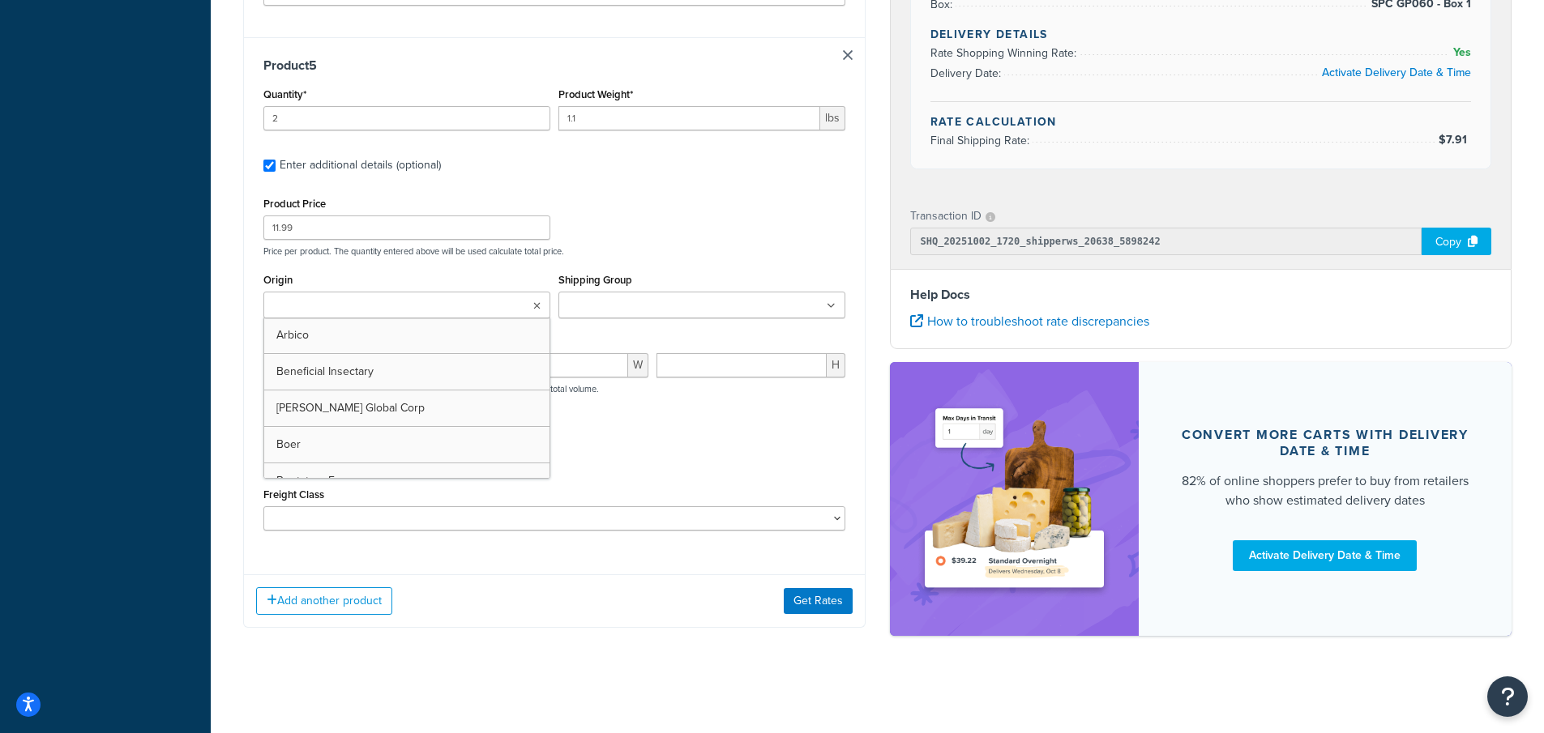
click at [409, 308] on ul at bounding box center [406, 305] width 287 height 27
type input "pv"
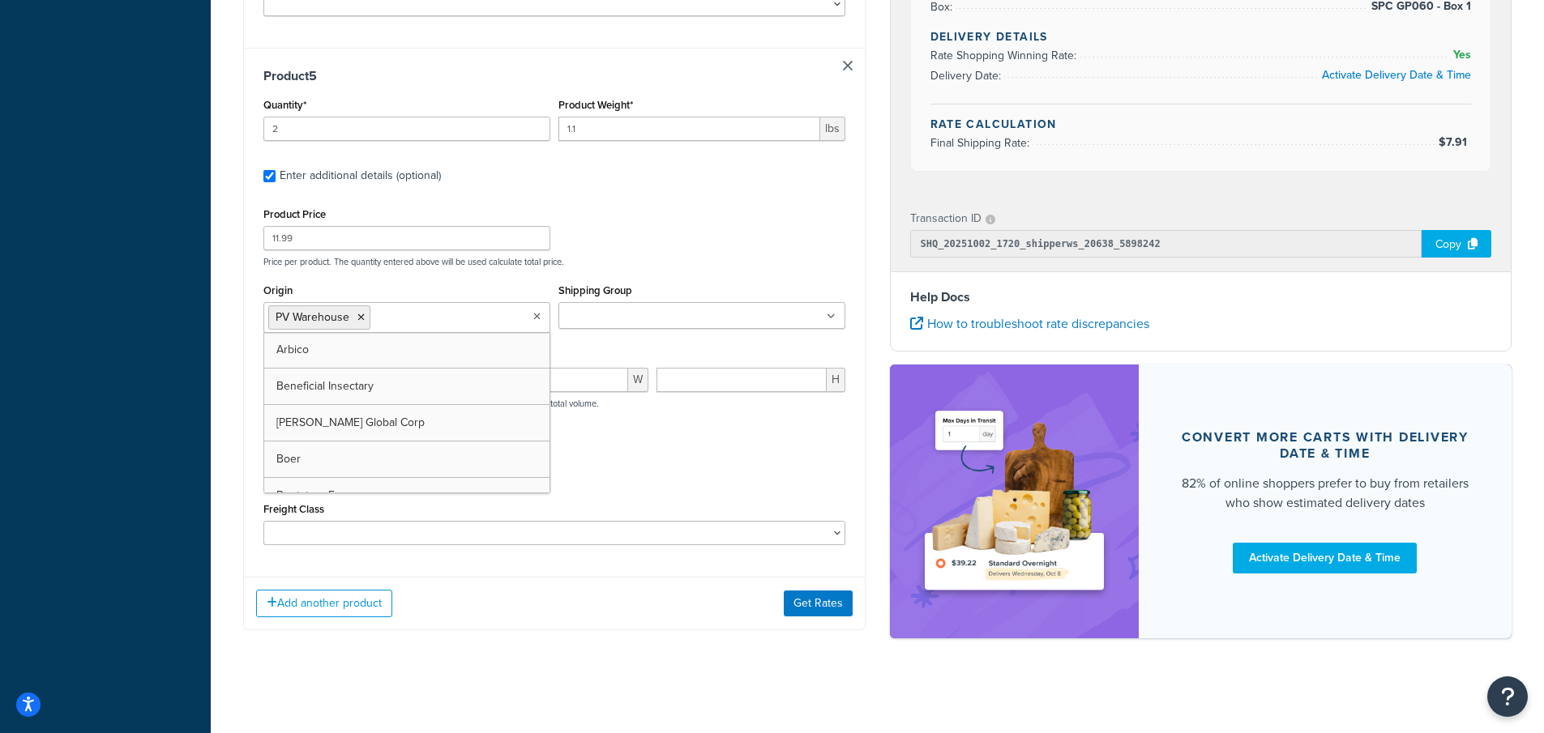
scroll to position [2784, 0]
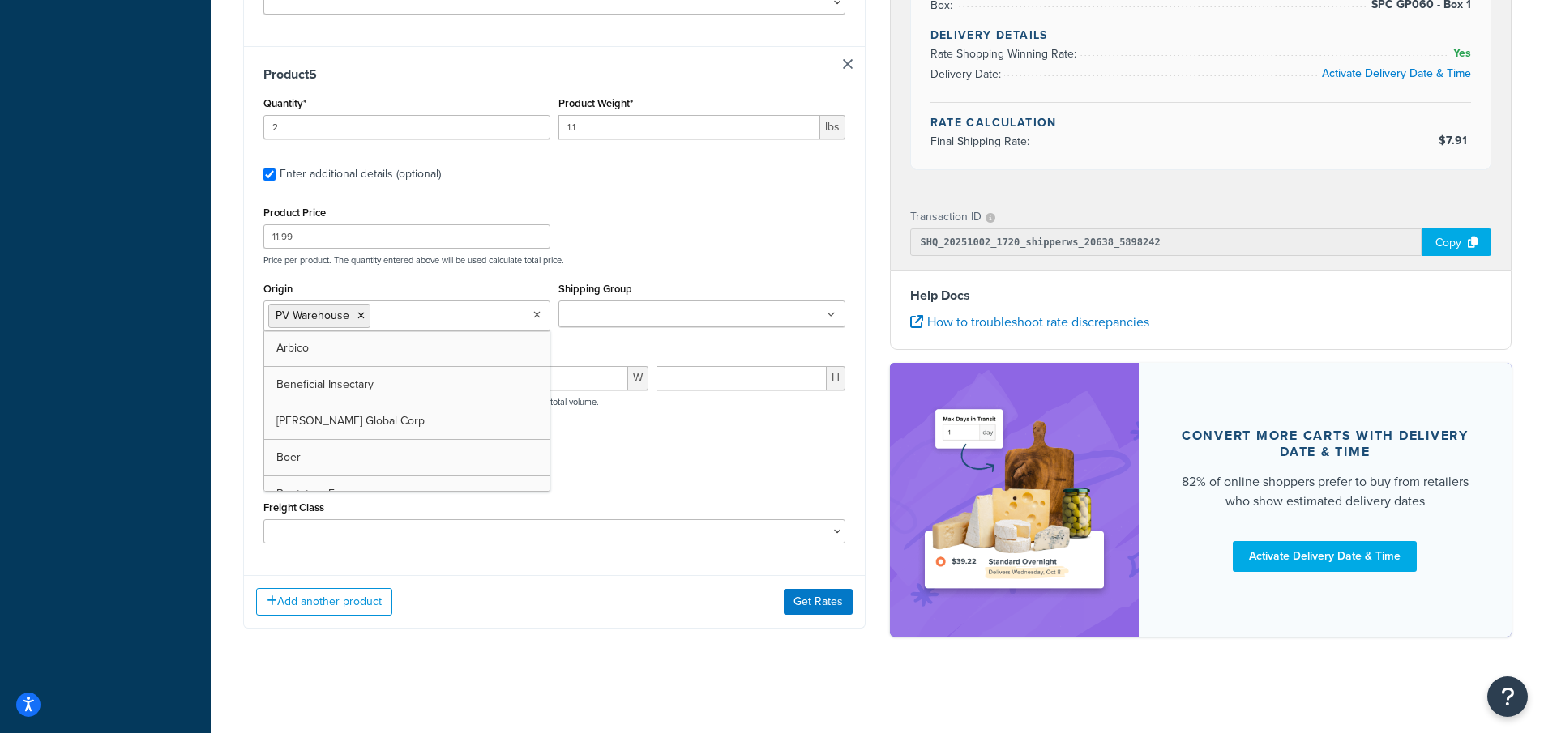
click at [605, 315] on input "Shipping Group" at bounding box center [634, 315] width 143 height 18
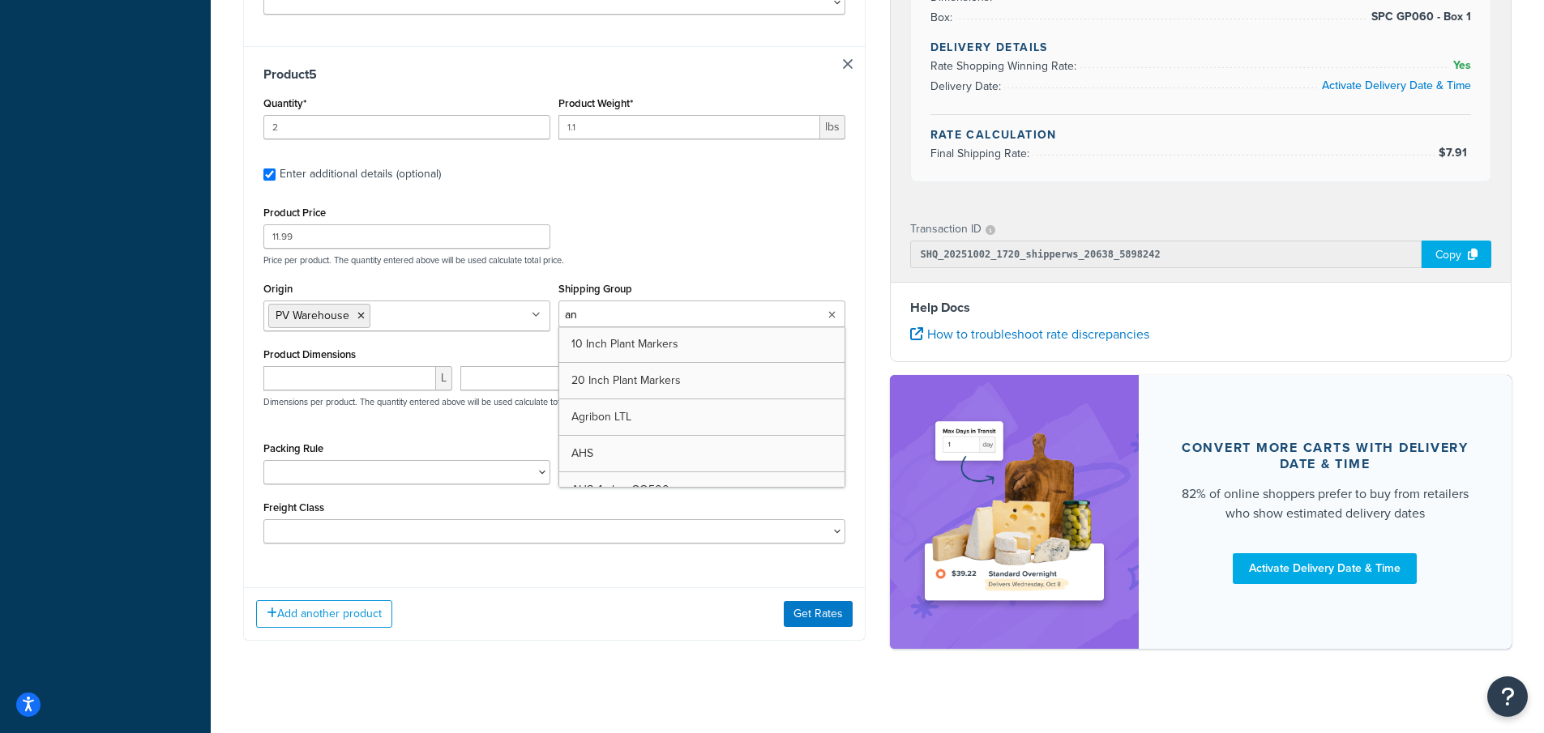
type input "ann"
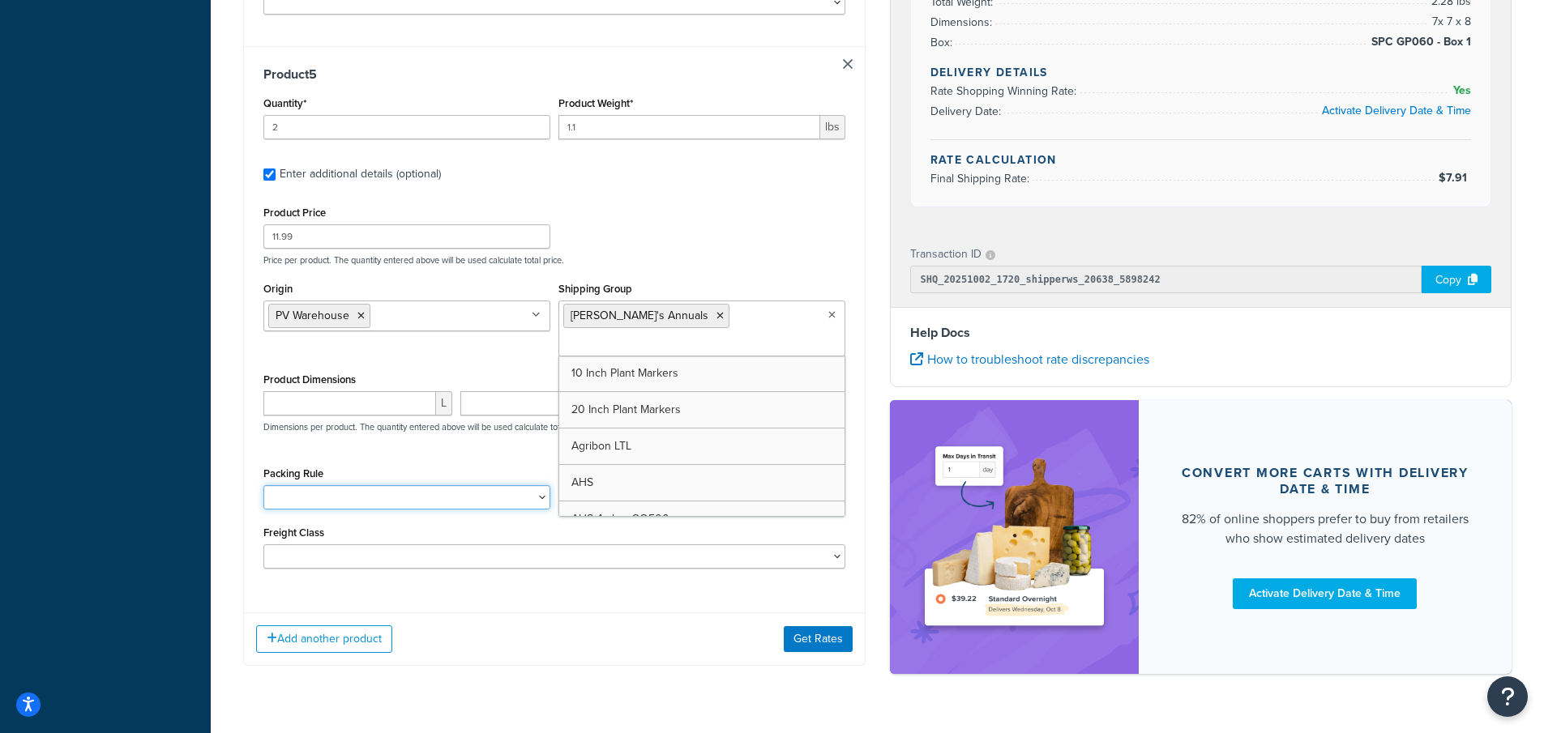
click at [293, 485] on select "1 Gallon 10 Inch Plant Markers 20 Inch Plant Markers AHS 4 claw GO500 AHS 5 Gal…" at bounding box center [406, 497] width 287 height 24
select select "84863"
click at [263, 485] on select "1 Gallon 10 Inch Plant Markers 20 Inch Plant Markers AHS 4 claw GO500 AHS 5 Gal…" at bounding box center [406, 497] width 287 height 24
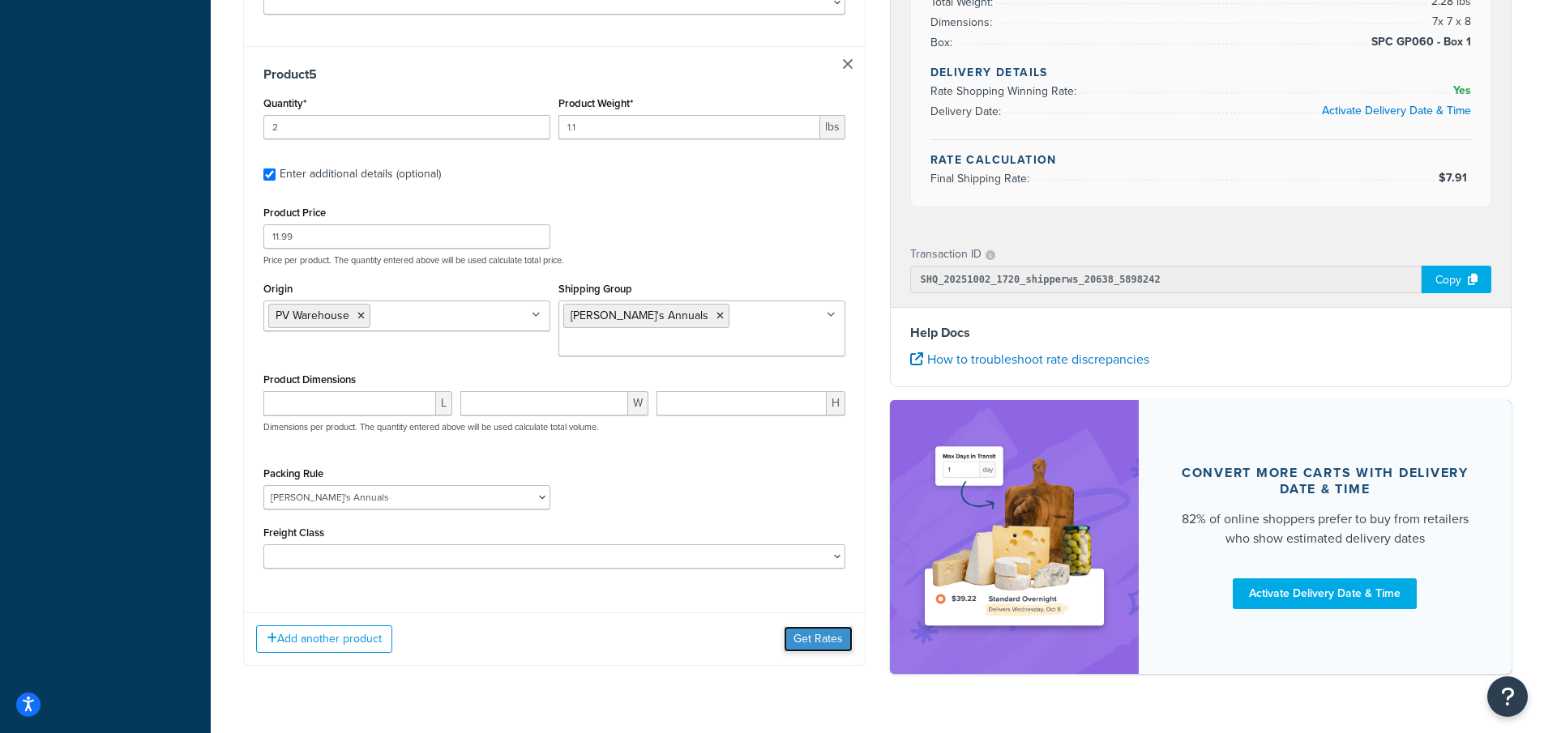
click at [811, 626] on button "Get Rates" at bounding box center [818, 639] width 69 height 26
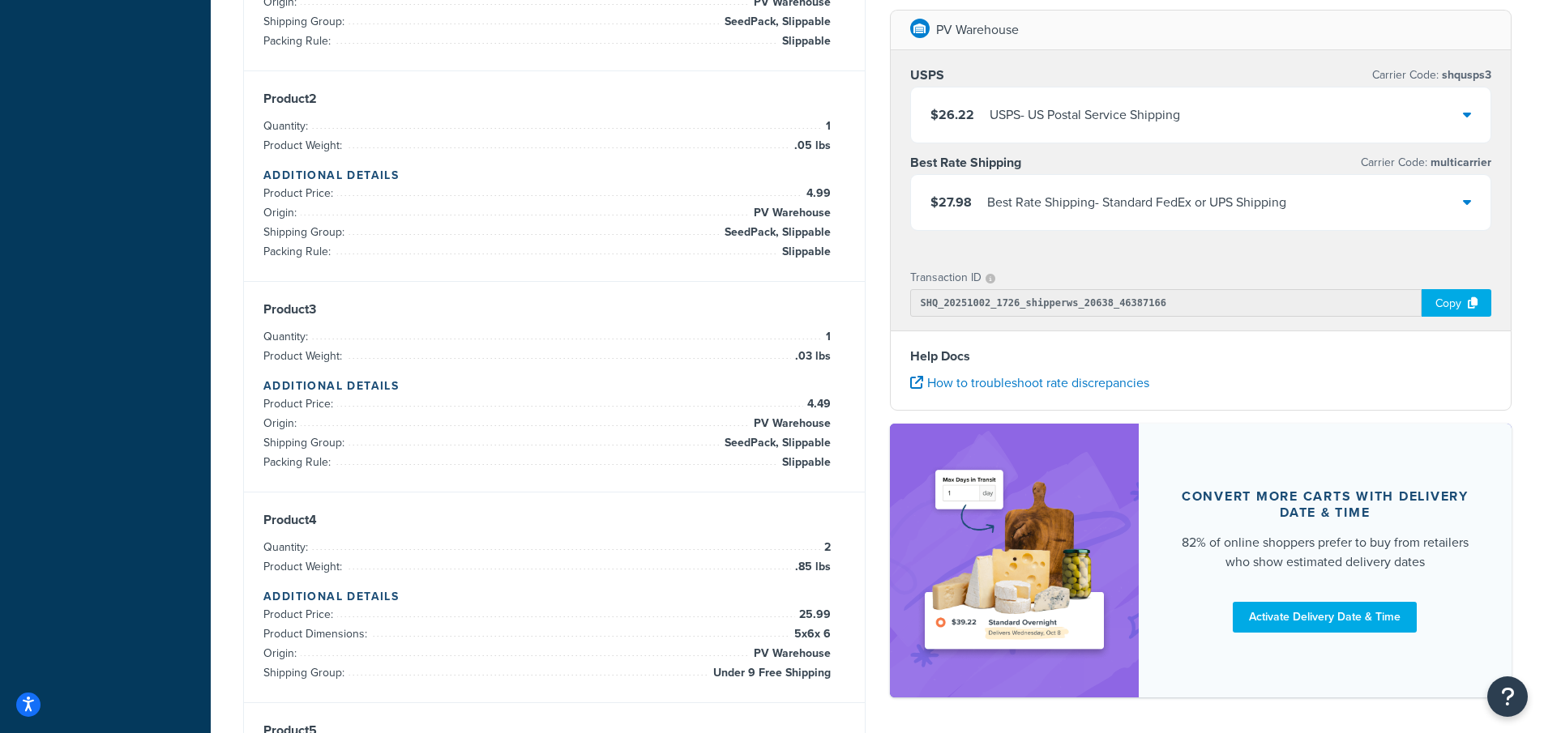
scroll to position [562, 0]
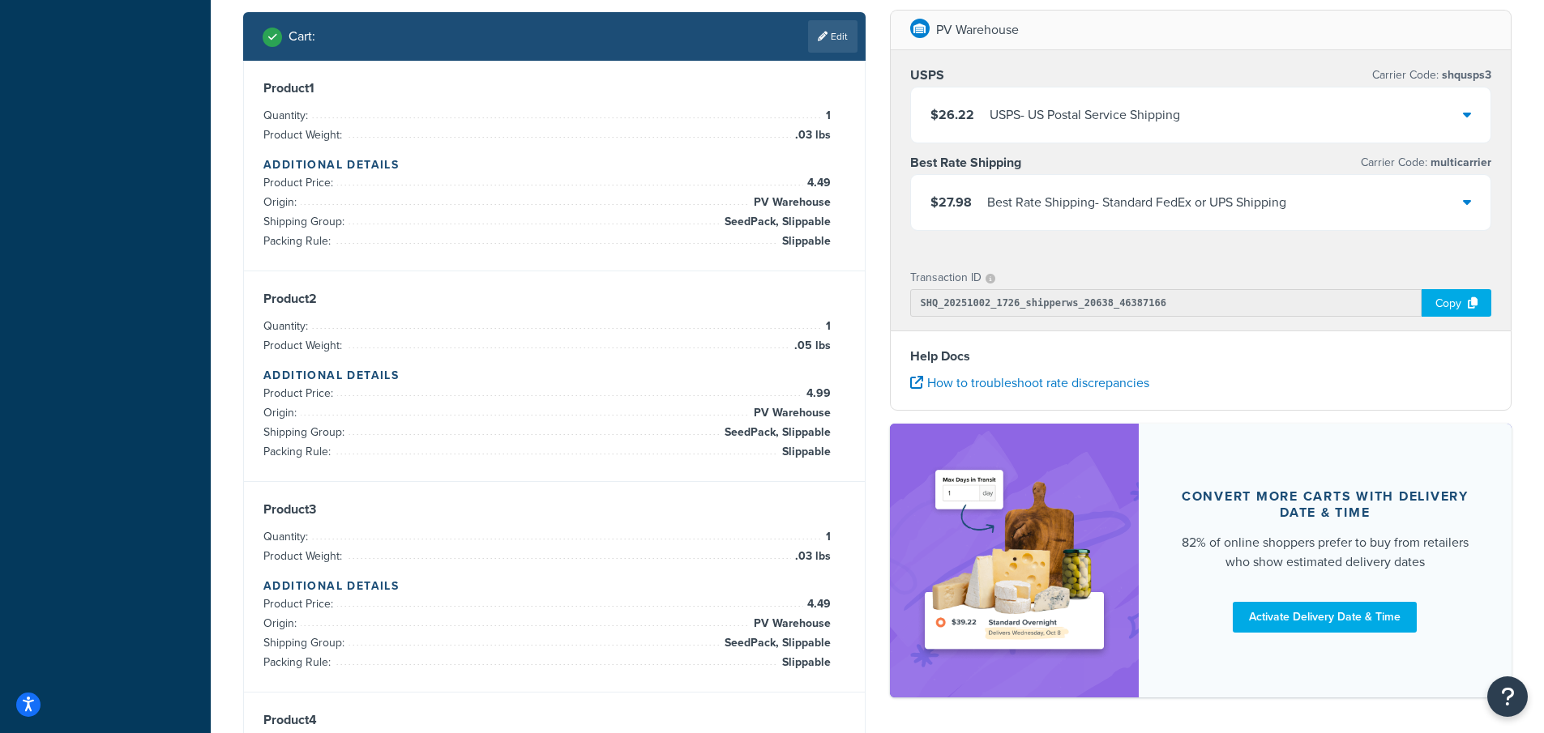
click at [1466, 203] on icon at bounding box center [1467, 201] width 8 height 13
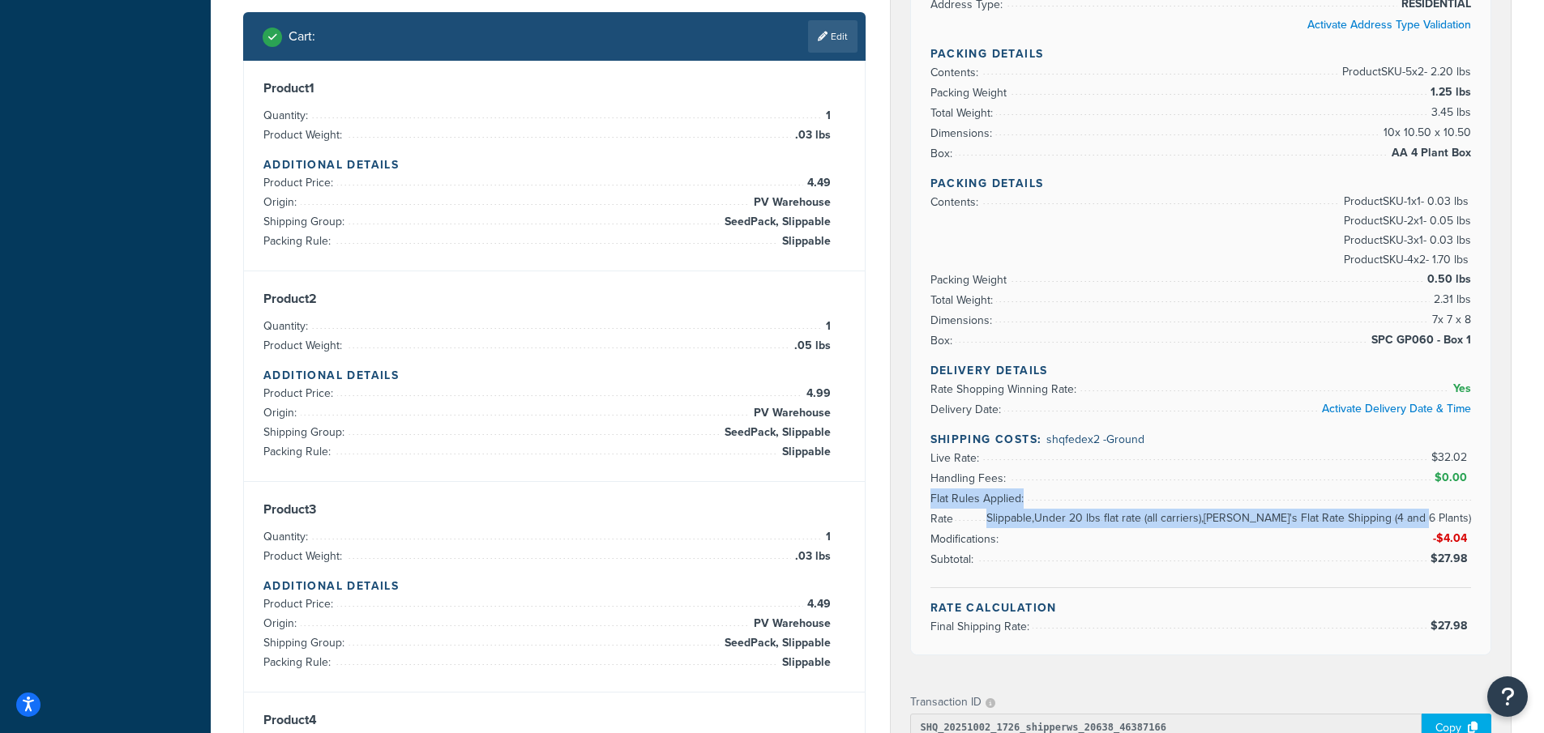
drag, startPoint x: 940, startPoint y: 519, endPoint x: 1468, endPoint y: 521, distance: 527.5
click at [1468, 509] on li "Flat Rules Applied: Slippable,Under 20 lbs flat rate (all carriers),Annie's Fla…" at bounding box center [1200, 499] width 541 height 20
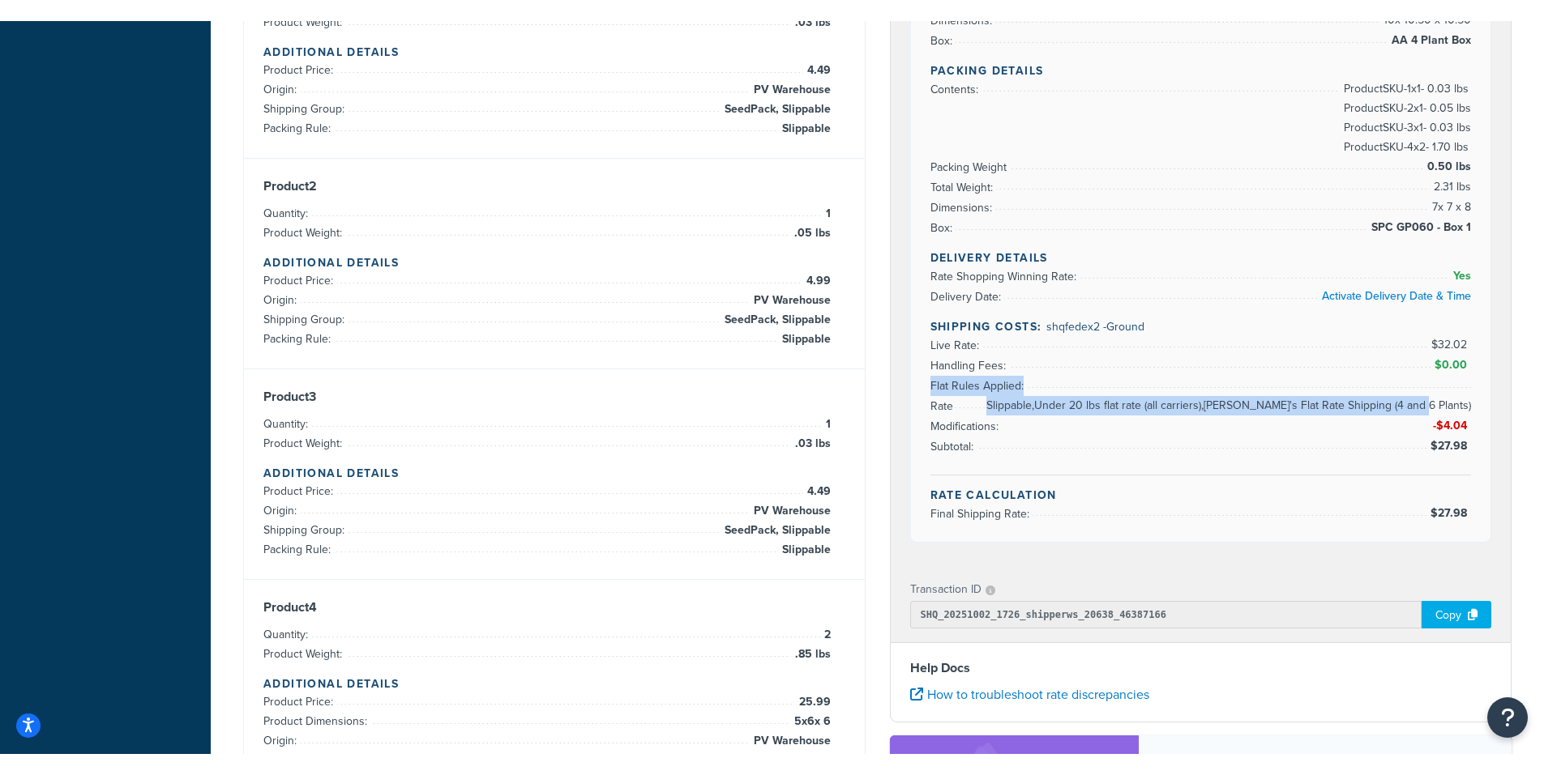
scroll to position [724, 0]
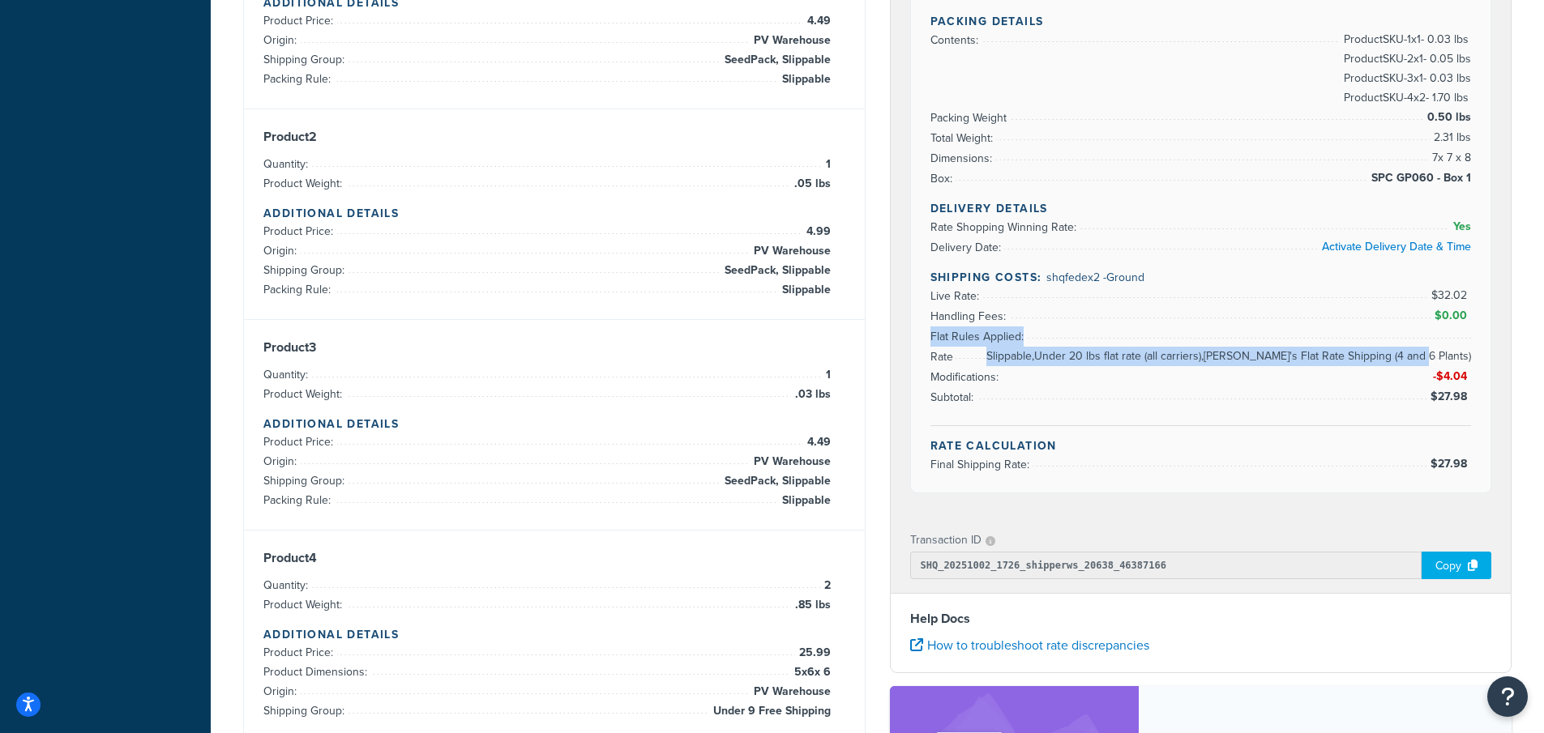
click at [1486, 352] on div "Rate Details Address Type: RESIDENTIAL Activate Address Type Validation Packing…" at bounding box center [1201, 138] width 580 height 707
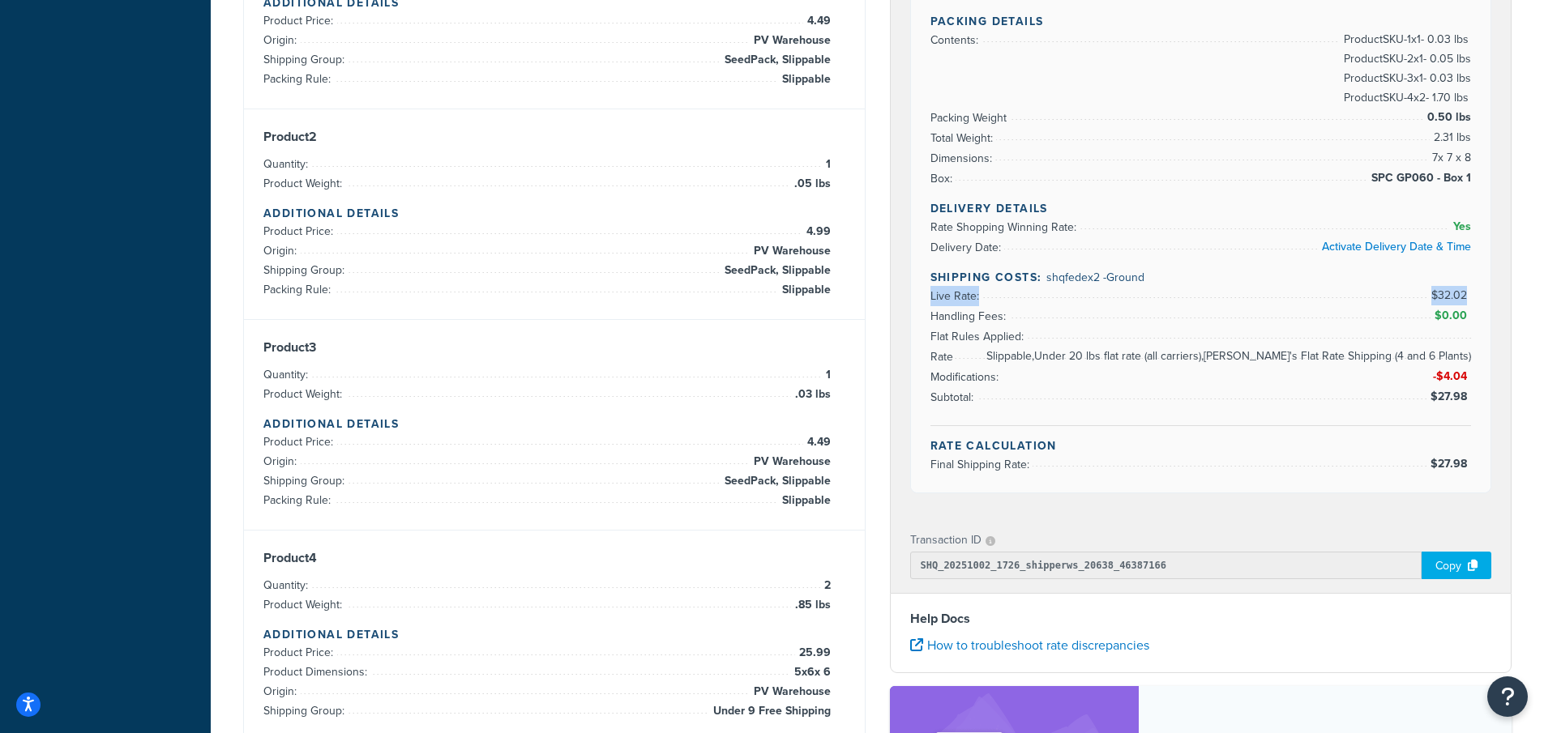
drag, startPoint x: 1470, startPoint y: 312, endPoint x: 919, endPoint y: 312, distance: 551.0
click at [919, 312] on div "Rate Details Address Type: RESIDENTIAL Activate Address Type Validation Packing…" at bounding box center [1201, 138] width 580 height 707
drag, startPoint x: 923, startPoint y: 375, endPoint x: 1472, endPoint y: 382, distance: 548.6
click at [1470, 382] on div "Rate Details Address Type: RESIDENTIAL Activate Address Type Validation Packing…" at bounding box center [1201, 138] width 580 height 707
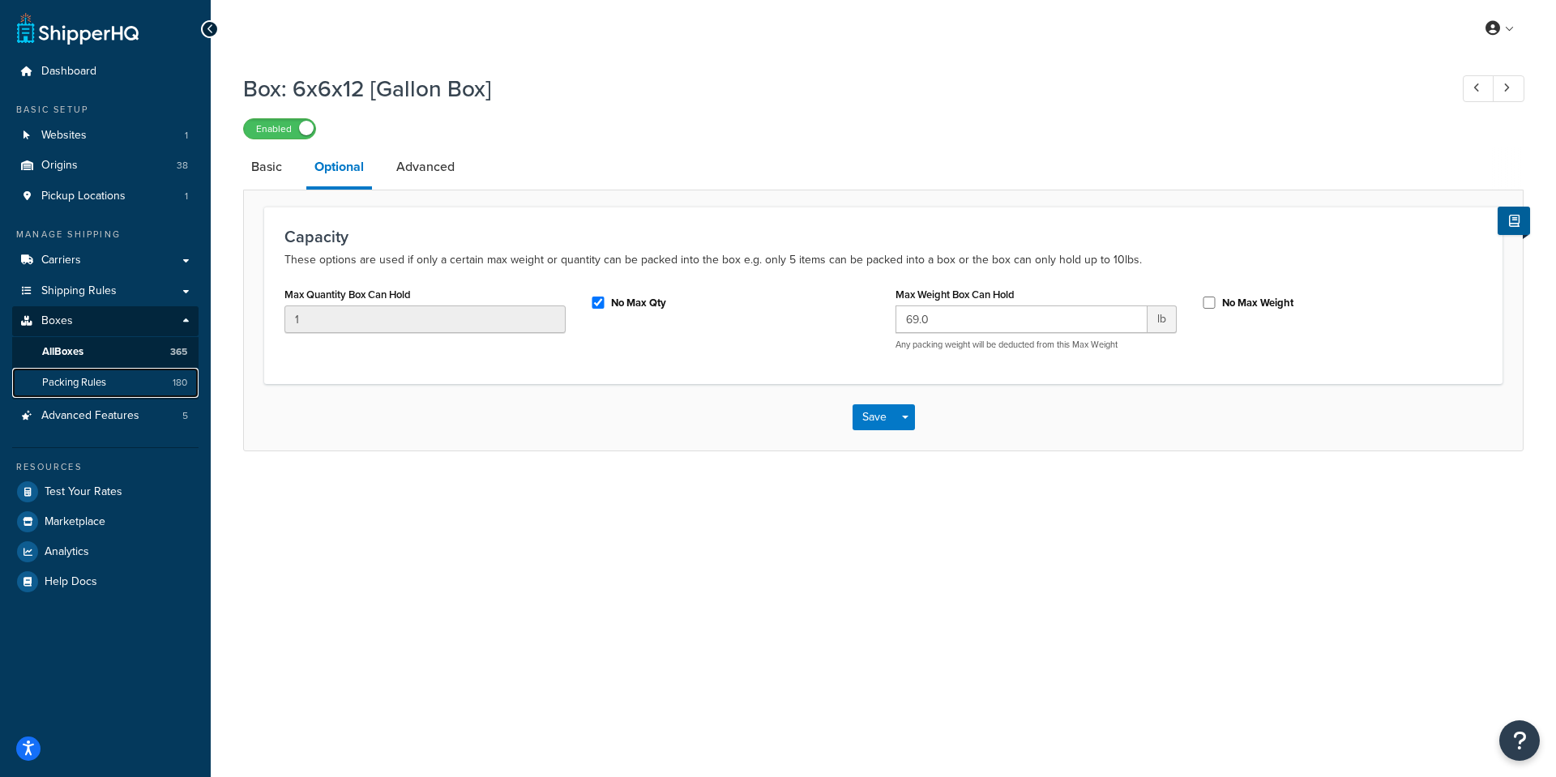
click at [72, 384] on span "Packing Rules" at bounding box center [74, 383] width 64 height 14
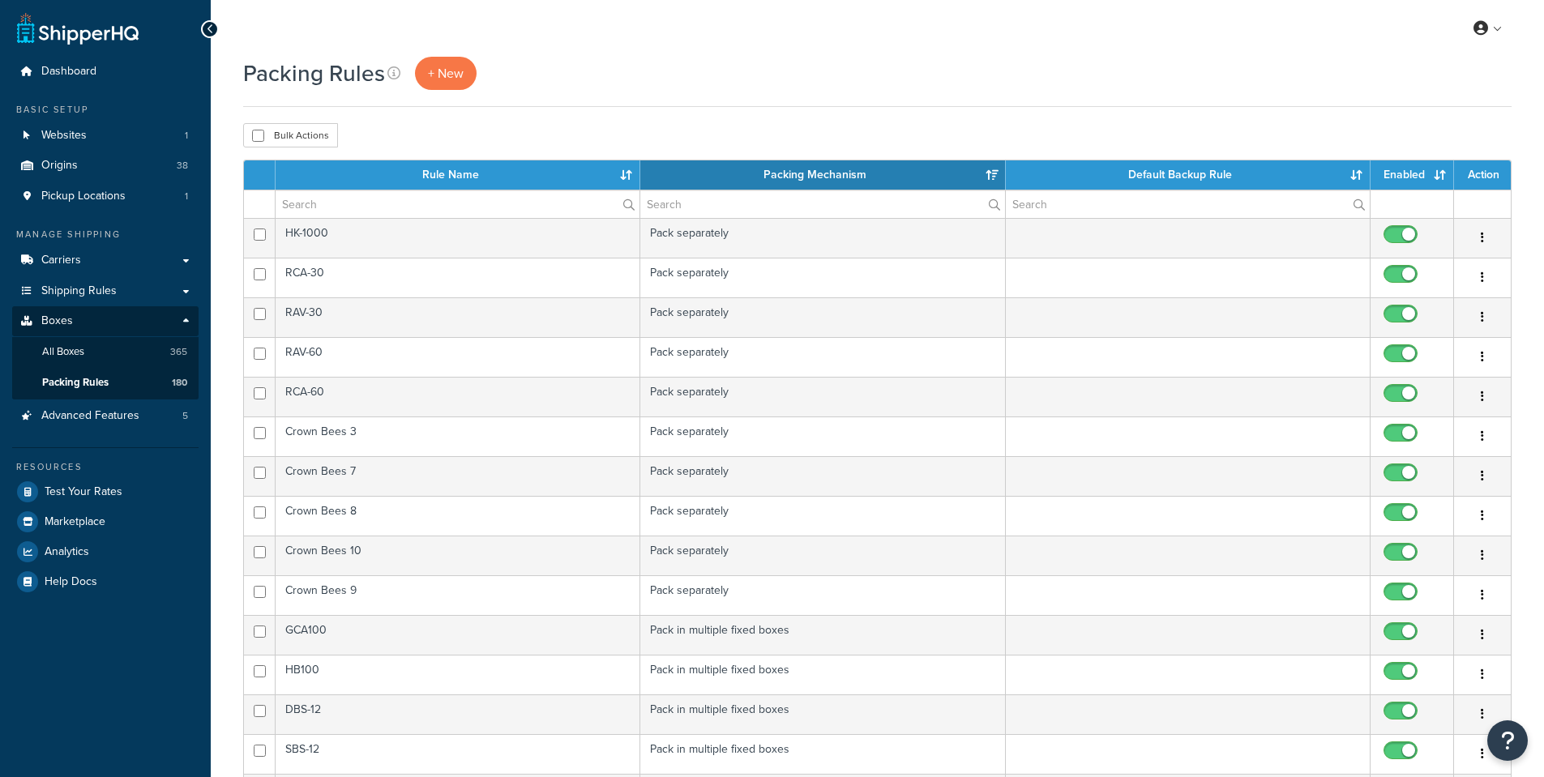
select select "15"
click at [76, 288] on span "Shipping Rules" at bounding box center [78, 291] width 75 height 14
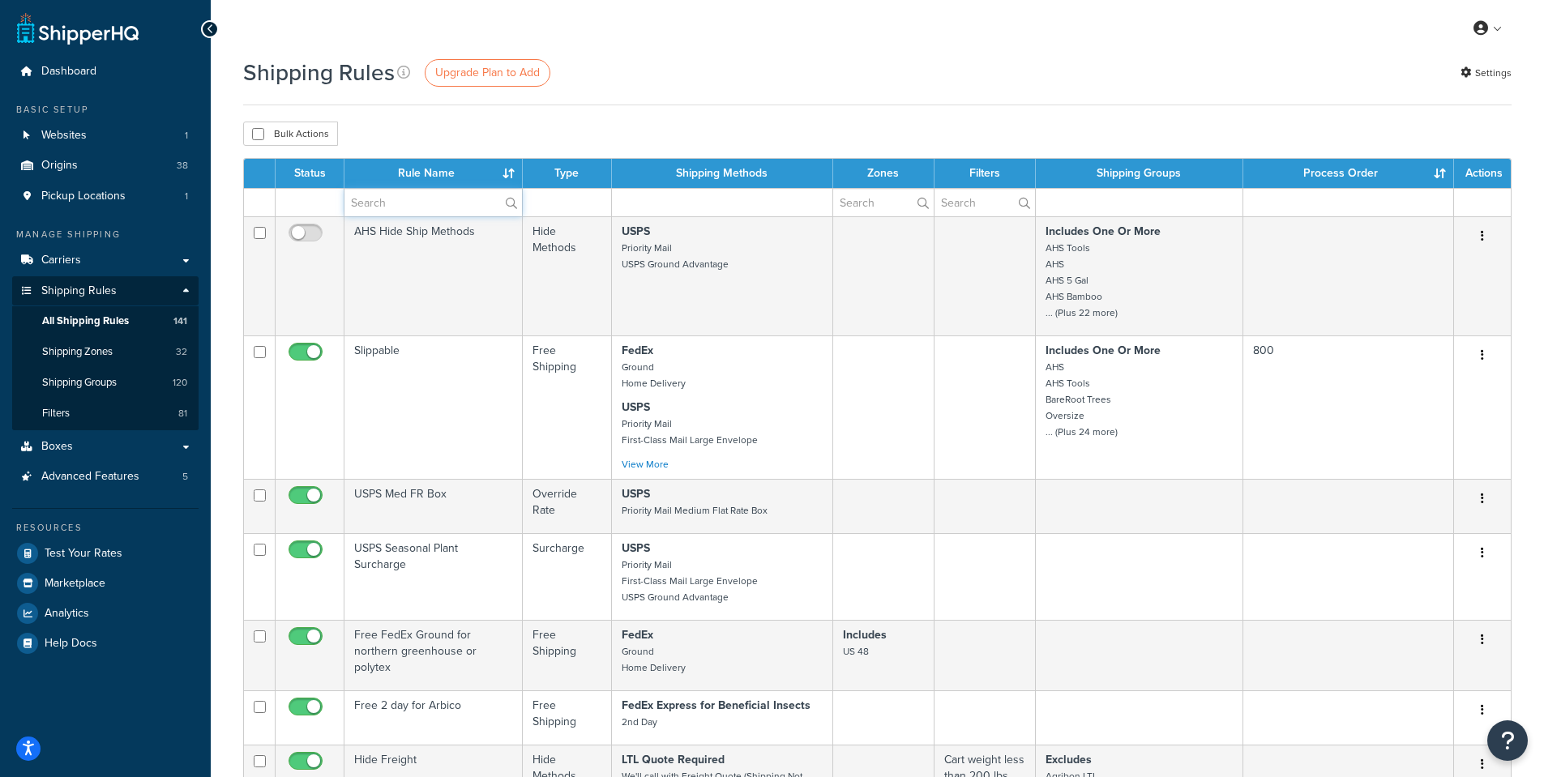
click at [375, 203] on input "text" at bounding box center [432, 203] width 177 height 28
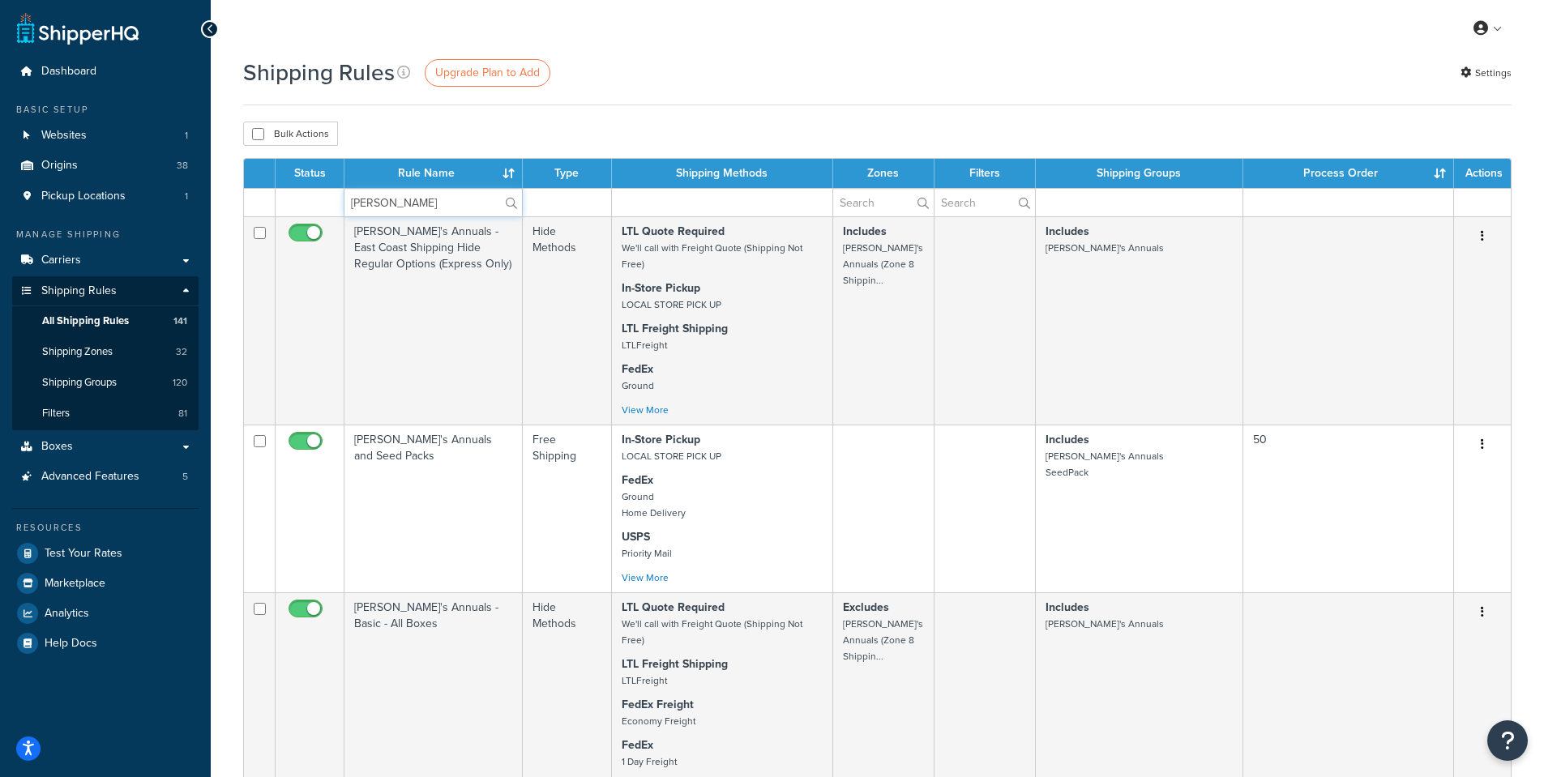
type input "[PERSON_NAME]"
click at [498, 125] on div "Bulk Actions Duplicate Delete" at bounding box center [877, 134] width 1268 height 24
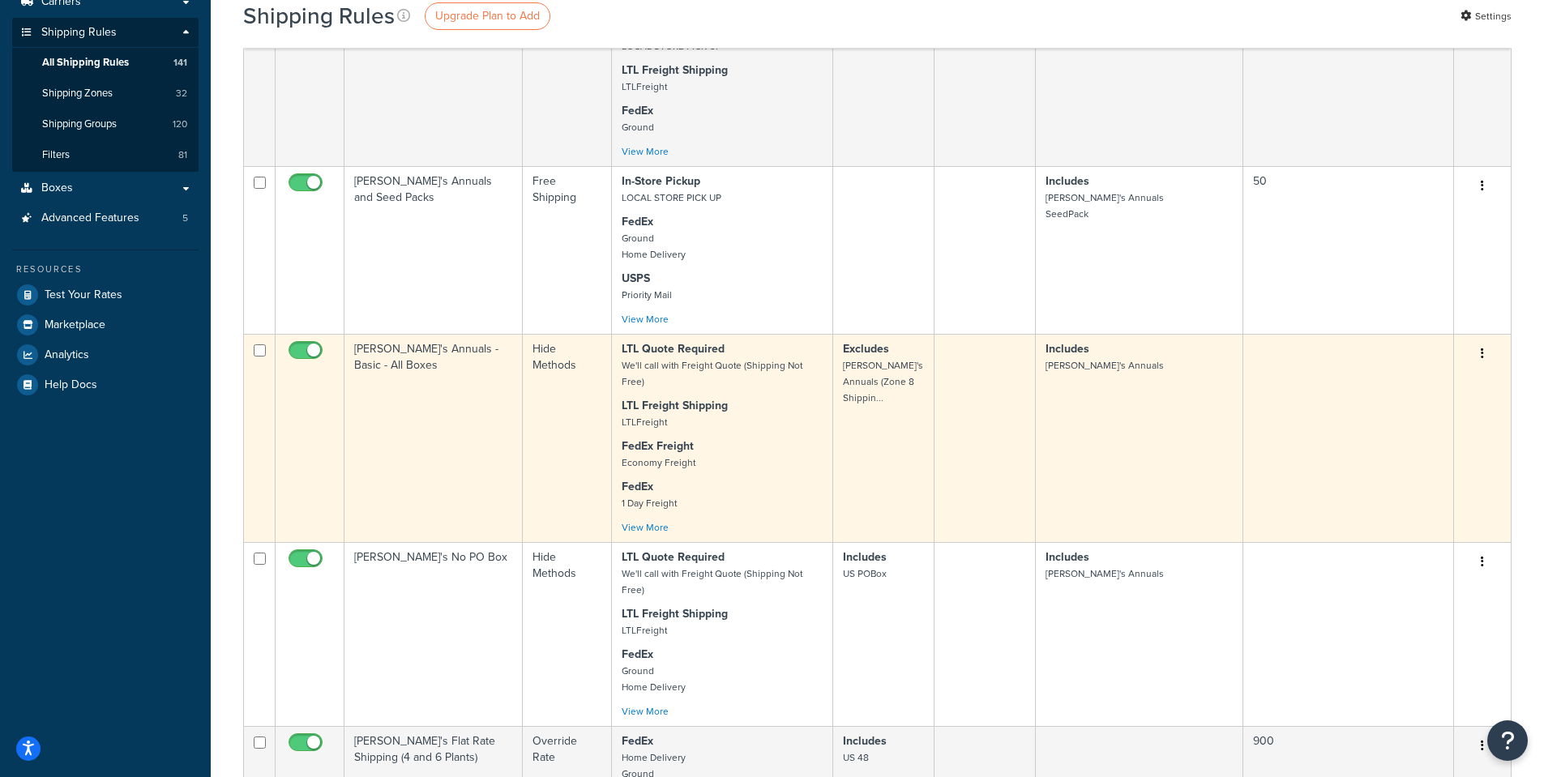
scroll to position [162, 0]
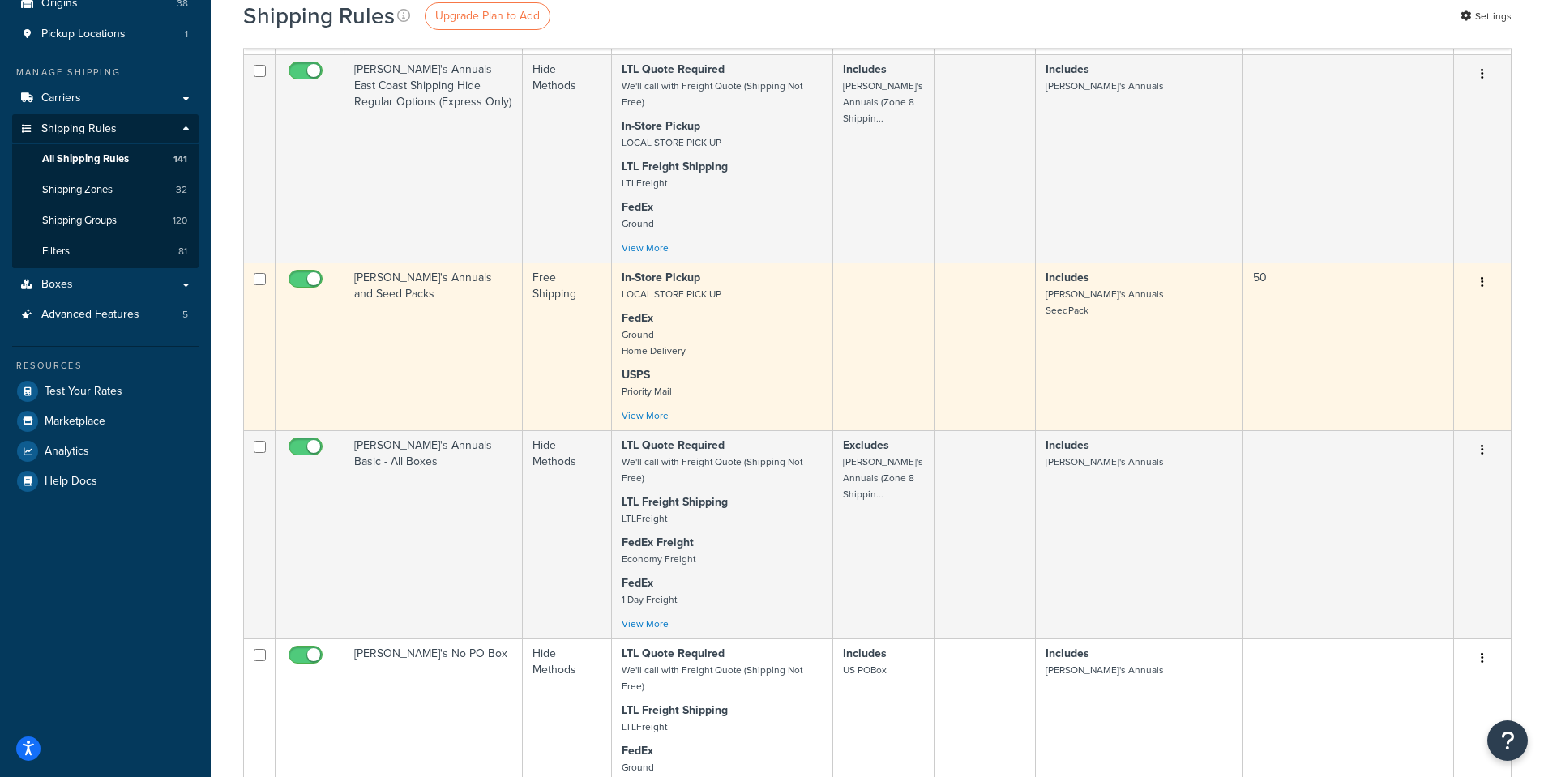
click at [401, 280] on td "Annie's Annuals and Seed Packs" at bounding box center [433, 347] width 178 height 168
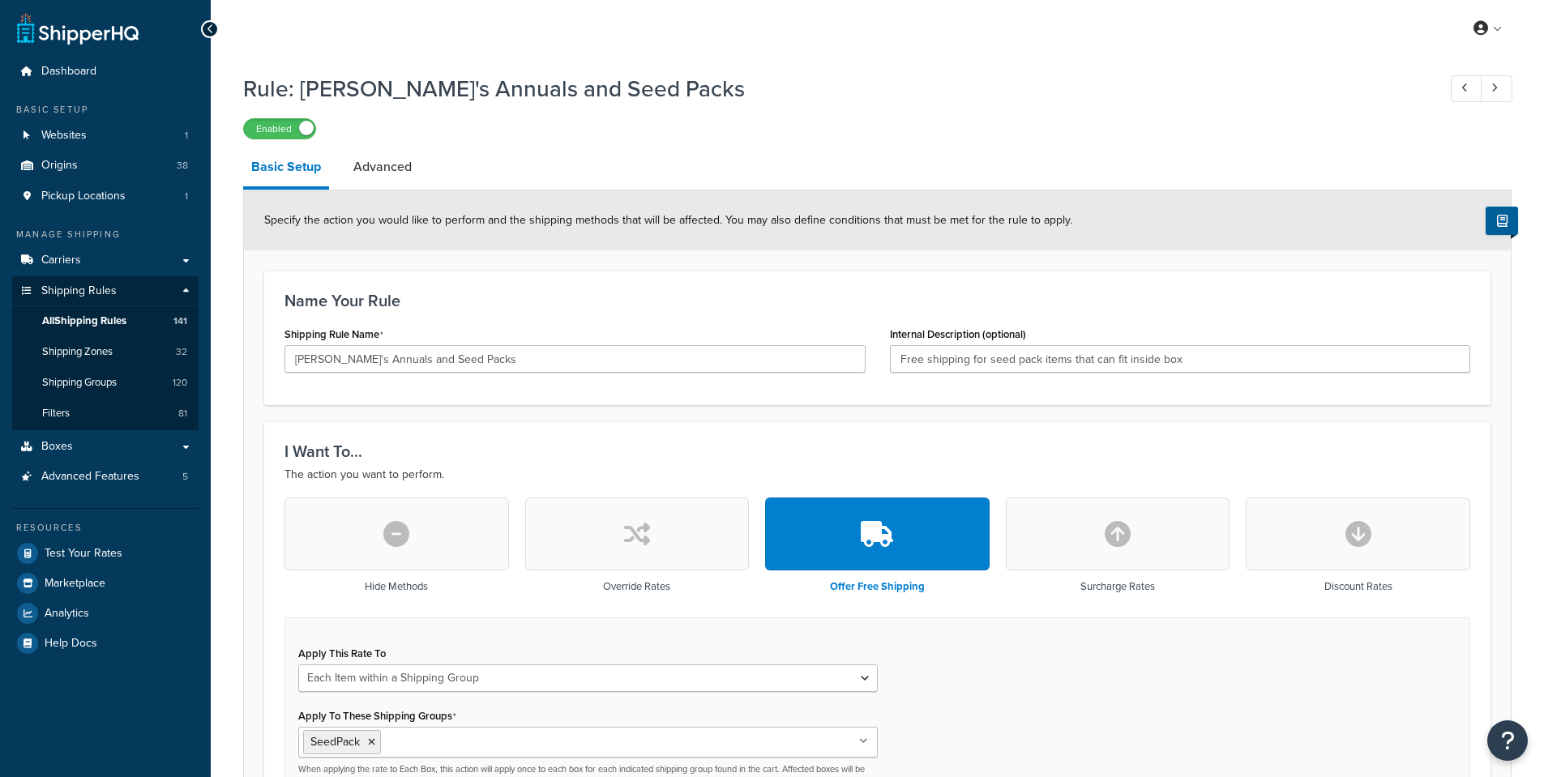
select select "ITEM"
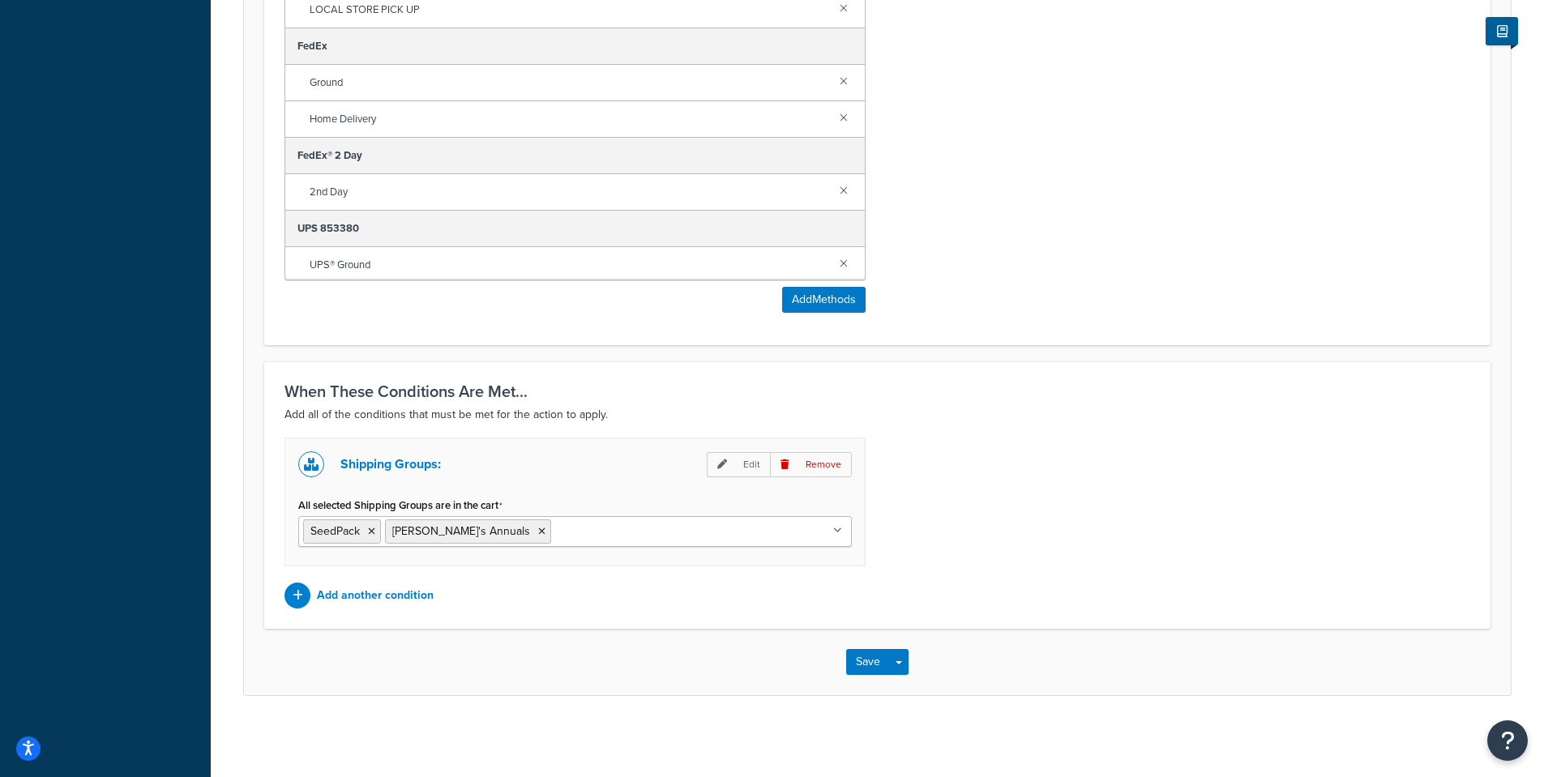
scroll to position [1042, 0]
click at [378, 597] on p "Add another condition" at bounding box center [375, 595] width 117 height 23
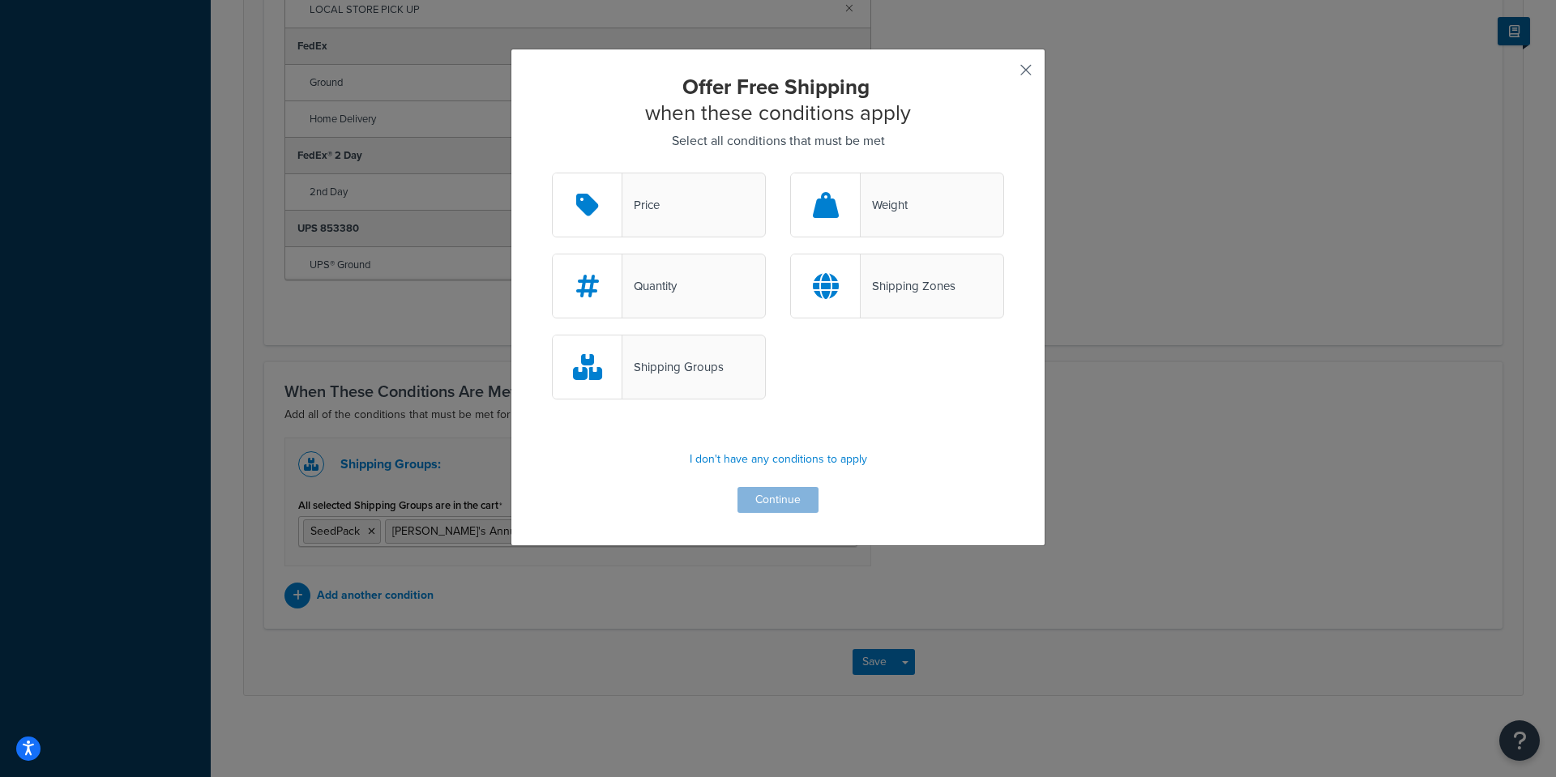
click at [1004, 74] on button "button" at bounding box center [1002, 76] width 4 height 4
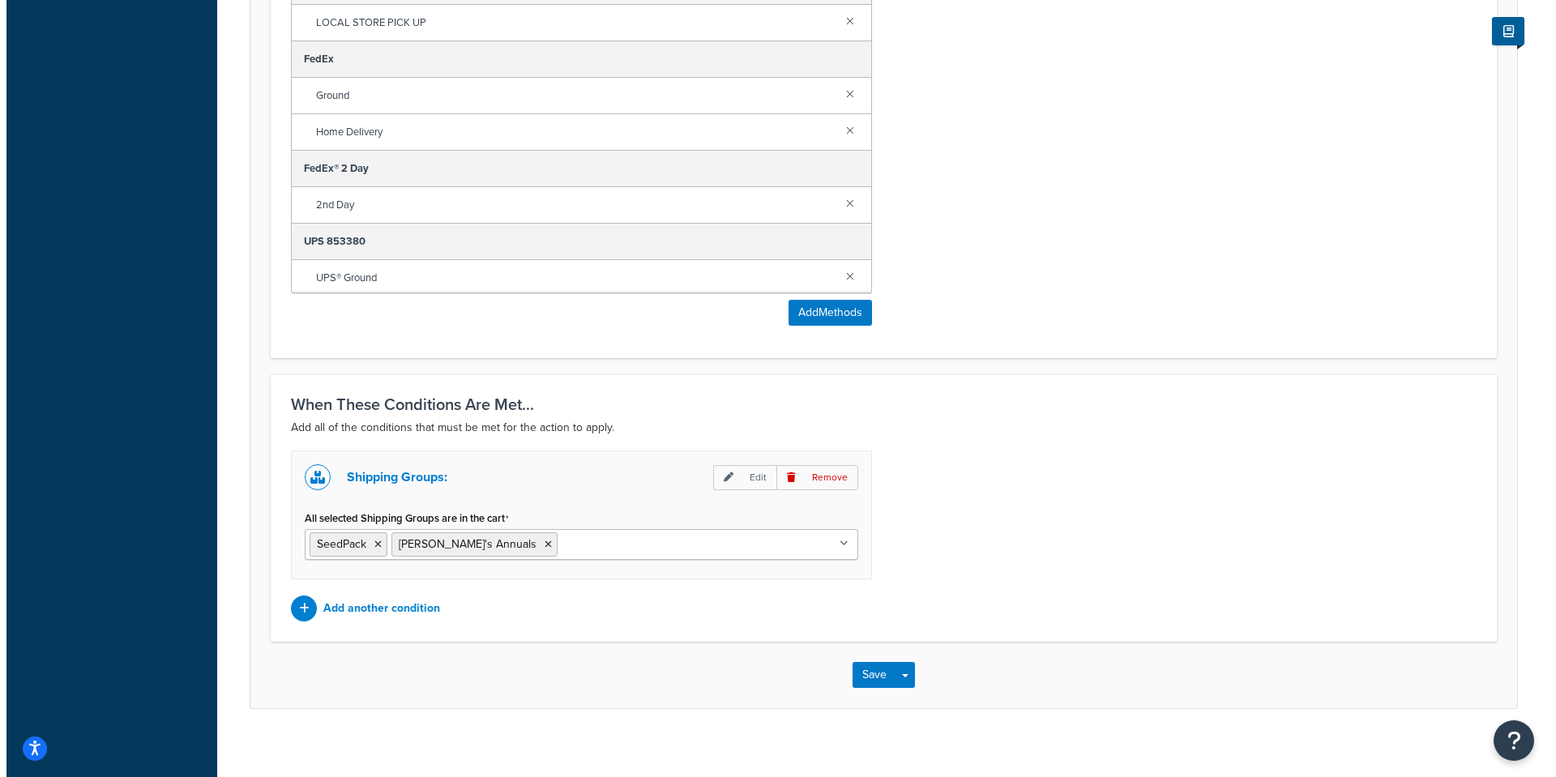
scroll to position [1042, 0]
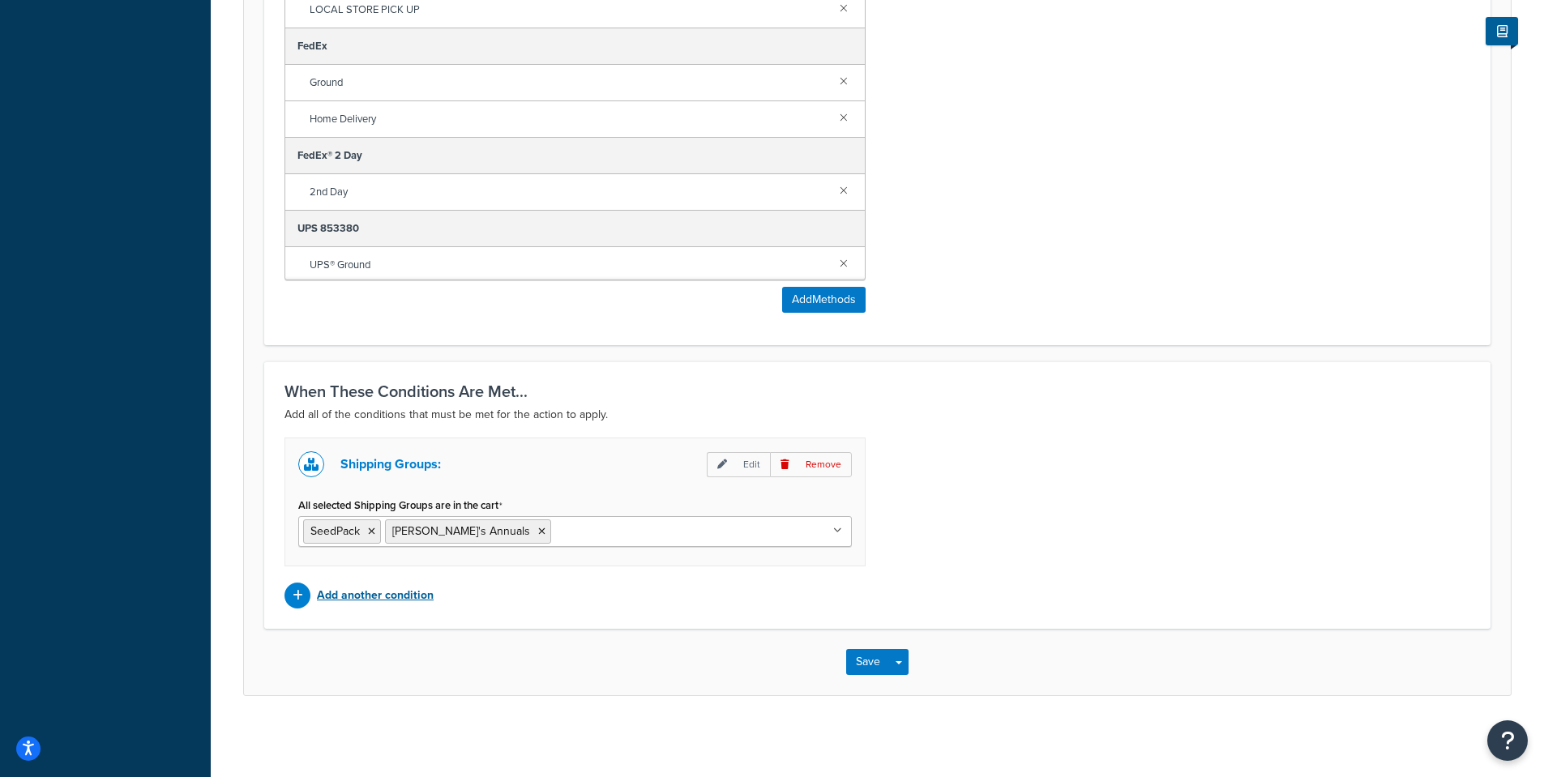
click at [358, 594] on p "Add another condition" at bounding box center [375, 595] width 117 height 23
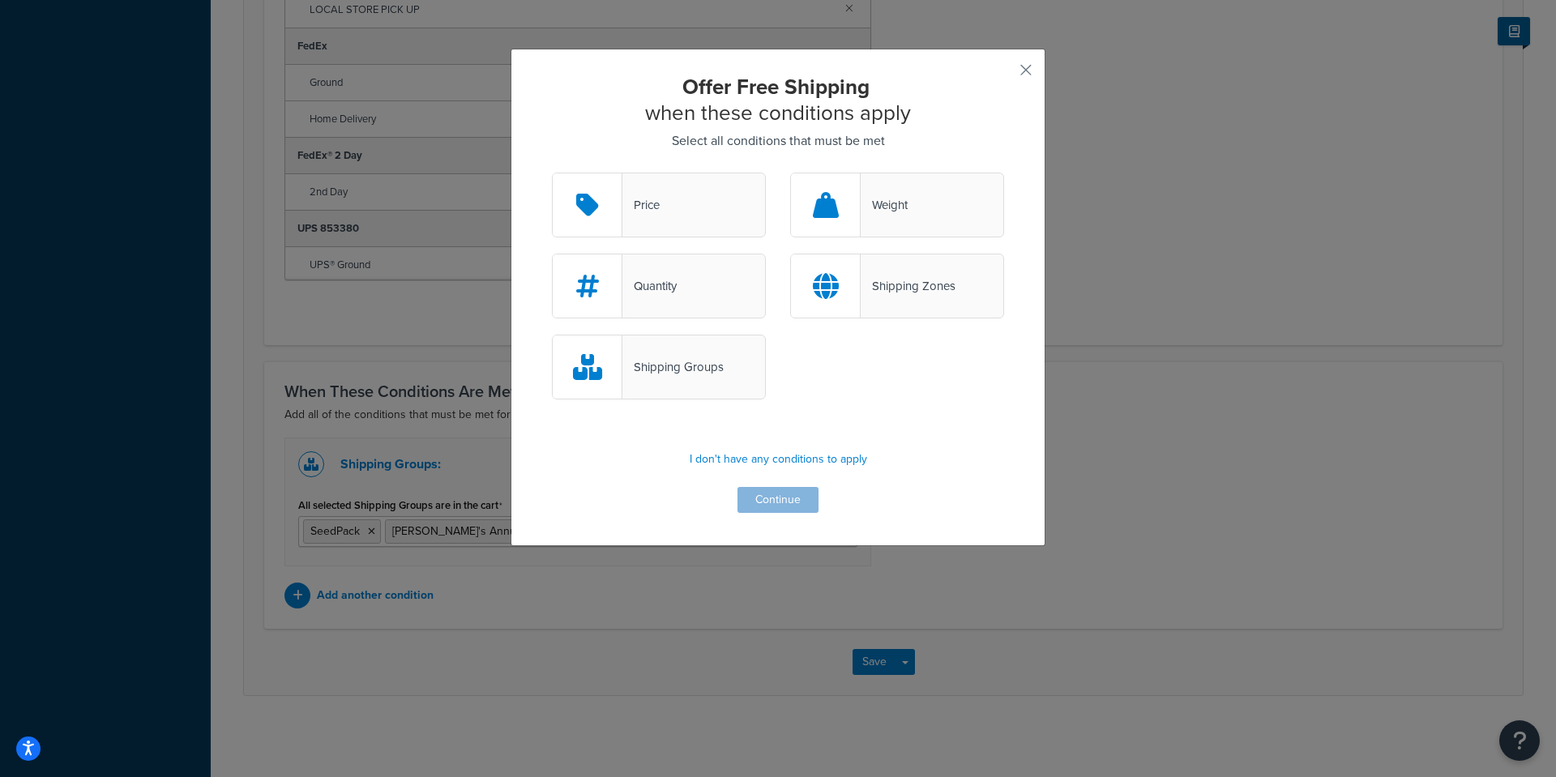
click at [593, 379] on icon at bounding box center [587, 367] width 29 height 26
click at [0, 0] on input "Shipping Groups" at bounding box center [0, 0] width 0 height 0
click at [771, 499] on button "Continue" at bounding box center [777, 500] width 81 height 26
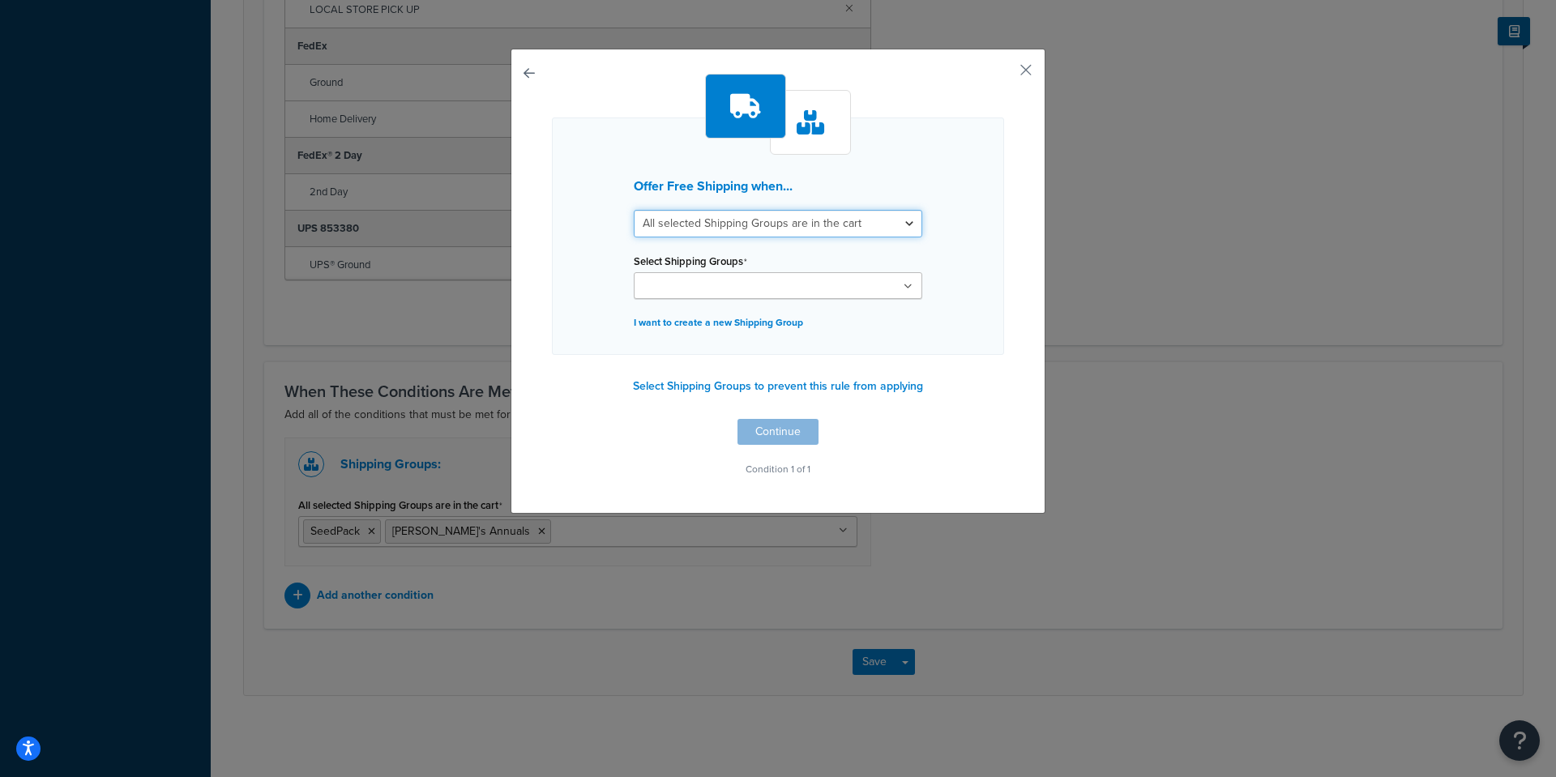
click at [904, 227] on select "All selected Shipping Groups are in the cart Any selected Shipping Groups are i…" at bounding box center [778, 224] width 288 height 28
select select "any"
click at [634, 210] on select "All selected Shipping Groups are in the cart Any selected Shipping Groups are i…" at bounding box center [778, 224] width 288 height 28
click at [709, 275] on ul at bounding box center [778, 285] width 288 height 27
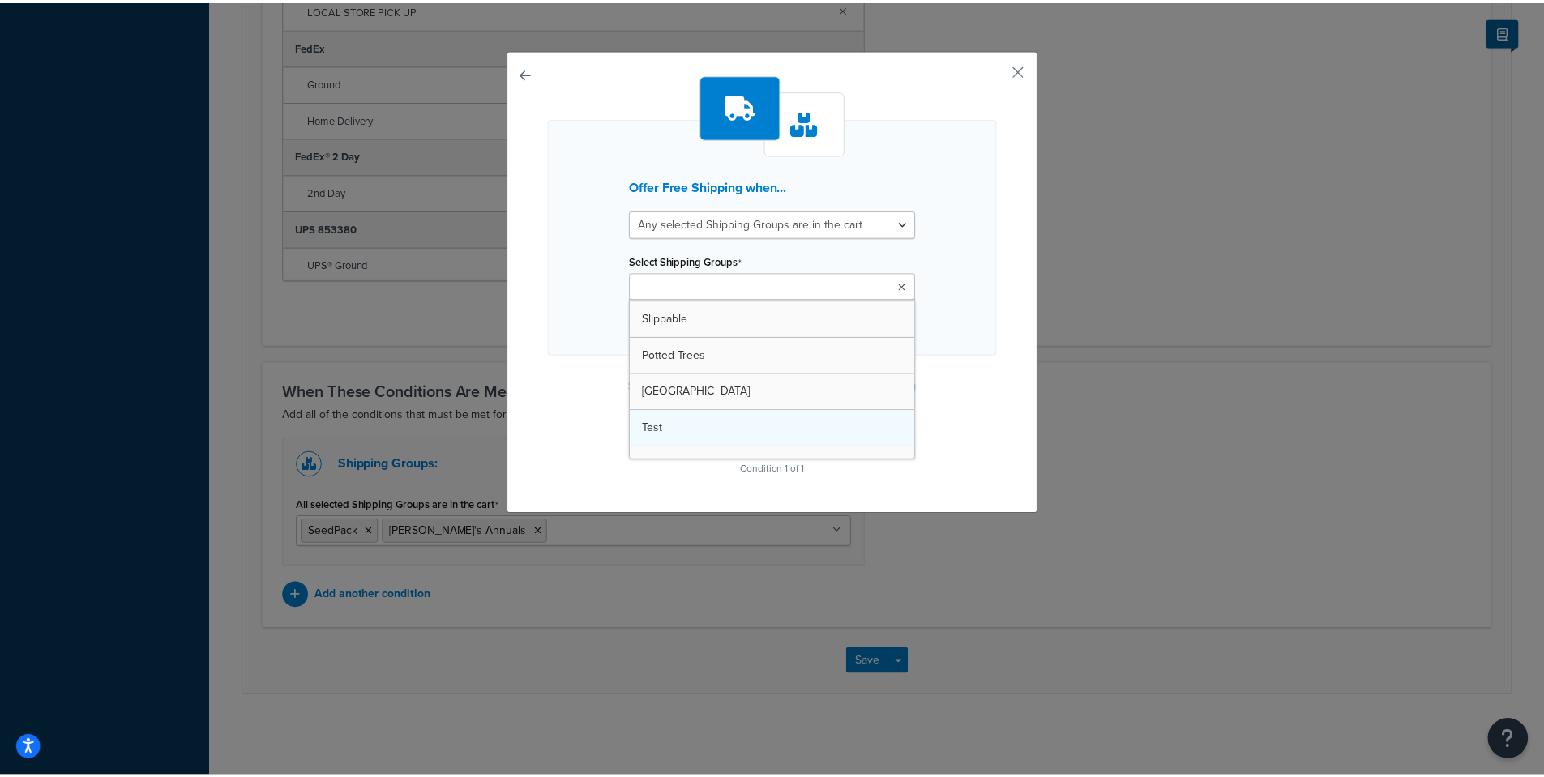
scroll to position [243, 0]
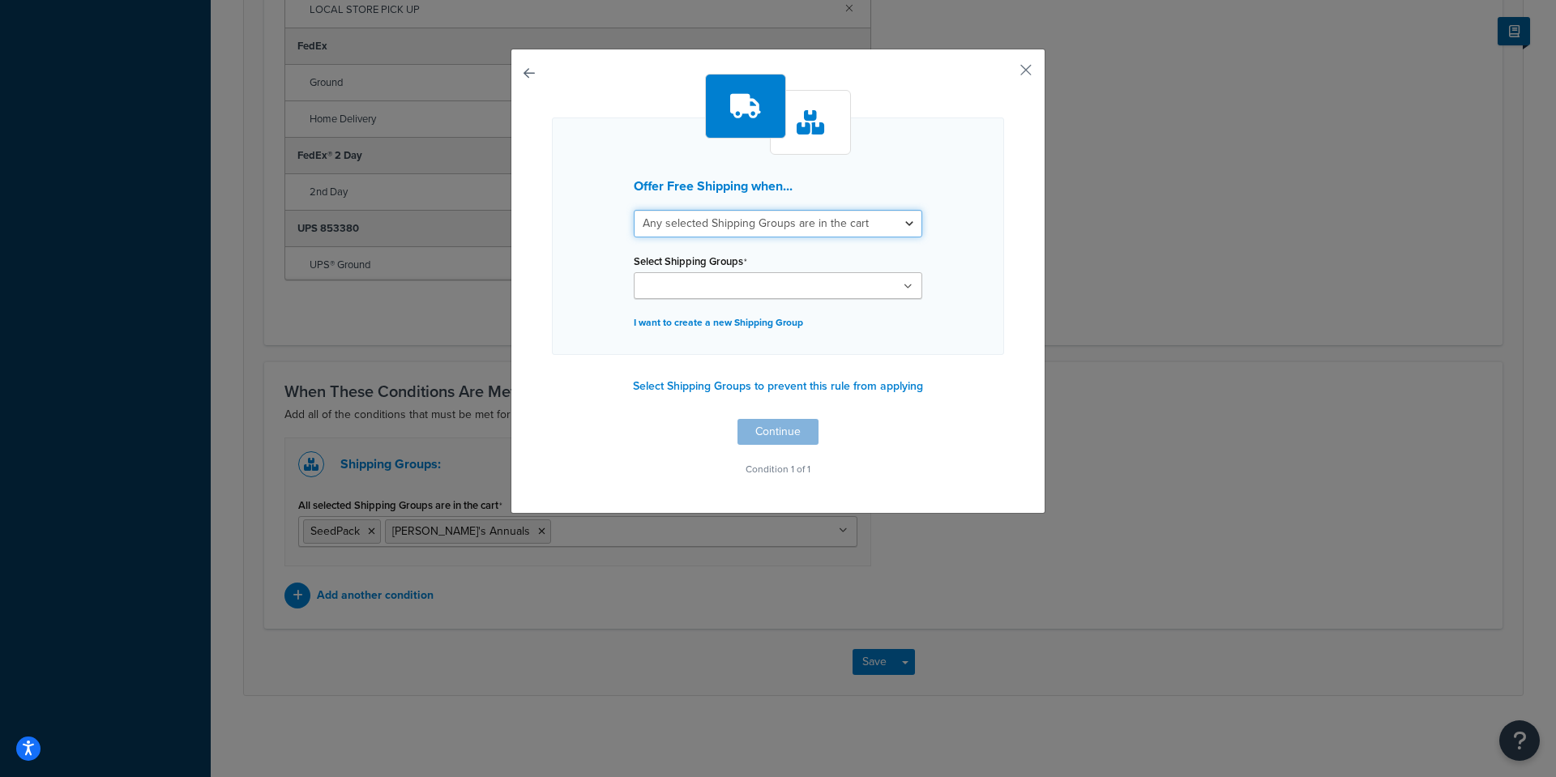
click at [762, 223] on select "All selected Shipping Groups are in the cart Any selected Shipping Groups are i…" at bounding box center [778, 224] width 288 height 28
click at [634, 210] on select "All selected Shipping Groups are in the cart Any selected Shipping Groups are i…" at bounding box center [778, 224] width 288 height 28
click at [904, 288] on icon at bounding box center [908, 287] width 9 height 10
click at [935, 340] on div "Offer Free Shipping when... All selected Shipping Groups are in the cart Any se…" at bounding box center [778, 235] width 452 height 237
drag, startPoint x: 813, startPoint y: 130, endPoint x: 826, endPoint y: 139, distance: 16.2
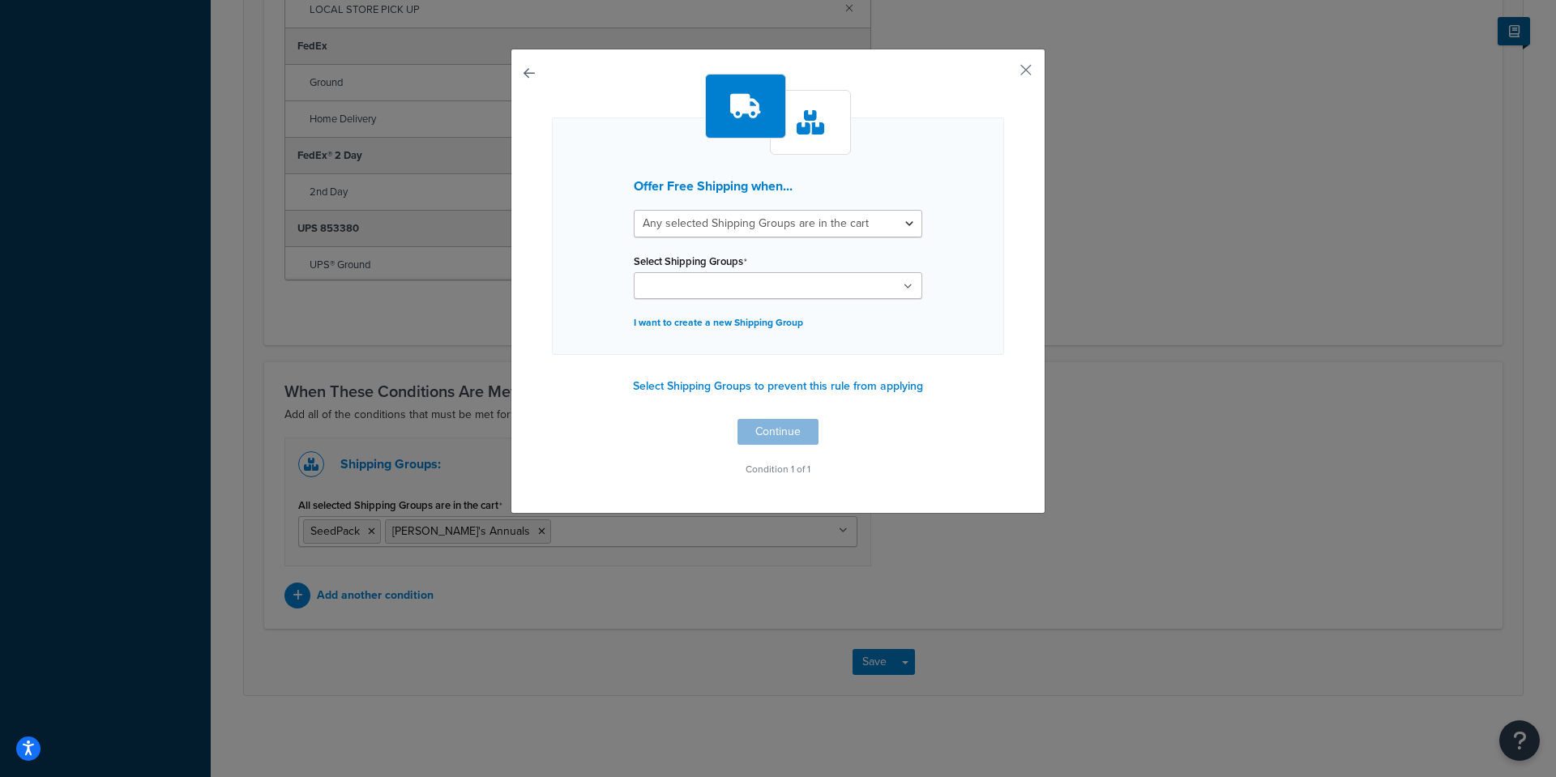
click at [825, 139] on div at bounding box center [810, 122] width 81 height 65
click at [515, 75] on div "Offer Free Shipping when... All selected Shipping Groups are in the cart Any se…" at bounding box center [778, 281] width 535 height 465
click at [552, 419] on button "button" at bounding box center [552, 419] width 0 height 0
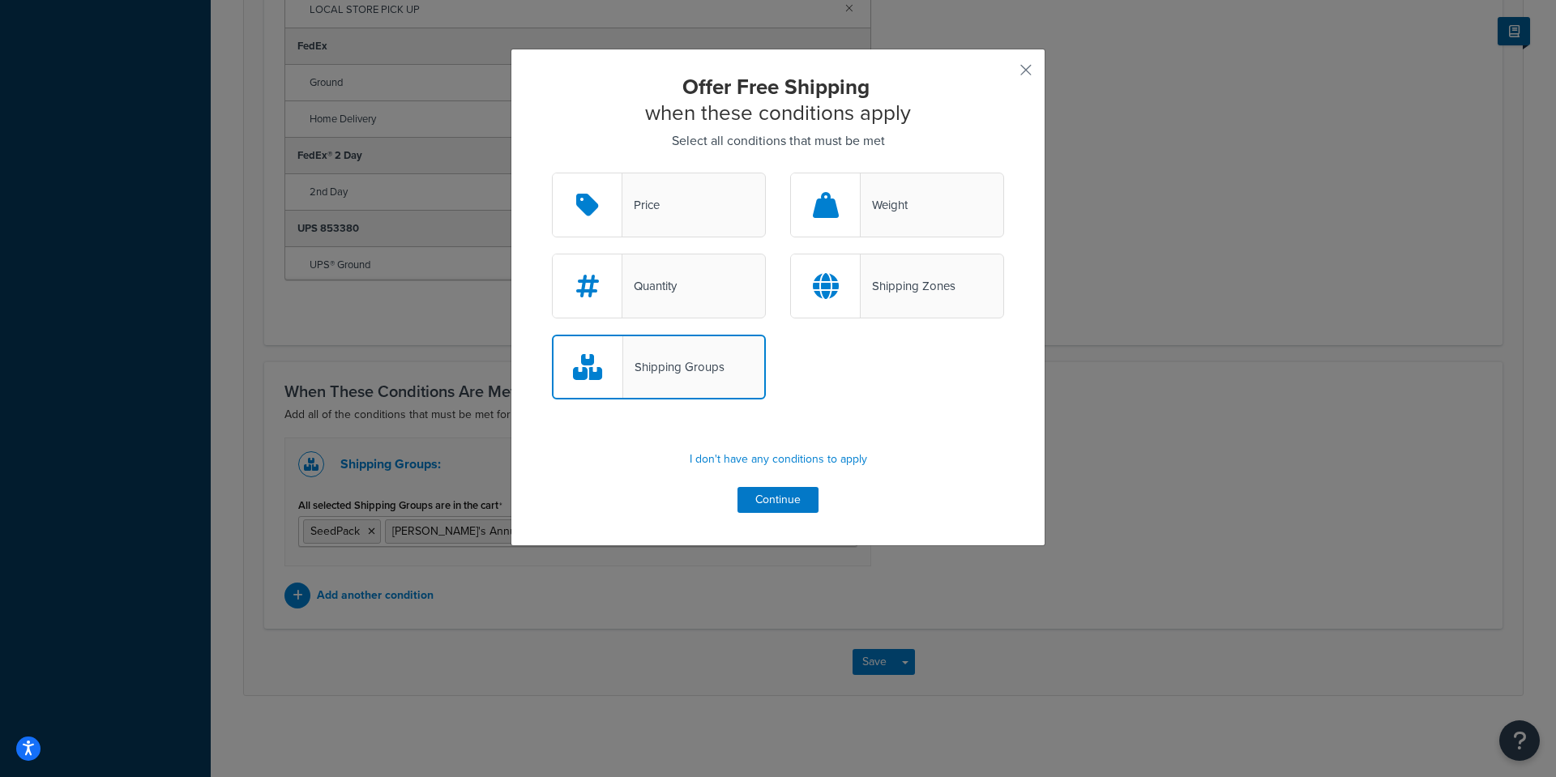
click at [865, 211] on div "Weight" at bounding box center [884, 205] width 47 height 23
click at [0, 0] on input "Weight" at bounding box center [0, 0] width 0 height 0
click at [865, 211] on div "Weight" at bounding box center [884, 205] width 47 height 23
click at [0, 0] on input "Weight" at bounding box center [0, 0] width 0 height 0
click at [697, 220] on div "Price" at bounding box center [659, 205] width 214 height 65
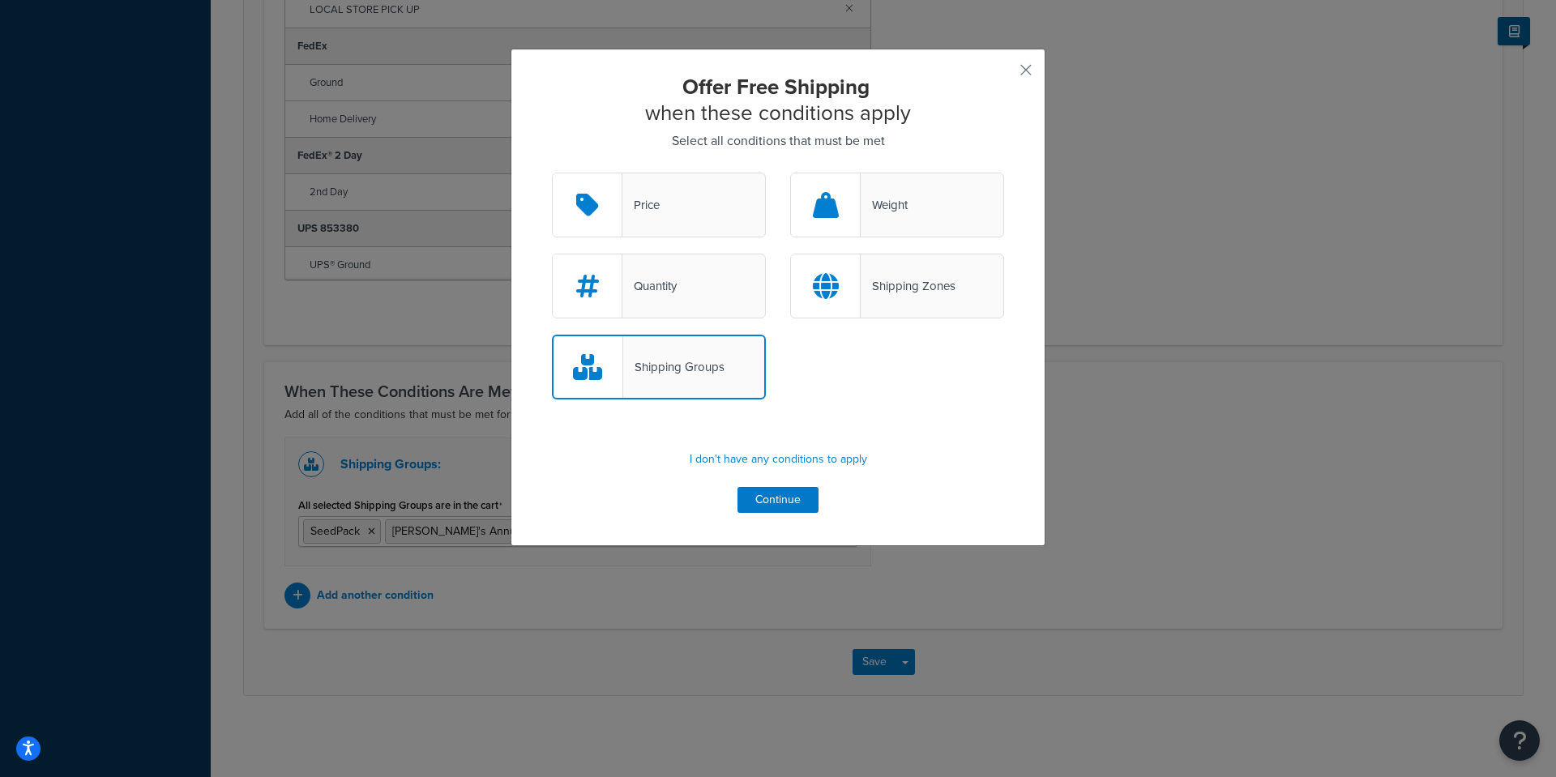
click at [0, 0] on input "Price" at bounding box center [0, 0] width 0 height 0
click at [696, 220] on div "Price" at bounding box center [659, 205] width 214 height 65
click at [0, 0] on input "Price" at bounding box center [0, 0] width 0 height 0
click at [1004, 74] on button "button" at bounding box center [1002, 76] width 4 height 4
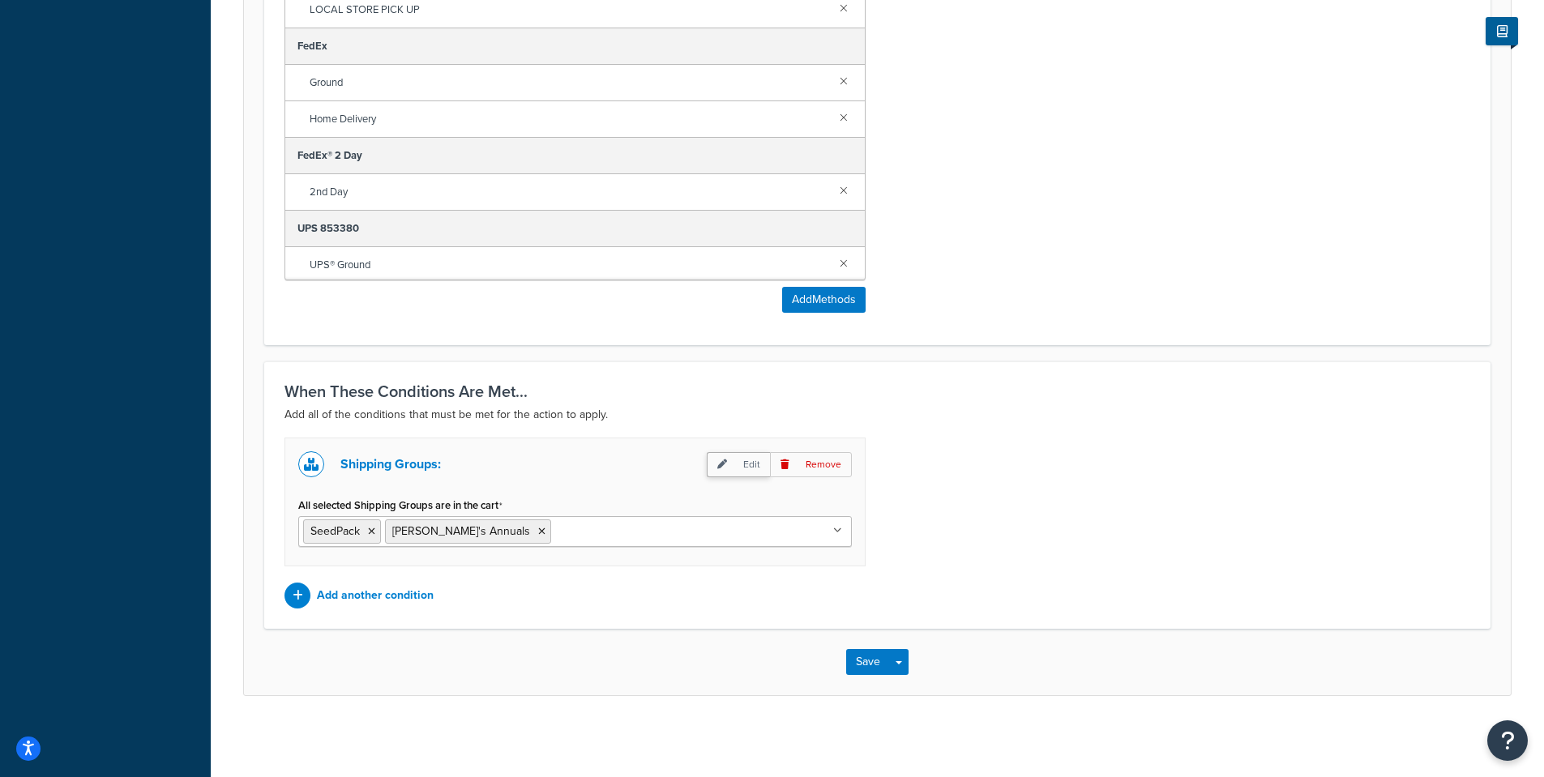
click at [737, 468] on p "Edit" at bounding box center [738, 464] width 63 height 25
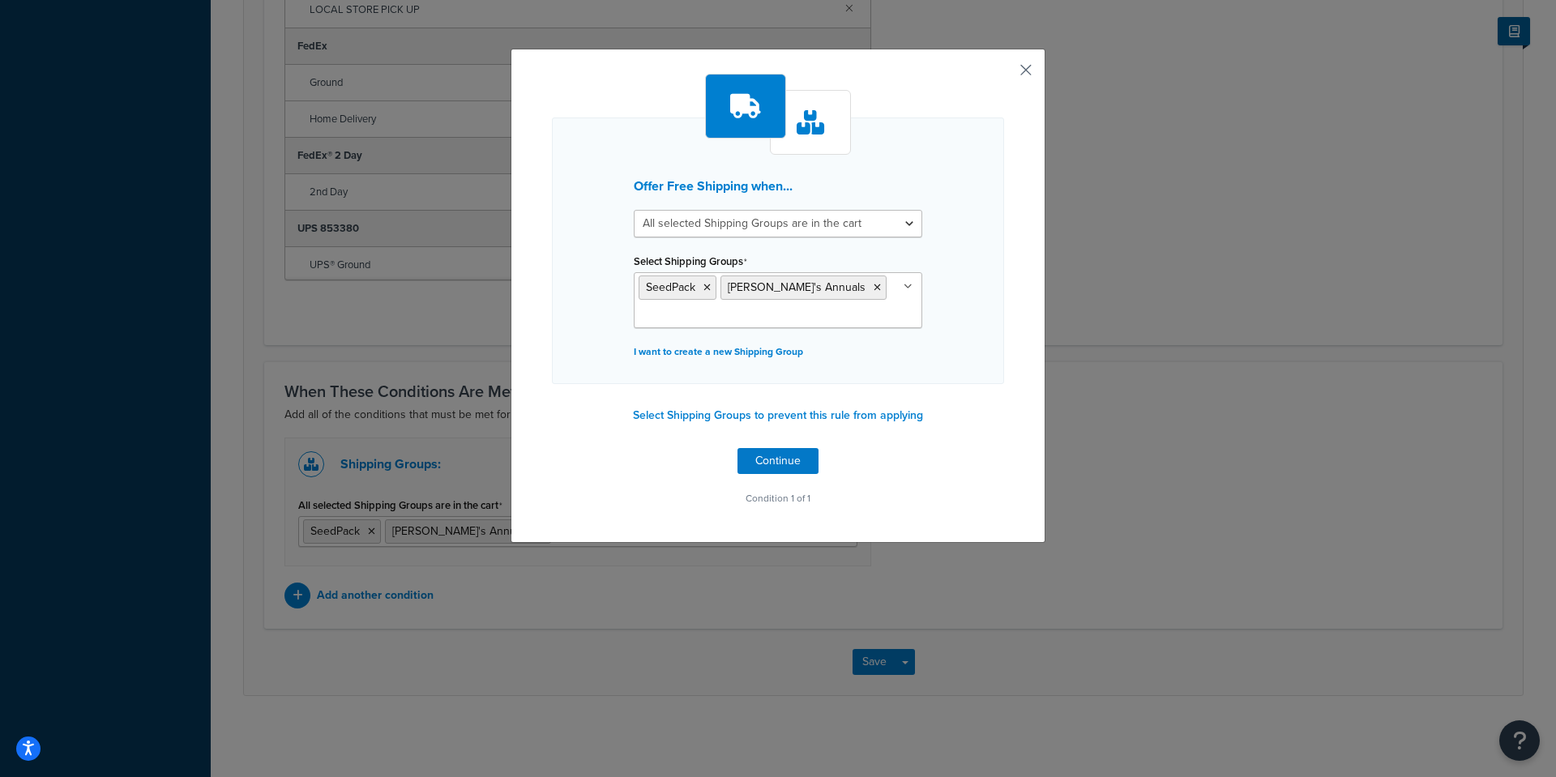
click at [1004, 75] on button "button" at bounding box center [1002, 76] width 4 height 4
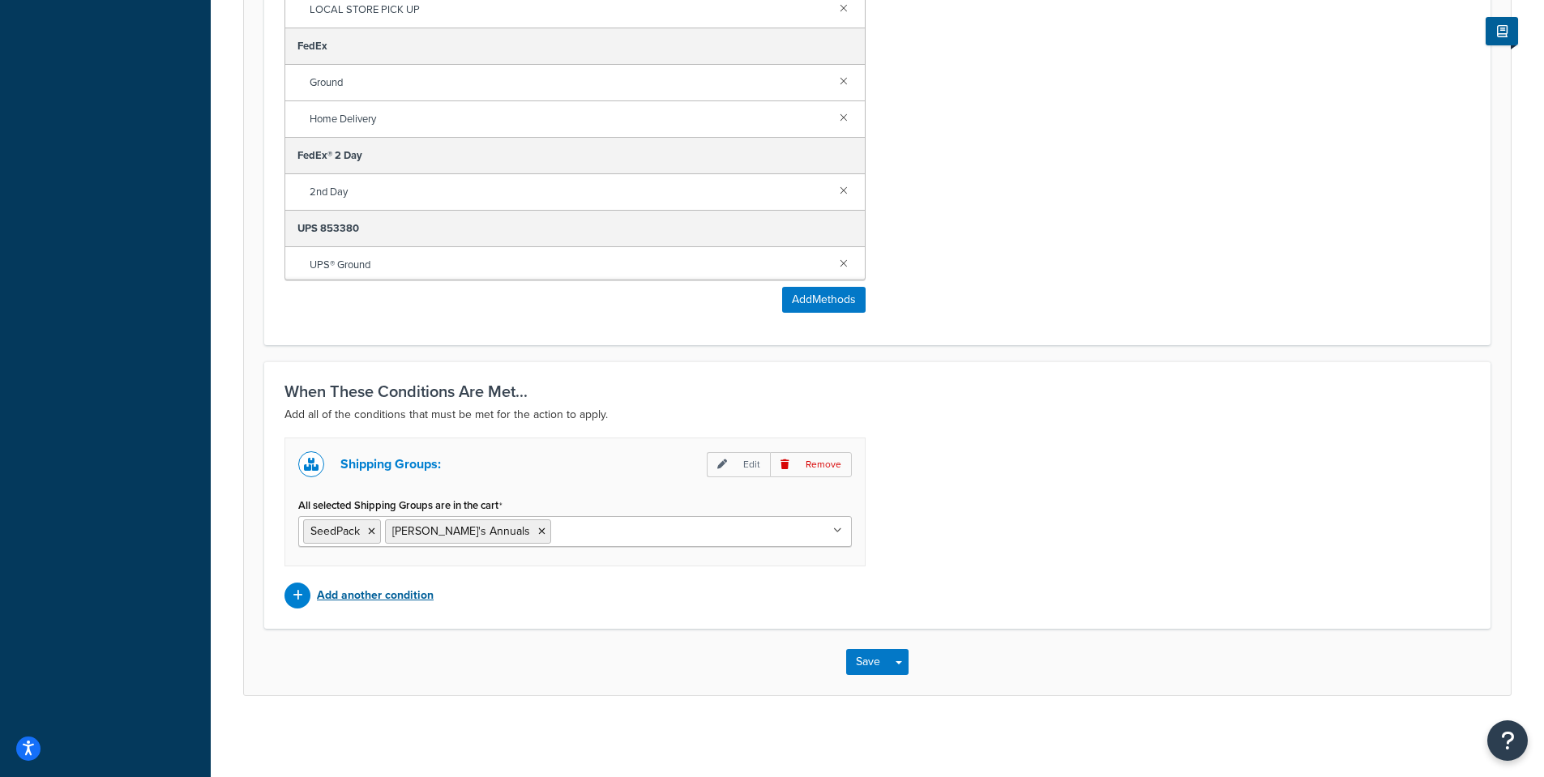
click at [397, 596] on p "Add another condition" at bounding box center [375, 595] width 117 height 23
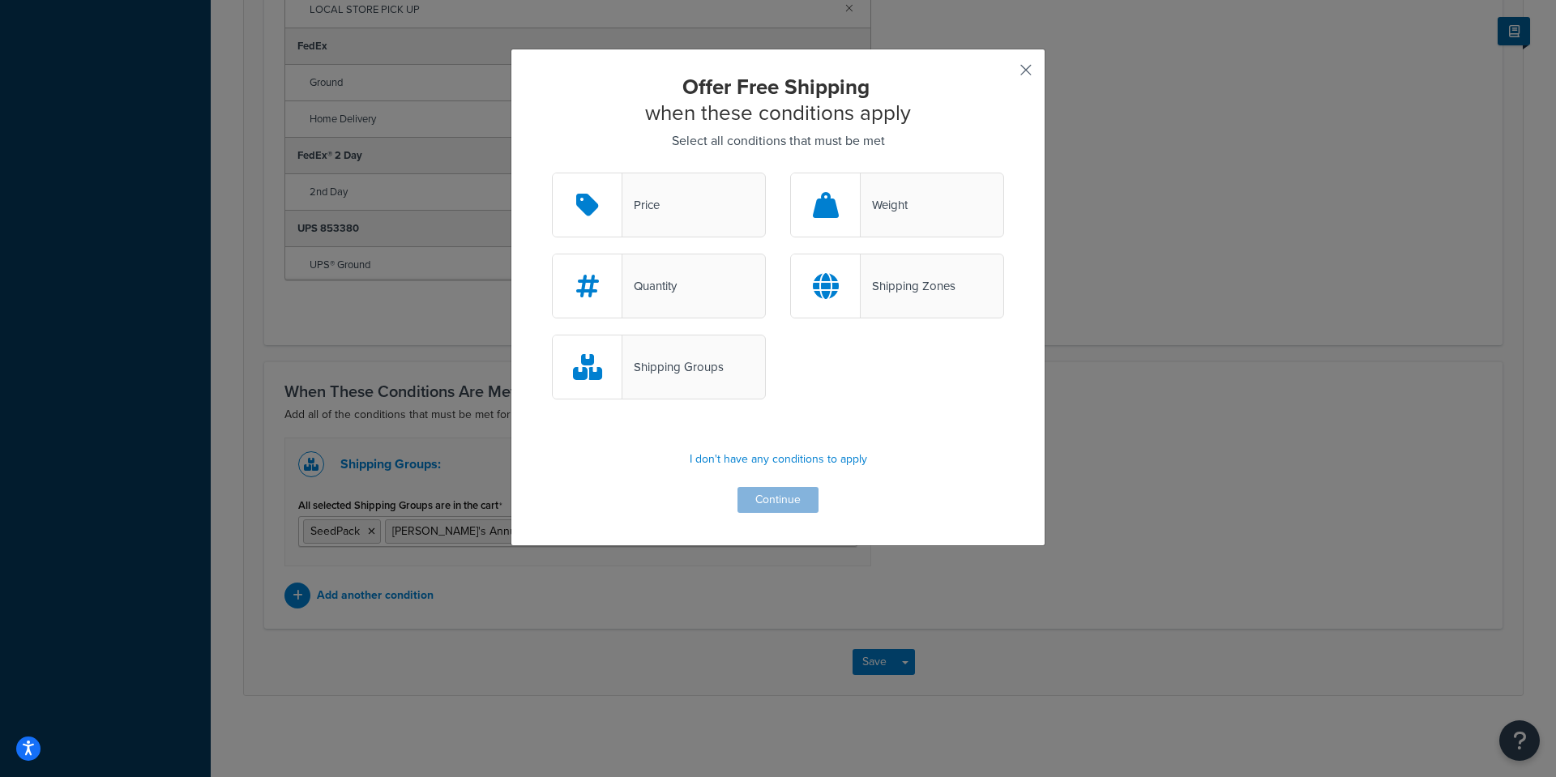
click at [1004, 74] on button "button" at bounding box center [1002, 76] width 4 height 4
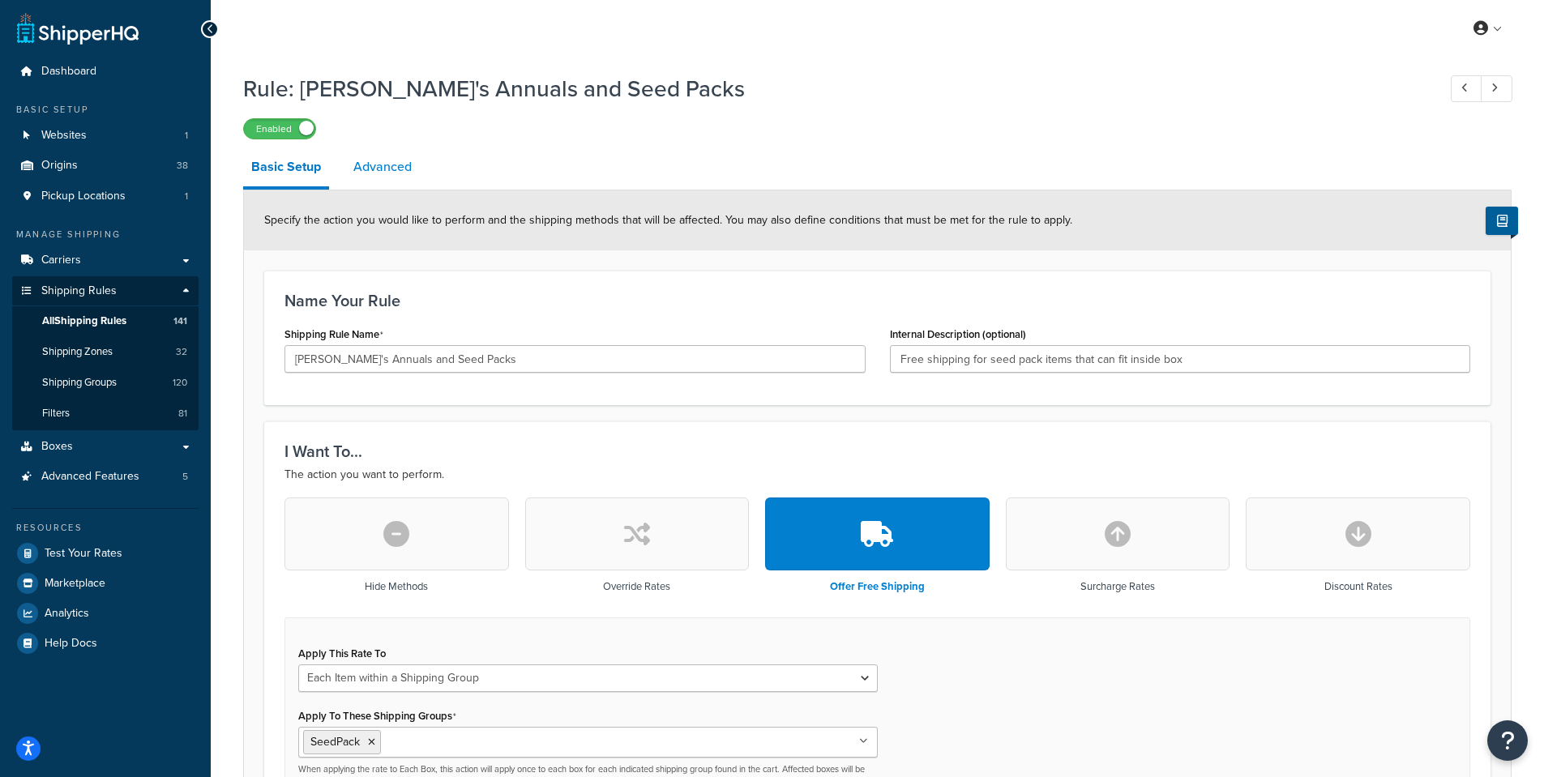
click at [392, 167] on link "Advanced" at bounding box center [382, 166] width 75 height 39
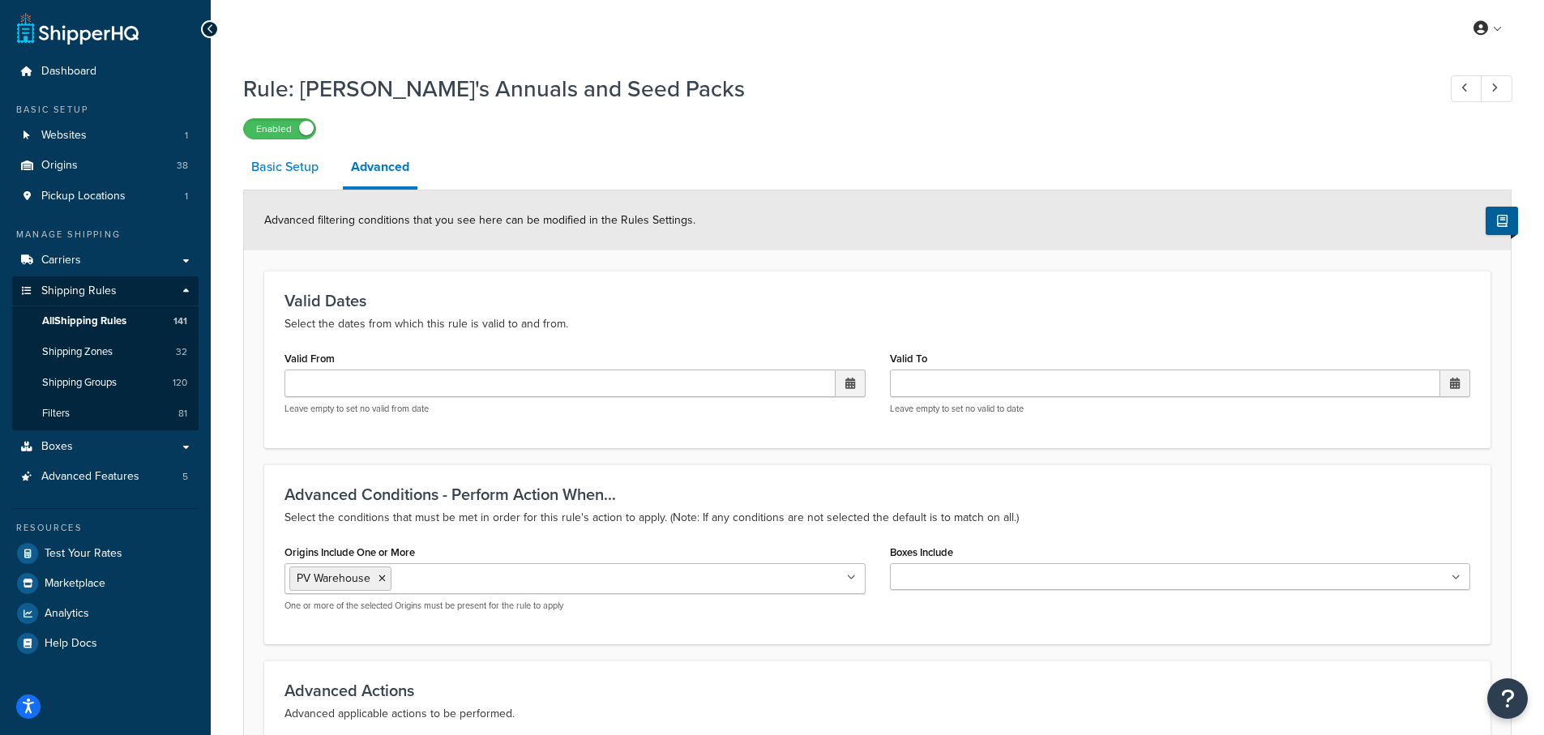
click at [280, 172] on link "Basic Setup" at bounding box center [284, 166] width 83 height 39
select select "ITEM"
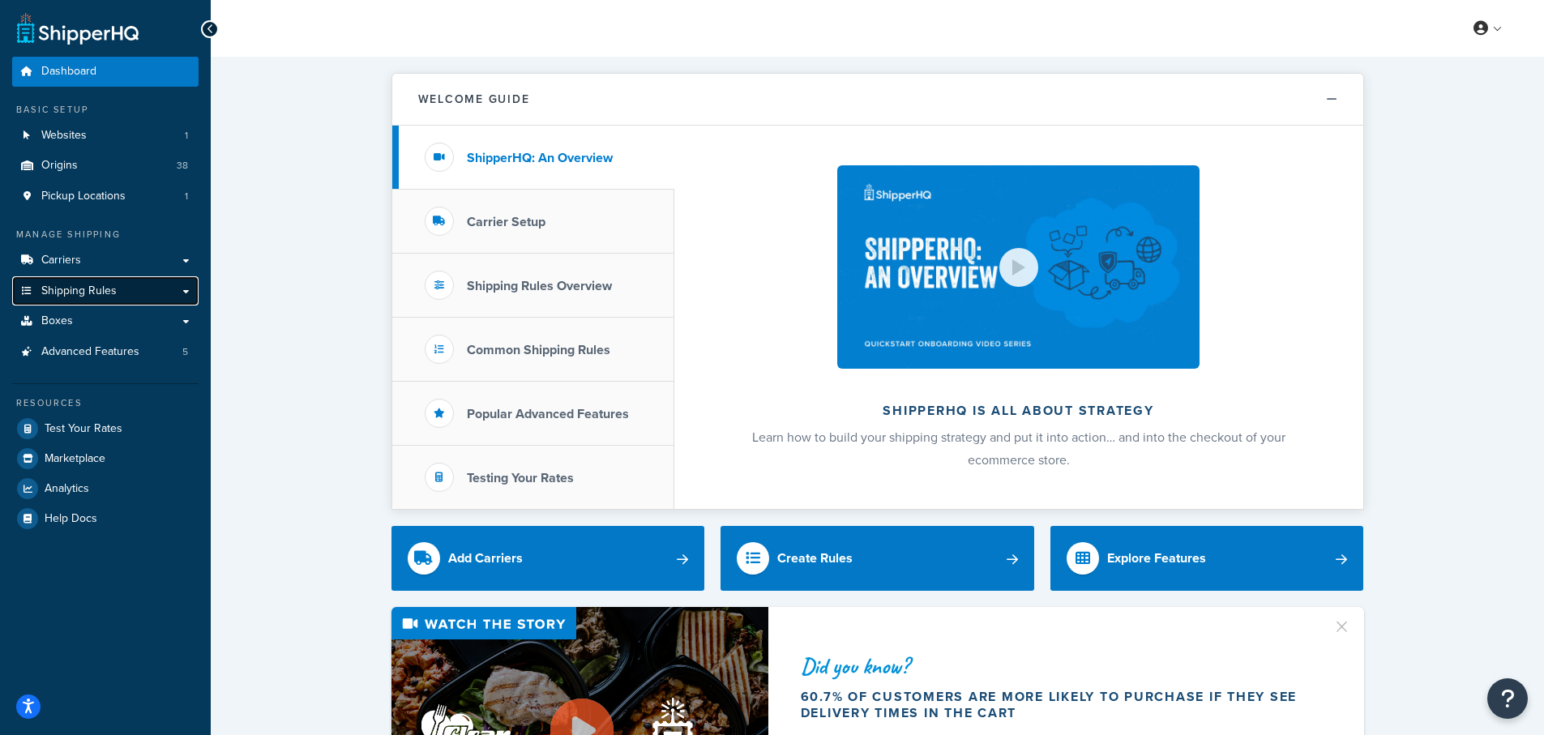
click at [89, 289] on span "Shipping Rules" at bounding box center [78, 291] width 75 height 14
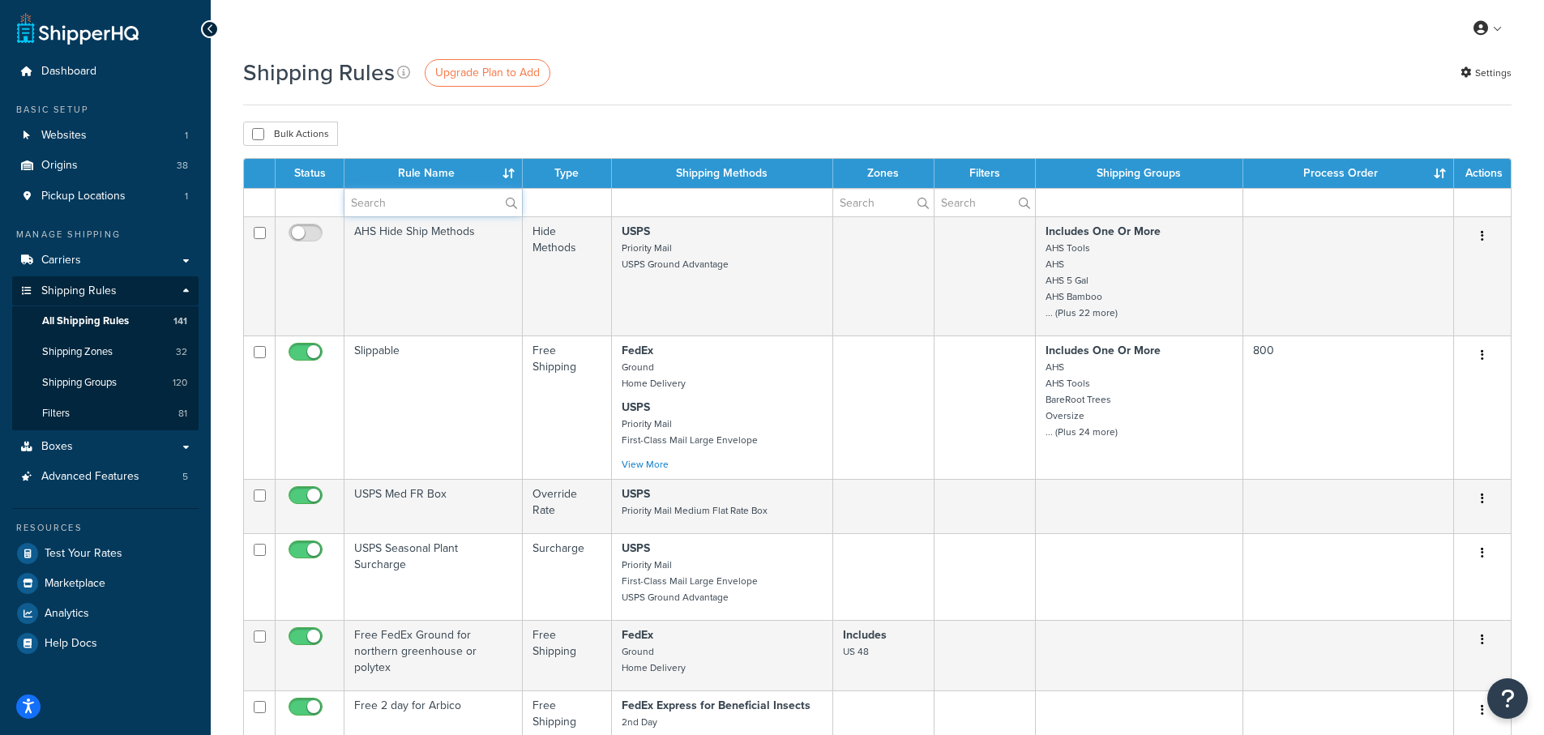
click at [393, 207] on input "text" at bounding box center [432, 203] width 177 height 28
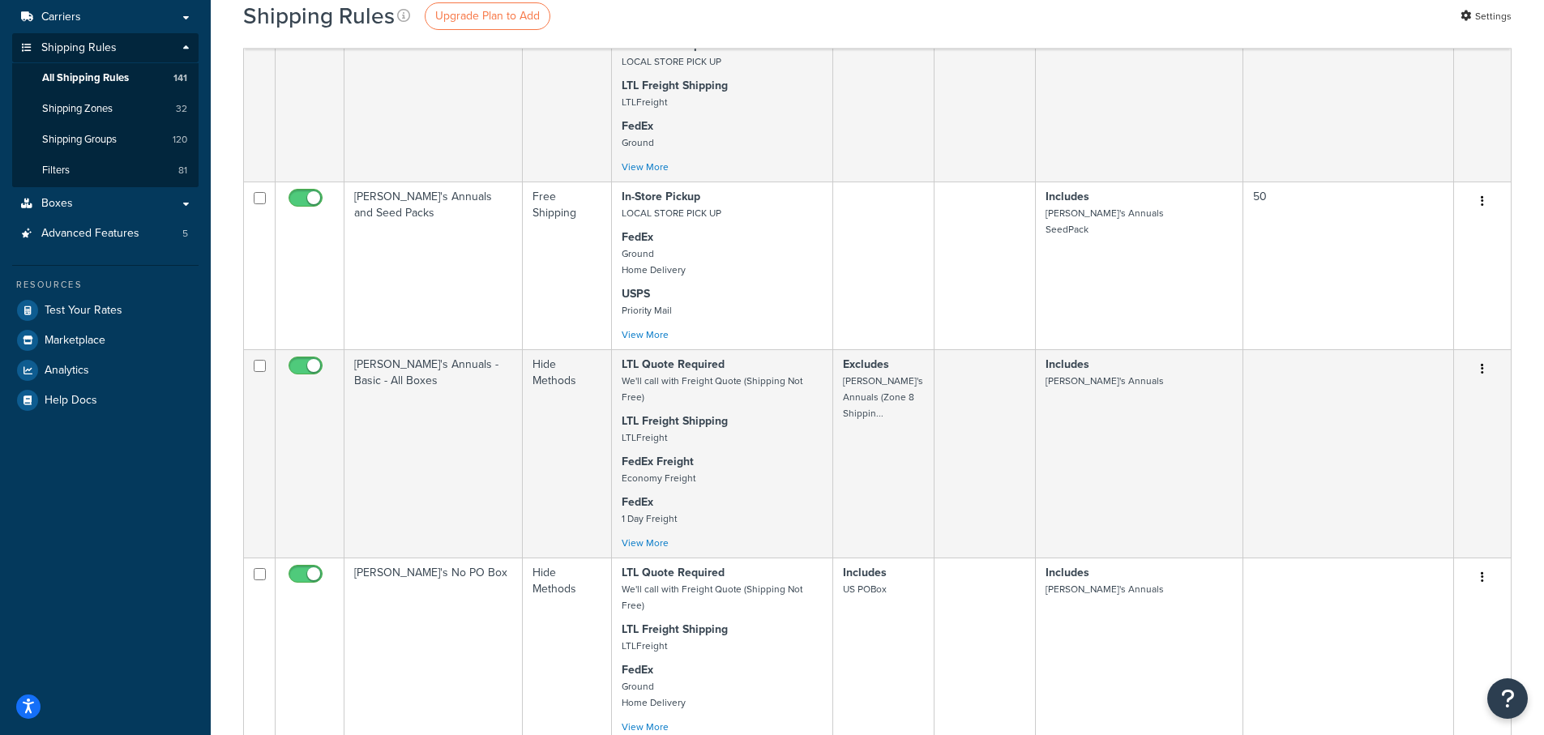
scroll to position [81, 0]
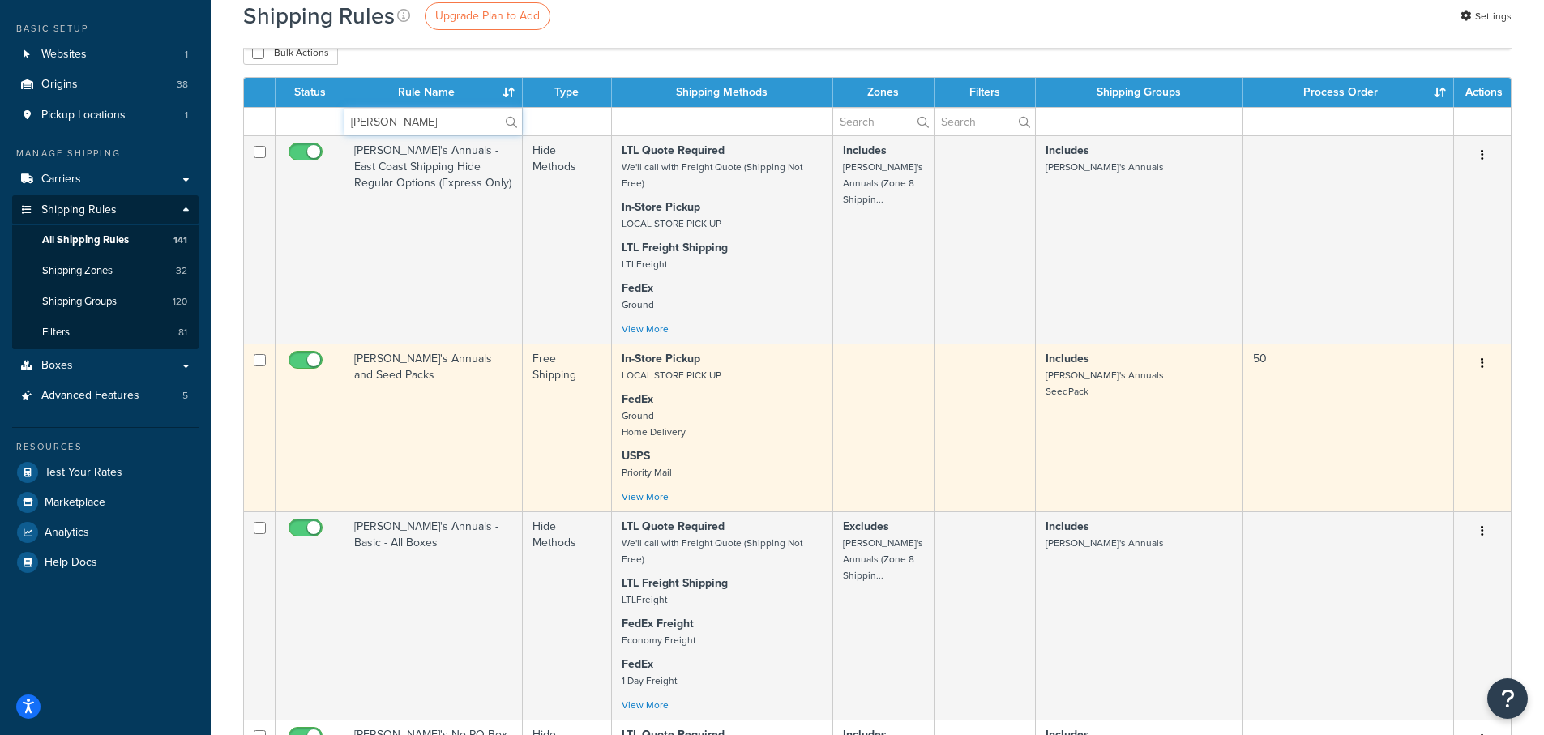
type input "[PERSON_NAME]"
click at [1483, 367] on icon "button" at bounding box center [1481, 362] width 3 height 11
click at [1120, 417] on td "Includes [PERSON_NAME]'s Annuals SeedPack" at bounding box center [1139, 428] width 207 height 168
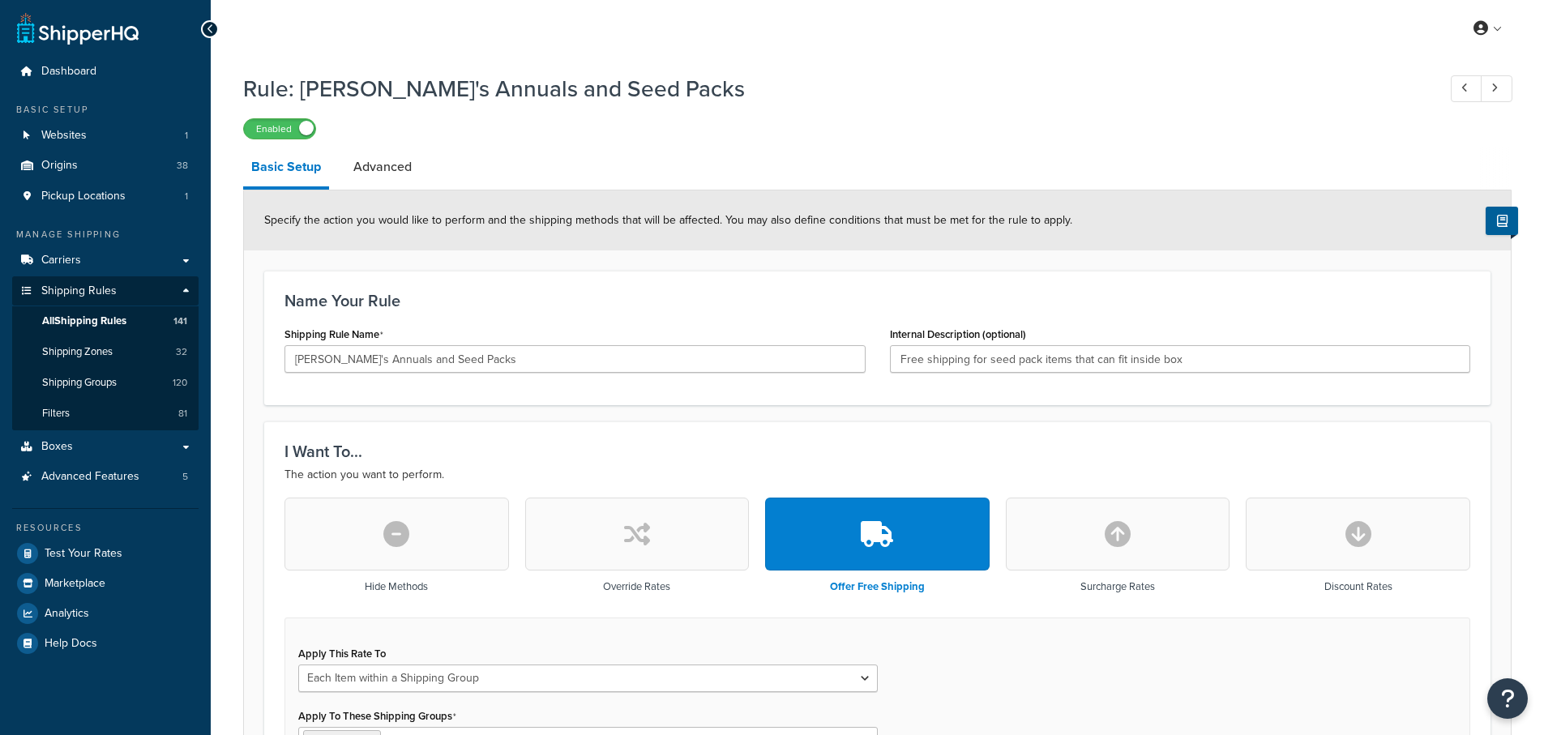
select select "ITEM"
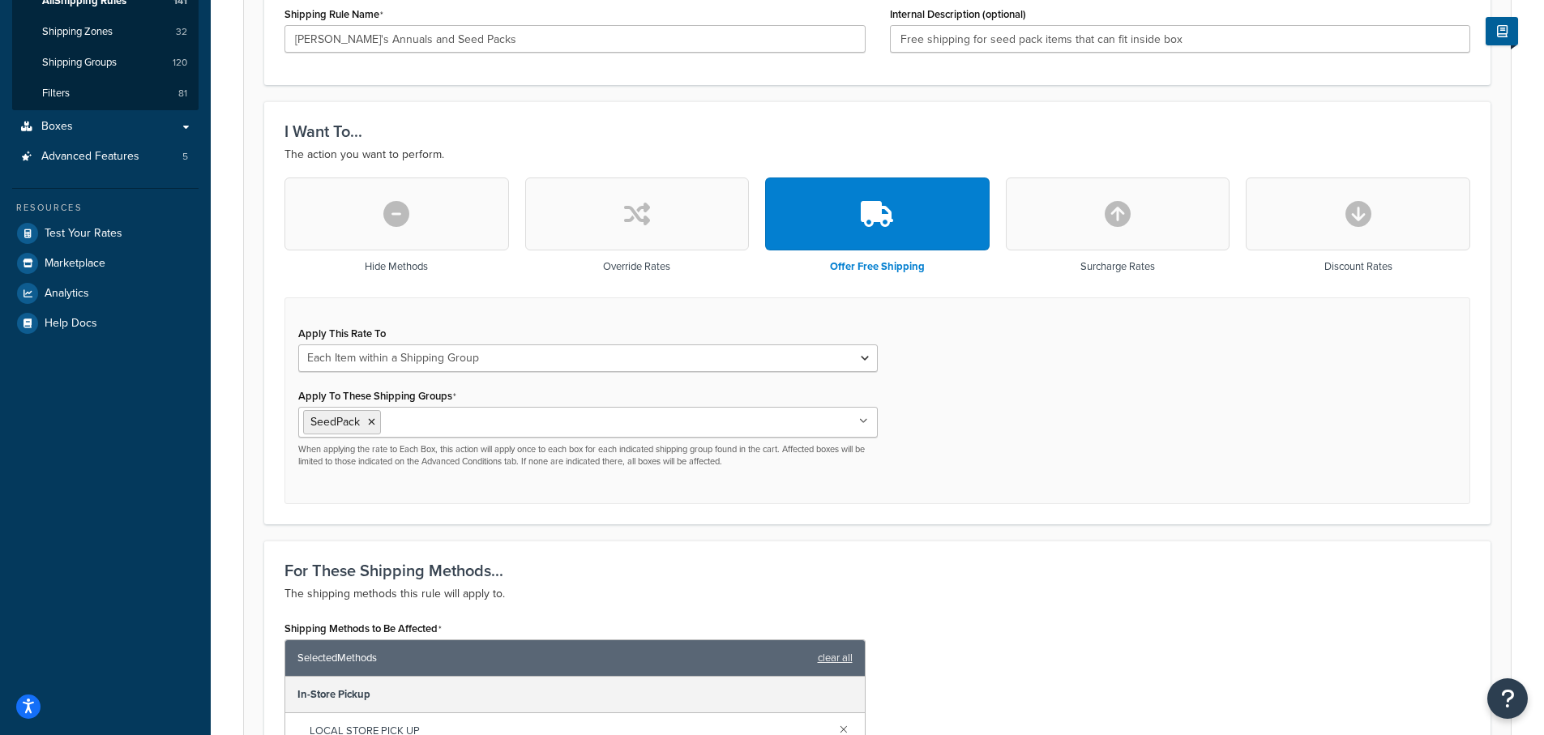
scroll to position [324, 0]
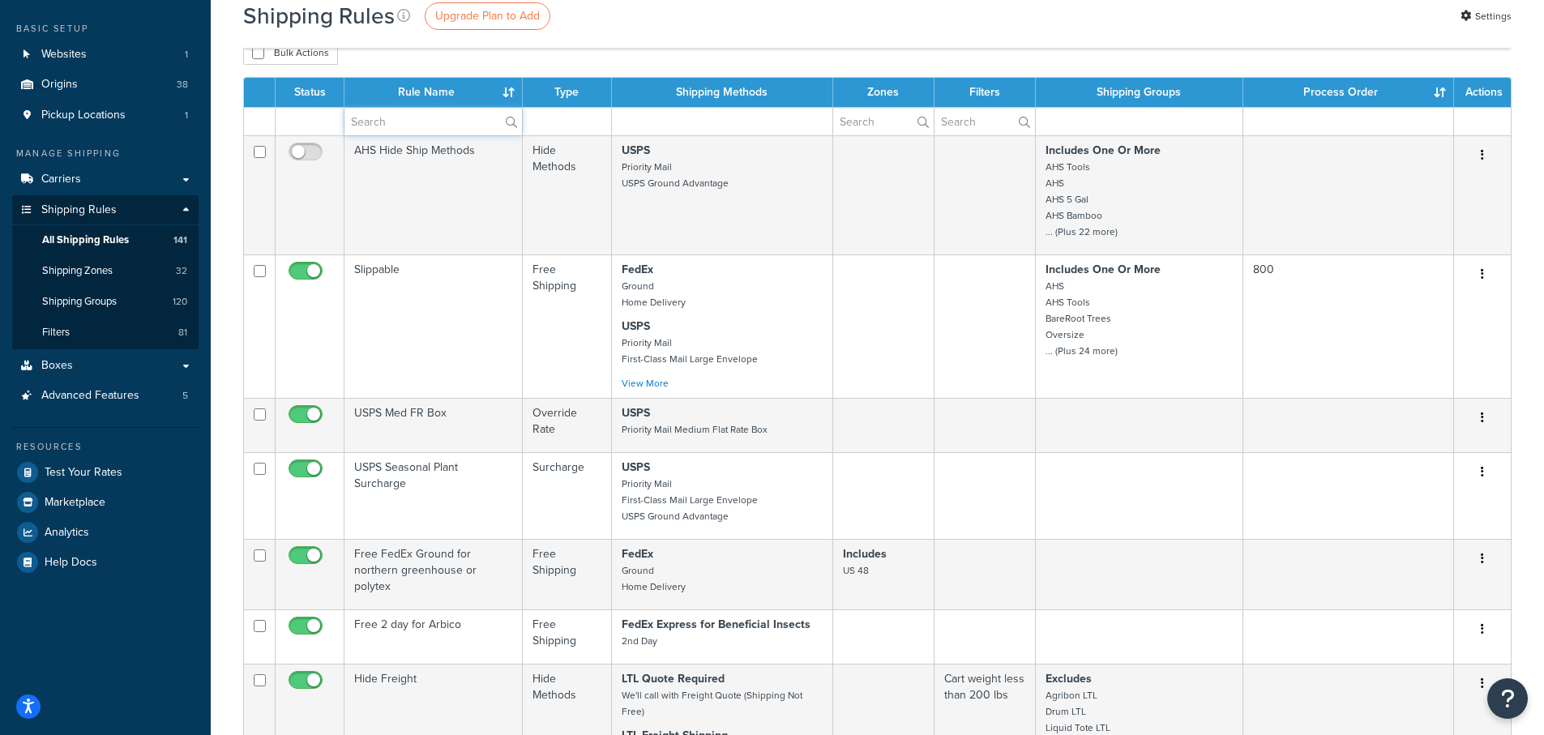
click at [395, 122] on input "text" at bounding box center [432, 122] width 177 height 28
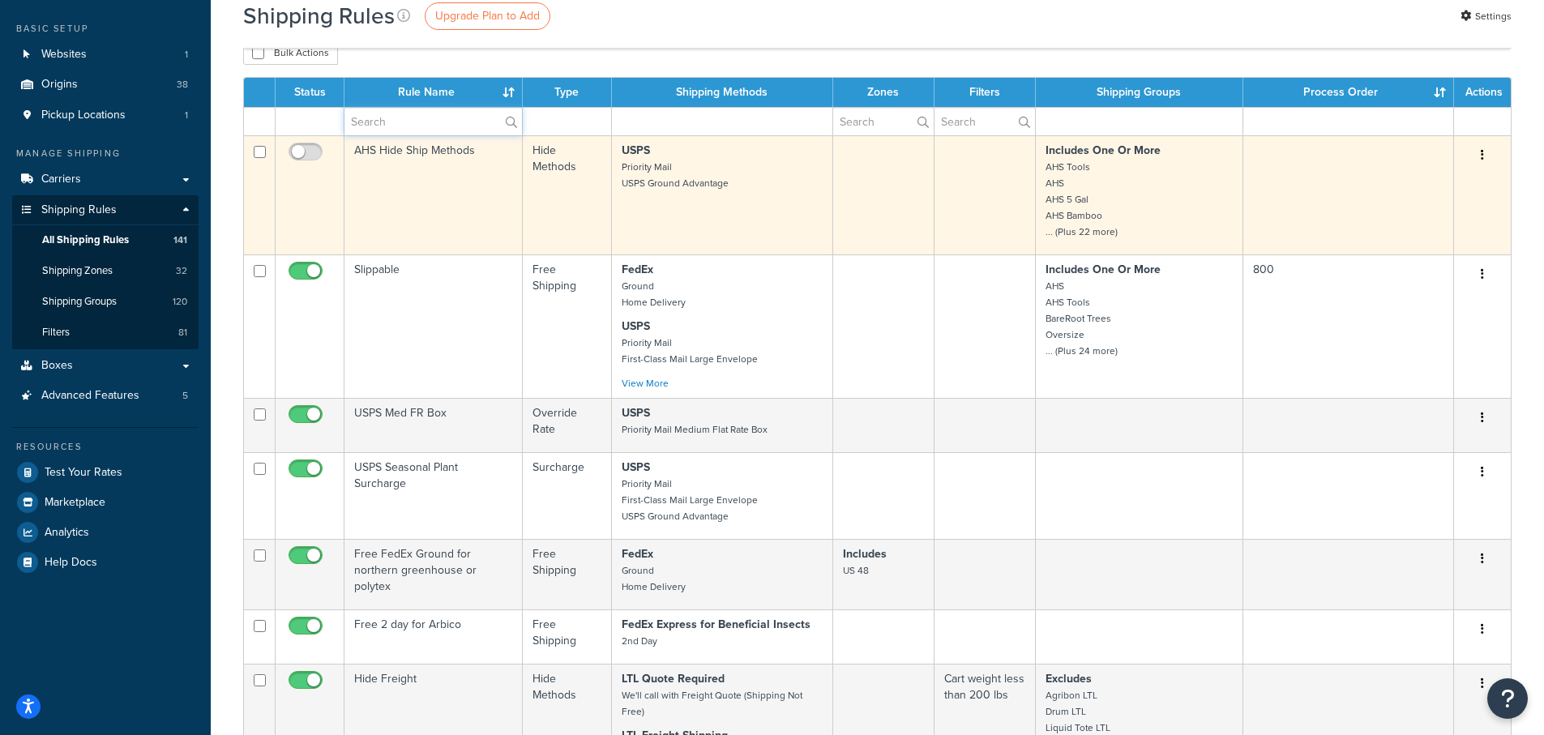
type input "[PERSON_NAME]"
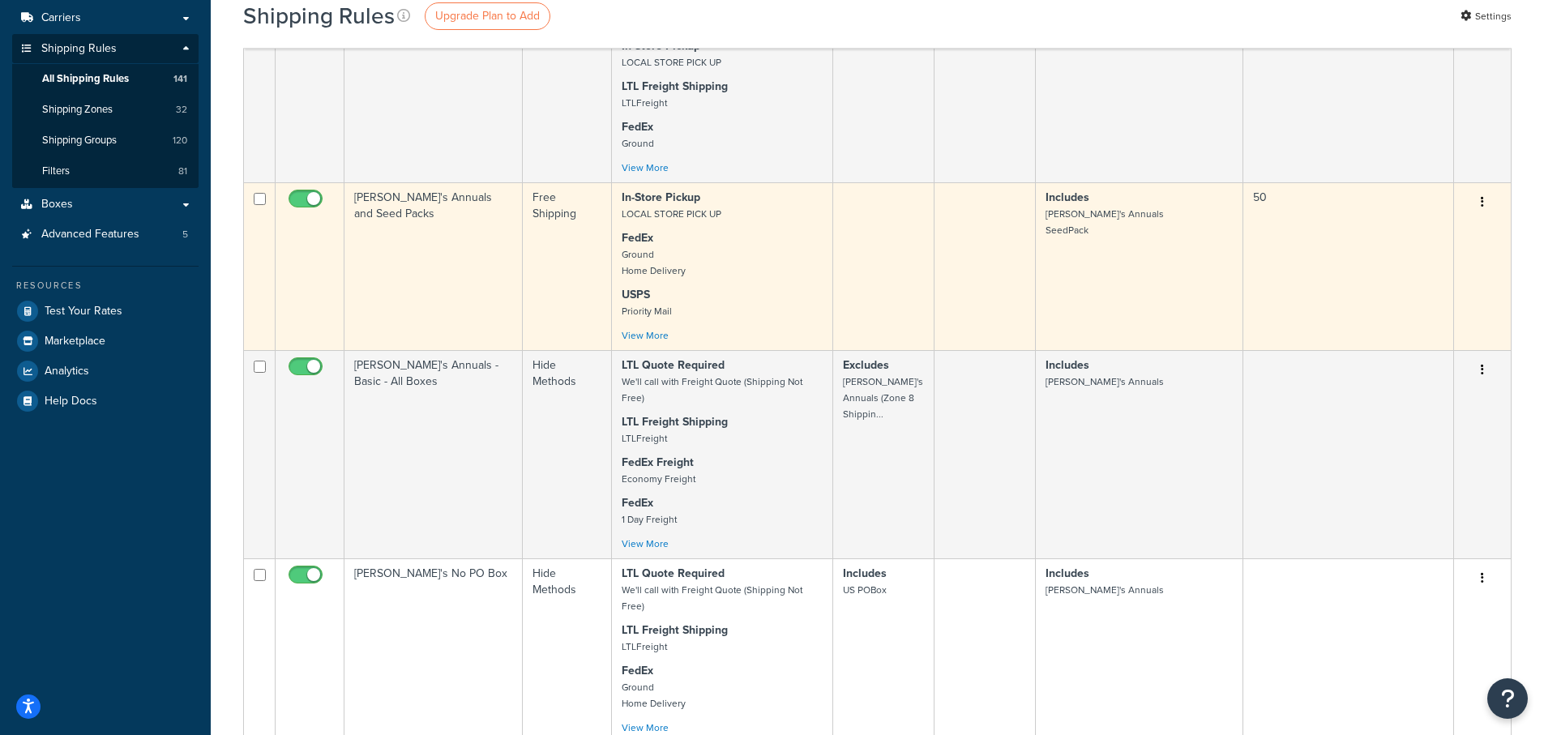
scroll to position [243, 0]
click at [298, 199] on input "checkbox" at bounding box center [307, 202] width 45 height 20
checkbox input "false"
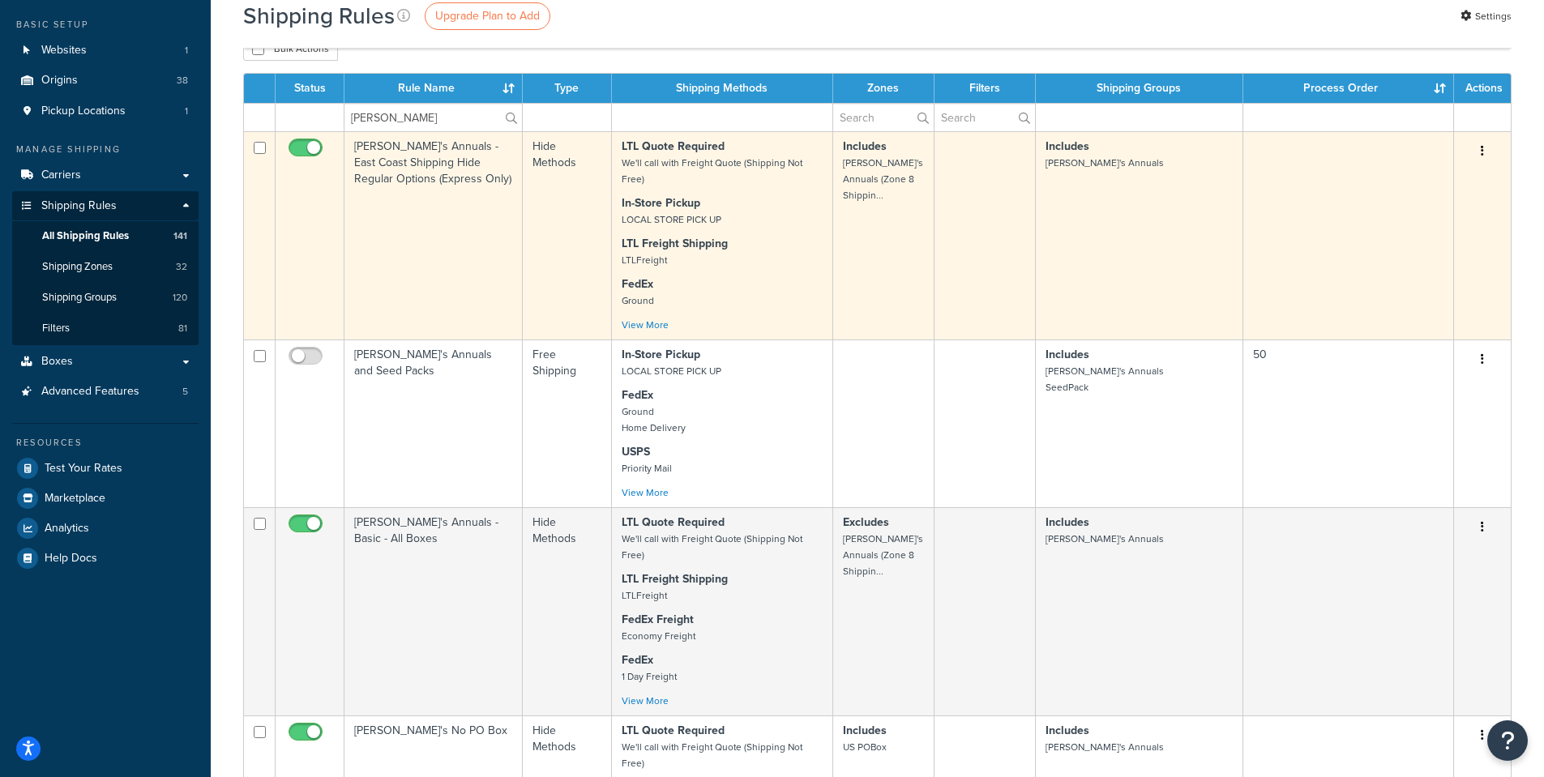
scroll to position [0, 0]
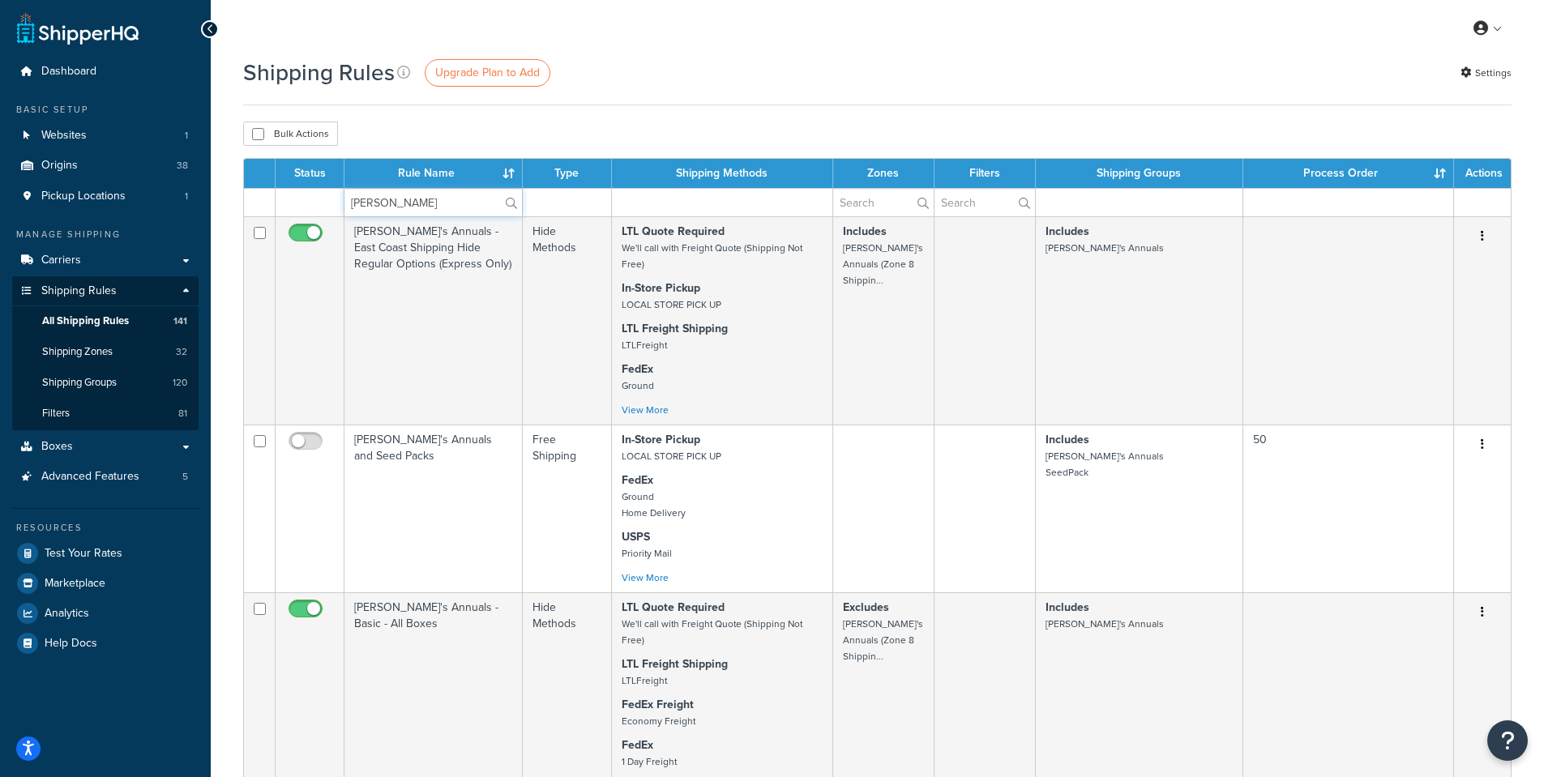
drag, startPoint x: 393, startPoint y: 203, endPoint x: 320, endPoint y: 193, distance: 73.6
click at [320, 193] on tr "[PERSON_NAME]" at bounding box center [877, 202] width 1267 height 28
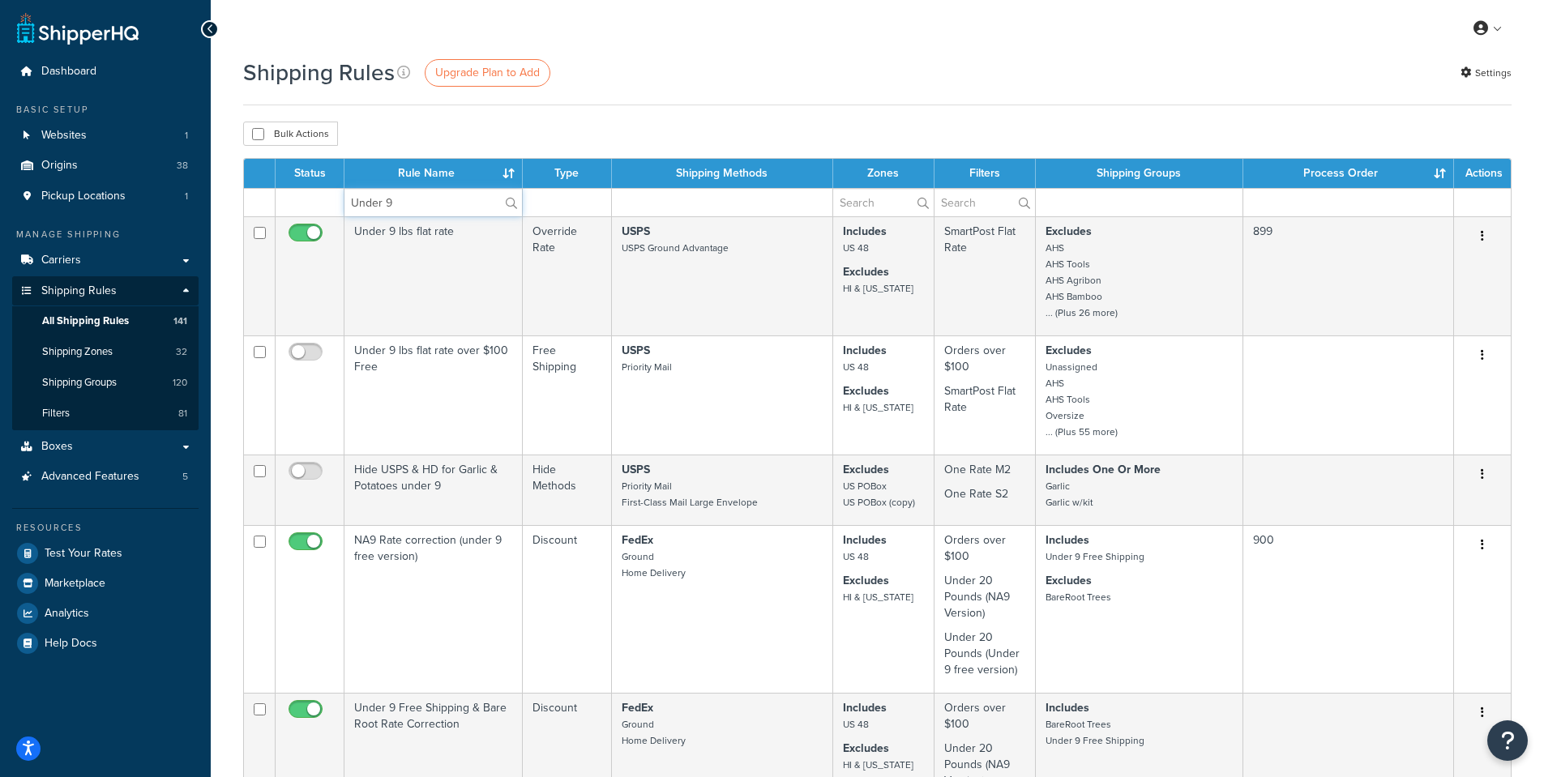
type input "Under 9"
click at [812, 114] on div "Shipping Rules Upgrade Plan to Add Settings Bulk Actions Duplicate [GEOGRAPHIC_…" at bounding box center [877, 716] width 1333 height 1319
click at [77, 382] on span "Shipping Groups" at bounding box center [79, 383] width 75 height 14
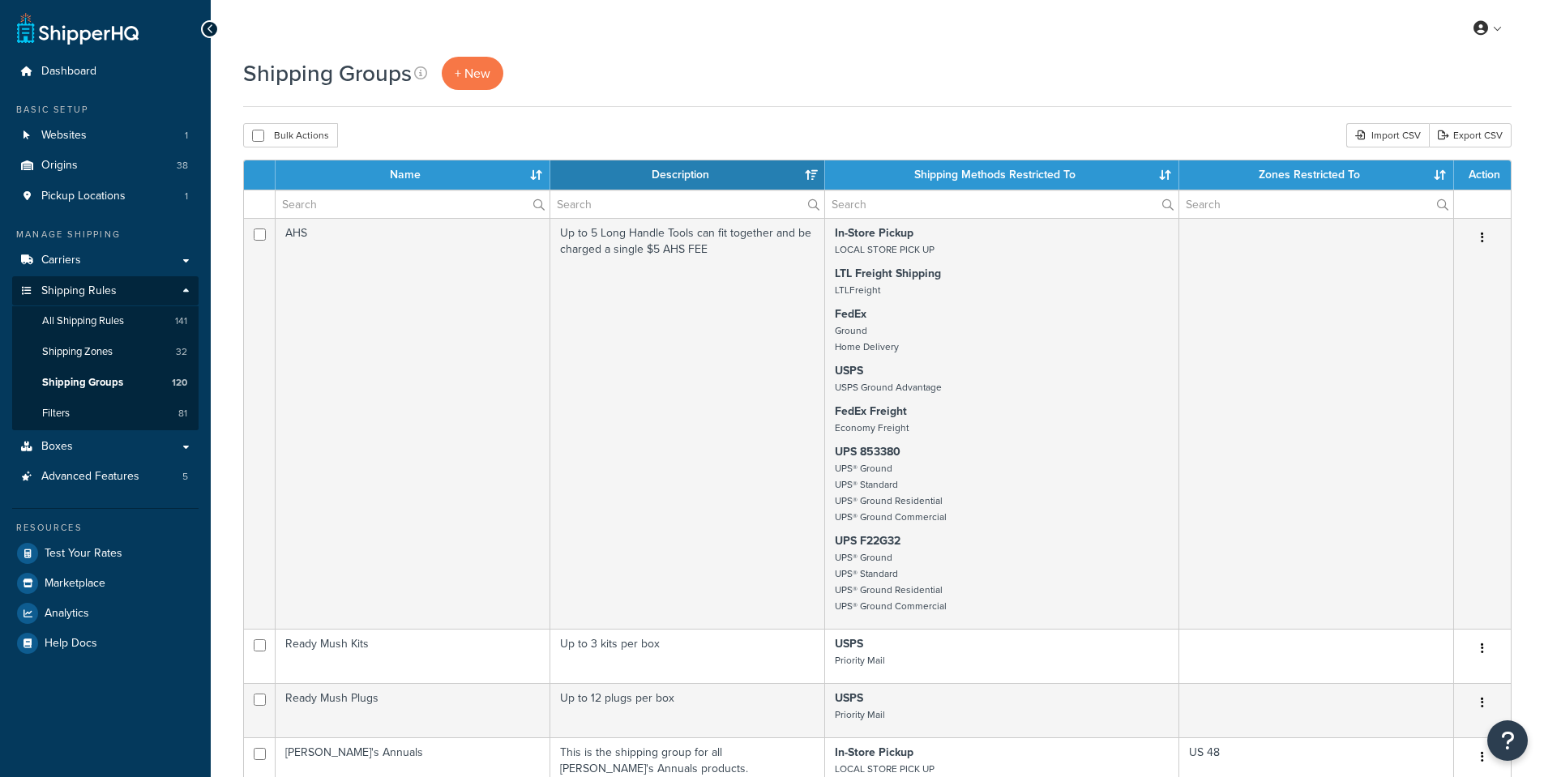
select select "15"
click at [607, 206] on input "text" at bounding box center [687, 204] width 274 height 28
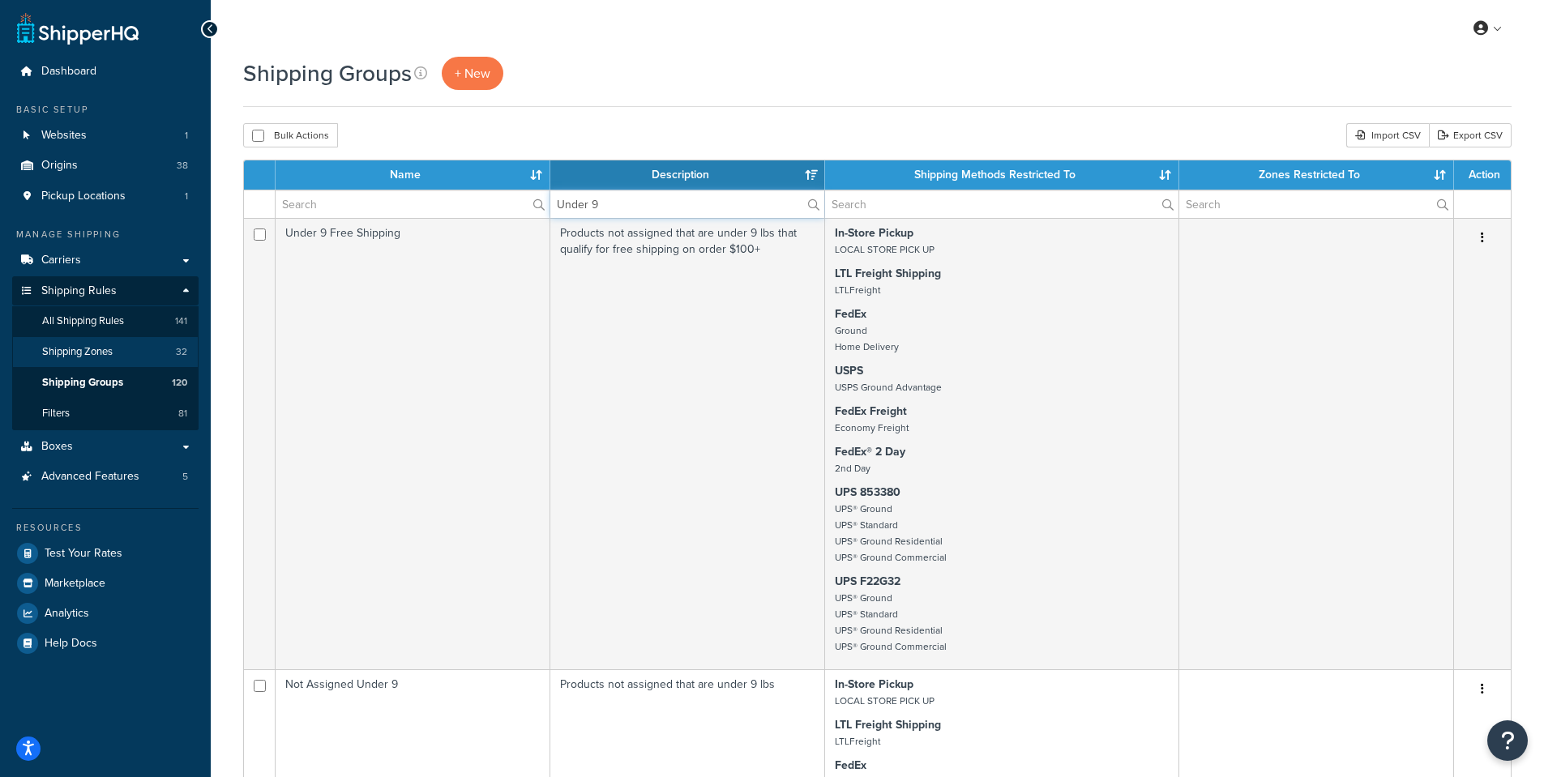
type input "Under 9"
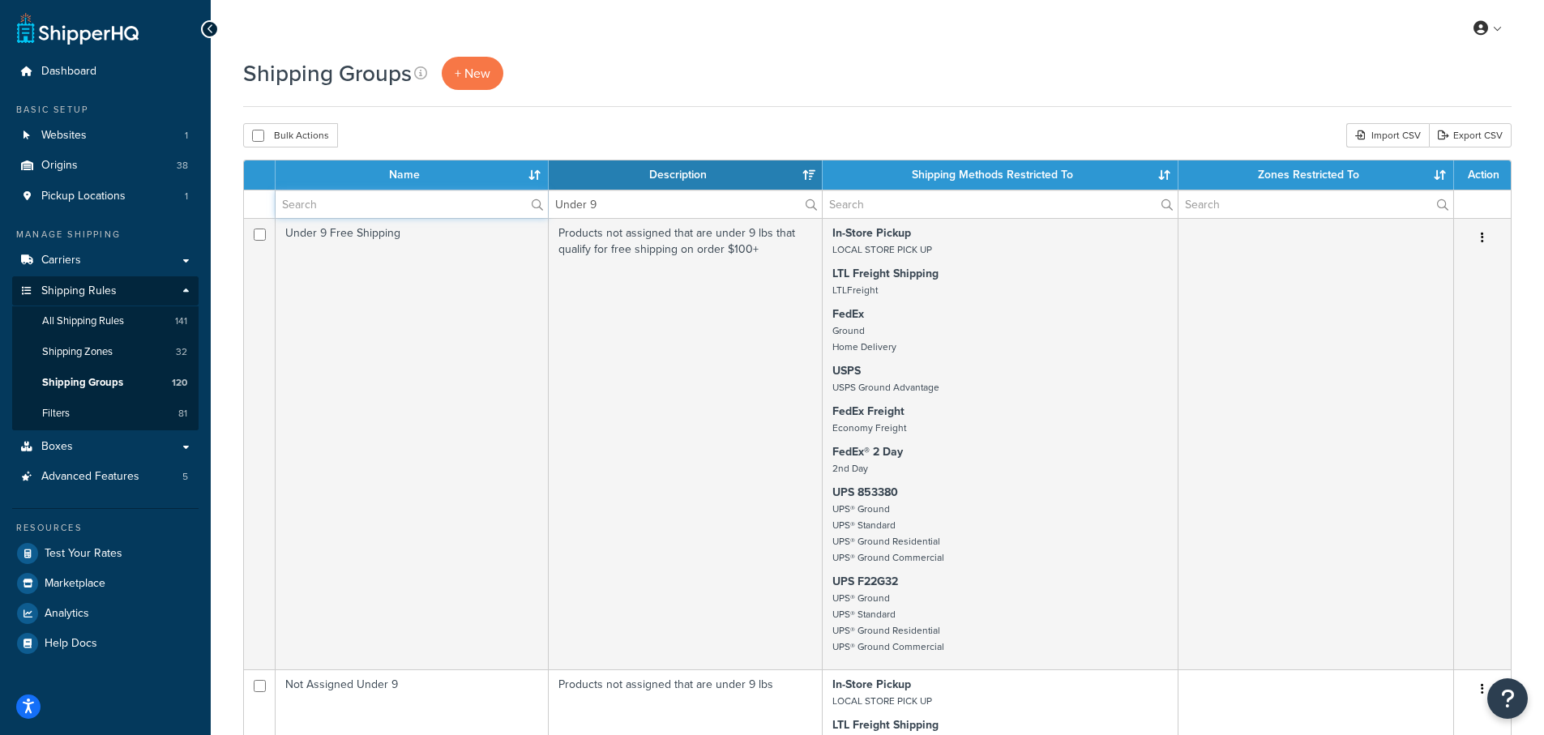
paste input "Under 20 lbs flat rate (all carriers)"
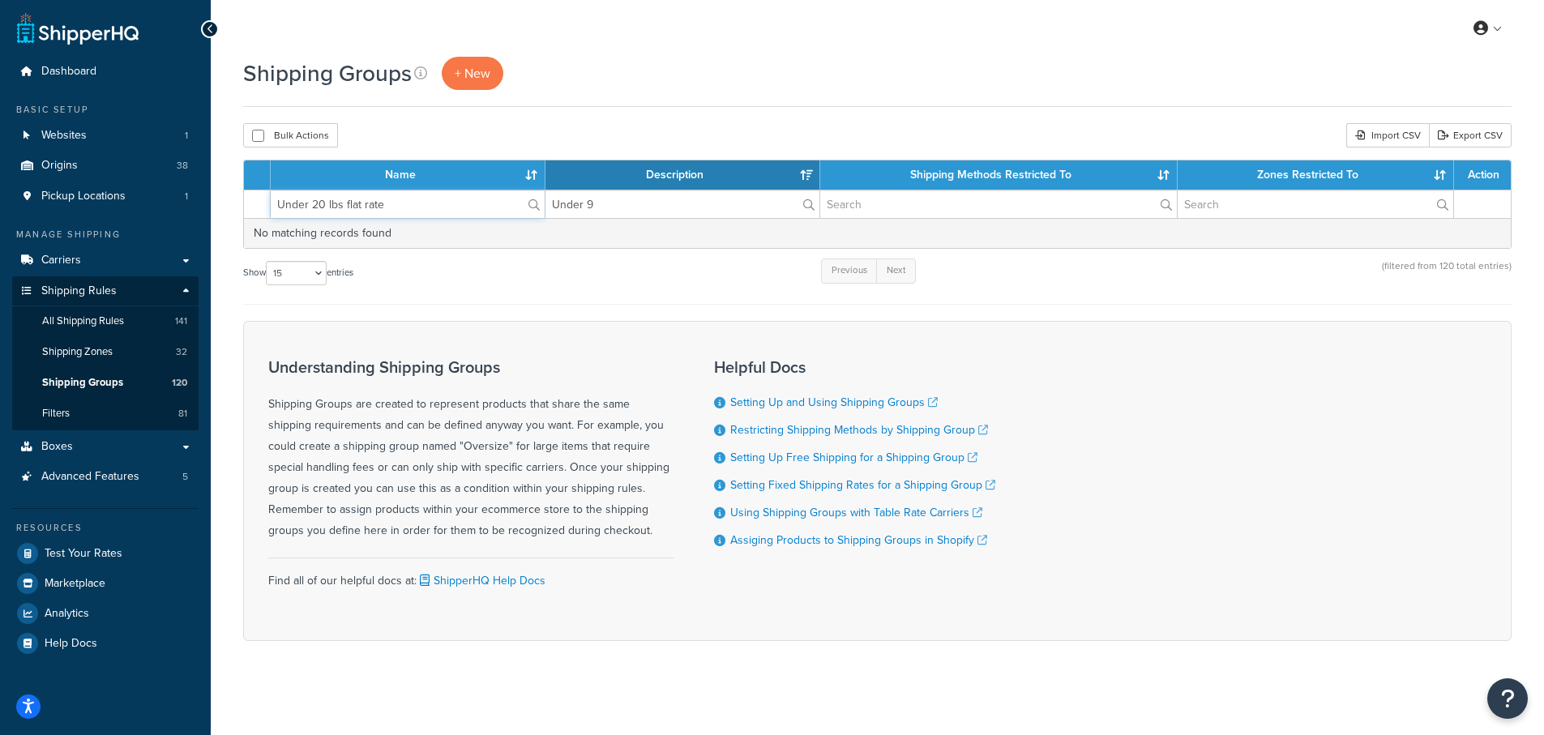
type input "Under 20 lbs flat rate"
drag, startPoint x: 611, startPoint y: 205, endPoint x: 533, endPoint y: 203, distance: 77.8
click at [533, 203] on tr "Under 20 lbs flat rate Under 9" at bounding box center [877, 204] width 1267 height 28
click at [472, 210] on input "Under 20 lbs flat rate" at bounding box center [408, 204] width 274 height 28
drag, startPoint x: 459, startPoint y: 204, endPoint x: 256, endPoint y: 203, distance: 203.4
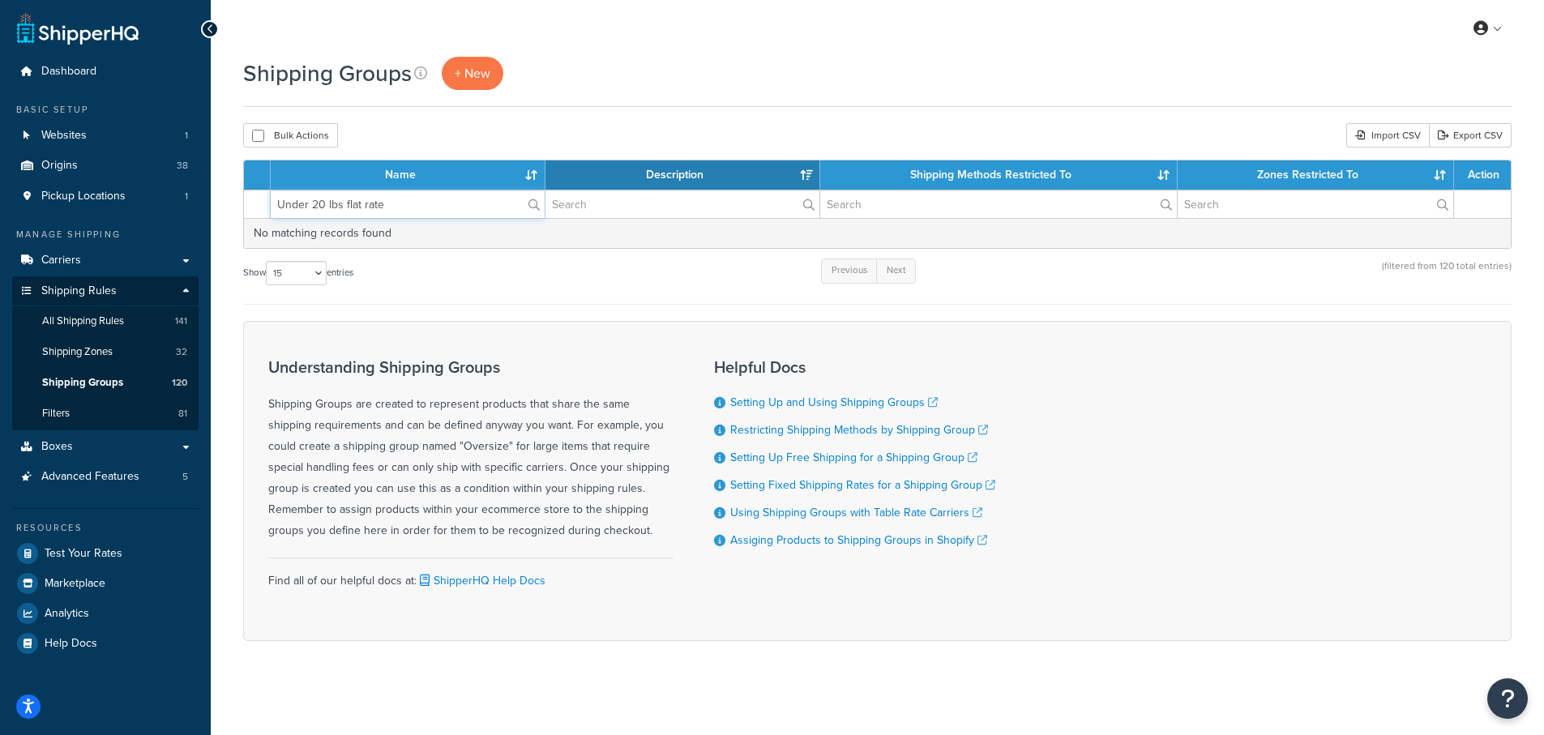
click at [256, 203] on tr "Under 20 lbs flat rate" at bounding box center [877, 204] width 1267 height 28
click at [91, 316] on span "All Shipping Rules" at bounding box center [83, 321] width 82 height 14
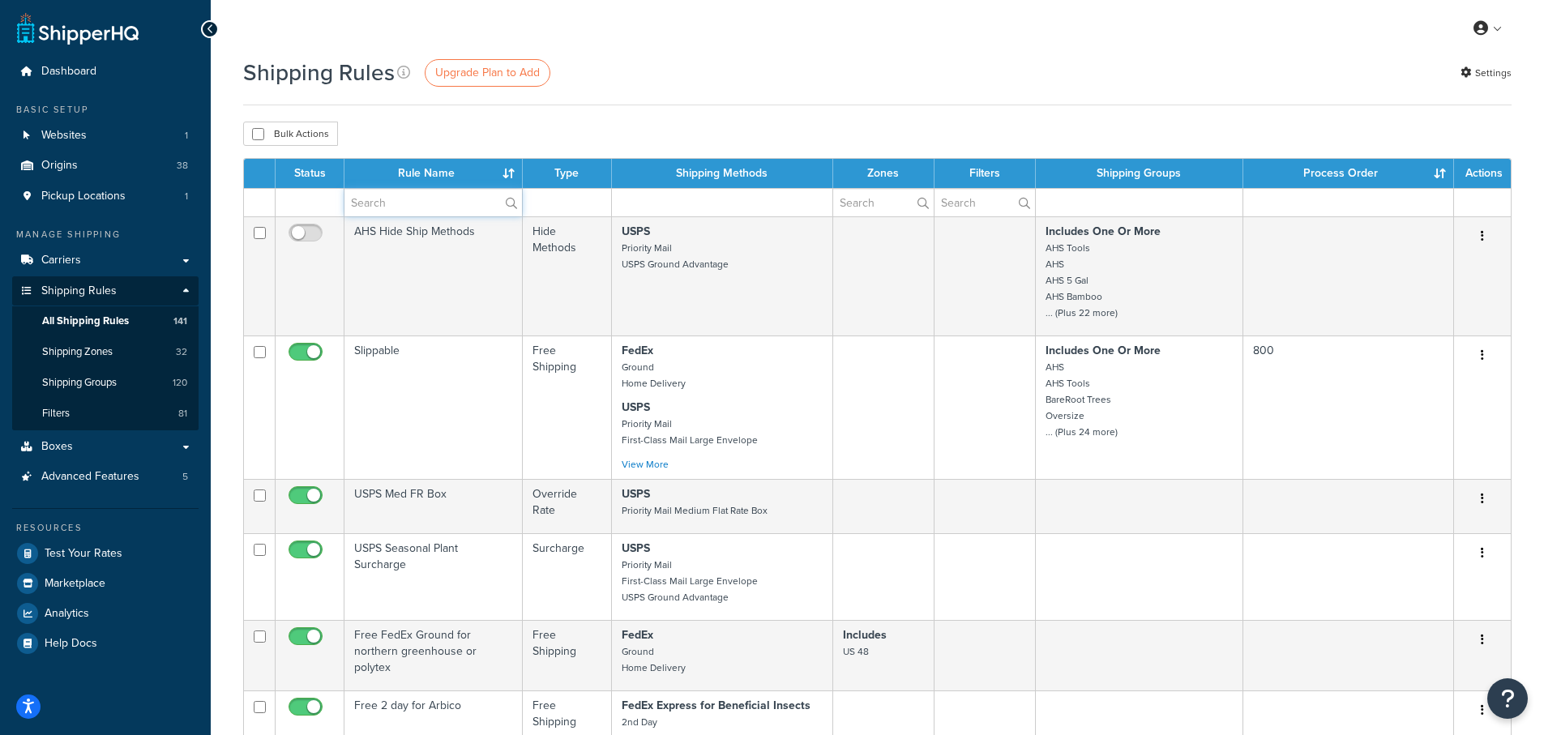
paste input "Under 20 lbs flat rate"
type input "Under 20 lbs flat rate"
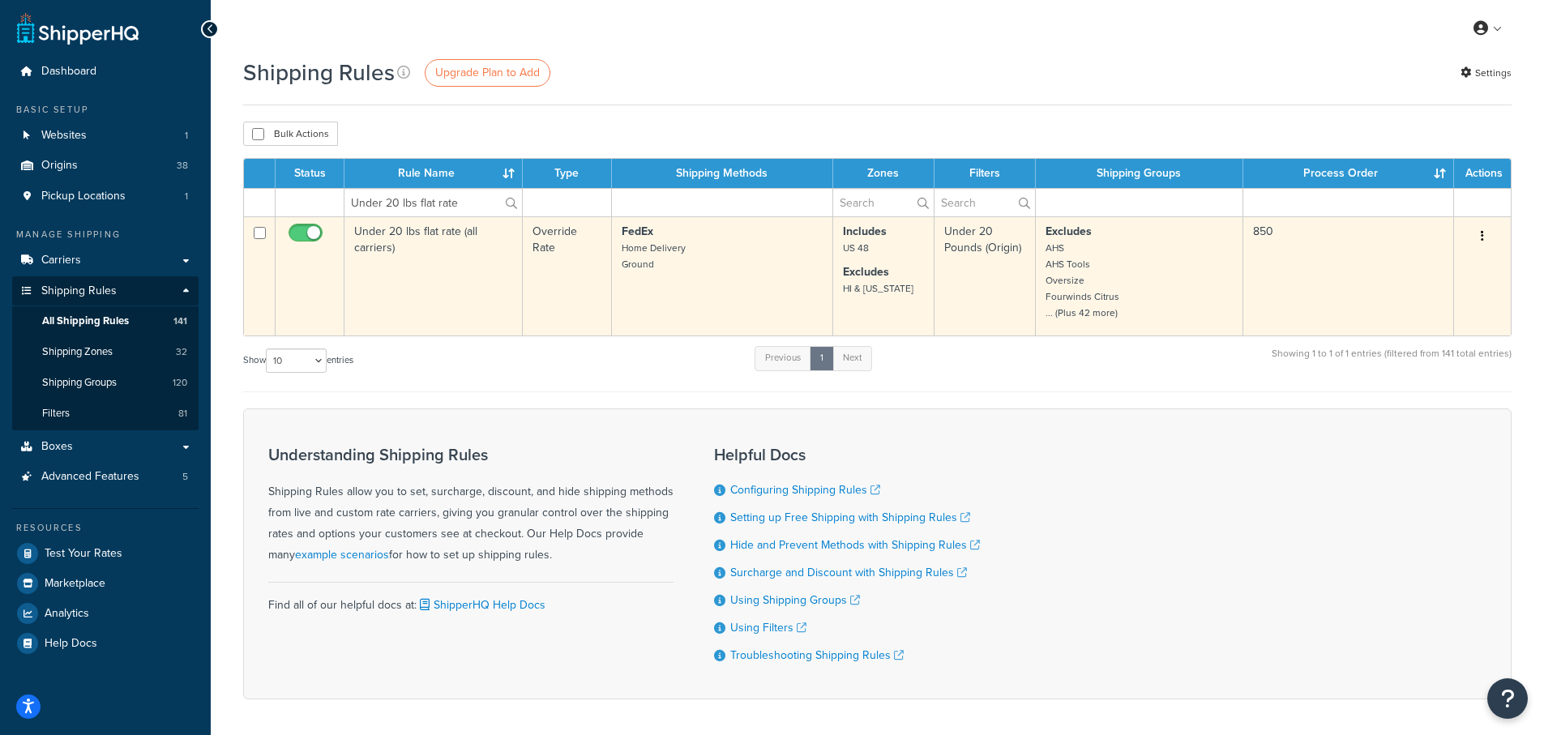
click at [408, 232] on td "Under 20 lbs flat rate (all carriers)" at bounding box center [433, 275] width 178 height 119
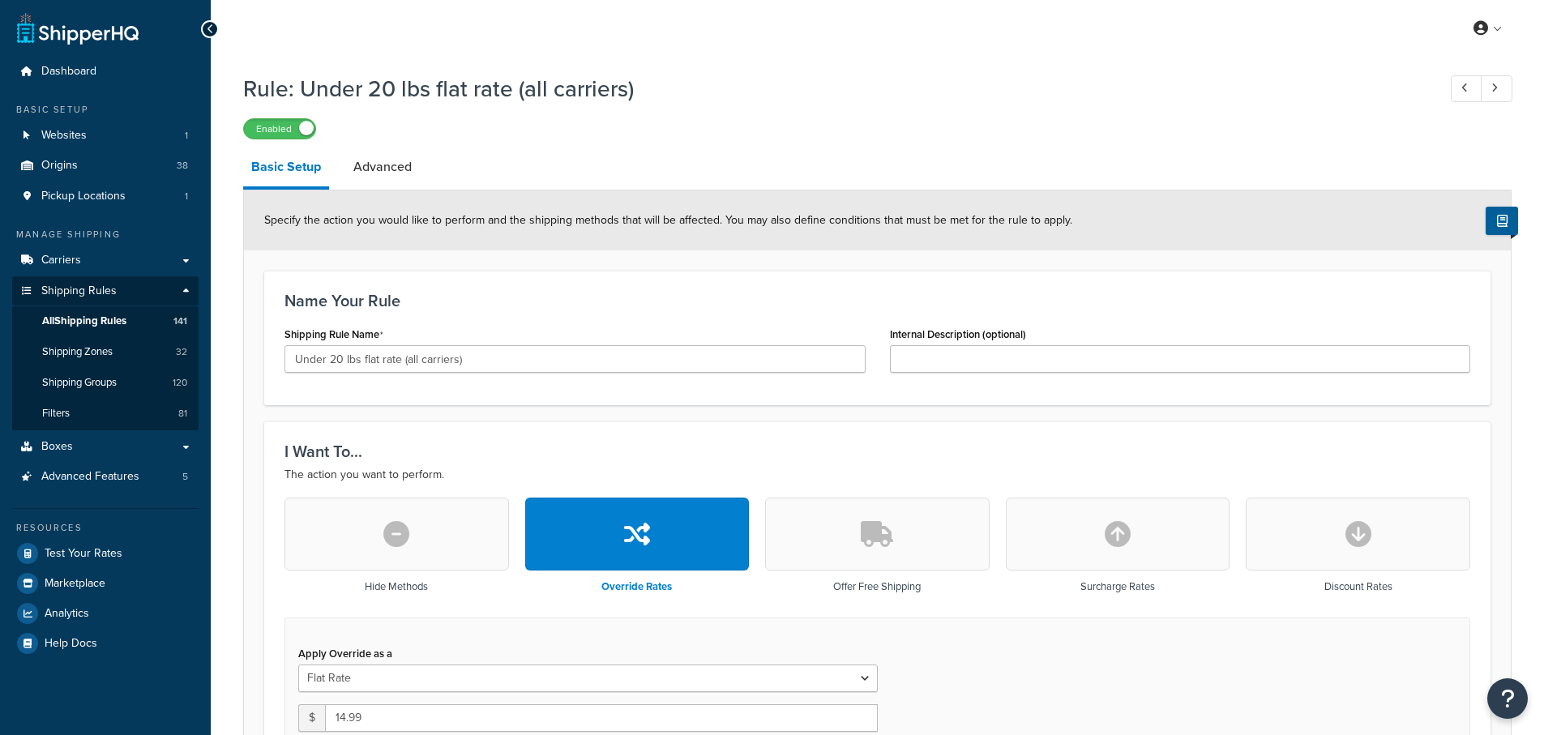
select select "SHIPPING_GROUP"
click at [92, 315] on span "All Shipping Rules" at bounding box center [84, 321] width 84 height 14
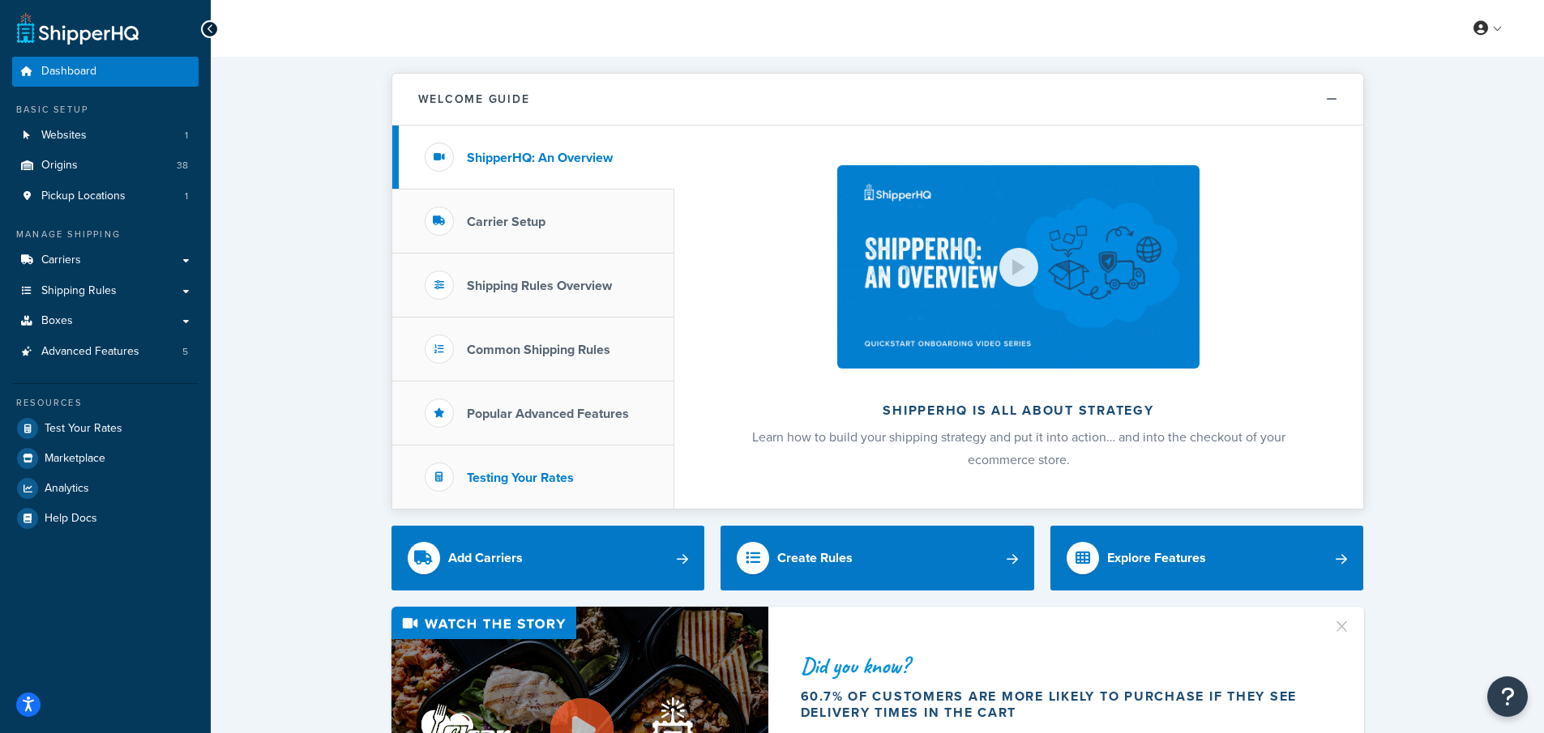
click at [508, 480] on h3 "Testing Your Rates" at bounding box center [520, 478] width 107 height 15
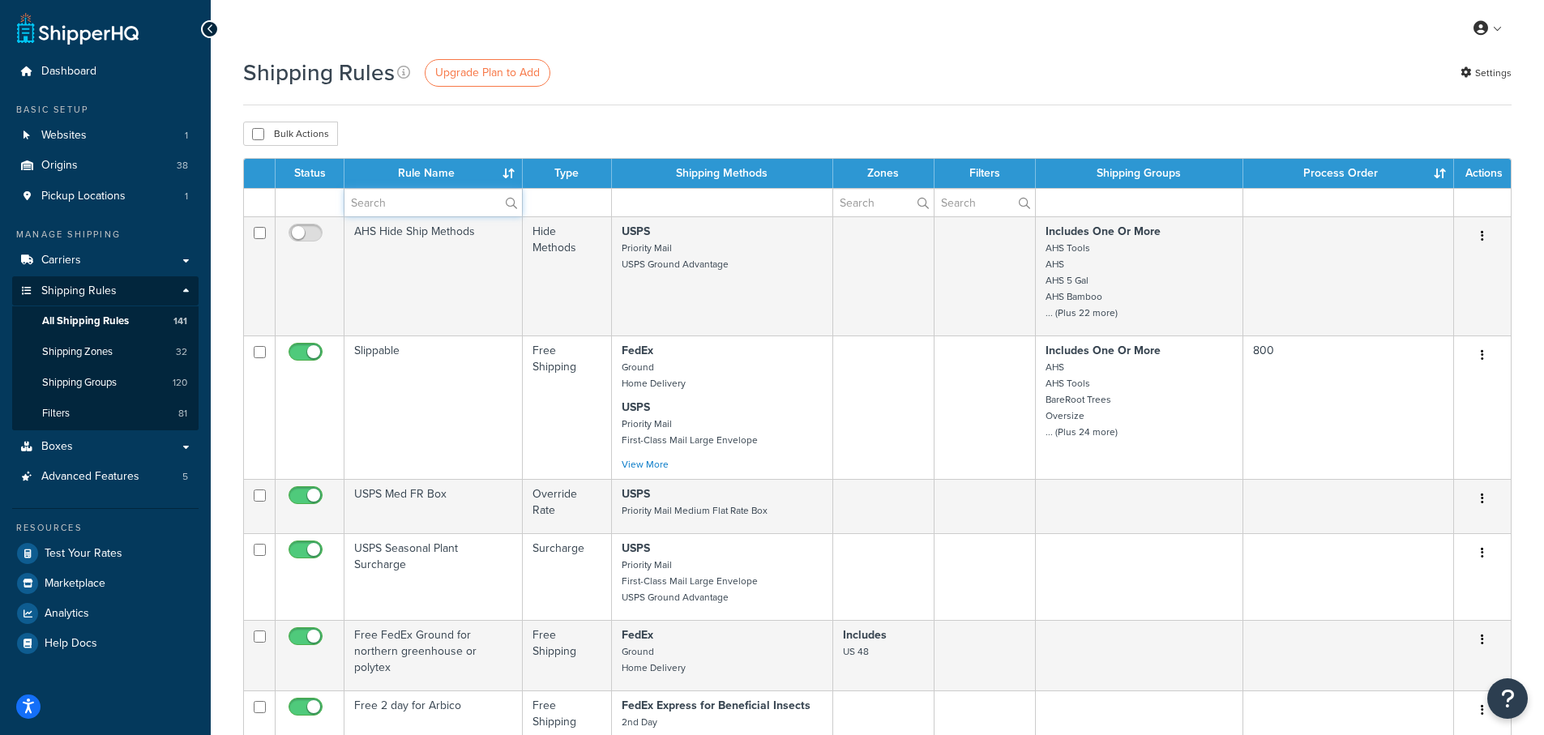
click at [392, 199] on input "text" at bounding box center [432, 203] width 177 height 28
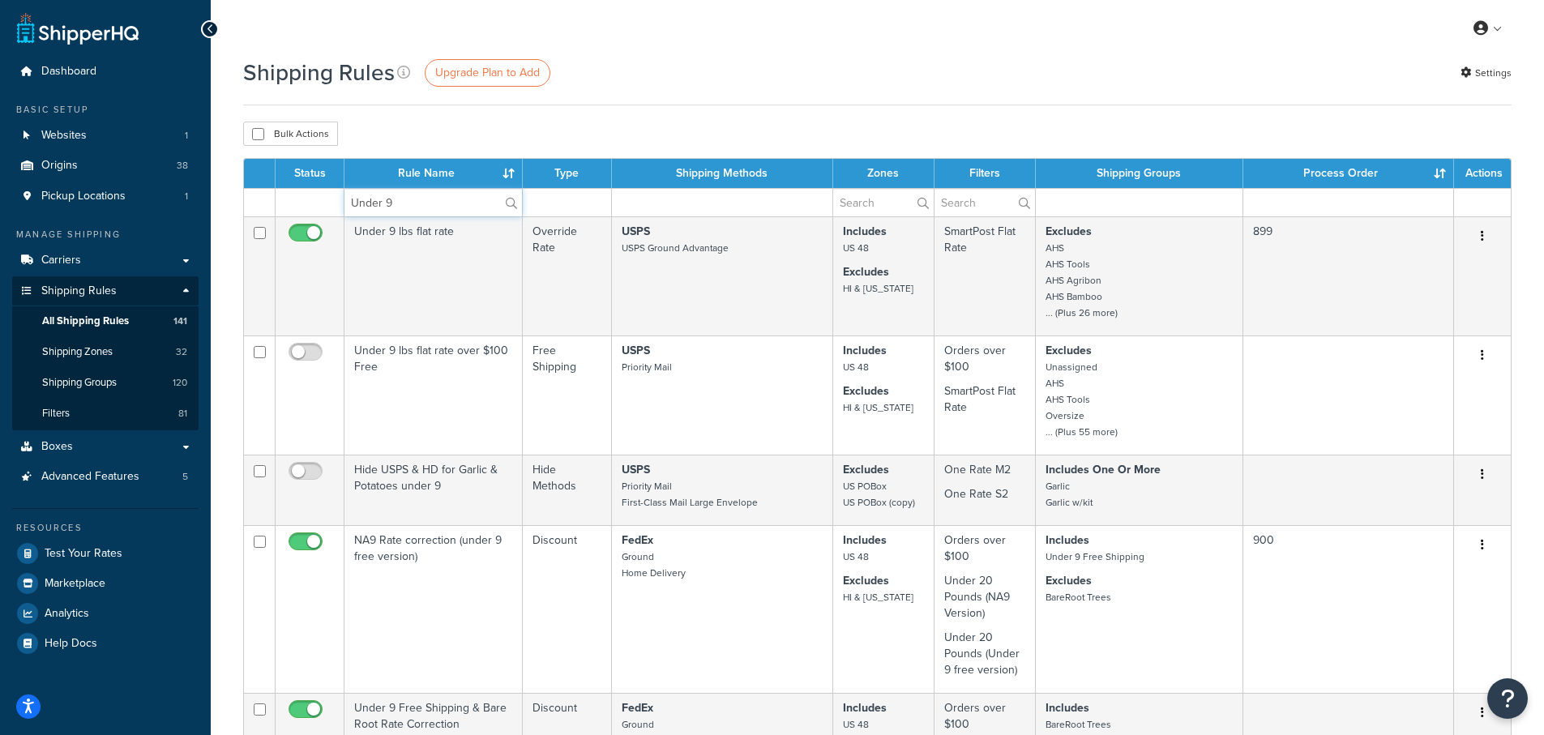
type input "Under 9"
click at [611, 117] on div "Shipping Rules Upgrade Plan to Add Settings Bulk Actions Duplicate Delete Conta…" at bounding box center [877, 716] width 1333 height 1319
click at [68, 380] on span "Shipping Groups" at bounding box center [79, 383] width 75 height 14
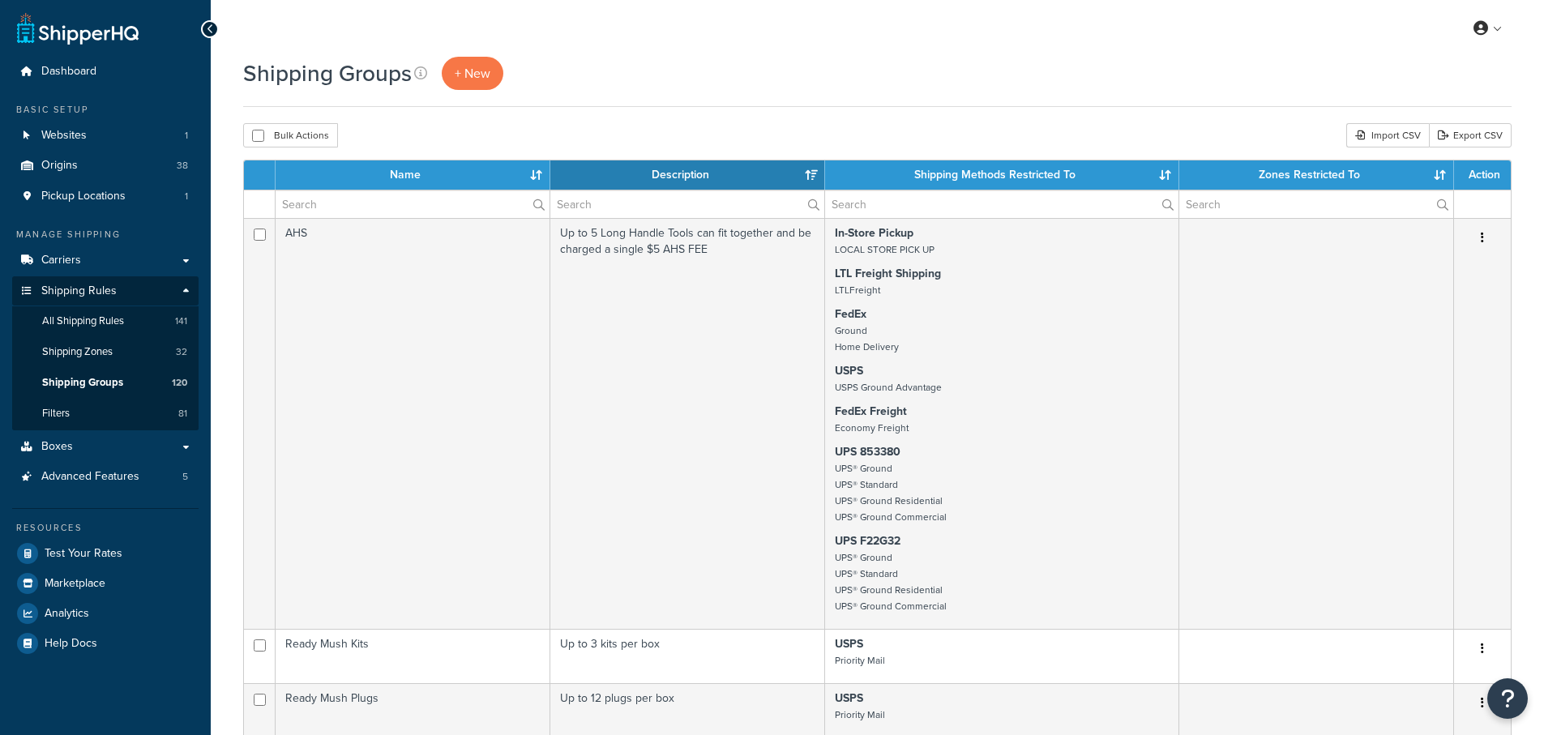
select select "15"
click at [398, 207] on input "text" at bounding box center [413, 204] width 274 height 28
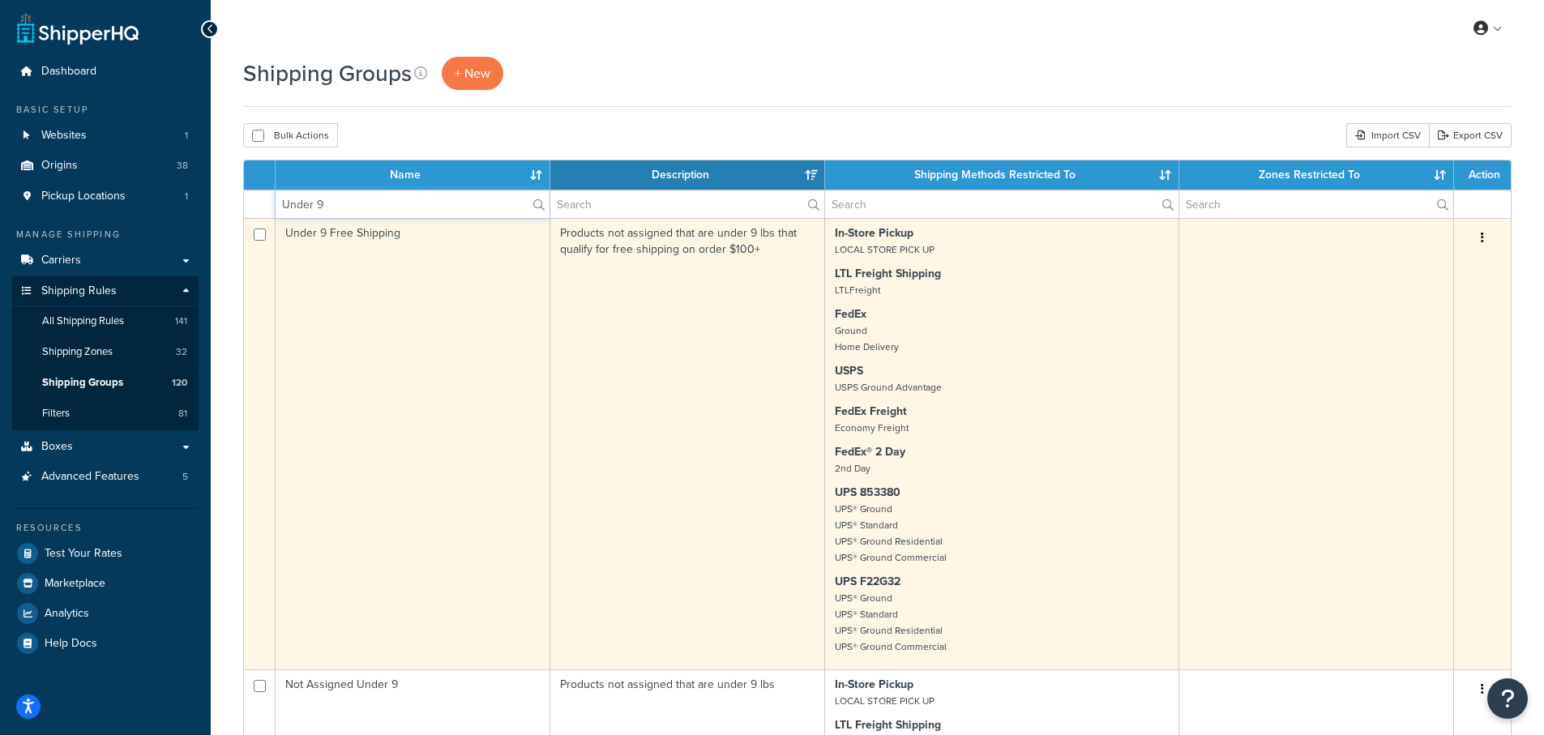
type input "Under 9"
click at [343, 231] on td "Under 9 Free Shipping" at bounding box center [413, 443] width 275 height 451
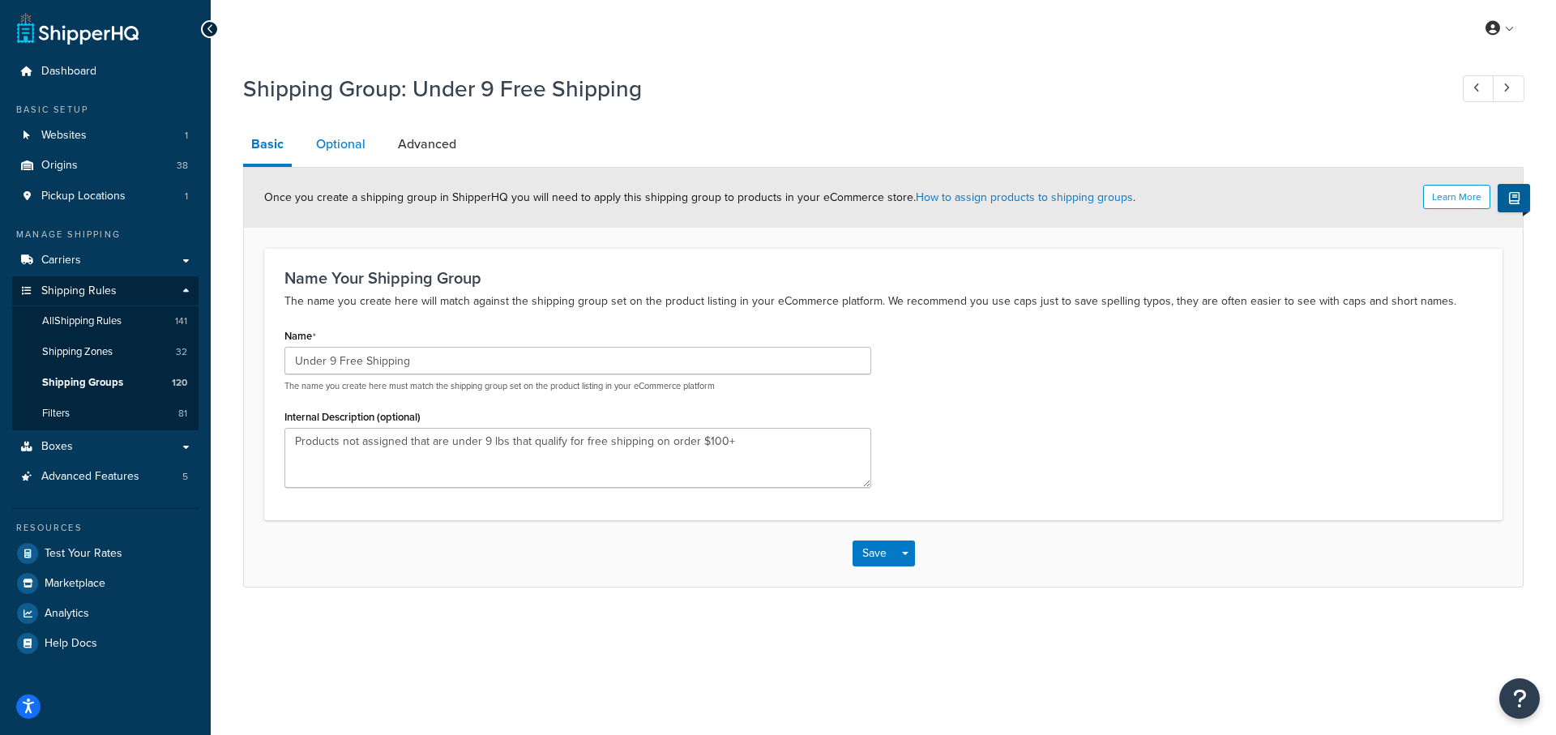
drag, startPoint x: 373, startPoint y: 155, endPoint x: 355, endPoint y: 147, distance: 19.6
click at [372, 154] on li "Optional" at bounding box center [349, 144] width 82 height 39
click at [343, 145] on link "Optional" at bounding box center [341, 144] width 66 height 39
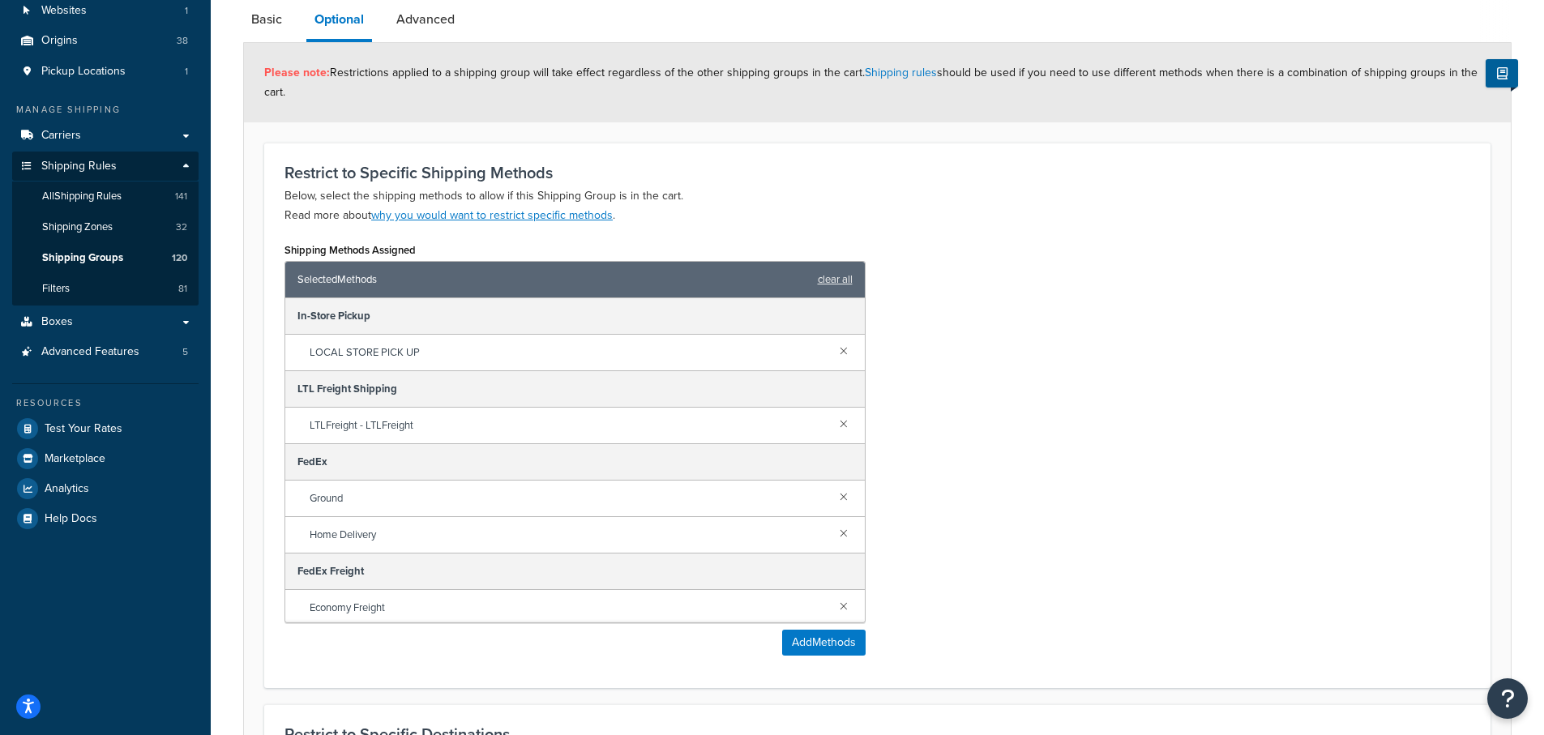
scroll to position [35, 0]
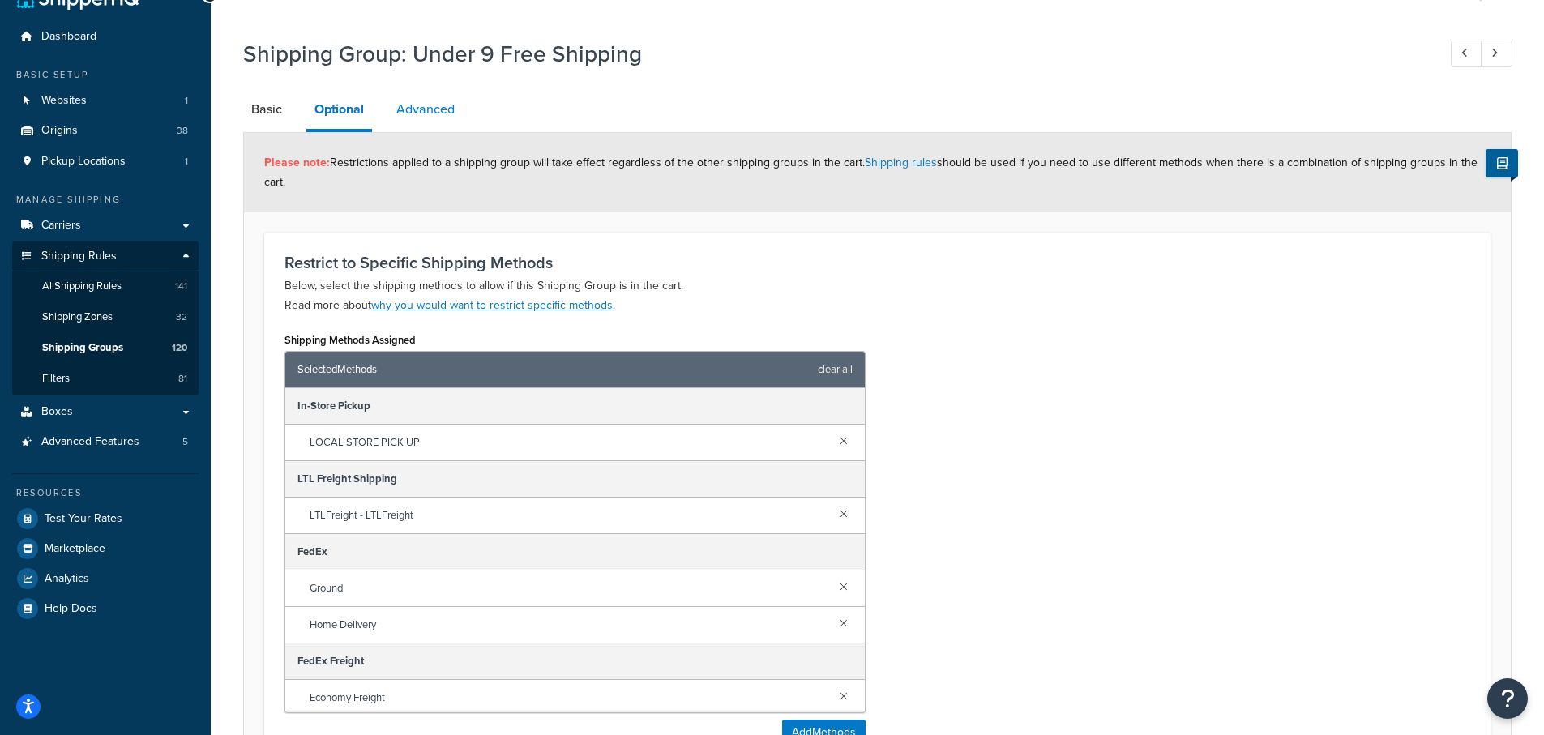
click at [419, 109] on link "Advanced" at bounding box center [425, 109] width 75 height 39
select select "77.5"
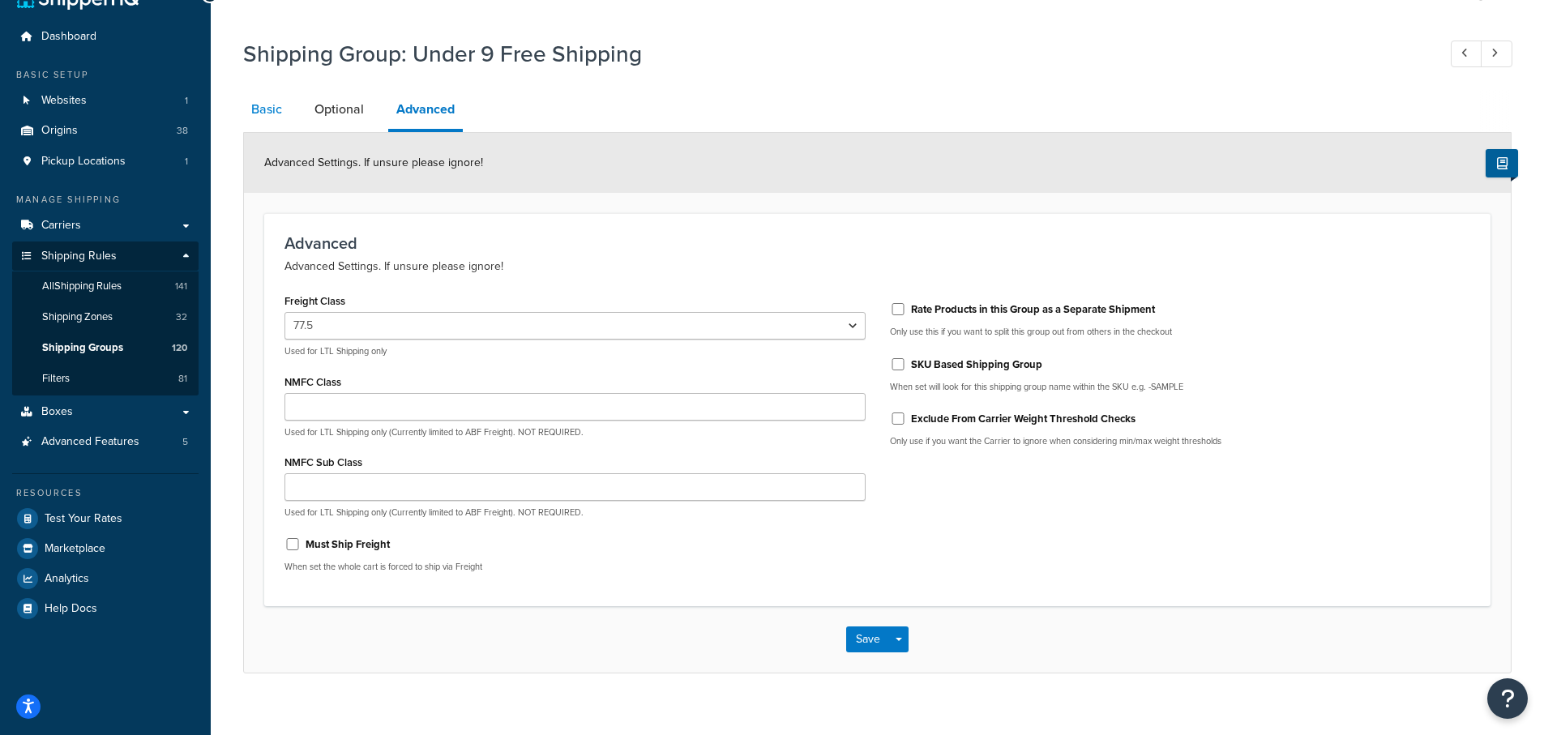
click at [263, 109] on link "Basic" at bounding box center [266, 109] width 47 height 39
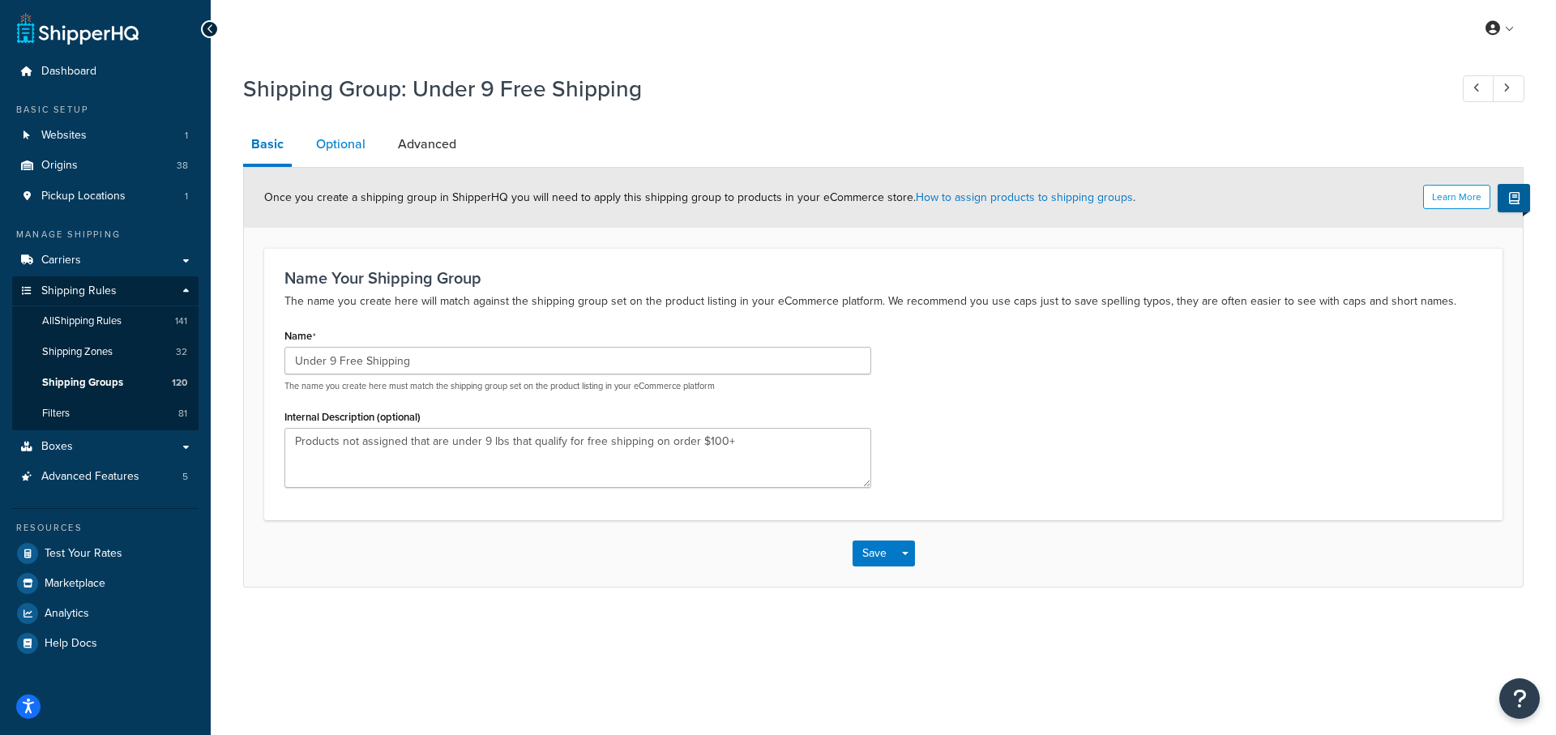
click at [331, 143] on link "Optional" at bounding box center [341, 144] width 66 height 39
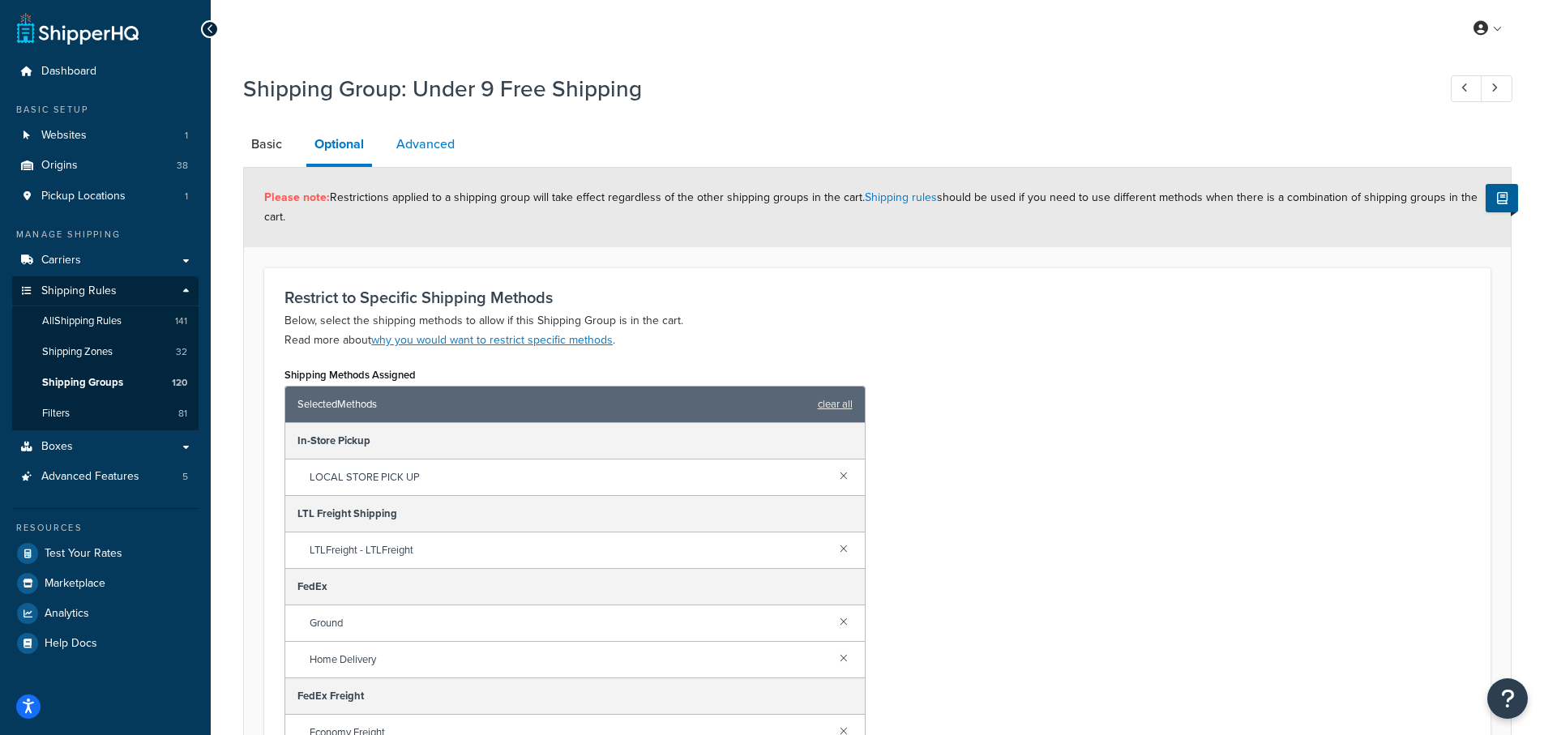
click at [429, 139] on link "Advanced" at bounding box center [425, 144] width 75 height 39
select select "77.5"
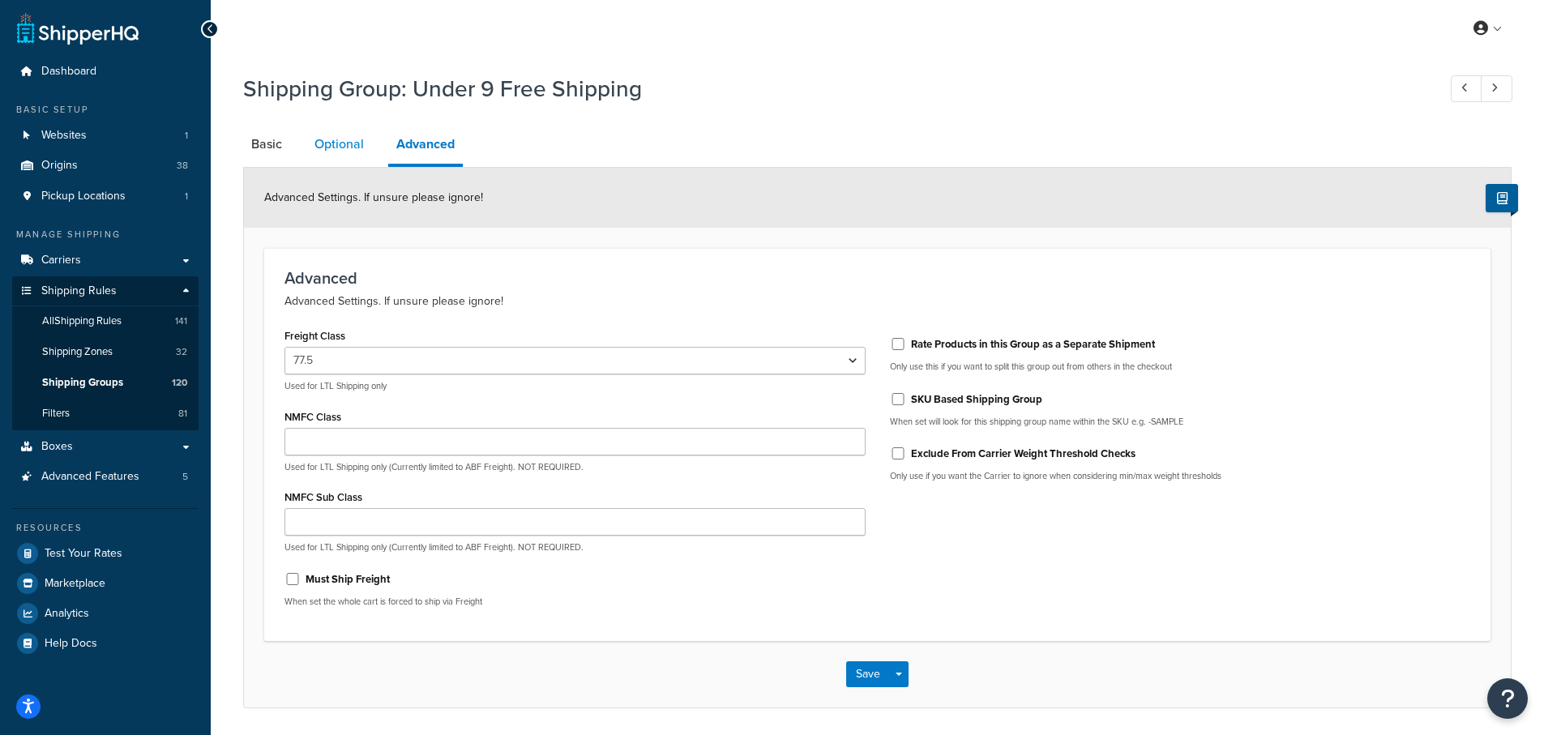
click at [335, 141] on link "Optional" at bounding box center [339, 144] width 66 height 39
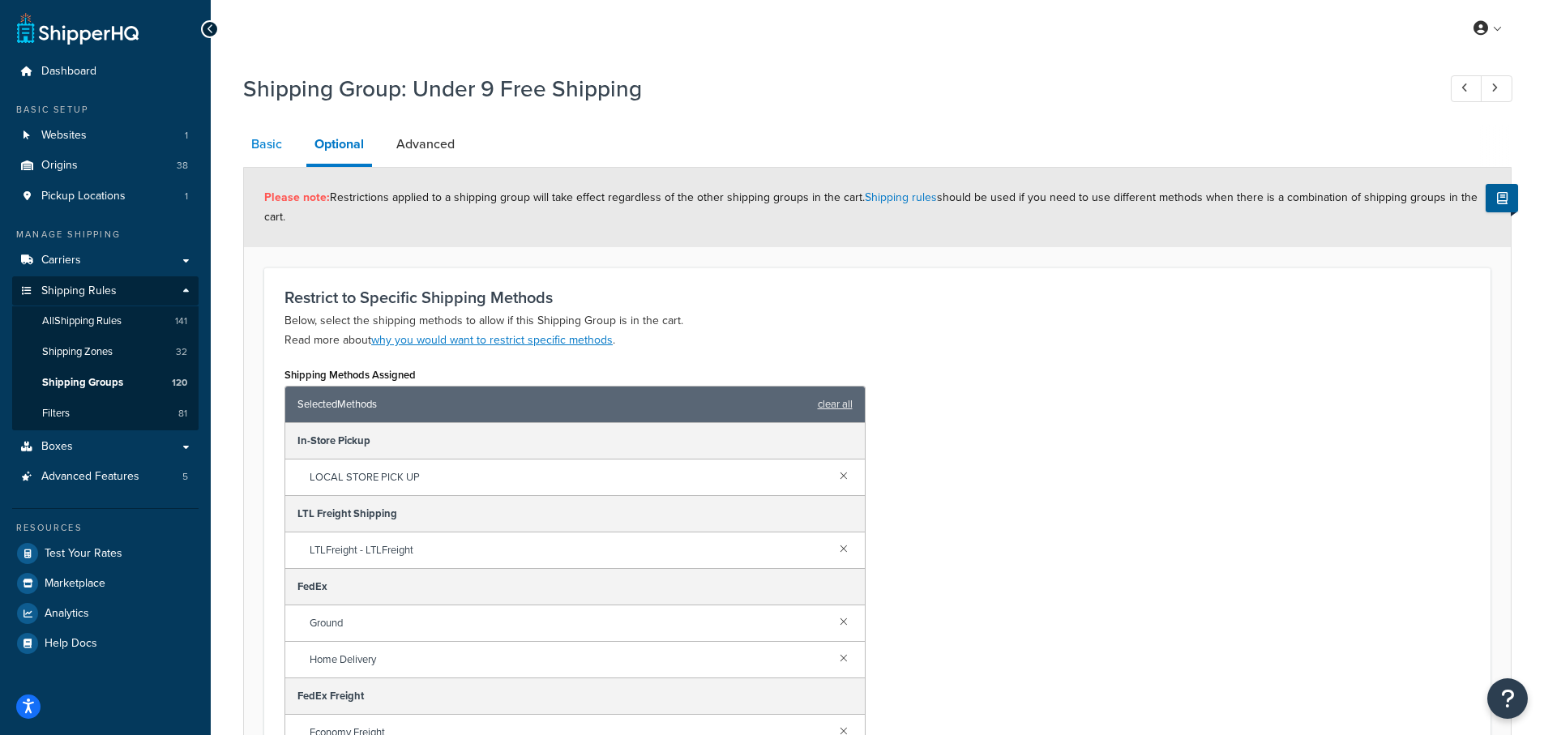
click at [271, 143] on link "Basic" at bounding box center [266, 144] width 47 height 39
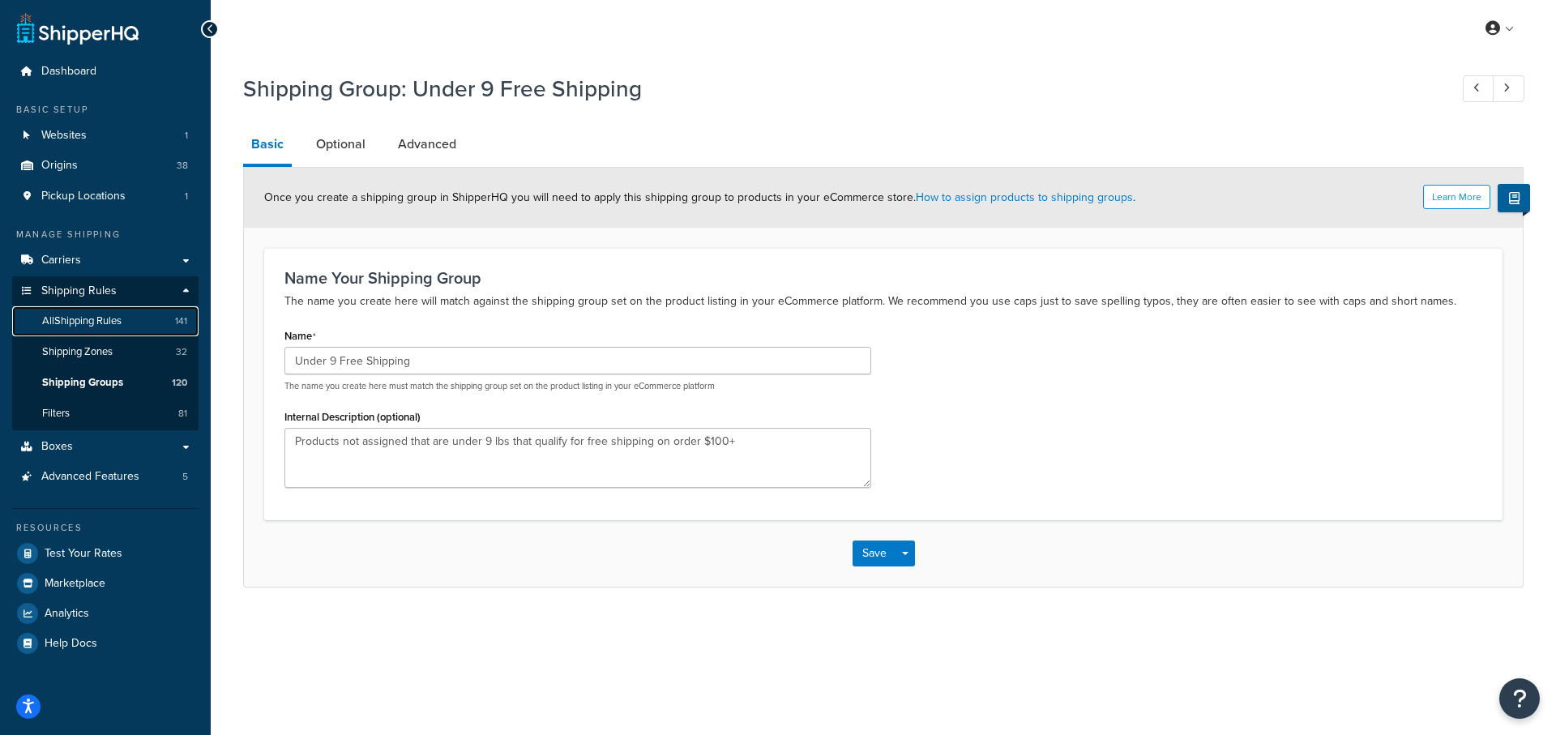
click at [81, 323] on span "All Shipping Rules" at bounding box center [81, 321] width 79 height 14
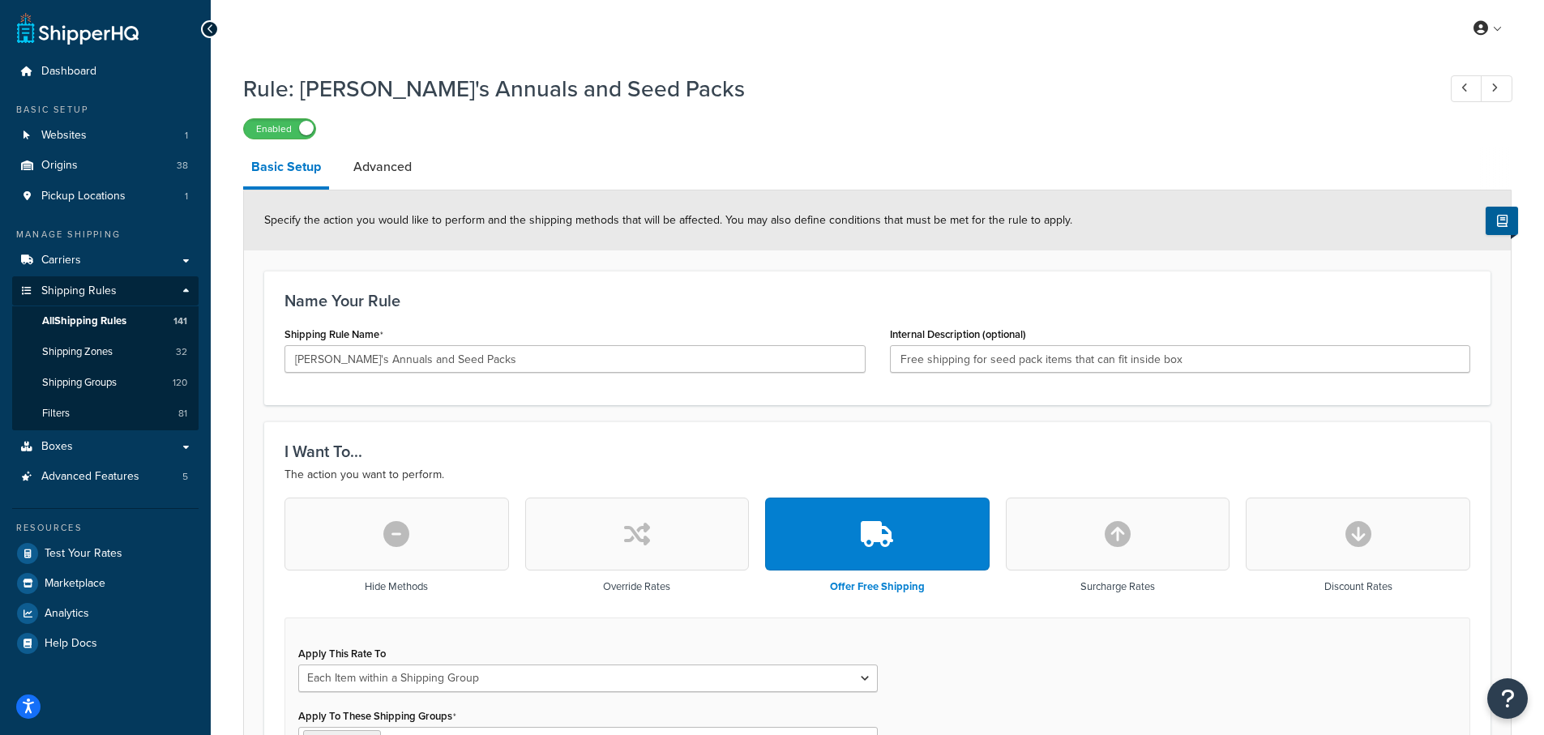
select select "ITEM"
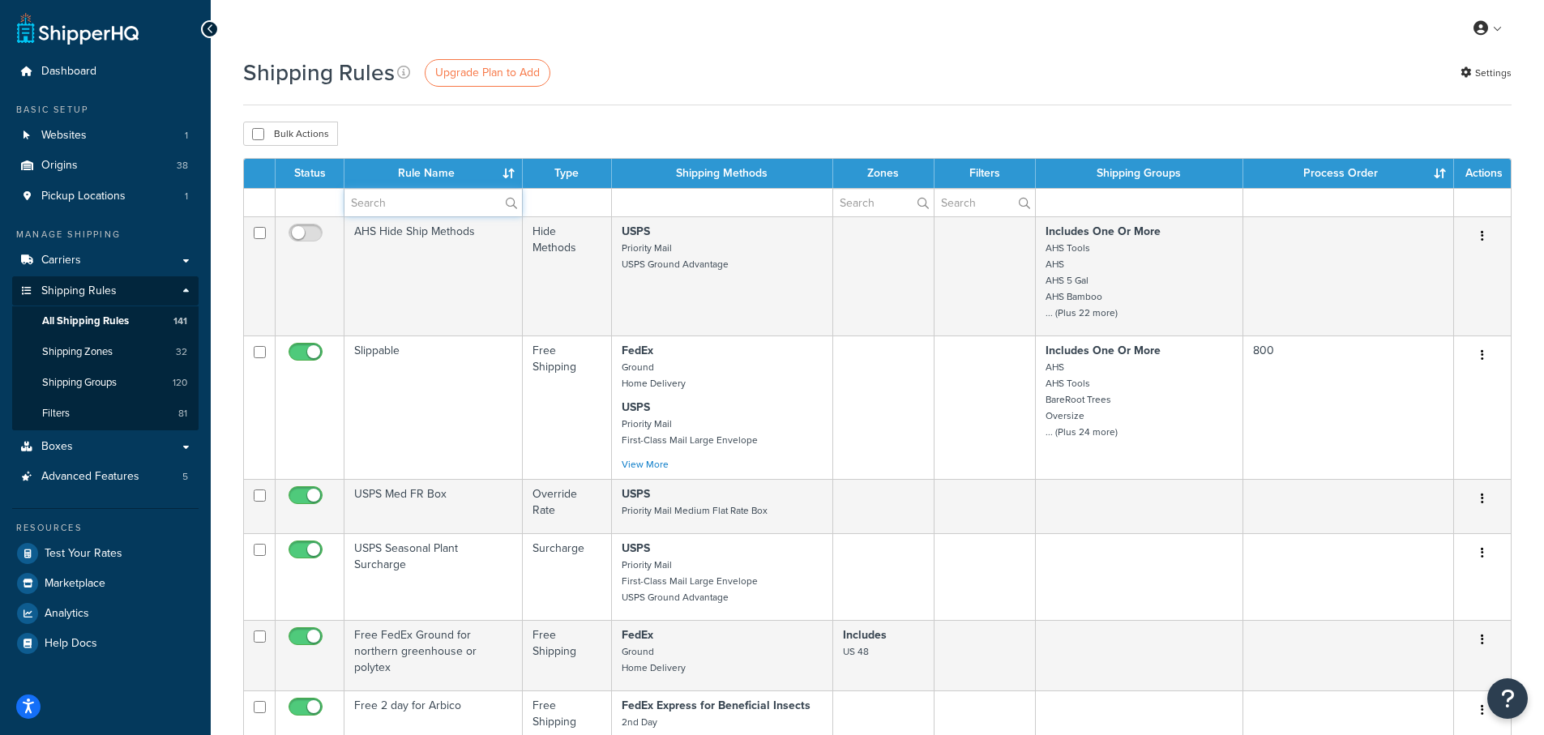
click at [390, 203] on input "text" at bounding box center [432, 203] width 177 height 28
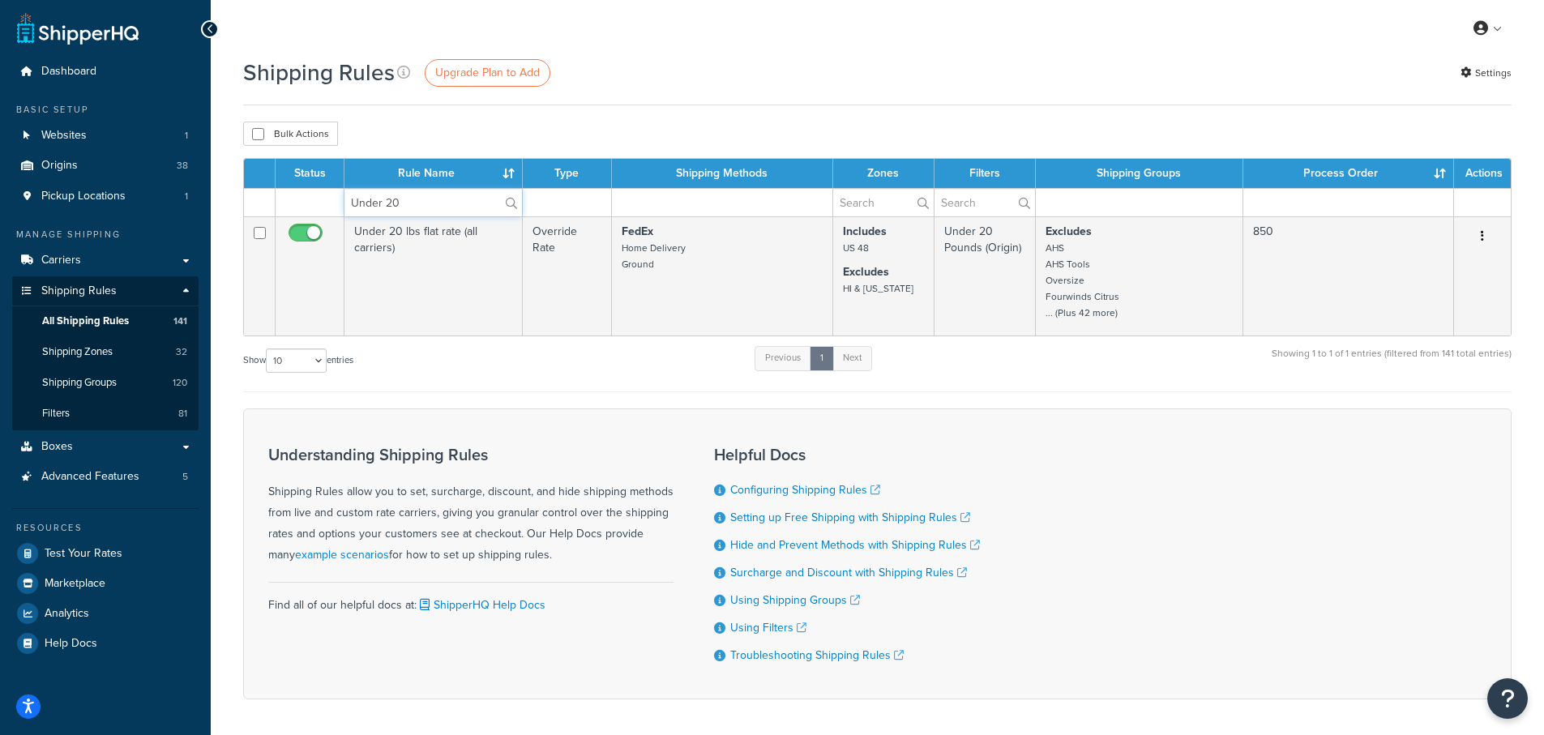
type input "Under 20"
click at [640, 83] on div "Shipping Rules Upgrade Plan to Add Settings" at bounding box center [877, 73] width 1268 height 32
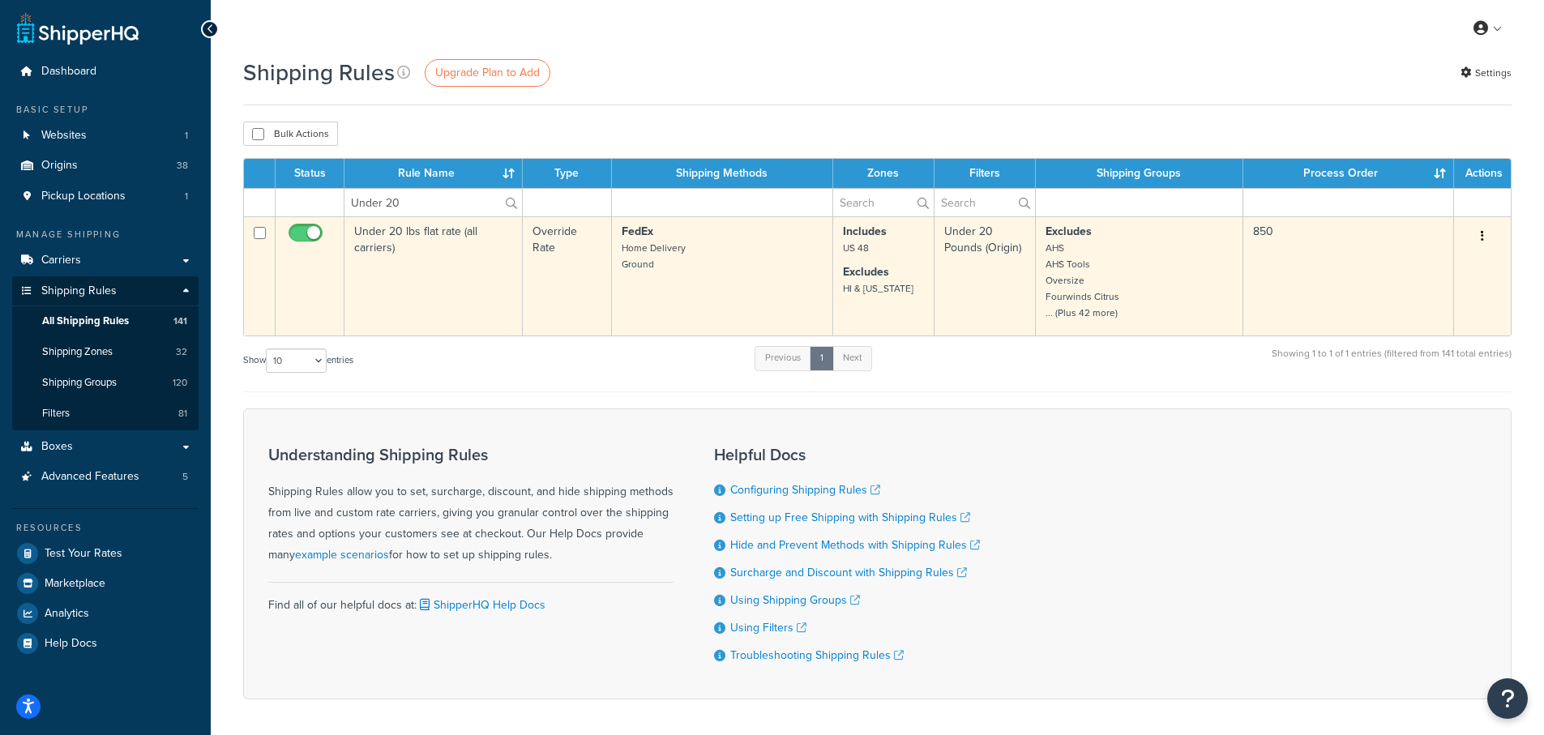
click at [398, 234] on td "Under 20 lbs flat rate (all carriers)" at bounding box center [433, 275] width 178 height 119
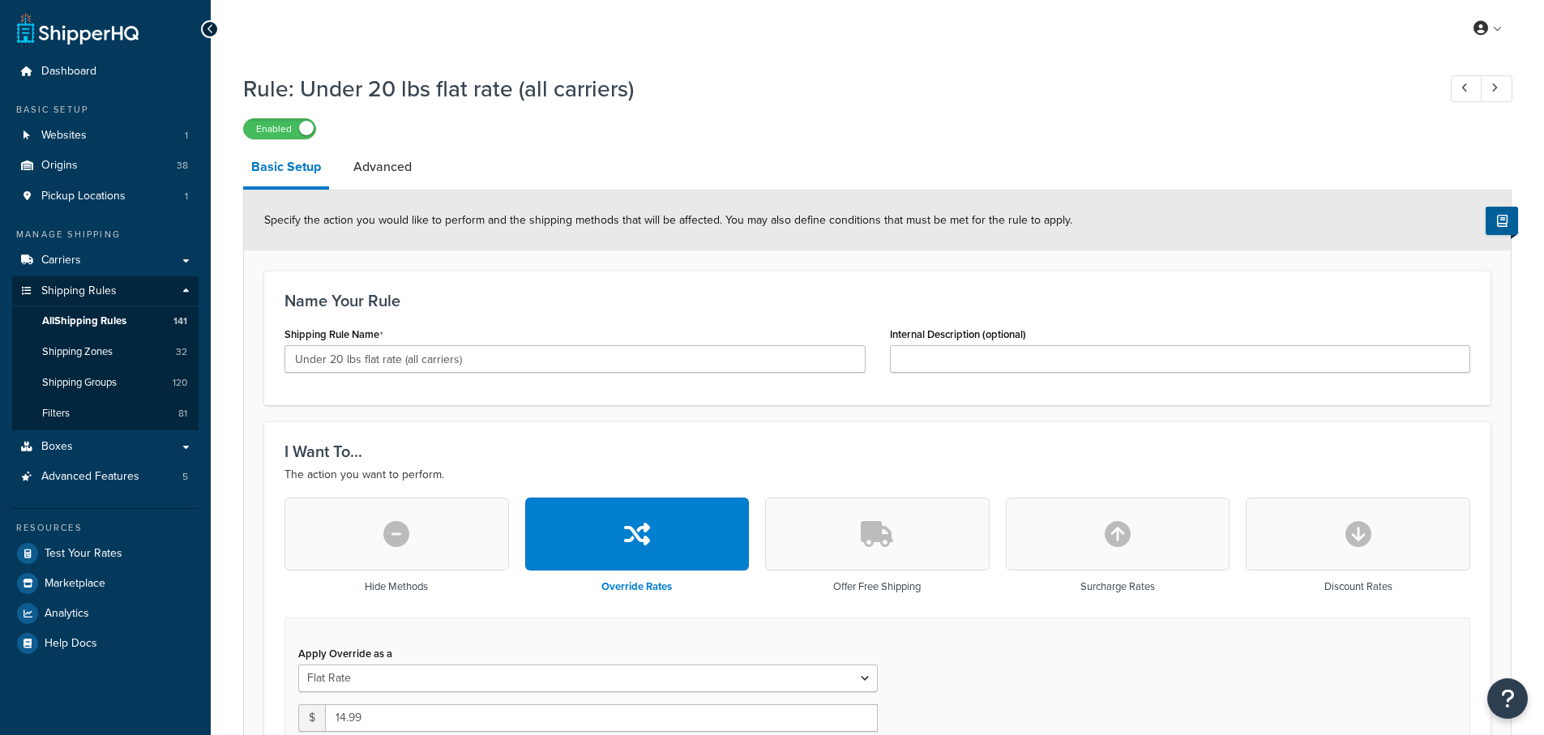
select select "SHIPPING_GROUP"
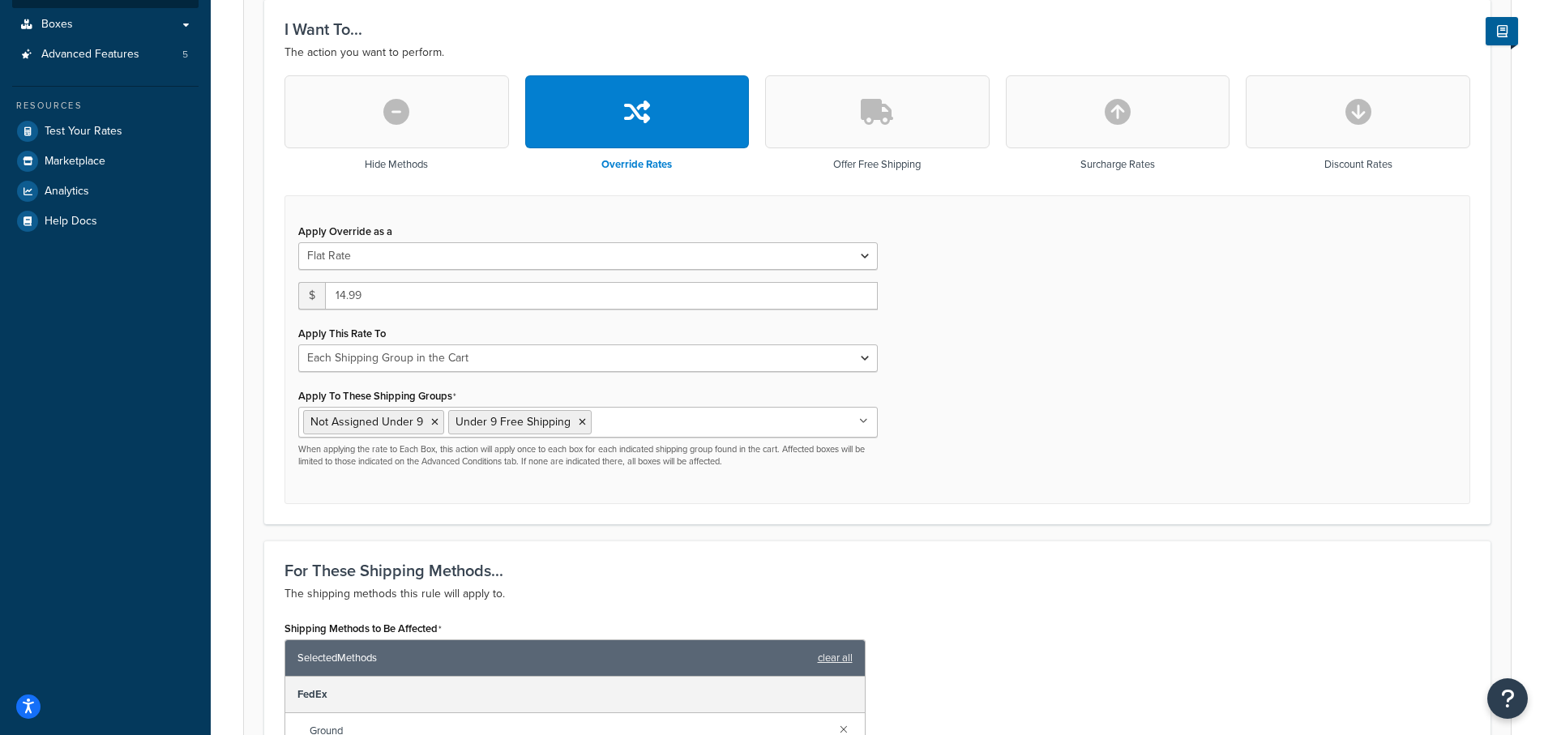
scroll to position [486, 0]
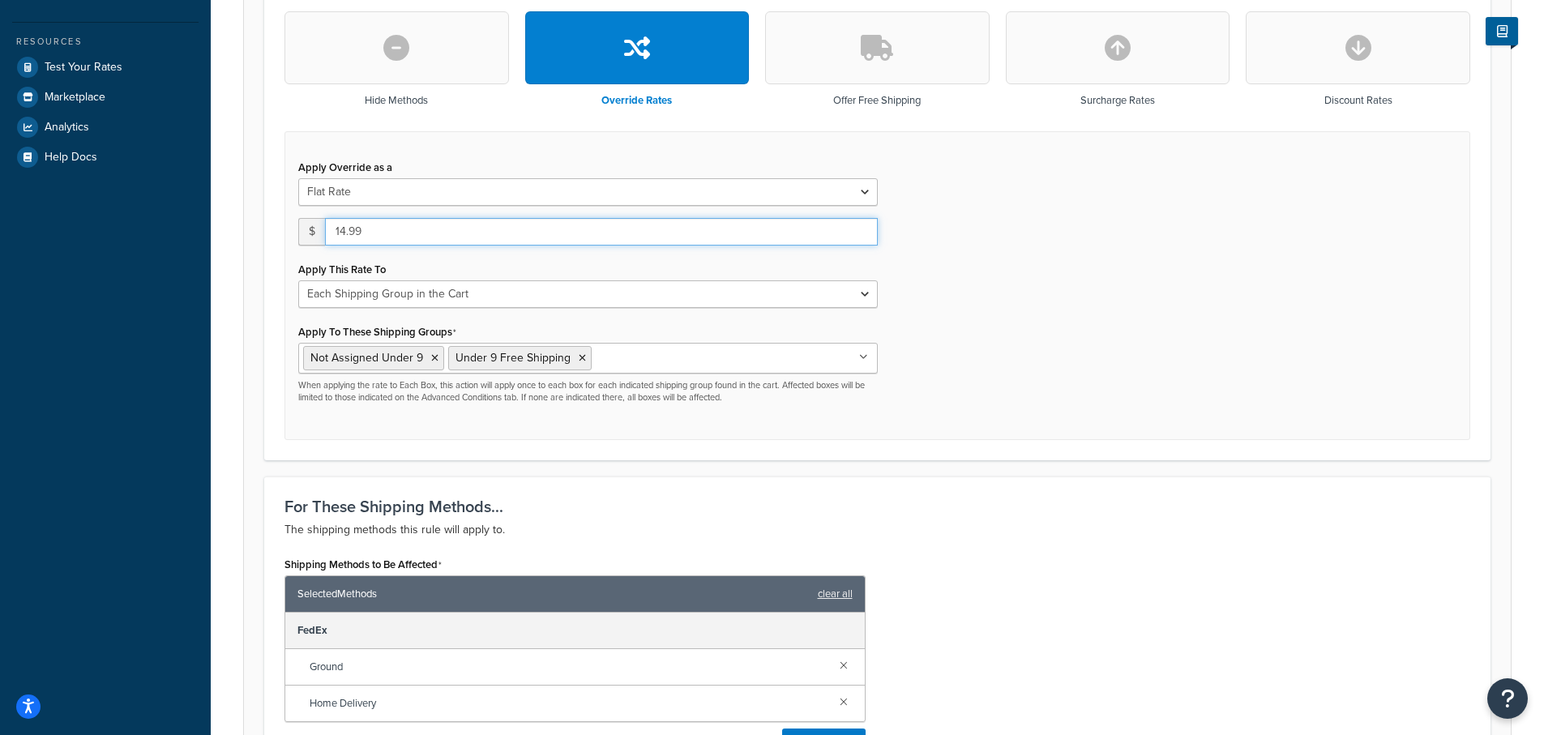
click at [378, 230] on input "14.99" at bounding box center [601, 232] width 553 height 28
click at [858, 189] on select "Flat Rate Percentage Flat Rate & Percentage" at bounding box center [587, 192] width 579 height 28
click at [951, 312] on div "Apply Override as a Flat Rate Percentage Flat Rate & Percentage $ 14.99 Apply T…" at bounding box center [877, 286] width 1186 height 310
drag, startPoint x: 367, startPoint y: 231, endPoint x: 307, endPoint y: 234, distance: 60.1
click at [313, 230] on div "$ 14.99" at bounding box center [587, 232] width 579 height 28
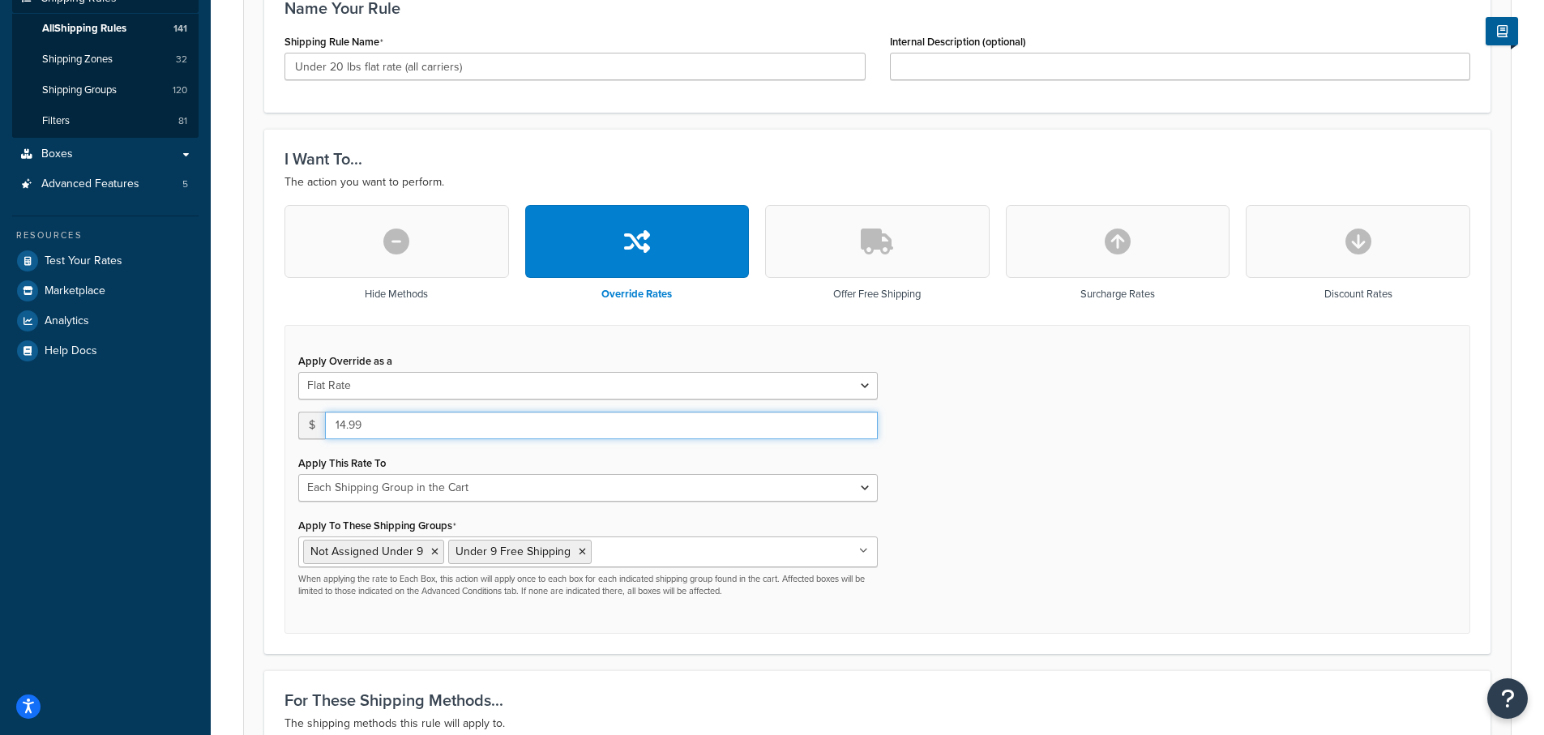
scroll to position [291, 0]
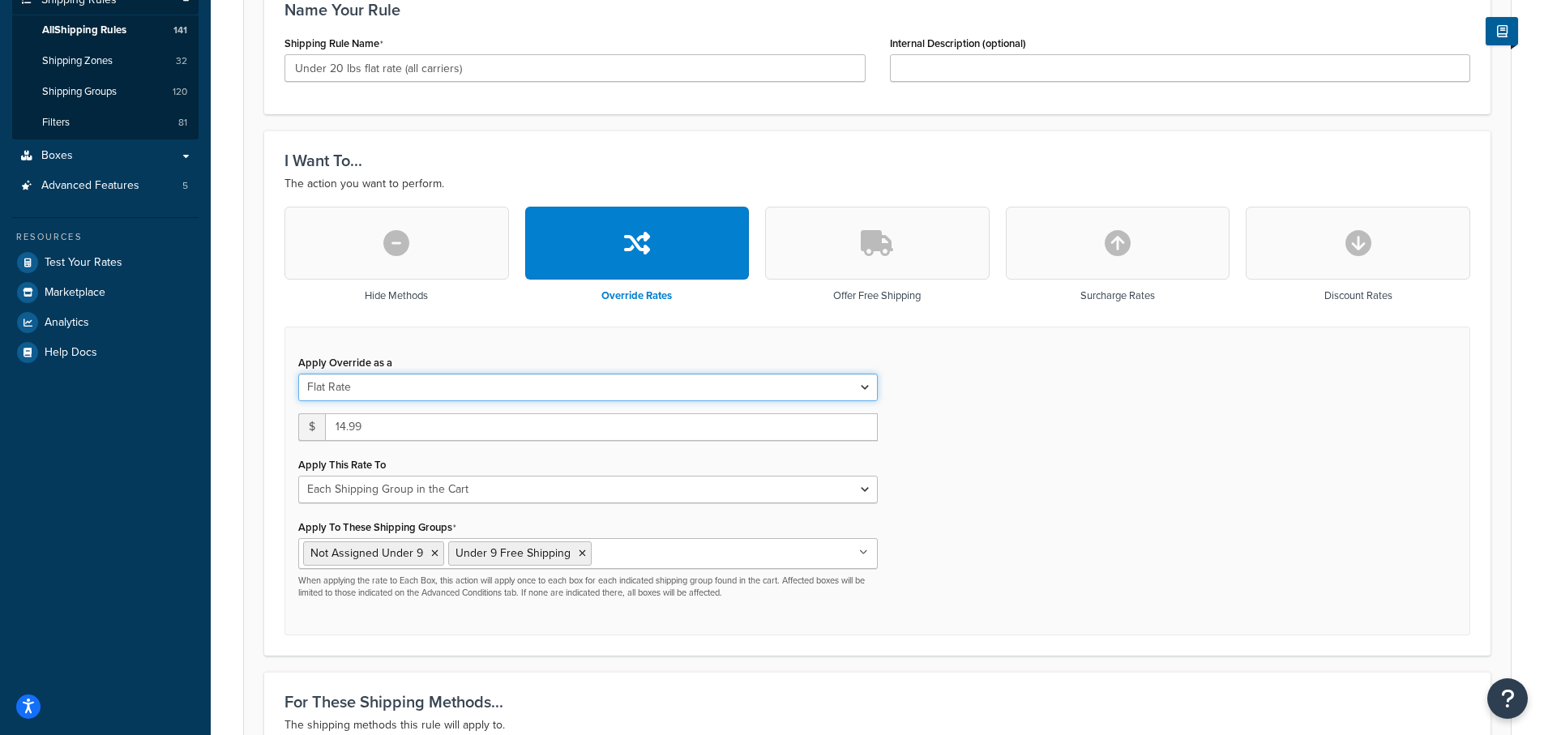
click at [459, 390] on select "Flat Rate Percentage Flat Rate & Percentage" at bounding box center [587, 388] width 579 height 28
click at [955, 459] on div "Apply Override as a Flat Rate Percentage Flat Rate & Percentage $ 14.99 Apply T…" at bounding box center [877, 482] width 1186 height 310
click at [374, 387] on select "Flat Rate Percentage Flat Rate & Percentage" at bounding box center [587, 388] width 579 height 28
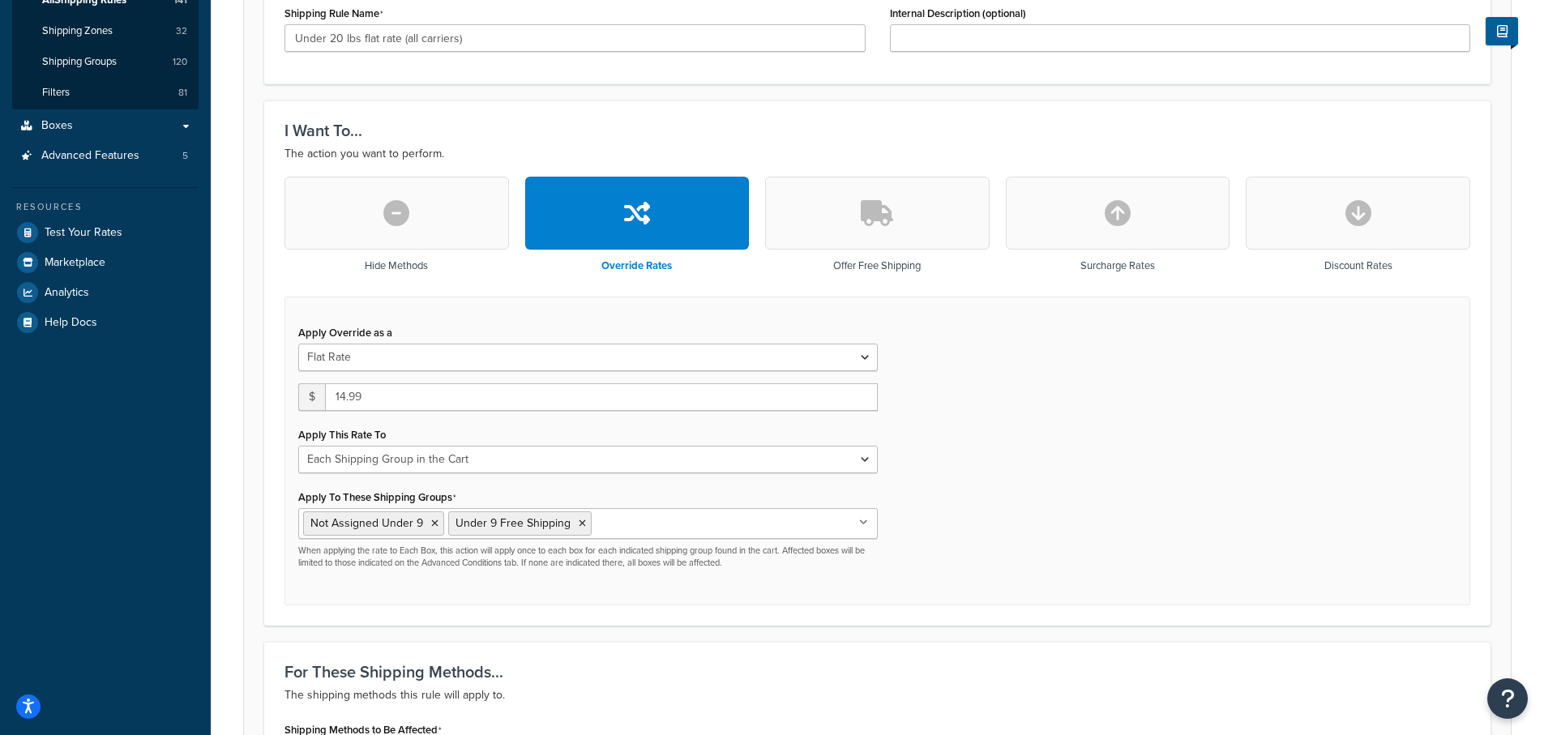
scroll to position [405, 0]
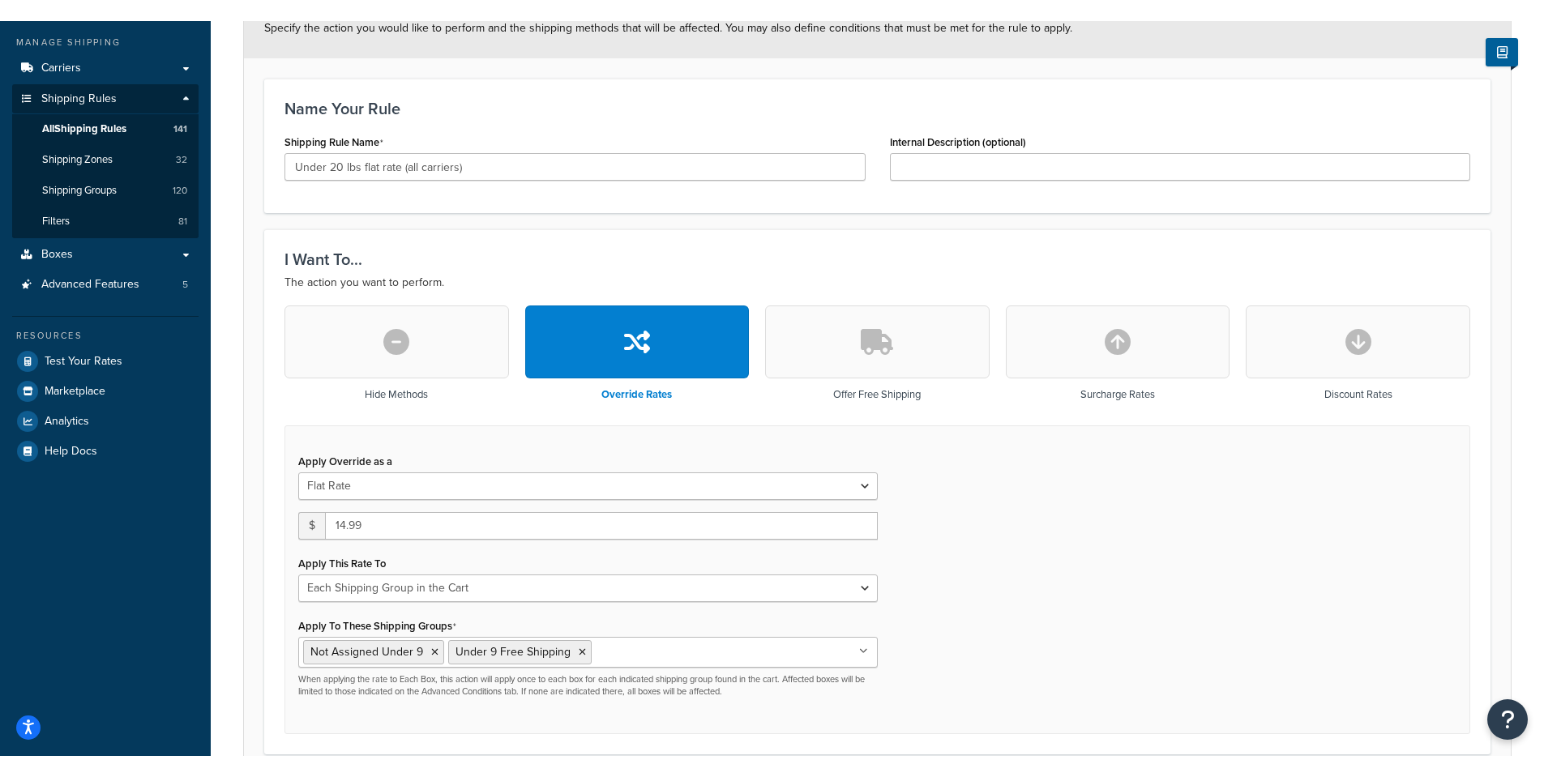
scroll to position [0, 0]
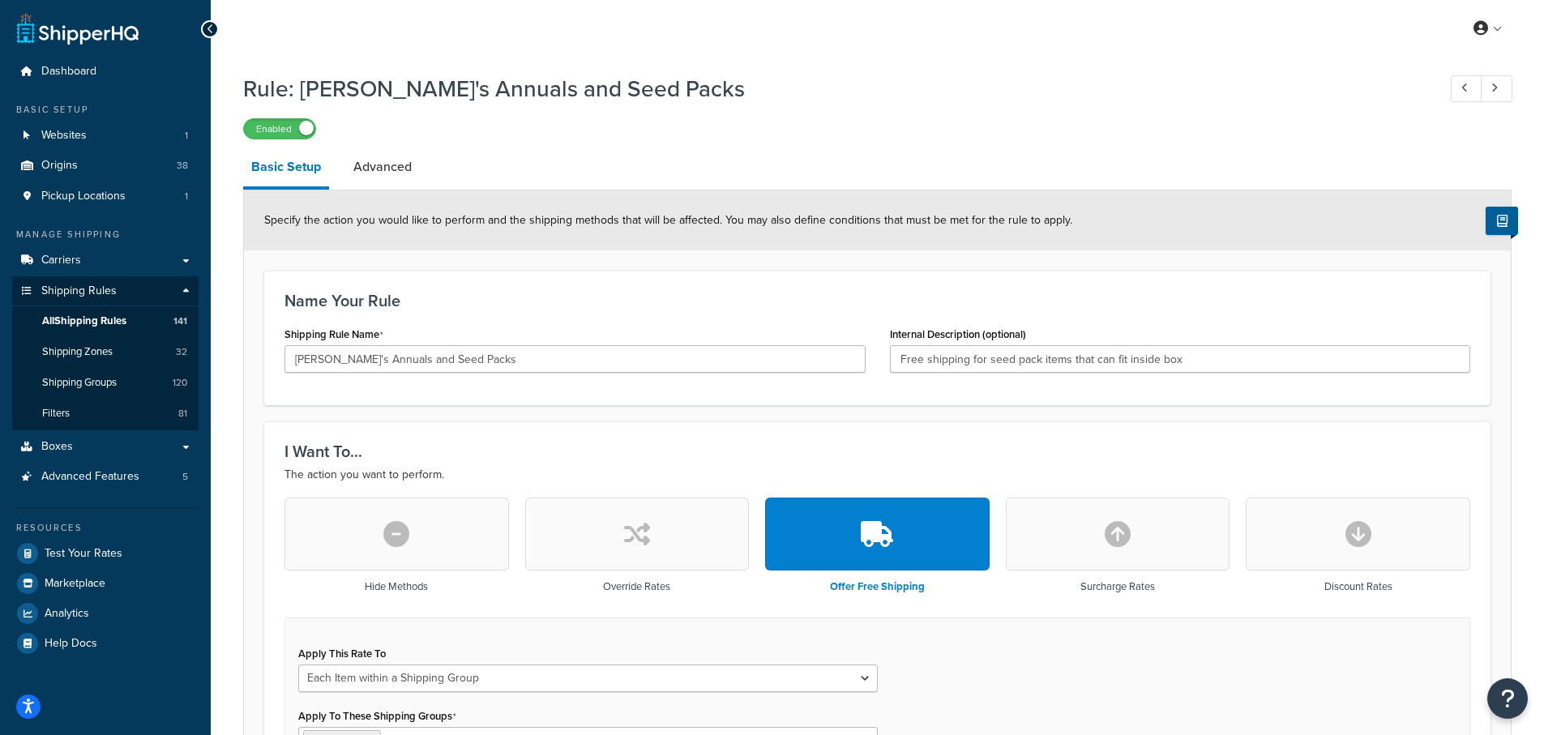
select select "ITEM"
